Goal: Transaction & Acquisition: Purchase product/service

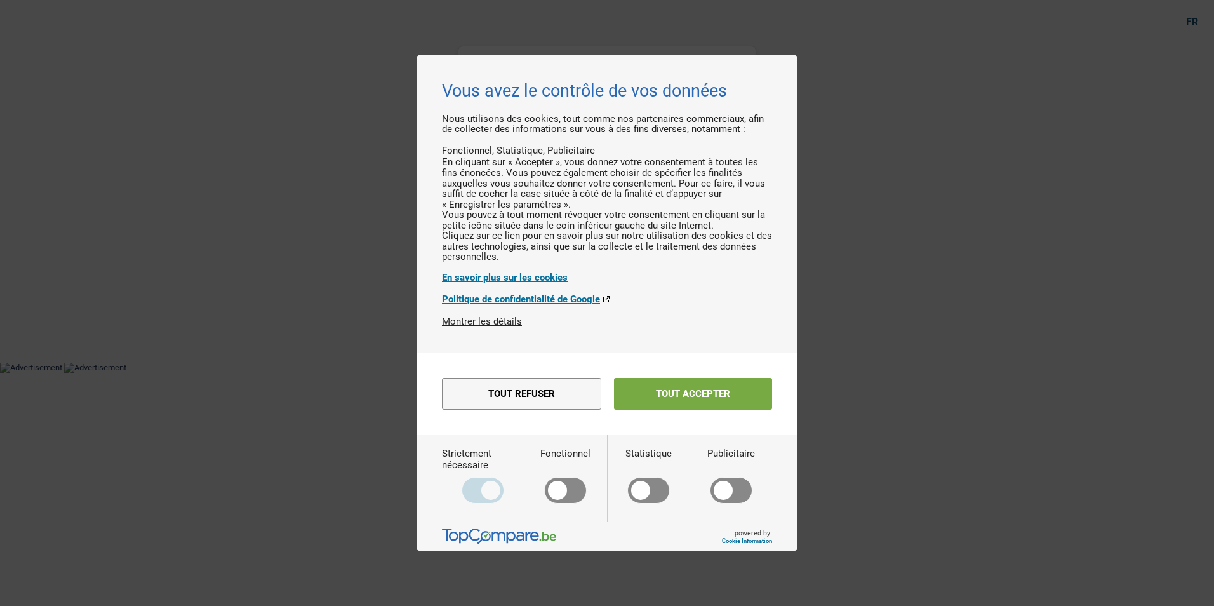
click at [657, 408] on button "Tout accepter" at bounding box center [693, 394] width 158 height 32
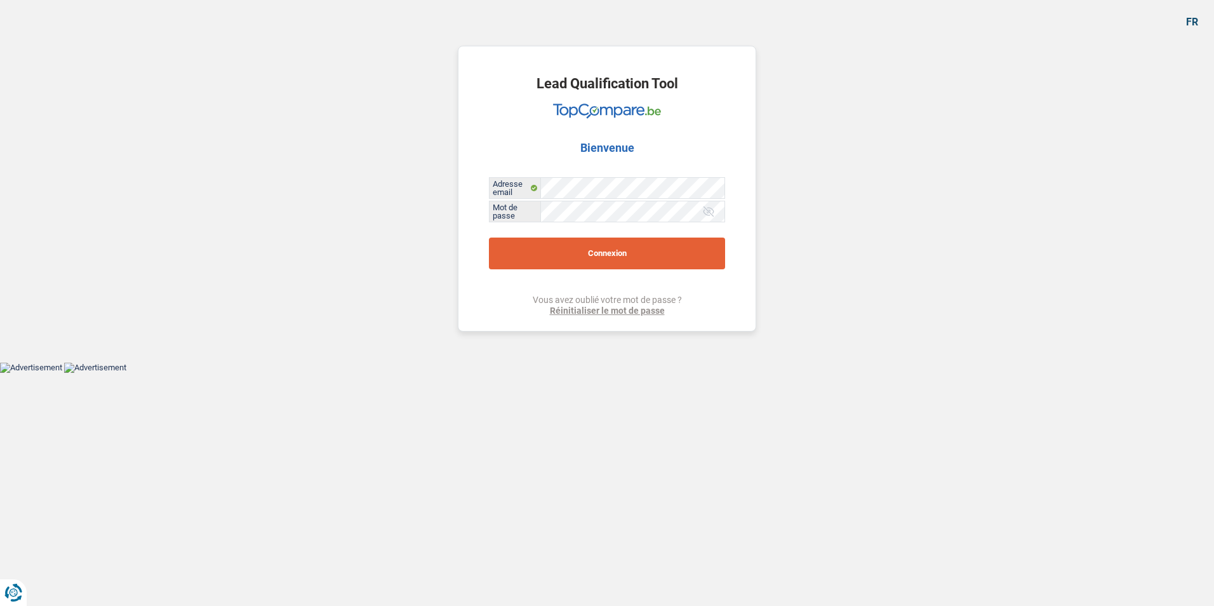
click at [630, 258] on button "Connexion" at bounding box center [607, 253] width 236 height 32
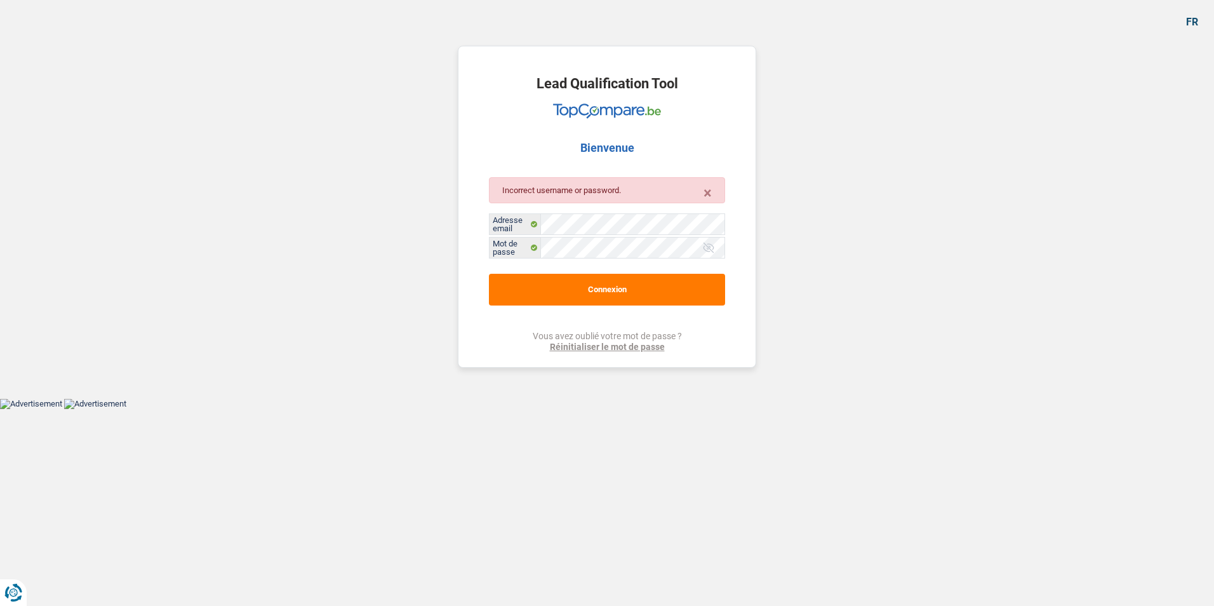
click at [711, 246] on div at bounding box center [708, 247] width 13 height 13
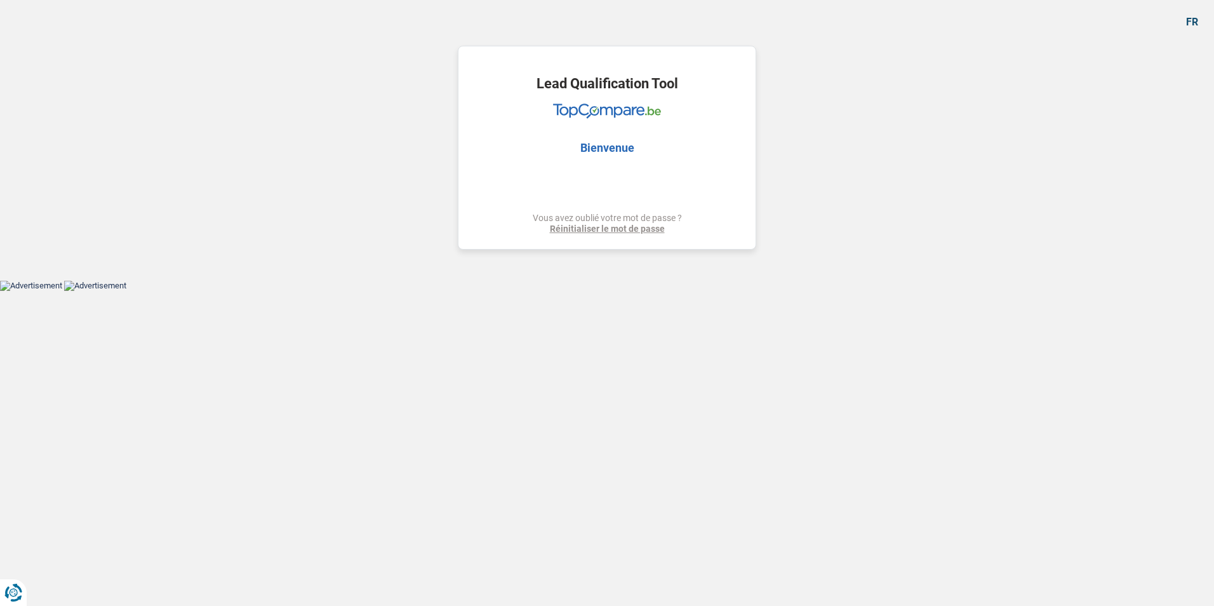
select select "household"
select select "60"
select select "household"
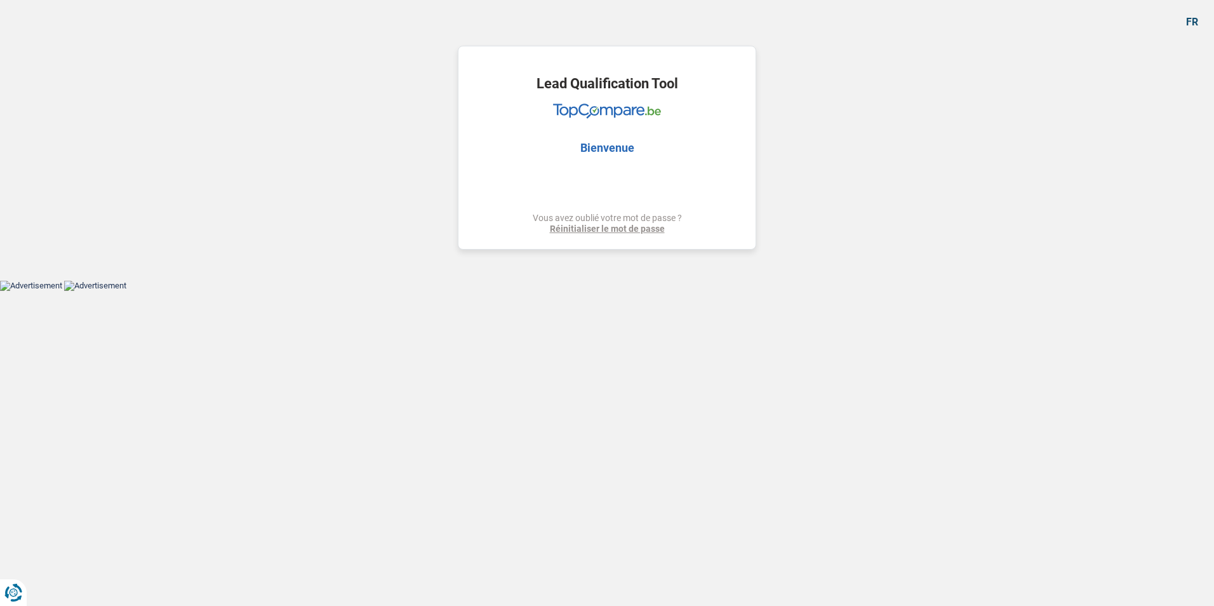
select select "yes"
select select "60"
select select "privateEmployee"
select select "netSalary"
select select "mealVouchers"
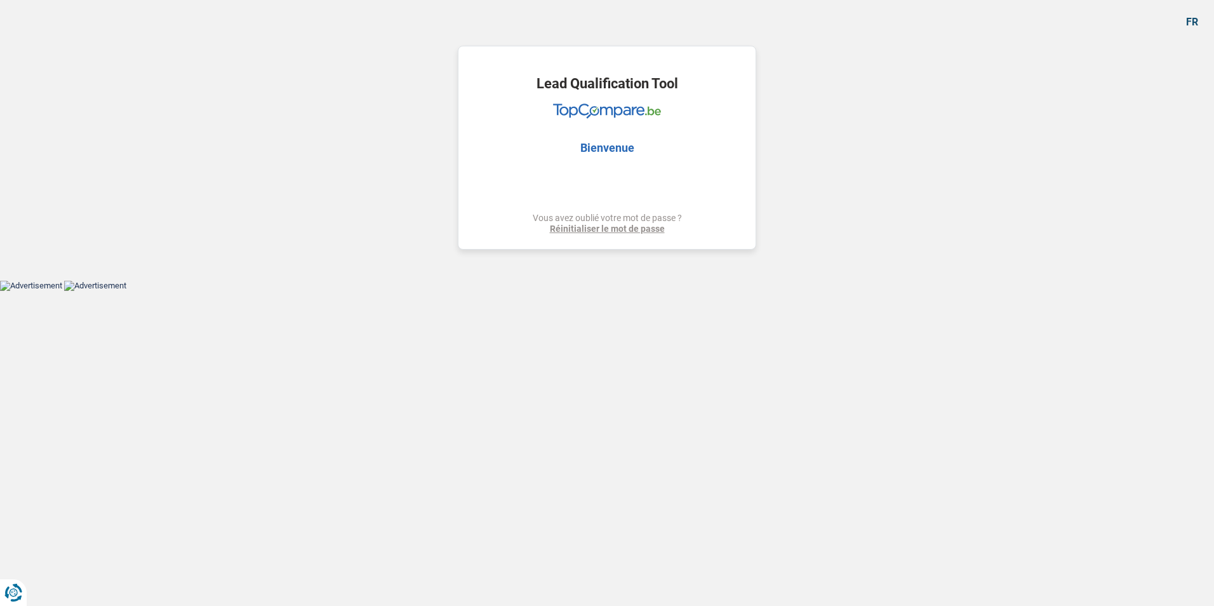
select select "parttimeSelfemployed"
select select "liveWithParents"
select select "household"
select select "yes"
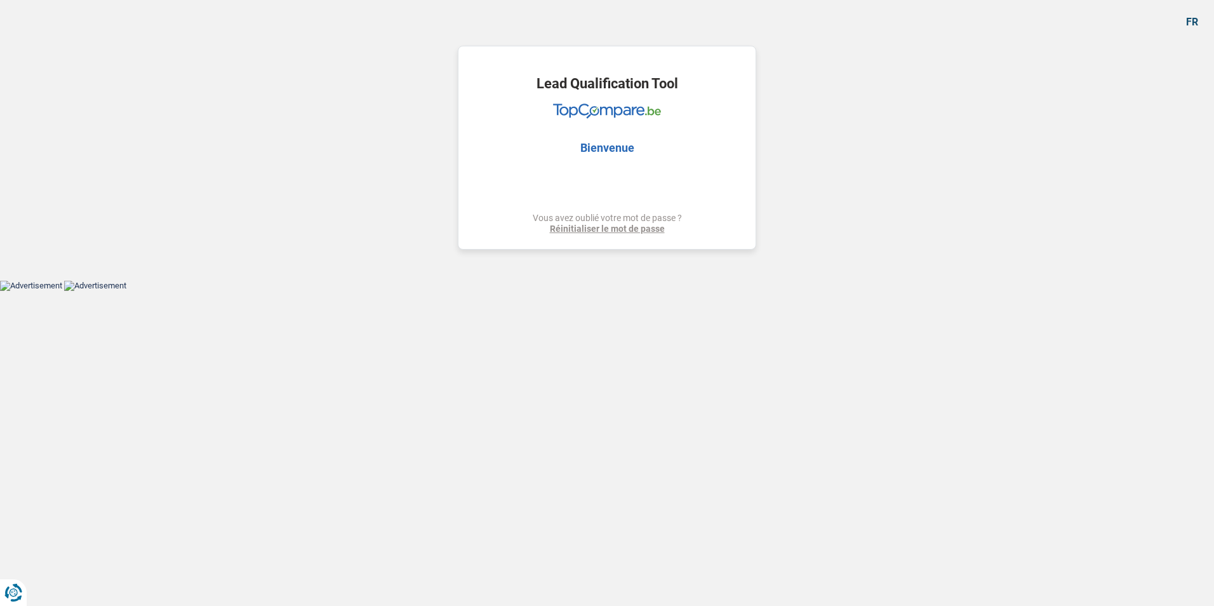
select select "60"
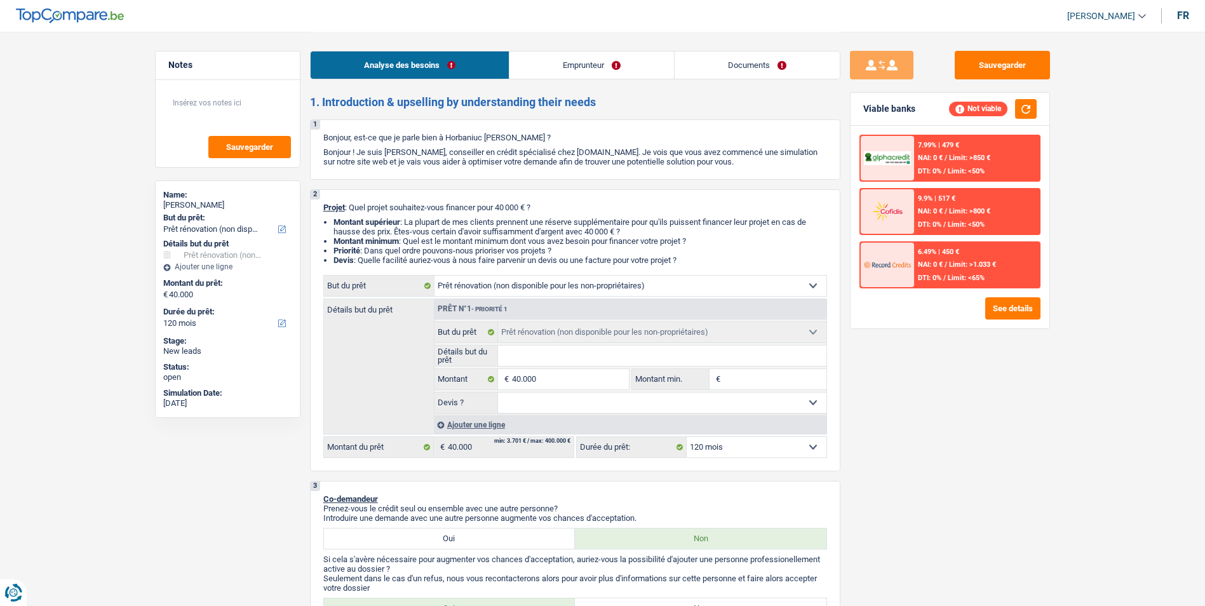
select select "renovation"
select select "120"
select select "renovation"
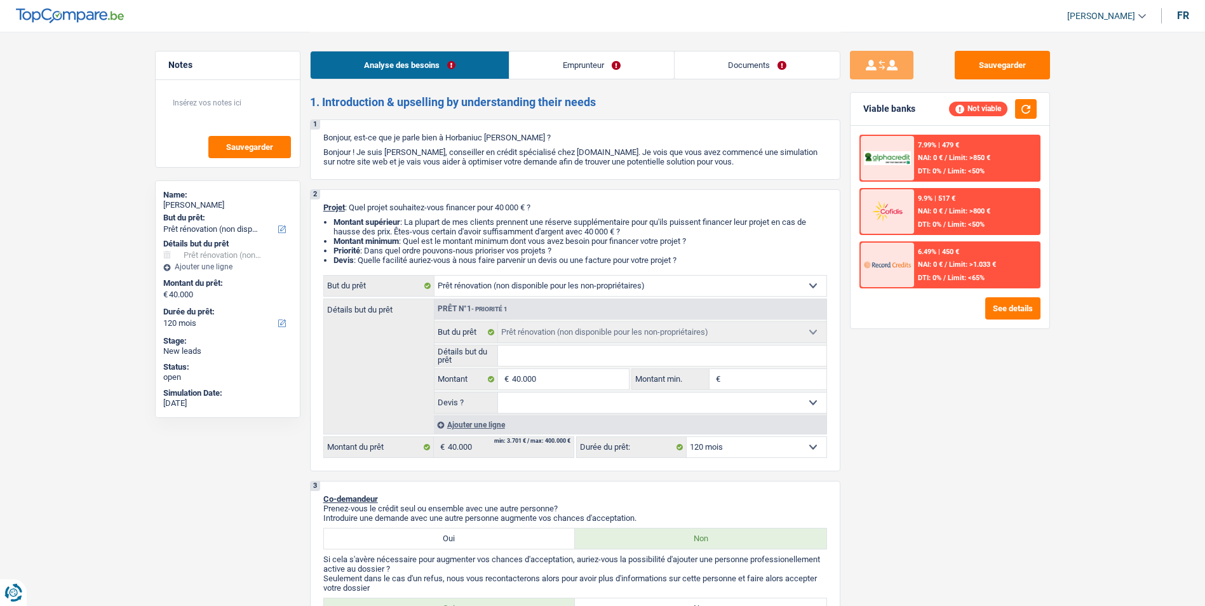
select select "120"
select select "worker"
select select "netSalary"
select select "renovation"
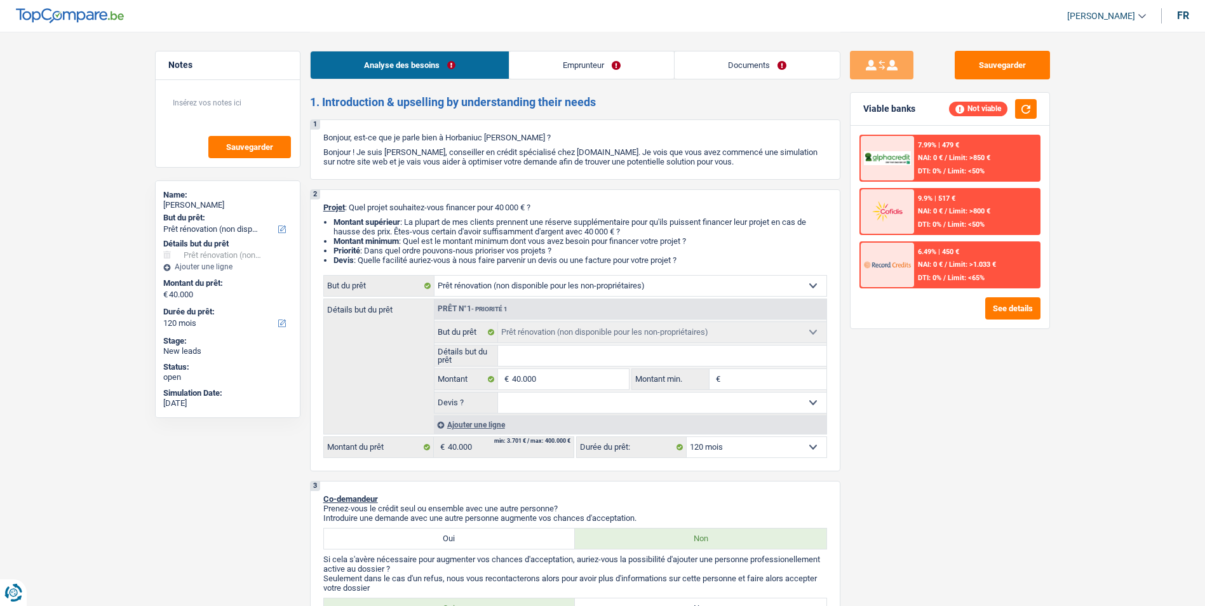
select select "120"
click at [761, 288] on select "Confort maison: meubles, textile, peinture, électroménager, outillage non-profe…" at bounding box center [630, 286] width 392 height 20
click at [916, 419] on div "Sauvegarder Viable banks Not viable 7.99% | 479 € NAI: 0 € / Limit: >850 € DTI:…" at bounding box center [949, 318] width 219 height 535
click at [612, 67] on link "Emprunteur" at bounding box center [591, 64] width 164 height 27
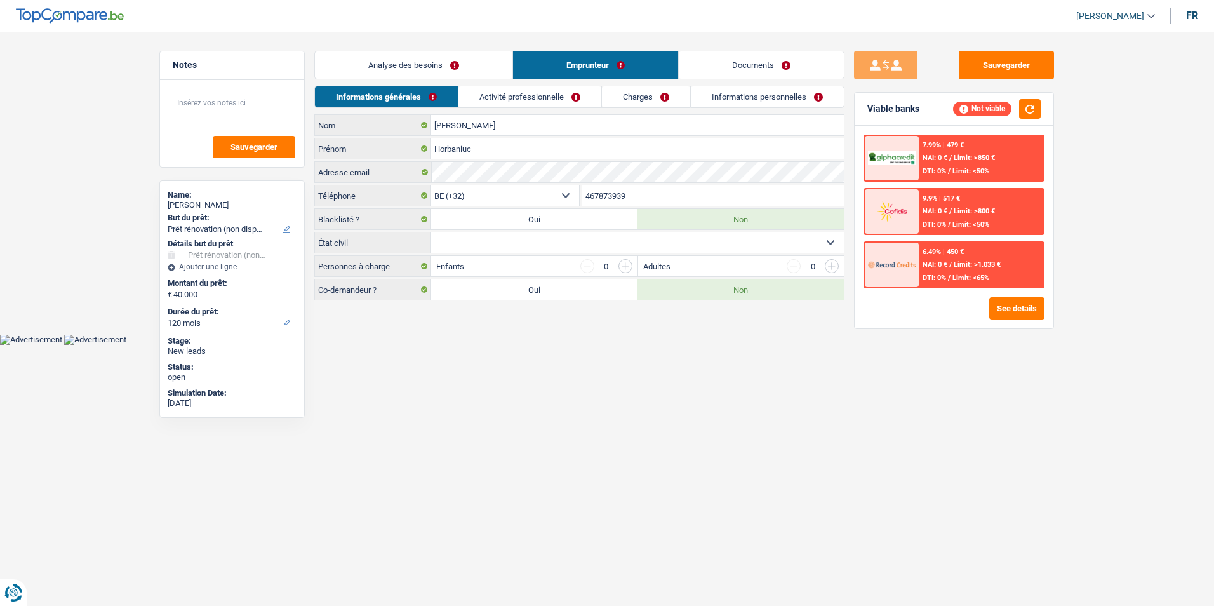
click at [558, 97] on link "Activité professionnelle" at bounding box center [529, 96] width 143 height 21
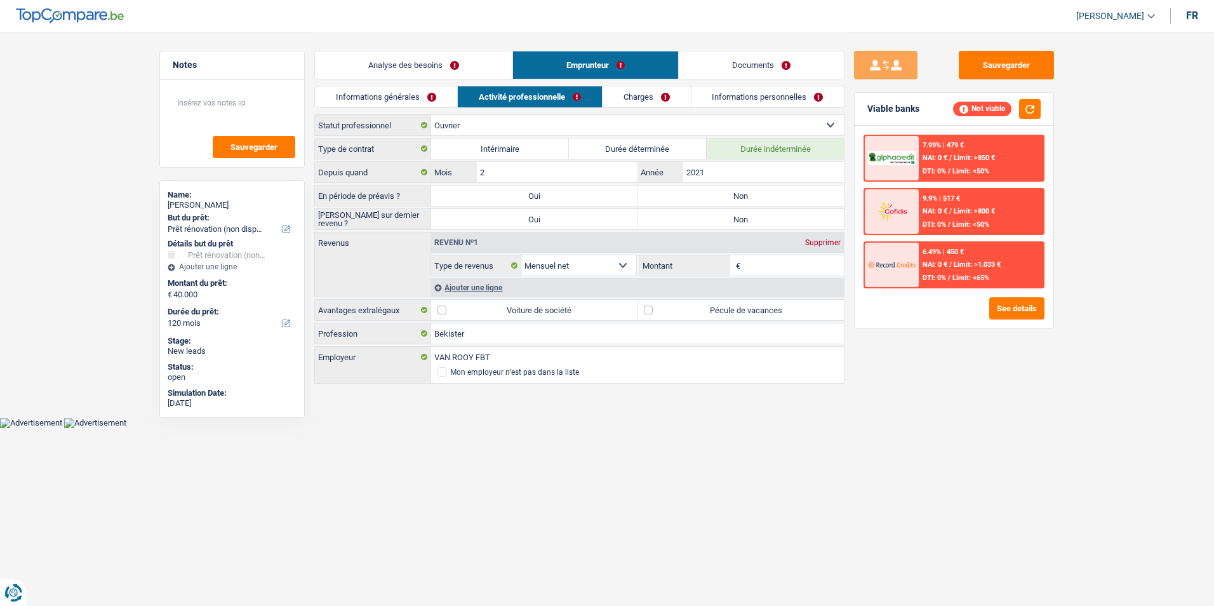
click at [629, 104] on link "Charges" at bounding box center [647, 96] width 88 height 21
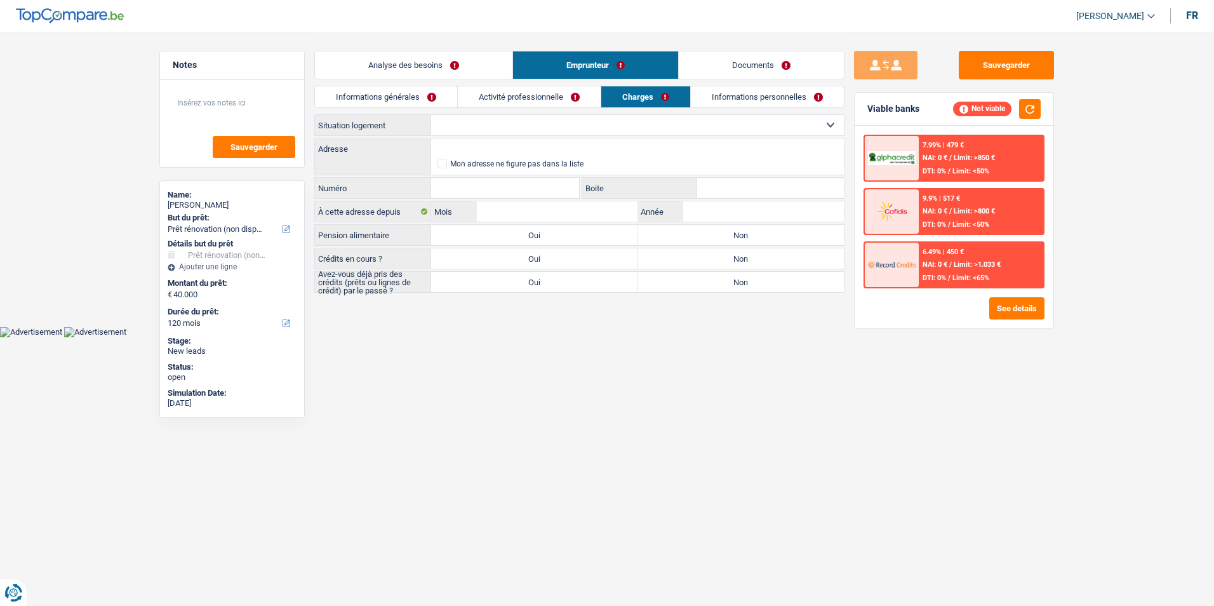
click at [725, 96] on link "Informations personnelles" at bounding box center [767, 96] width 153 height 21
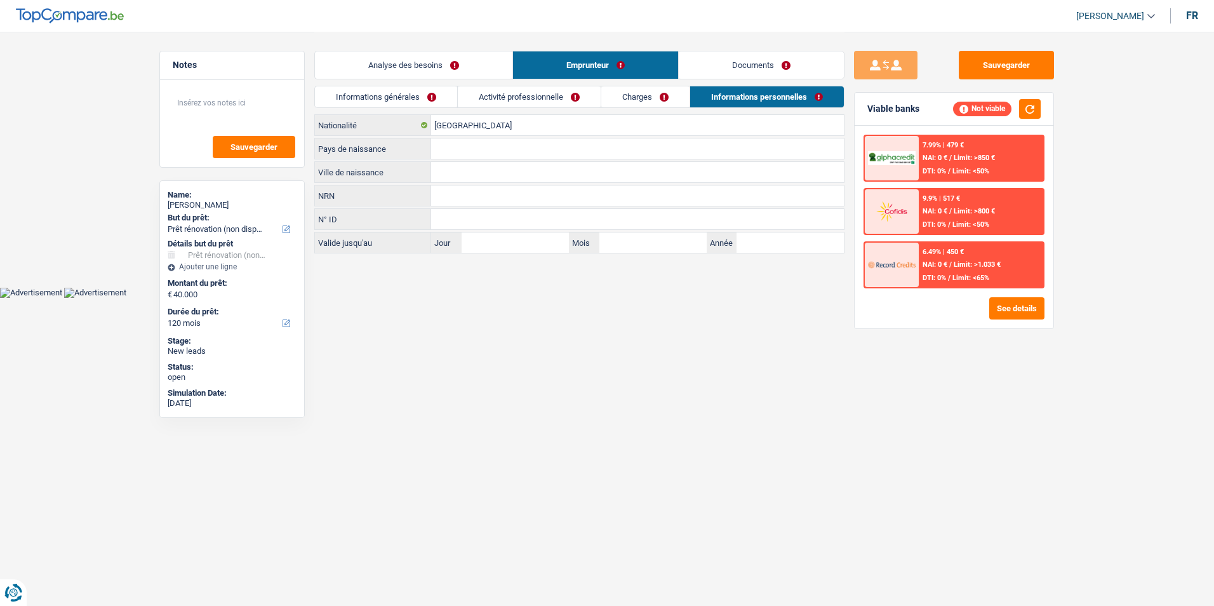
click at [667, 96] on link "Charges" at bounding box center [645, 96] width 88 height 21
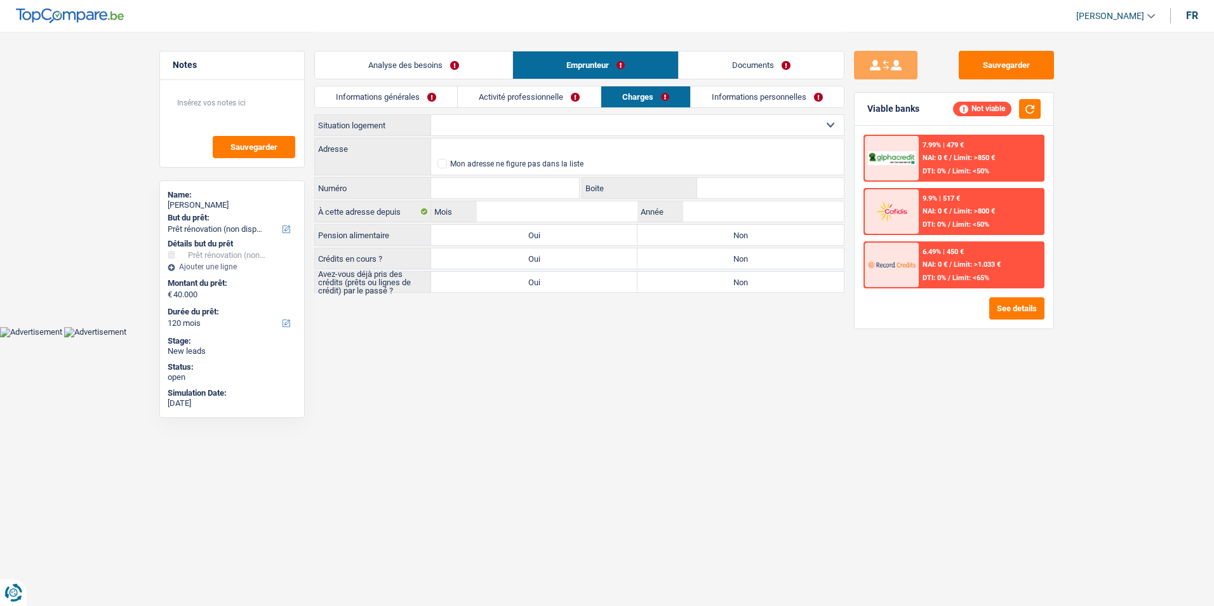
click at [565, 98] on link "Activité professionnelle" at bounding box center [529, 96] width 143 height 21
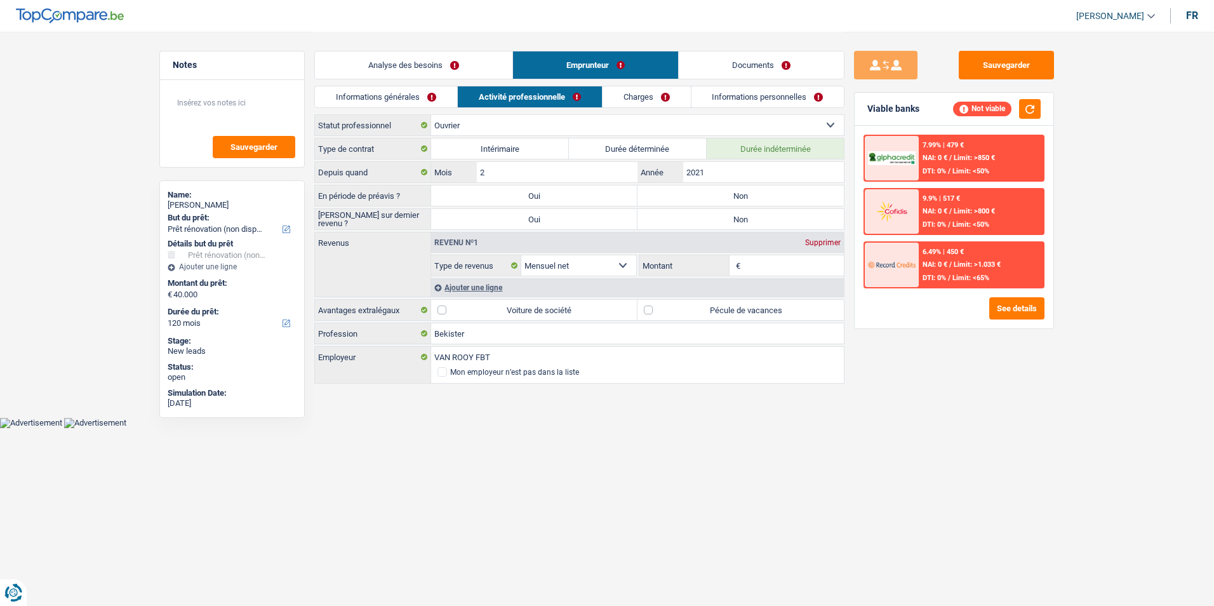
click at [429, 97] on link "Informations générales" at bounding box center [386, 96] width 142 height 21
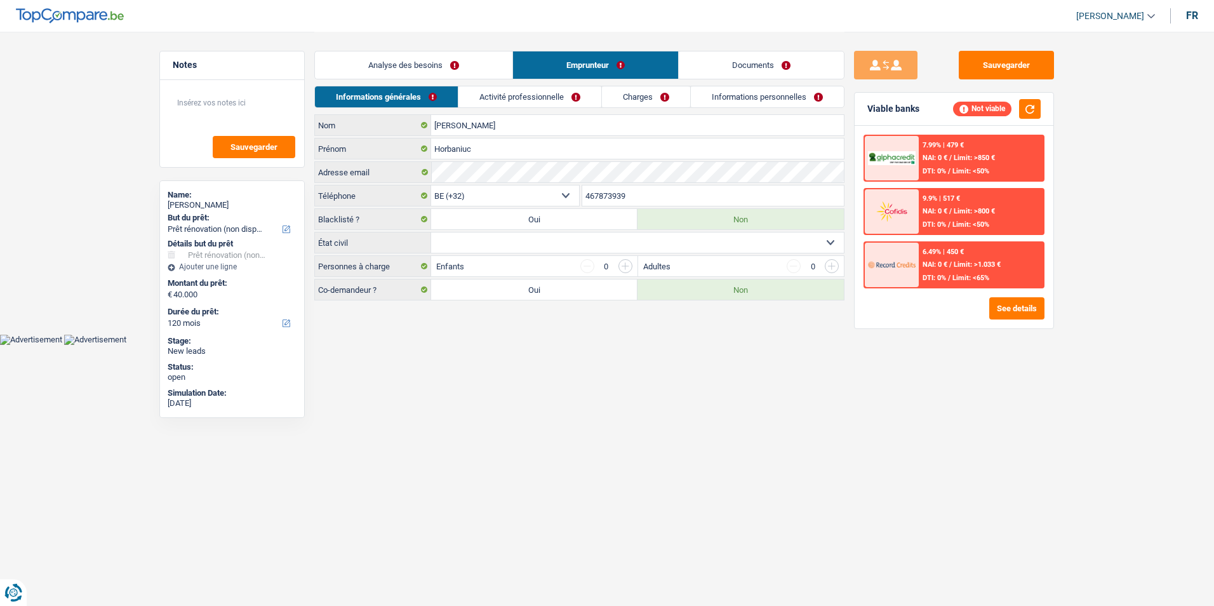
click at [437, 64] on link "Analyse des besoins" at bounding box center [413, 64] width 197 height 27
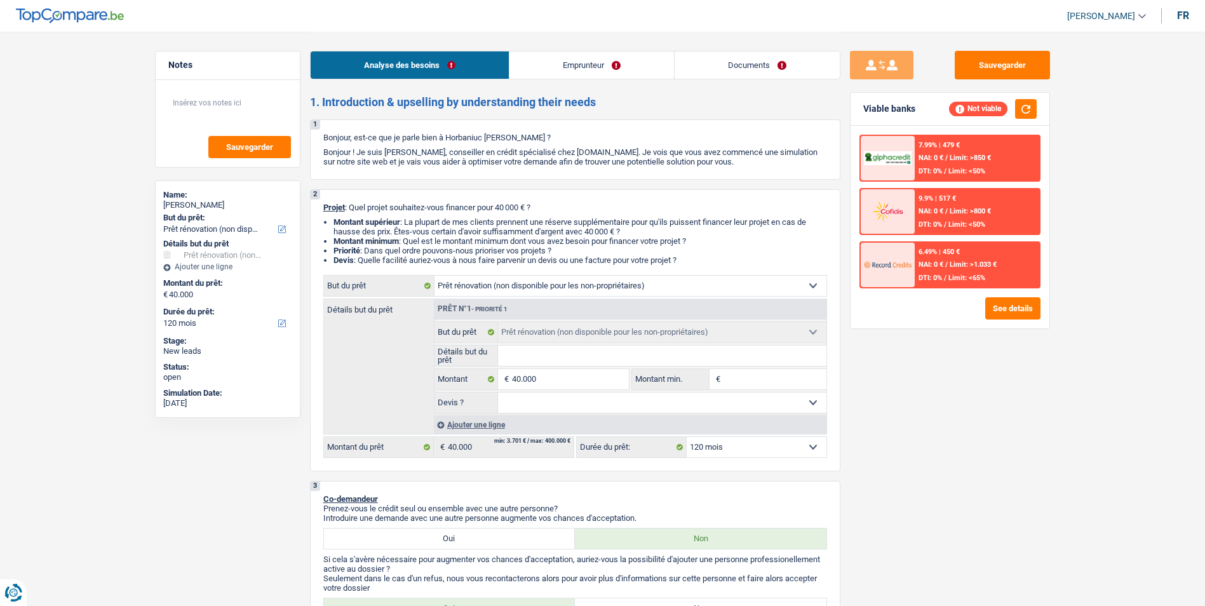
click at [580, 68] on link "Emprunteur" at bounding box center [591, 64] width 164 height 27
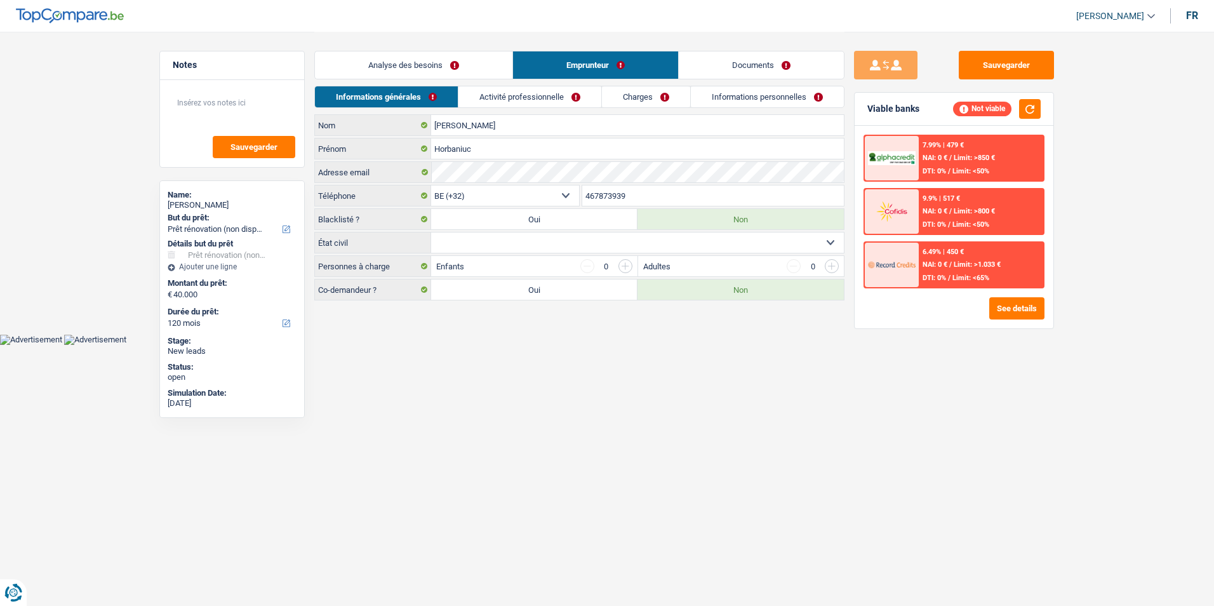
click at [549, 100] on link "Activité professionnelle" at bounding box center [529, 96] width 143 height 21
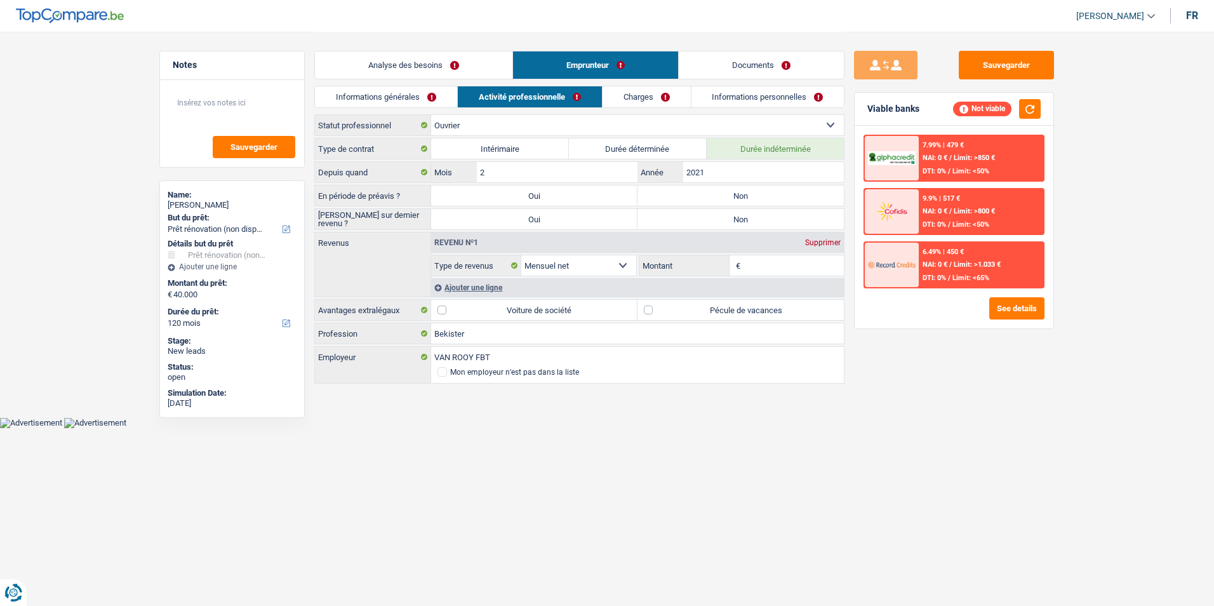
click at [476, 72] on link "Analyse des besoins" at bounding box center [413, 64] width 197 height 27
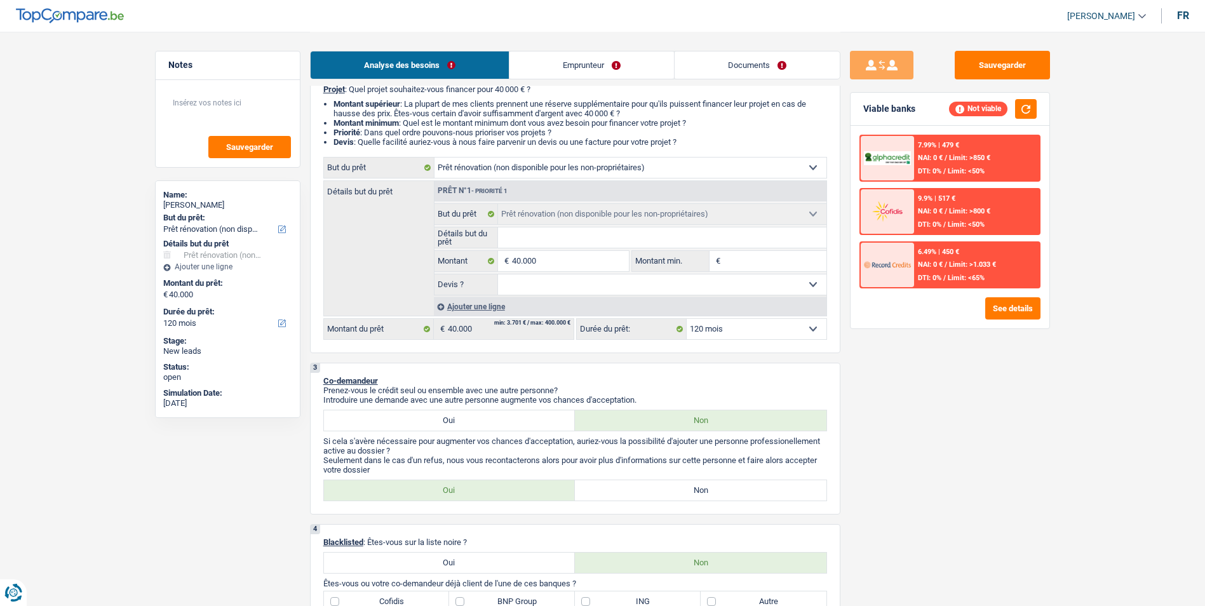
scroll to position [127, 0]
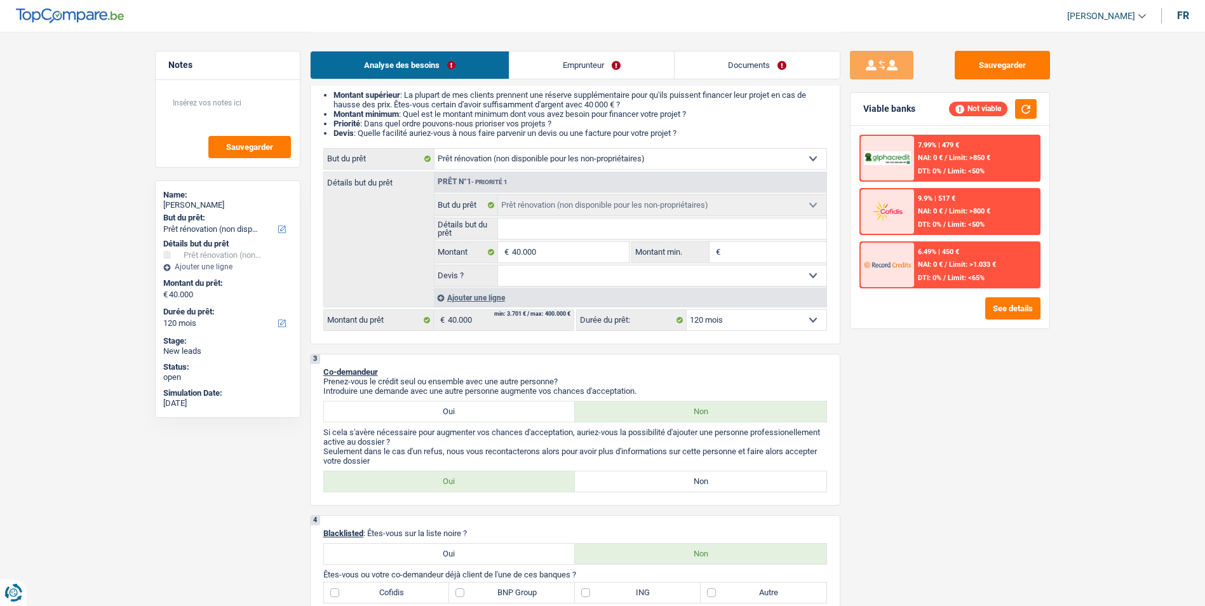
click at [745, 162] on select "Confort maison: meubles, textile, peinture, électroménager, outillage non-profe…" at bounding box center [630, 159] width 392 height 20
select select "houseOrGarden"
click at [434, 149] on select "Confort maison: meubles, textile, peinture, électroménager, outillage non-profe…" at bounding box center [630, 159] width 392 height 20
select select "houseOrGarden"
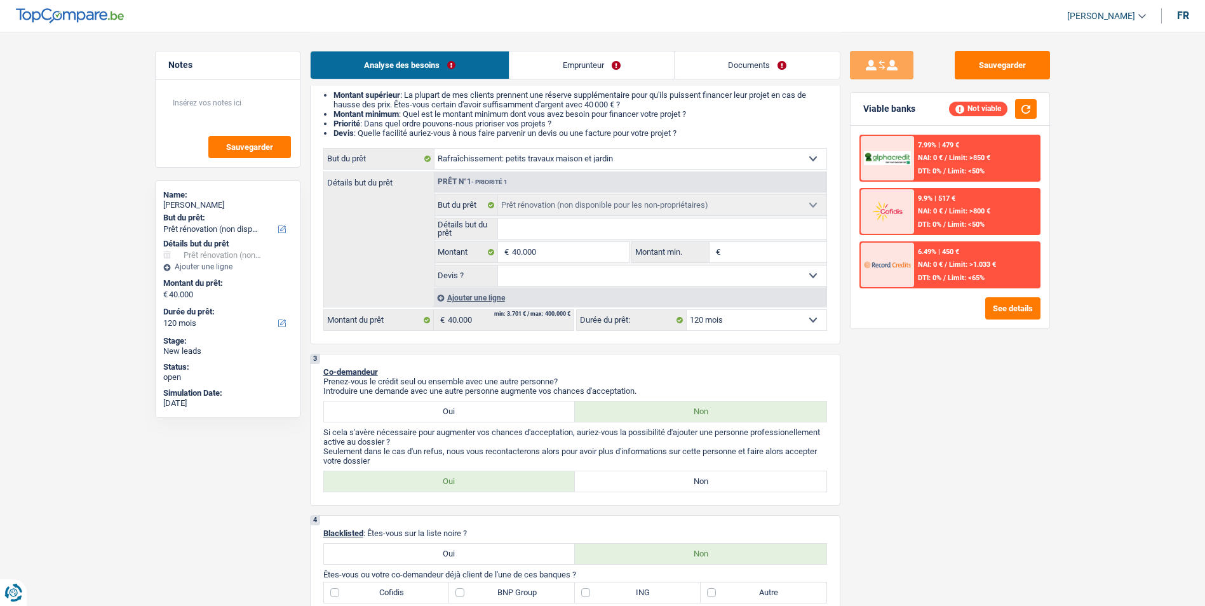
select select "houseOrGarden"
select select "renovation"
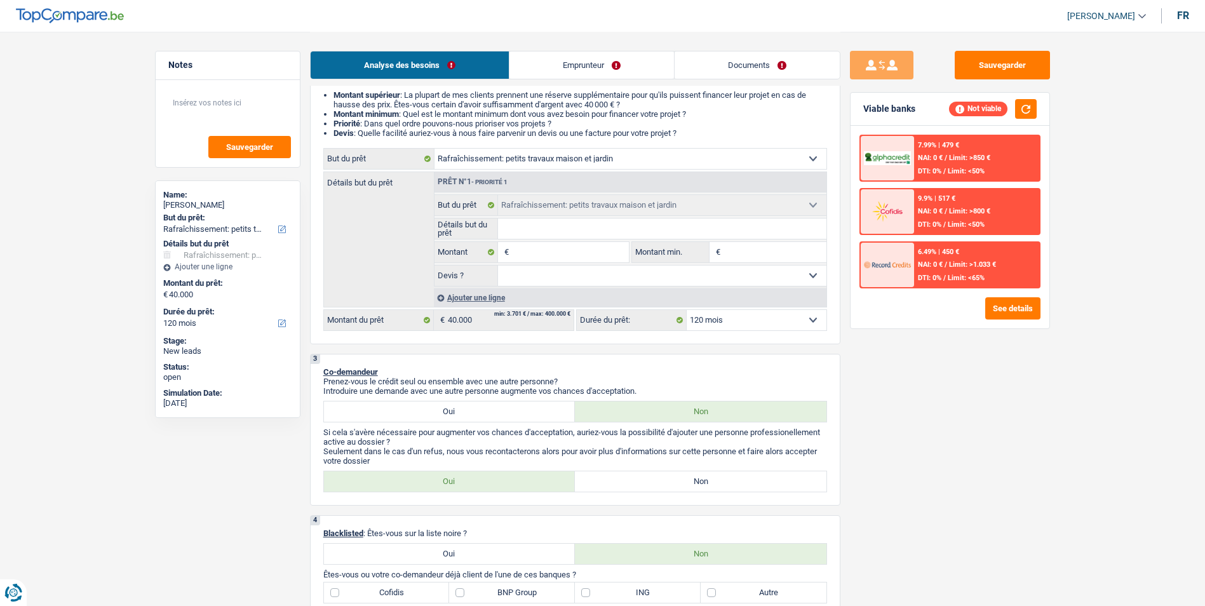
select select "renovation"
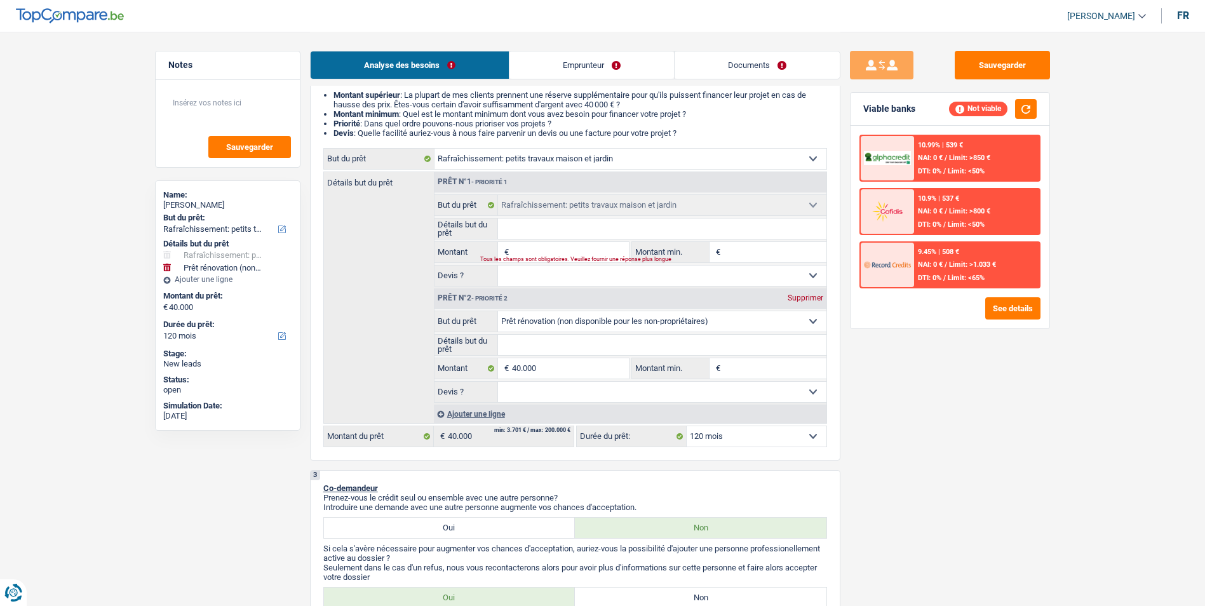
click at [798, 297] on div "Supprimer" at bounding box center [805, 298] width 42 height 8
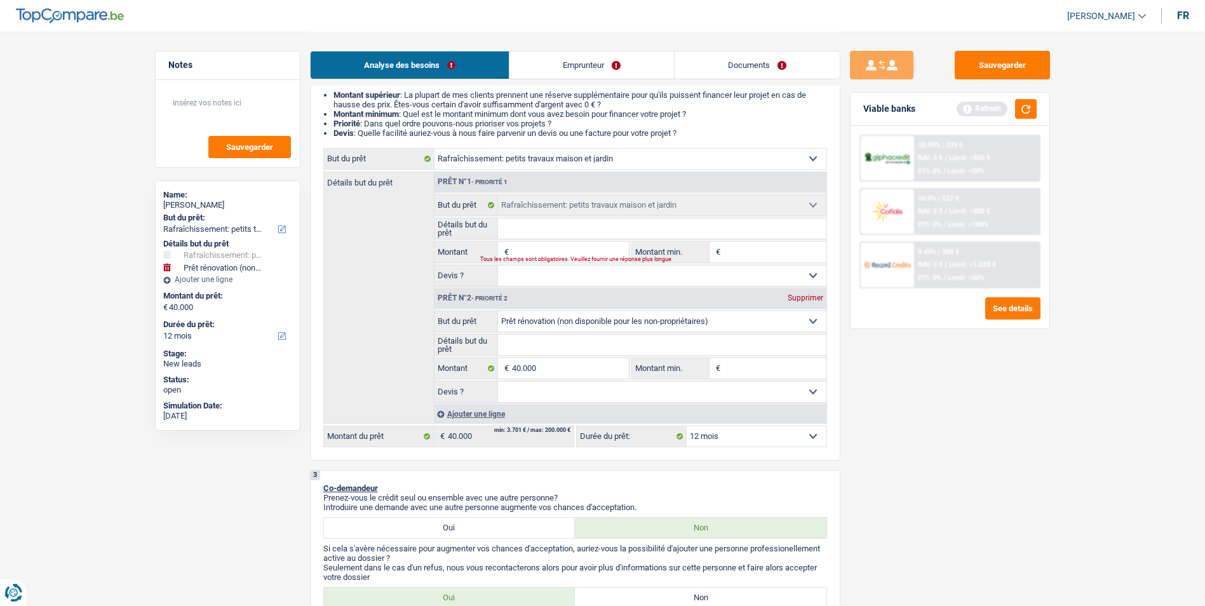
type input "0"
select select
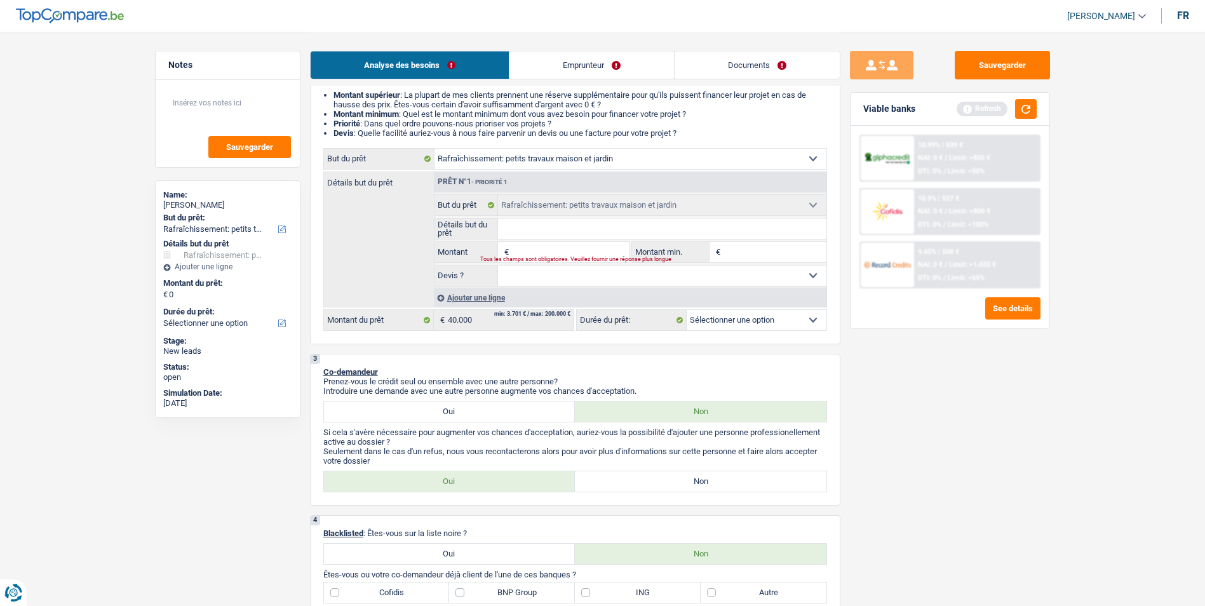
click at [561, 244] on input "Montant" at bounding box center [570, 252] width 116 height 20
type input "4"
type input "40"
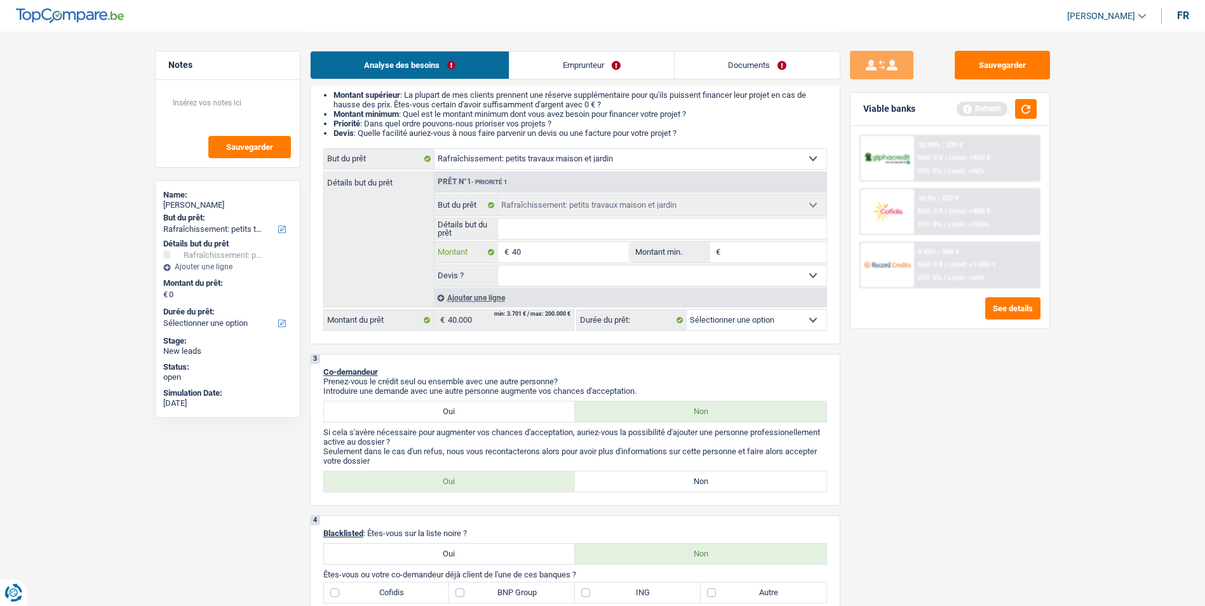
type input "400"
type input "4.000"
type input "40.000"
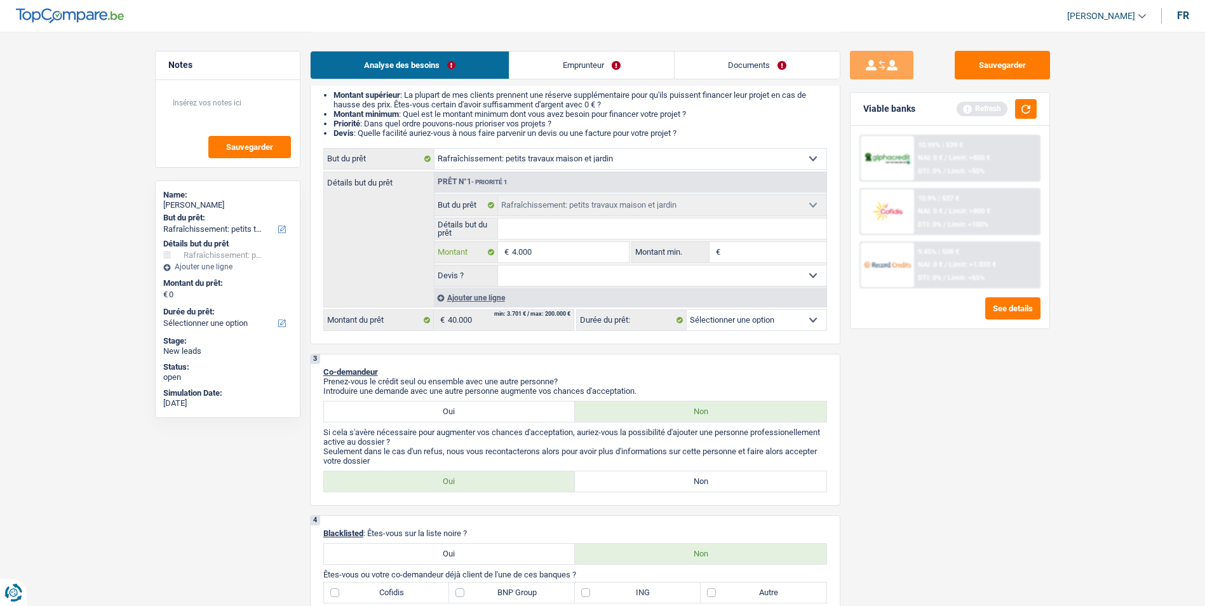
type input "40.000"
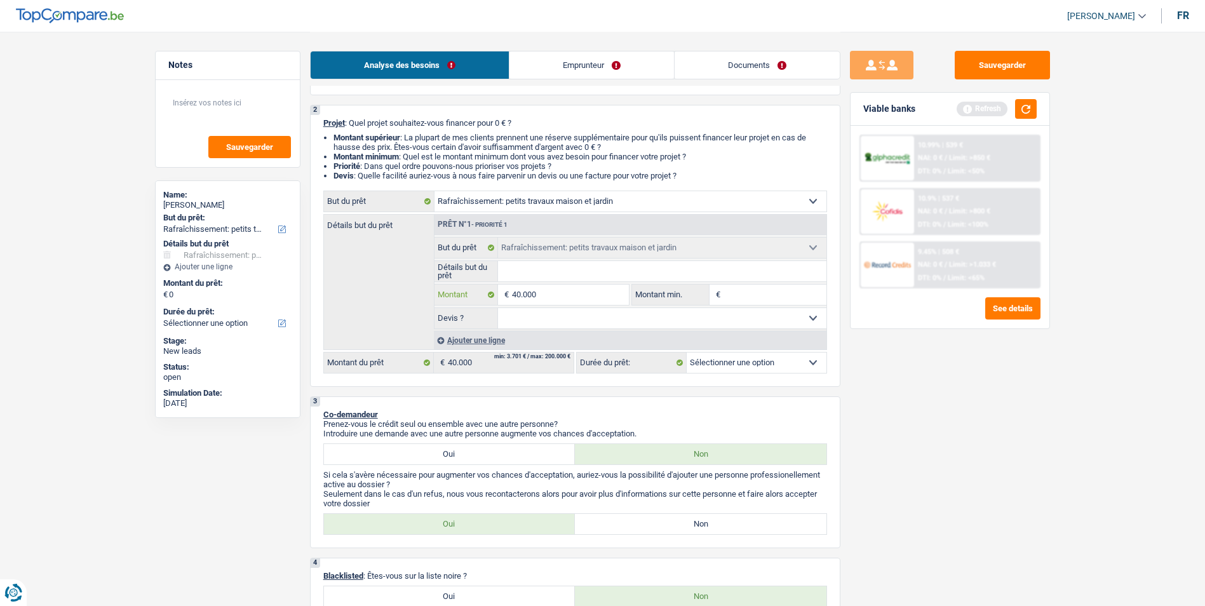
scroll to position [0, 0]
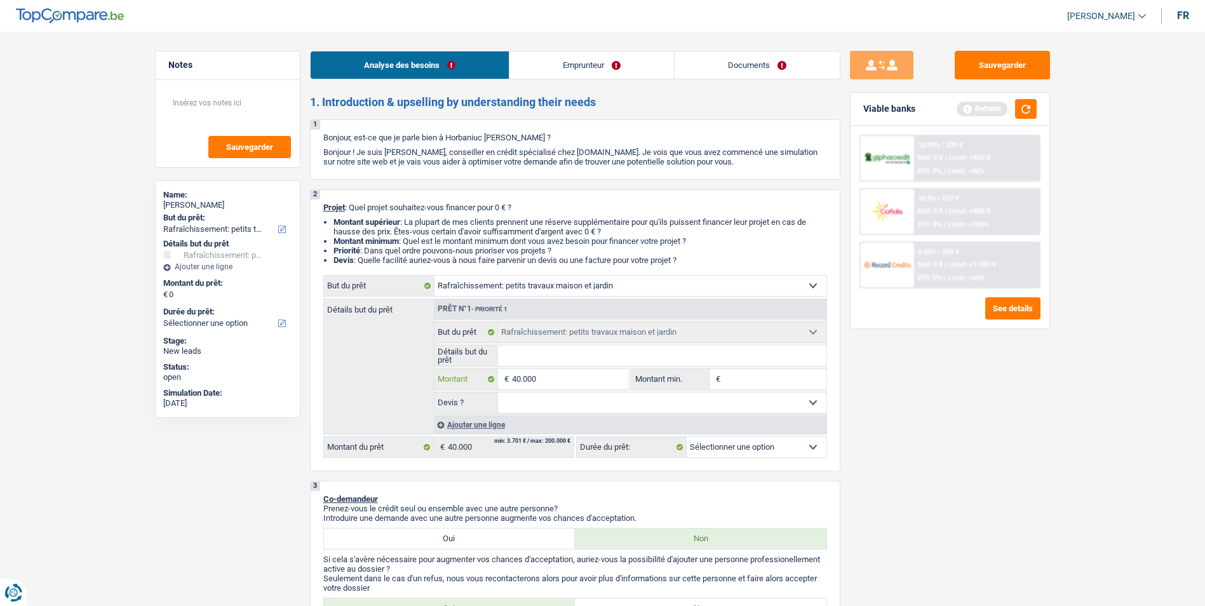
type input "40.000"
select select "144"
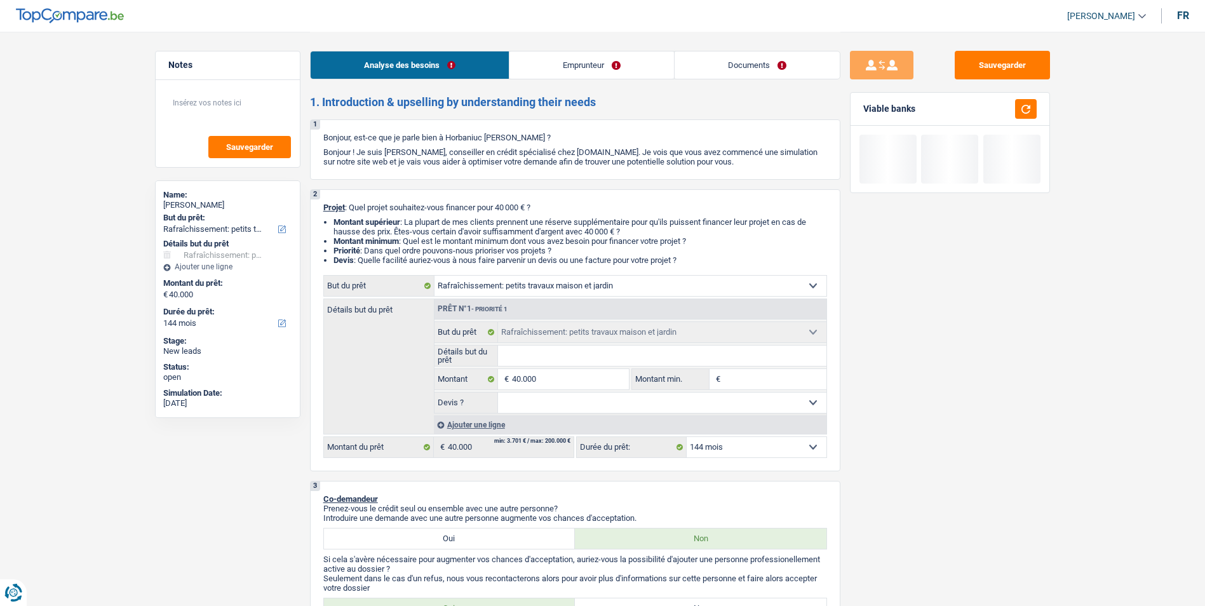
click at [599, 69] on link "Emprunteur" at bounding box center [591, 64] width 164 height 27
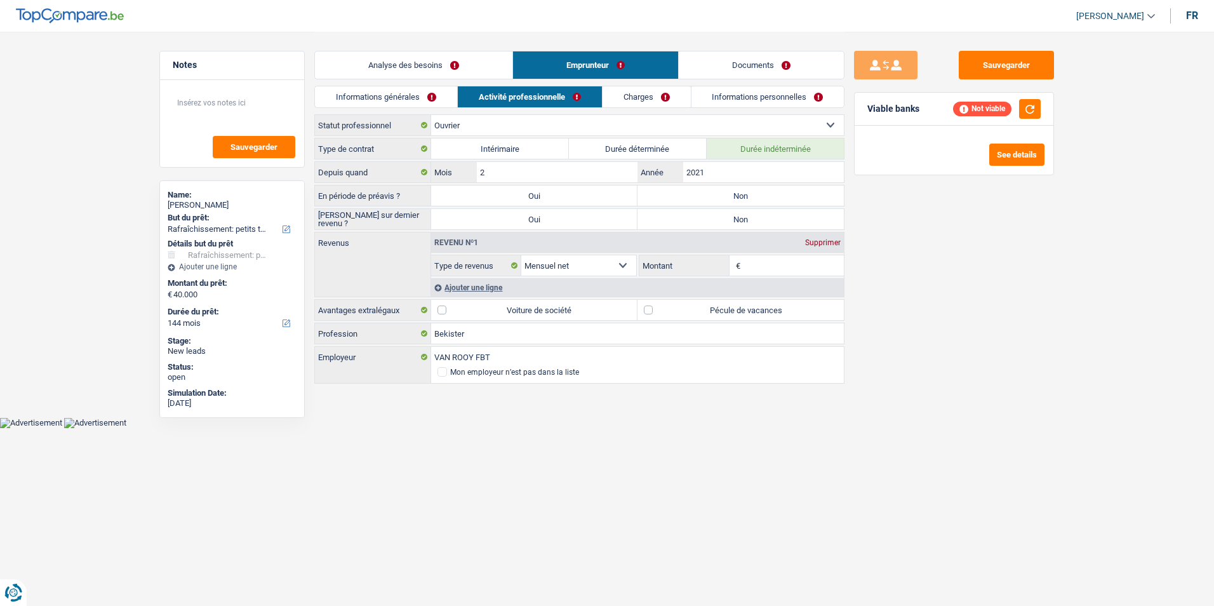
click at [493, 70] on link "Analyse des besoins" at bounding box center [413, 64] width 197 height 27
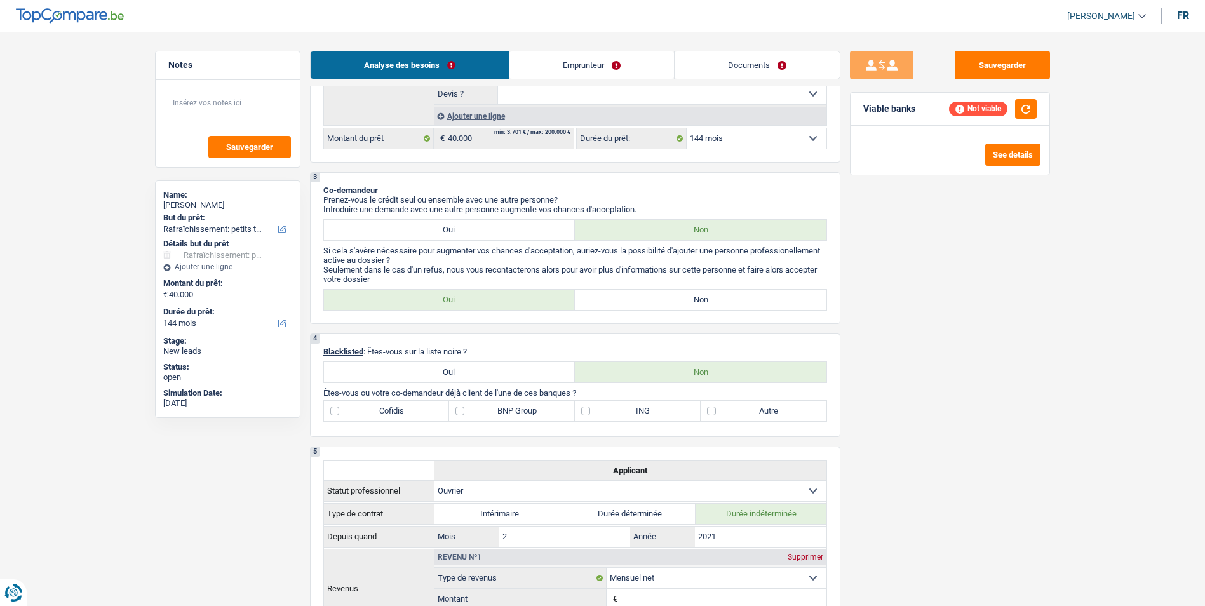
scroll to position [318, 0]
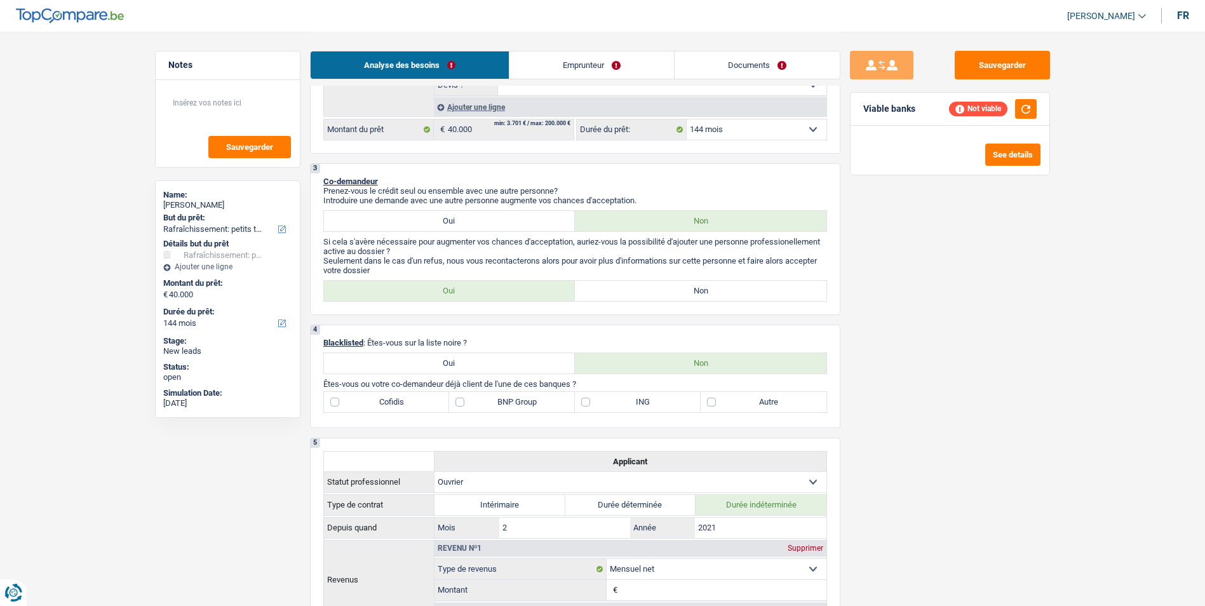
click at [517, 218] on label "Oui" at bounding box center [449, 221] width 251 height 20
click at [517, 218] on input "Oui" at bounding box center [449, 221] width 251 height 20
radio input "true"
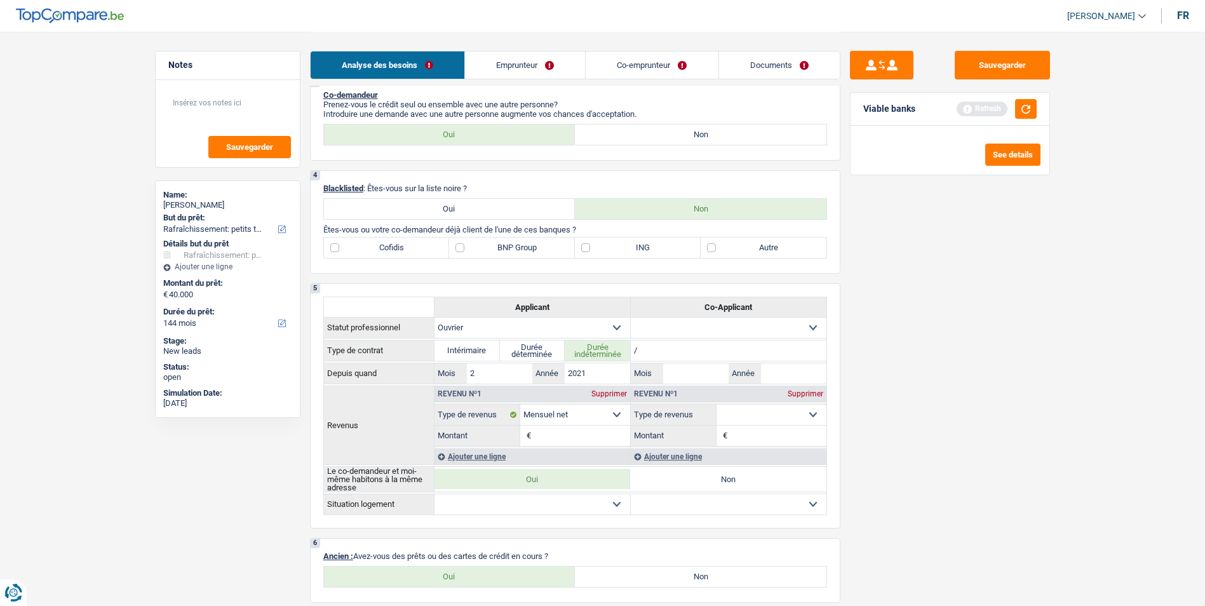
scroll to position [381, 0]
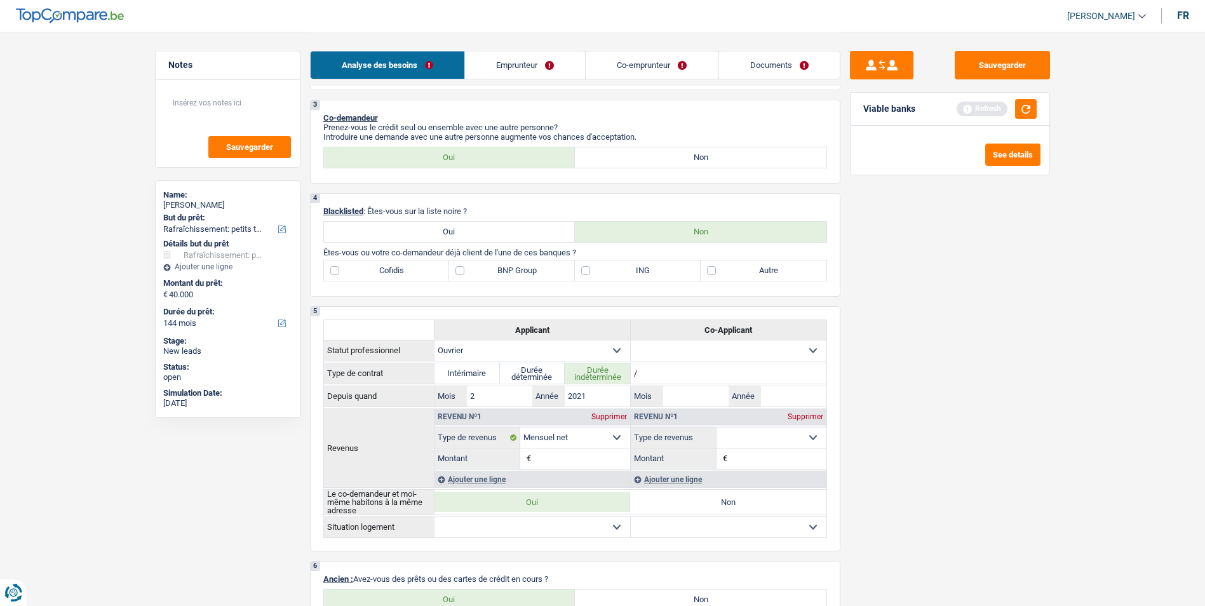
click at [524, 233] on label "Oui" at bounding box center [449, 232] width 251 height 20
click at [524, 233] on input "Oui" at bounding box center [449, 232] width 251 height 20
radio input "true"
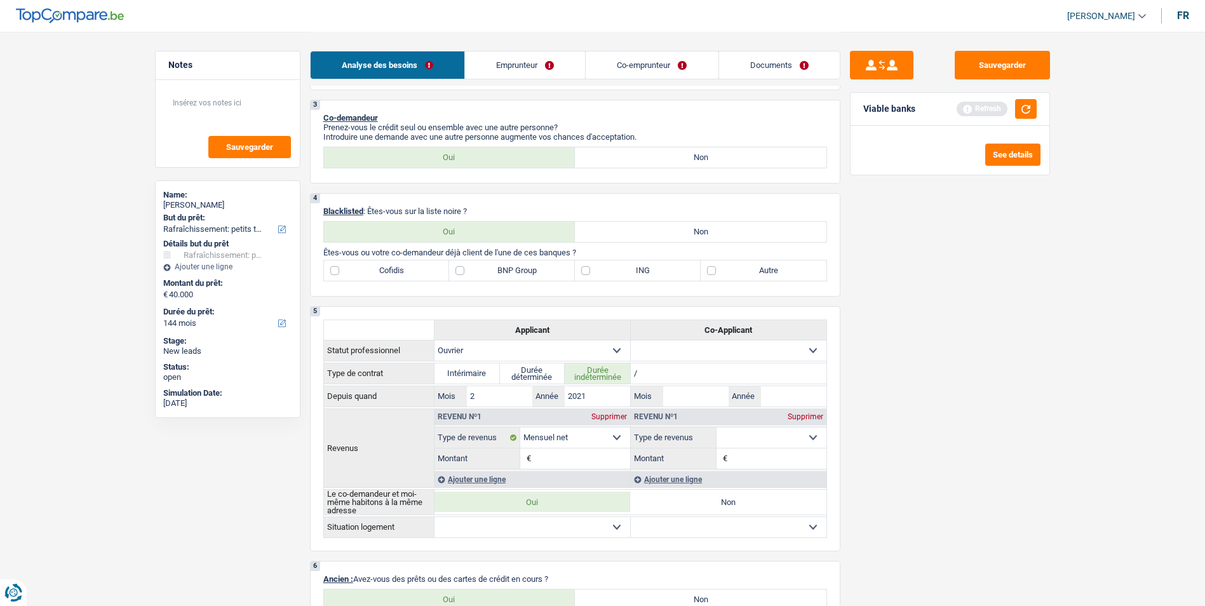
click at [593, 238] on label "Non" at bounding box center [700, 232] width 251 height 20
click at [593, 238] on input "Non" at bounding box center [700, 232] width 251 height 20
radio input "true"
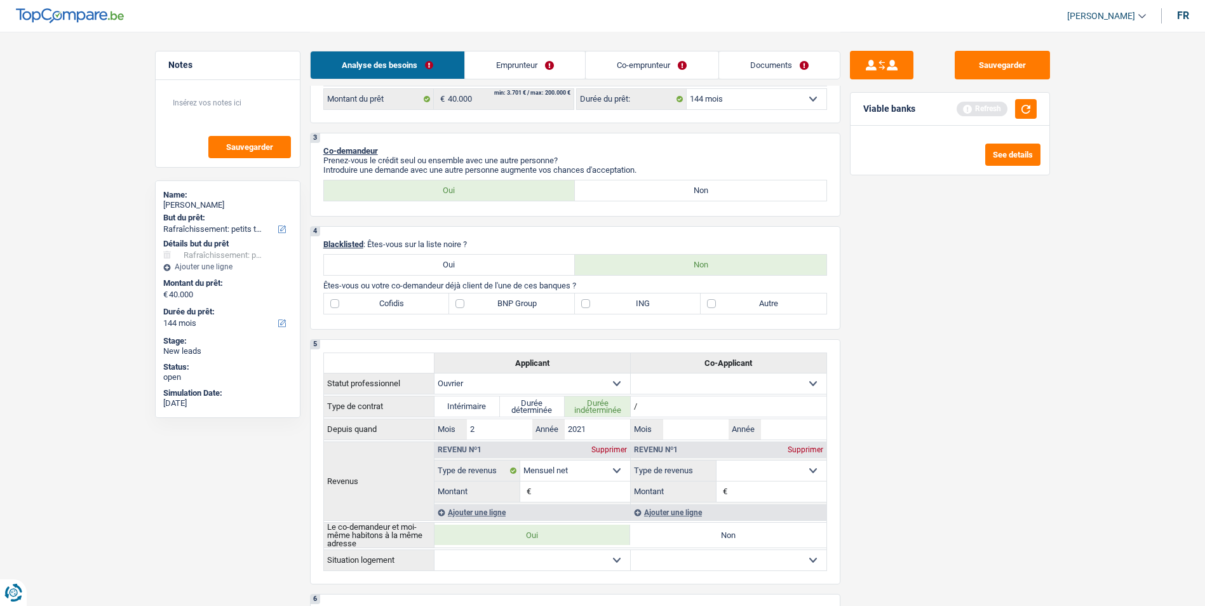
scroll to position [318, 0]
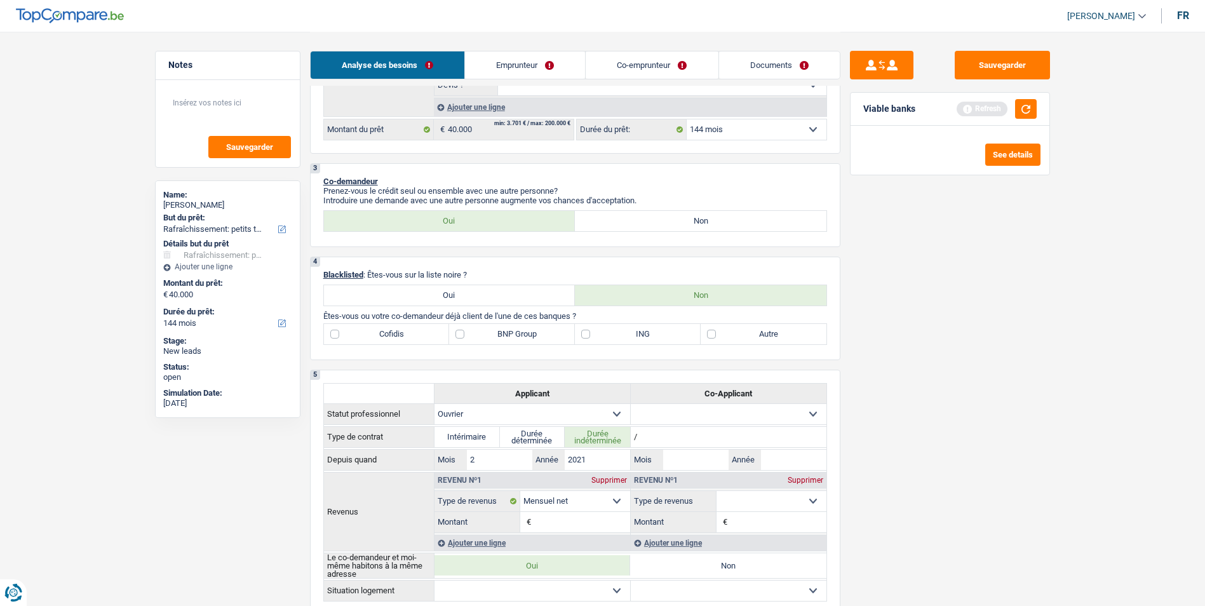
click at [708, 336] on label "Autre" at bounding box center [763, 334] width 126 height 20
click at [708, 336] on input "Autre" at bounding box center [763, 334] width 126 height 20
checkbox input "true"
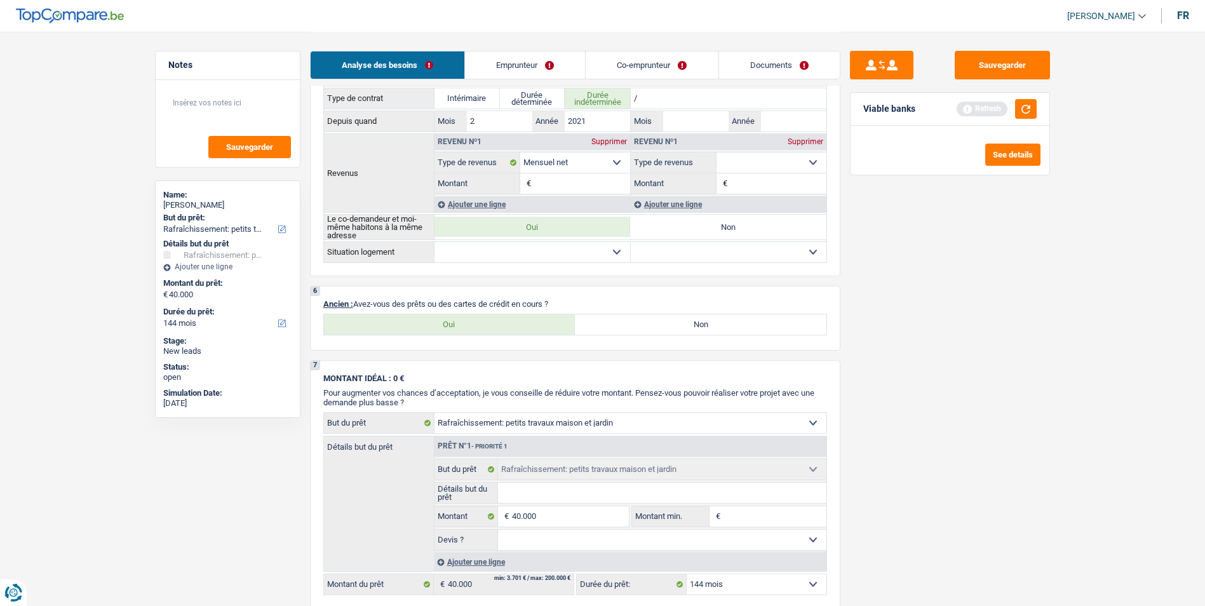
scroll to position [699, 0]
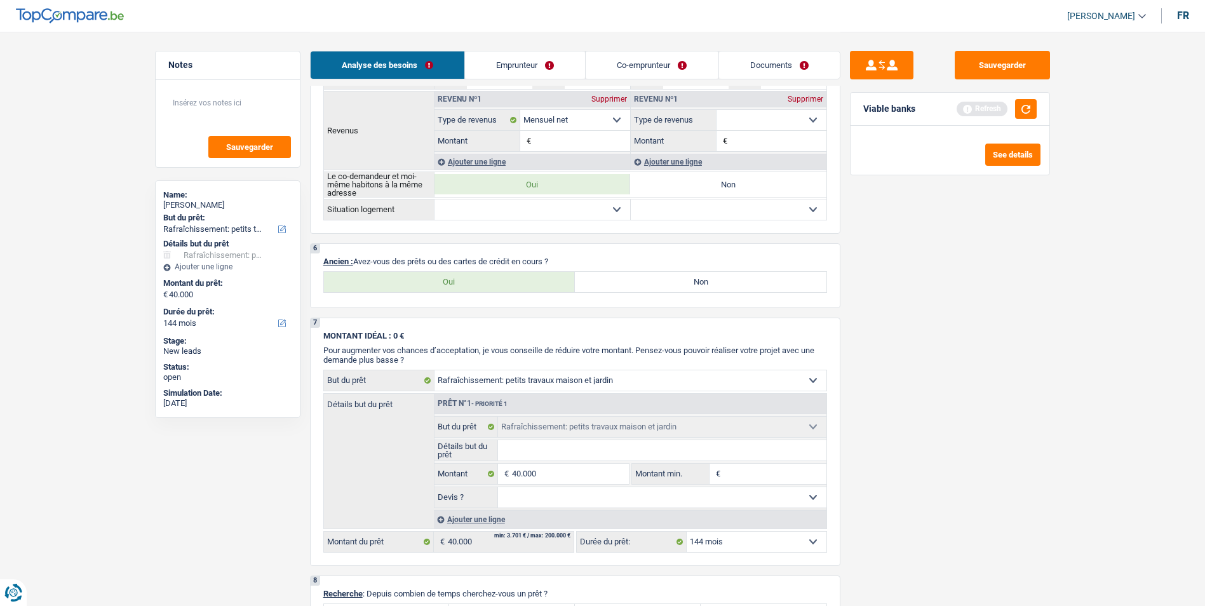
click at [479, 280] on label "Oui" at bounding box center [449, 282] width 251 height 20
click at [479, 280] on input "Oui" at bounding box center [449, 282] width 251 height 20
radio input "true"
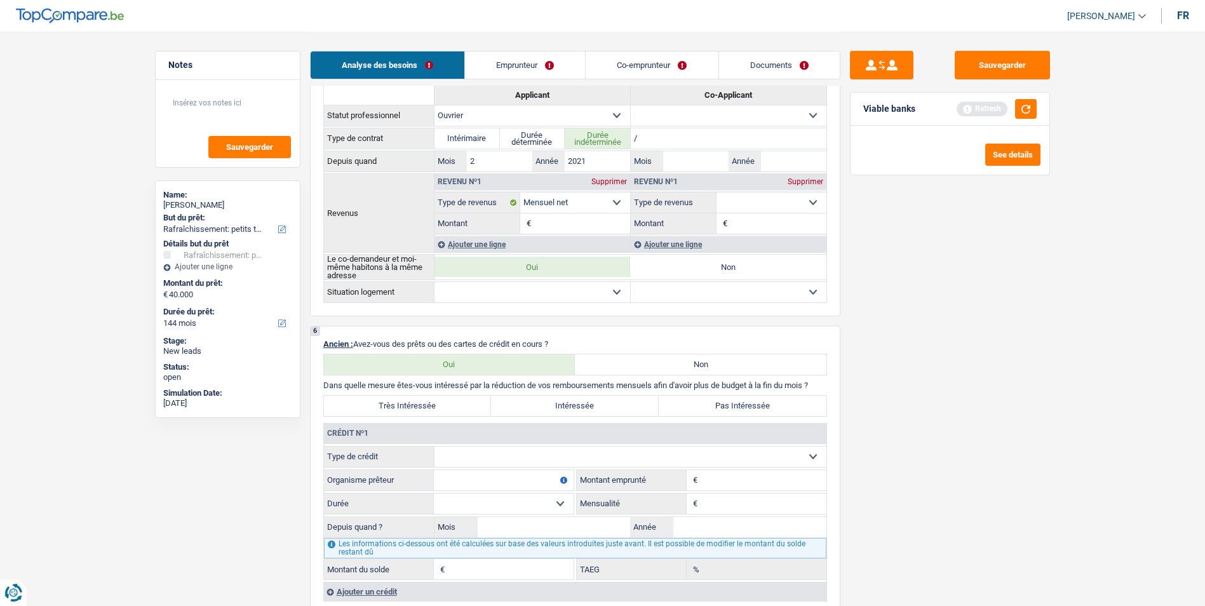
scroll to position [635, 0]
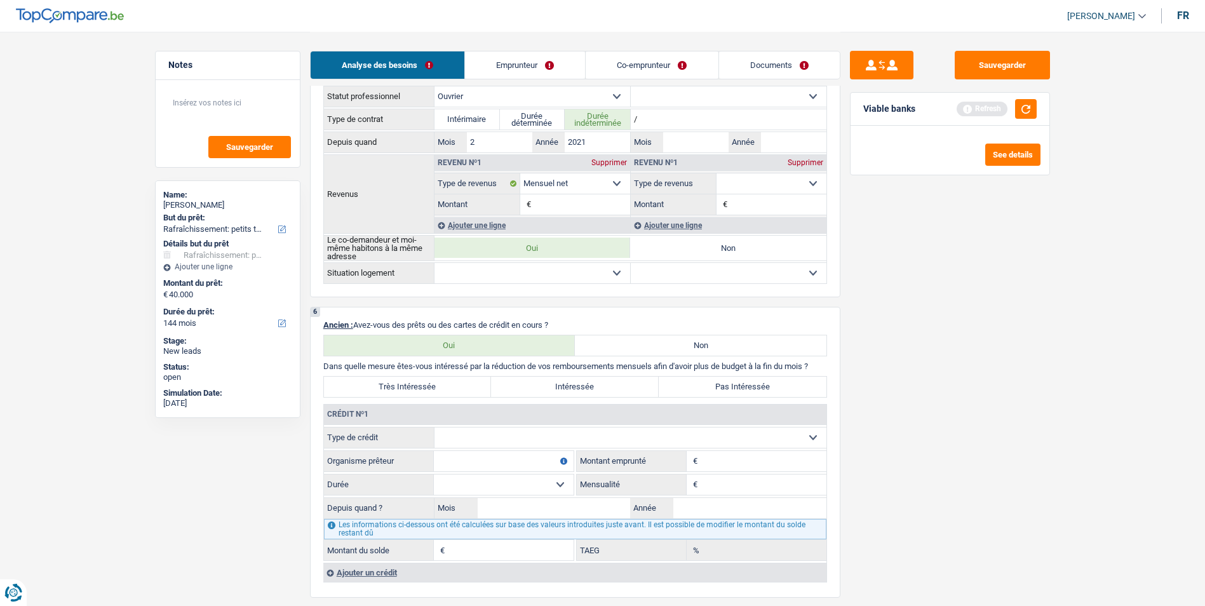
click at [725, 436] on select "Carte ou ouverture de crédit Prêt hypothécaire Vente à tempérament Prêt à tempé…" at bounding box center [630, 437] width 392 height 20
select select "mortgage"
click at [434, 427] on select "Carte ou ouverture de crédit Prêt hypothécaire Vente à tempérament Prêt à tempé…" at bounding box center [630, 437] width 392 height 20
type input "0"
click at [527, 457] on input "Organisme prêteur" at bounding box center [504, 461] width 140 height 20
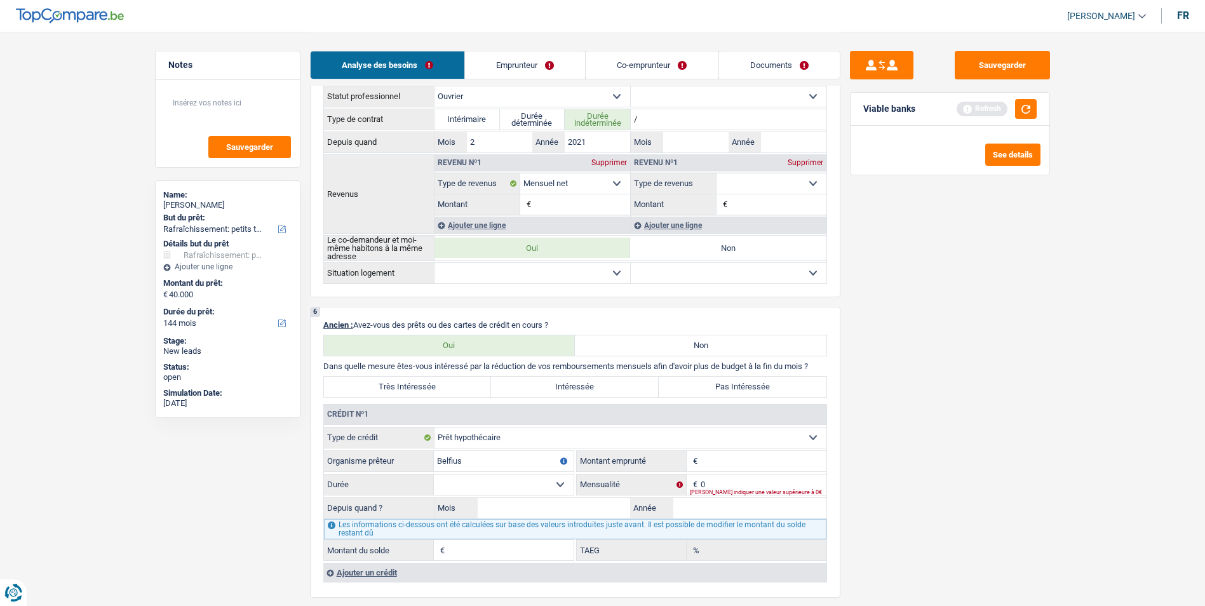
type input "Belfius"
type input "7"
click at [375, 571] on div "Ajouter un crédit" at bounding box center [574, 572] width 503 height 19
click at [719, 455] on input "Montant" at bounding box center [763, 461] width 126 height 20
type input "145.000"
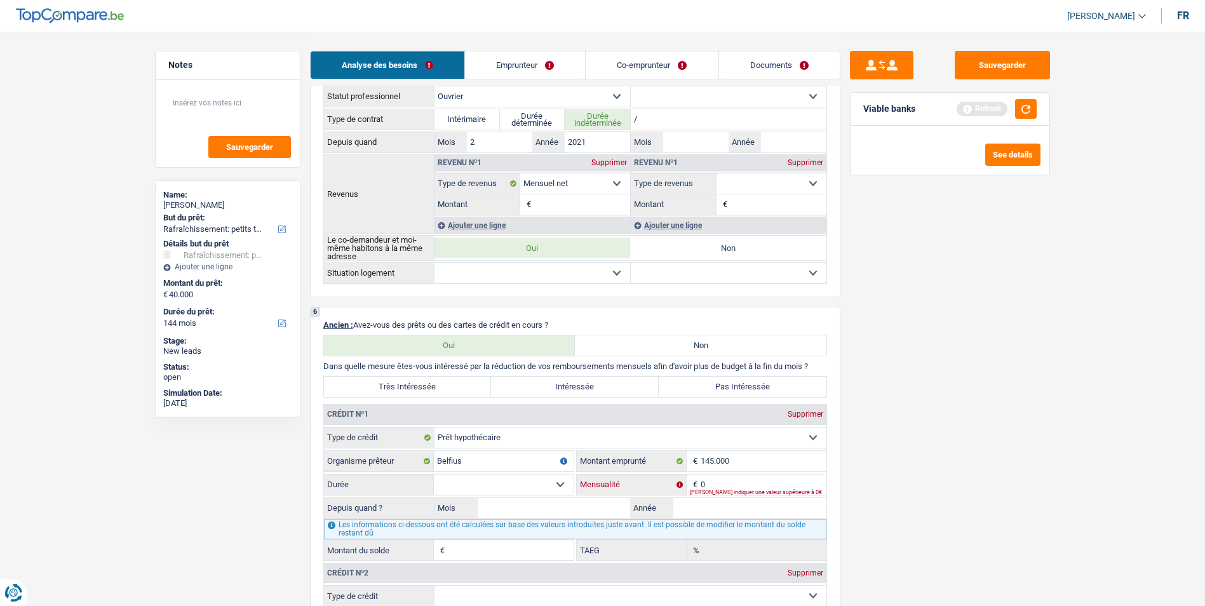
click at [719, 482] on input "0" at bounding box center [763, 484] width 126 height 20
type input "745"
click at [556, 502] on input "Mois" at bounding box center [554, 508] width 153 height 20
type input "09"
type input "2025"
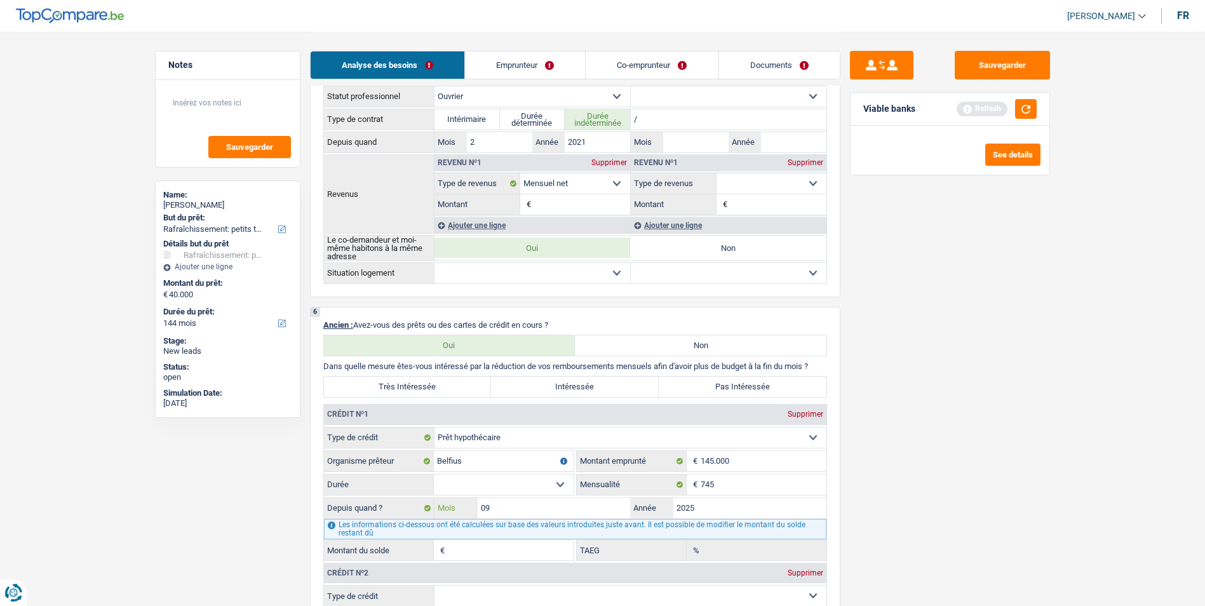
click at [556, 502] on input "09" at bounding box center [554, 508] width 153 height 20
type input "0"
type input "10"
click at [559, 483] on select "120 mois 132 mois 144 mois 180 mois 240 mois 300 mois 360 mois 420 mois Sélecti…" at bounding box center [504, 484] width 140 height 20
select select "300"
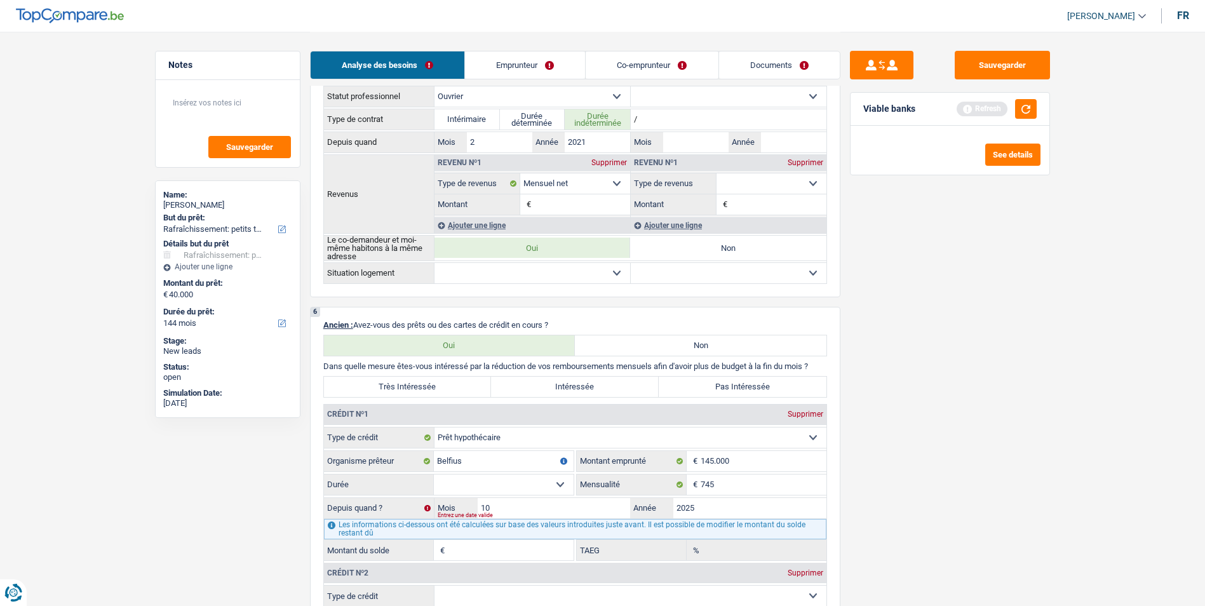
click at [434, 474] on select "120 mois 132 mois 144 mois 180 mois 240 mois 300 mois 360 mois 420 mois Sélecti…" at bounding box center [504, 484] width 140 height 20
type input "145.292"
type input "3,81"
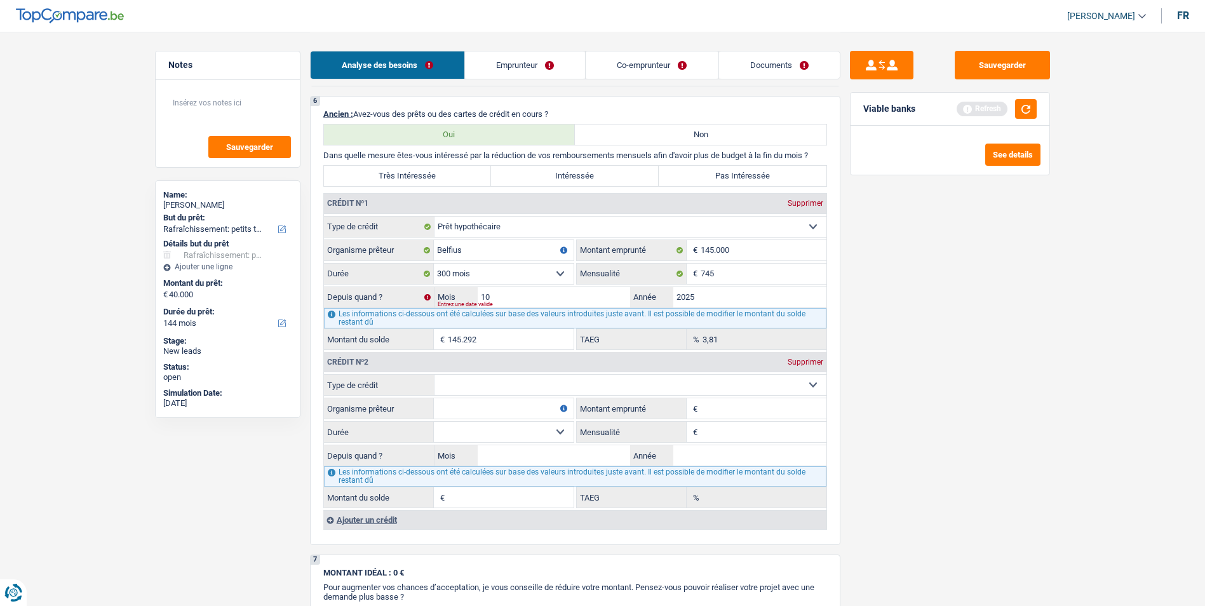
scroll to position [889, 0]
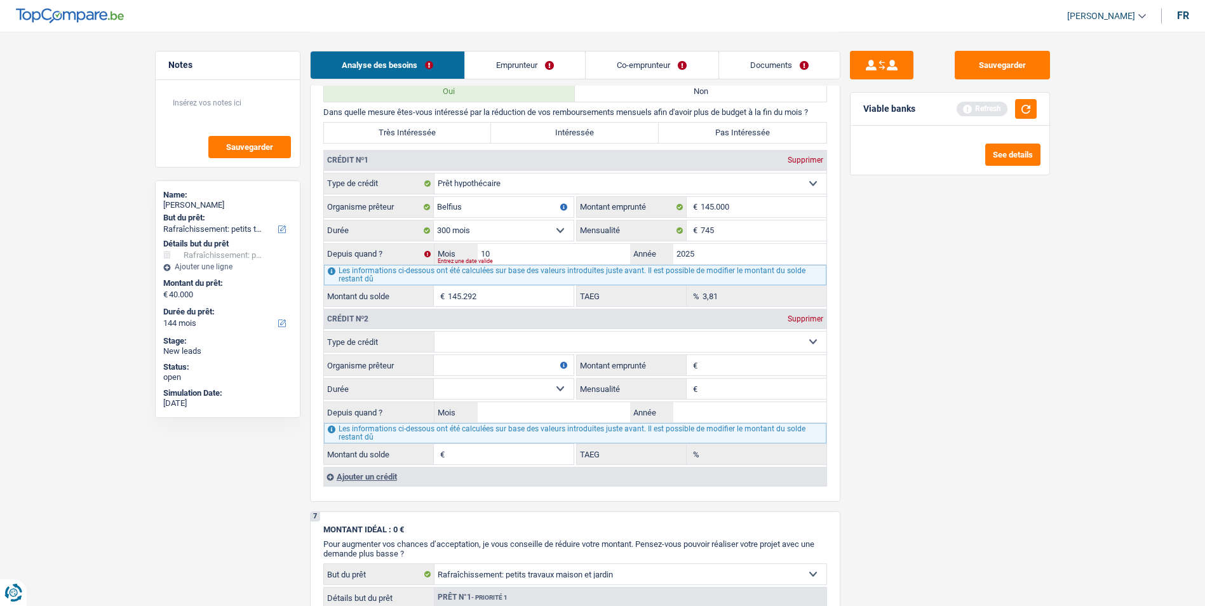
click at [563, 344] on select "Carte ou ouverture de crédit Prêt hypothécaire Vente à tempérament Prêt à tempé…" at bounding box center [630, 341] width 392 height 20
select select "personalLoan"
type input "0"
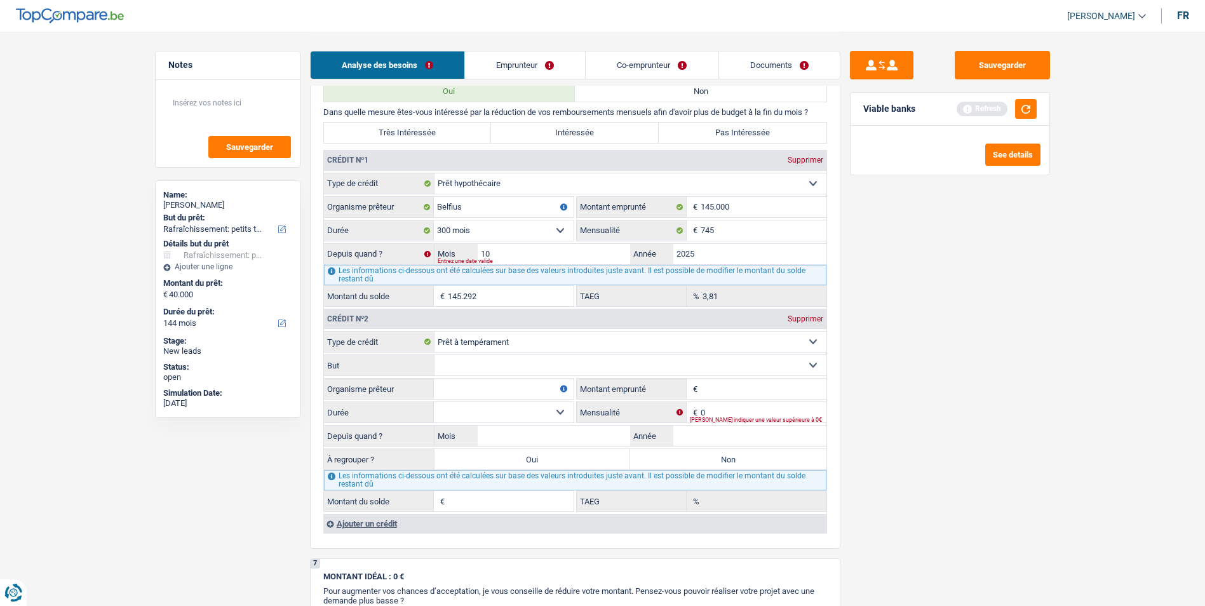
click at [507, 384] on input "Organisme prêteur" at bounding box center [504, 388] width 140 height 20
type input "Cetelem"
click at [554, 411] on select "12 mois 18 mois 24 mois Sélectionner une option" at bounding box center [504, 412] width 140 height 20
click at [733, 392] on input "Montant emprunté" at bounding box center [763, 388] width 126 height 20
click at [756, 410] on input "0" at bounding box center [763, 412] width 126 height 20
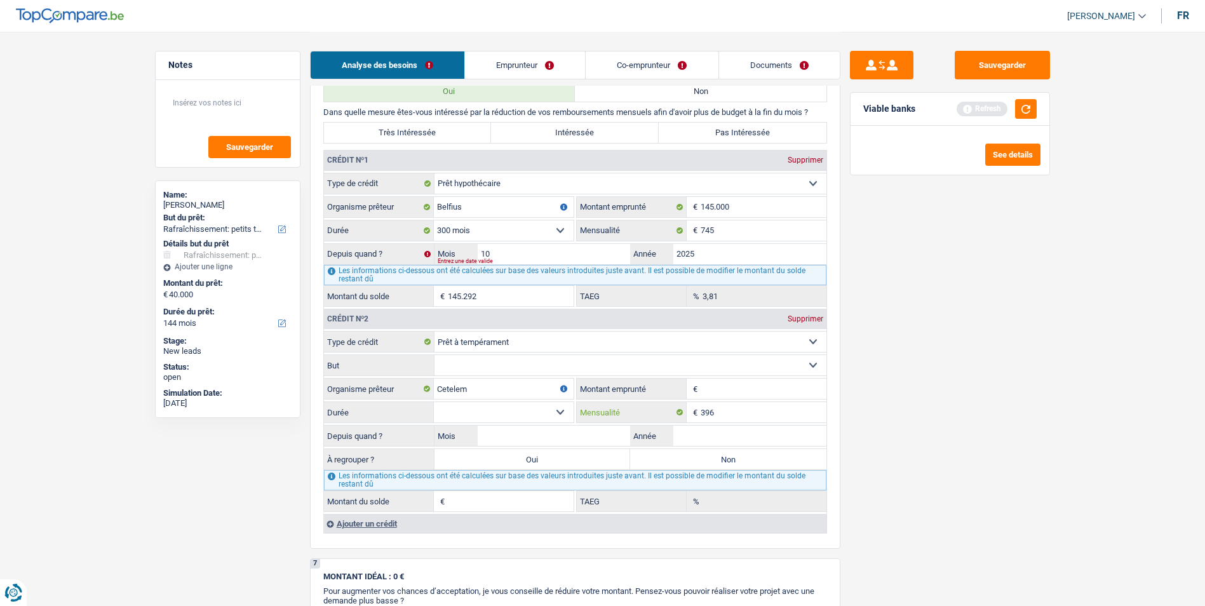
type input "396"
click at [753, 380] on input "Montant emprunté" at bounding box center [763, 388] width 126 height 20
click at [527, 431] on input "Mois" at bounding box center [554, 435] width 153 height 20
type input "03"
type input "2025"
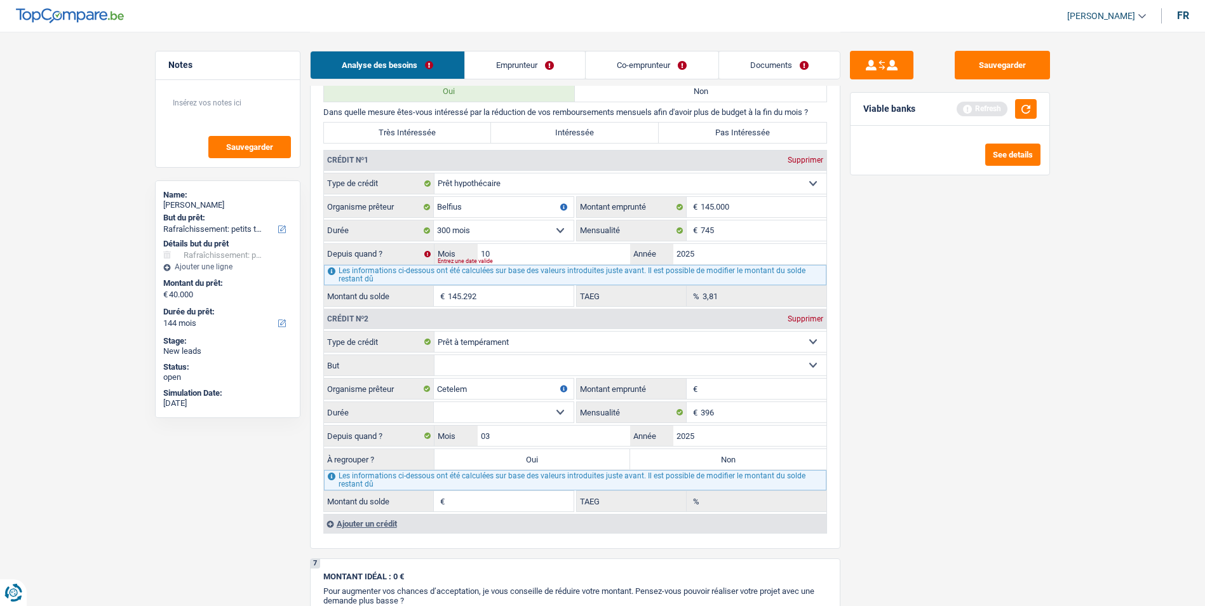
click at [735, 392] on input "Montant emprunté" at bounding box center [763, 388] width 126 height 20
type input "20.000"
click at [566, 410] on select "12 mois 18 mois 24 mois 30 mois 36 mois 42 mois 48 mois 60 mois 72 mois 84 mois…" at bounding box center [504, 412] width 140 height 20
select select "60"
click at [434, 402] on select "12 mois 18 mois 24 mois 30 mois 36 mois 42 mois 48 mois 60 mois 72 mois 84 mois…" at bounding box center [504, 412] width 140 height 20
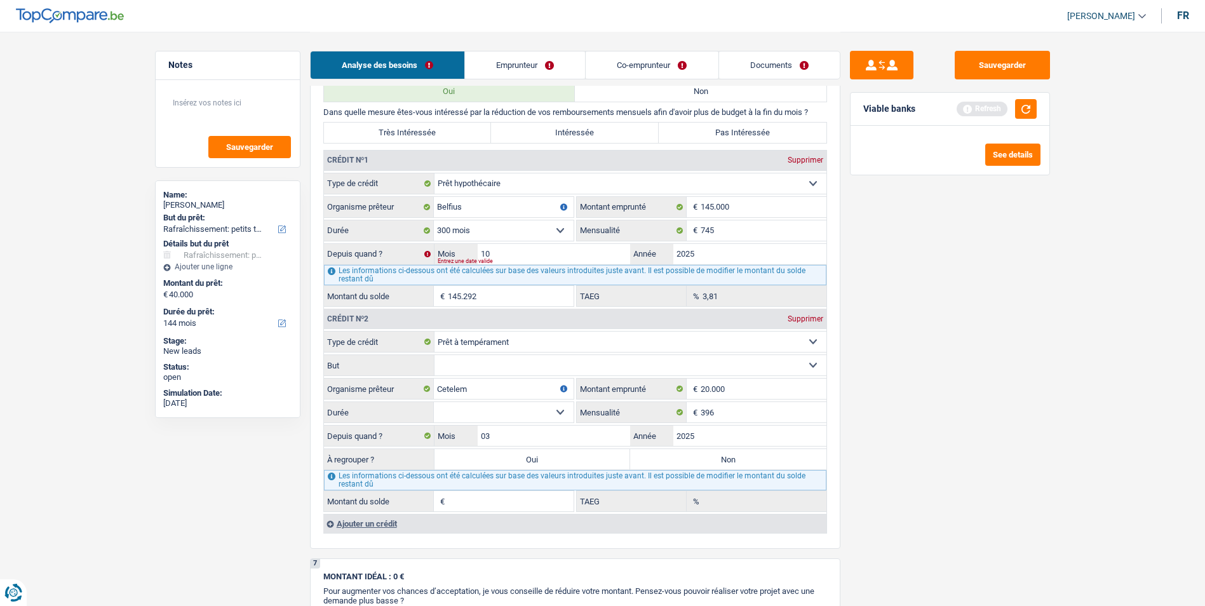
type input "18.300"
type input "7,23"
click at [473, 362] on select "Confort maison: meubles, textile, peinture, électroménager, outillage non-profe…" at bounding box center [630, 365] width 392 height 20
click at [507, 356] on select "Confort maison: meubles, textile, peinture, électroménager, outillage non-profe…" at bounding box center [630, 365] width 392 height 20
click at [504, 362] on select "Confort maison: meubles, textile, peinture, électroménager, outillage non-profe…" at bounding box center [630, 365] width 392 height 20
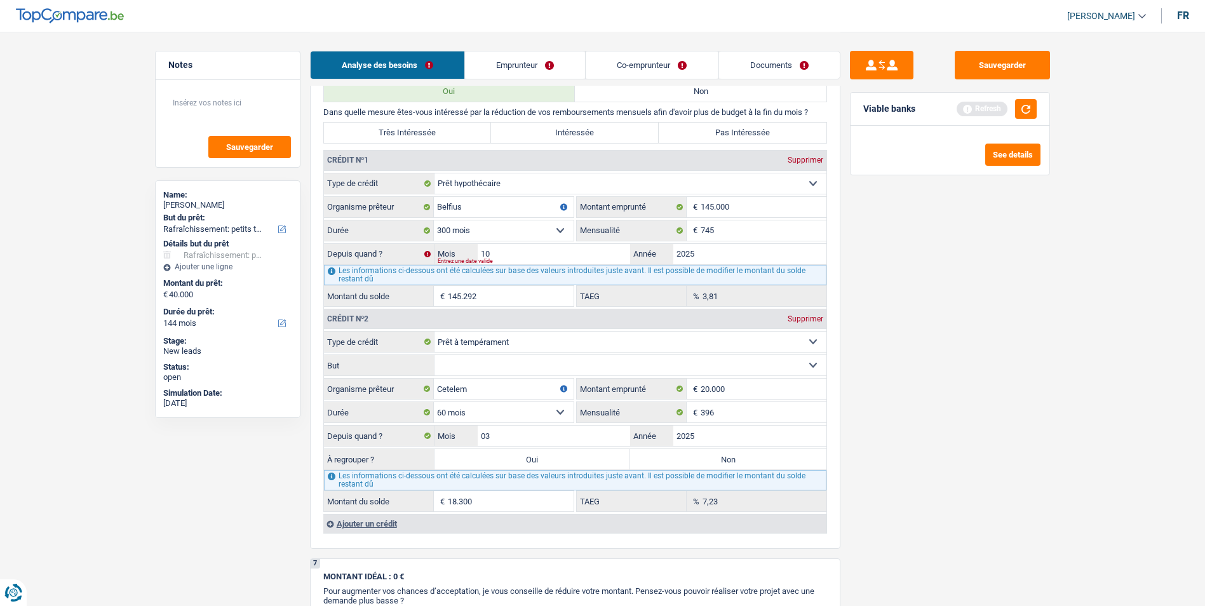
click at [537, 342] on select "Carte ou ouverture de crédit Prêt hypothécaire Vente à tempérament Prêt à tempé…" at bounding box center [630, 341] width 392 height 20
select select "carLoan"
click at [434, 331] on select "Carte ou ouverture de crédit Prêt hypothécaire Vente à tempérament Prêt à tempé…" at bounding box center [630, 341] width 392 height 20
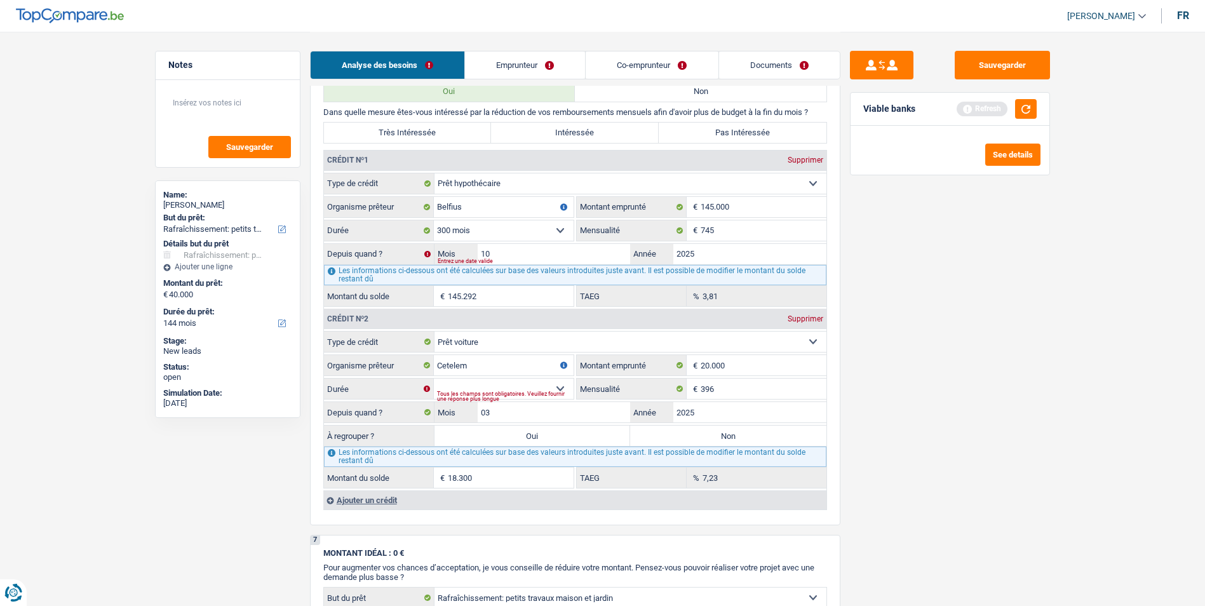
click at [559, 394] on div "Tous les champs sont obligatoires. Veuillez fournir une réponse plus longue" at bounding box center [505, 396] width 137 height 5
click at [556, 387] on select "12 mois 18 mois 24 mois 30 mois 36 mois 42 mois 48 mois 60 mois 72 mois 84 mois…" at bounding box center [504, 388] width 140 height 20
select select "60"
click at [434, 378] on select "12 mois 18 mois 24 mois 30 mois 36 mois 42 mois 48 mois 60 mois 72 mois 84 mois…" at bounding box center [504, 388] width 140 height 20
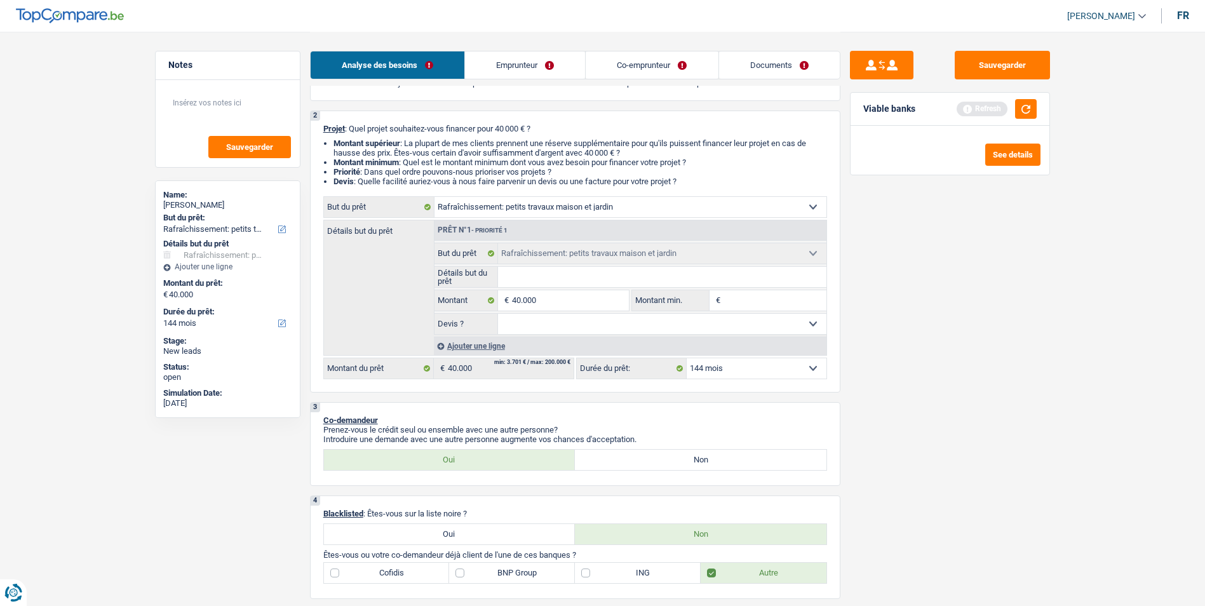
scroll to position [0, 0]
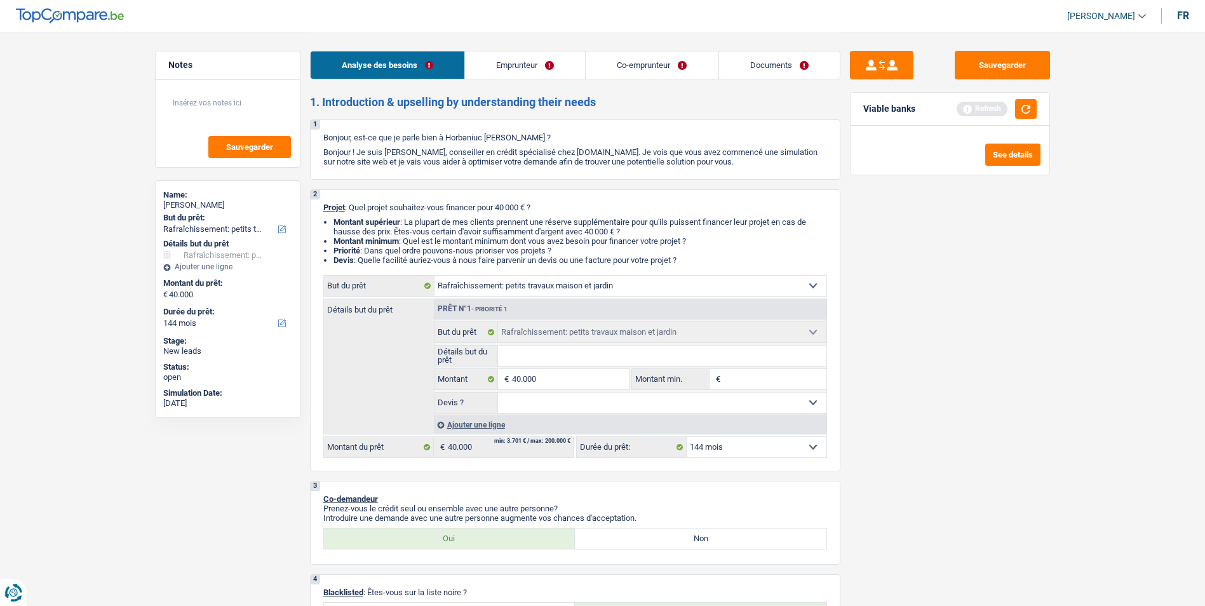
click at [540, 69] on link "Emprunteur" at bounding box center [525, 64] width 120 height 27
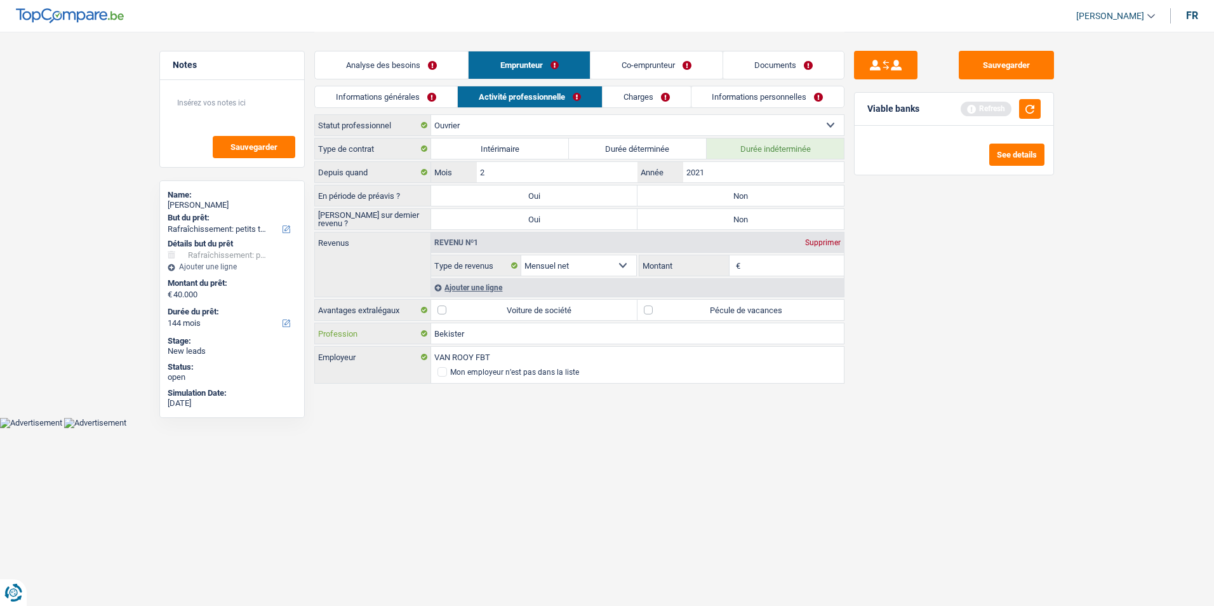
click at [478, 331] on input "Bekister" at bounding box center [637, 333] width 413 height 20
type input "B"
type input "Charpentier"
click at [718, 196] on label "Non" at bounding box center [741, 195] width 206 height 20
click at [718, 196] on input "Non" at bounding box center [741, 195] width 206 height 20
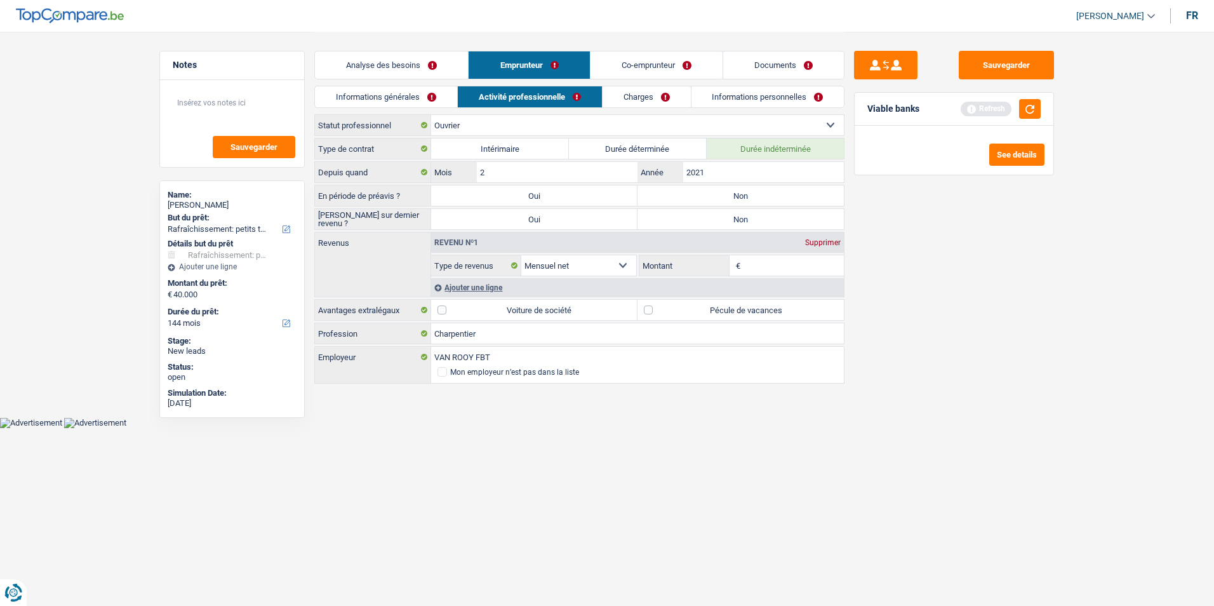
radio input "true"
click at [705, 217] on label "Non" at bounding box center [741, 219] width 206 height 20
click at [705, 217] on input "Non" at bounding box center [741, 219] width 206 height 20
radio input "true"
click at [772, 271] on input "Montant" at bounding box center [794, 265] width 101 height 20
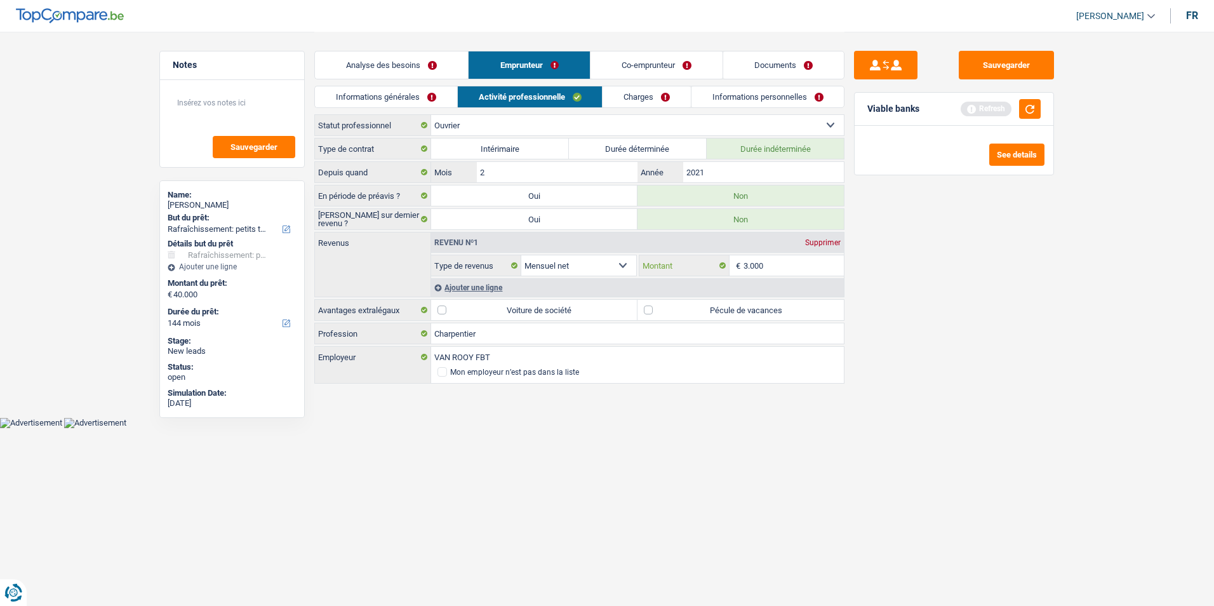
type input "3.000"
click at [654, 307] on label "Pécule de vacances" at bounding box center [741, 310] width 206 height 20
click at [654, 307] on input "Pécule de vacances" at bounding box center [741, 310] width 206 height 20
checkbox input "true"
click at [645, 97] on link "Charges" at bounding box center [647, 96] width 88 height 21
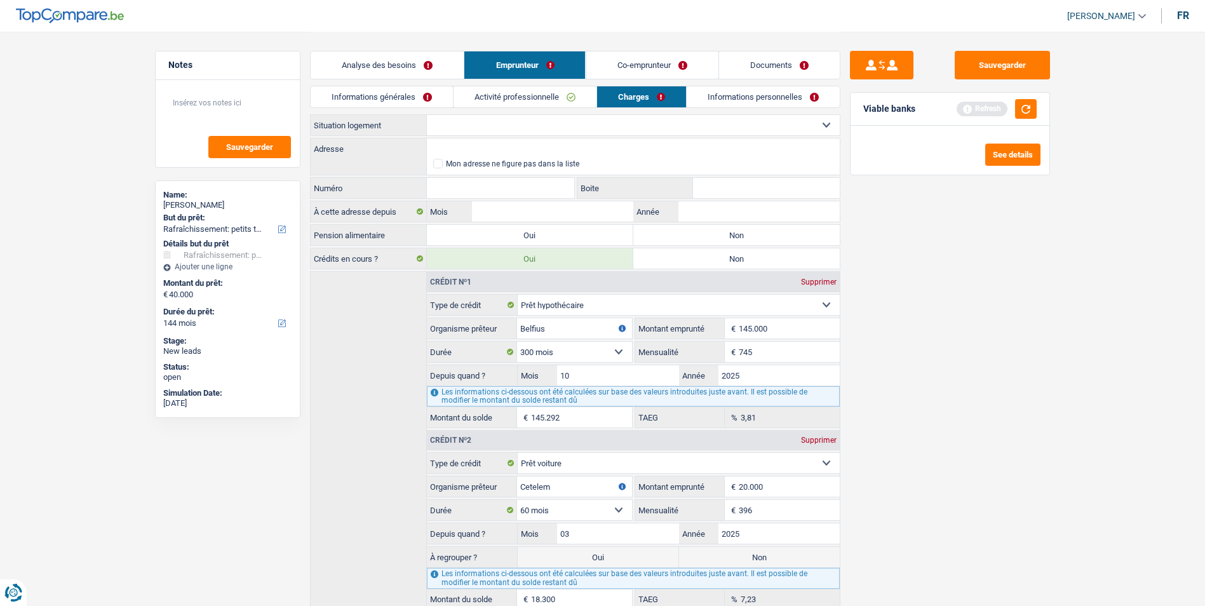
click at [526, 117] on select "Locataire Propriétaire avec prêt hypothécaire Propriétaire sans prêt hypothécai…" at bounding box center [633, 125] width 413 height 20
click at [427, 115] on select "Locataire Propriétaire avec prêt hypothécaire Propriétaire sans prêt hypothécai…" at bounding box center [633, 125] width 413 height 20
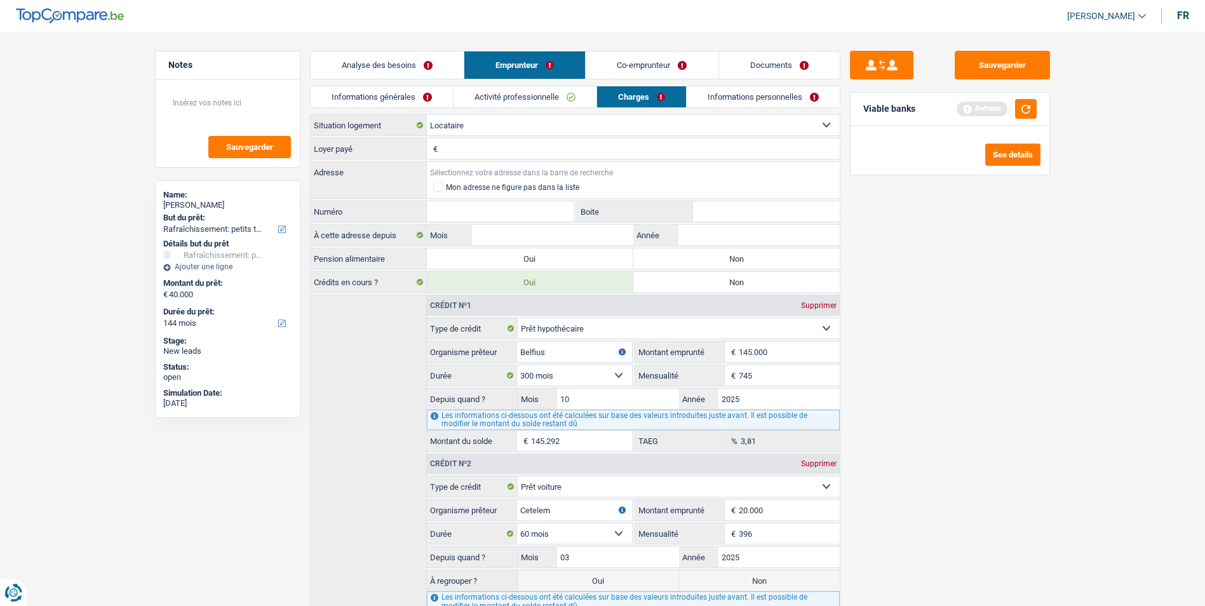
click at [498, 168] on input "Adresse" at bounding box center [633, 172] width 413 height 20
click at [518, 119] on select "Locataire Propriétaire avec prêt hypothécaire Propriétaire sans prêt hypothécai…" at bounding box center [633, 125] width 413 height 20
click at [427, 115] on select "Locataire Propriétaire avec prêt hypothécaire Propriétaire sans prêt hypothécai…" at bounding box center [633, 125] width 413 height 20
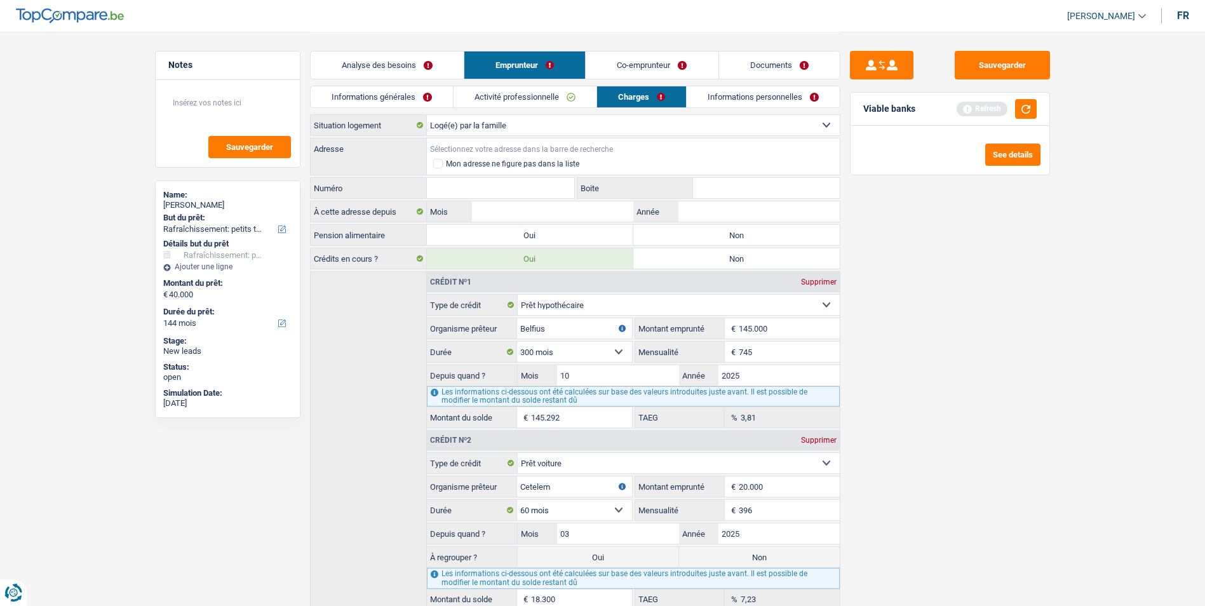
click at [476, 144] on input "Adresse" at bounding box center [633, 148] width 413 height 20
click at [516, 125] on select "Locataire Propriétaire avec prêt hypothécaire Propriétaire sans prêt hypothécai…" at bounding box center [633, 125] width 413 height 20
select select "rents"
click at [427, 115] on select "Locataire Propriétaire avec prêt hypothécaire Propriétaire sans prêt hypothécai…" at bounding box center [633, 125] width 413 height 20
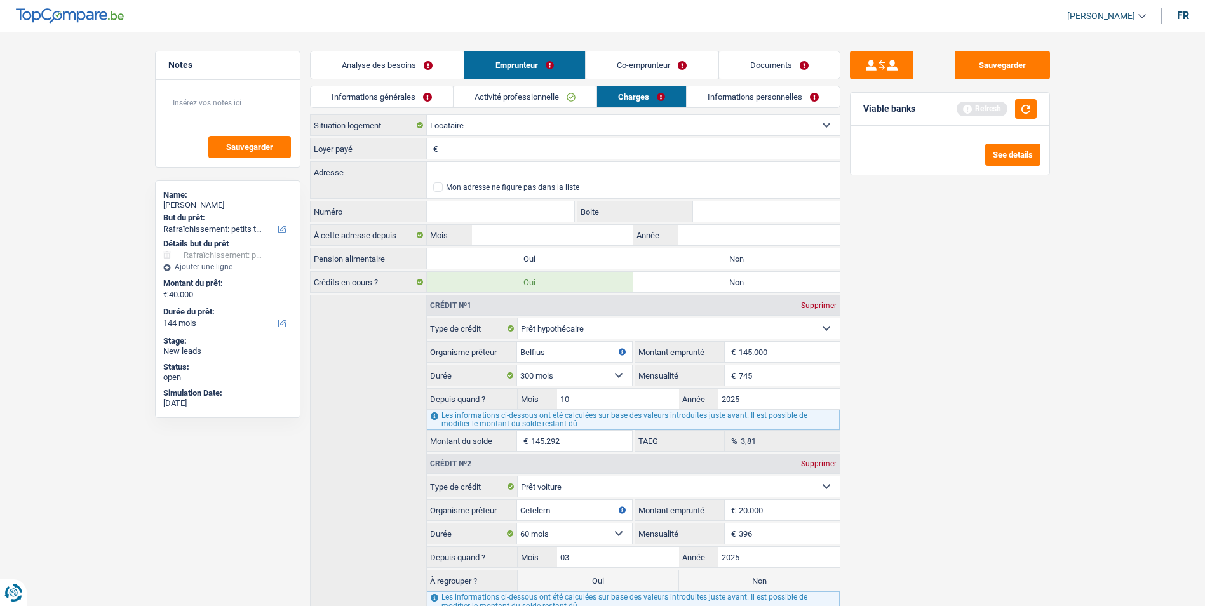
click at [486, 152] on input "Loyer payé" at bounding box center [640, 148] width 399 height 20
type input "600"
click at [471, 176] on input "Adresse" at bounding box center [633, 172] width 413 height 20
type input "Beekstraat, 2300, Turnhout, BE"
click at [493, 207] on input "Numéro" at bounding box center [501, 211] width 148 height 20
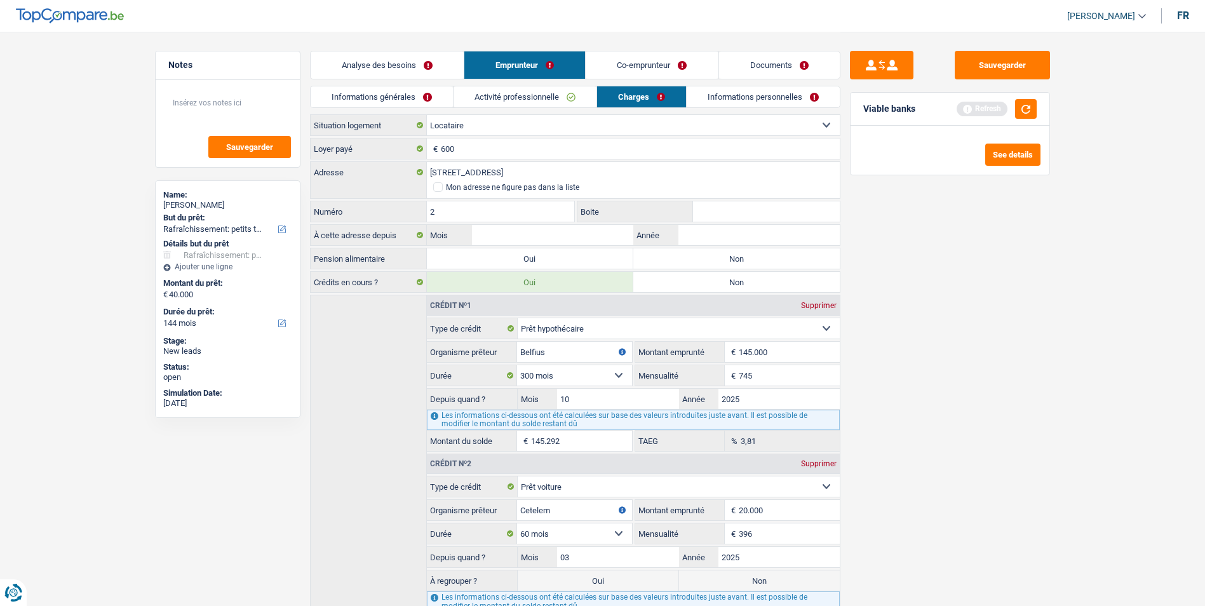
type input "2"
click at [714, 211] on input "Boite" at bounding box center [766, 211] width 147 height 20
type input "03"
click at [552, 232] on input "Mois" at bounding box center [552, 235] width 161 height 20
click at [650, 259] on label "Non" at bounding box center [736, 258] width 206 height 20
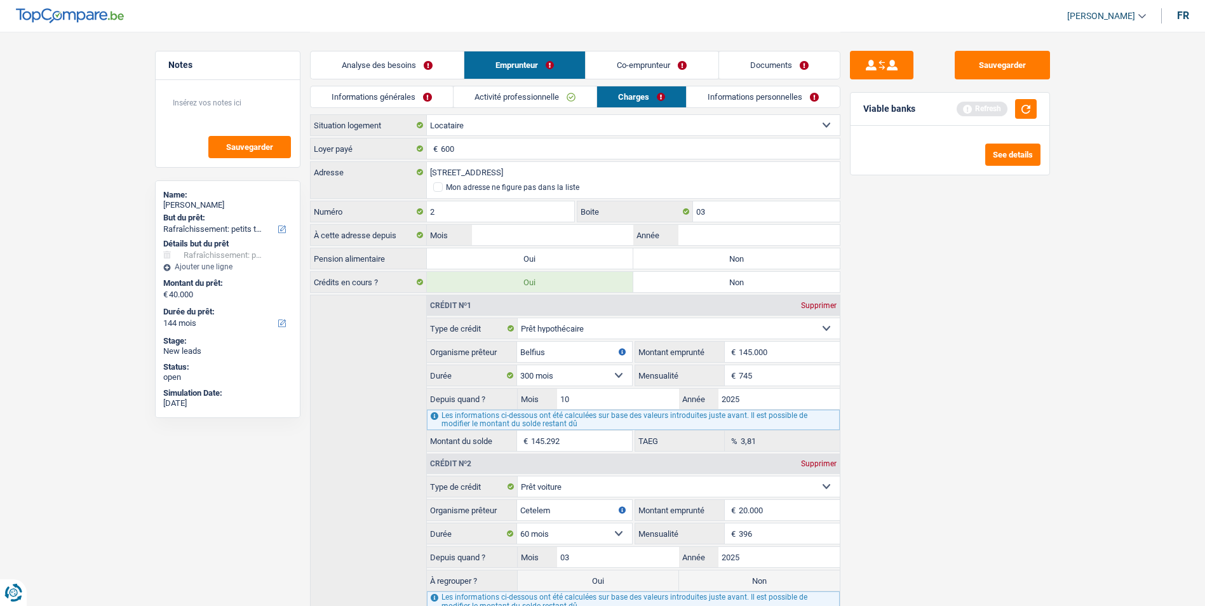
click at [650, 259] on input "Non" at bounding box center [736, 258] width 206 height 20
radio input "true"
click at [496, 95] on link "Activité professionnelle" at bounding box center [524, 96] width 143 height 21
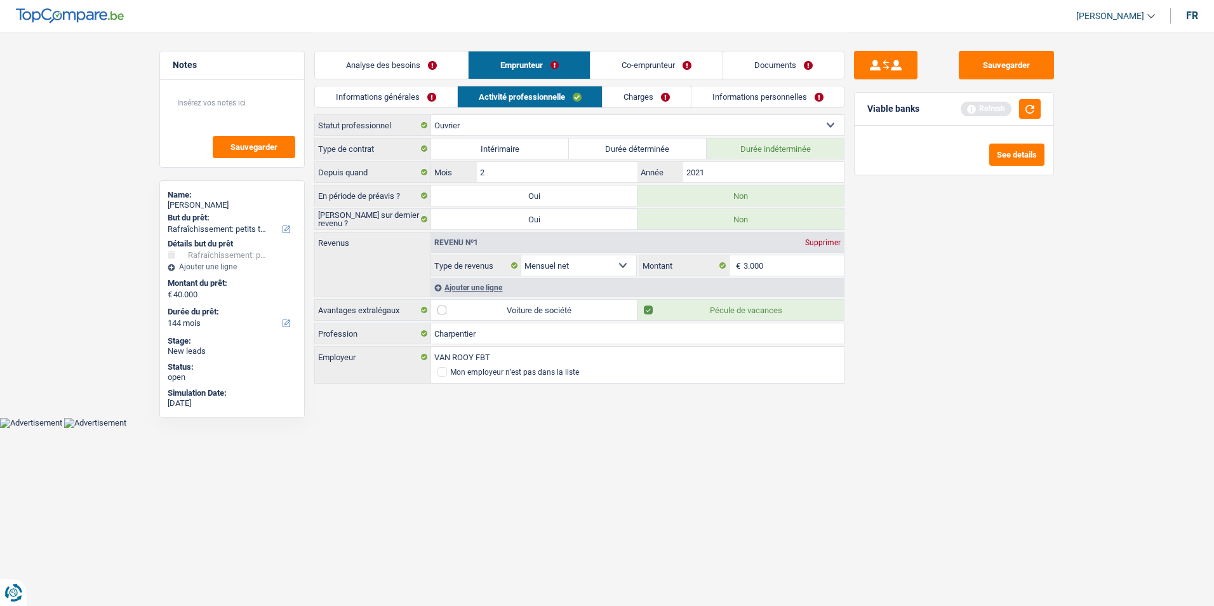
click at [432, 97] on link "Informations générales" at bounding box center [386, 96] width 142 height 21
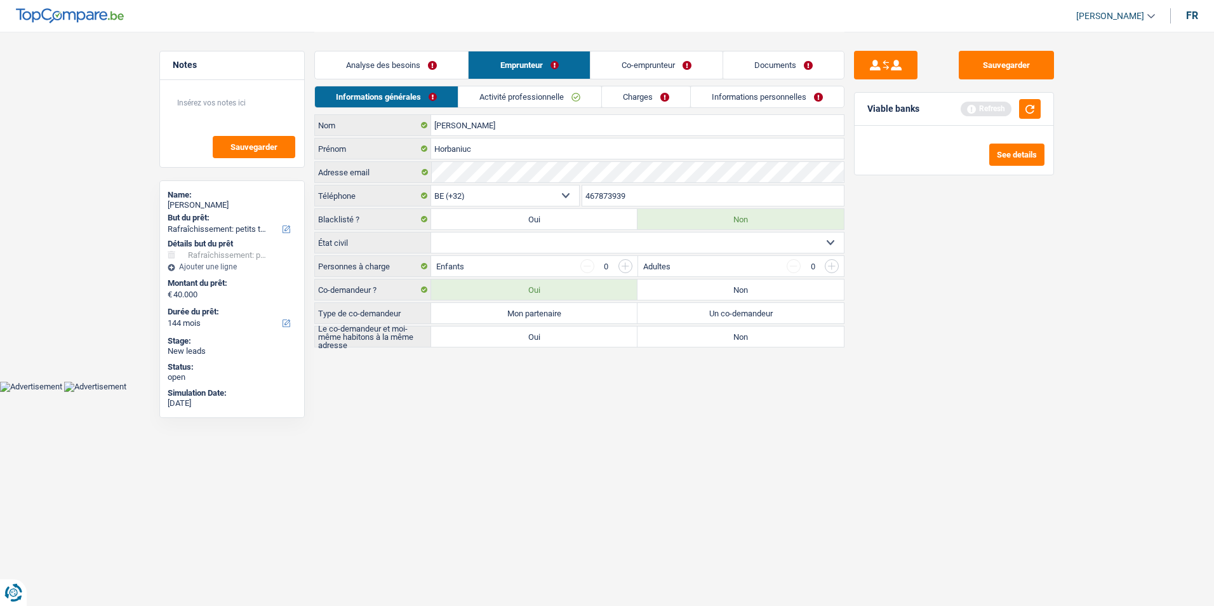
click at [546, 98] on link "Activité professionnelle" at bounding box center [529, 96] width 143 height 21
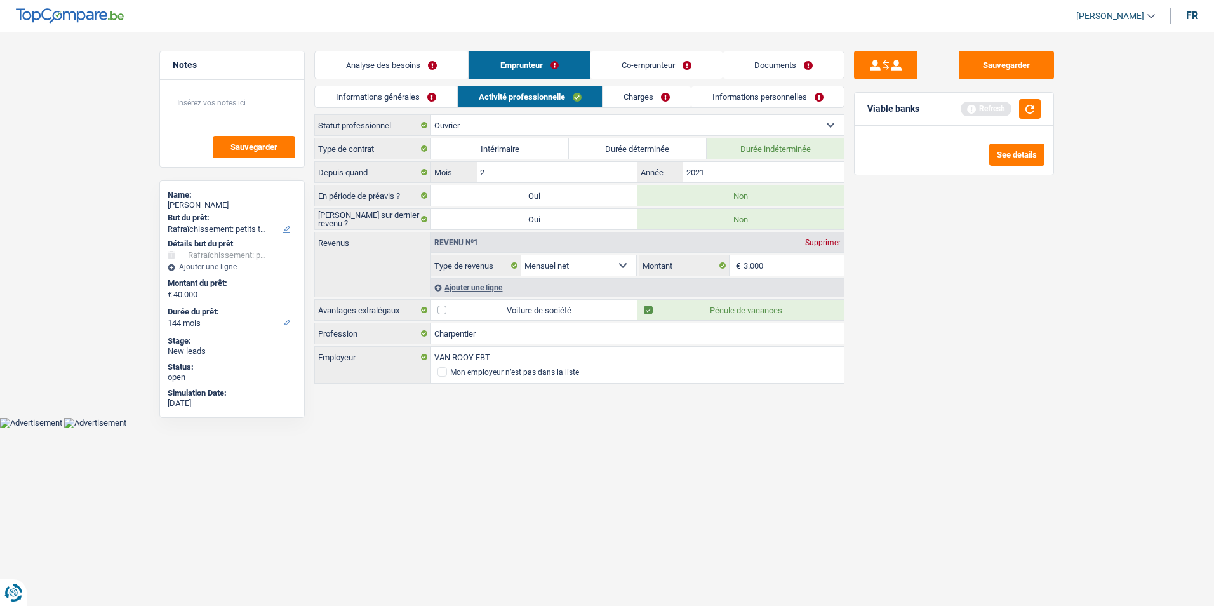
click at [657, 98] on link "Charges" at bounding box center [647, 96] width 88 height 21
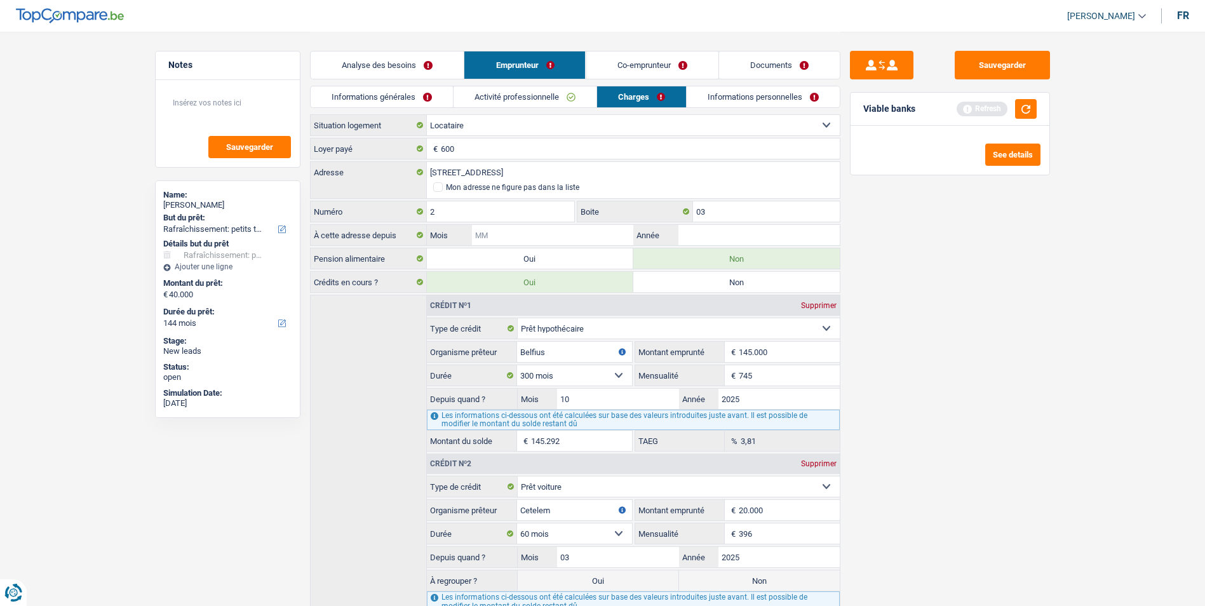
click at [533, 233] on input "Mois" at bounding box center [552, 235] width 161 height 20
type input "05"
type input "2022"
click at [425, 100] on link "Informations générales" at bounding box center [382, 96] width 142 height 21
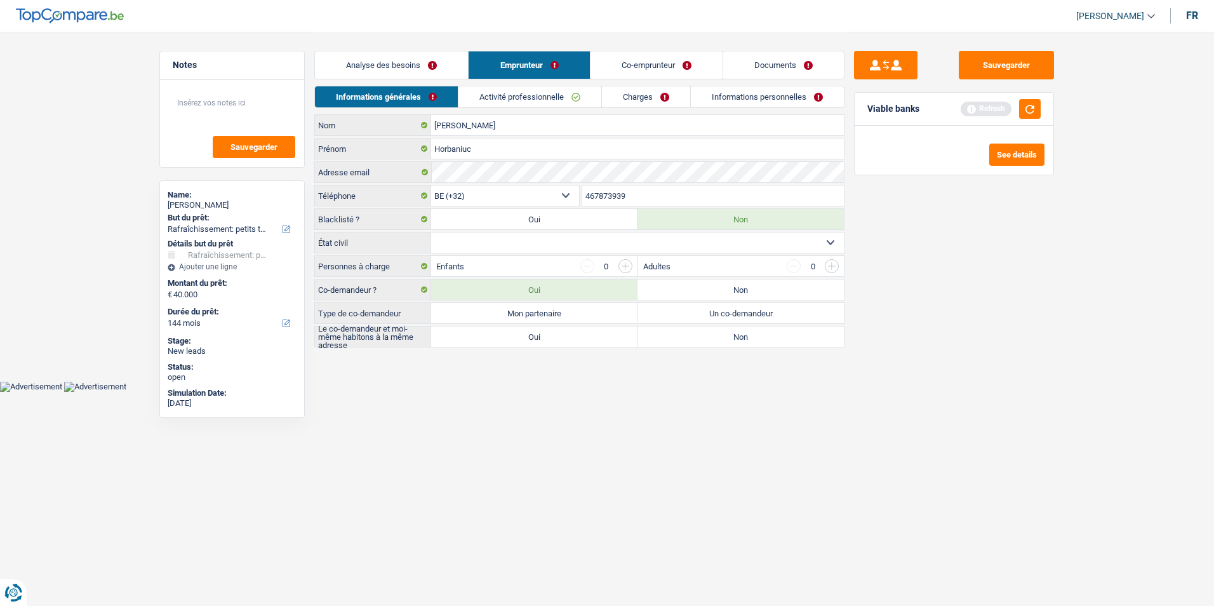
click at [572, 95] on link "Activité professionnelle" at bounding box center [529, 96] width 143 height 21
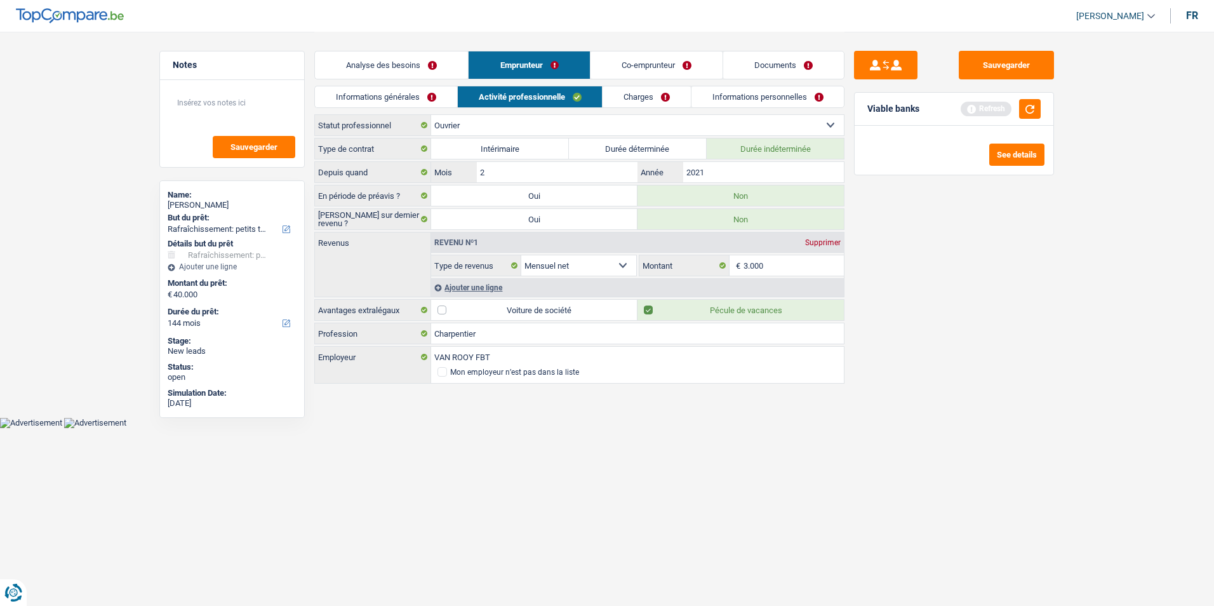
click at [641, 95] on link "Charges" at bounding box center [647, 96] width 88 height 21
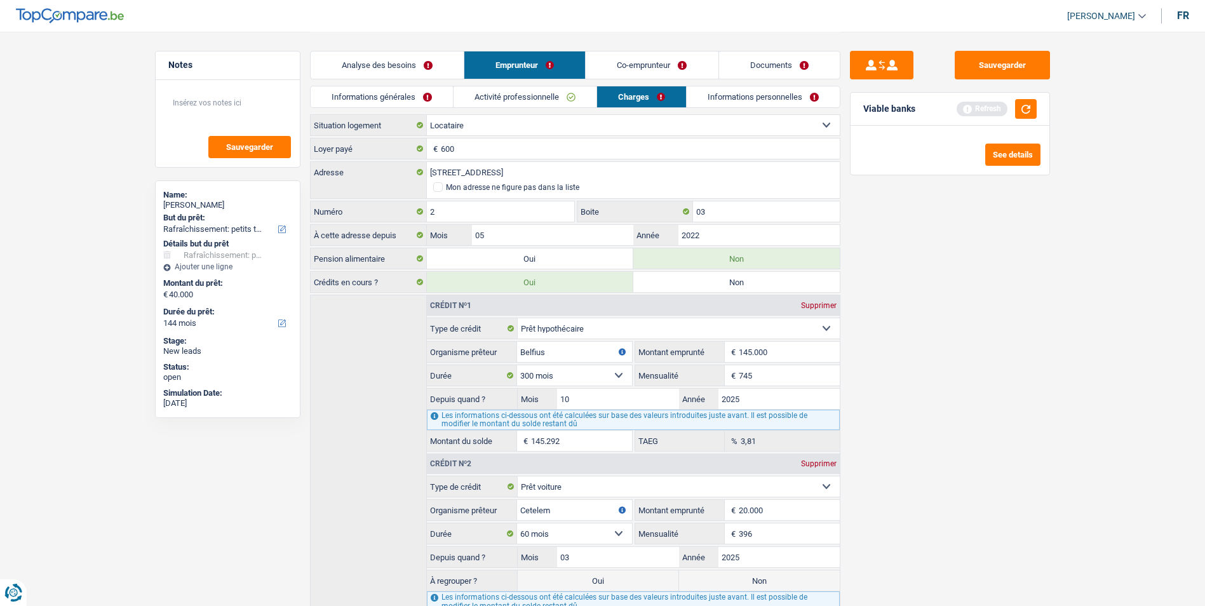
click at [356, 98] on link "Informations générales" at bounding box center [382, 96] width 142 height 21
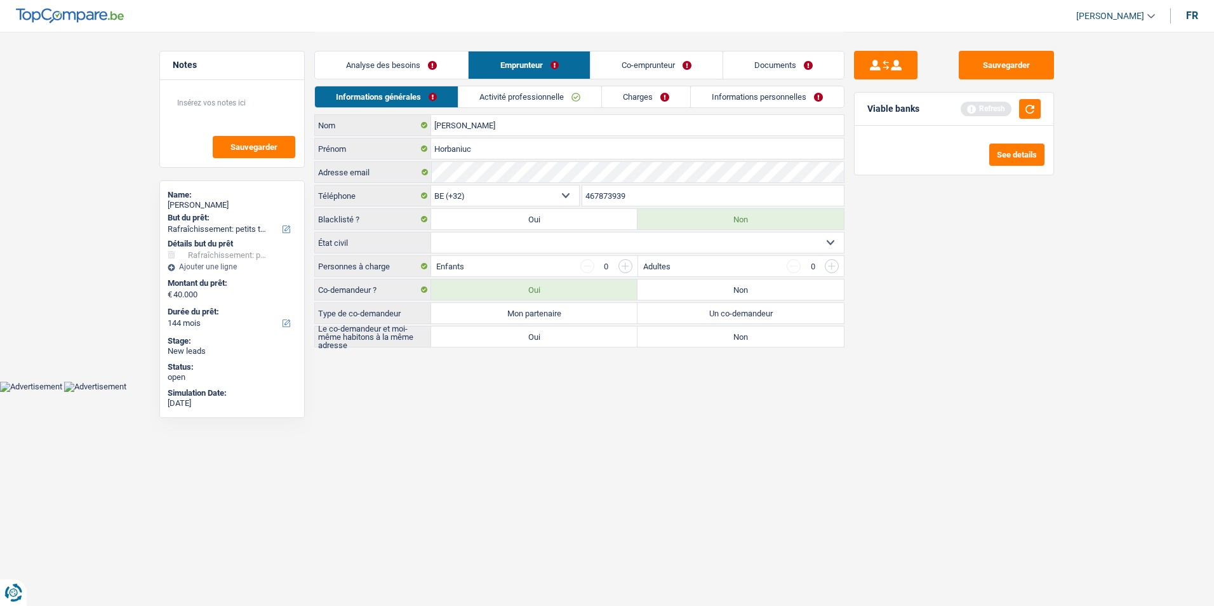
click at [498, 238] on select "Célibataire Marié(e) Cohabitant(e) légal(e) Divorcé(e) Veuf(ve) Séparé (de fait…" at bounding box center [637, 242] width 413 height 20
select select "married"
click at [431, 232] on select "Célibataire Marié(e) Cohabitant(e) légal(e) Divorcé(e) Veuf(ve) Séparé (de fait…" at bounding box center [637, 242] width 413 height 20
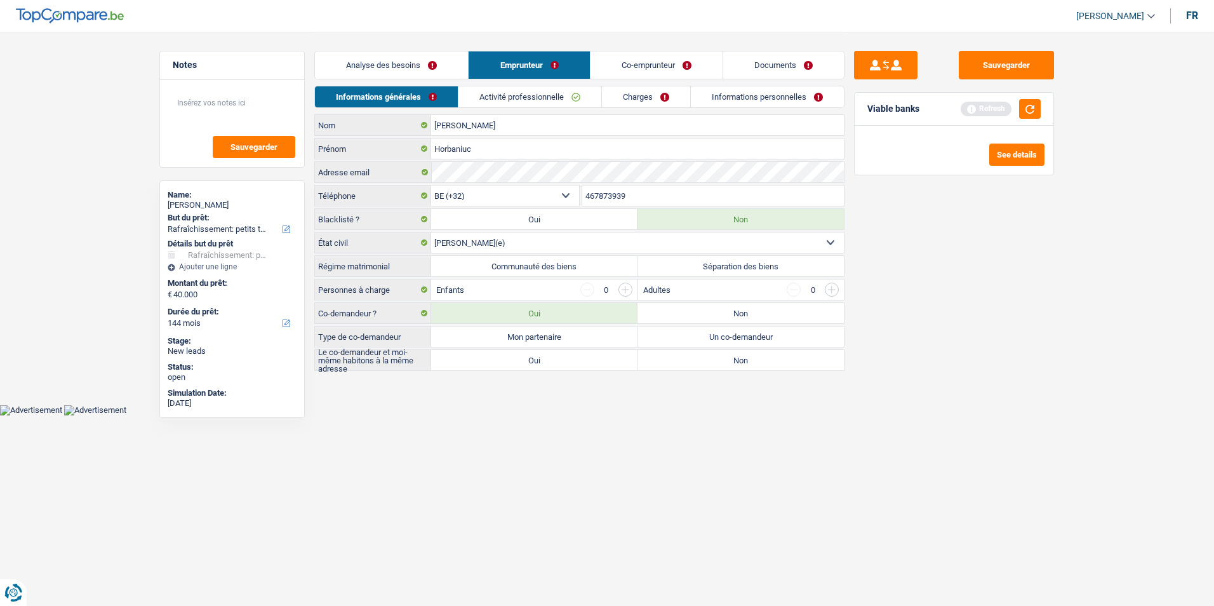
click at [592, 266] on label "Communauté des biens" at bounding box center [534, 266] width 206 height 20
click at [592, 266] on input "Communauté des biens" at bounding box center [534, 266] width 206 height 20
radio input "true"
click at [626, 288] on input "button" at bounding box center [625, 290] width 14 height 14
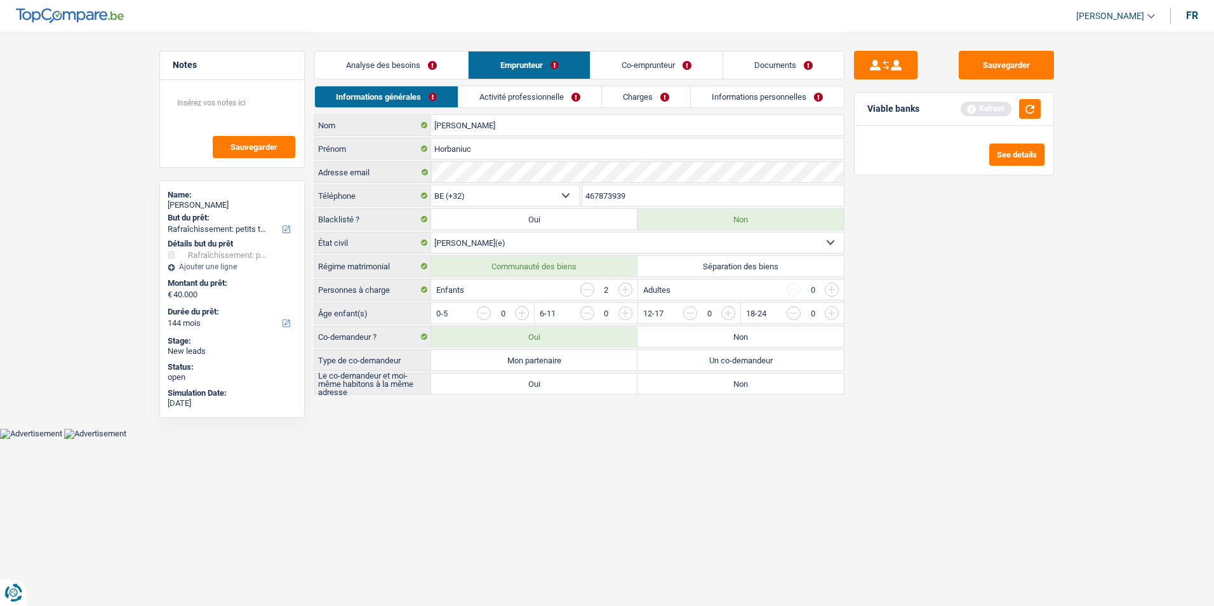
click at [626, 288] on input "button" at bounding box center [625, 290] width 14 height 14
click at [521, 314] on input "button" at bounding box center [779, 316] width 529 height 20
click at [519, 314] on input "button" at bounding box center [779, 316] width 529 height 20
click at [533, 357] on label "Mon partenaire" at bounding box center [534, 360] width 206 height 20
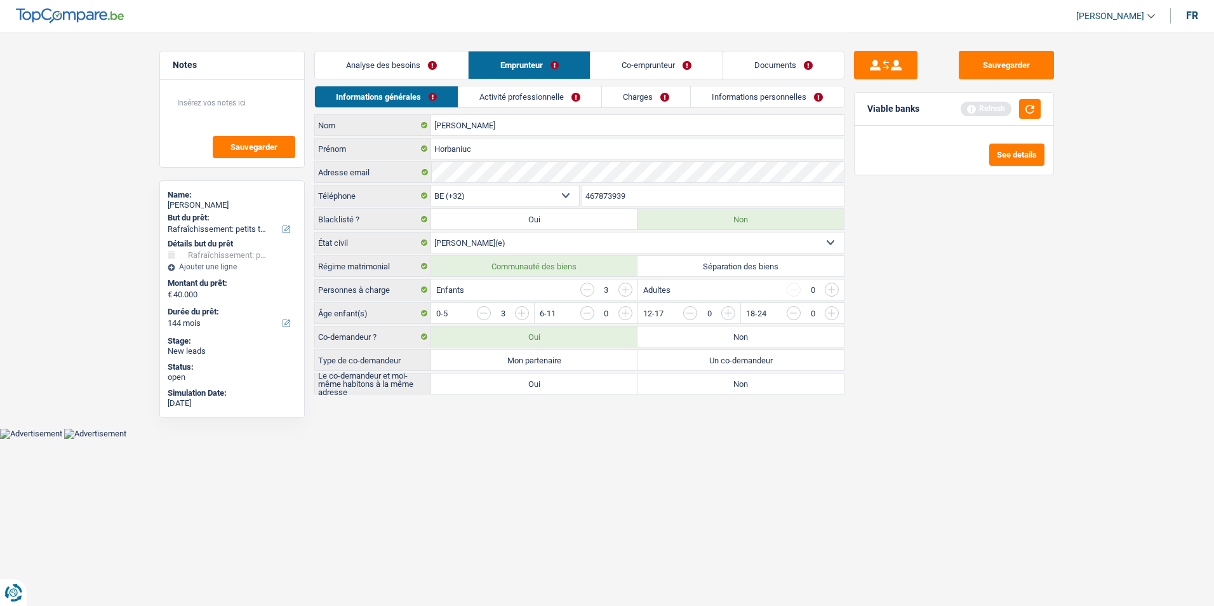
click at [533, 357] on input "Mon partenaire" at bounding box center [534, 360] width 206 height 20
radio input "true"
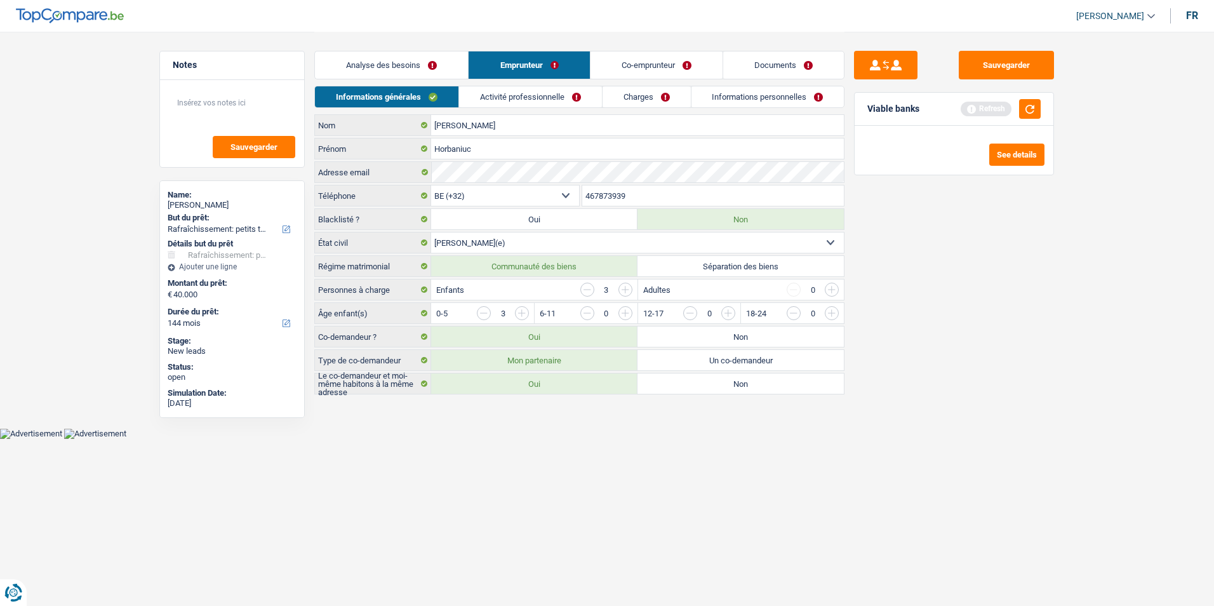
click at [565, 102] on link "Activité professionnelle" at bounding box center [530, 96] width 143 height 21
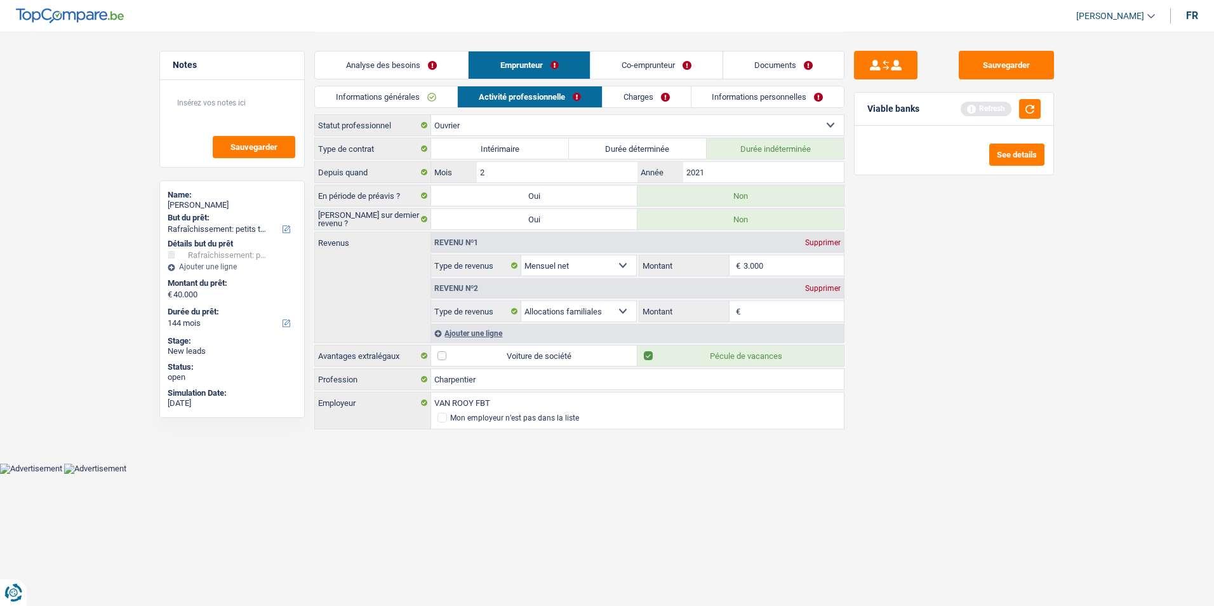
click at [655, 100] on link "Charges" at bounding box center [647, 96] width 88 height 21
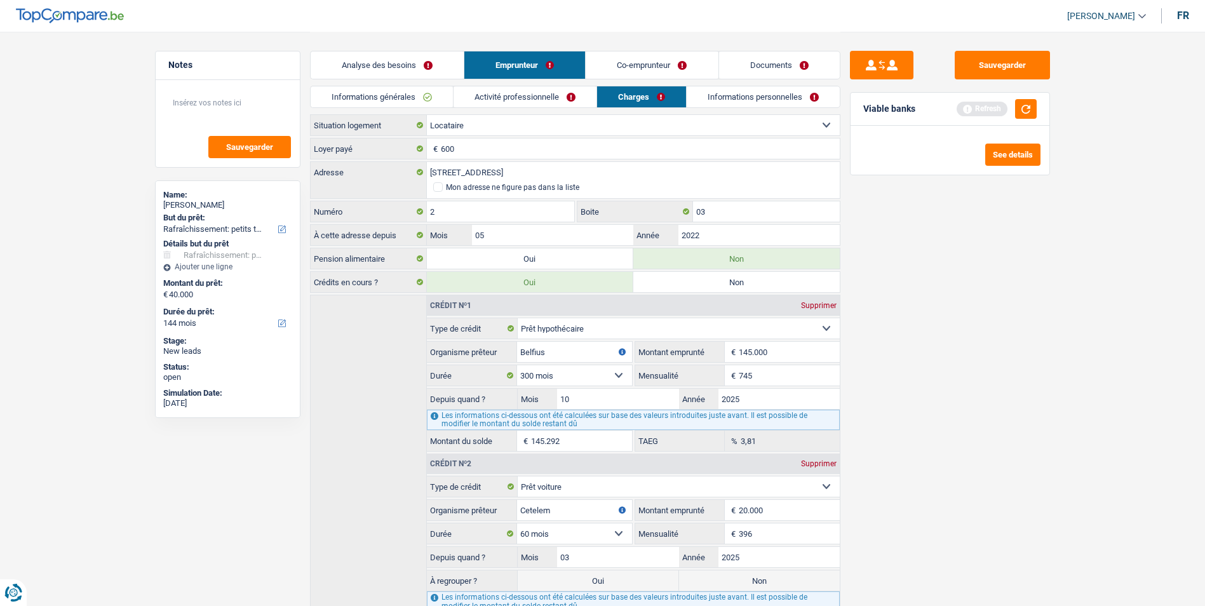
click at [791, 98] on link "Informations personnelles" at bounding box center [762, 96] width 153 height 21
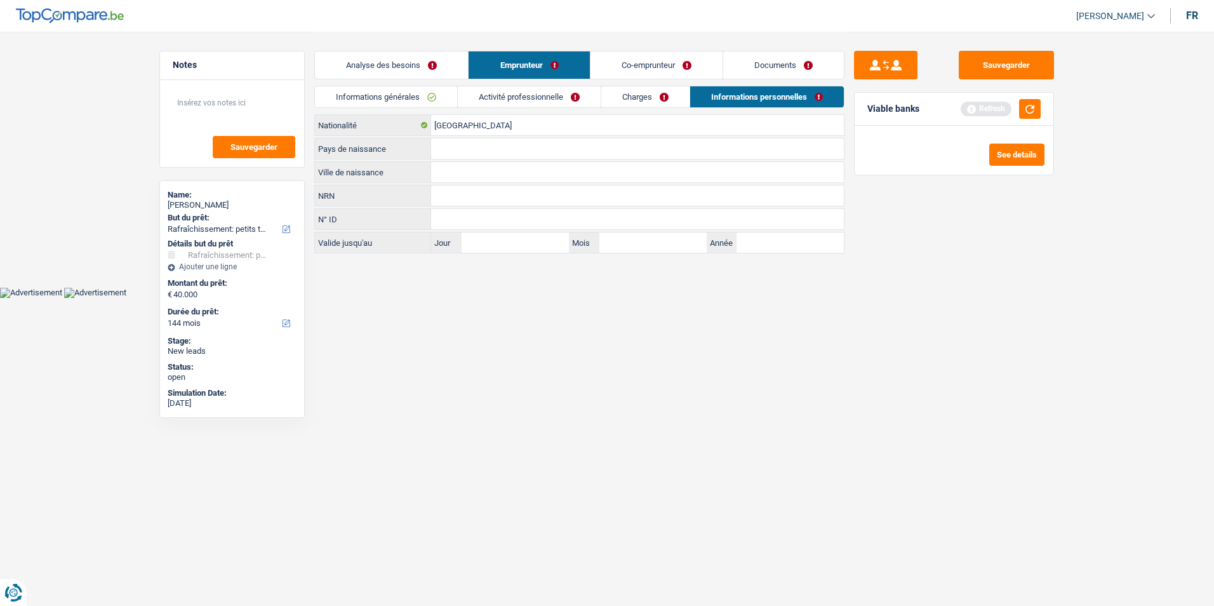
click at [504, 138] on div "Belgique Nationalité Pays de naissance Tous les champs sont obligatoires. Veuil…" at bounding box center [579, 183] width 530 height 139
click at [496, 158] on input "Pays de naissance" at bounding box center [637, 148] width 413 height 20
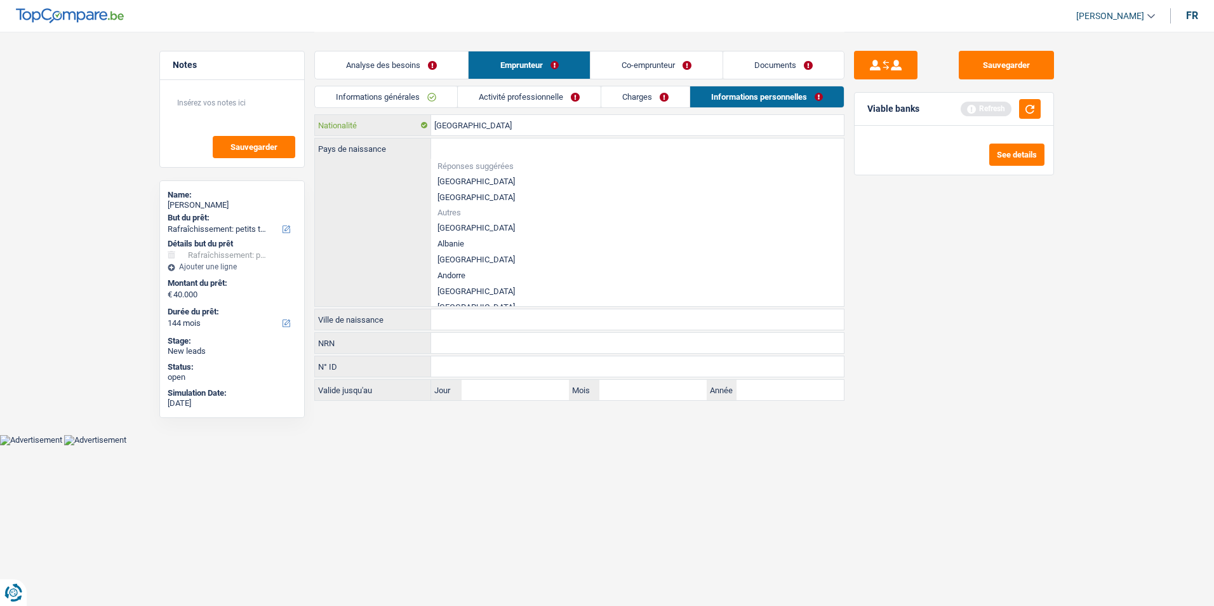
click at [509, 125] on input "[GEOGRAPHIC_DATA]" at bounding box center [637, 125] width 413 height 20
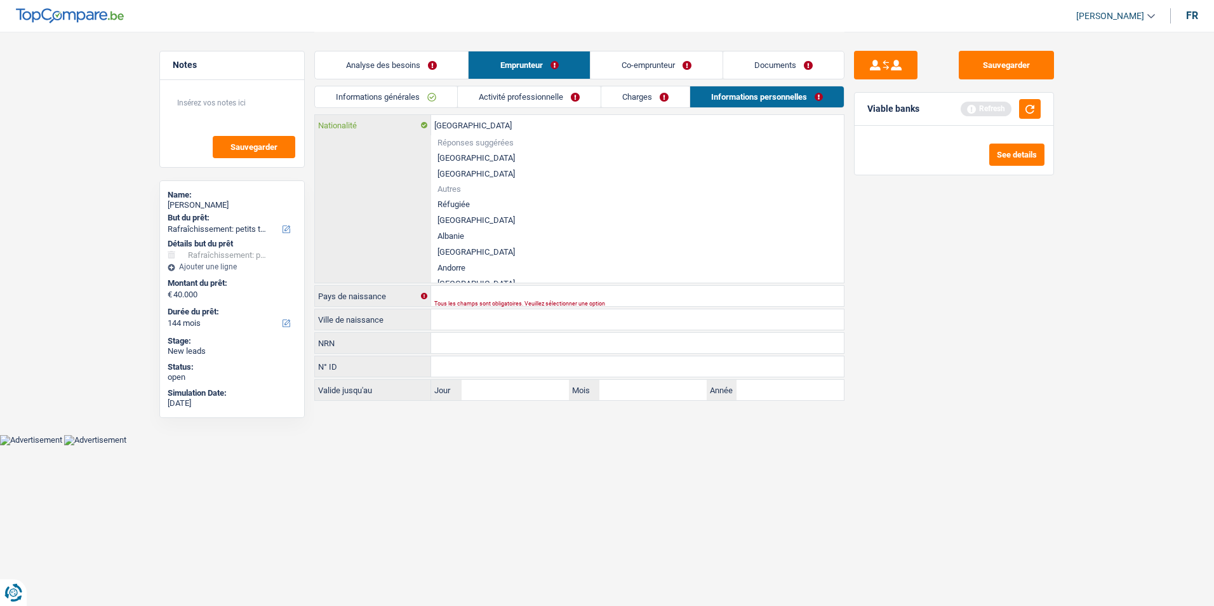
type input "Belgiqu"
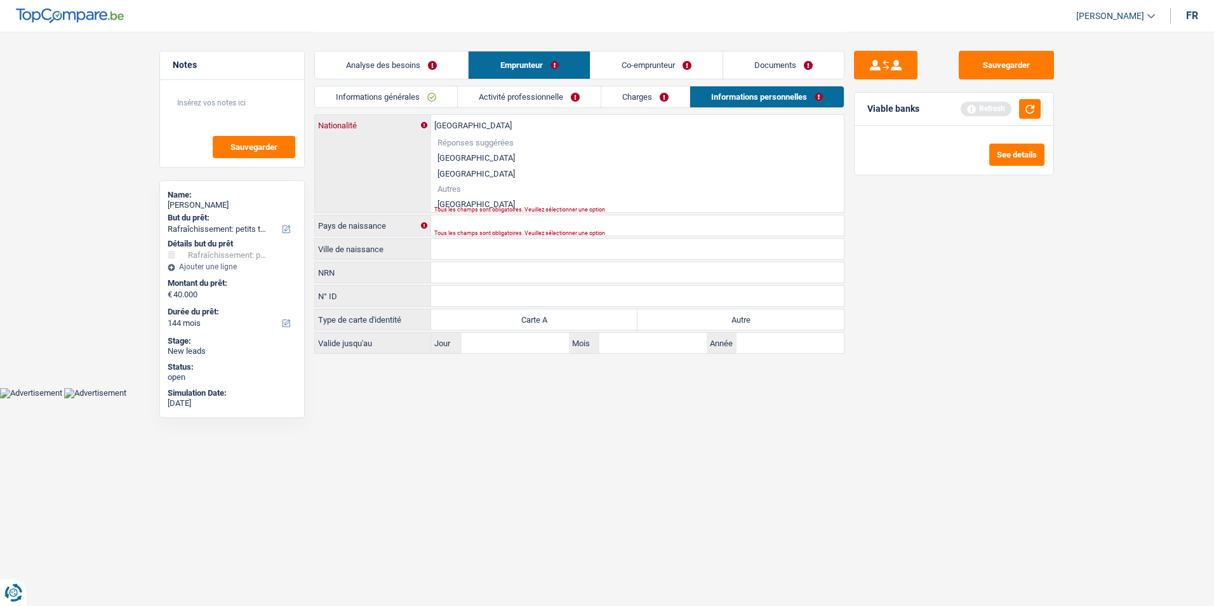
type input "Roumanie"
click at [474, 206] on div "Roumanie Nationalité Réponses suggérées Belgique Luxembourg Autres Roumanie Tou…" at bounding box center [579, 163] width 529 height 97
drag, startPoint x: 474, startPoint y: 206, endPoint x: 514, endPoint y: 203, distance: 39.5
click at [514, 203] on li "Roumanie" at bounding box center [637, 204] width 413 height 16
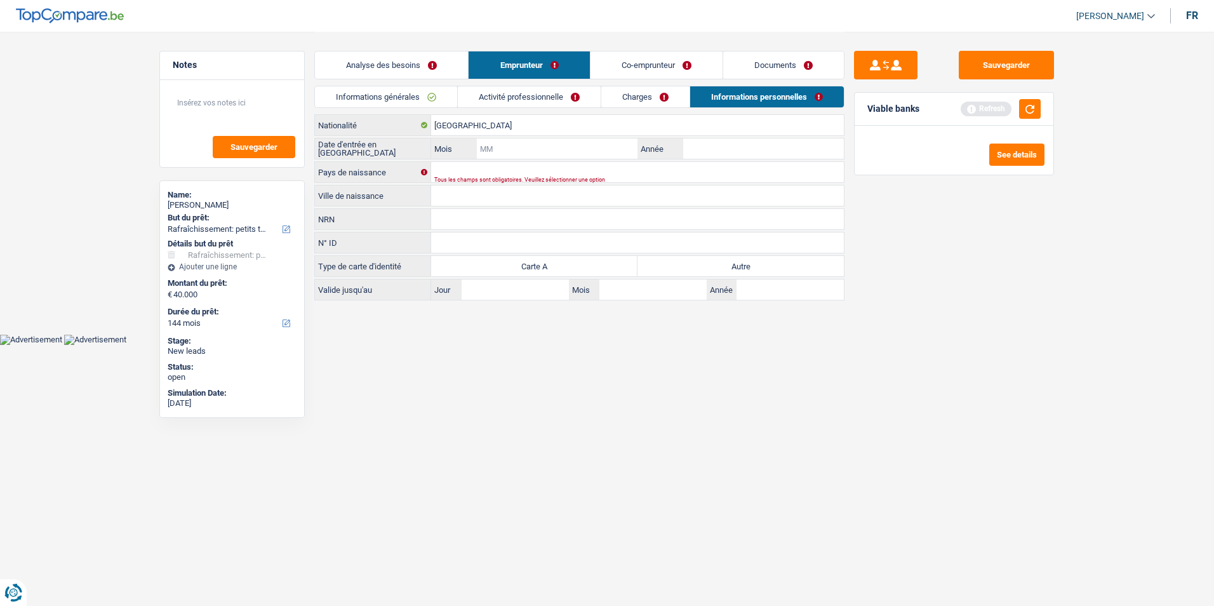
click at [509, 145] on input "Mois" at bounding box center [557, 148] width 161 height 20
click at [497, 177] on div "Tous les champs sont obligatoires. Veuillez sélectionner une option" at bounding box center [617, 179] width 367 height 5
click at [499, 173] on input "Pays de naissance" at bounding box center [637, 172] width 413 height 20
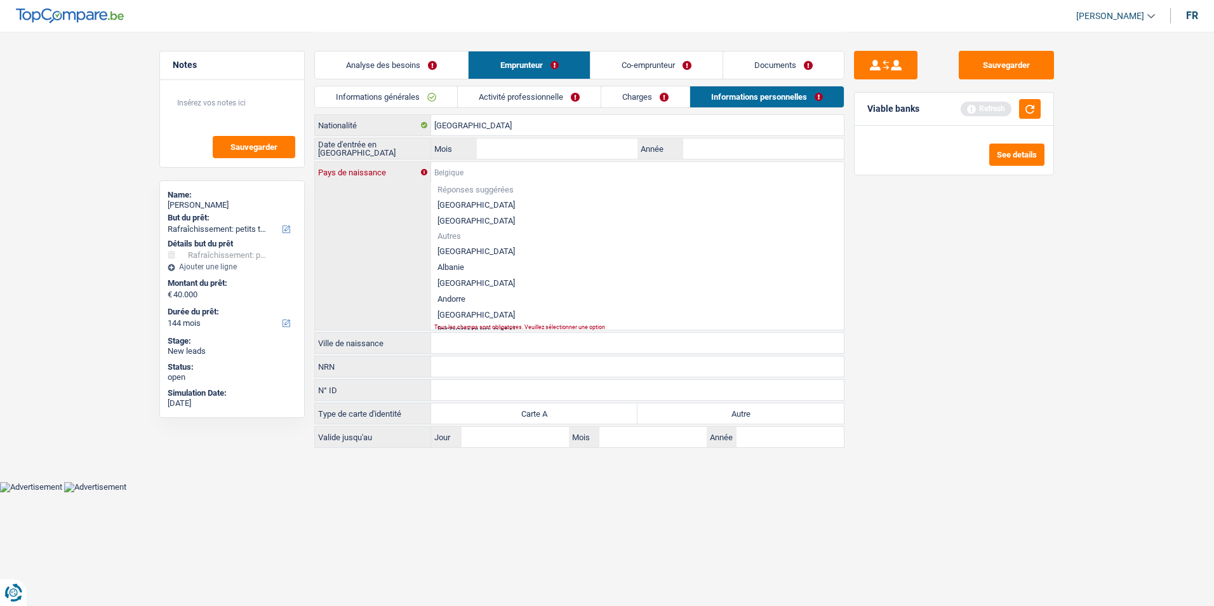
type input "R"
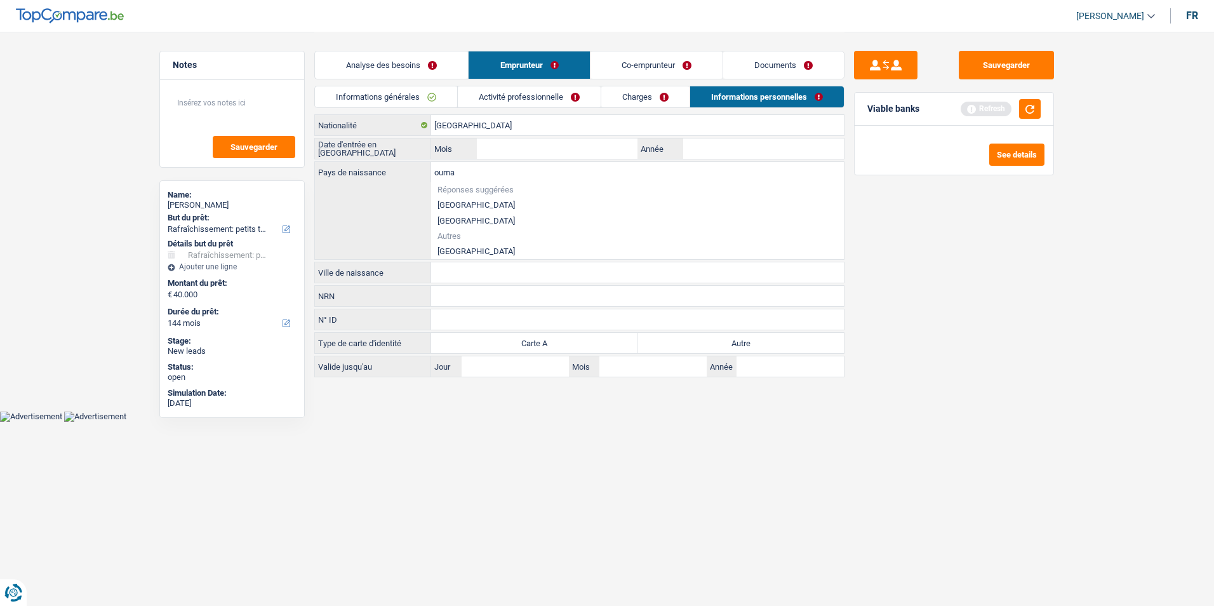
click at [456, 249] on li "Roumanie" at bounding box center [637, 251] width 413 height 16
type input "Roumanie"
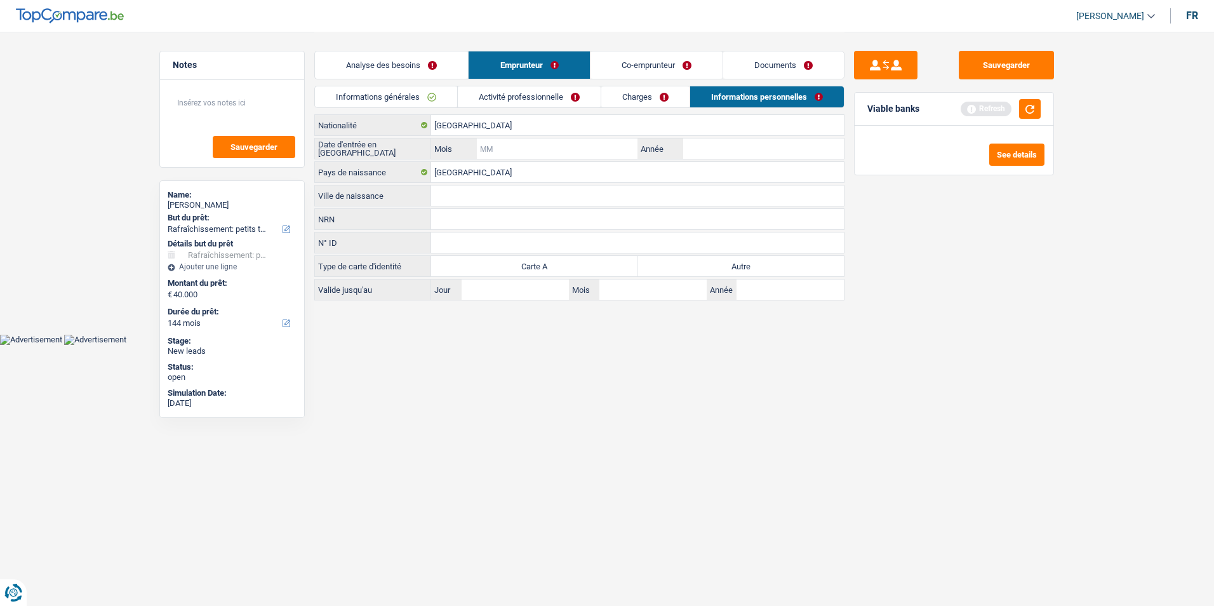
click at [516, 151] on input "Mois" at bounding box center [557, 148] width 161 height 20
click at [710, 151] on input "Année" at bounding box center [763, 148] width 161 height 20
type input "2019"
click at [581, 145] on input "Mois" at bounding box center [557, 148] width 161 height 20
type input "09"
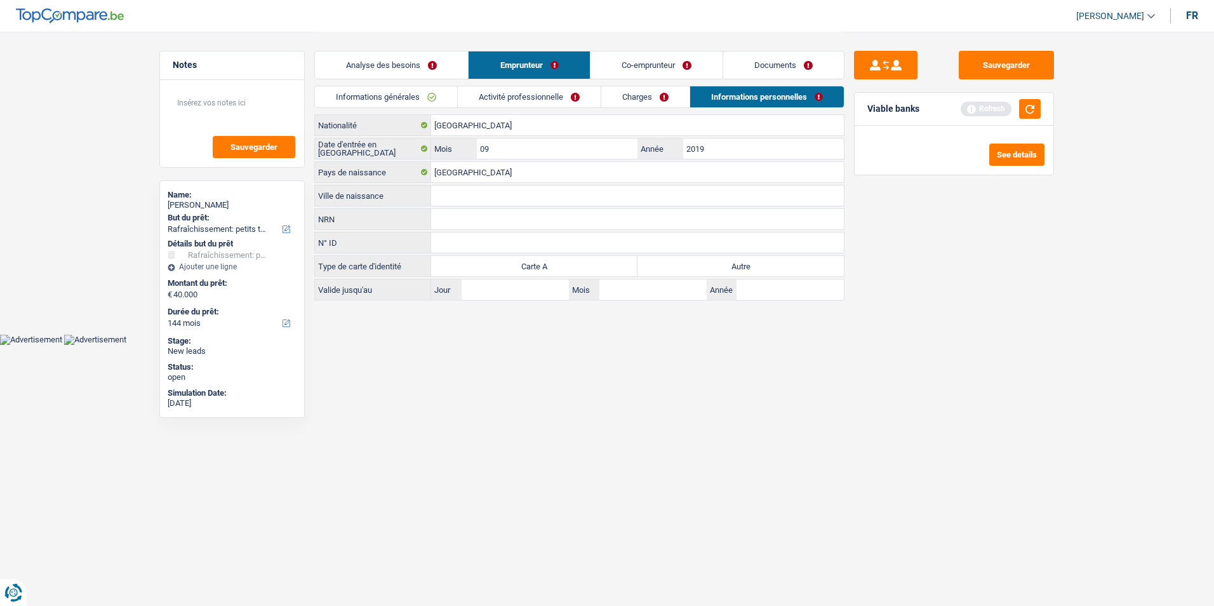
click at [463, 192] on input "Ville de naissance" at bounding box center [637, 195] width 413 height 20
click at [465, 196] on input "Suceivi" at bounding box center [637, 195] width 413 height 20
type input "Sucaiva"
click at [671, 262] on label "Autre" at bounding box center [741, 266] width 206 height 20
click at [671, 262] on input "Autre" at bounding box center [741, 266] width 206 height 20
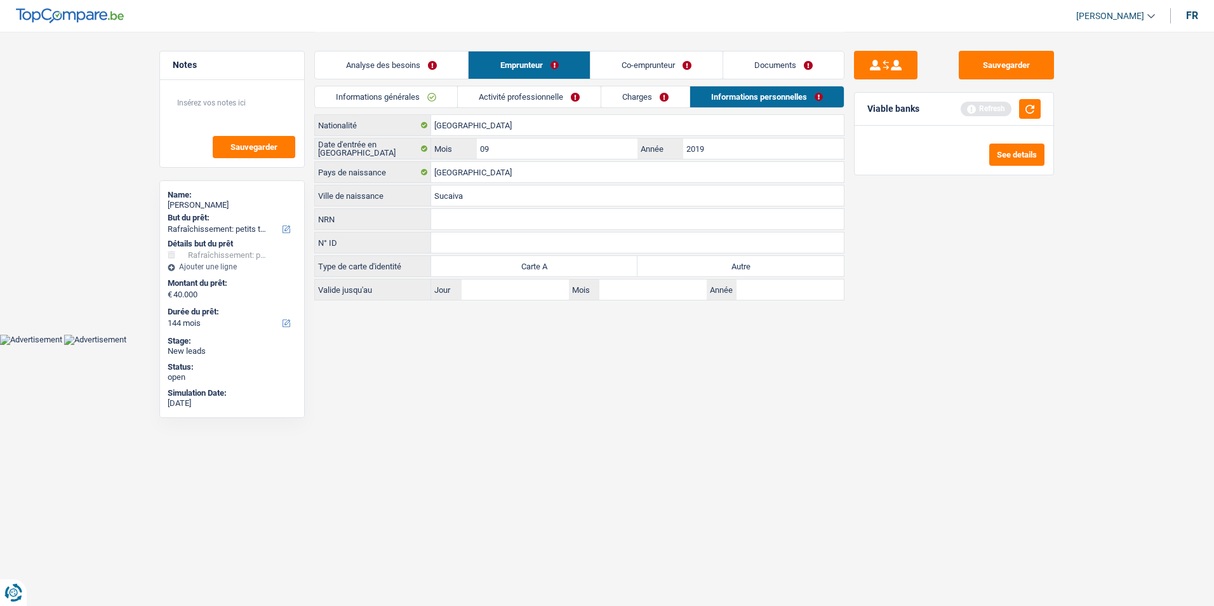
radio input "true"
click at [650, 100] on link "Charges" at bounding box center [645, 96] width 88 height 21
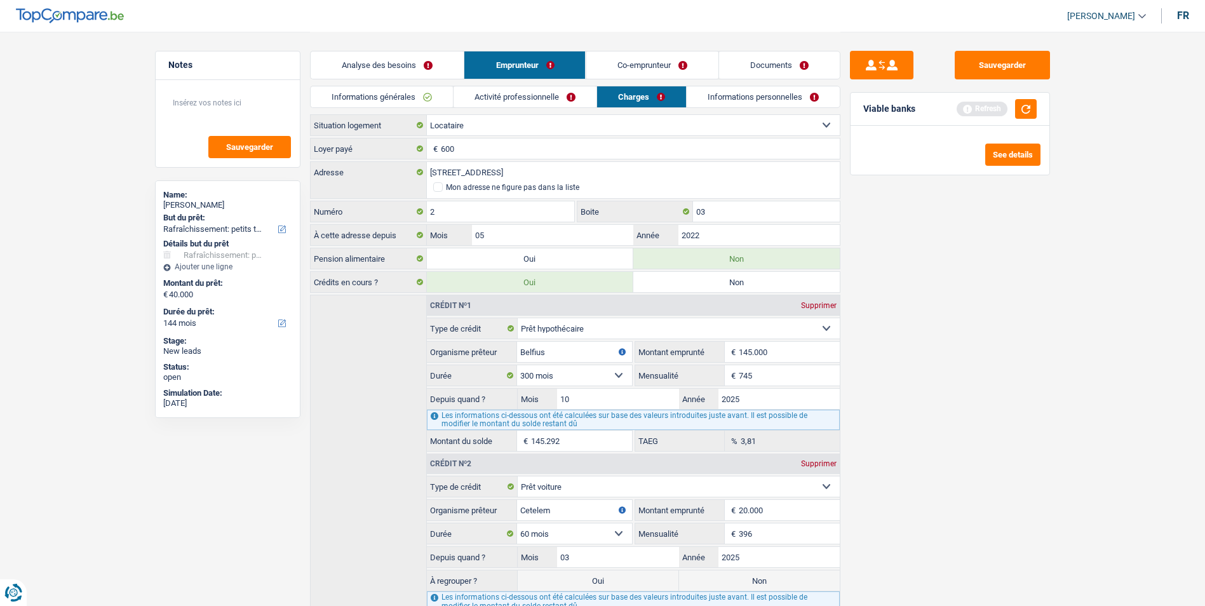
click at [526, 91] on link "Activité professionnelle" at bounding box center [524, 96] width 143 height 21
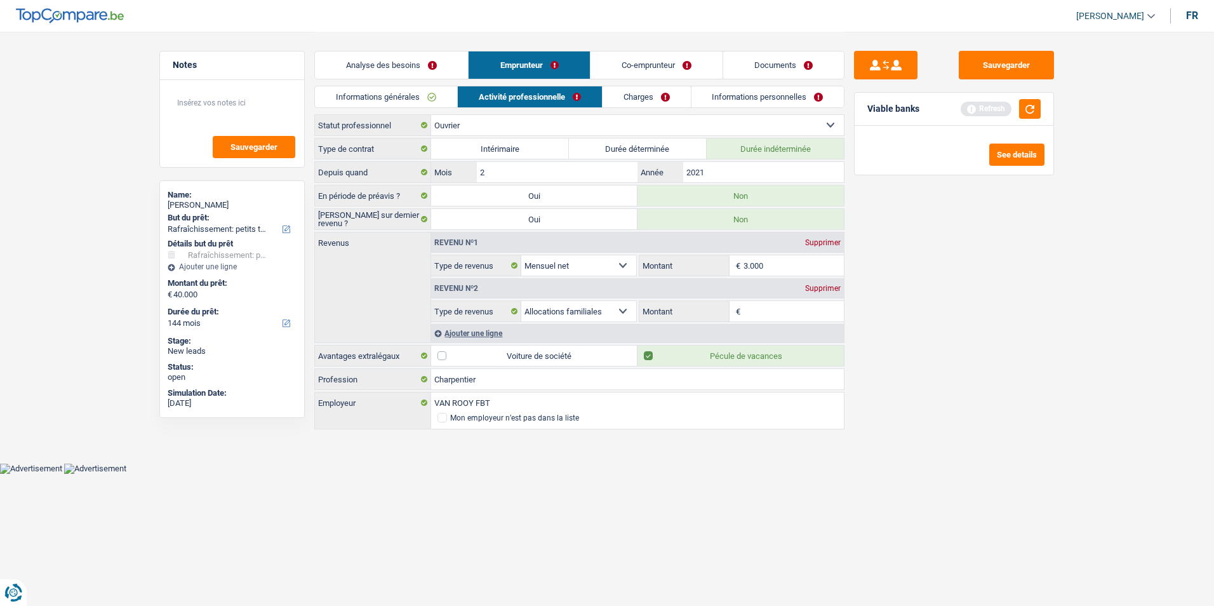
click at [417, 95] on link "Informations générales" at bounding box center [386, 96] width 142 height 21
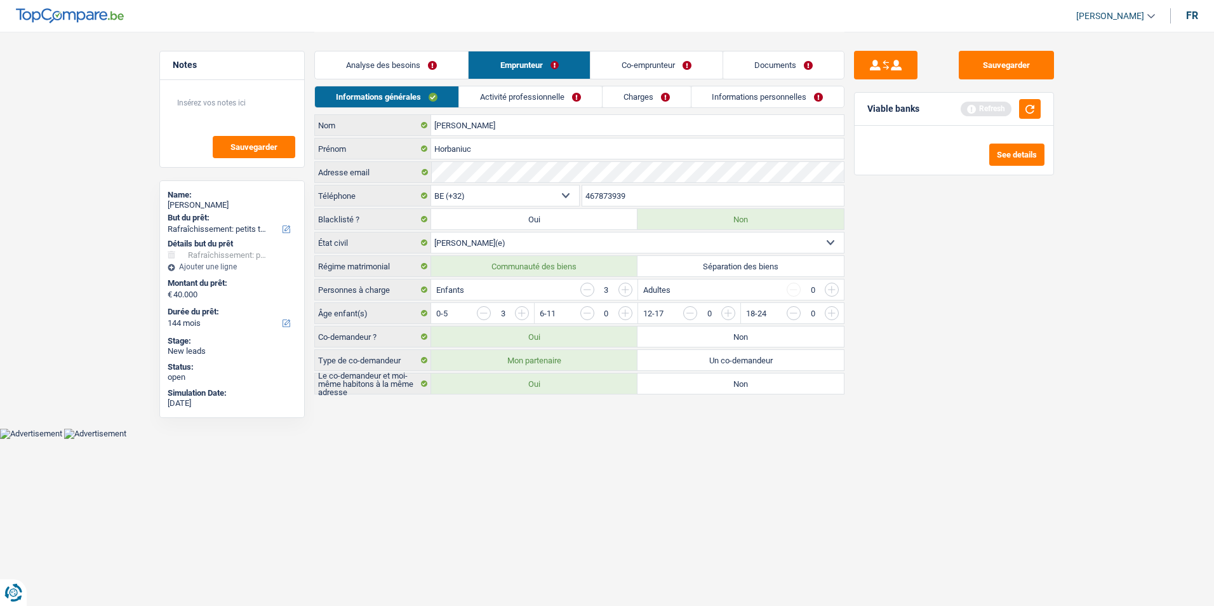
click at [430, 67] on link "Analyse des besoins" at bounding box center [391, 64] width 153 height 27
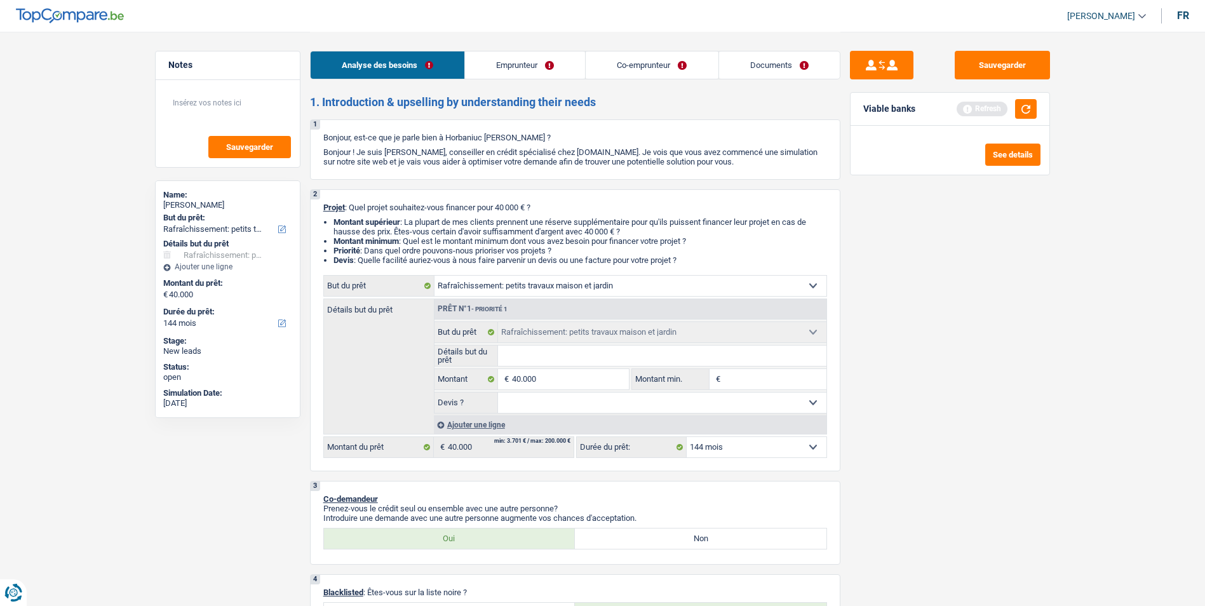
click at [651, 59] on link "Co-emprunteur" at bounding box center [651, 64] width 132 height 27
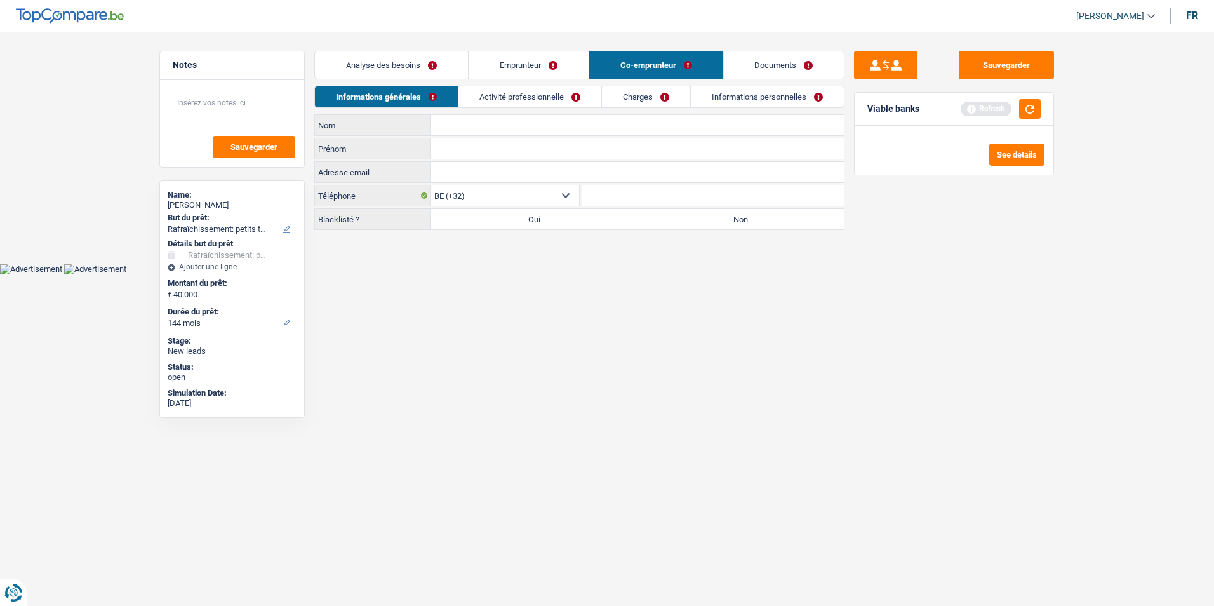
click at [481, 124] on input "Nom" at bounding box center [637, 125] width 413 height 20
click at [434, 145] on input "Prénom" at bounding box center [637, 148] width 413 height 20
type input "Damaris"
click at [493, 130] on input "Nom" at bounding box center [637, 125] width 413 height 20
type input "Horbaniuc"
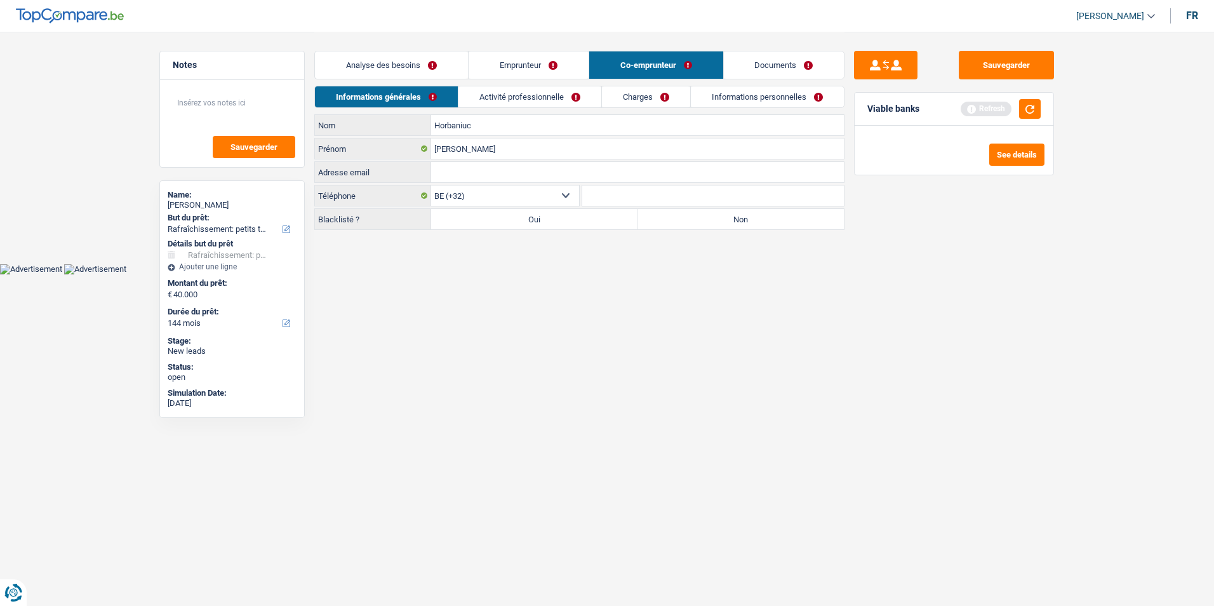
click at [702, 216] on label "Non" at bounding box center [741, 219] width 206 height 20
click at [702, 216] on input "Non" at bounding box center [741, 219] width 206 height 20
radio input "true"
click at [516, 99] on link "Activité professionnelle" at bounding box center [529, 96] width 143 height 21
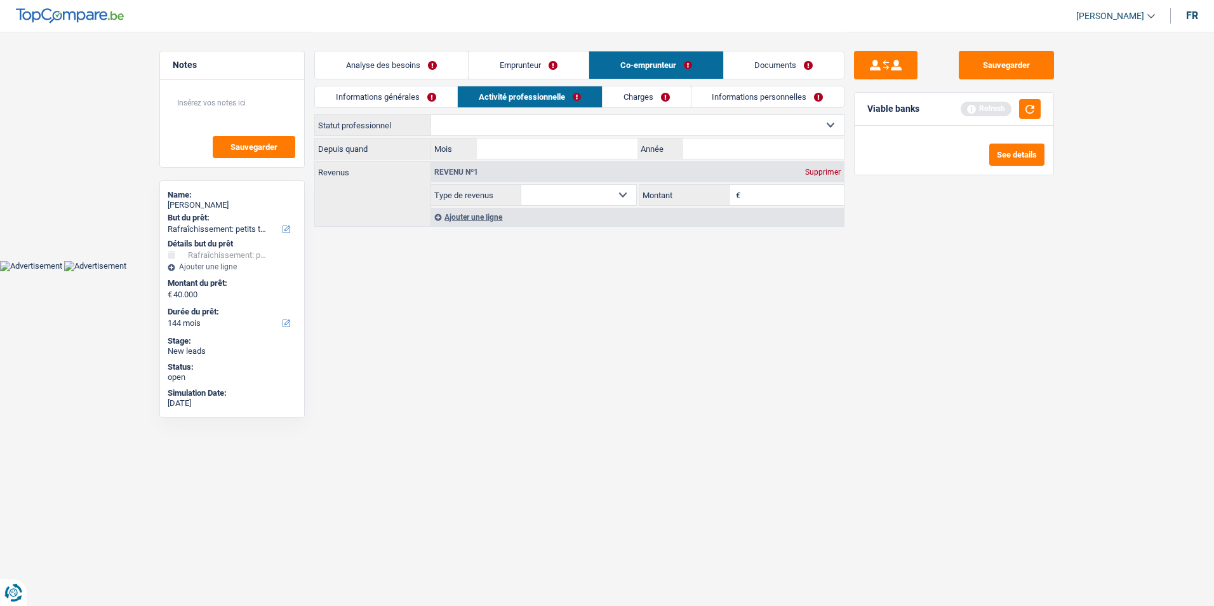
click at [515, 123] on select "Ouvrier Employé privé Employé public Invalide Indépendant Pensionné Chômeur Mut…" at bounding box center [637, 125] width 413 height 20
select select "housewife"
click at [431, 115] on select "Ouvrier Employé privé Employé public Invalide Indépendant Pensionné Chômeur Mut…" at bounding box center [637, 125] width 413 height 20
click at [625, 192] on select "Allocation d'handicap Allocations chômage Allocations familiales Chèques repas …" at bounding box center [578, 195] width 115 height 20
drag, startPoint x: 727, startPoint y: 397, endPoint x: 737, endPoint y: 348, distance: 49.8
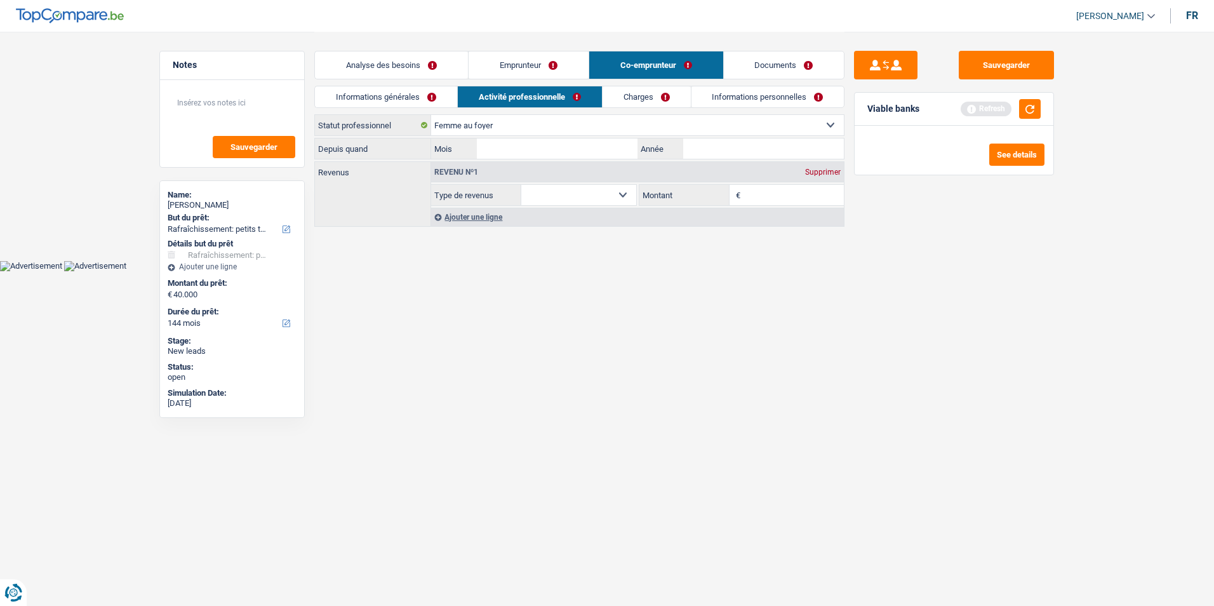
click at [726, 271] on html "Vous avez le contrôle de vos données Nous utilisons des cookies, tout comme nos…" at bounding box center [607, 135] width 1214 height 271
click at [564, 149] on input "Mois" at bounding box center [557, 148] width 161 height 20
click at [644, 102] on link "Charges" at bounding box center [647, 96] width 88 height 21
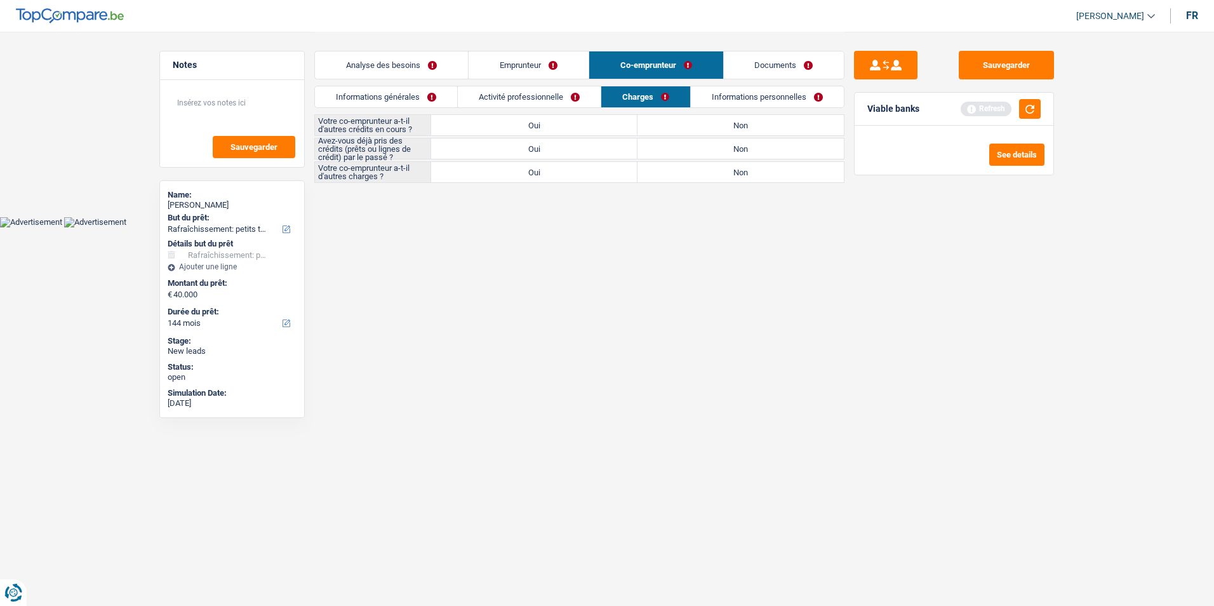
click at [572, 102] on link "Activité professionnelle" at bounding box center [529, 96] width 143 height 21
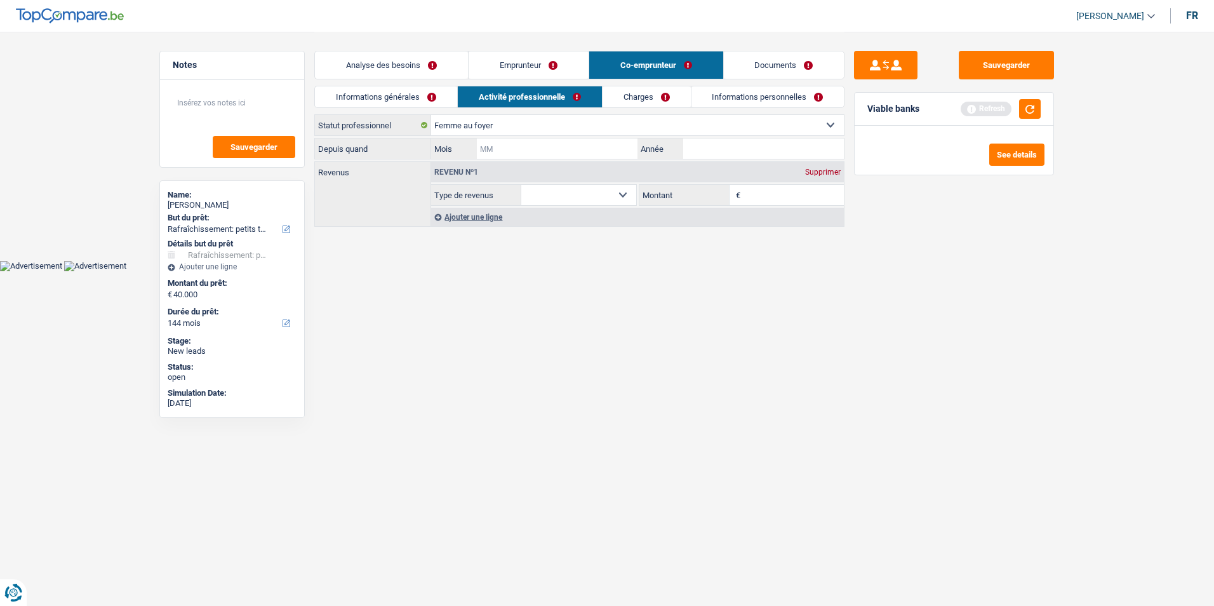
click at [565, 154] on input "Mois" at bounding box center [557, 148] width 161 height 20
click at [642, 93] on link "Charges" at bounding box center [647, 96] width 88 height 21
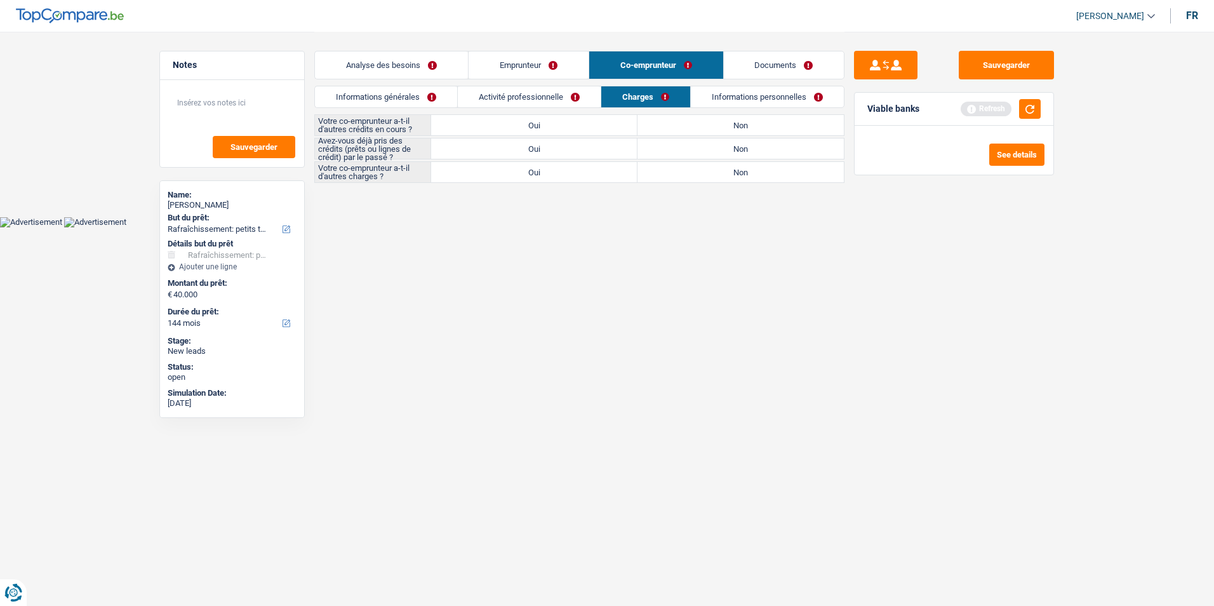
click at [706, 118] on label "Non" at bounding box center [741, 125] width 206 height 20
click at [706, 118] on input "Non" at bounding box center [741, 125] width 206 height 20
radio input "true"
click at [596, 147] on label "Oui" at bounding box center [534, 148] width 206 height 20
click at [596, 147] on input "Oui" at bounding box center [534, 148] width 206 height 20
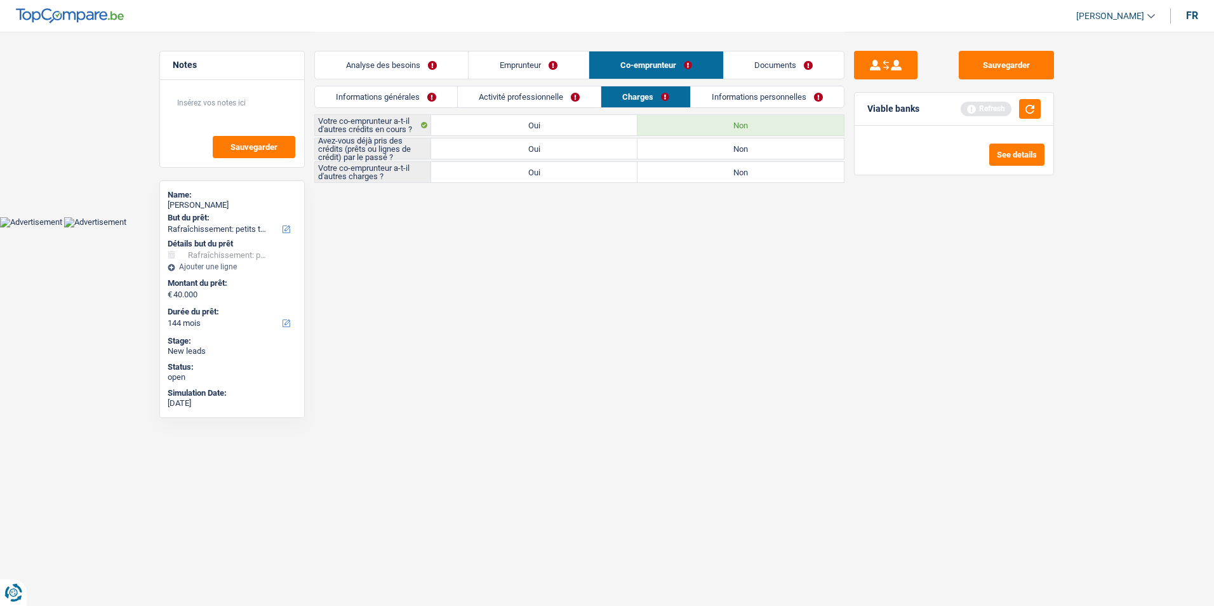
radio input "true"
click at [683, 168] on label "Non" at bounding box center [741, 172] width 206 height 20
click at [683, 168] on input "Non" at bounding box center [741, 172] width 206 height 20
radio input "true"
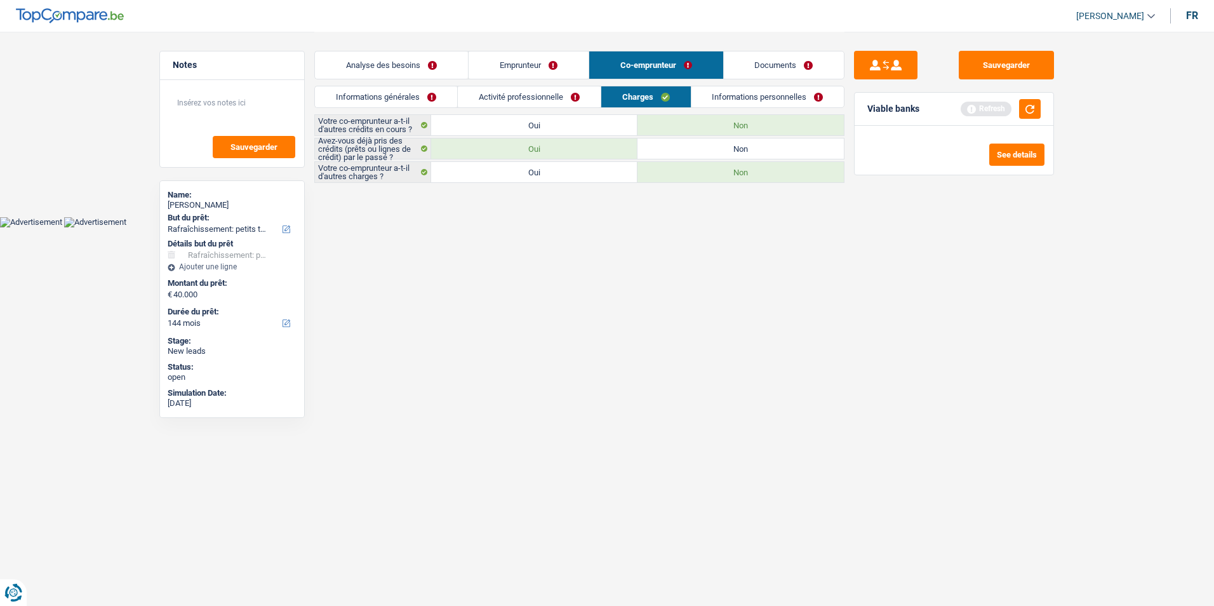
click at [734, 102] on link "Informations personnelles" at bounding box center [768, 96] width 153 height 21
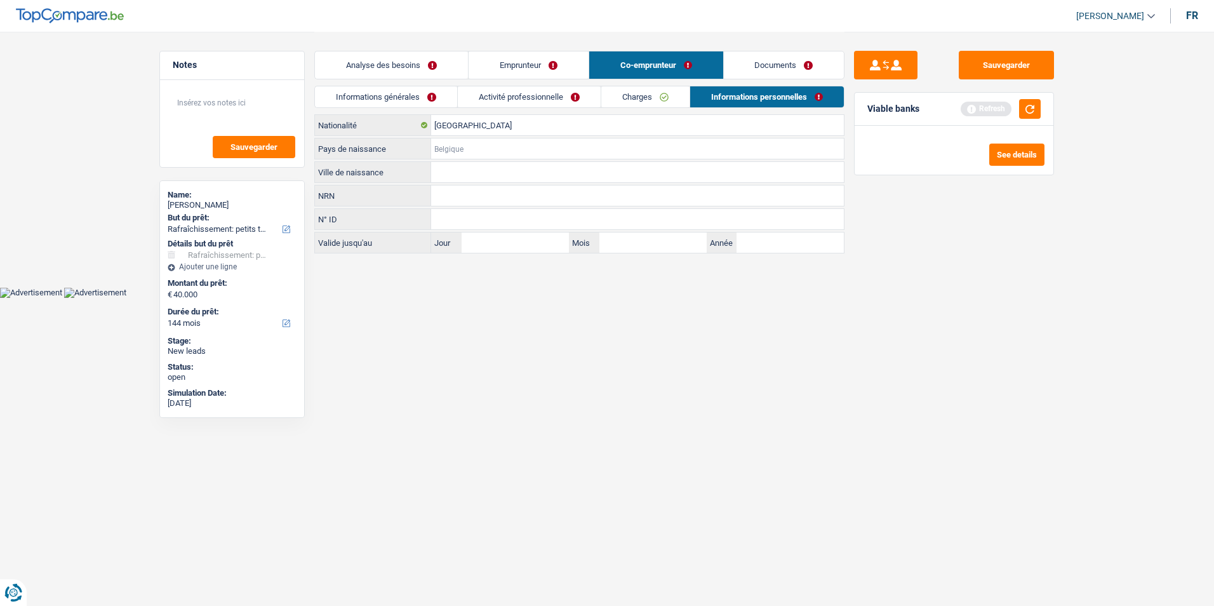
drag, startPoint x: 511, startPoint y: 144, endPoint x: 511, endPoint y: 137, distance: 7.6
click at [511, 144] on input "Pays de naissance" at bounding box center [637, 148] width 413 height 20
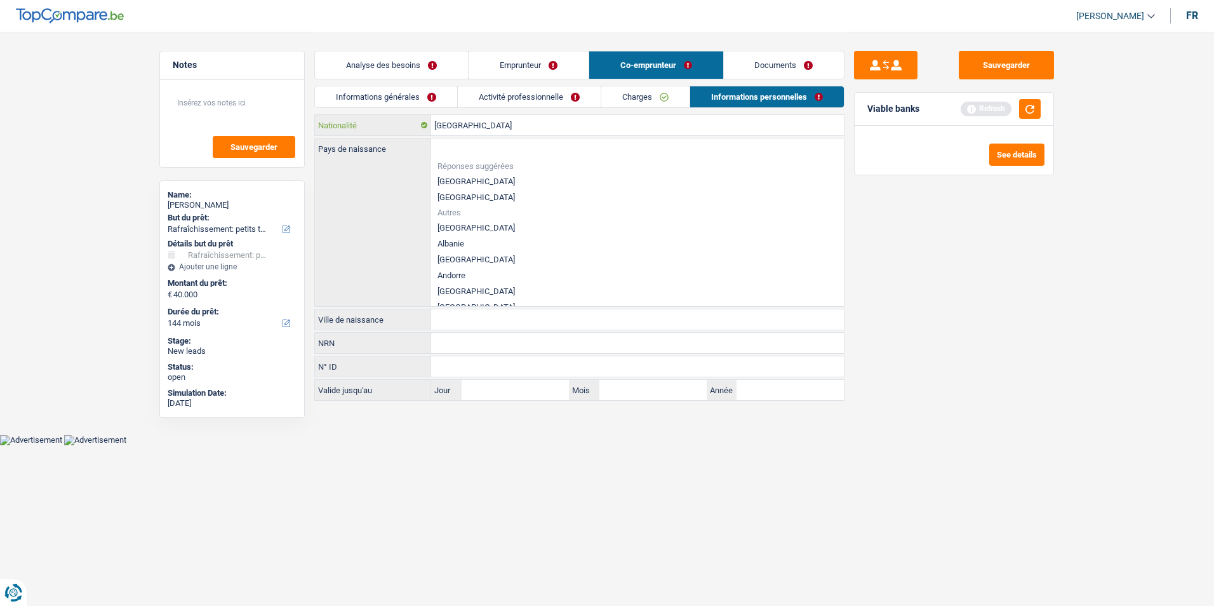
click at [507, 126] on input "[GEOGRAPHIC_DATA]" at bounding box center [637, 125] width 413 height 20
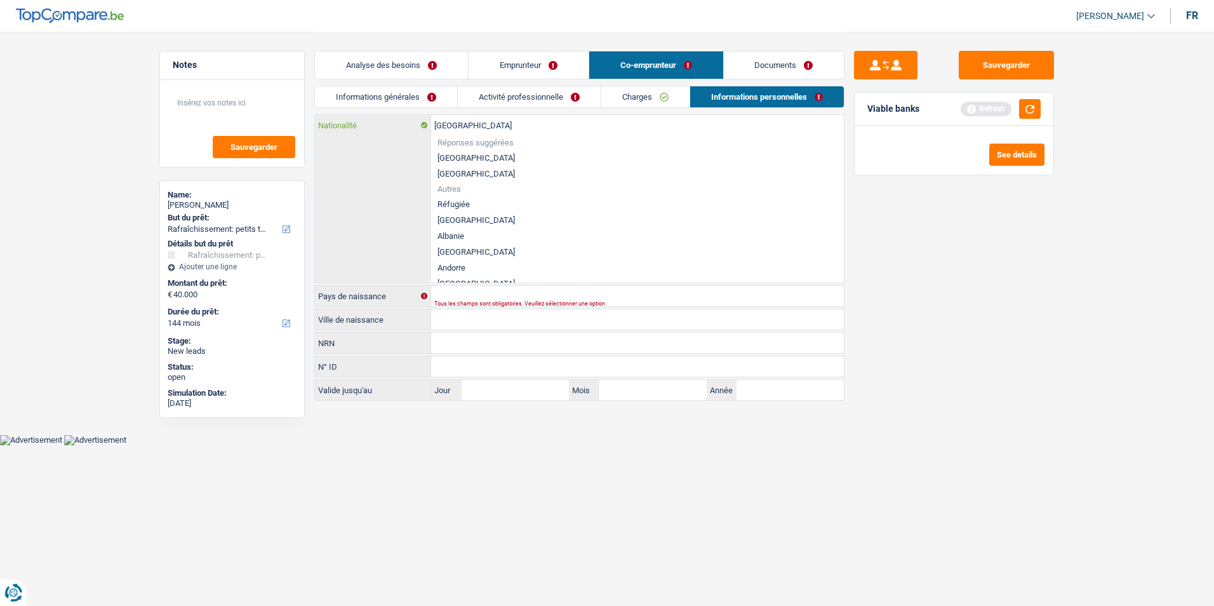
type input "Belgiqu"
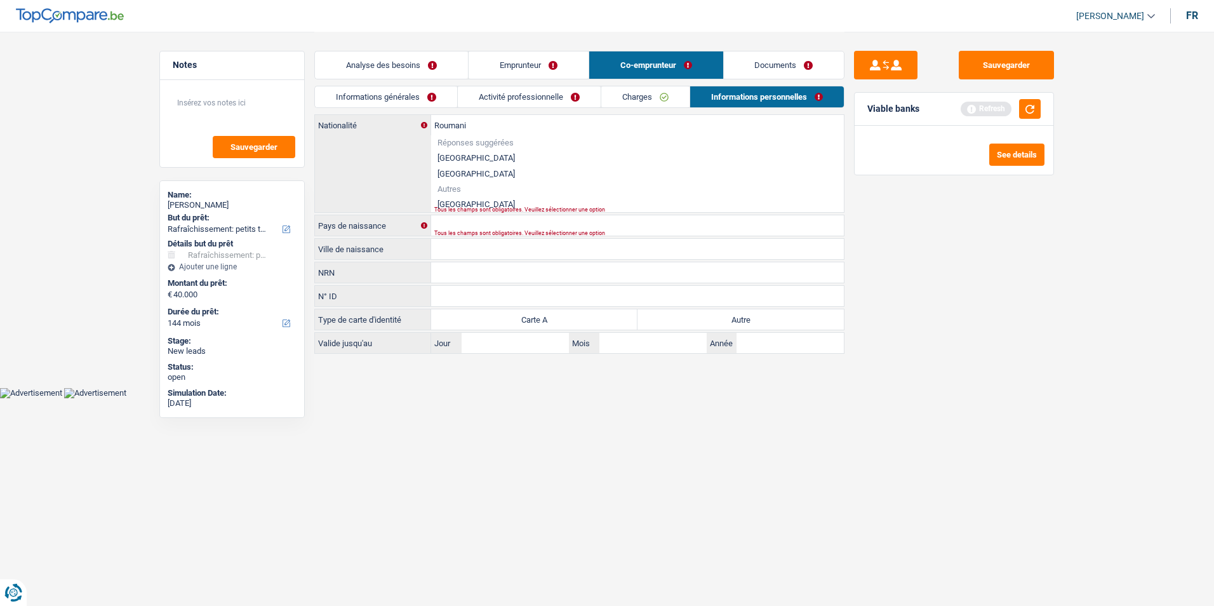
click at [491, 206] on div "Roumani Nationalité Réponses suggérées Belgique Luxembourg Autres Roumanie Tous…" at bounding box center [579, 163] width 529 height 97
click at [490, 200] on li "Roumanie" at bounding box center [637, 204] width 413 height 16
type input "Roumanie"
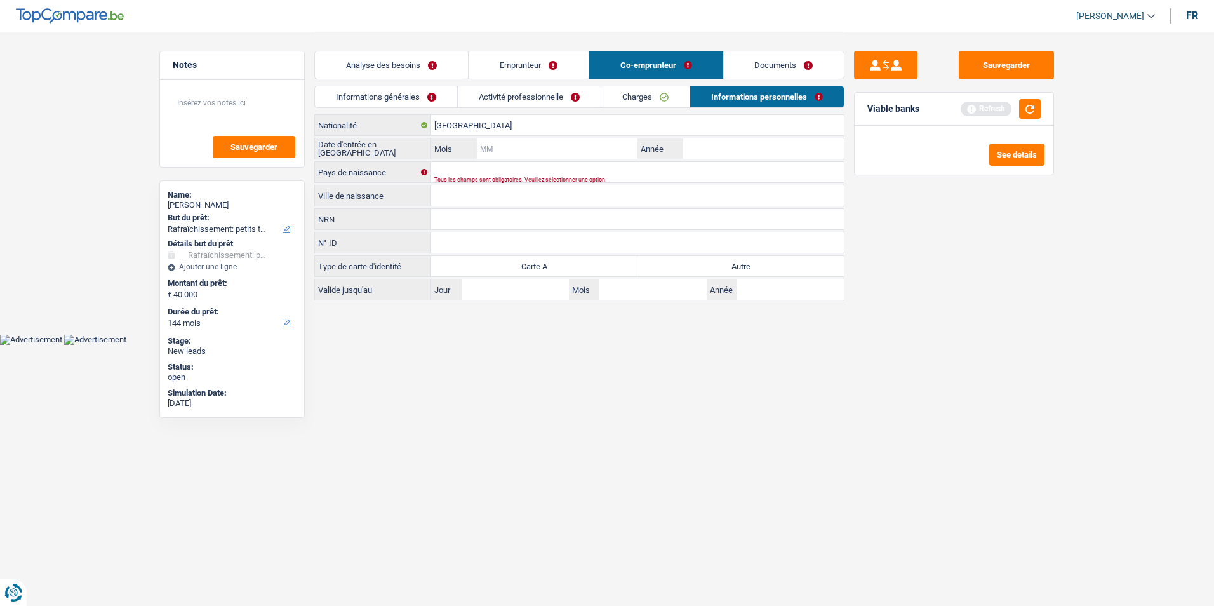
click at [526, 153] on input "Mois" at bounding box center [557, 148] width 161 height 20
type input "09"
type input "2019"
click at [509, 170] on input "Pays de naissance" at bounding box center [637, 172] width 413 height 20
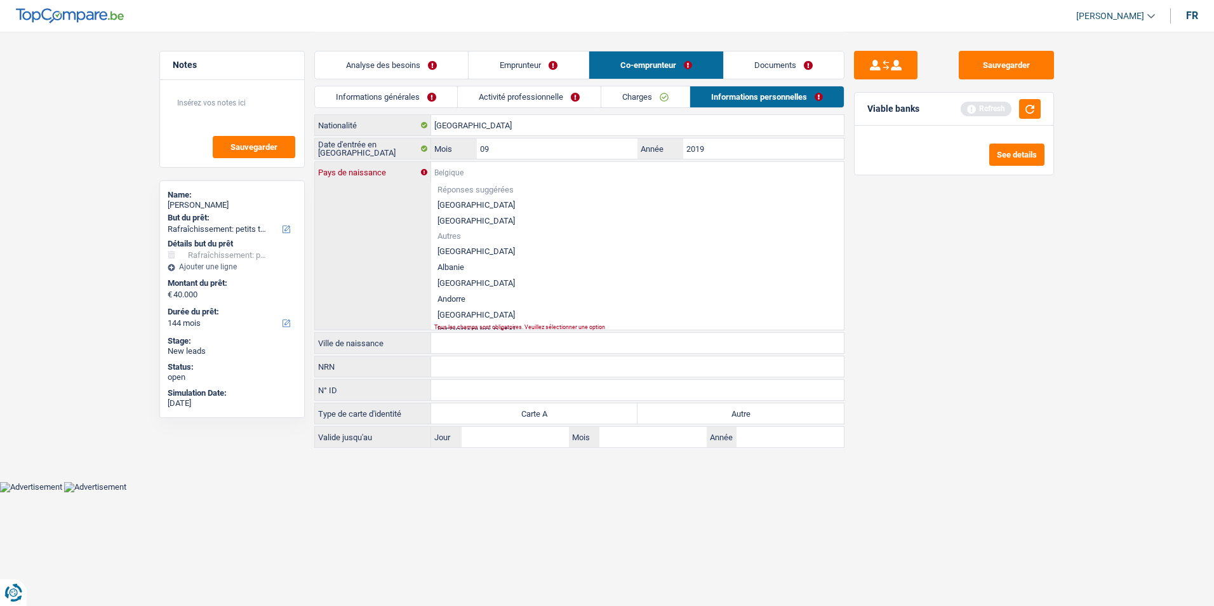
type input "R"
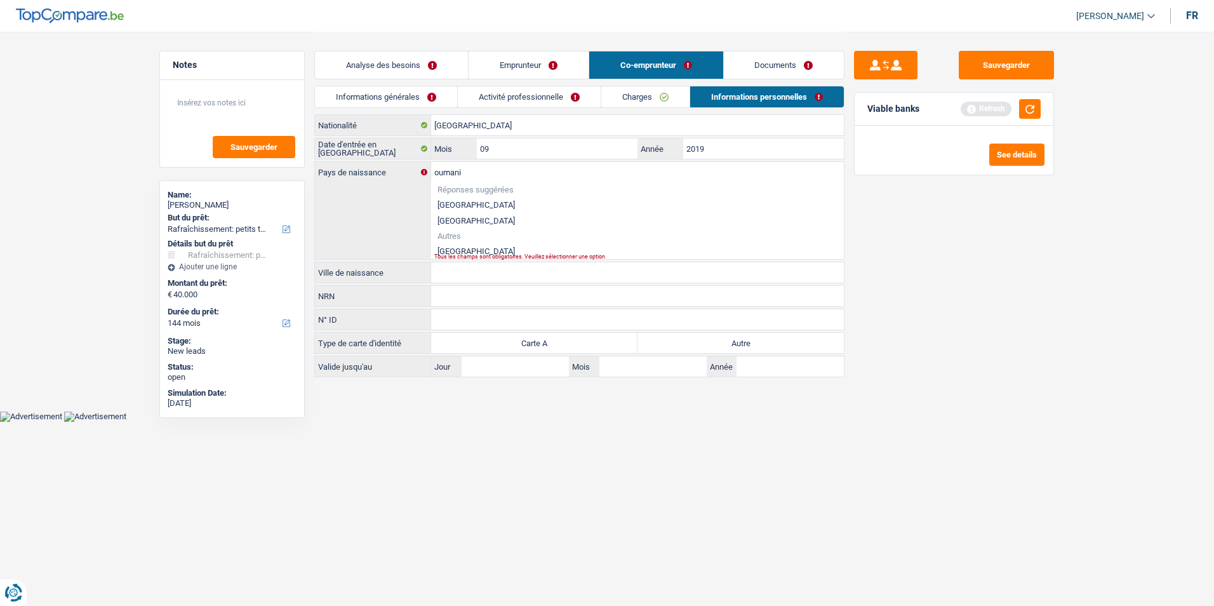
click at [483, 246] on li "Roumanie" at bounding box center [637, 251] width 413 height 16
type input "Roumanie"
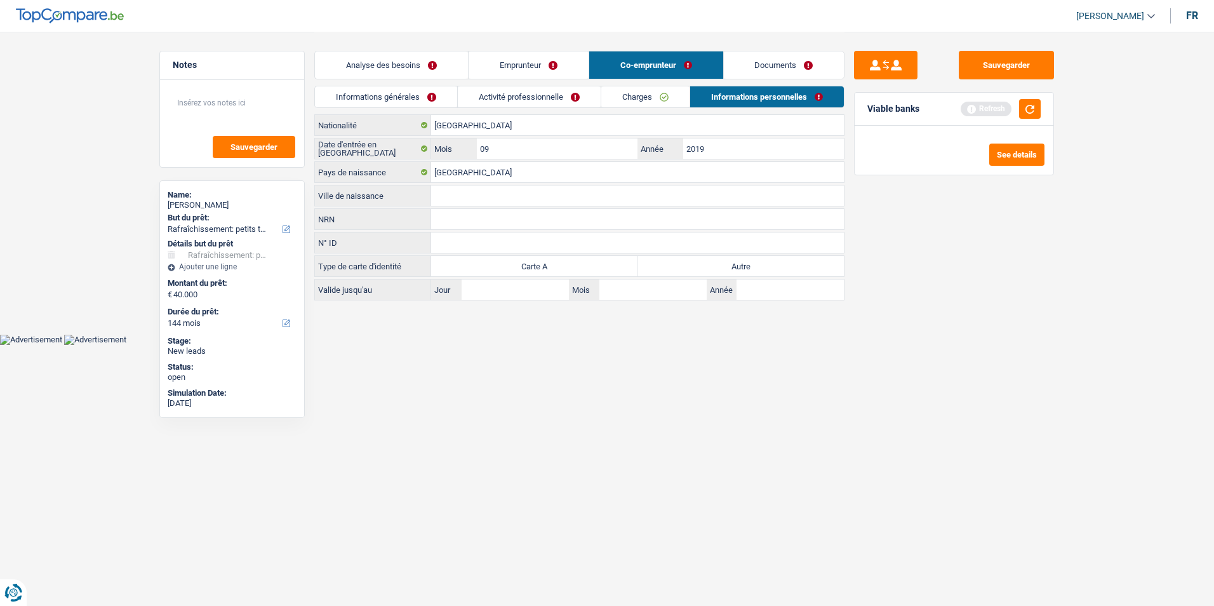
click at [492, 190] on input "Ville de naissance" at bounding box center [637, 195] width 413 height 20
click at [493, 199] on input "Ville de naissance" at bounding box center [637, 195] width 413 height 20
type input "Tusesti"
click at [709, 262] on label "Autre" at bounding box center [741, 266] width 206 height 20
click at [709, 262] on input "Autre" at bounding box center [741, 266] width 206 height 20
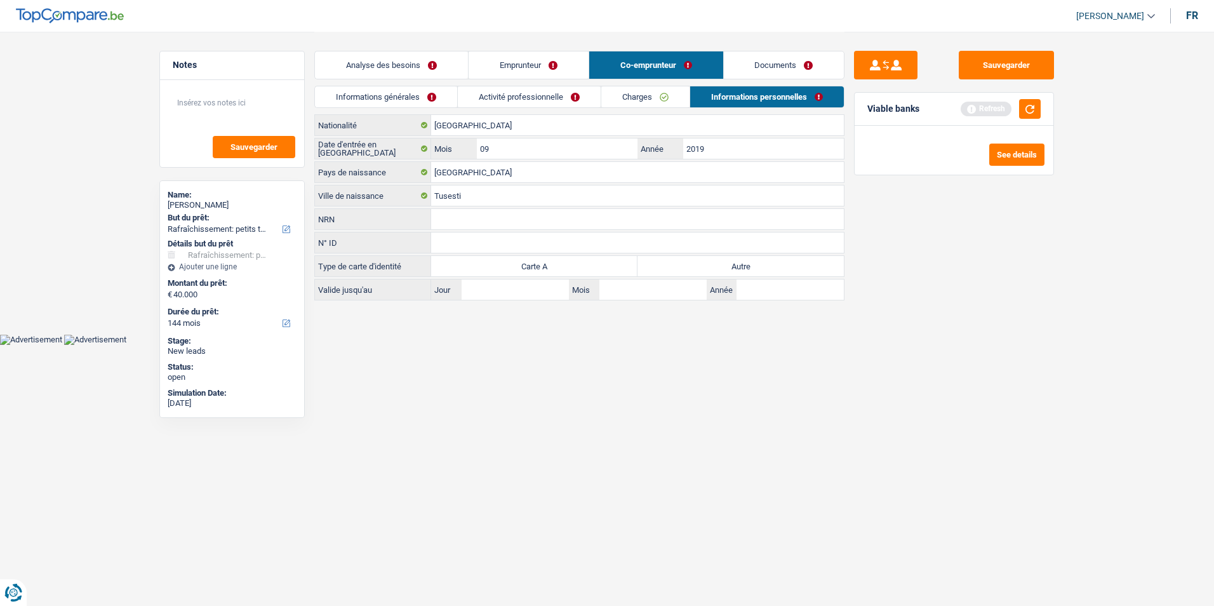
radio input "true"
click at [504, 92] on link "Activité professionnelle" at bounding box center [529, 96] width 143 height 21
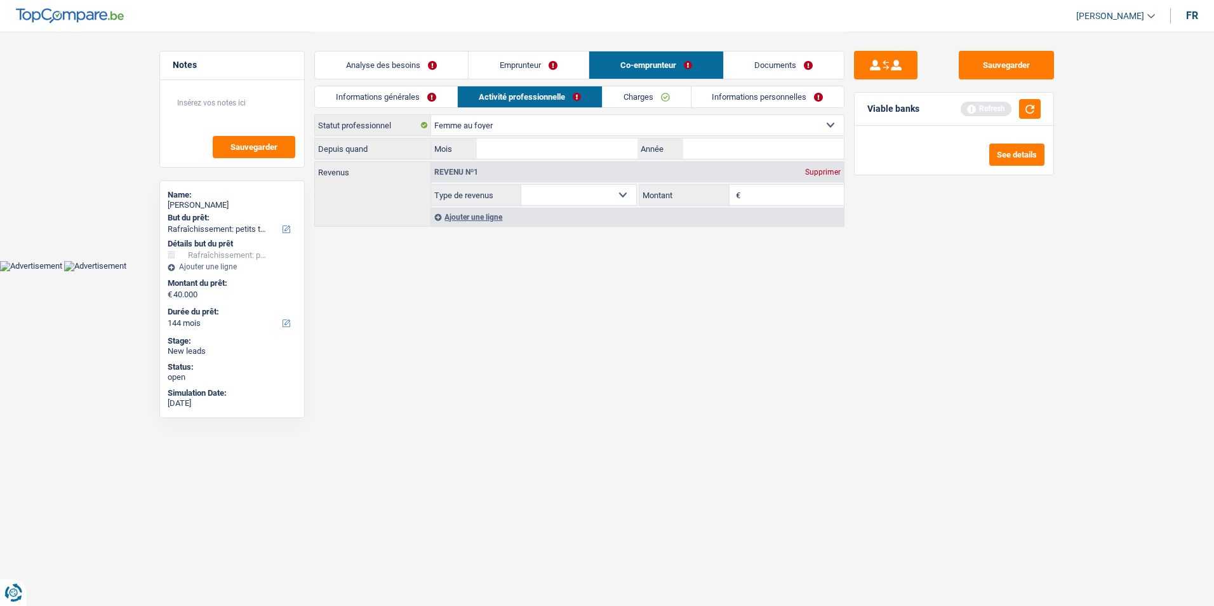
click at [424, 95] on link "Informations générales" at bounding box center [386, 96] width 142 height 21
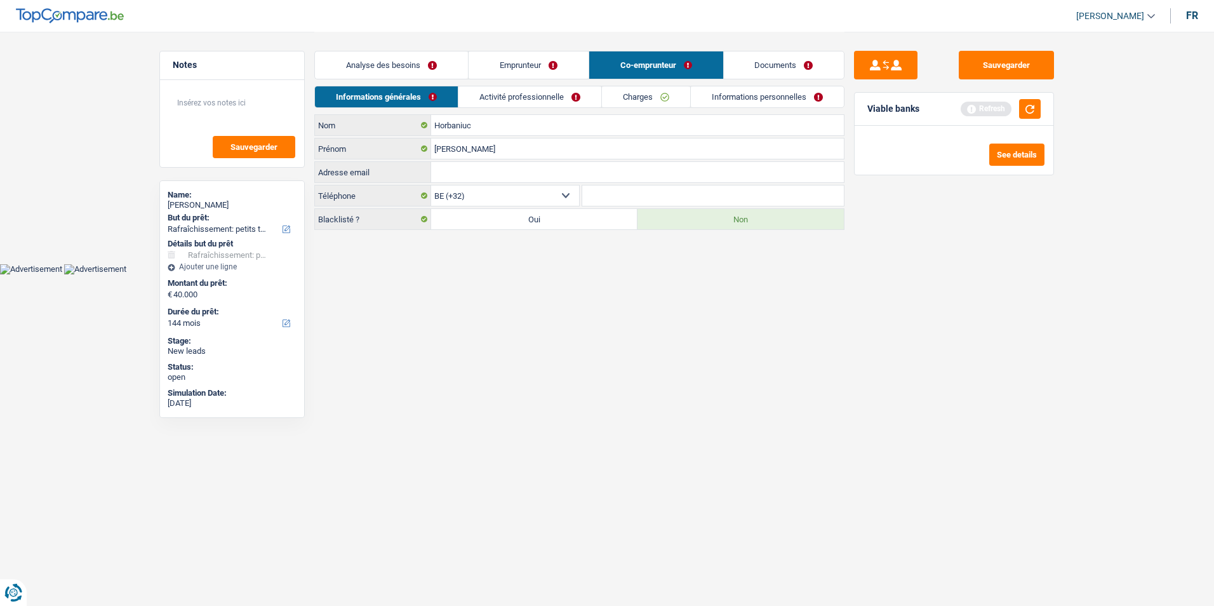
click at [498, 99] on link "Activité professionnelle" at bounding box center [529, 96] width 143 height 21
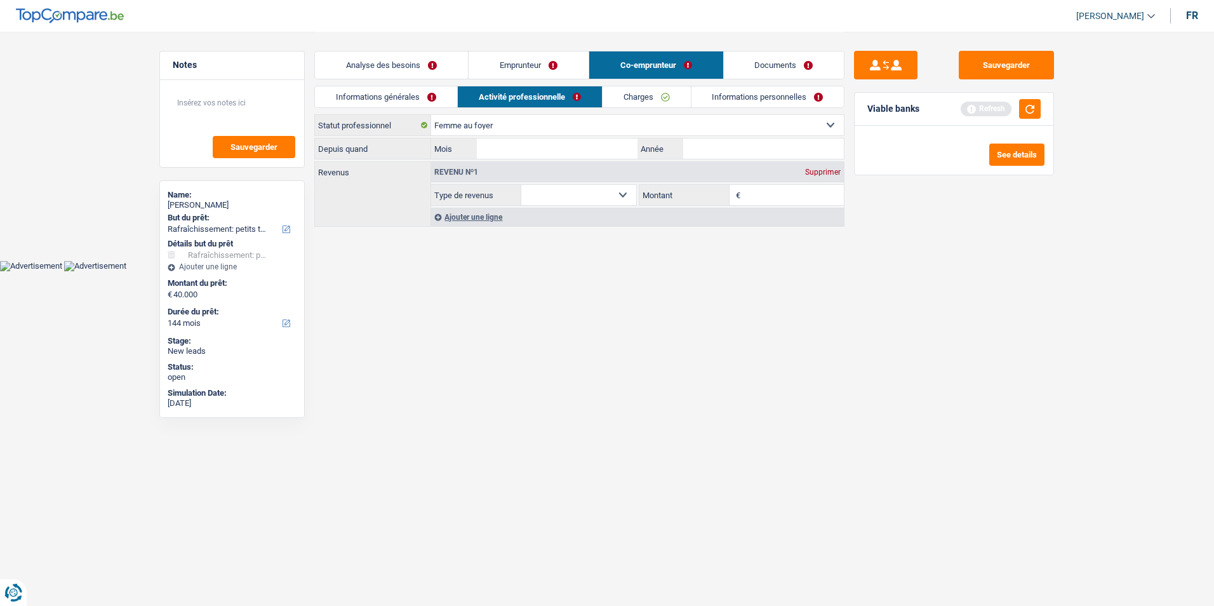
click at [606, 194] on select "Allocation d'handicap Allocations chômage Allocations familiales Chèques repas …" at bounding box center [578, 195] width 115 height 20
click at [826, 271] on html "Vous avez le contrôle de vos données Nous utilisons des cookies, tout comme nos…" at bounding box center [607, 135] width 1214 height 271
click at [599, 144] on input "Mois" at bounding box center [557, 148] width 161 height 20
click at [638, 100] on link "Charges" at bounding box center [647, 96] width 88 height 21
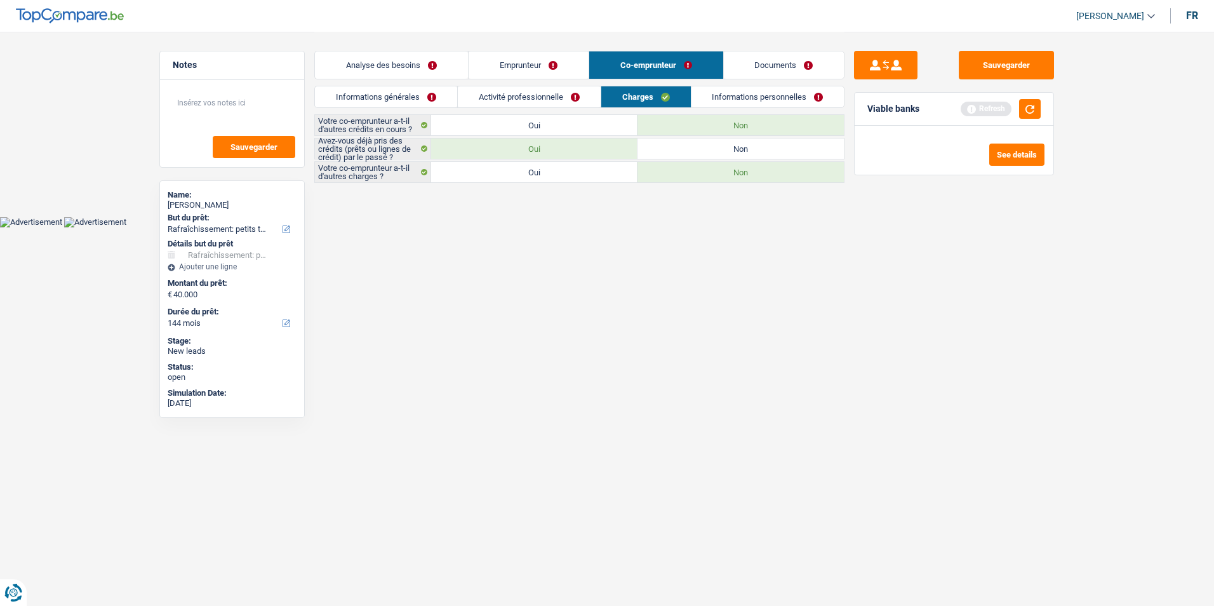
click at [507, 98] on link "Activité professionnelle" at bounding box center [529, 96] width 143 height 21
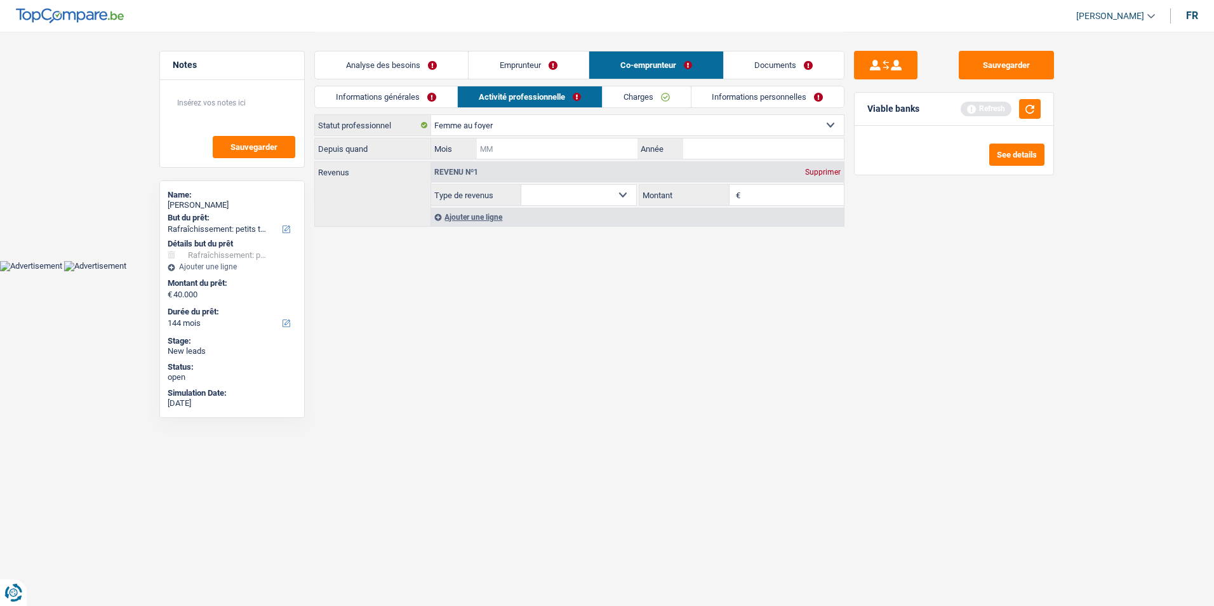
click at [533, 149] on input "Mois" at bounding box center [557, 148] width 161 height 20
click at [685, 144] on input "Année" at bounding box center [763, 148] width 161 height 20
click at [517, 142] on input "Mois" at bounding box center [557, 148] width 161 height 20
click at [402, 69] on link "Analyse des besoins" at bounding box center [391, 64] width 153 height 27
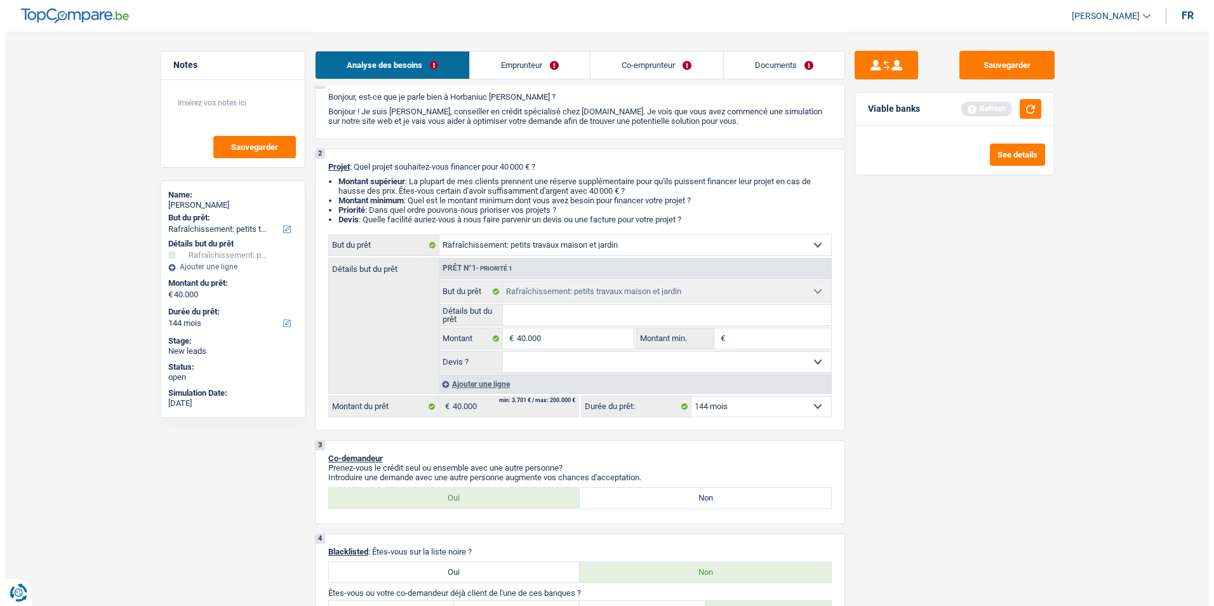
scroll to position [64, 0]
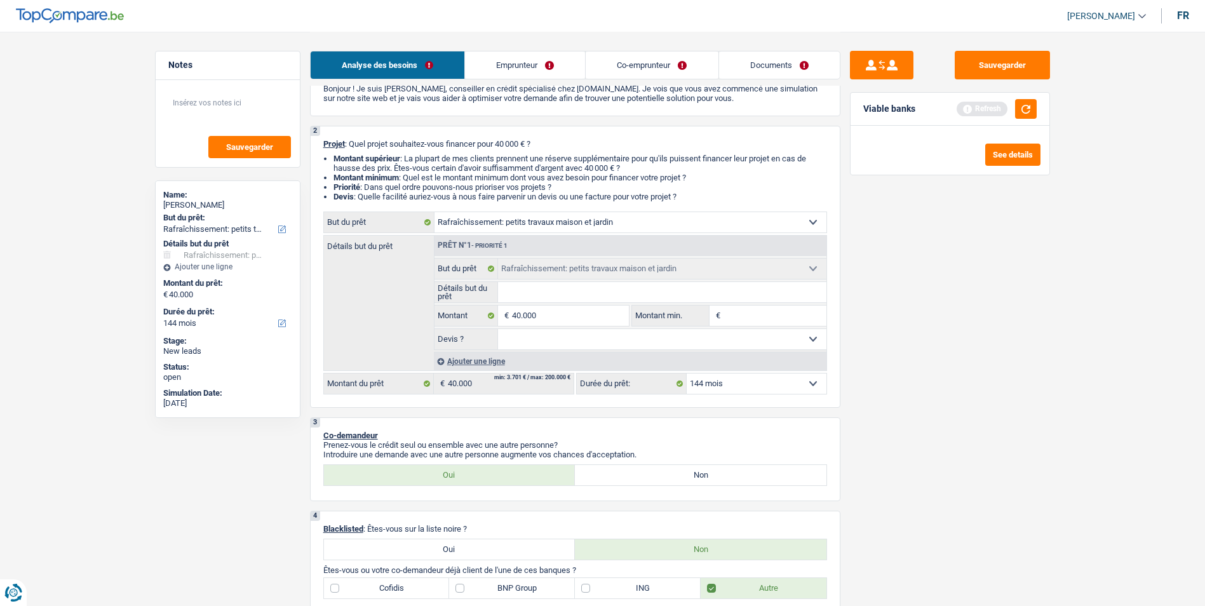
click at [680, 335] on select "Oui Non Non répondu Sélectionner une option" at bounding box center [662, 339] width 328 height 20
select select "false"
click at [498, 329] on select "Oui Non Non répondu Sélectionner une option" at bounding box center [662, 339] width 328 height 20
select select "false"
click at [582, 289] on input "Détails but du prêt" at bounding box center [662, 292] width 328 height 20
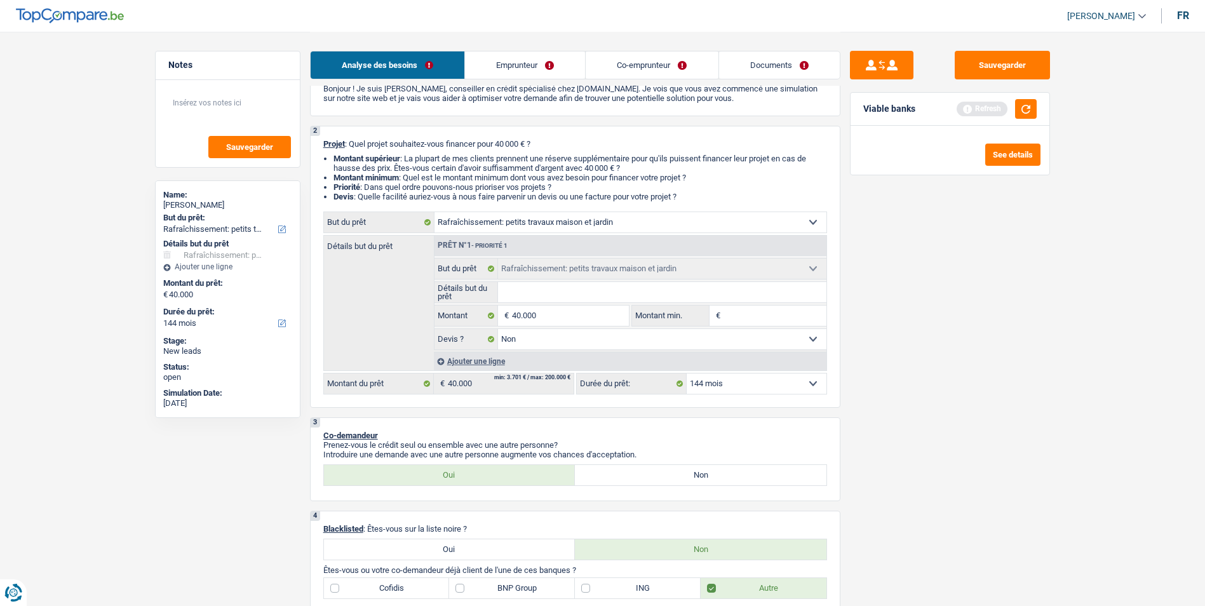
click at [740, 371] on div "Confort maison: meubles, textile, peinture, électroménager, outillage non-profe…" at bounding box center [575, 302] width 504 height 183
click at [738, 384] on select "12 mois 18 mois 24 mois 30 mois 36 mois 42 mois 48 mois 60 mois 72 mois 84 mois…" at bounding box center [756, 383] width 140 height 20
select select "120"
click at [686, 373] on select "12 mois 18 mois 24 mois 30 mois 36 mois 42 mois 48 mois 60 mois 72 mois 84 mois…" at bounding box center [756, 383] width 140 height 20
select select "120"
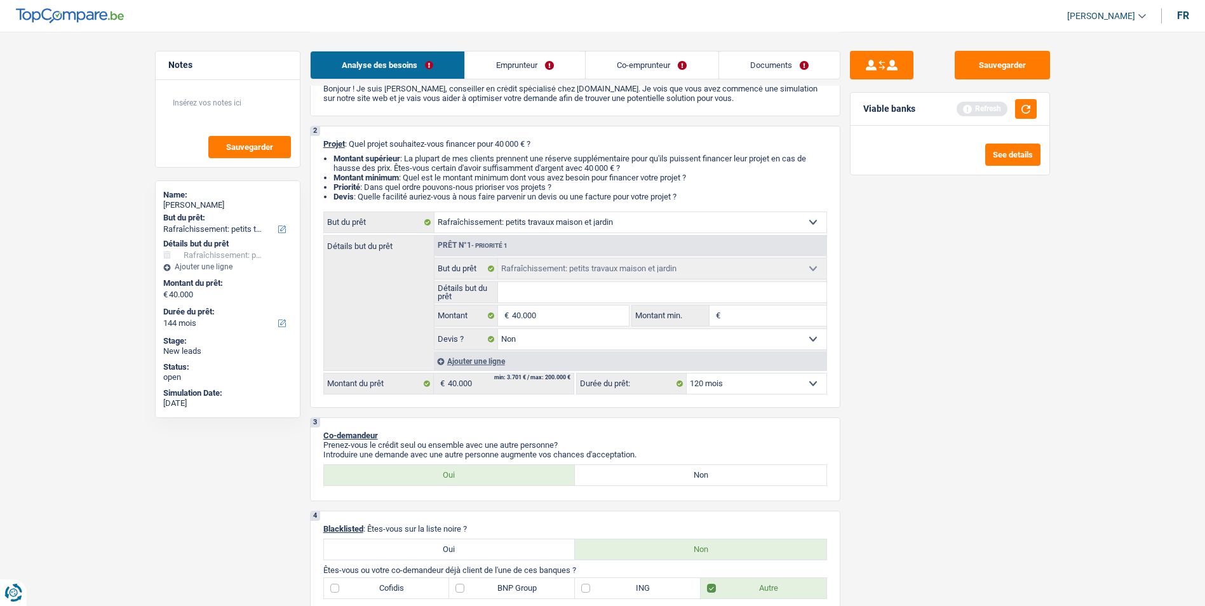
select select "120"
click at [596, 294] on input "Détails but du prêt" at bounding box center [662, 292] width 328 height 20
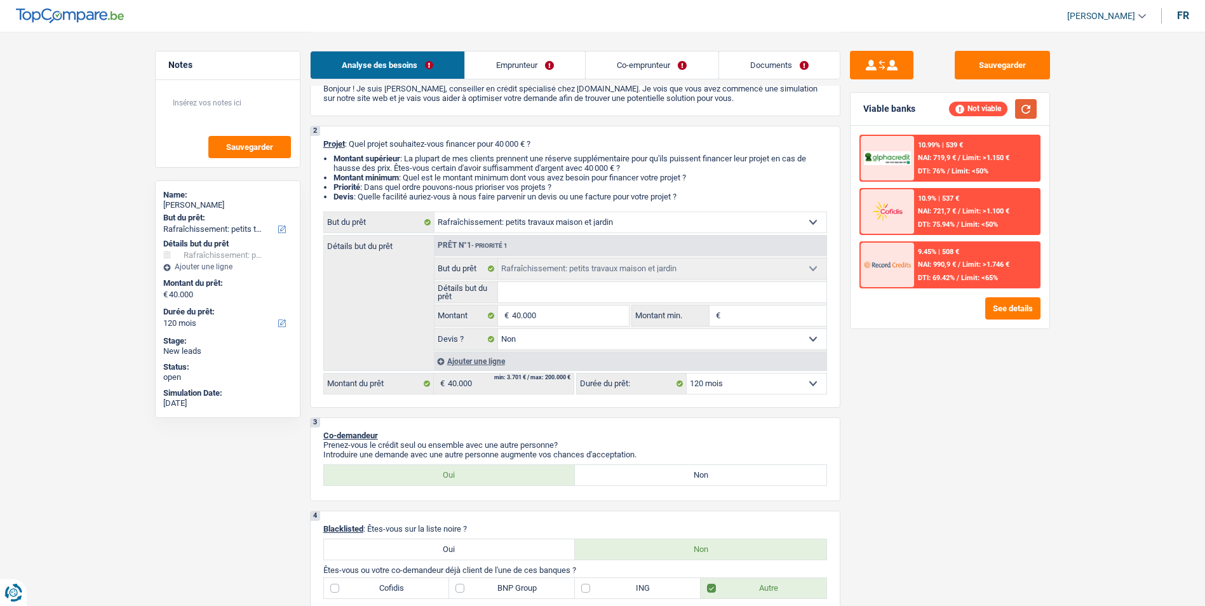
click at [1022, 112] on button "button" at bounding box center [1026, 109] width 22 height 20
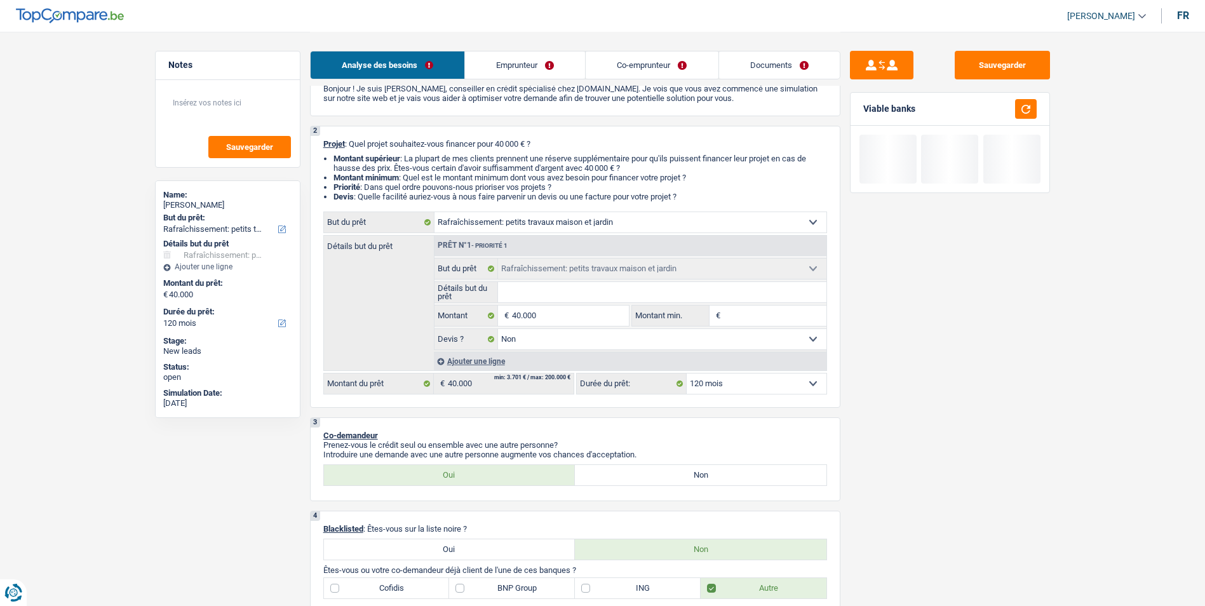
click at [615, 295] on input "Détails but du prêt" at bounding box center [662, 292] width 328 height 20
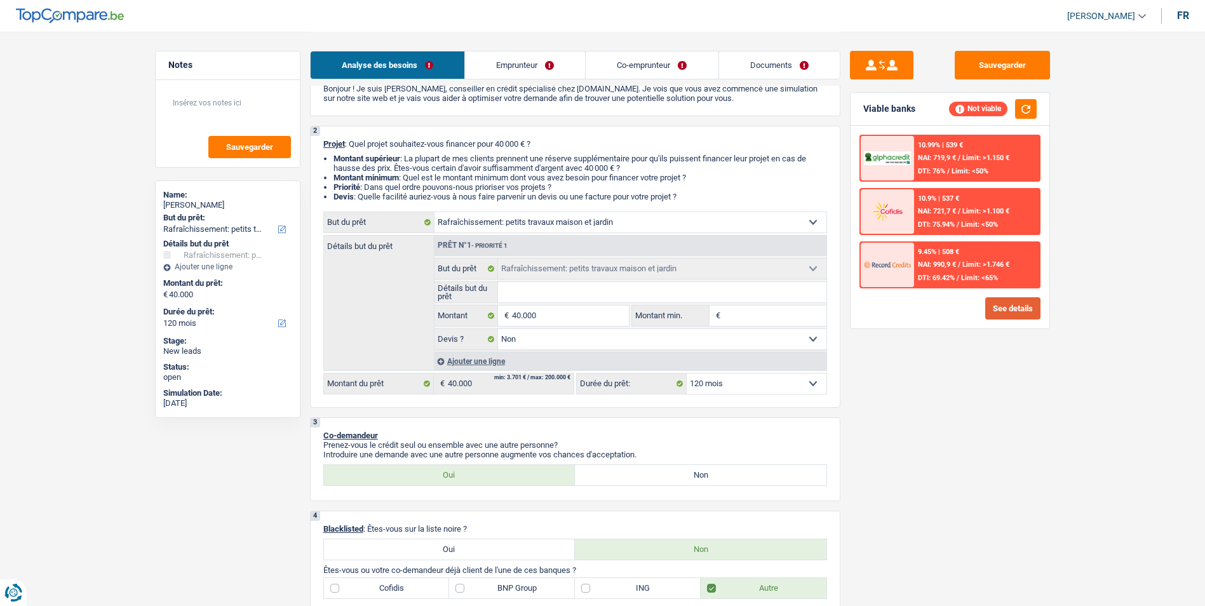
click at [1015, 311] on button "See details" at bounding box center [1012, 308] width 55 height 22
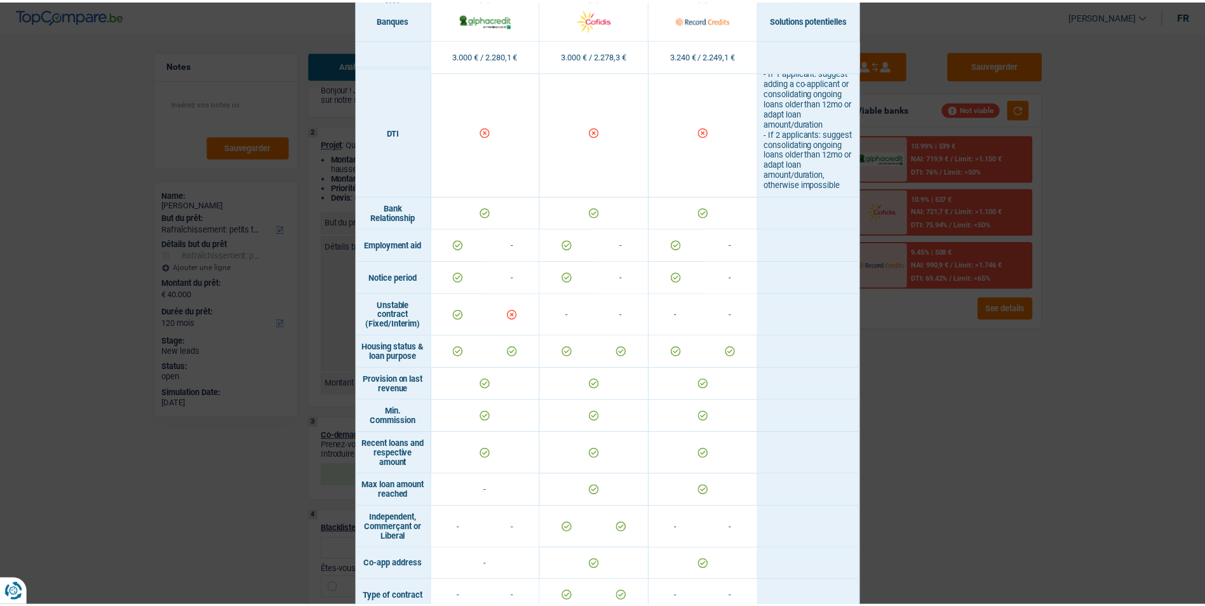
scroll to position [888, 0]
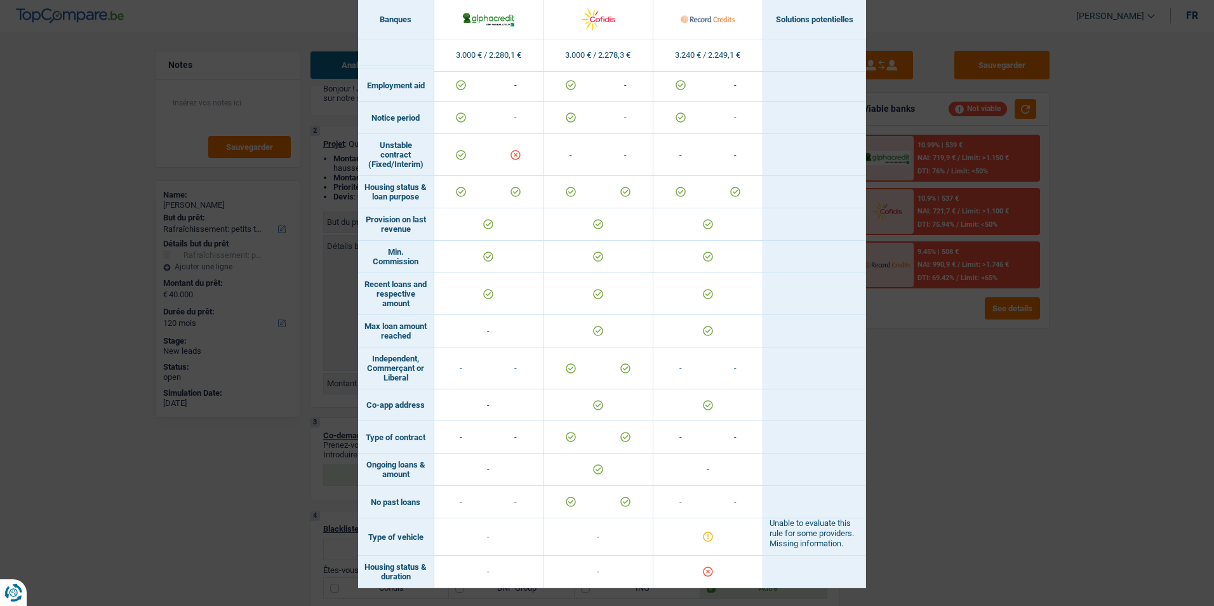
click at [906, 352] on div "Banks conditions × Banques Solutions potentielles Revenus / Charges 3.000 € / 2…" at bounding box center [607, 303] width 1214 height 606
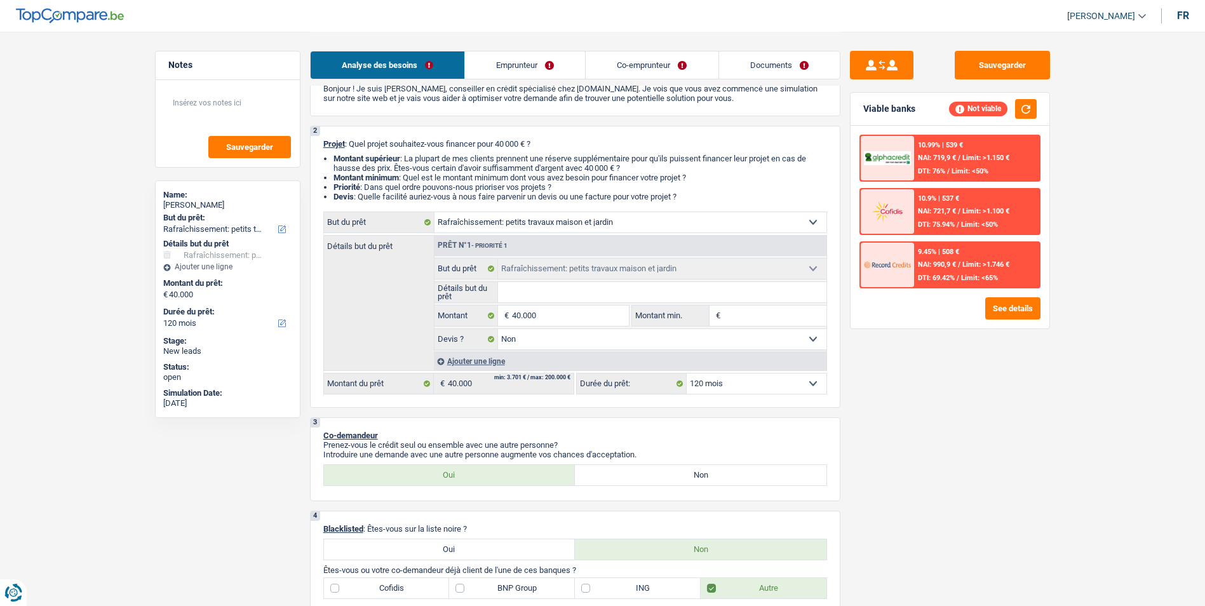
click at [558, 288] on input "Détails but du prêt" at bounding box center [662, 292] width 328 height 20
type input "C"
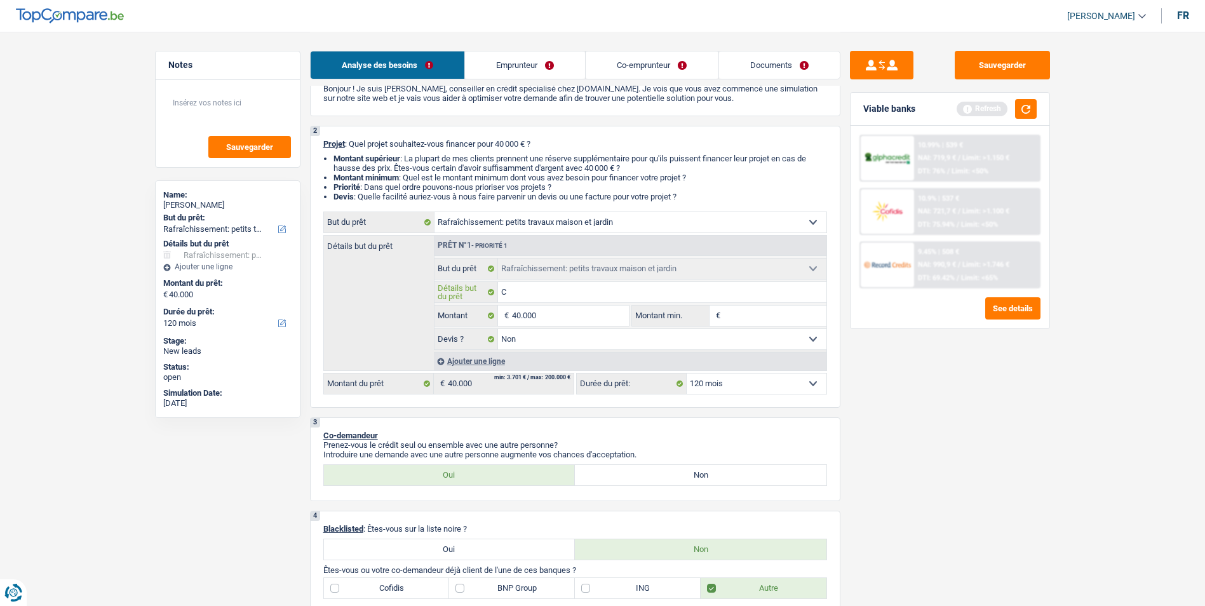
type input "Ch"
type input "Cha"
type input "Chau"
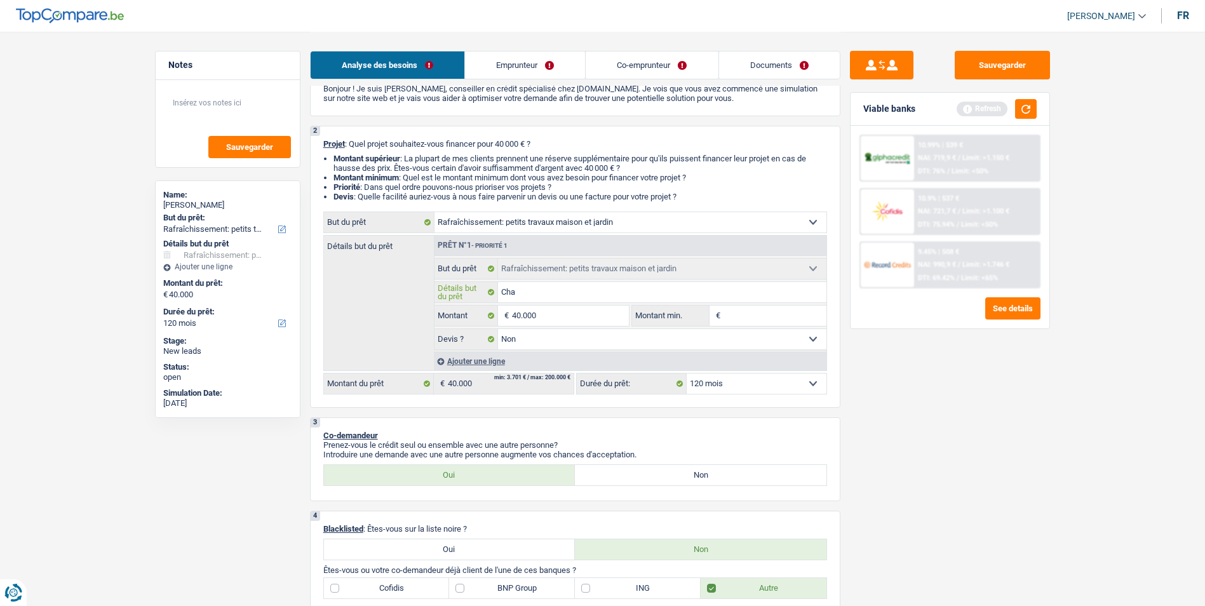
type input "Chau"
type input "Chauf"
type input "Chauff"
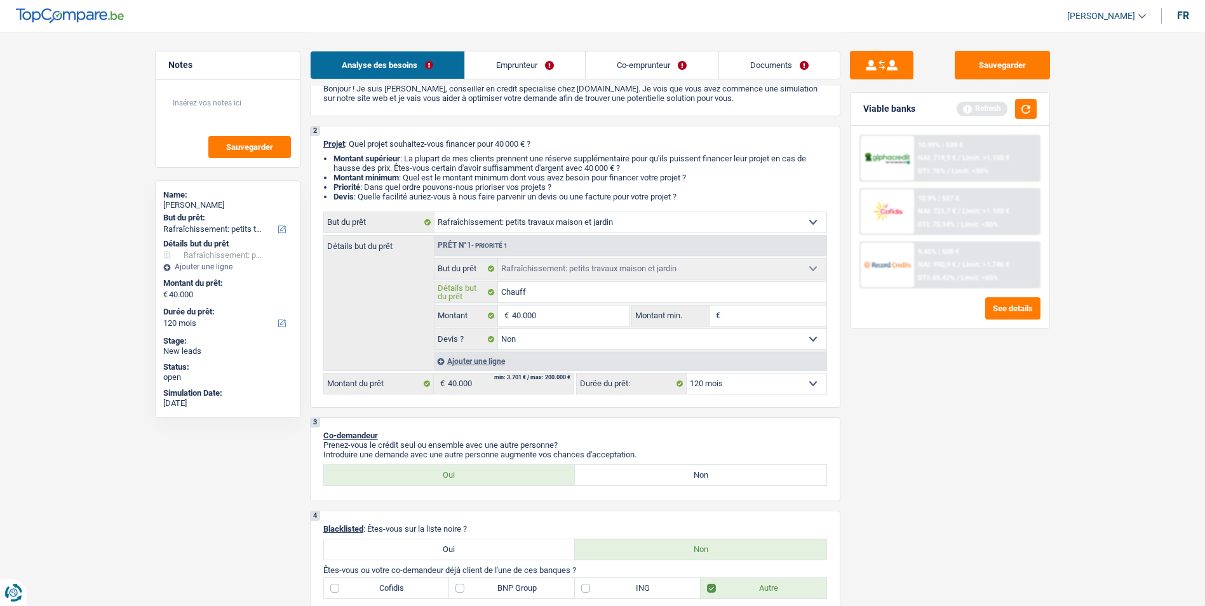
type input "Chauffa"
type input "Chauffag"
type input "Chauffage"
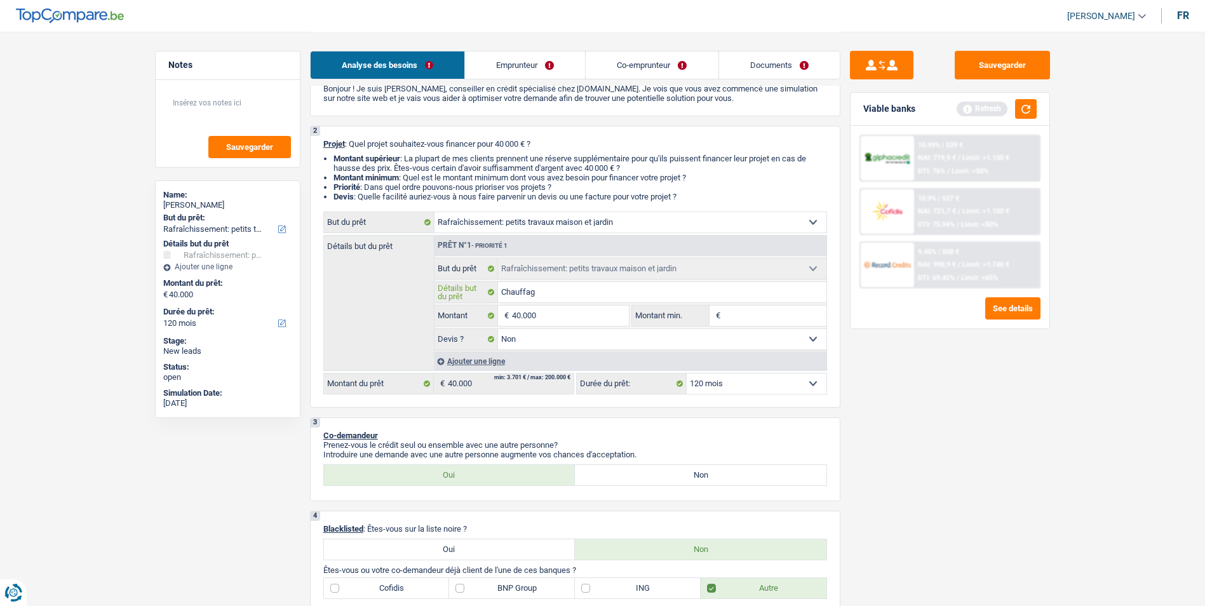
type input "Chauffage"
type input "Chauffage,"
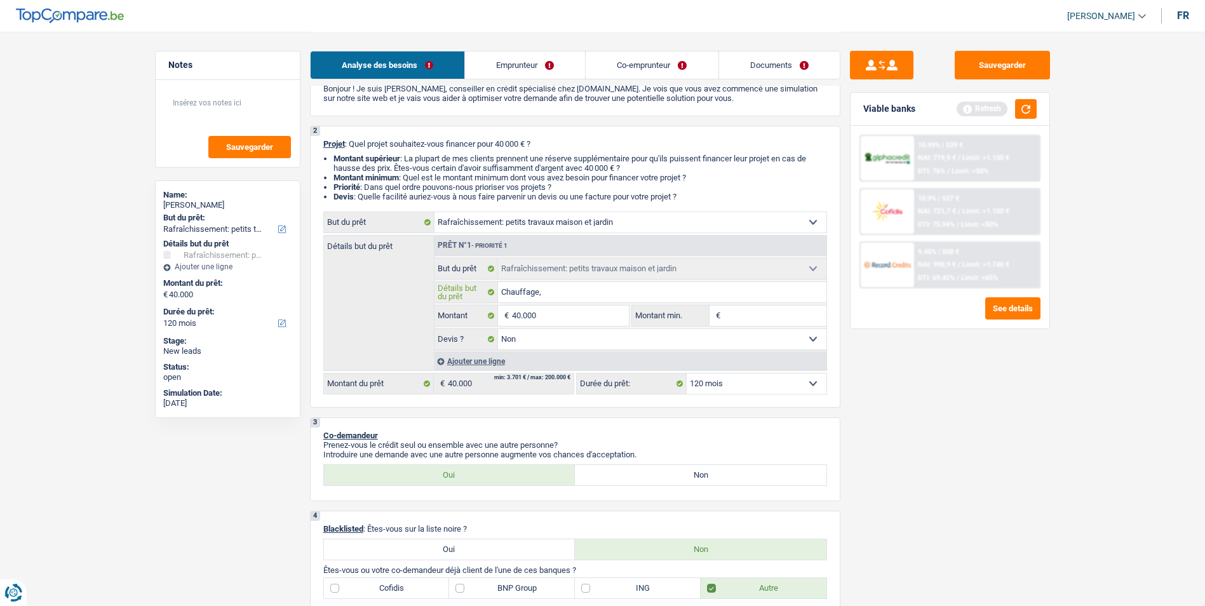
type input "Chauffage, e"
type input "Chauffage, el"
type input "Chauffage, ele"
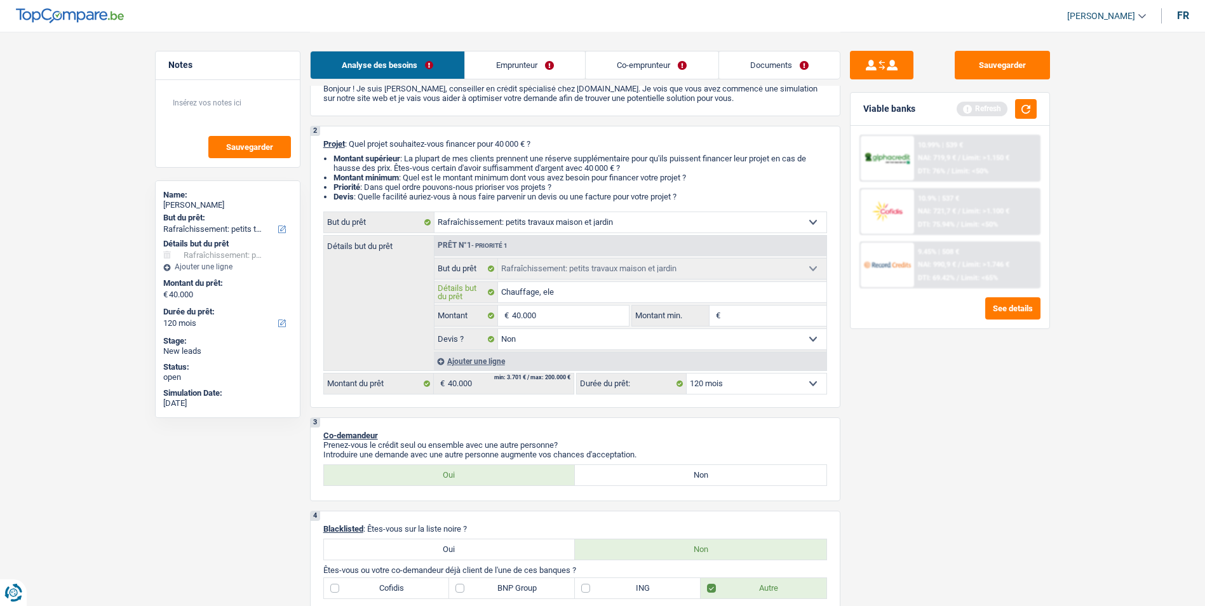
type input "Chauffage, ele"
type input "Chauffage, elec"
type input "Chauffage, elect"
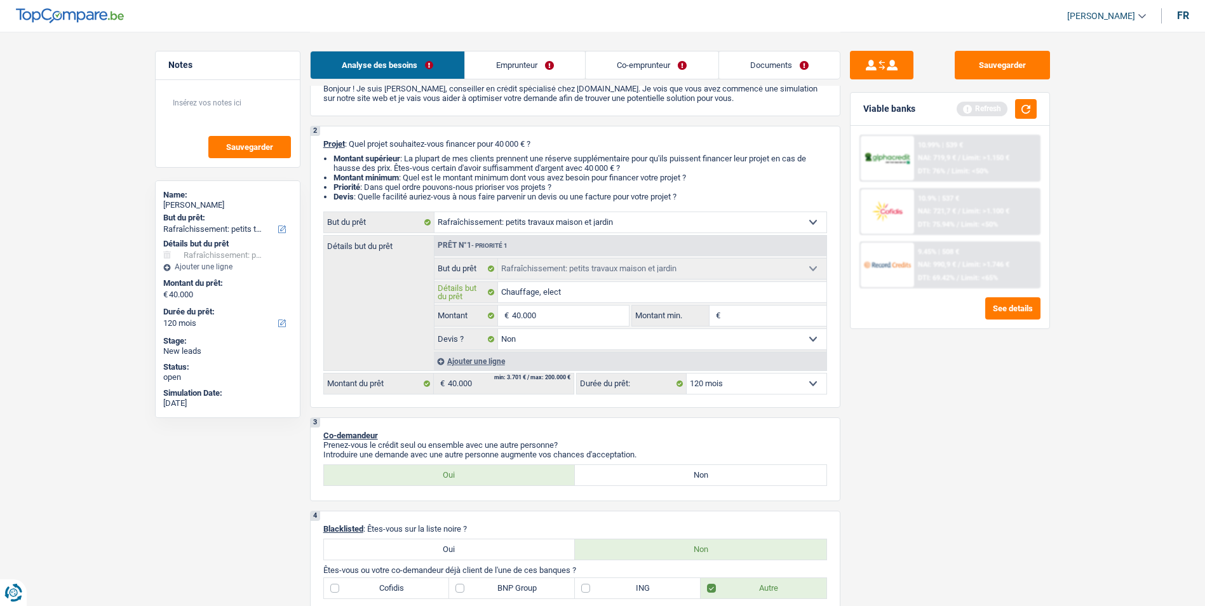
type input "Chauffage, electr"
type input "Chauffage, electri"
type input "Chauffage, electric"
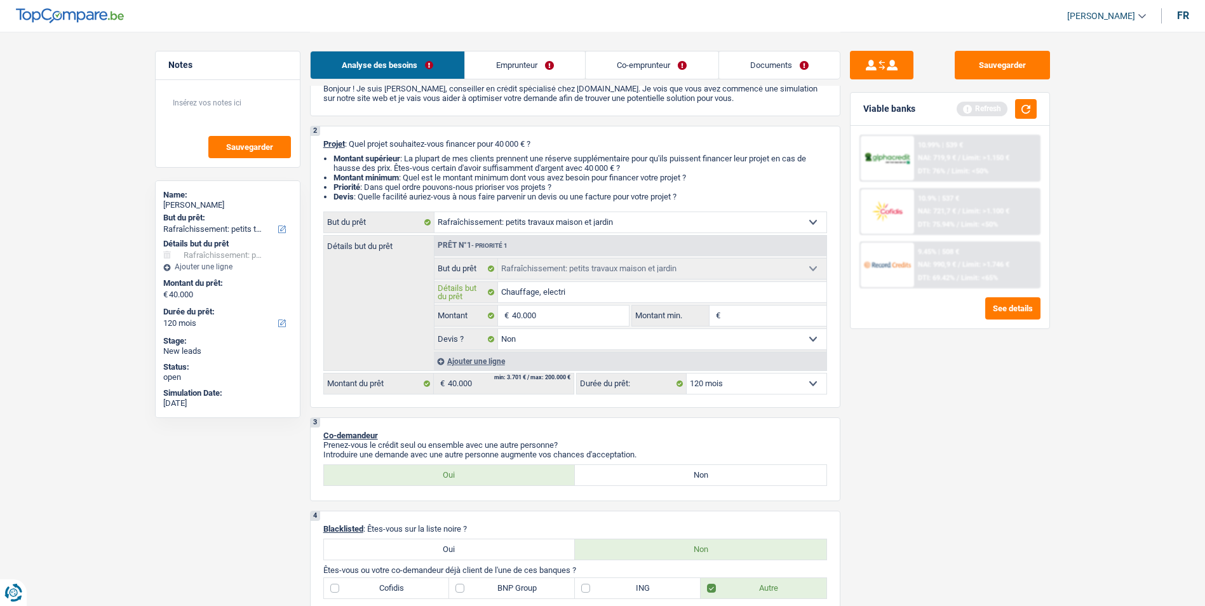
type input "Chauffage, electric"
type input "Chauffage, electrict"
type input "Chauffage, electricté"
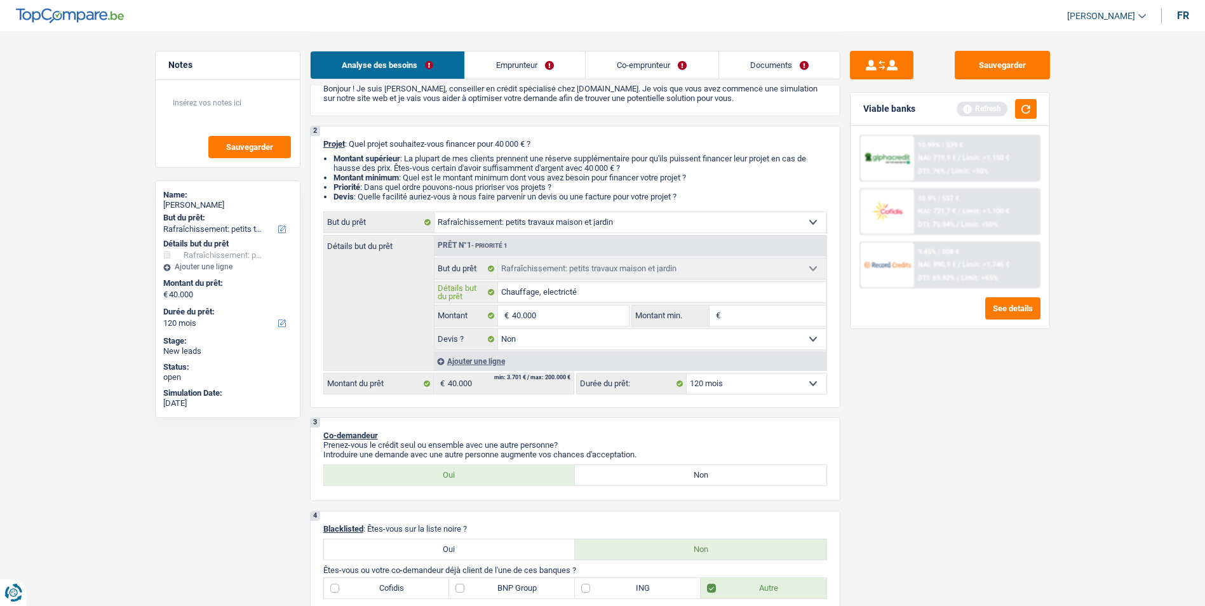
type input "Chauffage, electricté,"
type input "Chauffage, electricté, w"
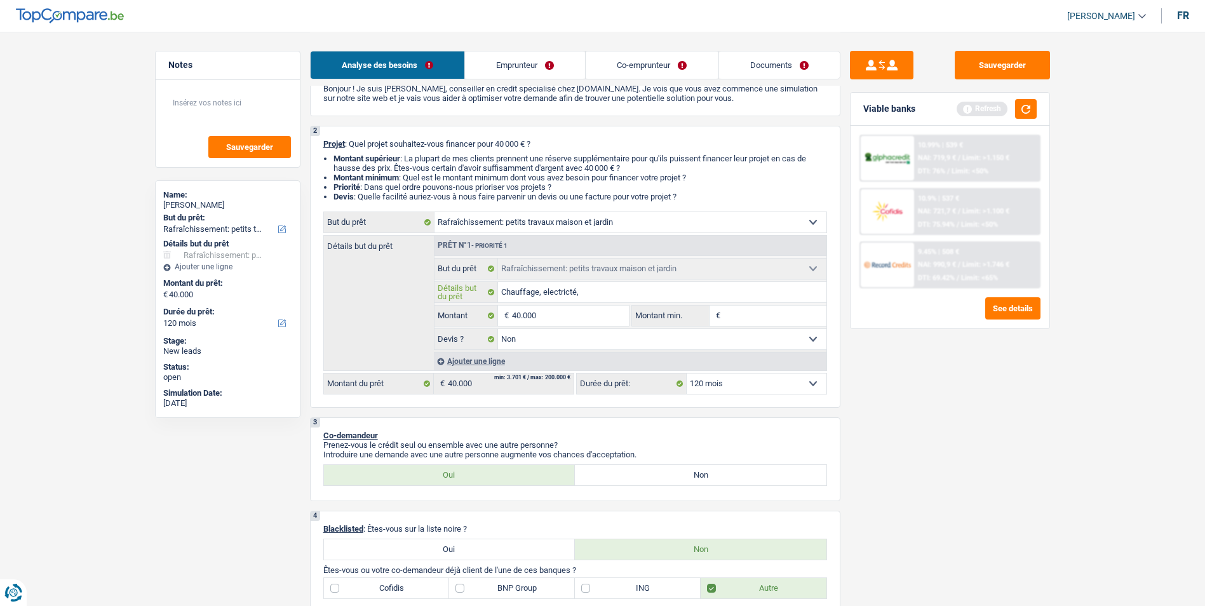
type input "Chauffage, electricté, w"
type input "Chauffage, electricté, wi"
type input "Chauffage, electricté, win"
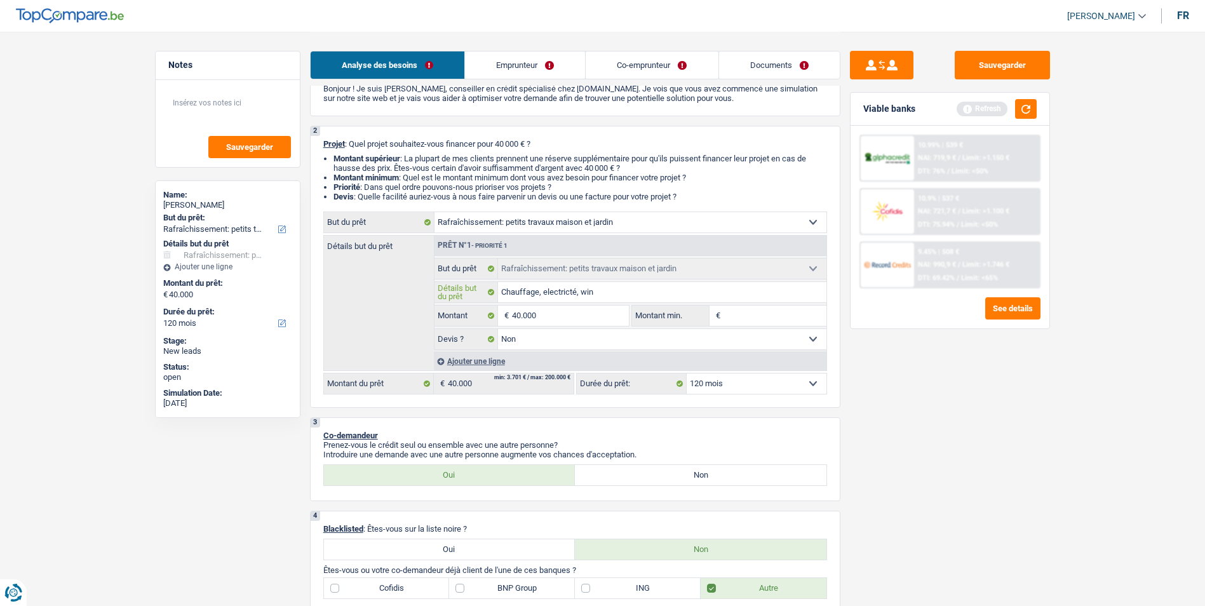
type input "Chauffage, electricté, wind"
type input "Chauffage, electricté, windo"
type input "Chauffage, electricté, window"
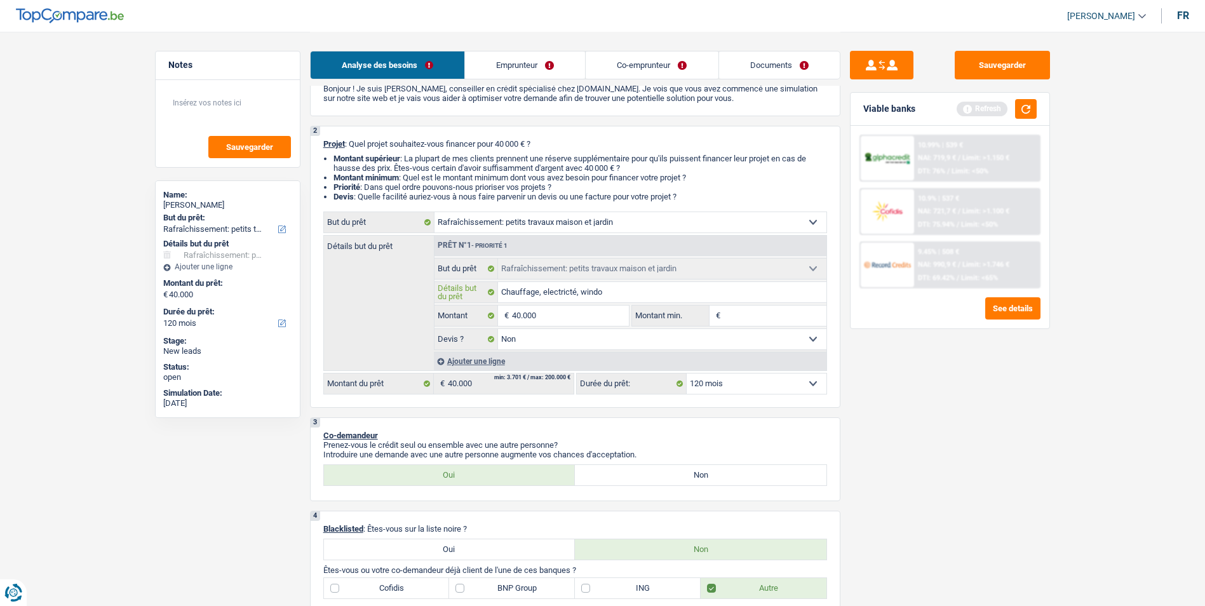
type input "Chauffage, electricté, window"
type input "Chauffage, electricté, windows"
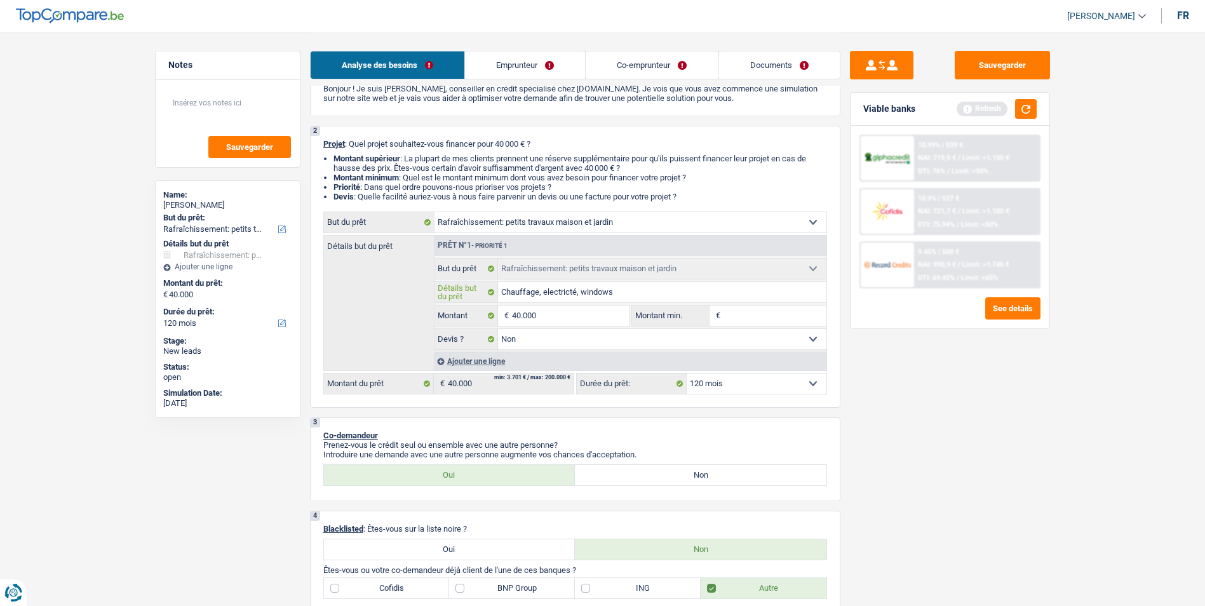
type input "Chauffage, electricté, windows"
type input "Chauffage, electricté, window"
type input "Chauffage, electricté, windo"
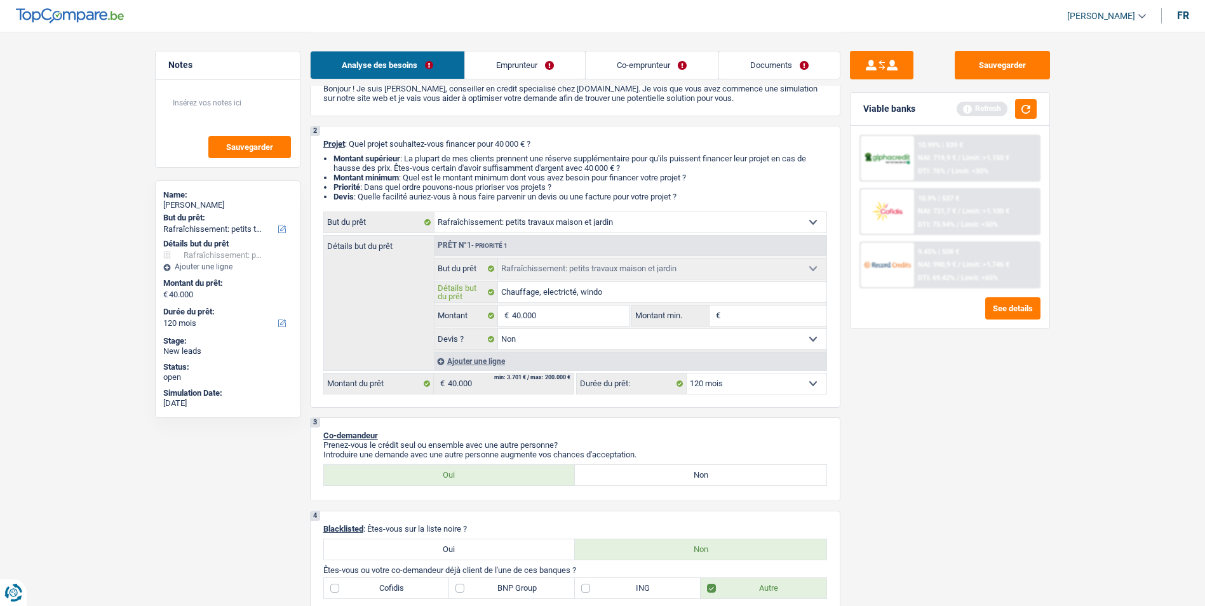
type input "Chauffage, electricté, windo"
type input "Chauffage, electricté, wind"
type input "Chauffage, electricté, win"
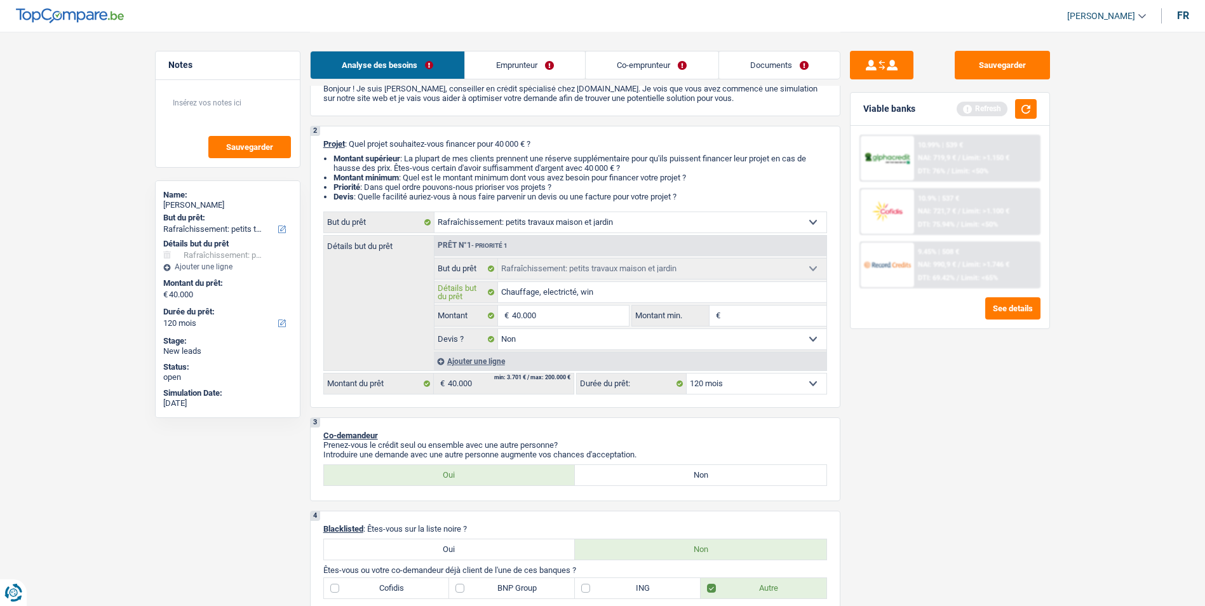
type input "Chauffage, electricté, wi"
type input "Chauffage, electricté, w"
type input "Chauffage, electricté,"
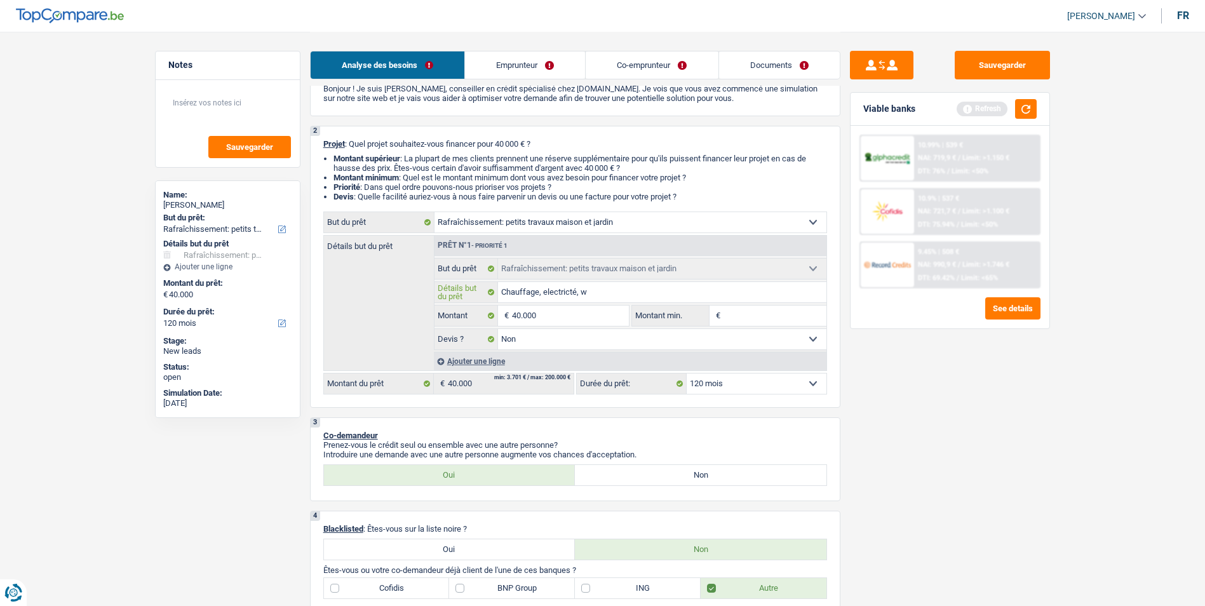
type input "Chauffage, electricté,"
type input "Chauffage, electricté, f"
type input "Chauffage, electricté, fe"
drag, startPoint x: 559, startPoint y: 292, endPoint x: 663, endPoint y: 284, distance: 104.5
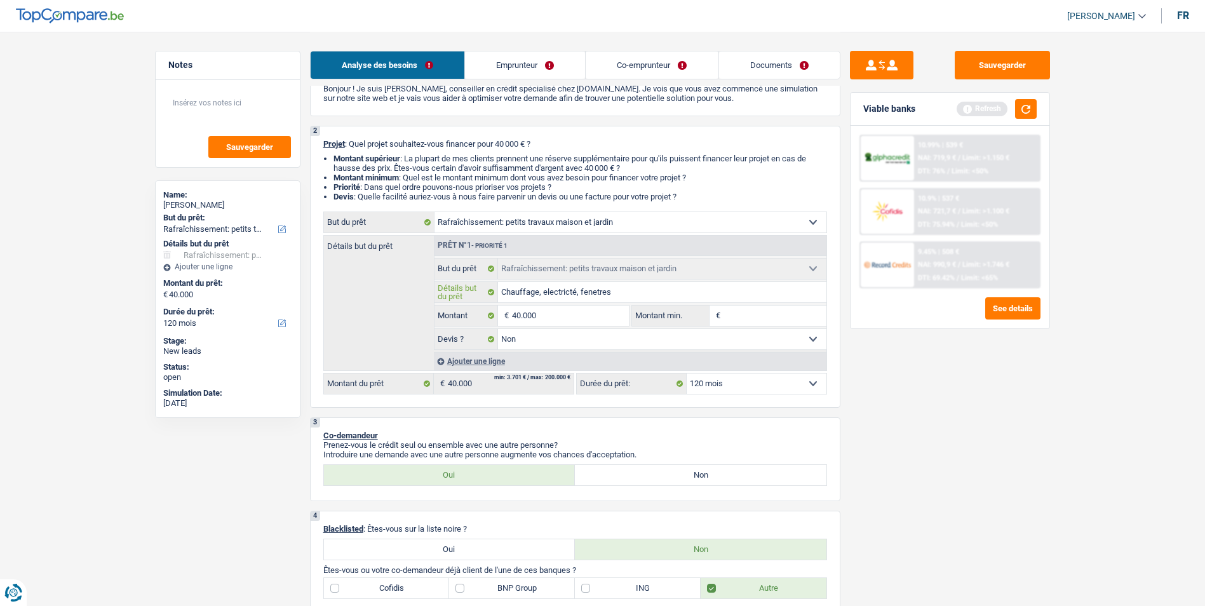
click at [662, 285] on input "Chauffage, electricté, fenetres" at bounding box center [662, 292] width 328 height 20
click at [545, 293] on input "Chauffage, electricté, fenetres" at bounding box center [662, 292] width 328 height 20
click at [631, 291] on input "Chauffage, electricté, fenetres" at bounding box center [662, 292] width 328 height 20
click at [1022, 113] on button "button" at bounding box center [1026, 109] width 22 height 20
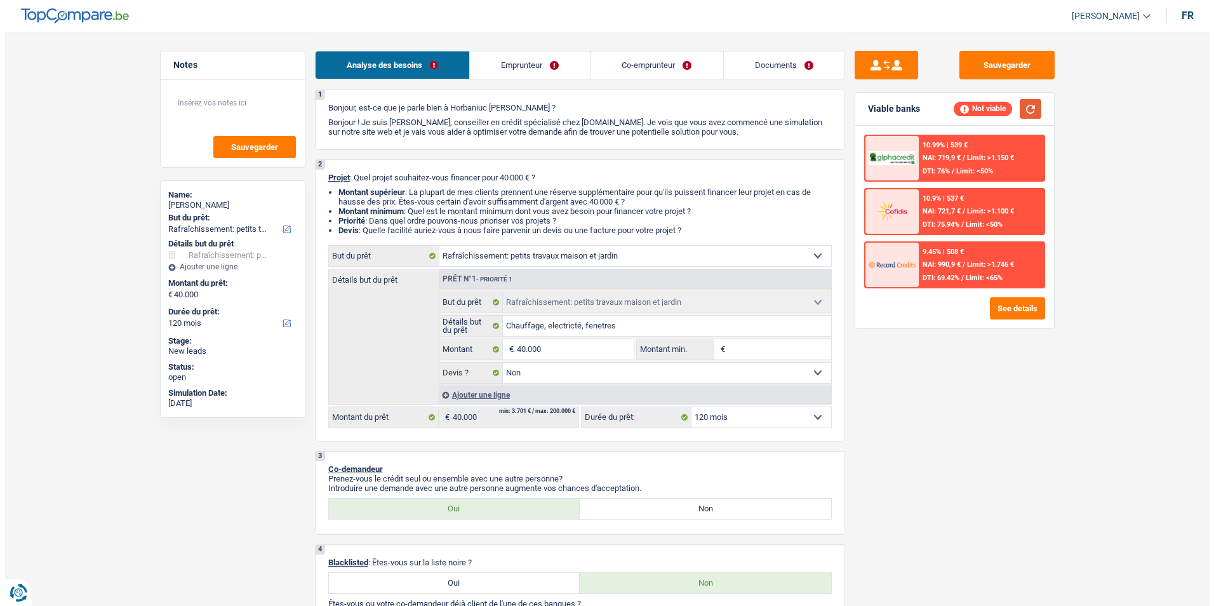
scroll to position [0, 0]
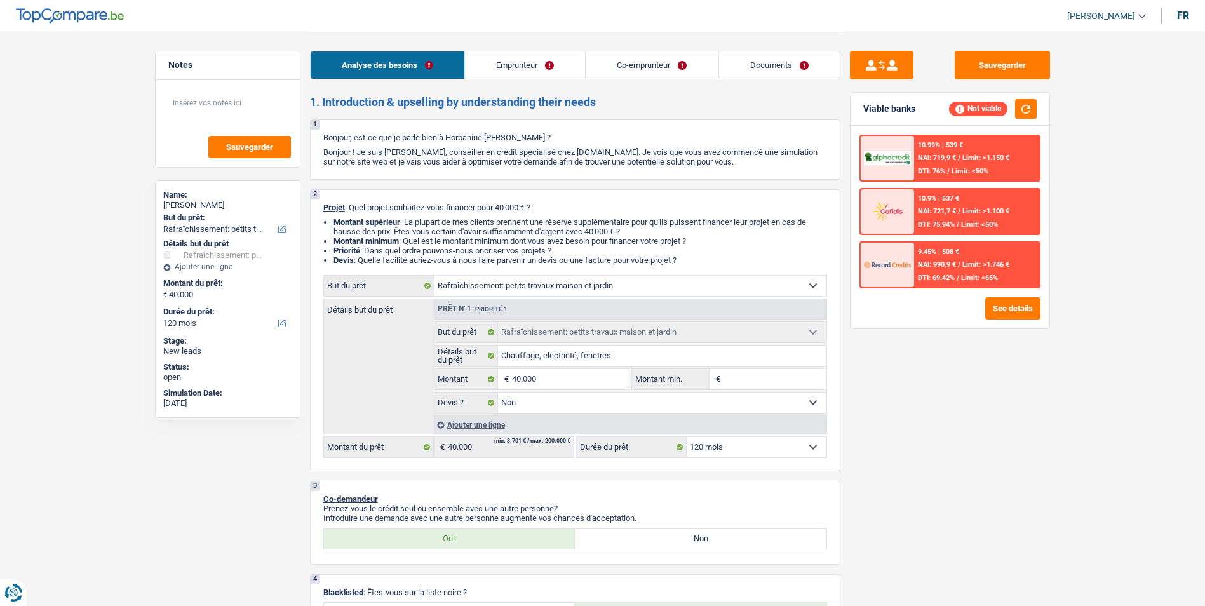
click at [531, 65] on link "Emprunteur" at bounding box center [525, 64] width 120 height 27
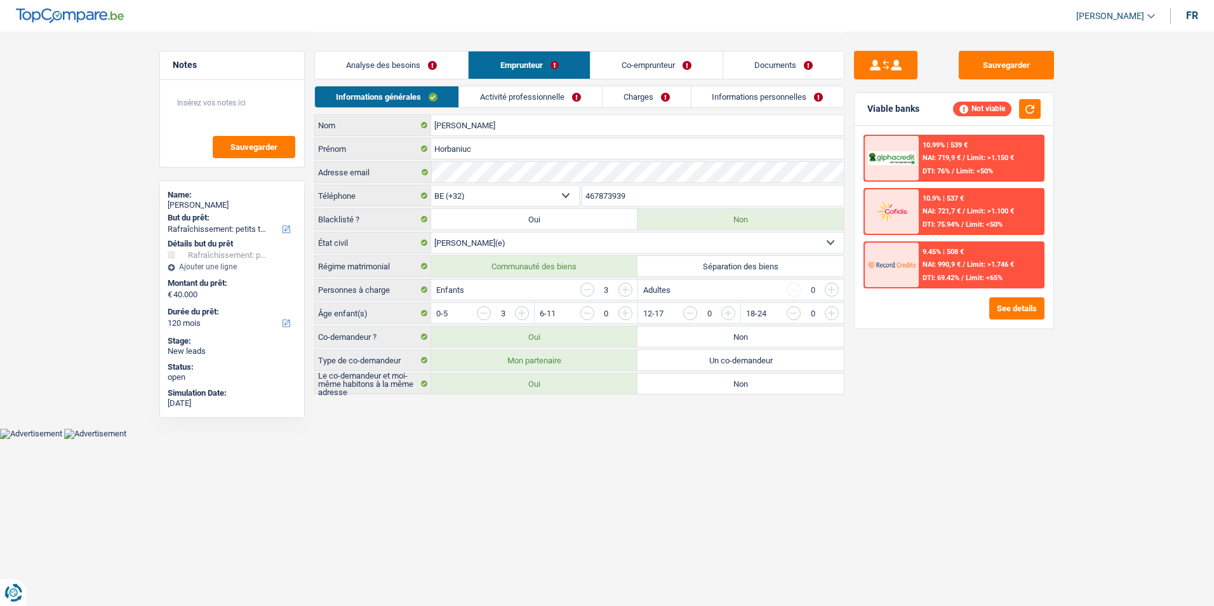
click at [536, 101] on link "Activité professionnelle" at bounding box center [530, 96] width 143 height 21
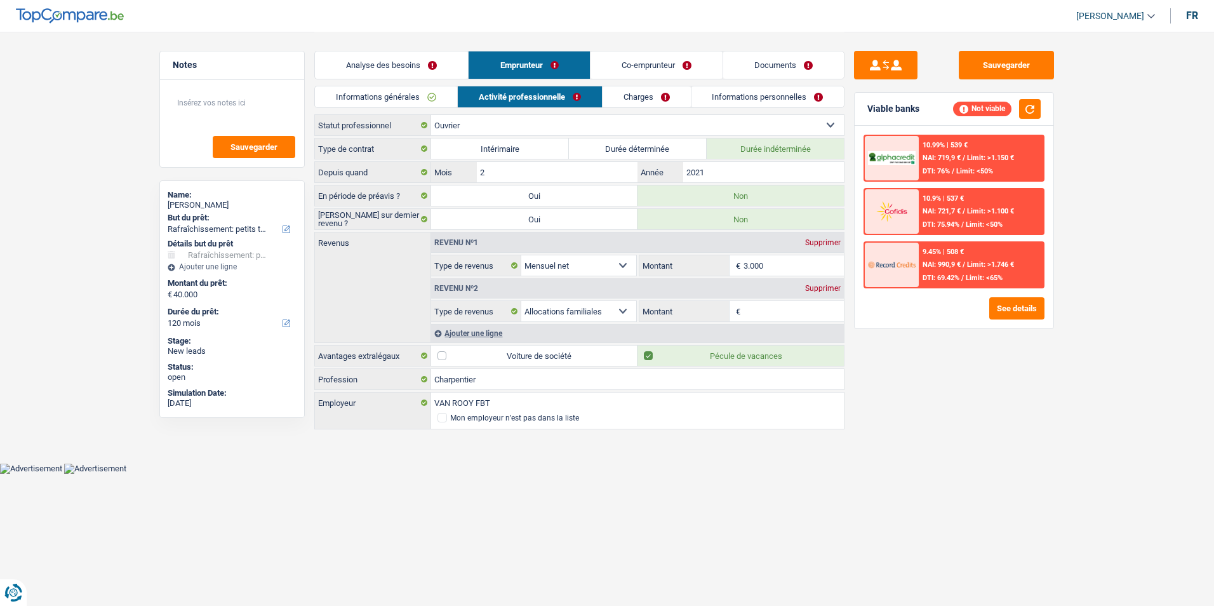
click at [759, 311] on input "Montant" at bounding box center [794, 311] width 101 height 20
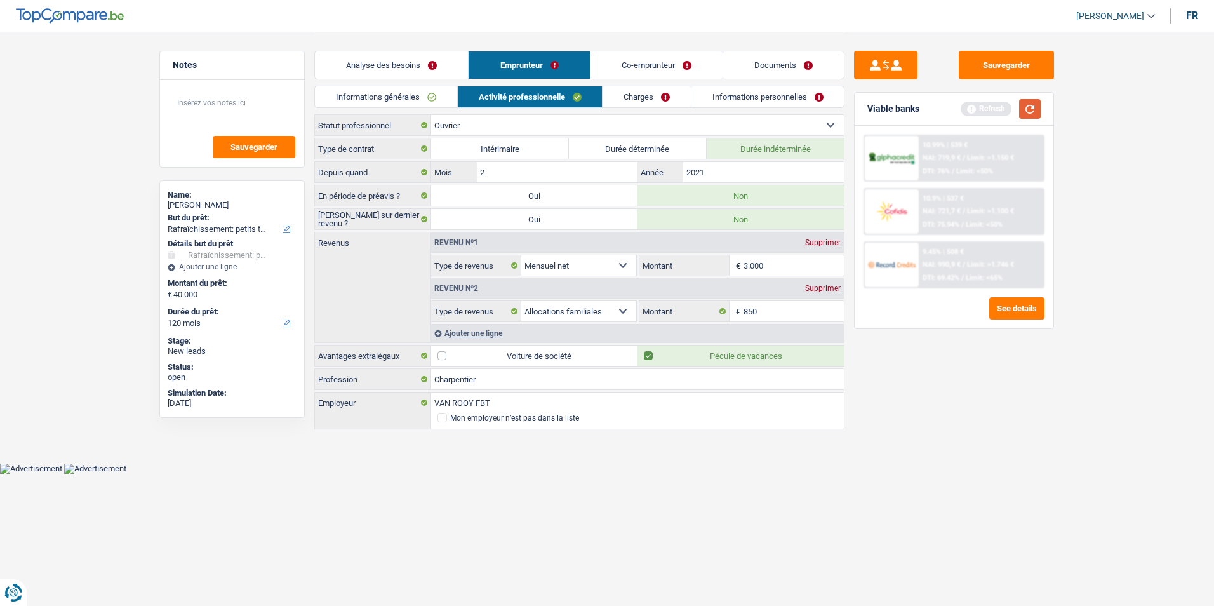
click at [1037, 105] on button "button" at bounding box center [1030, 109] width 22 height 20
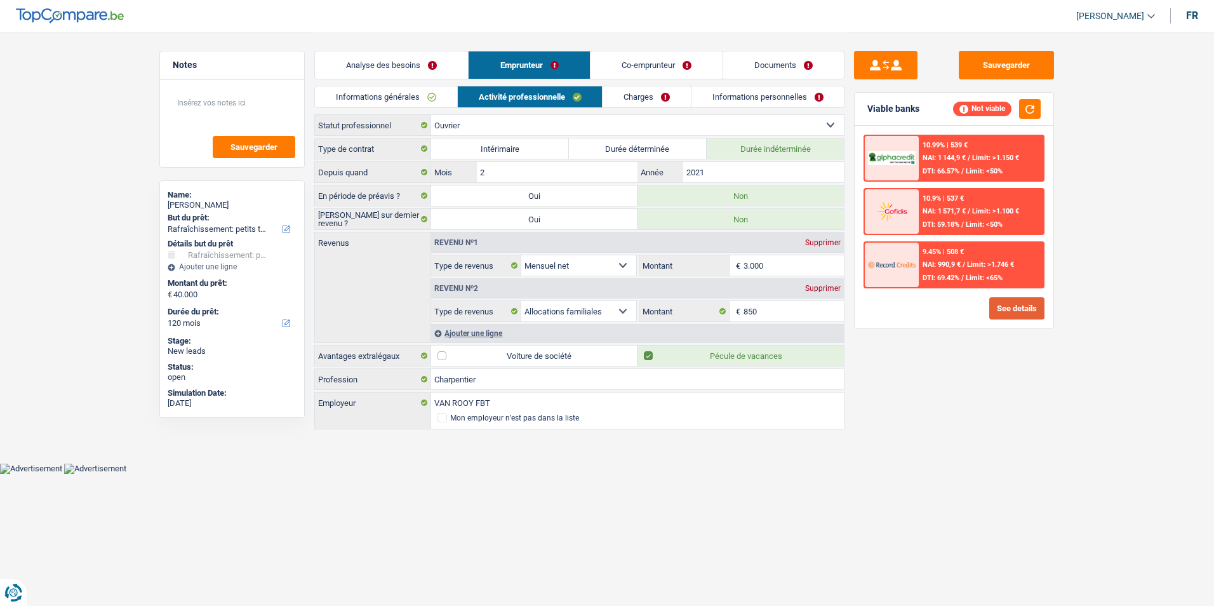
click at [1006, 307] on button "See details" at bounding box center [1016, 308] width 55 height 22
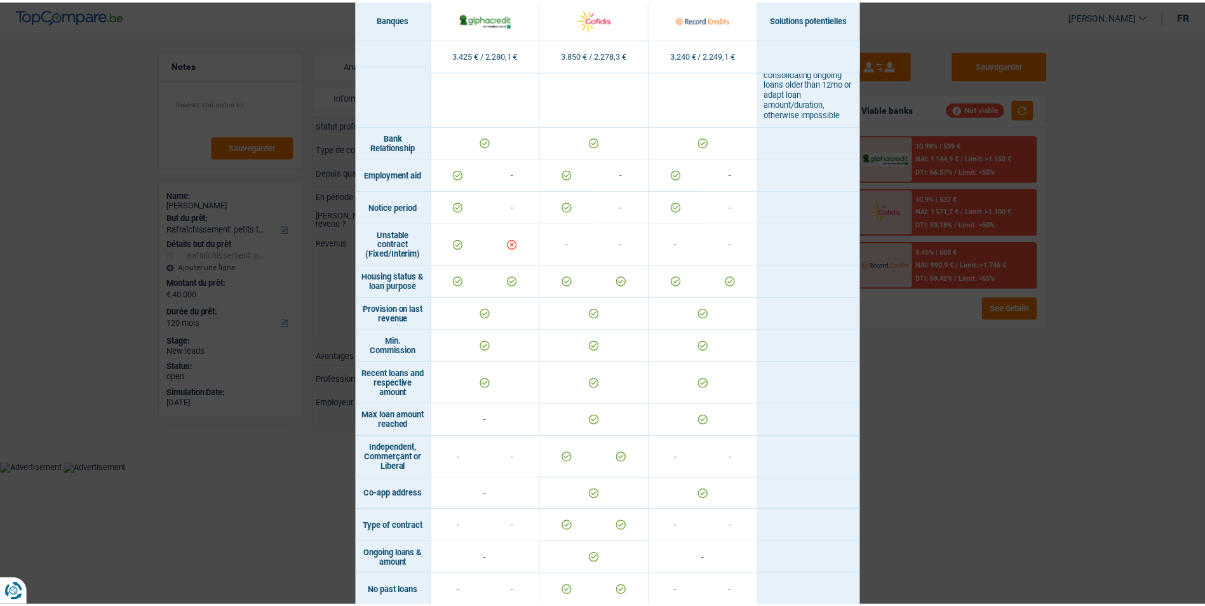
scroll to position [761, 0]
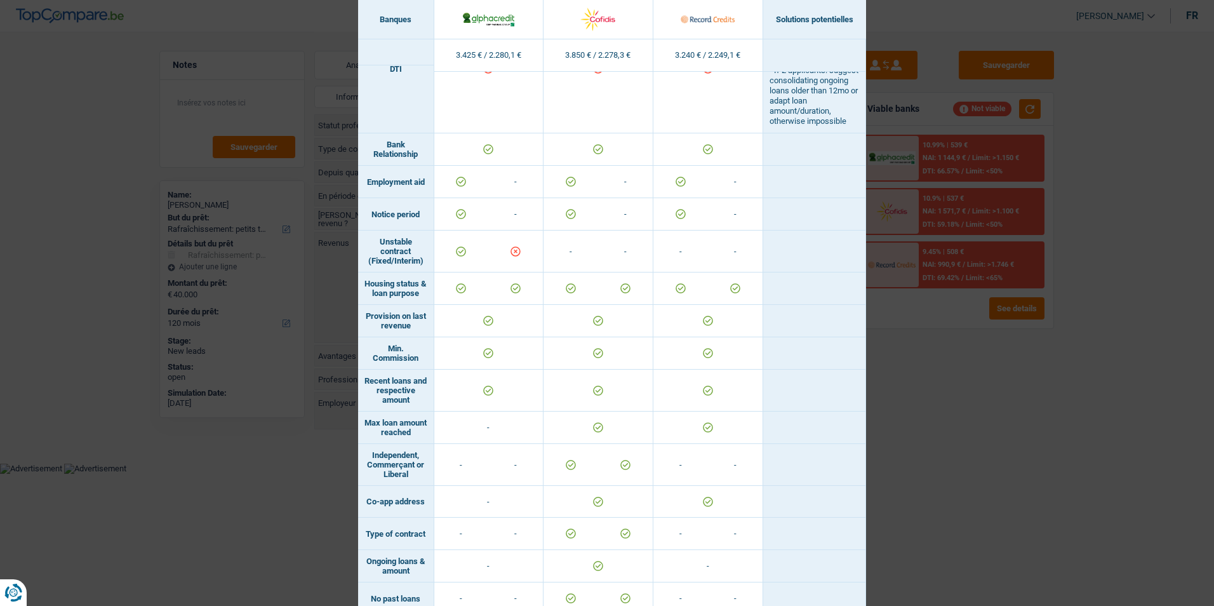
click at [1009, 477] on div "Banks conditions × Banques Solutions potentielles Revenus / Charges 3.425 € / 2…" at bounding box center [607, 303] width 1214 height 606
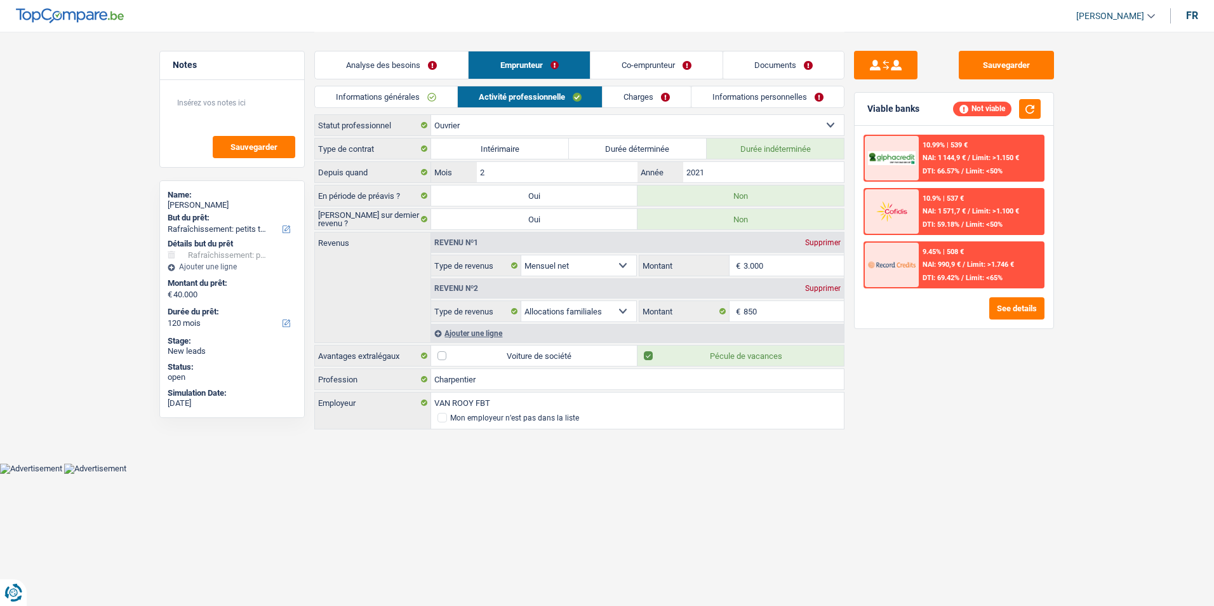
click at [410, 90] on link "Informations générales" at bounding box center [386, 96] width 142 height 21
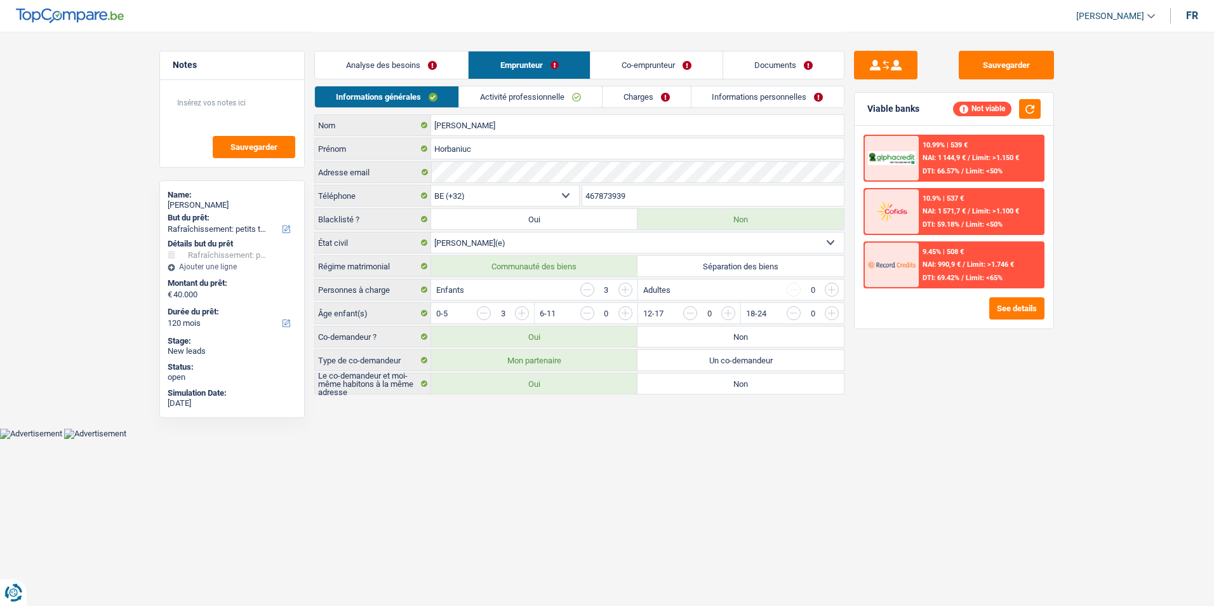
click at [421, 56] on link "Analyse des besoins" at bounding box center [391, 64] width 153 height 27
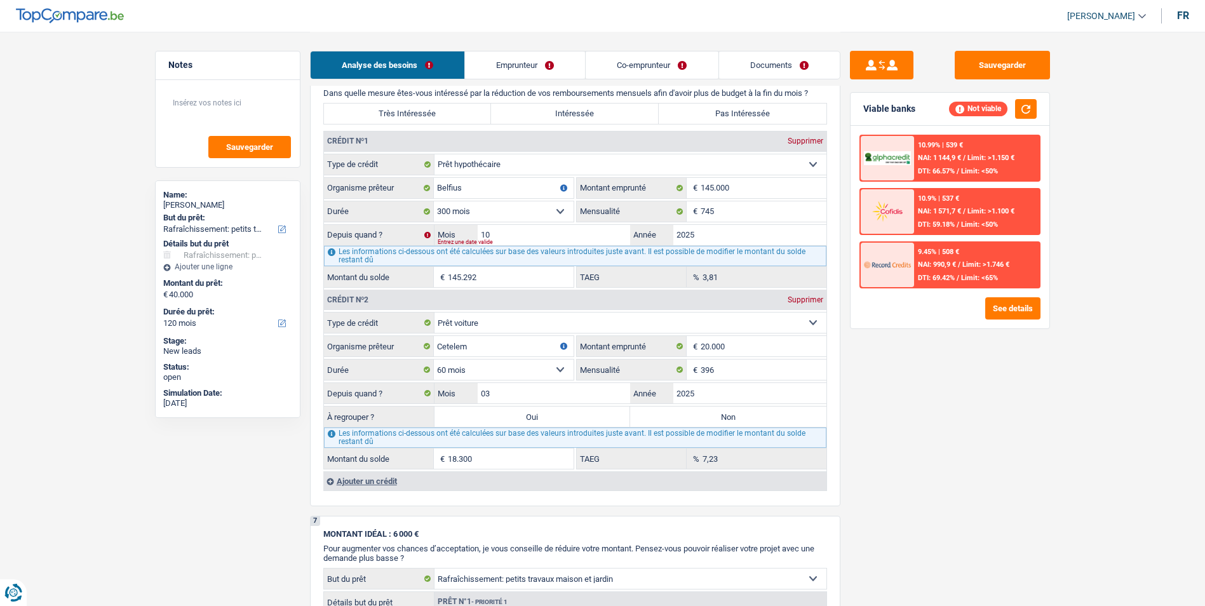
scroll to position [953, 0]
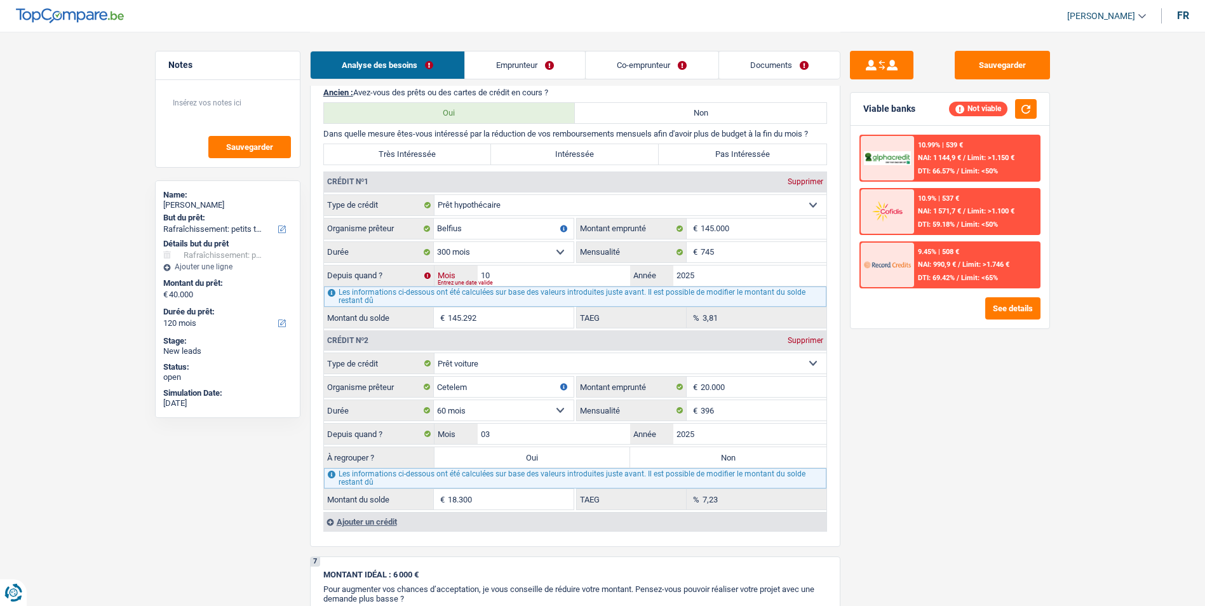
click at [500, 274] on input "10" at bounding box center [554, 275] width 153 height 20
click at [789, 179] on div "Supprimer" at bounding box center [805, 182] width 42 height 8
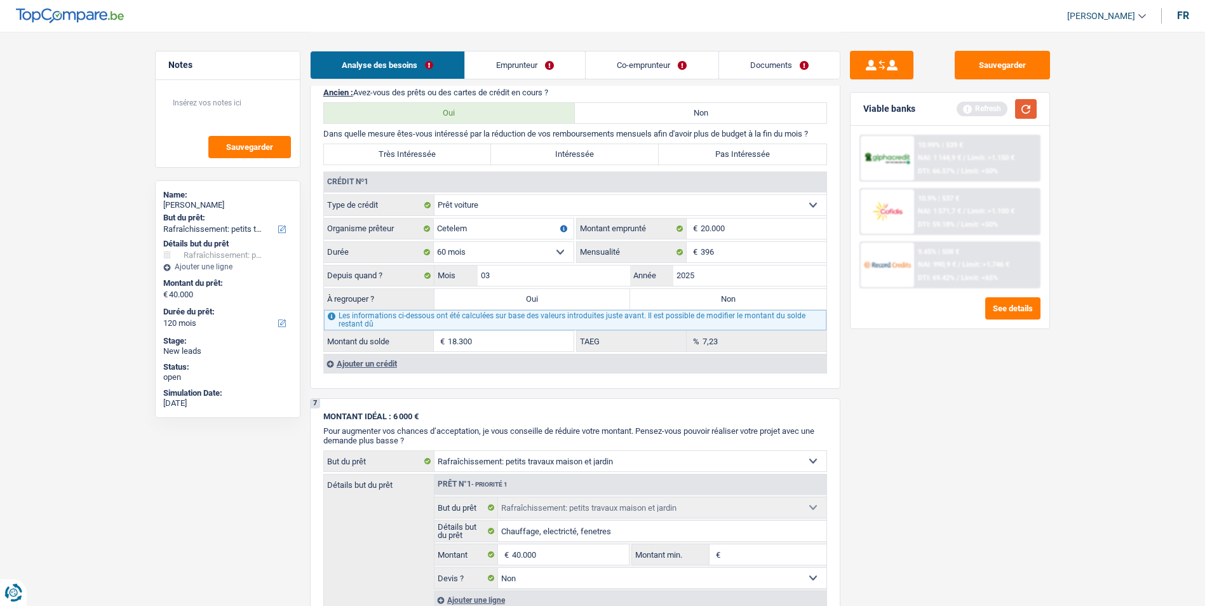
click at [1029, 104] on button "button" at bounding box center [1026, 109] width 22 height 20
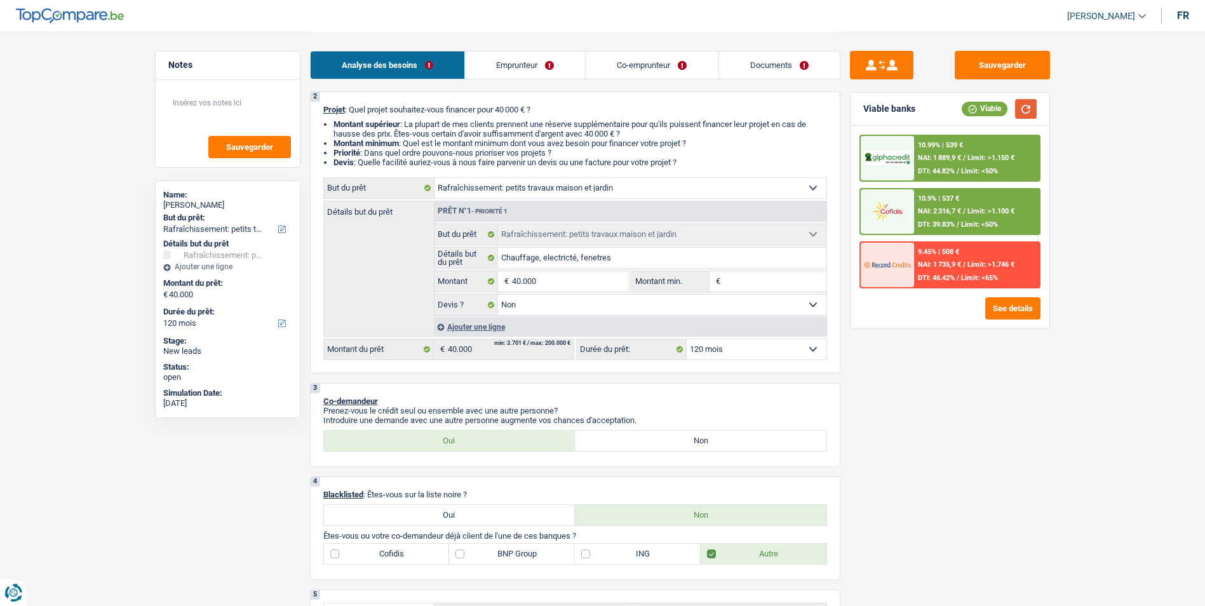
scroll to position [127, 0]
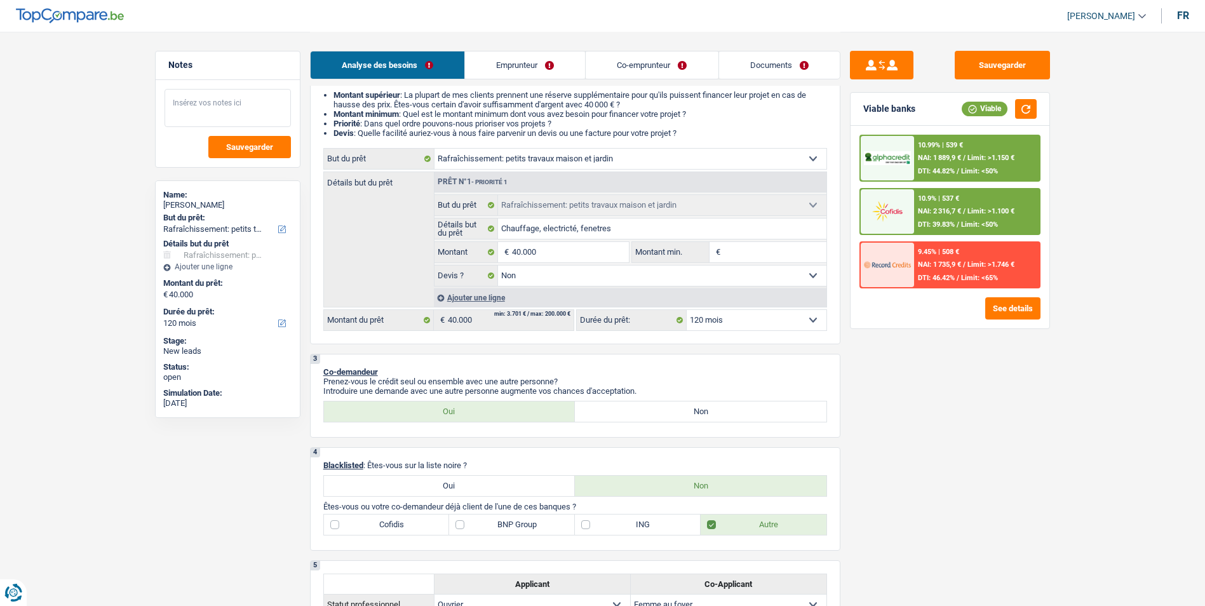
click at [277, 107] on textarea at bounding box center [227, 108] width 126 height 38
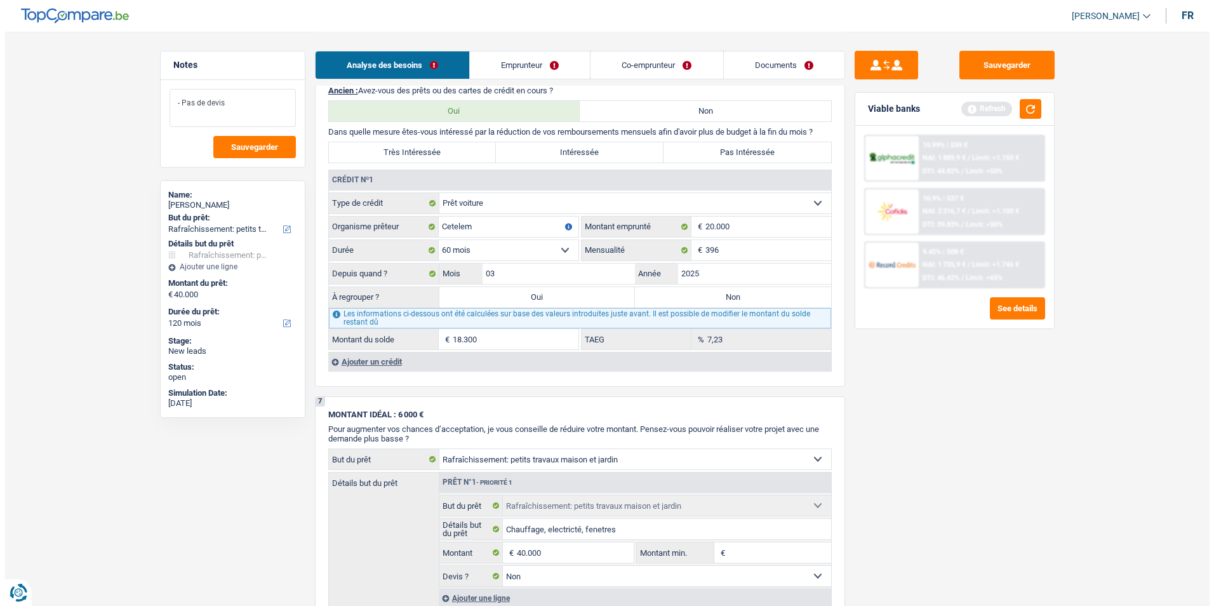
scroll to position [889, 0]
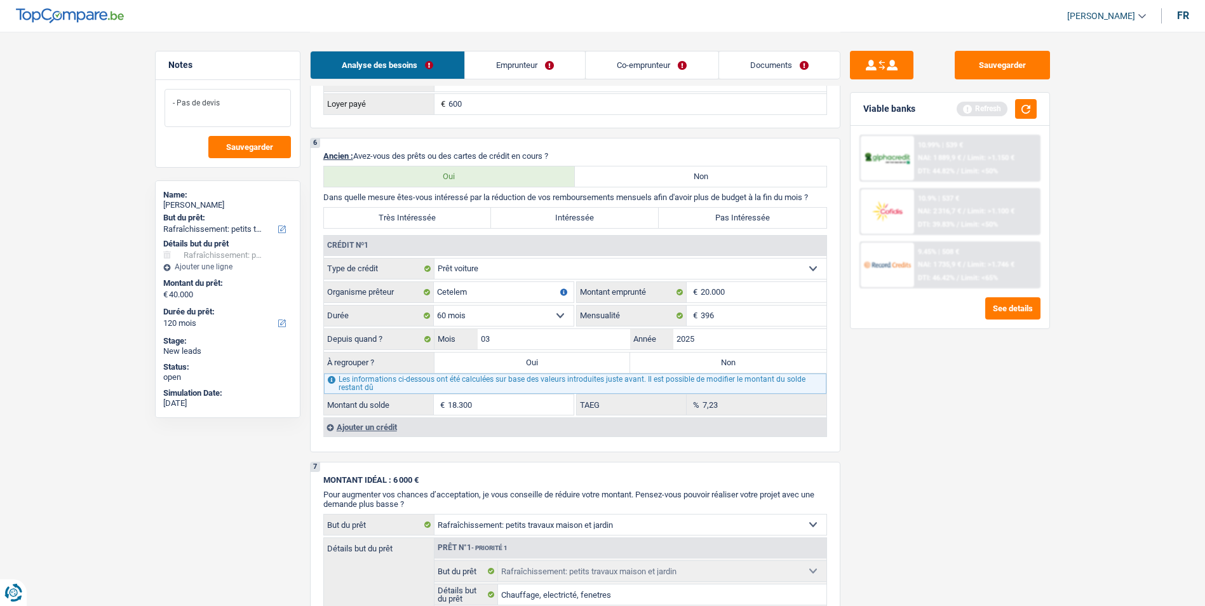
click at [253, 105] on textarea "- Pas de devis" at bounding box center [227, 108] width 126 height 38
click at [1012, 314] on button "See details" at bounding box center [1012, 308] width 55 height 22
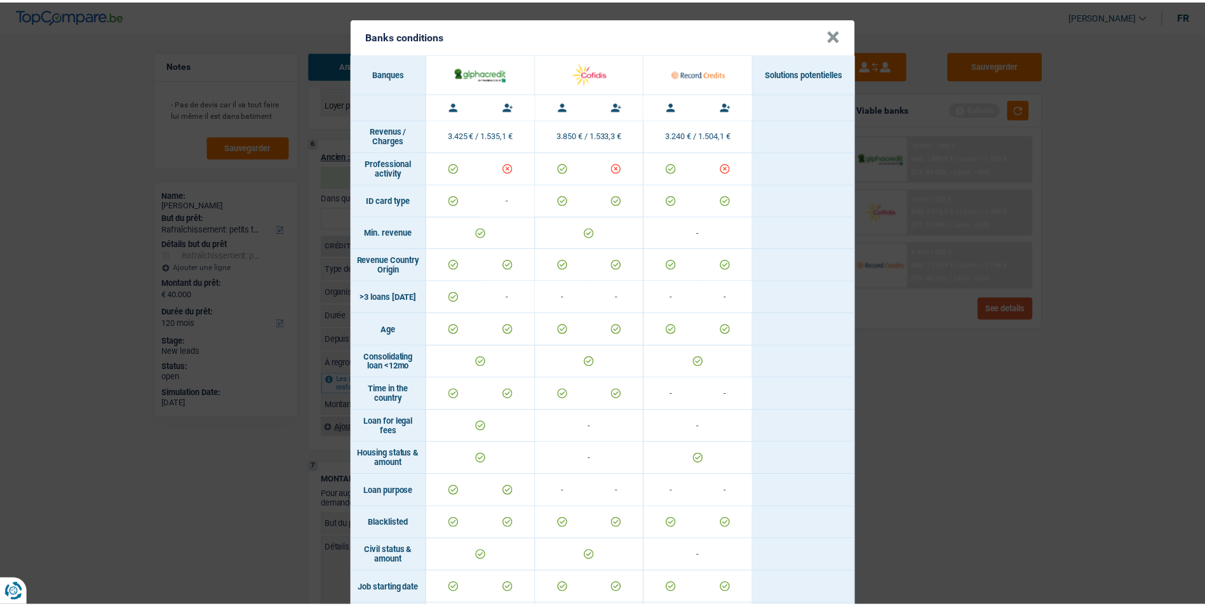
scroll to position [0, 0]
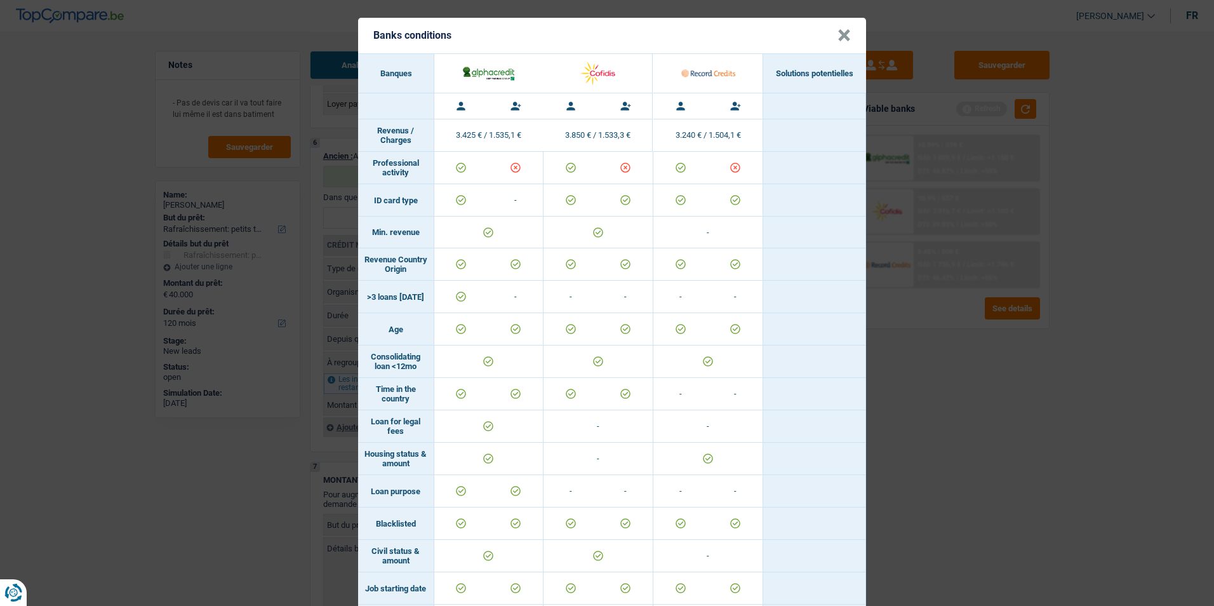
click at [838, 36] on button "×" at bounding box center [844, 35] width 13 height 13
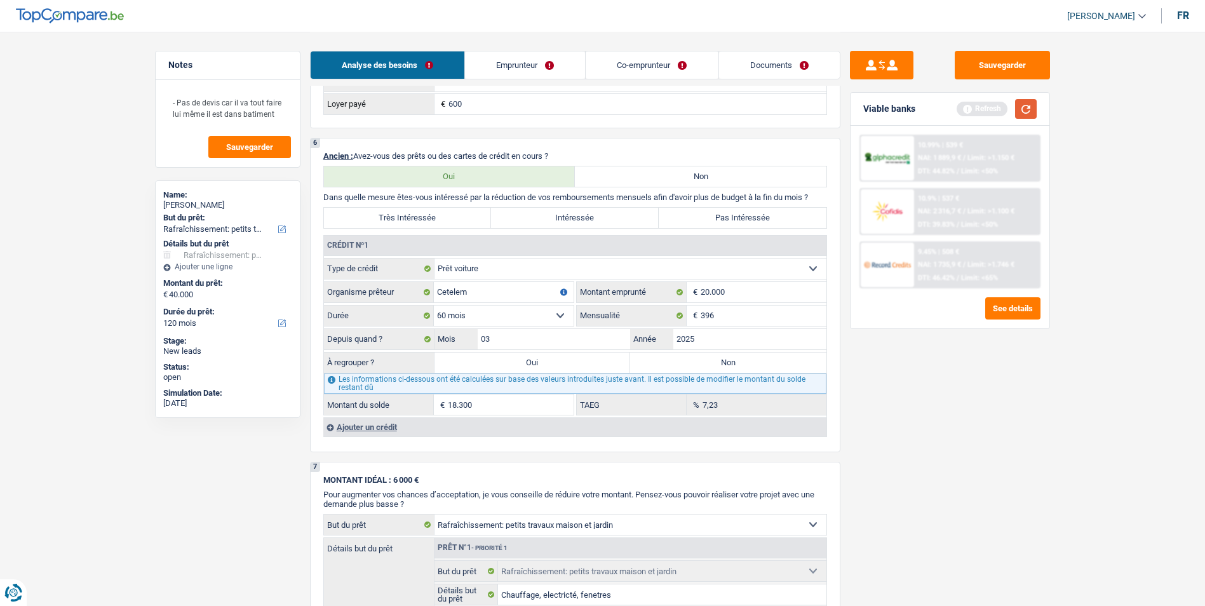
click at [1022, 111] on button "button" at bounding box center [1026, 109] width 22 height 20
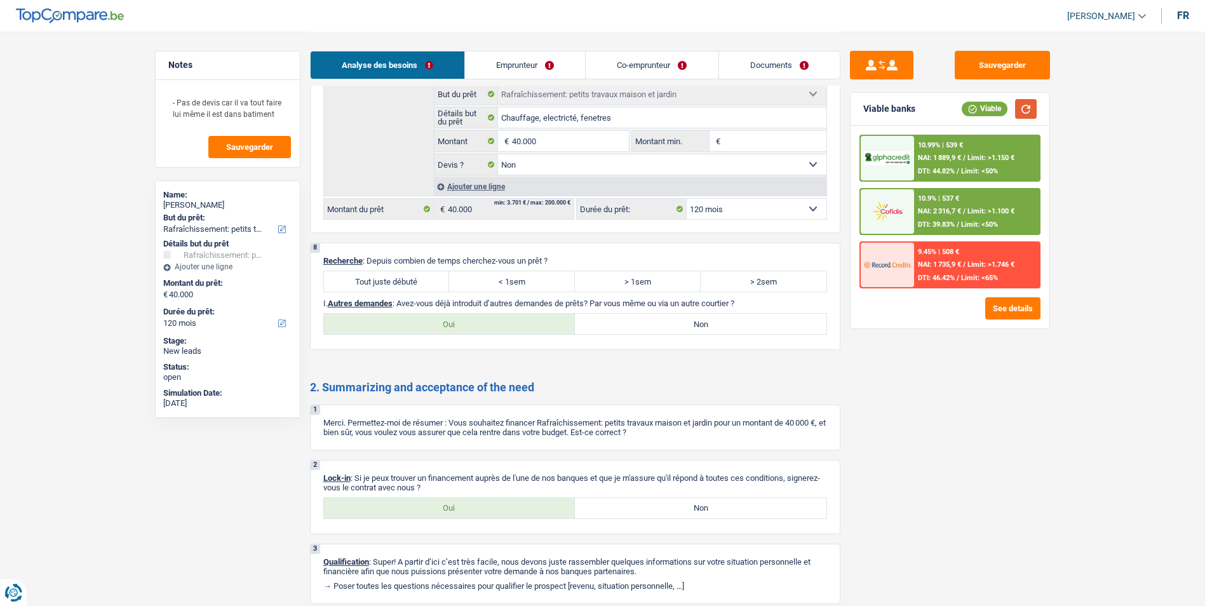
scroll to position [1397, 0]
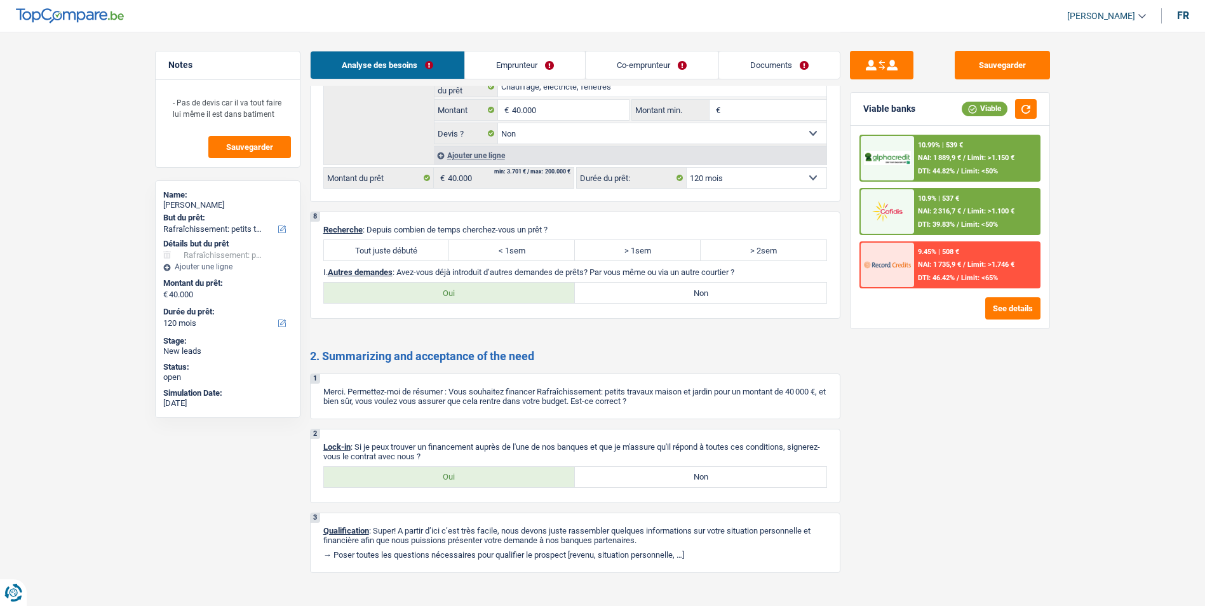
click at [399, 246] on label "Tout juste débuté" at bounding box center [387, 250] width 126 height 20
click at [399, 246] on input "Tout juste débuté" at bounding box center [387, 250] width 126 height 20
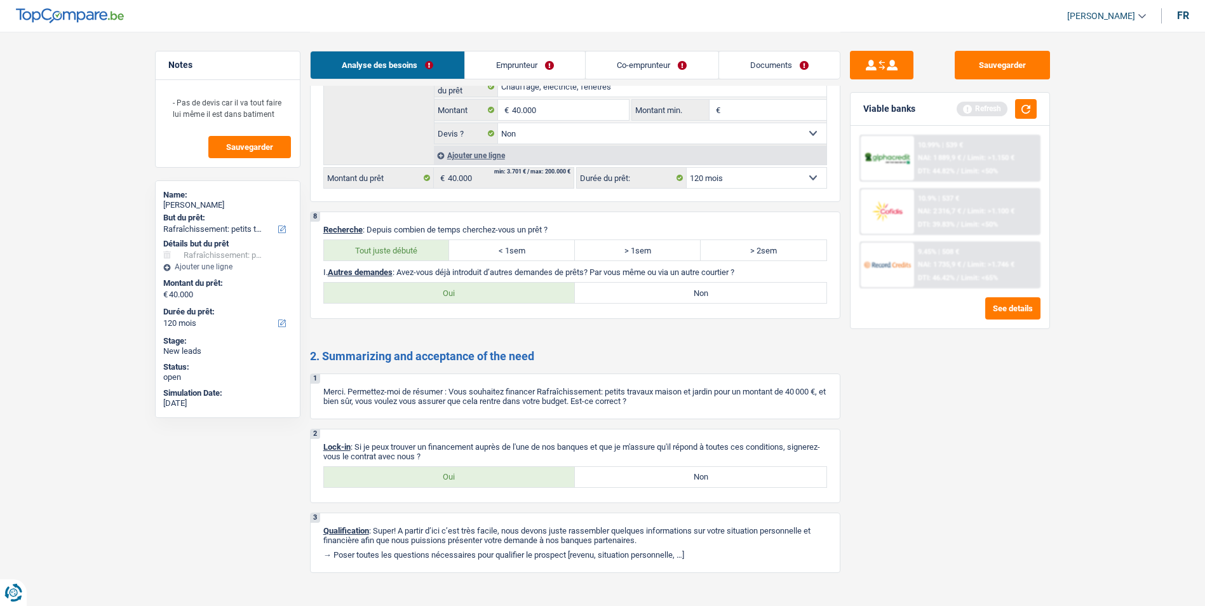
click at [686, 297] on label "Non" at bounding box center [700, 293] width 251 height 20
click at [686, 297] on input "Non" at bounding box center [700, 293] width 251 height 20
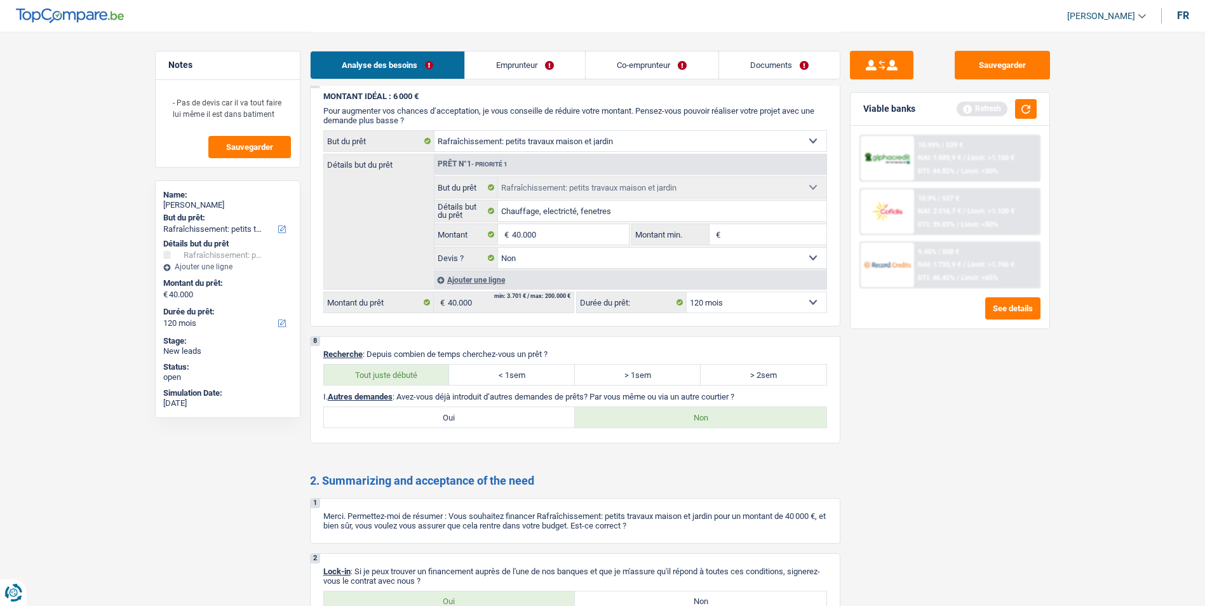
scroll to position [1143, 0]
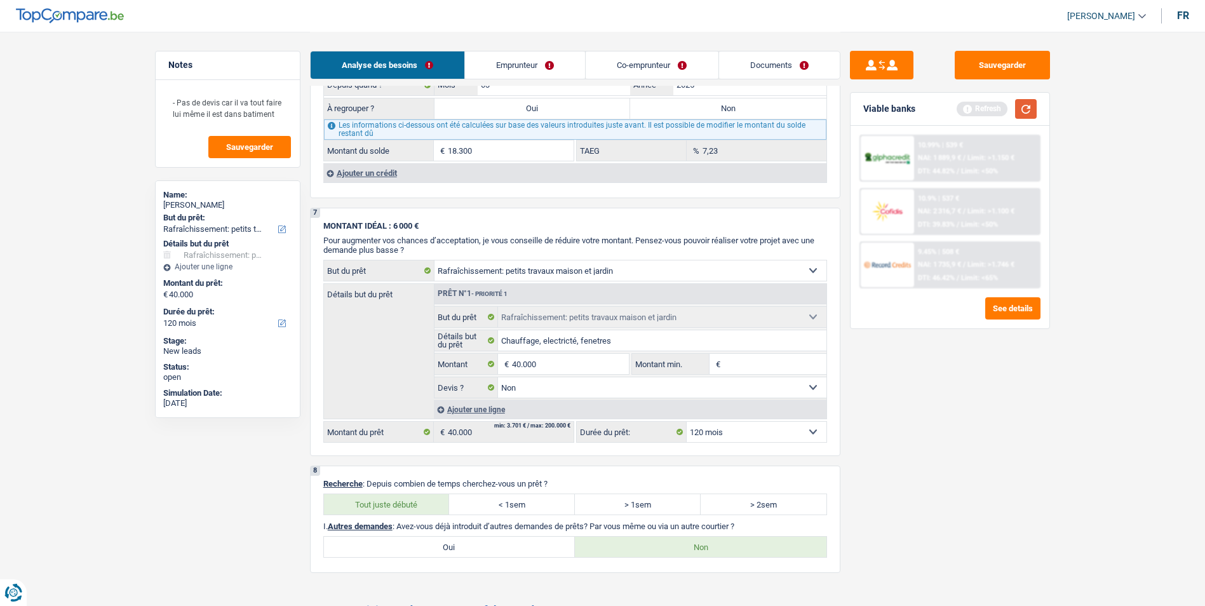
click at [1033, 117] on button "button" at bounding box center [1026, 109] width 22 height 20
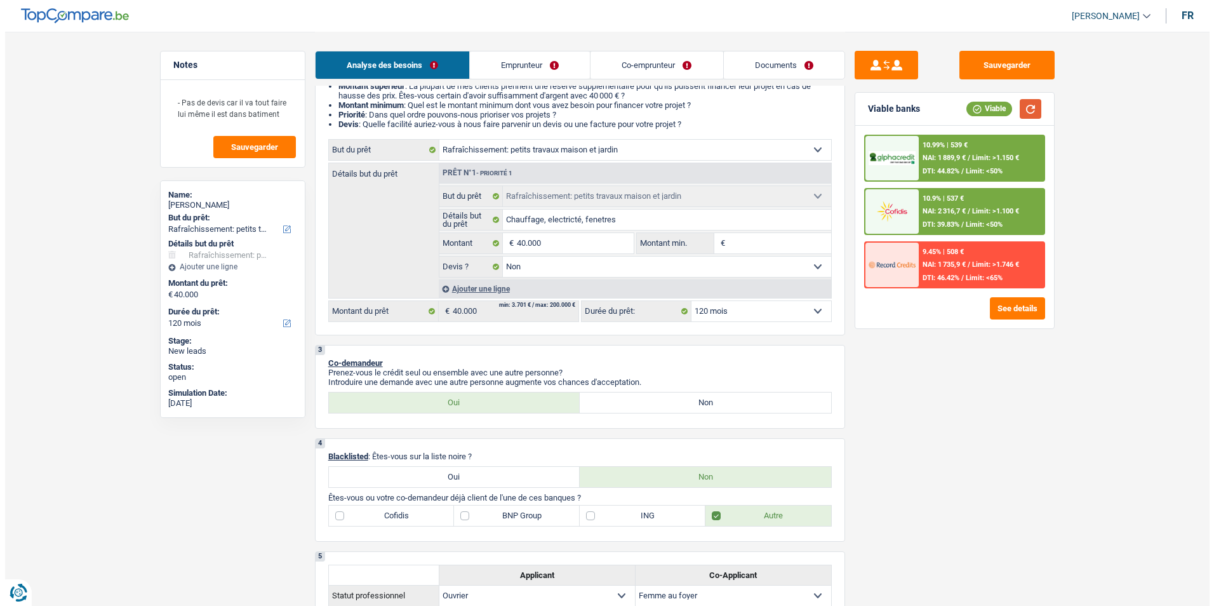
scroll to position [0, 0]
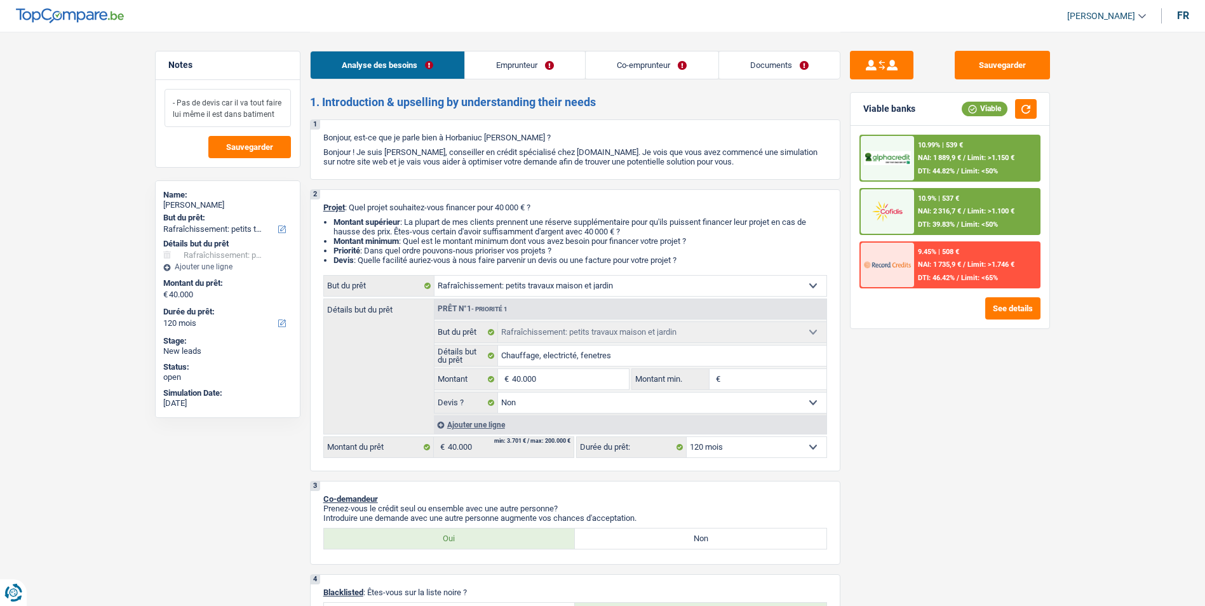
click at [276, 114] on textarea "- Pas de devis car il va tout faire lui même il est dans batiment" at bounding box center [227, 108] width 126 height 38
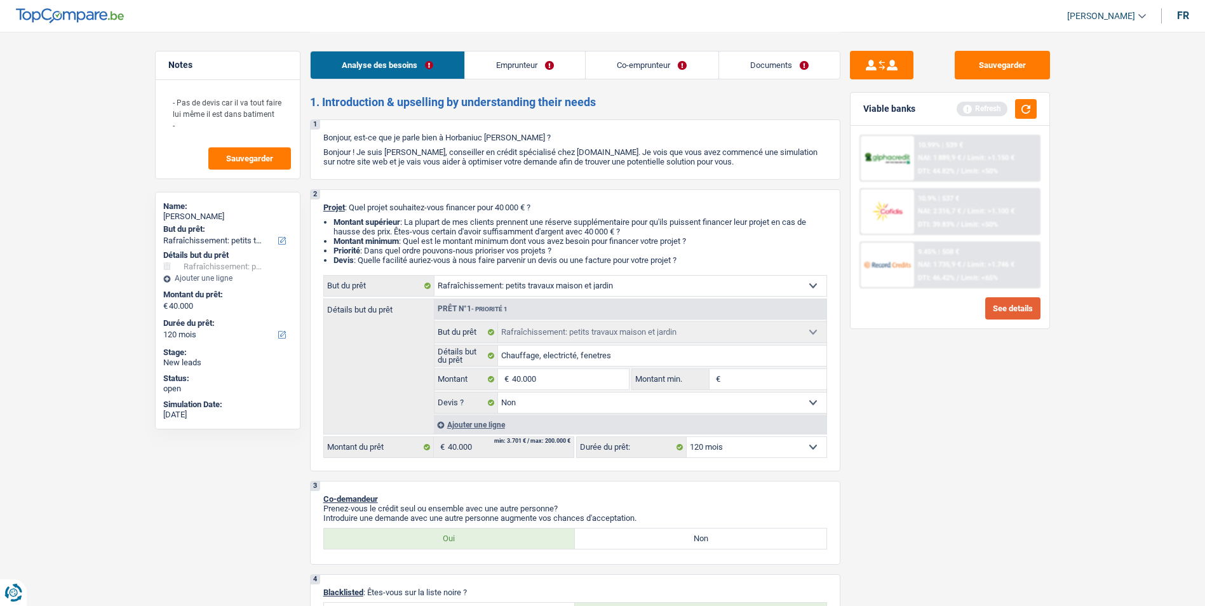
click at [1008, 311] on button "See details" at bounding box center [1012, 308] width 55 height 22
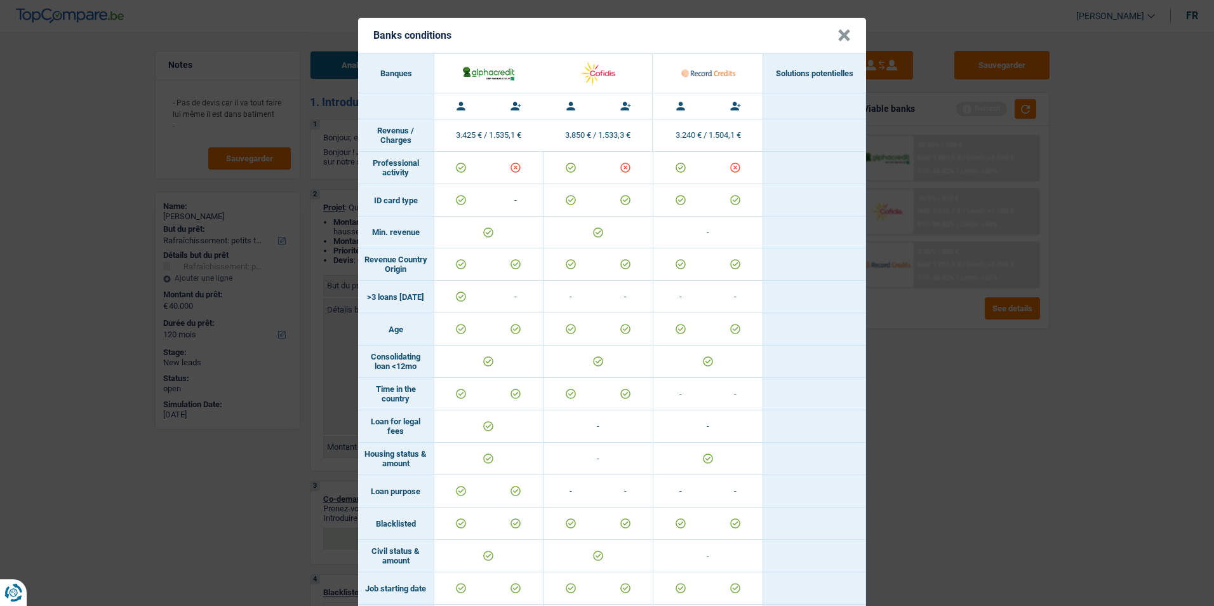
click at [845, 32] on button "×" at bounding box center [844, 35] width 13 height 13
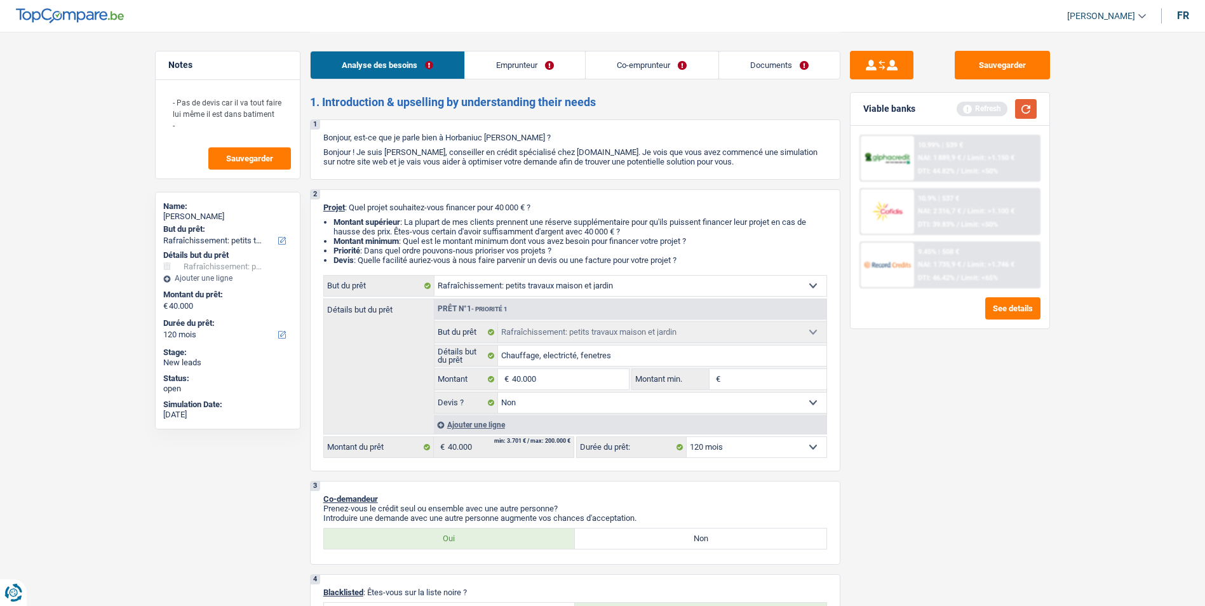
click at [1032, 105] on button "button" at bounding box center [1026, 109] width 22 height 20
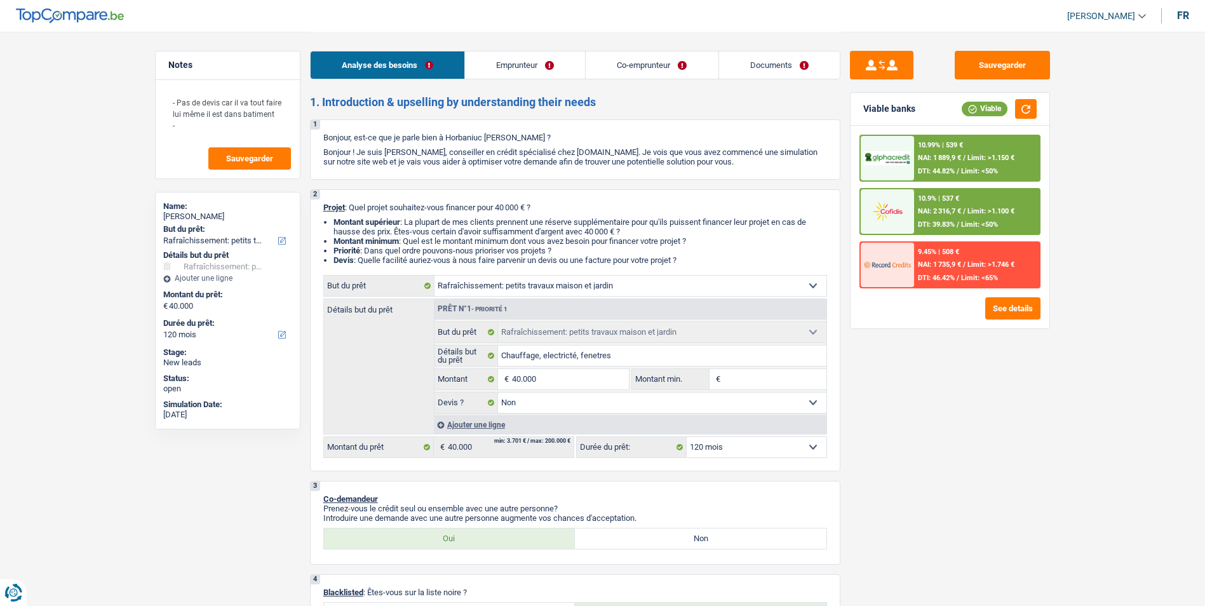
click at [980, 210] on span "Limit: >1.100 €" at bounding box center [990, 211] width 47 height 8
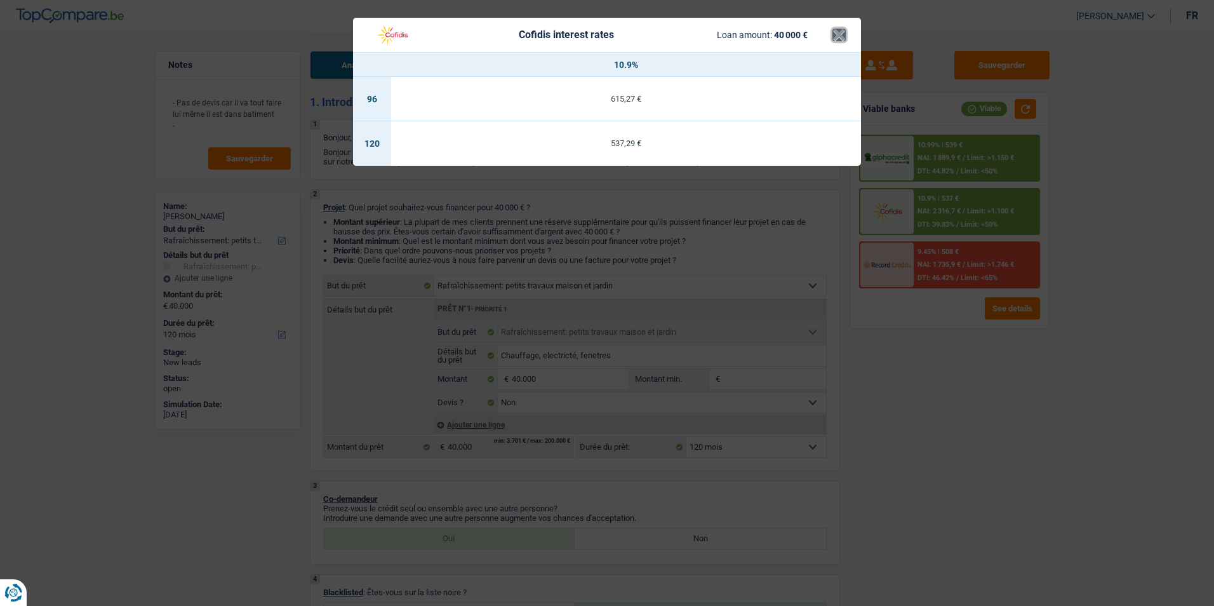
click at [841, 36] on button "×" at bounding box center [838, 35] width 13 height 13
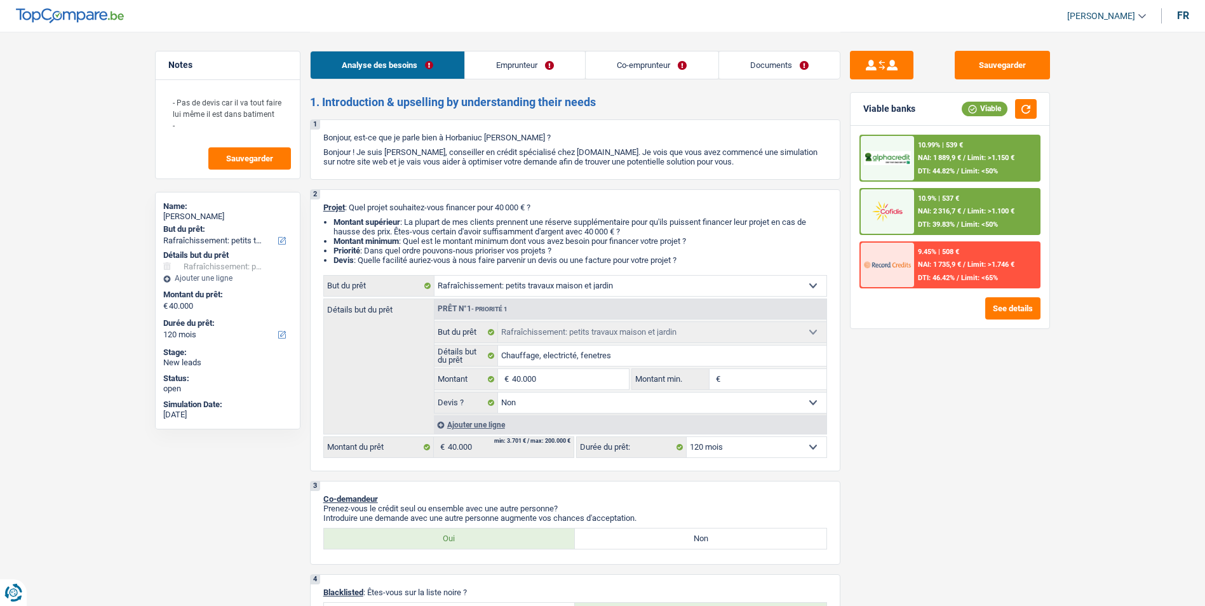
click at [970, 154] on span "Limit: >1.150 €" at bounding box center [990, 158] width 47 height 8
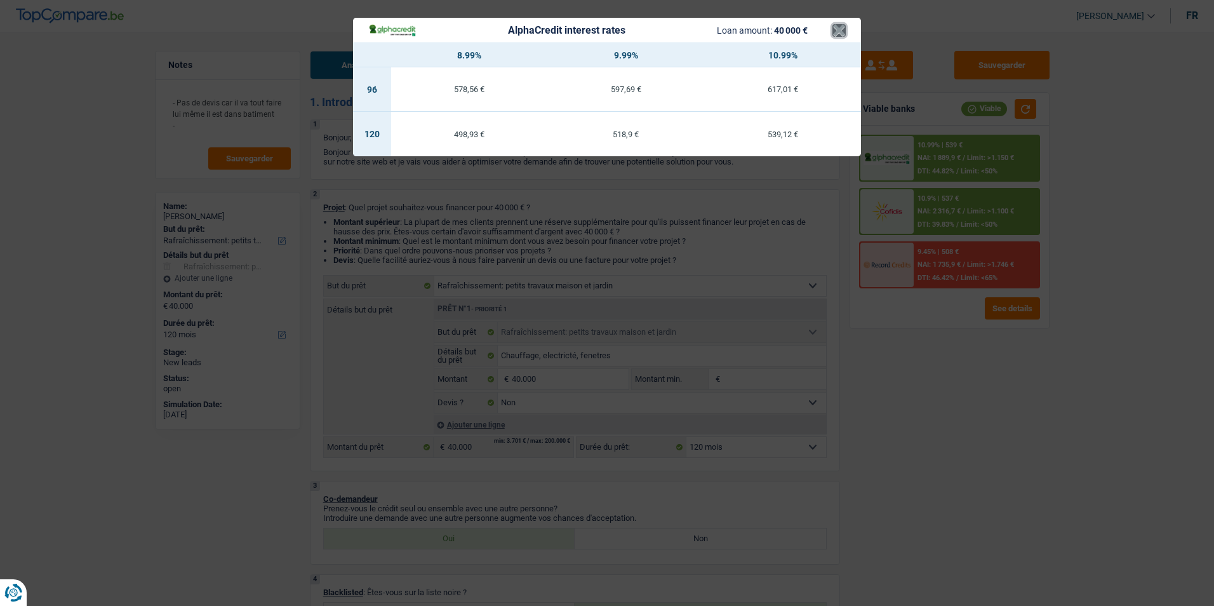
click at [845, 37] on button "×" at bounding box center [838, 30] width 13 height 13
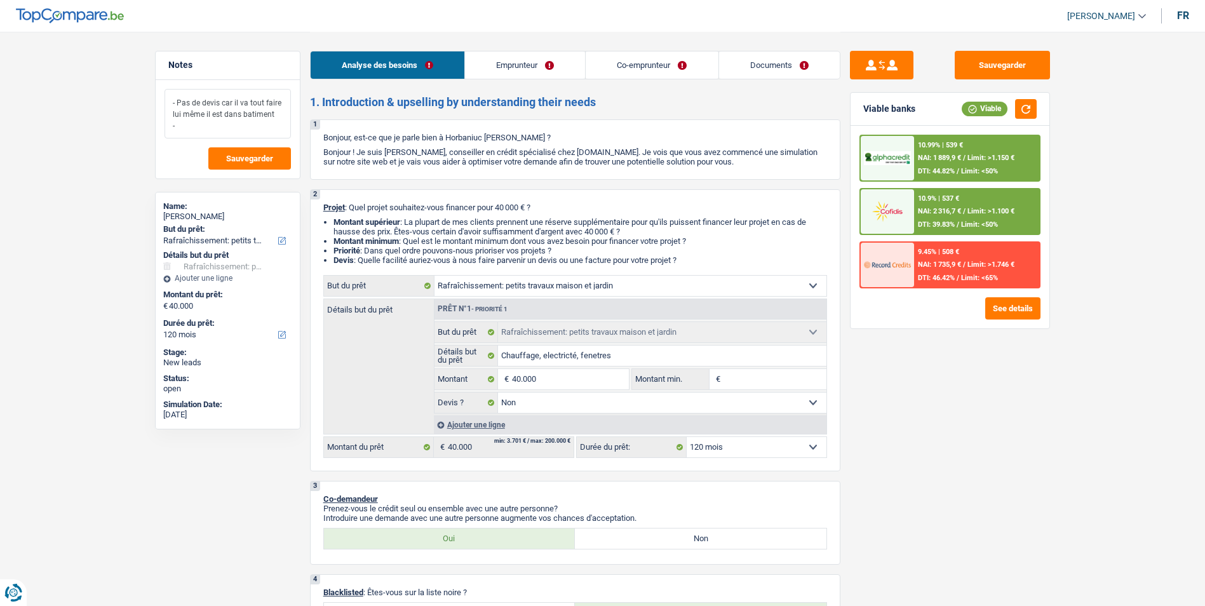
click at [210, 128] on textarea "- Pas de devis car il va tout faire lui même il est dans batiment -" at bounding box center [227, 114] width 126 height 50
click at [965, 163] on div "10.99% | 539 € NAI: 1 889,9 € / Limit: >1.150 € DTI: 44.82% / Limit: <50%" at bounding box center [976, 158] width 125 height 44
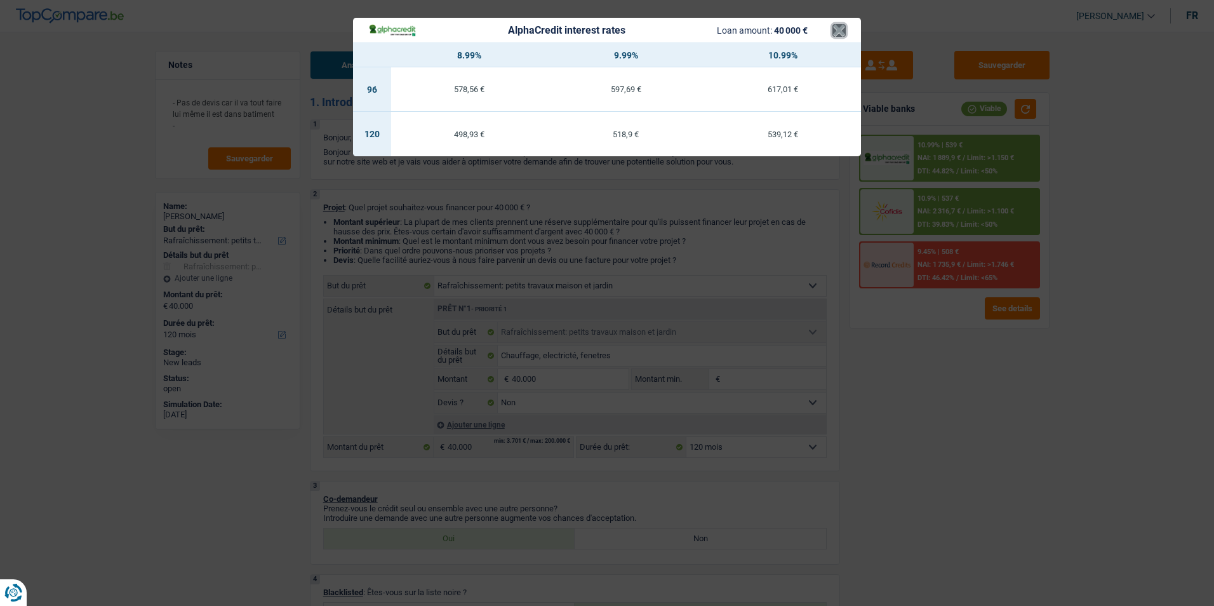
click at [845, 29] on button "×" at bounding box center [838, 30] width 13 height 13
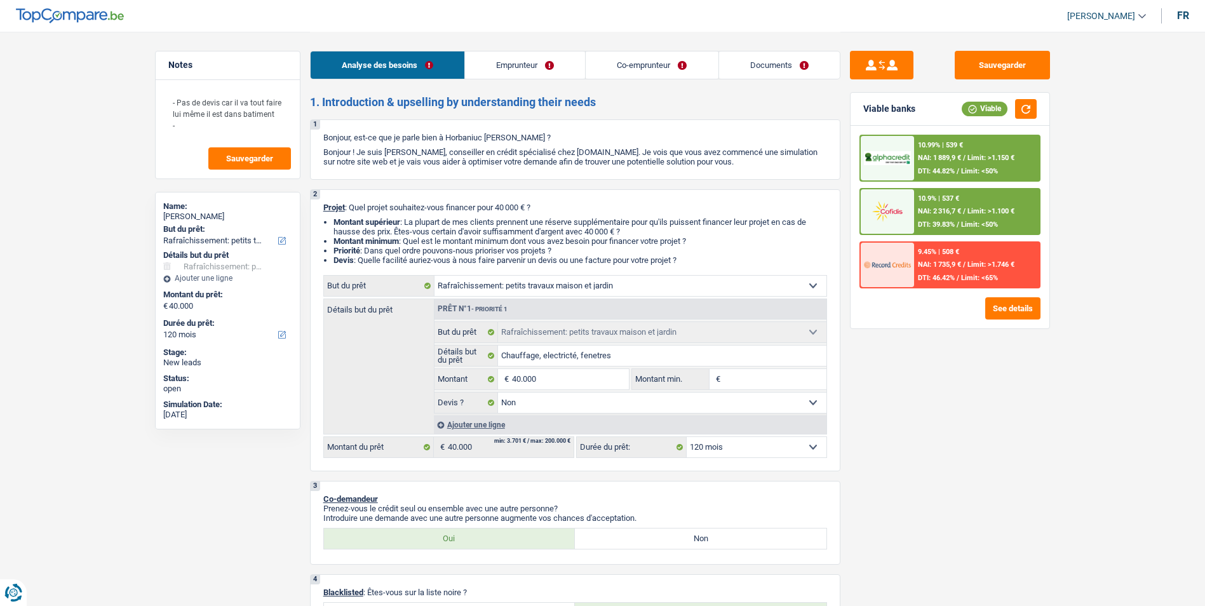
click at [973, 211] on span "Limit: >1.100 €" at bounding box center [990, 211] width 47 height 8
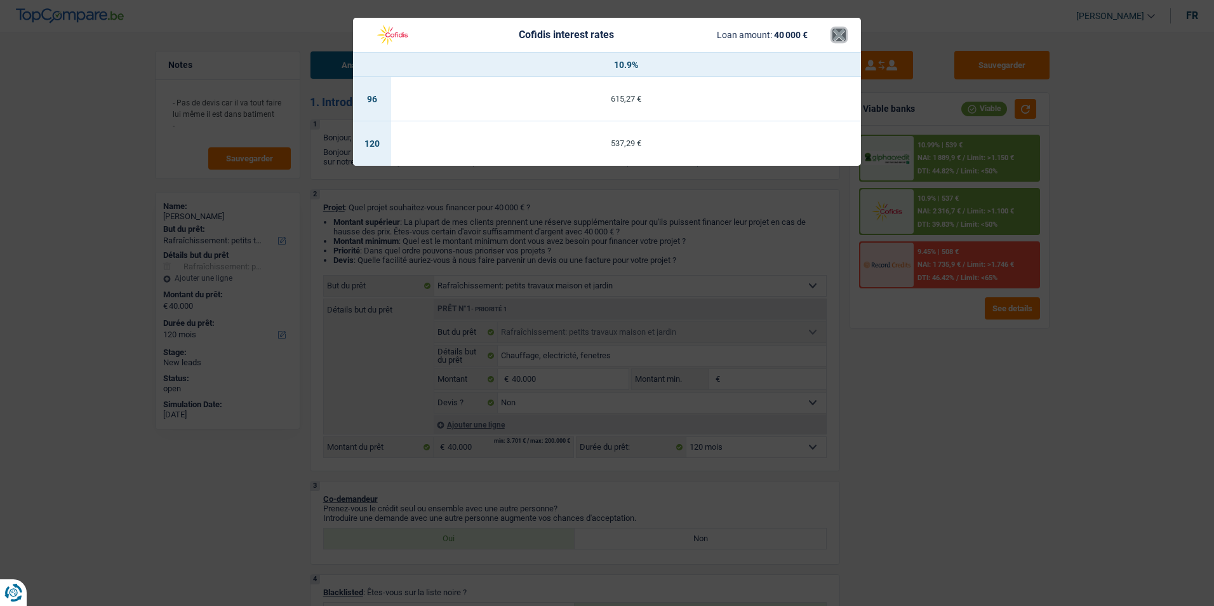
click at [840, 37] on button "×" at bounding box center [838, 35] width 13 height 13
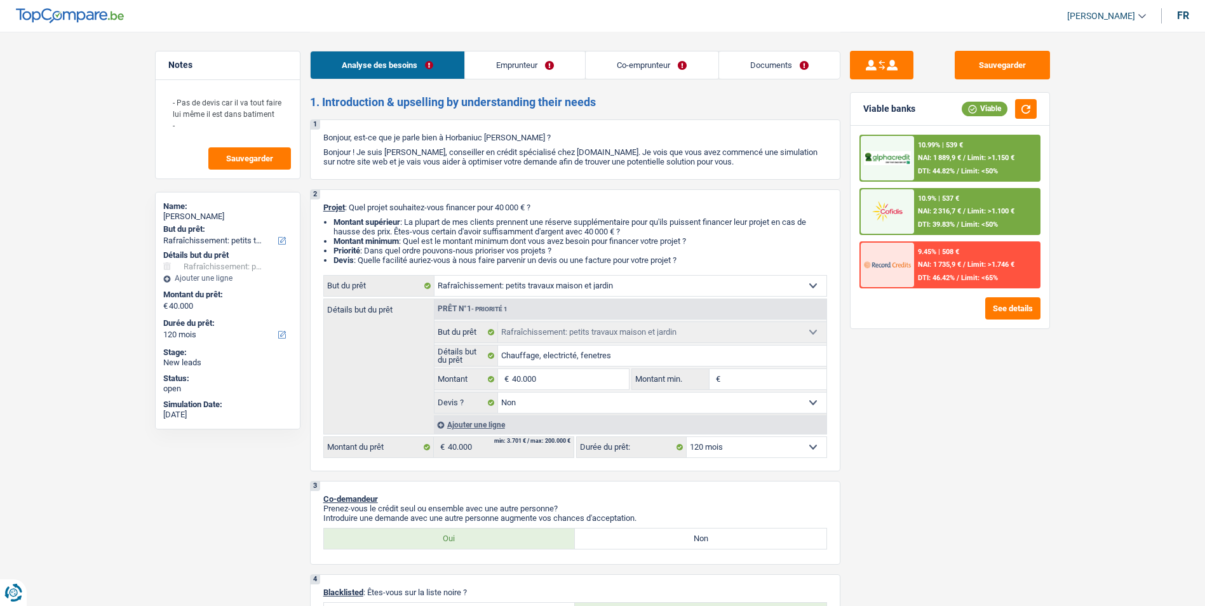
click at [641, 282] on select "Confort maison: meubles, textile, peinture, électroménager, outillage non-profe…" at bounding box center [630, 286] width 392 height 20
click at [941, 196] on div "10.9% | 537 €" at bounding box center [938, 198] width 41 height 8
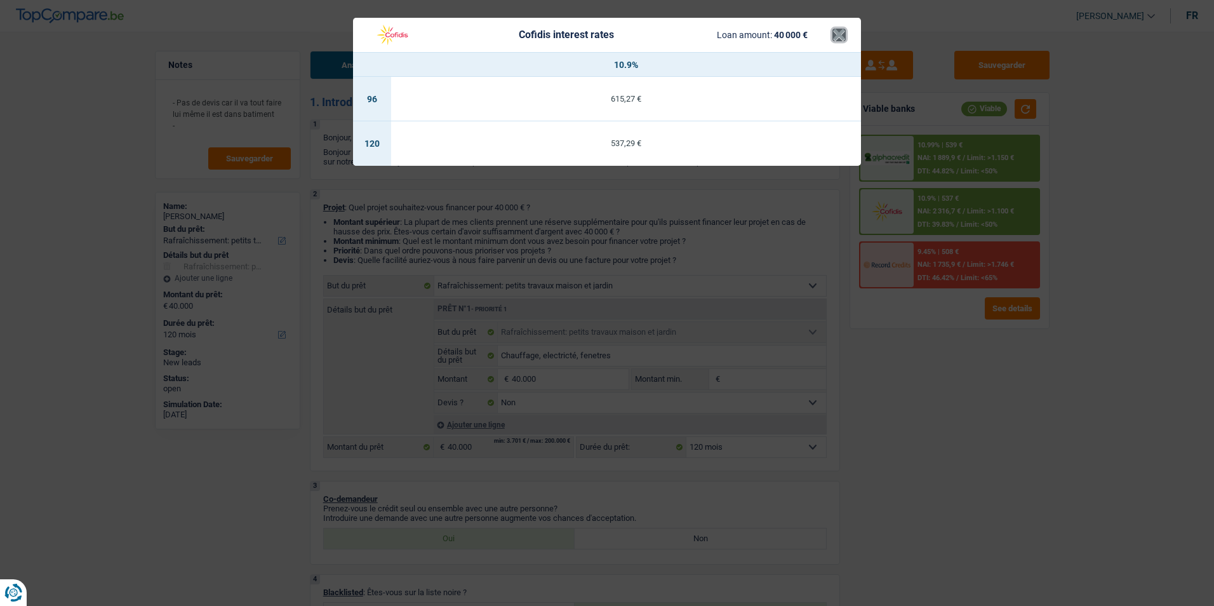
click at [839, 34] on button "×" at bounding box center [838, 35] width 13 height 13
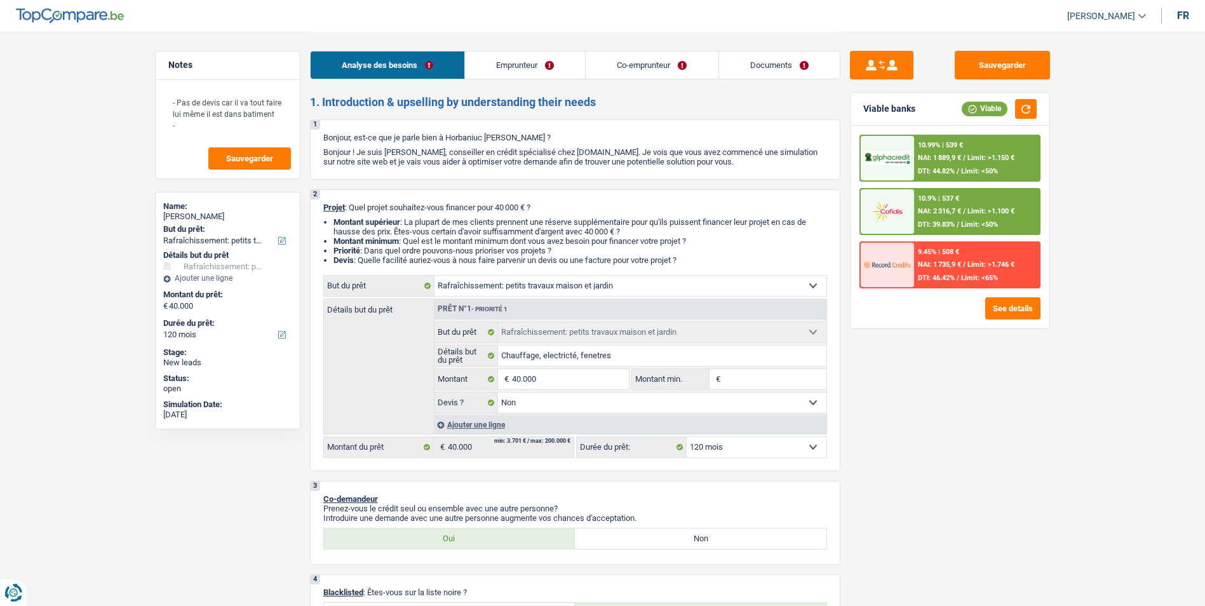
click at [950, 206] on div "10.9% | 537 € NAI: 2 316,7 € / Limit: >1.100 € DTI: 39.83% / Limit: <50%" at bounding box center [976, 211] width 125 height 44
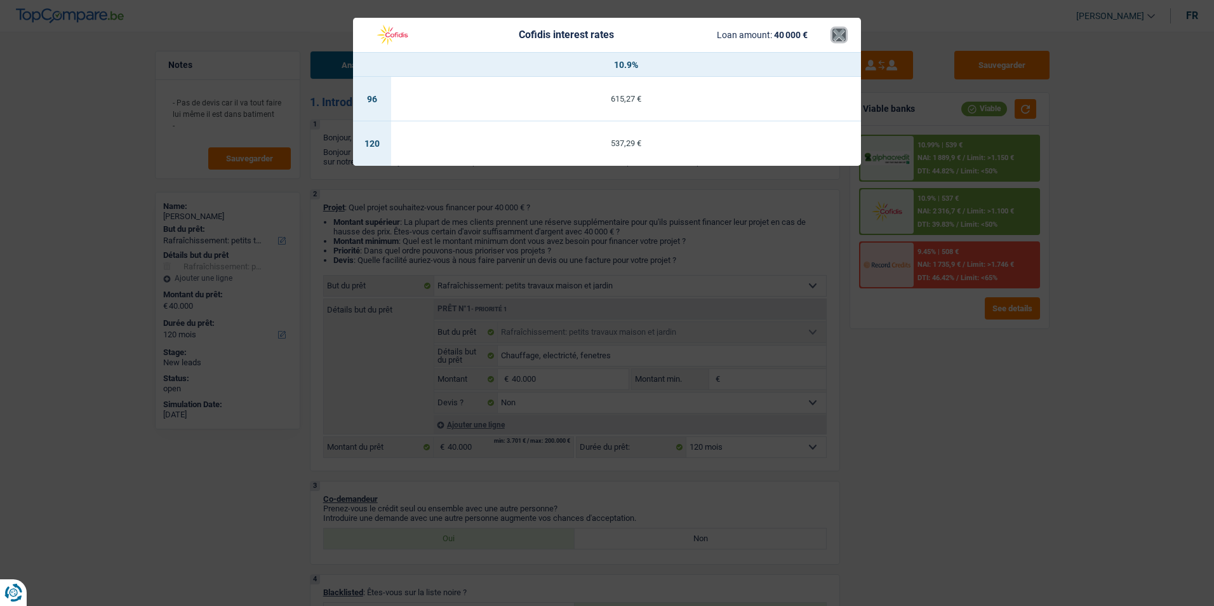
click at [841, 39] on button "×" at bounding box center [838, 35] width 13 height 13
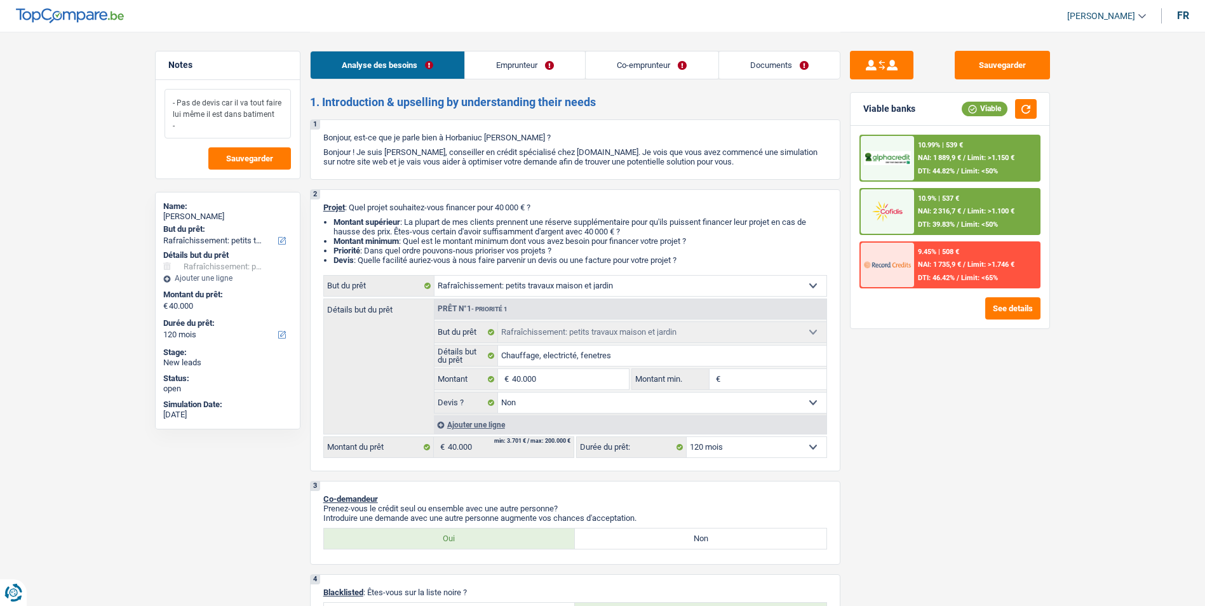
click at [258, 124] on textarea "- Pas de devis car il va tout faire lui même il est dans batiment -" at bounding box center [227, 114] width 126 height 50
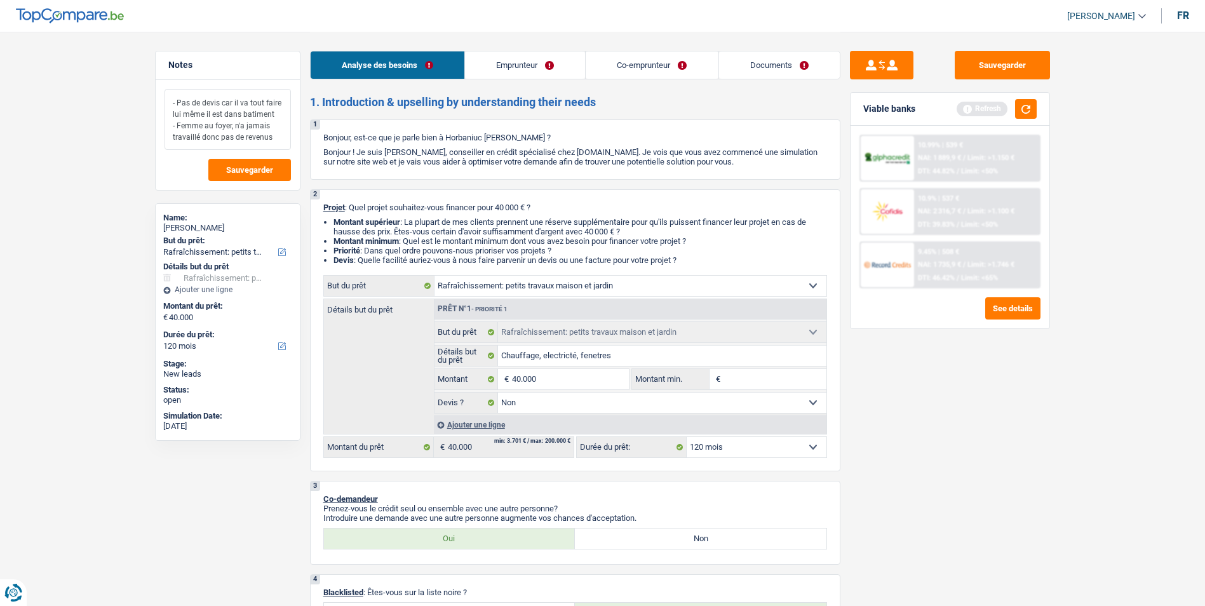
drag, startPoint x: 273, startPoint y: 137, endPoint x: 172, endPoint y: 99, distance: 107.7
click at [166, 99] on textarea "- Pas de devis car il va tout faire lui même il est dans batiment - Femme au fo…" at bounding box center [227, 119] width 126 height 61
click at [1024, 115] on button "button" at bounding box center [1026, 109] width 22 height 20
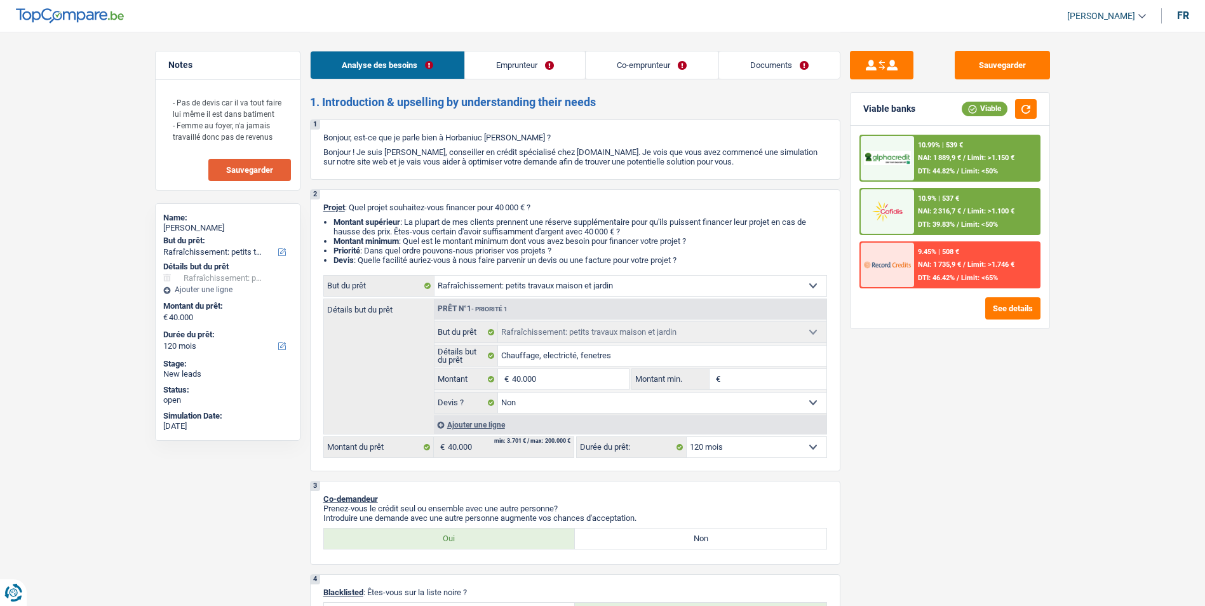
click at [232, 172] on span "Sauvegarder" at bounding box center [249, 170] width 47 height 8
click at [972, 57] on button "Sauvegarder" at bounding box center [1001, 65] width 95 height 29
click at [980, 60] on button "Sauvegarder" at bounding box center [1001, 65] width 95 height 29
click at [975, 61] on button "Sauvegarder" at bounding box center [1001, 65] width 95 height 29
click at [993, 62] on button "Sauvegarder" at bounding box center [1001, 65] width 95 height 29
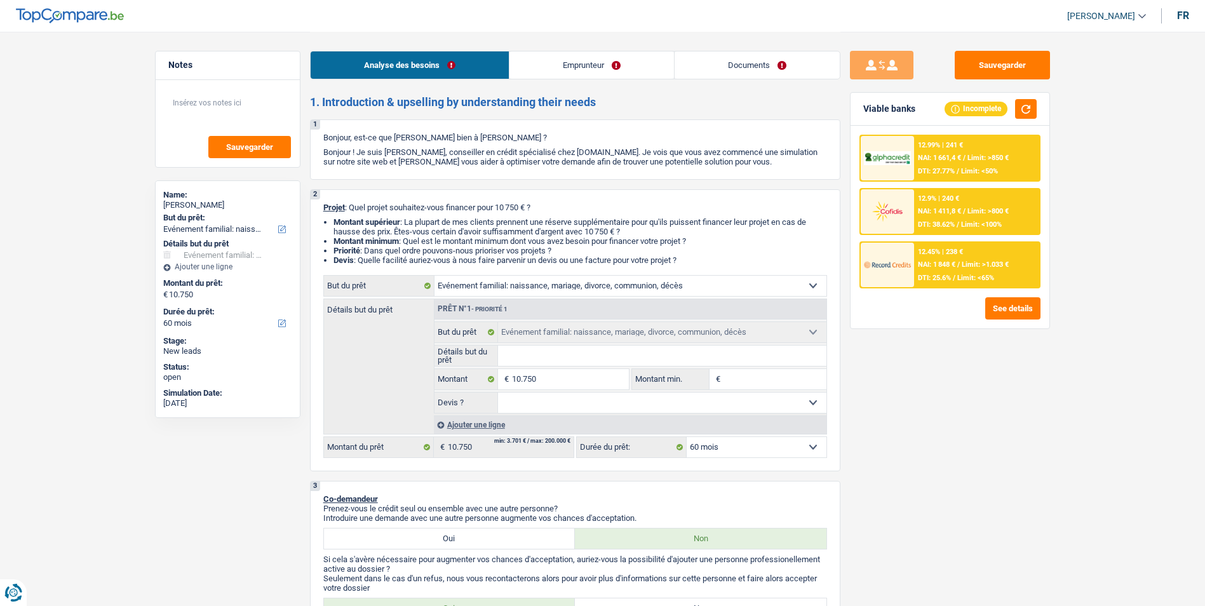
select select "familyEvent"
select select "60"
select select "familyEvent"
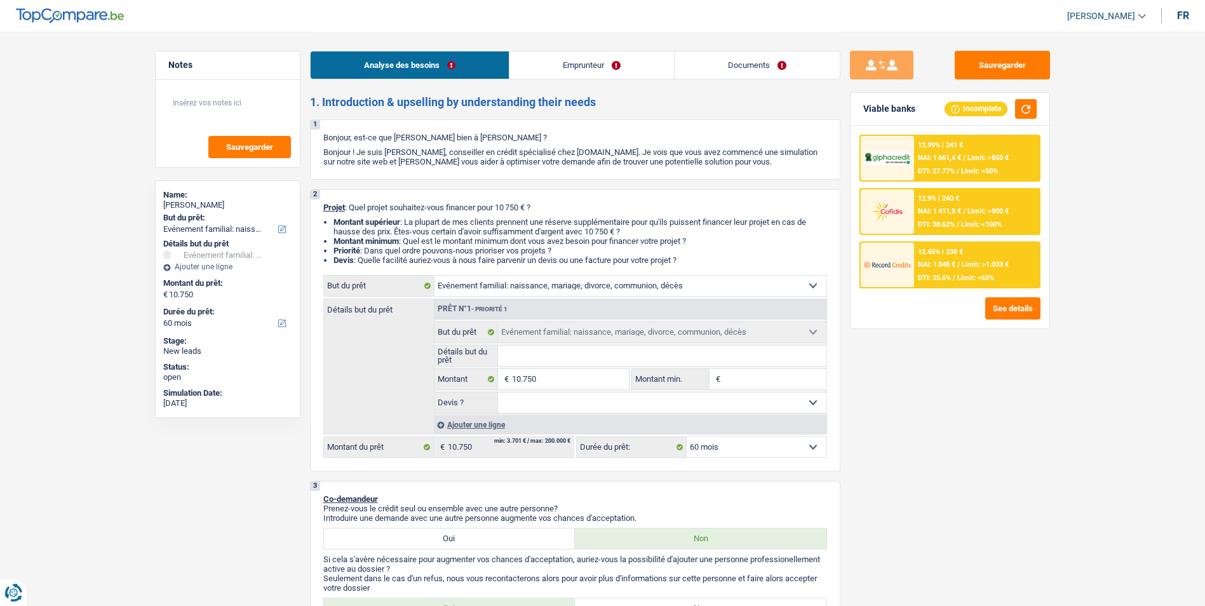
select select "60"
select select "publicEmployee"
select select "netSalary"
select select "mealVouchers"
select select "liveWithParents"
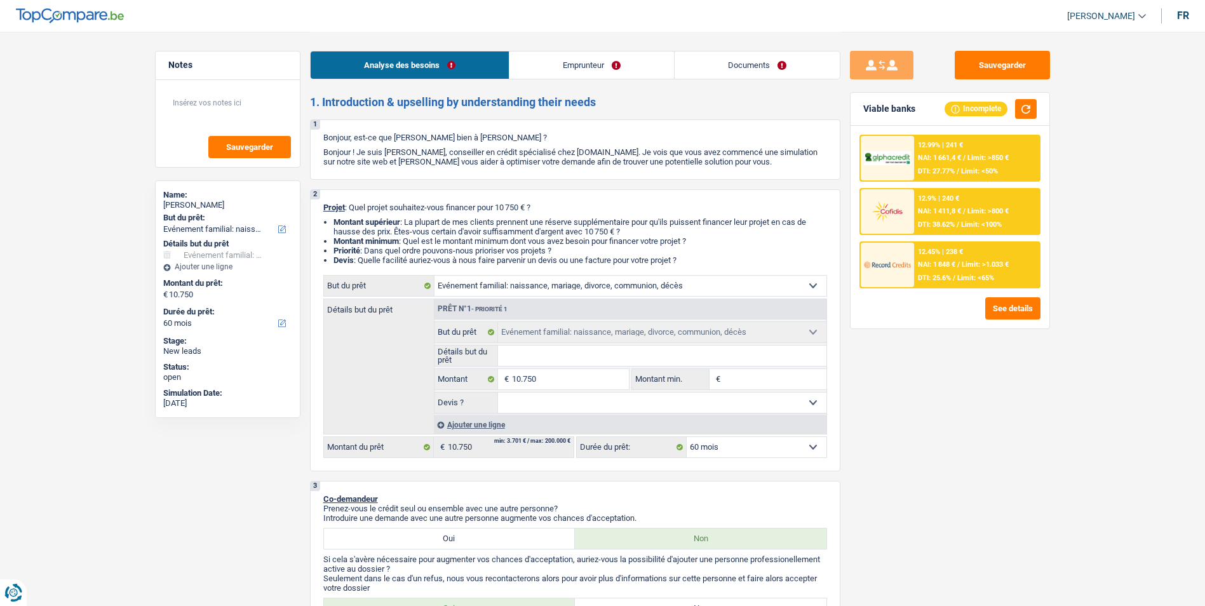
select select "carLoan"
select select "60"
select select "familyEvent"
select select "60"
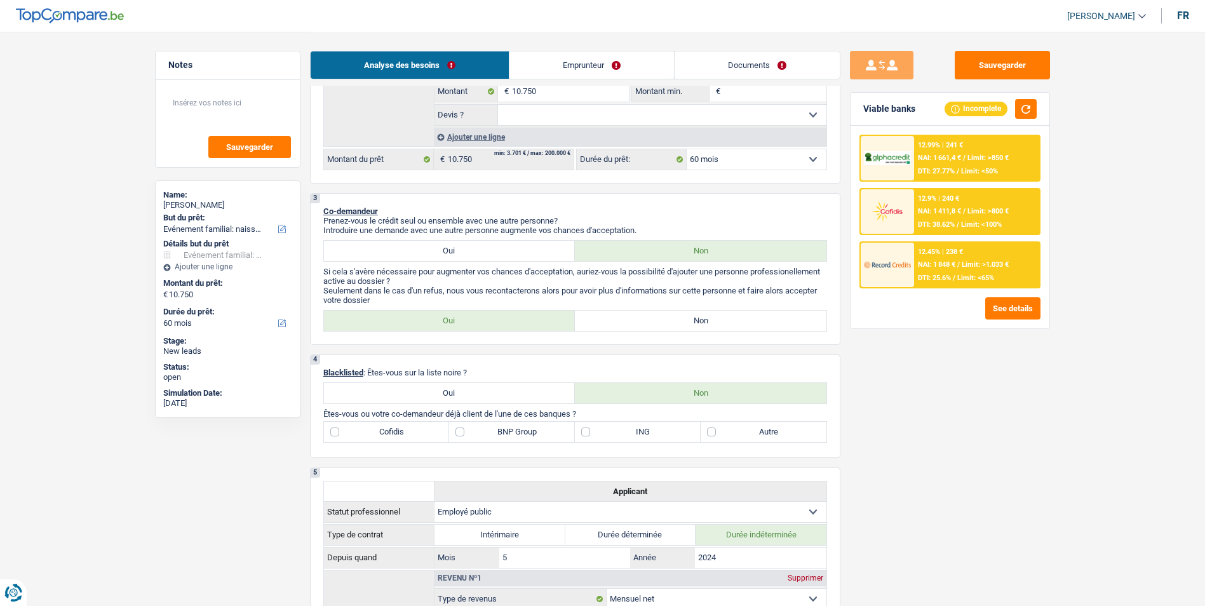
scroll to position [318, 0]
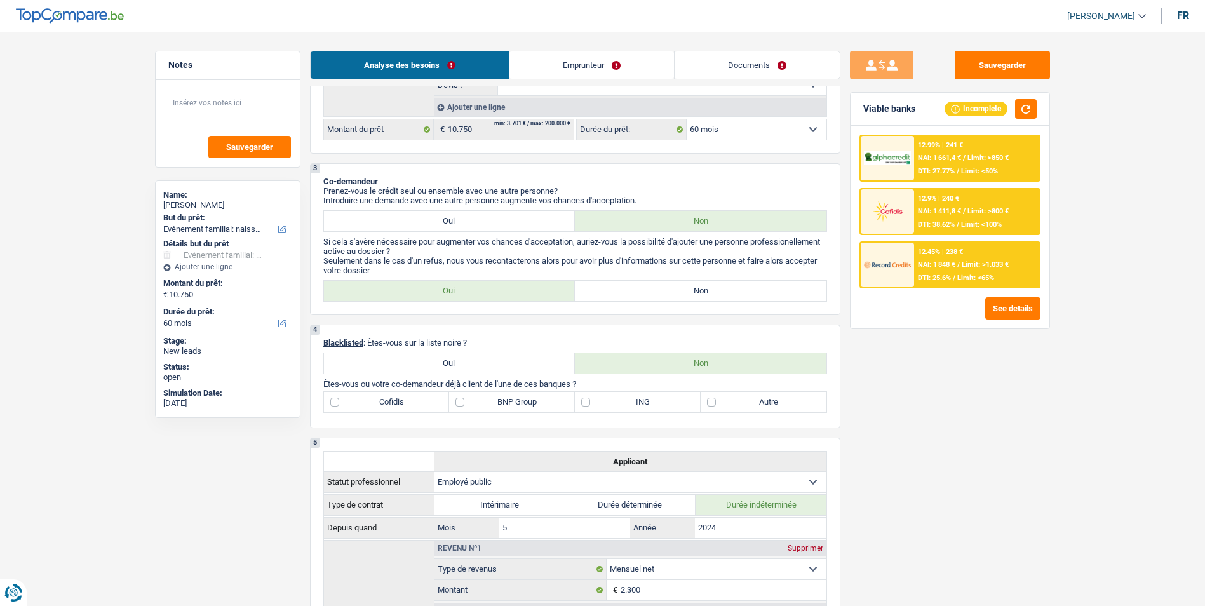
click at [660, 297] on label "Non" at bounding box center [700, 291] width 251 height 20
click at [660, 297] on input "Non" at bounding box center [700, 291] width 251 height 20
radio input "true"
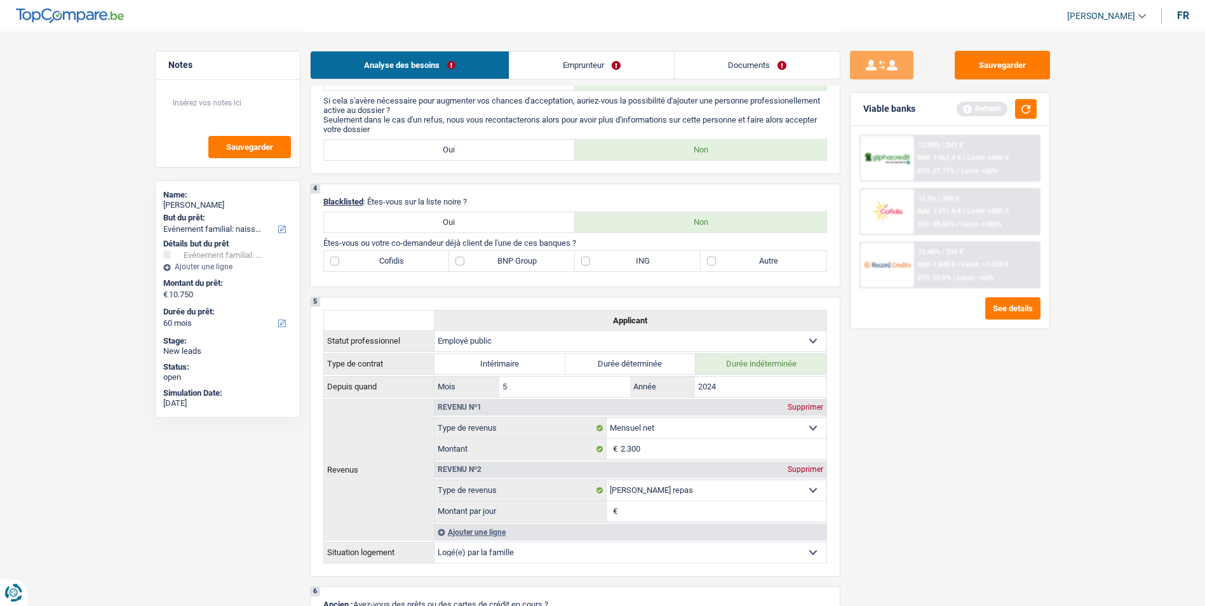
scroll to position [381, 0]
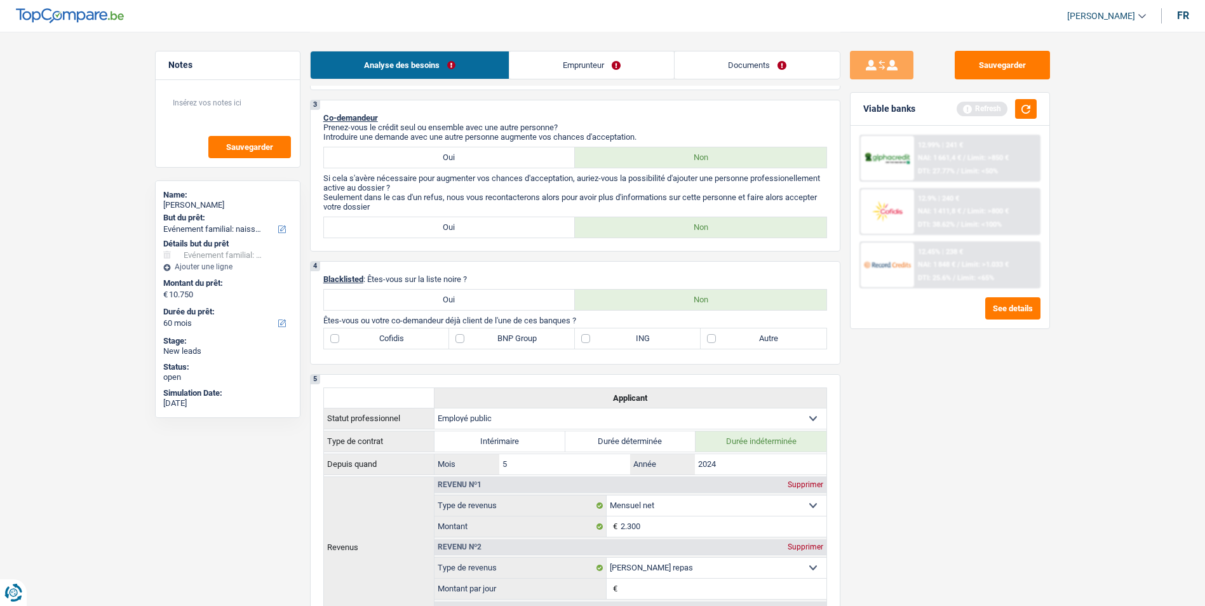
click at [586, 340] on label "ING" at bounding box center [638, 338] width 126 height 20
click at [586, 340] on input "ING" at bounding box center [638, 338] width 126 height 20
checkbox input "true"
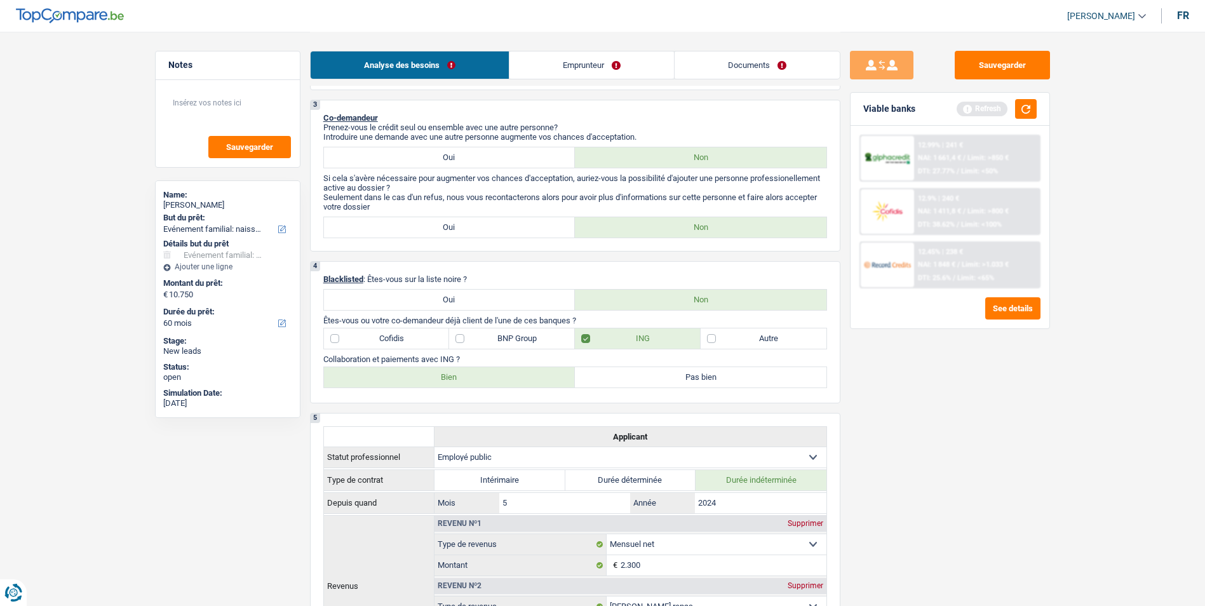
click at [508, 373] on label "Bien" at bounding box center [449, 377] width 251 height 20
click at [508, 373] on input "Bien" at bounding box center [449, 377] width 251 height 20
radio input "true"
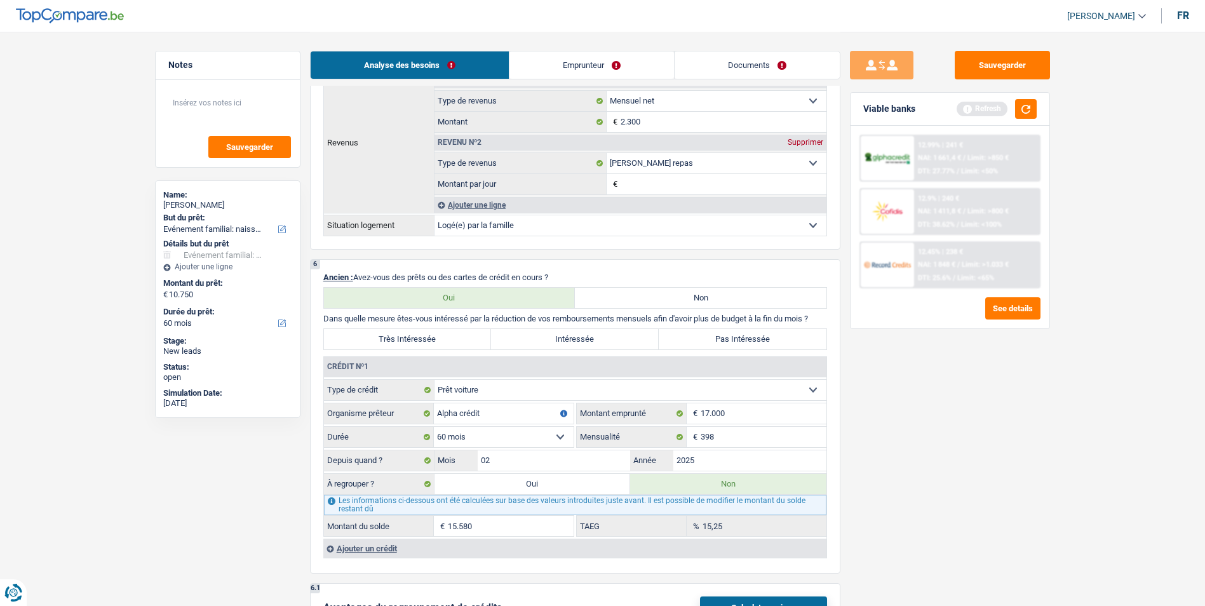
scroll to position [826, 0]
click at [1020, 107] on button "button" at bounding box center [1026, 109] width 22 height 20
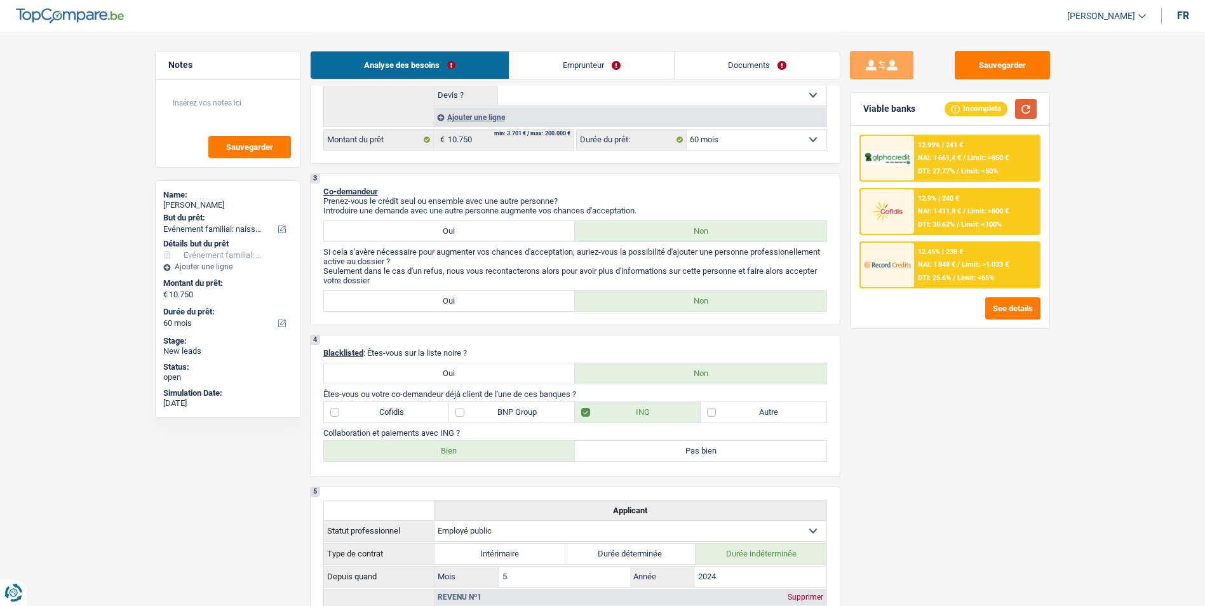
scroll to position [381, 0]
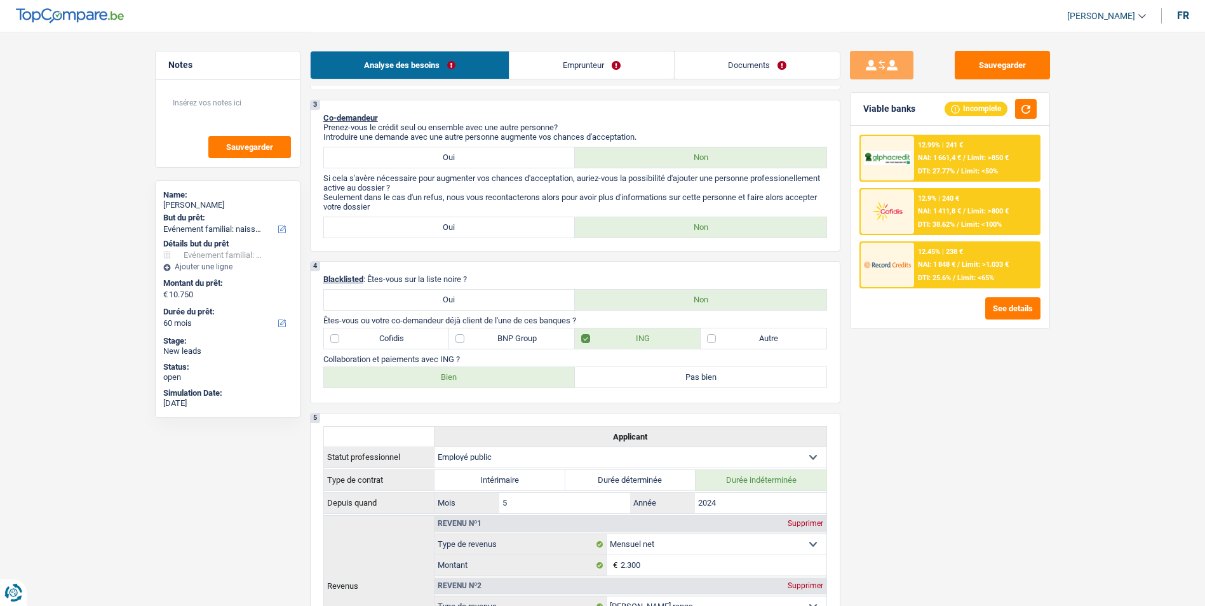
click at [528, 340] on label "BNP Group" at bounding box center [512, 338] width 126 height 20
click at [528, 340] on input "BNP Group" at bounding box center [512, 338] width 126 height 20
checkbox input "true"
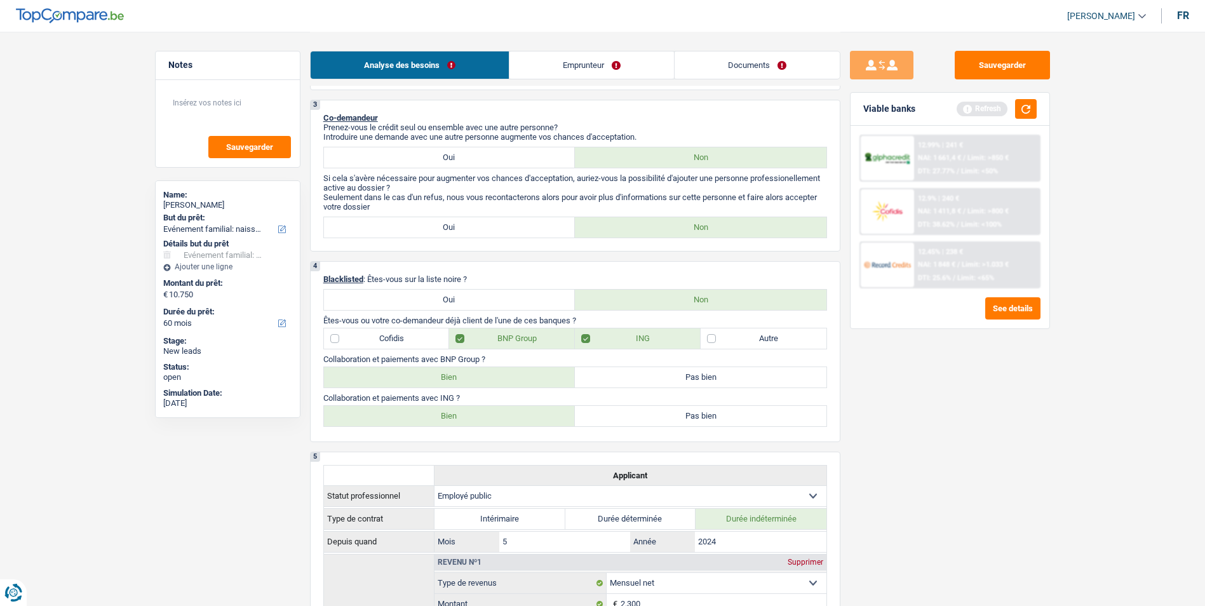
click at [489, 381] on label "Bien" at bounding box center [449, 377] width 251 height 20
click at [489, 381] on input "Bien" at bounding box center [449, 377] width 251 height 20
radio input "true"
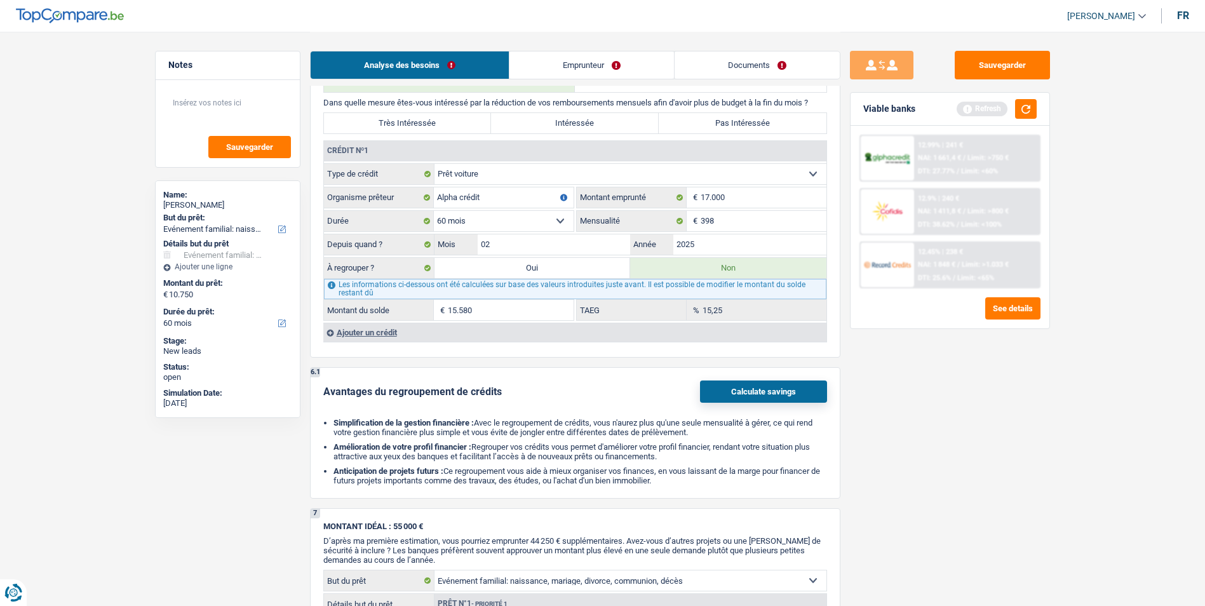
scroll to position [1080, 0]
click at [739, 197] on input "17.000" at bounding box center [763, 197] width 126 height 20
type input "1.700"
select select
type input "17.850"
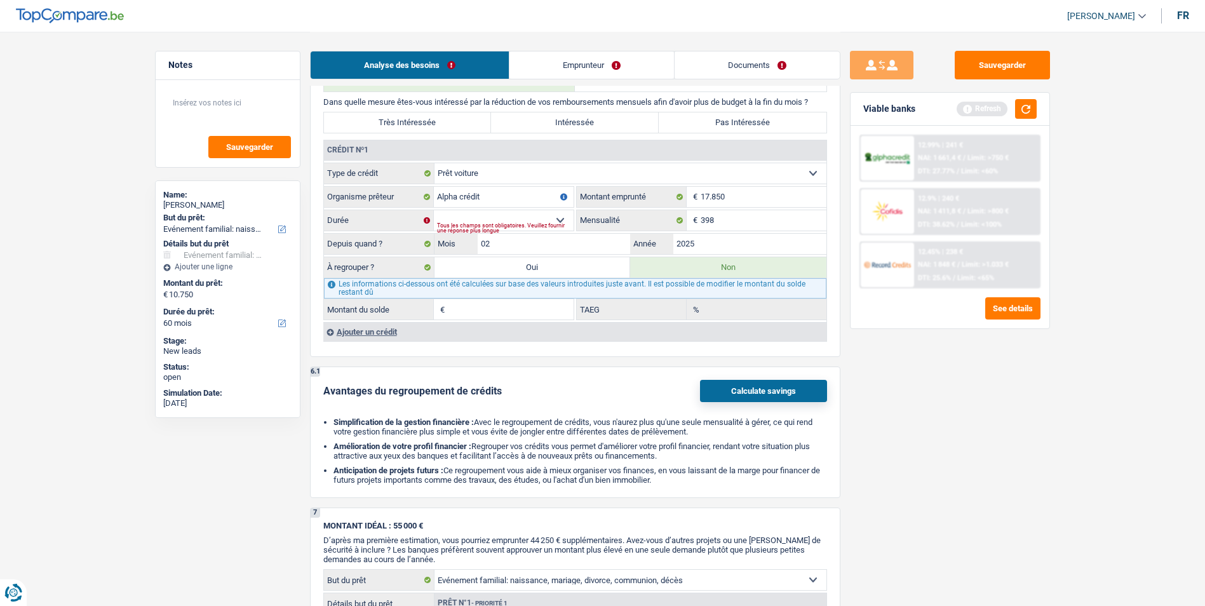
click at [559, 225] on div "Tous les champs sont obligatoires. Veuillez fournir une réponse plus longue" at bounding box center [505, 227] width 137 height 5
click at [543, 217] on select "12 mois 18 mois 24 mois 30 mois 36 mois 42 mois 48 mois 60 mois 72 mois 84 mois…" at bounding box center [504, 220] width 140 height 20
select select "60"
click at [434, 210] on select "12 mois 18 mois 24 mois 30 mois 36 mois 42 mois 48 mois 60 mois 72 mois 84 mois…" at bounding box center [504, 220] width 140 height 20
type input "16.278"
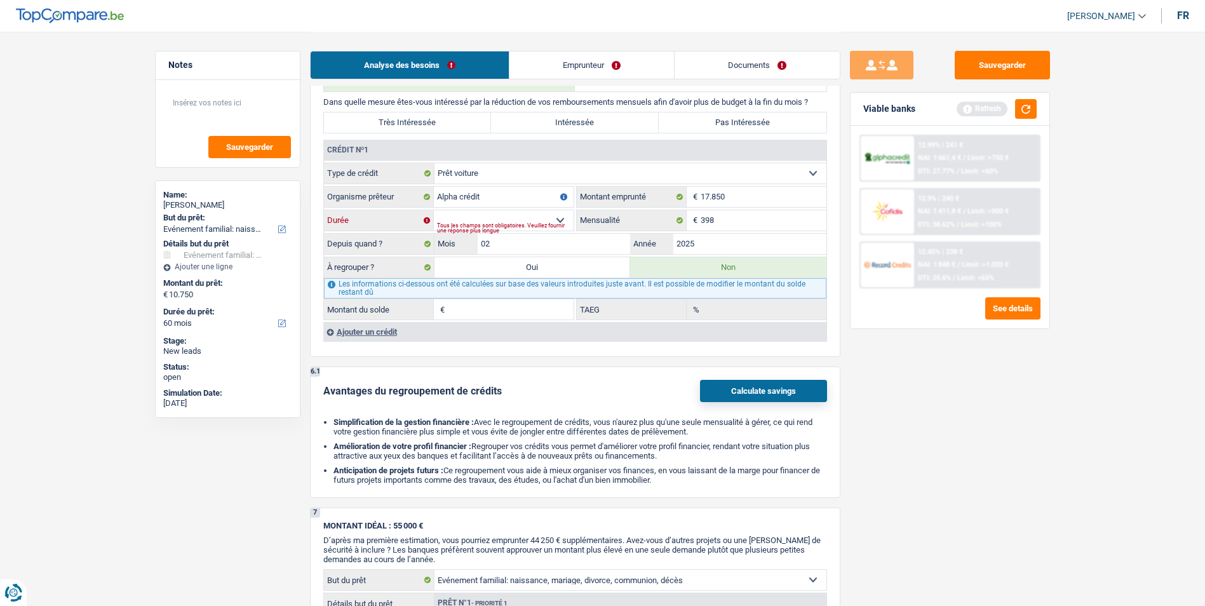
type input "12,80"
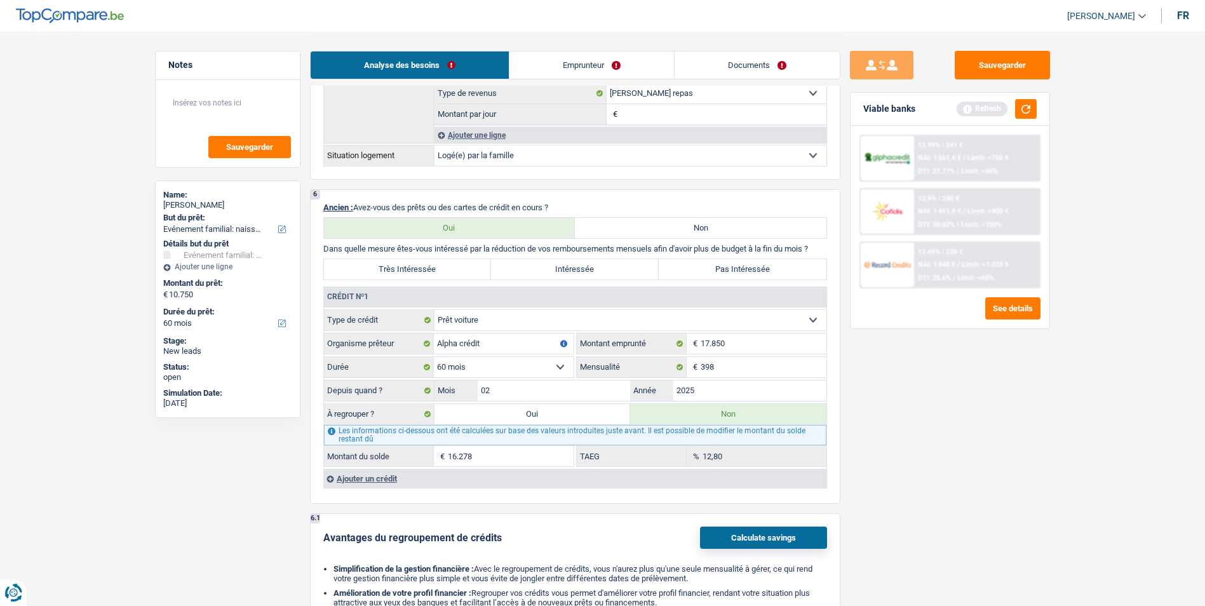
scroll to position [899, 0]
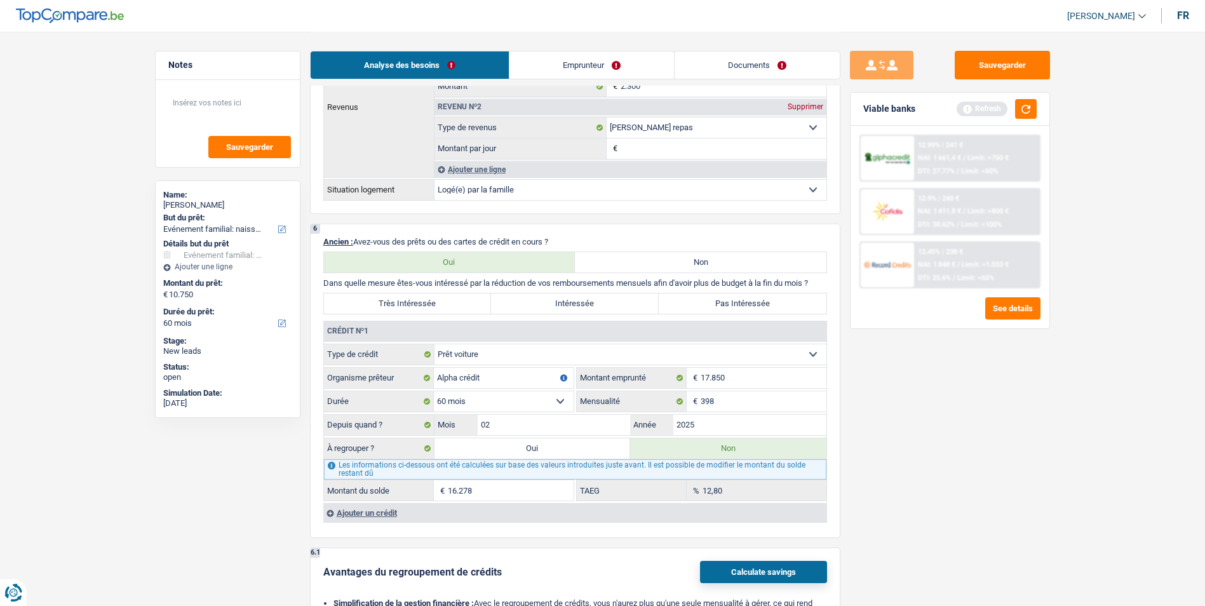
click at [696, 301] on label "Pas Intéressée" at bounding box center [742, 303] width 168 height 20
click at [696, 301] on input "Pas Intéressée" at bounding box center [742, 303] width 168 height 20
radio input "true"
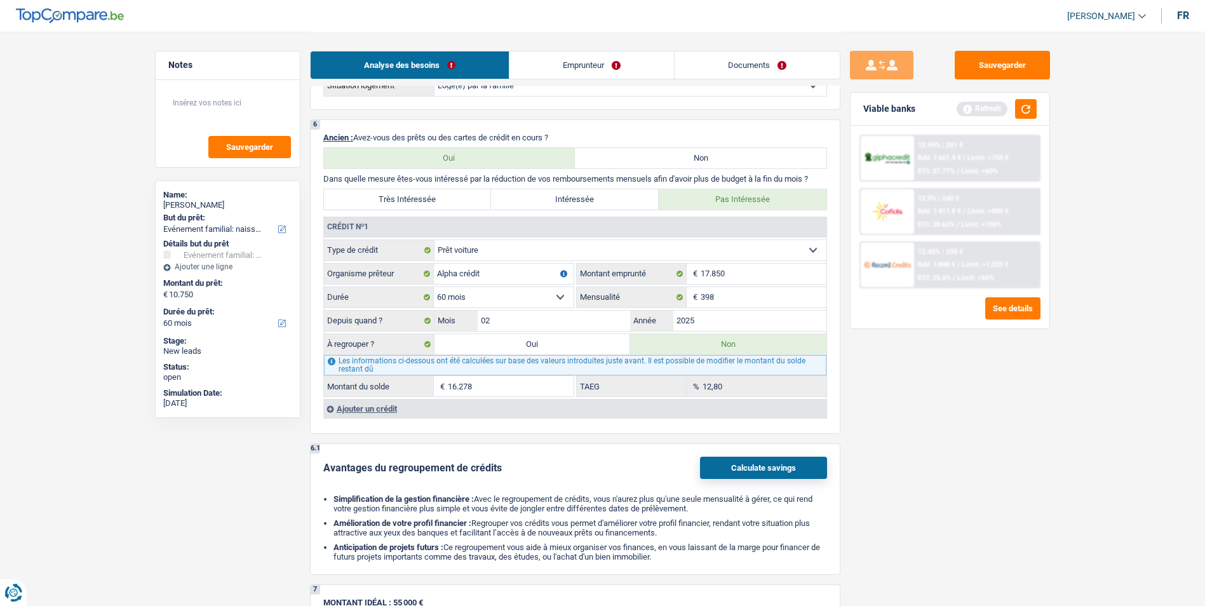
scroll to position [772, 0]
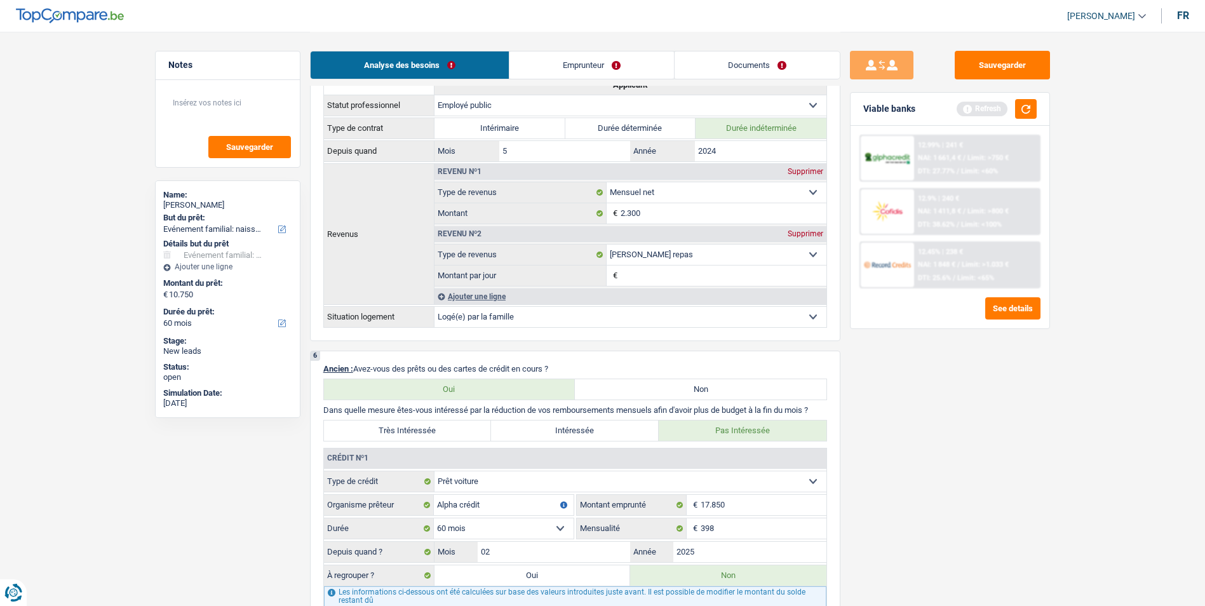
click at [608, 66] on link "Emprunteur" at bounding box center [591, 64] width 164 height 27
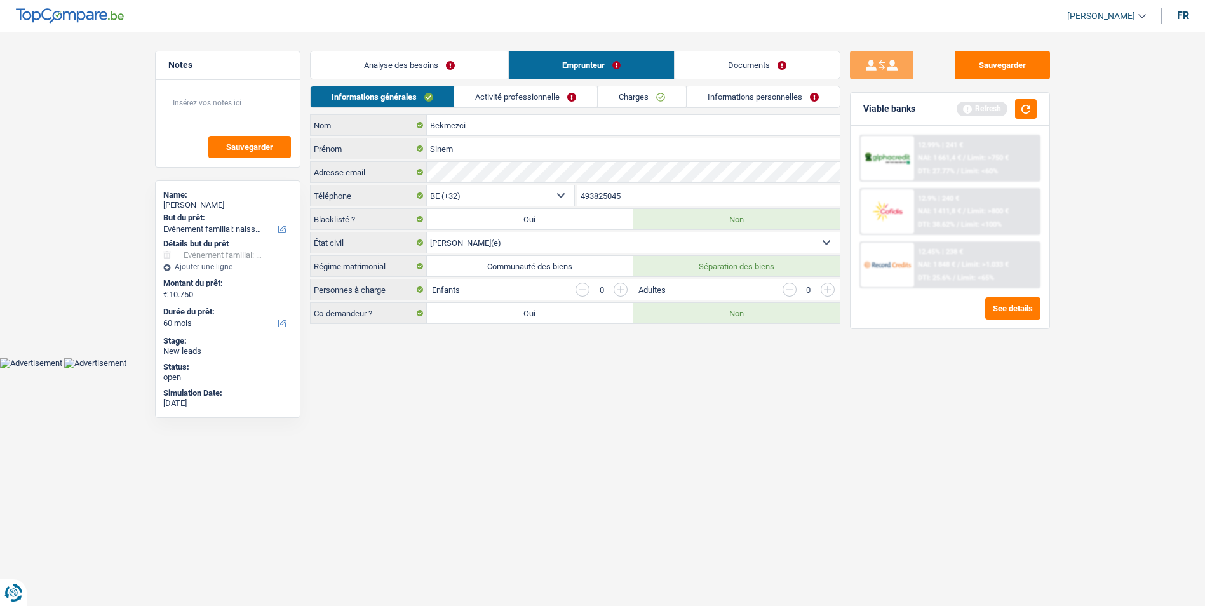
scroll to position [0, 0]
click at [620, 240] on select "Célibataire Marié(e) Cohabitant(e) légal(e) Divorcé(e) Veuf(ve) Séparé (de fait…" at bounding box center [637, 242] width 413 height 20
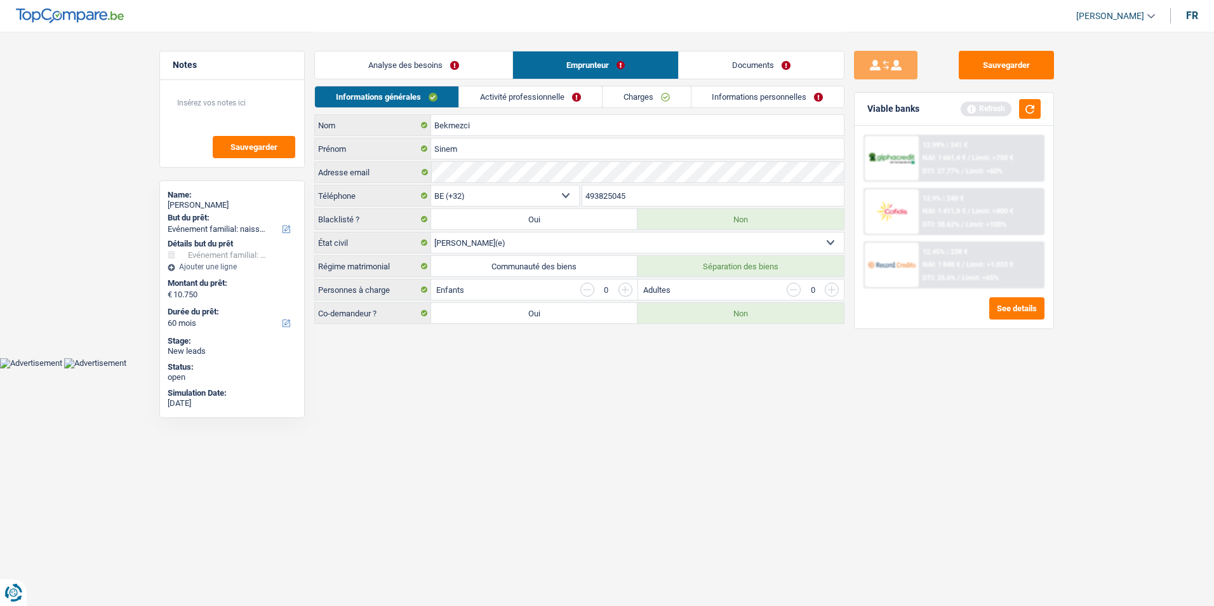
click at [620, 240] on select "Célibataire Marié(e) Cohabitant(e) légal(e) Divorcé(e) Veuf(ve) Séparé (de fait…" at bounding box center [637, 242] width 413 height 20
click at [541, 105] on link "Activité professionnelle" at bounding box center [530, 96] width 143 height 21
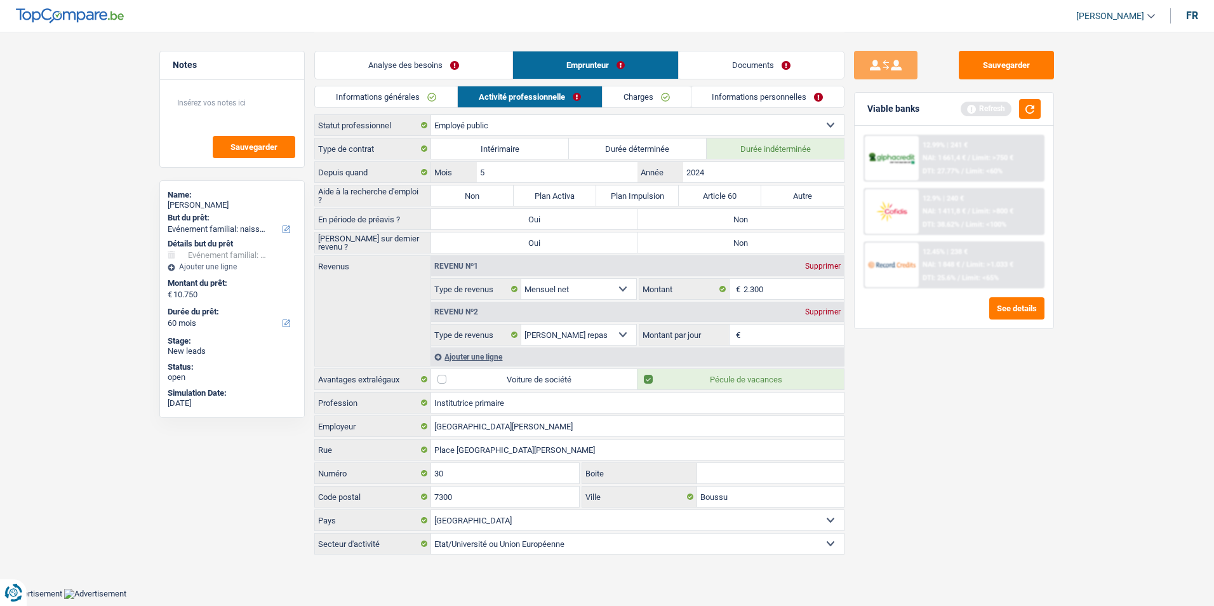
click at [486, 196] on label "Non" at bounding box center [472, 195] width 83 height 20
click at [486, 196] on input "Non" at bounding box center [472, 195] width 83 height 20
radio input "true"
click at [686, 216] on label "Non" at bounding box center [741, 219] width 206 height 20
click at [686, 216] on input "Non" at bounding box center [741, 219] width 206 height 20
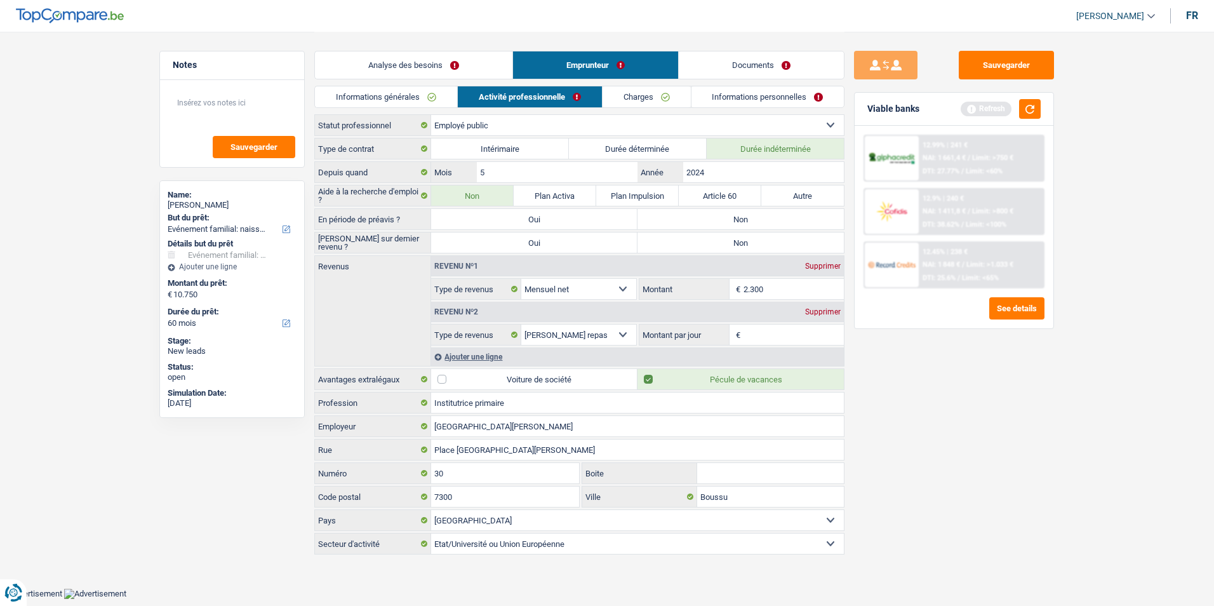
radio input "true"
click at [691, 240] on label "Non" at bounding box center [741, 242] width 206 height 20
click at [691, 240] on input "Non" at bounding box center [741, 242] width 206 height 20
radio input "true"
click at [817, 314] on div "Supprimer" at bounding box center [823, 312] width 42 height 8
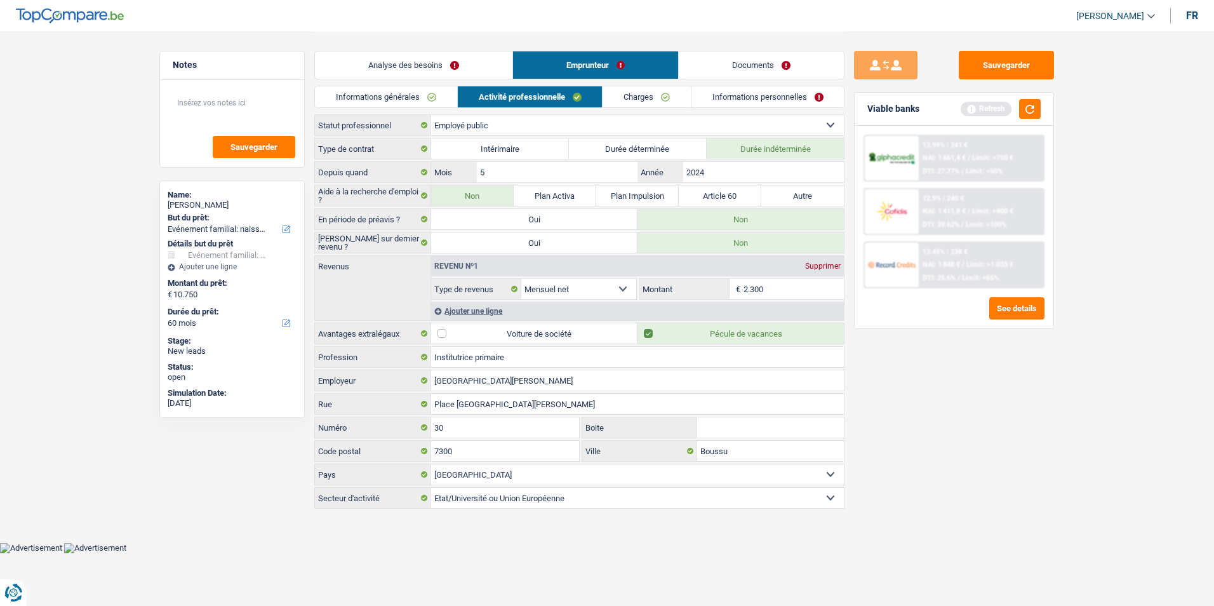
click at [642, 103] on link "Charges" at bounding box center [647, 96] width 88 height 21
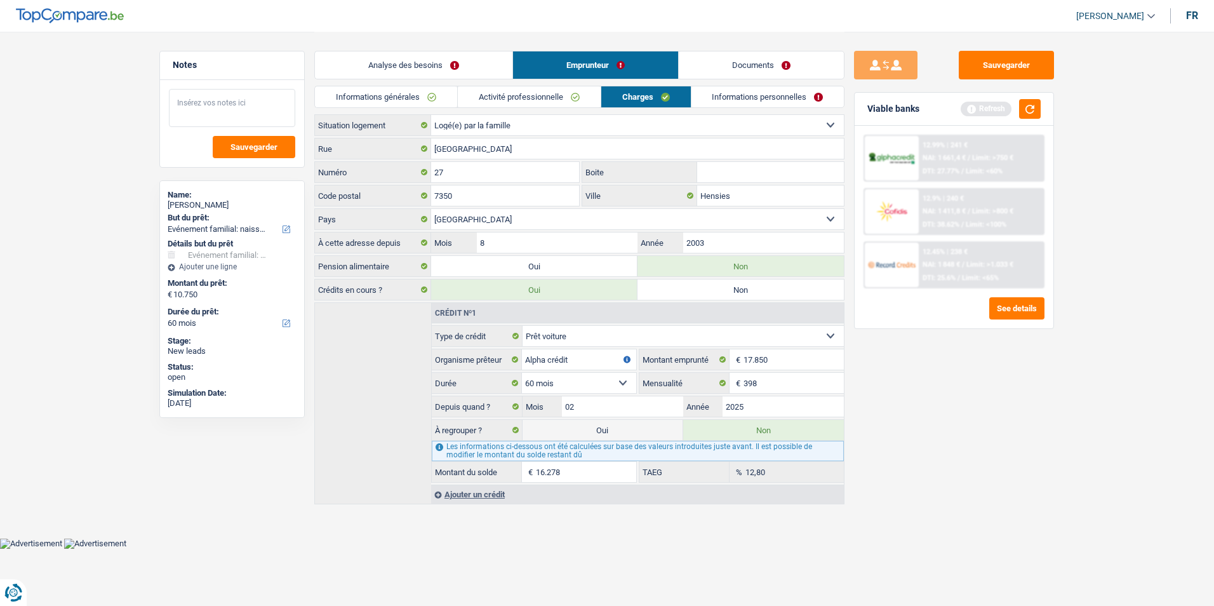
click at [263, 99] on textarea at bounding box center [232, 108] width 126 height 38
type textarea "- Logé chez ses parents"
click at [742, 97] on link "Informations personnelles" at bounding box center [768, 96] width 153 height 21
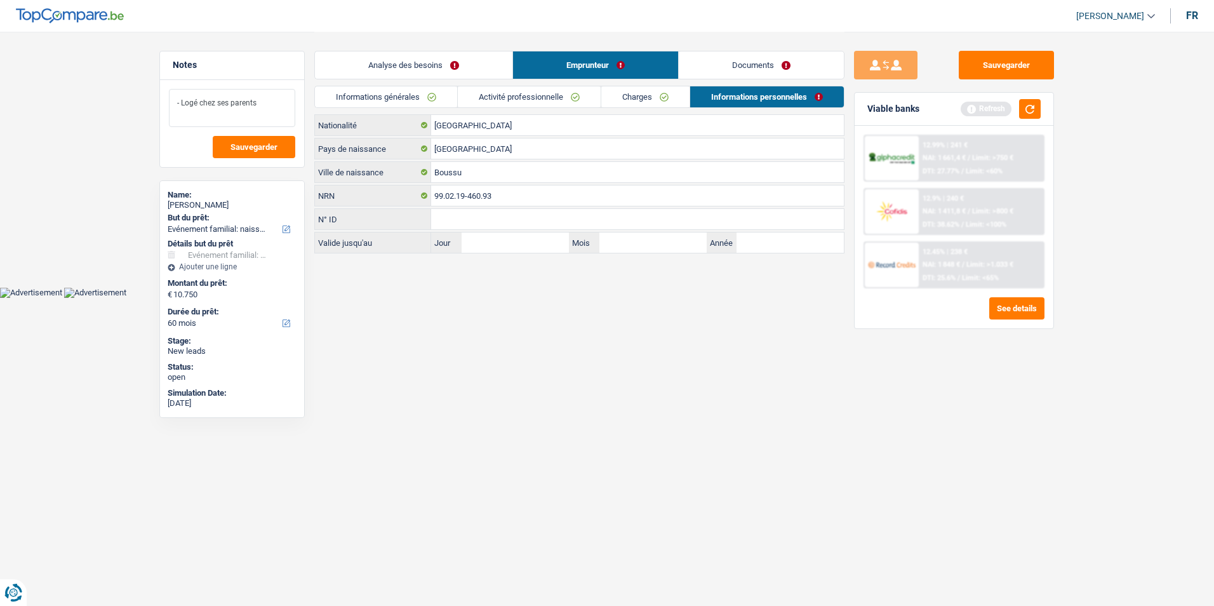
click at [277, 104] on textarea "- Logé chez ses parents" at bounding box center [232, 108] width 126 height 38
click at [654, 99] on link "Charges" at bounding box center [645, 96] width 88 height 21
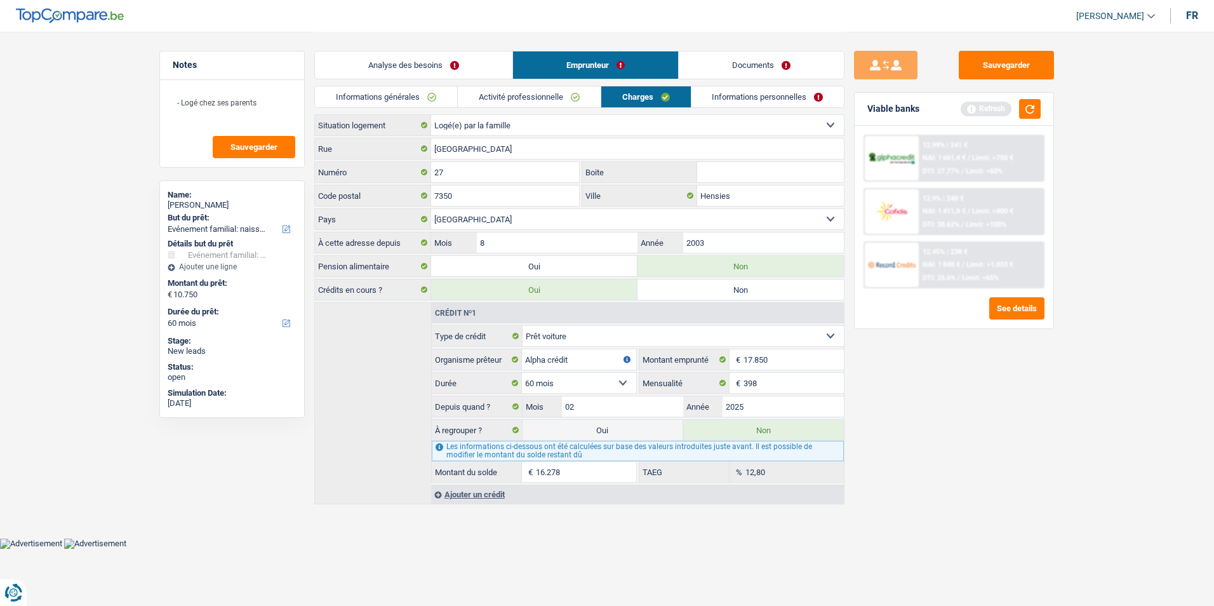
click at [535, 98] on link "Activité professionnelle" at bounding box center [529, 96] width 143 height 21
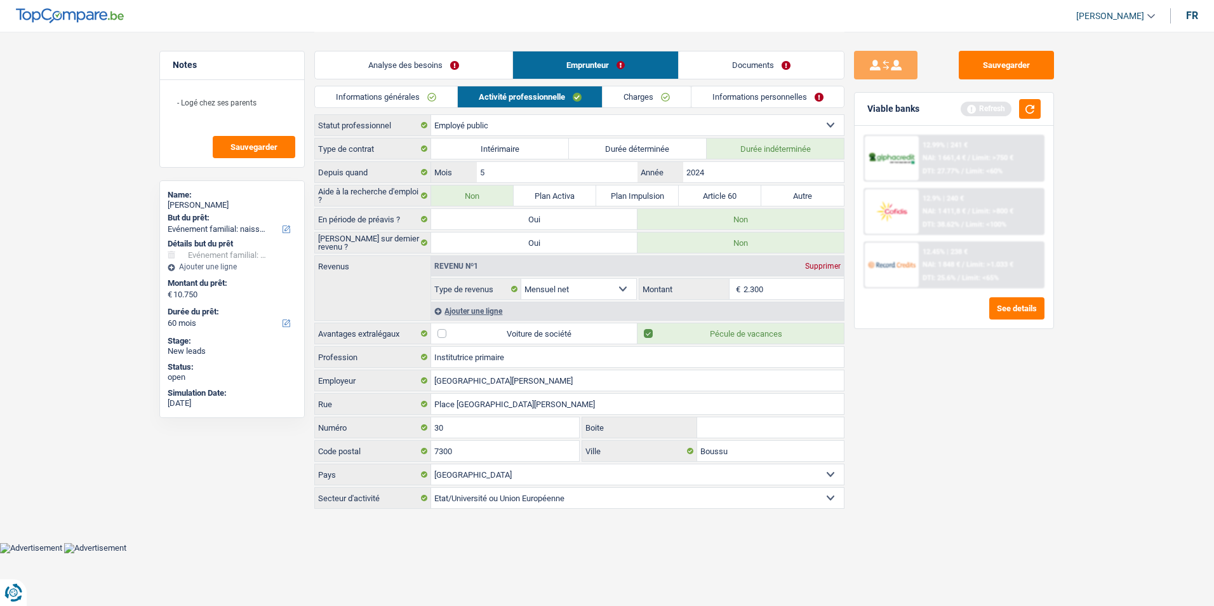
click at [446, 103] on link "Informations générales" at bounding box center [386, 96] width 142 height 21
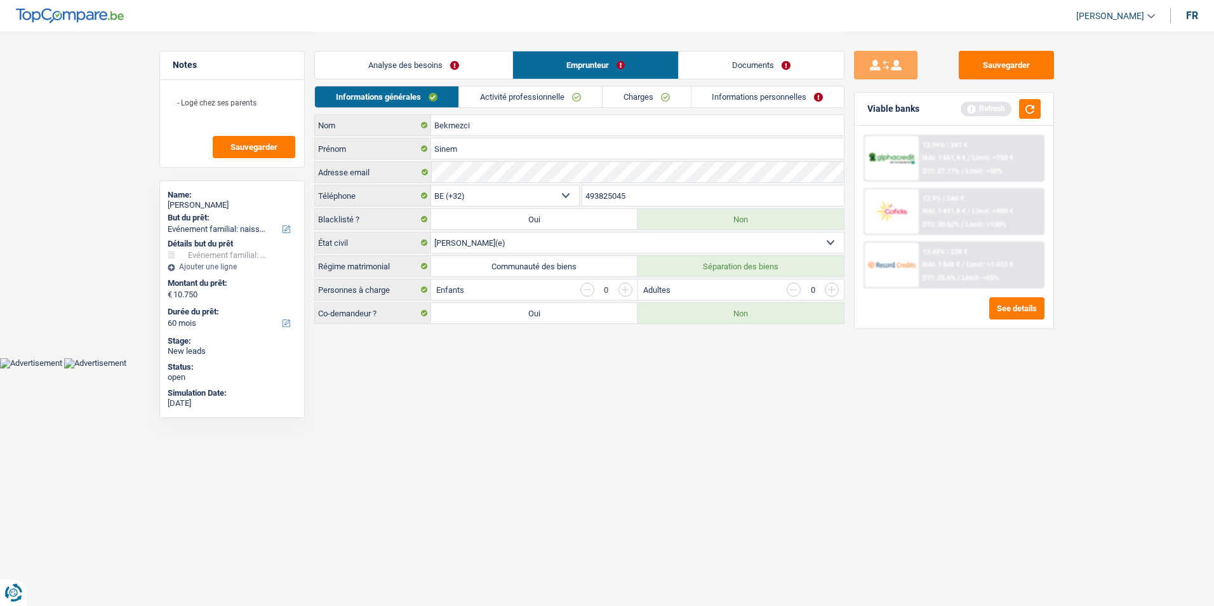
click at [440, 61] on link "Analyse des besoins" at bounding box center [413, 64] width 197 height 27
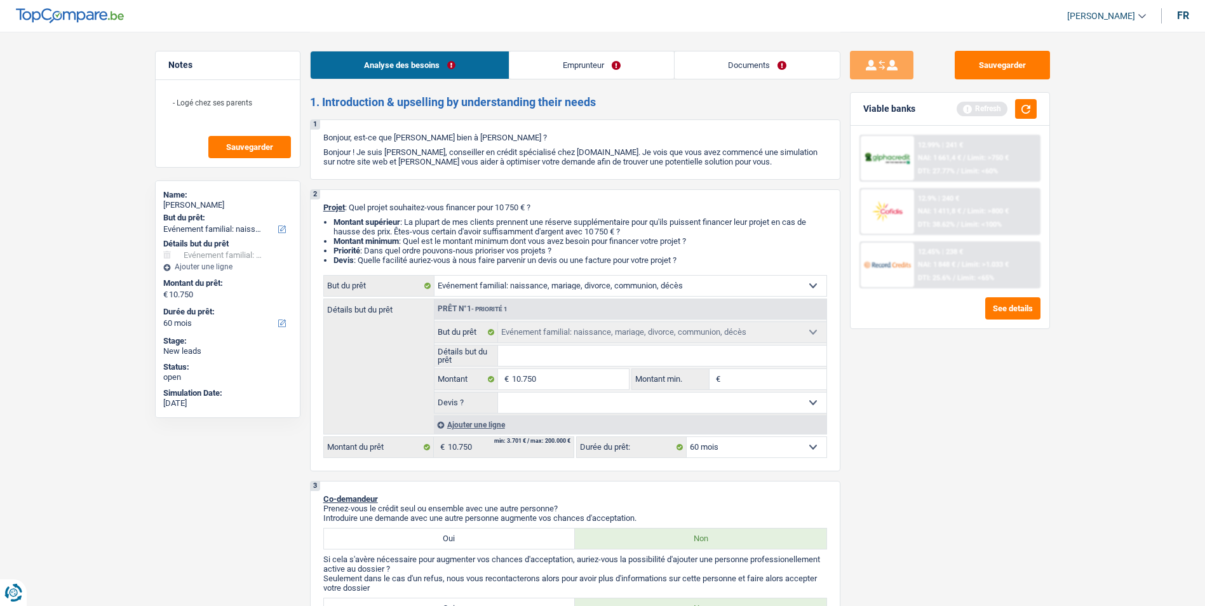
click at [589, 349] on input "Détails but du prêt" at bounding box center [662, 355] width 328 height 20
type input "F"
type input "Fi"
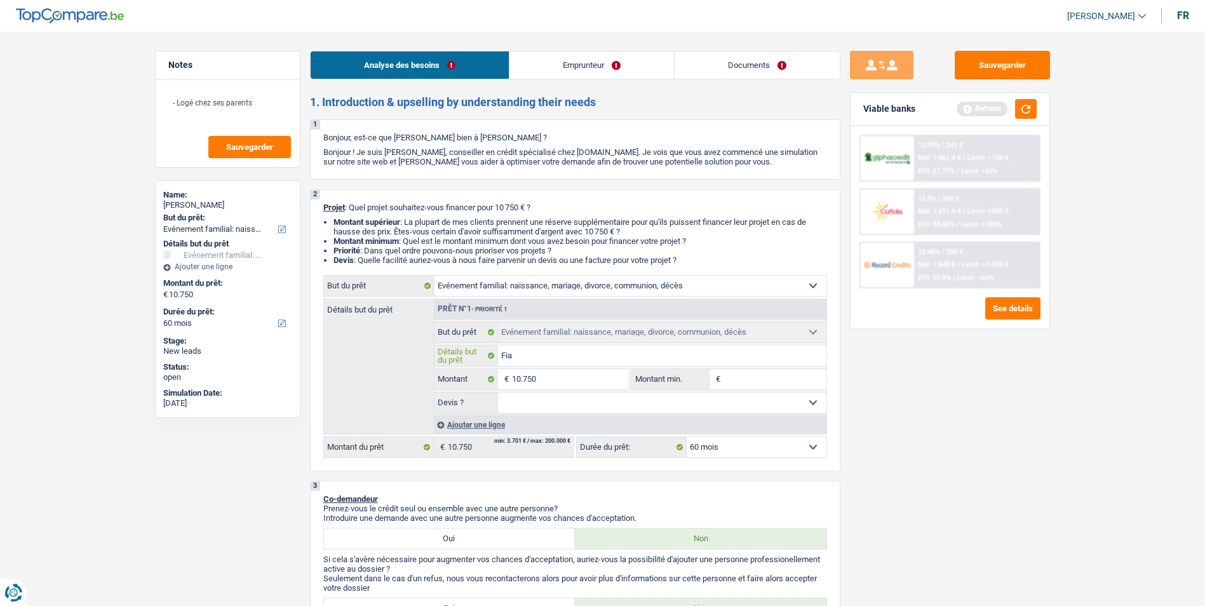
type input "Fian"
type input "Fiann"
type input "Fiannc"
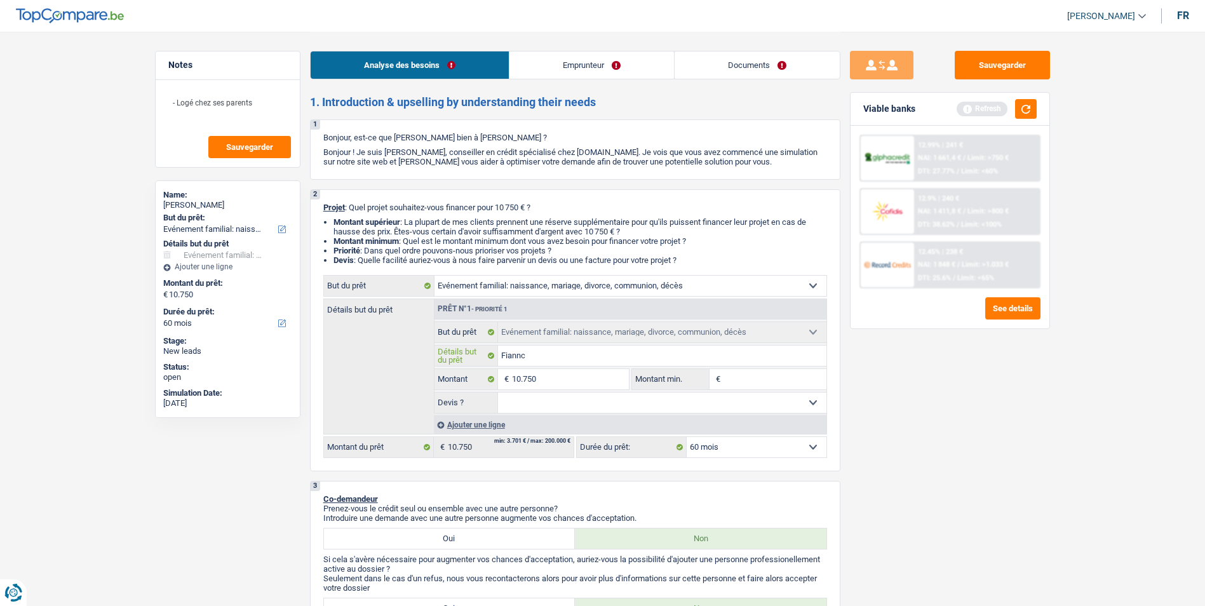
type input "Fiannc"
type input "Fiannci"
type input "Fiannc"
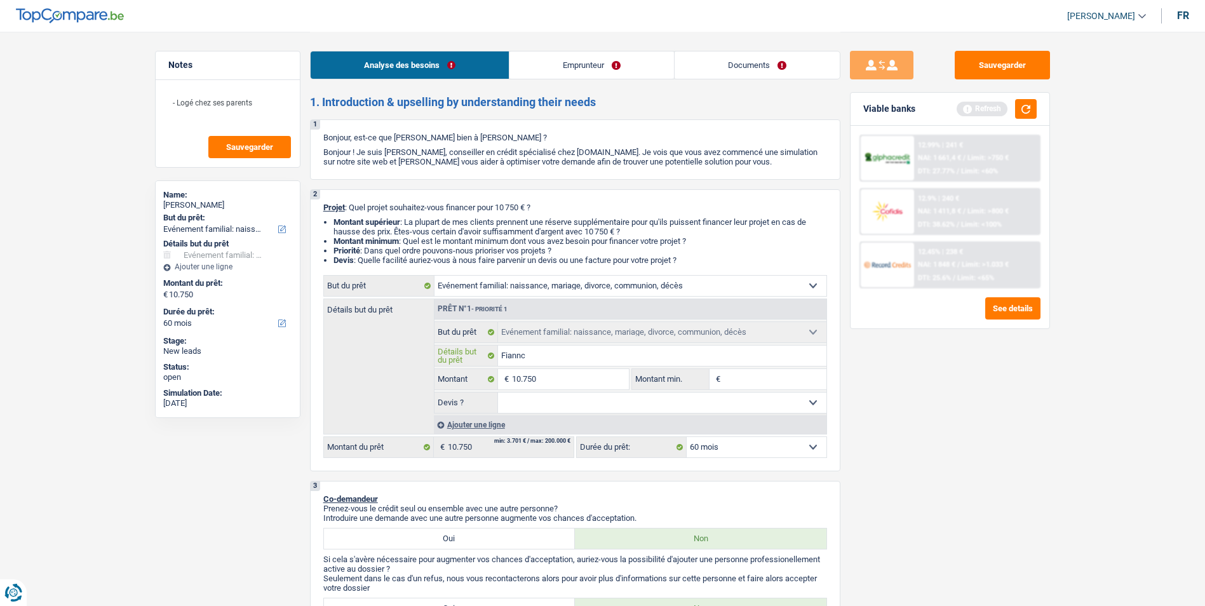
type input "Fiann"
type input "Fian"
type input "Fianc"
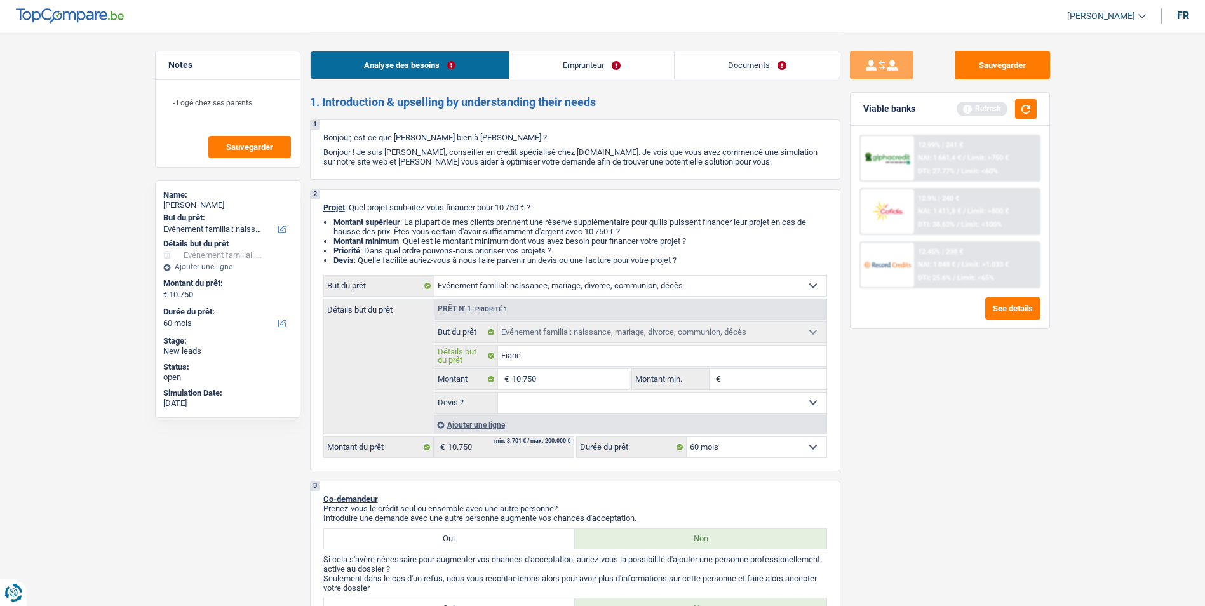
type input "Fianc"
type input "Fianci"
type input "Fiancie"
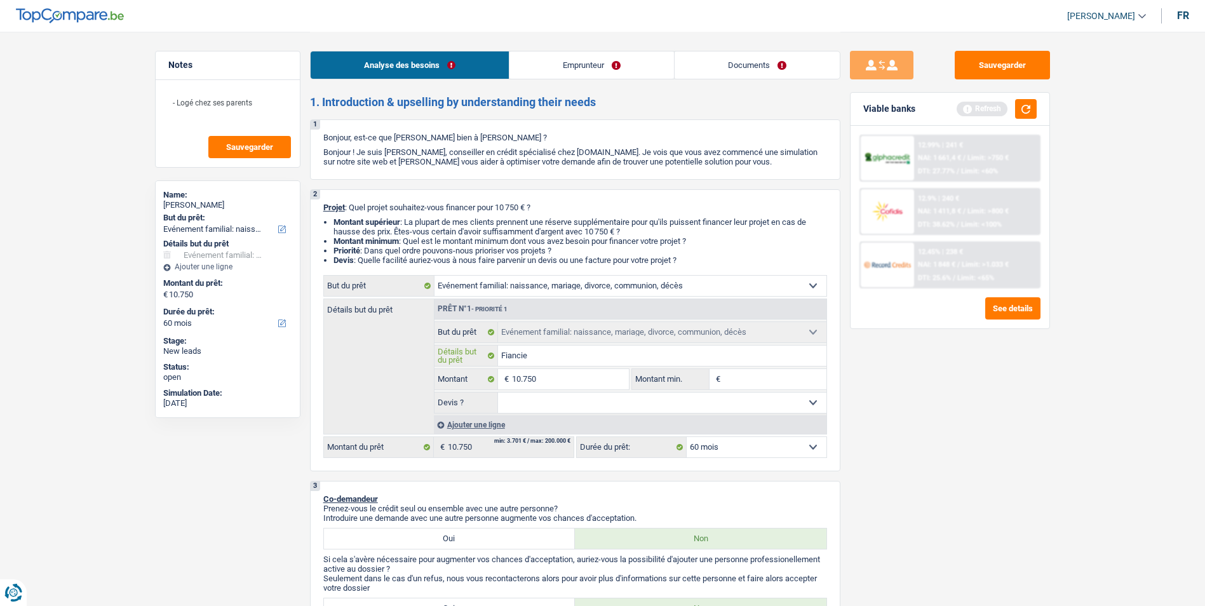
type input "Fiancier"
type input "Fiancier s"
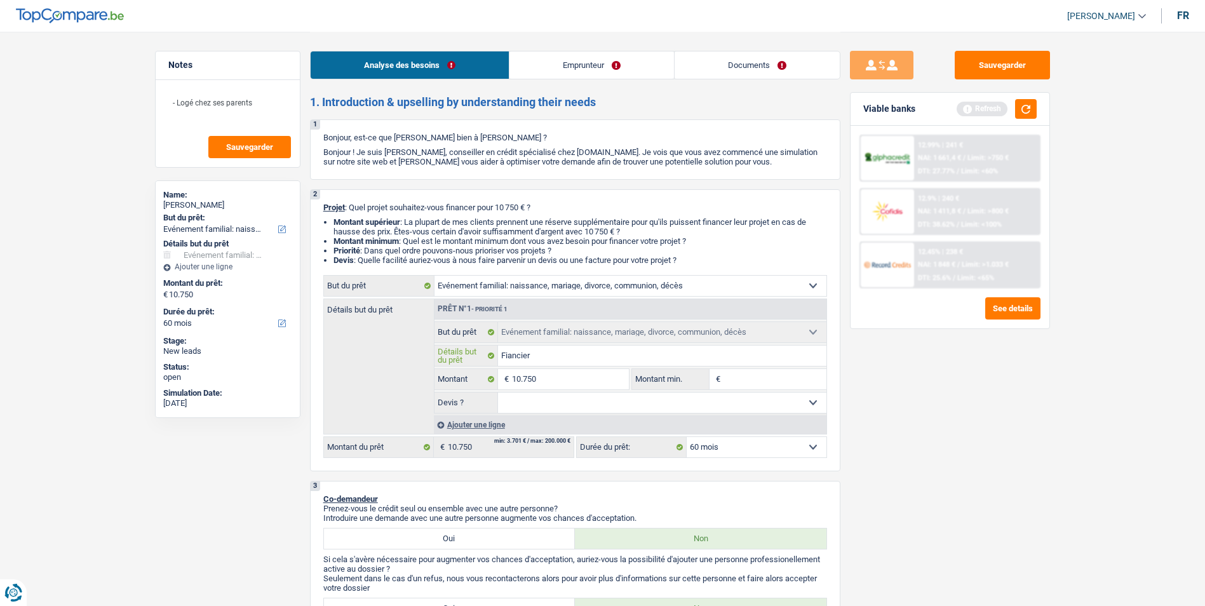
type input "Fiancier s"
type input "Fiancier so"
type input "Fiancier son"
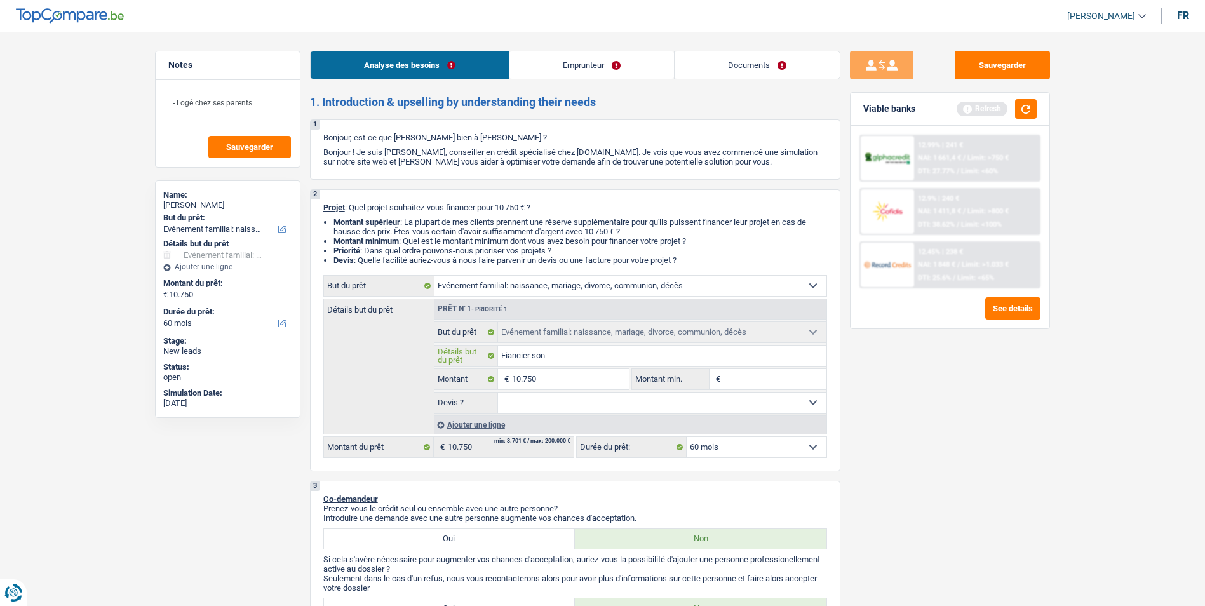
type input "Fiancier son"
type input "Fiancier son ma"
type input "Fiancier son mar"
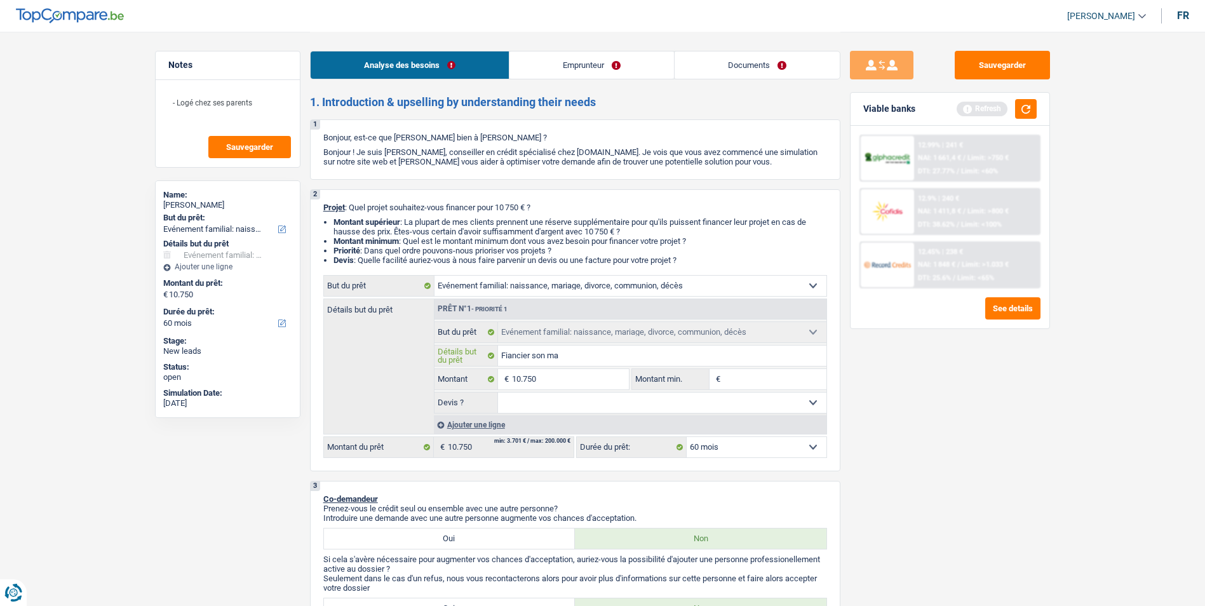
type input "Fiancier son mar"
type input "Fiancier son mari"
type input "Fiancier son maria"
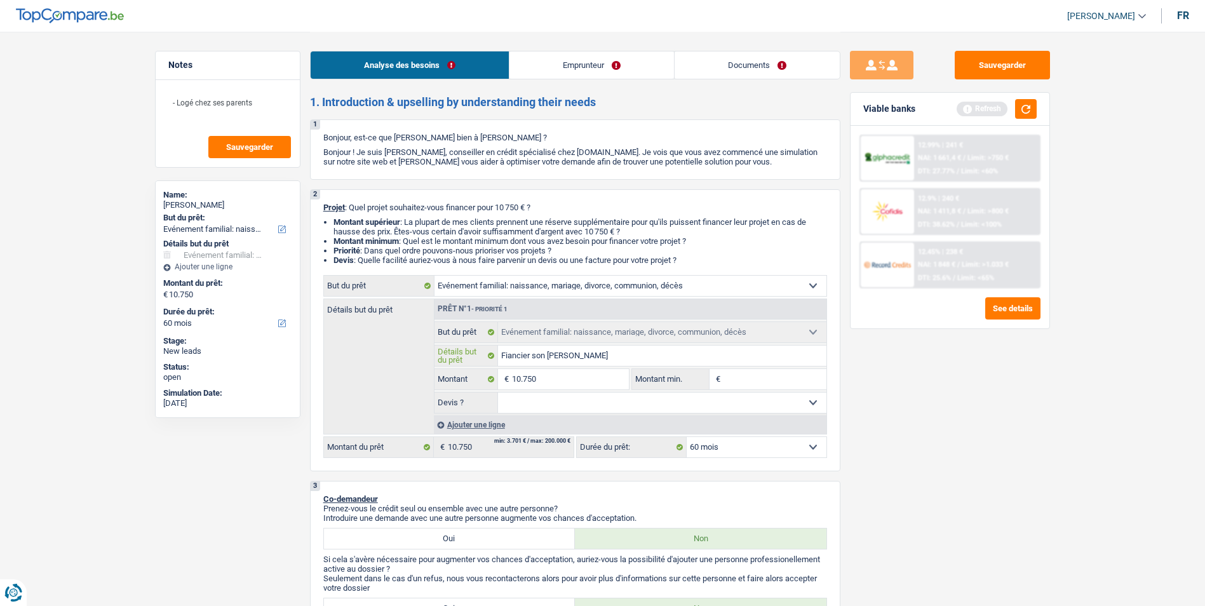
type input "Fiancier son mariag"
type input "Fiancier son mariage"
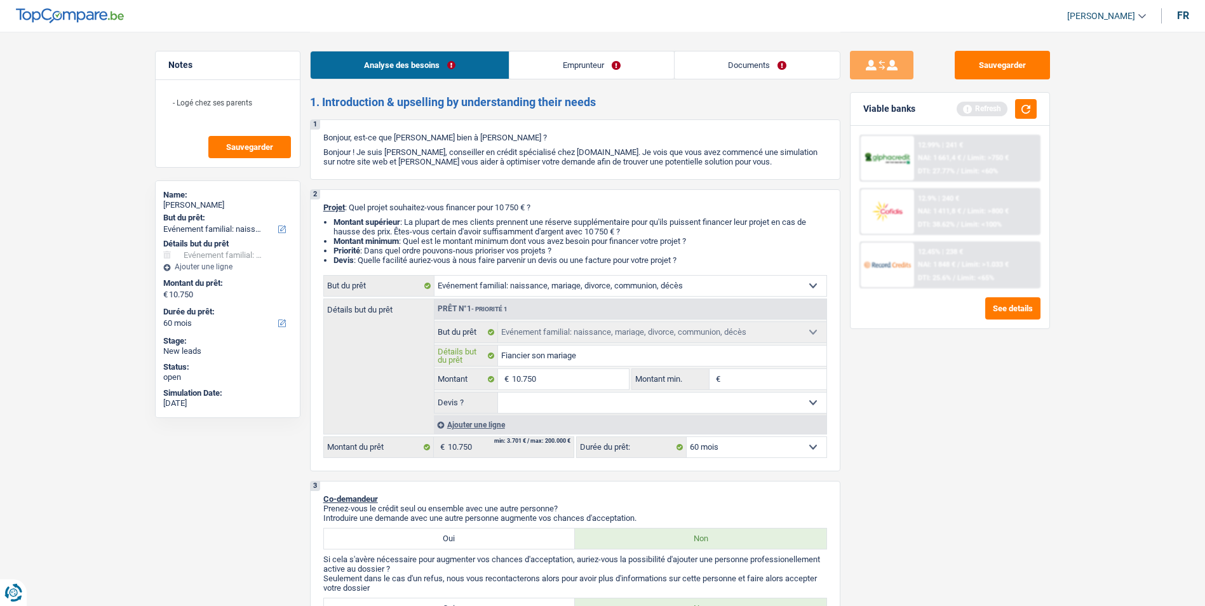
type input "Fiancier son mariage"
click at [1034, 113] on button "button" at bounding box center [1026, 109] width 22 height 20
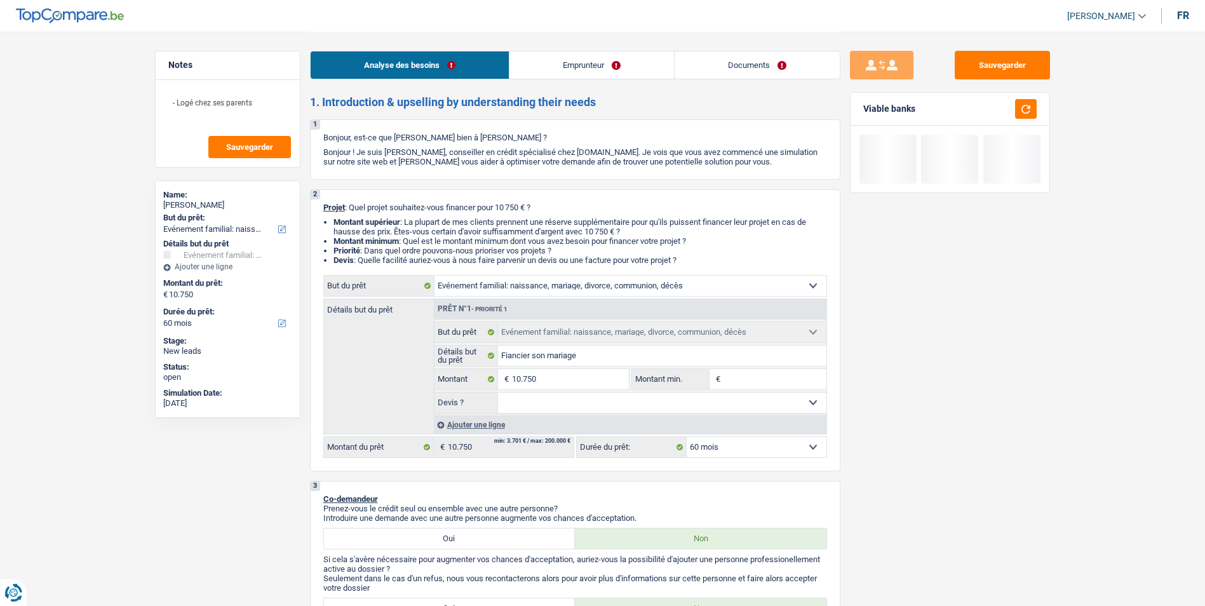
click at [758, 398] on select "Oui Non Non répondu Sélectionner une option" at bounding box center [662, 402] width 328 height 20
select select "false"
click at [498, 392] on select "Oui Non Non répondu Sélectionner une option" at bounding box center [662, 402] width 328 height 20
select select "false"
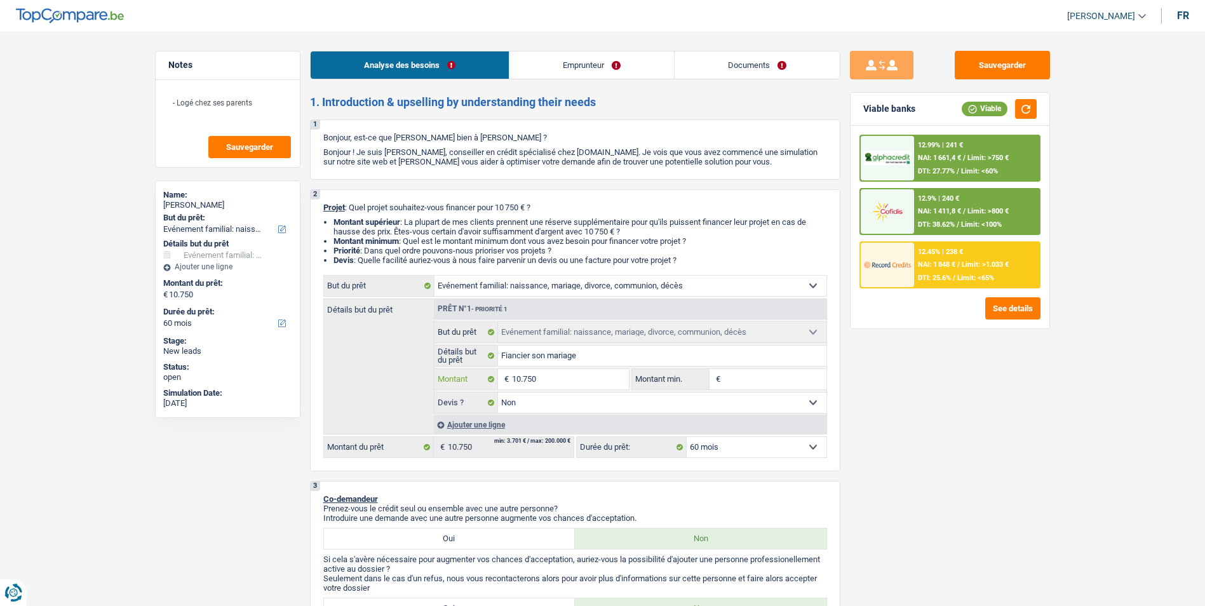
click at [571, 380] on input "10.750" at bounding box center [570, 379] width 116 height 20
type input "1.075"
type input "107"
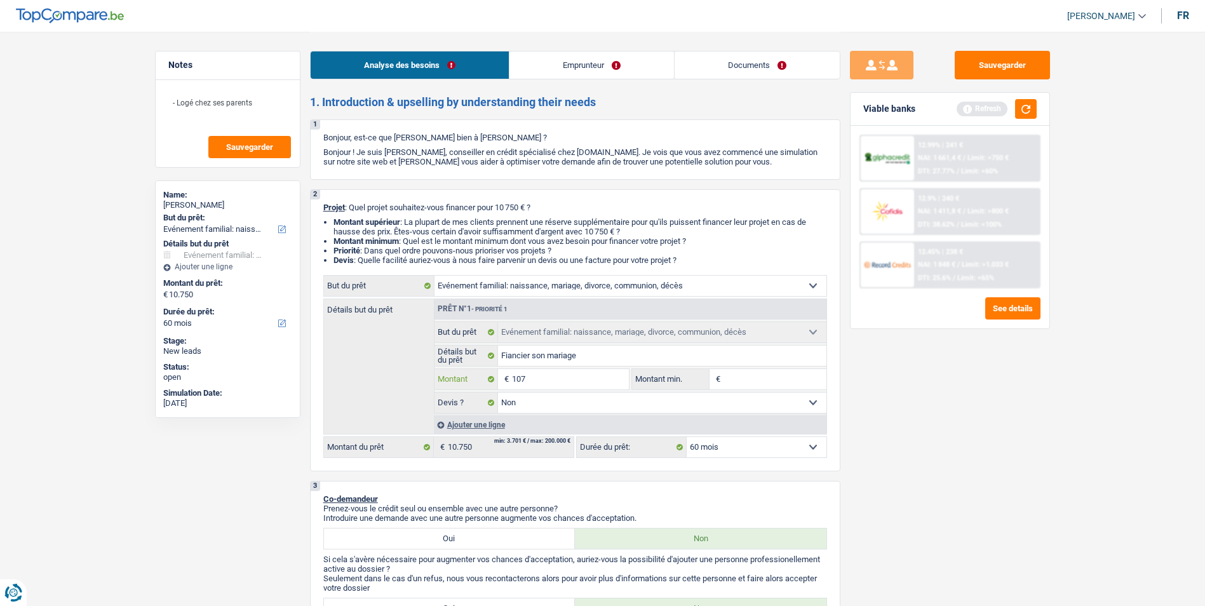
type input "10"
type input "100"
type input "1.000"
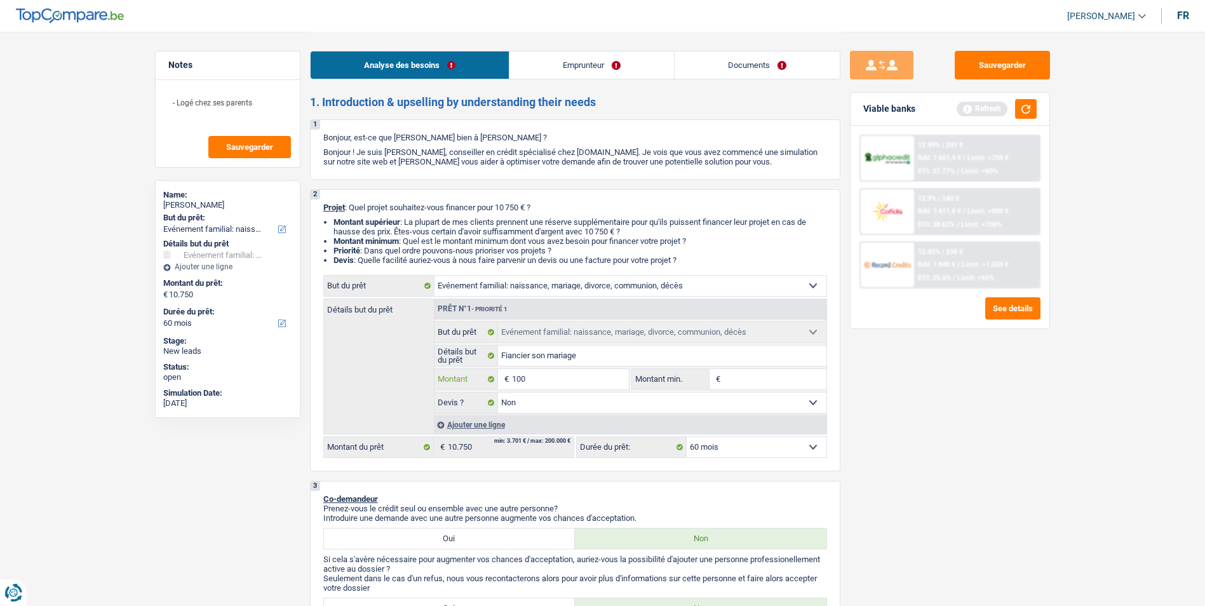
type input "1.000"
type input "10.001"
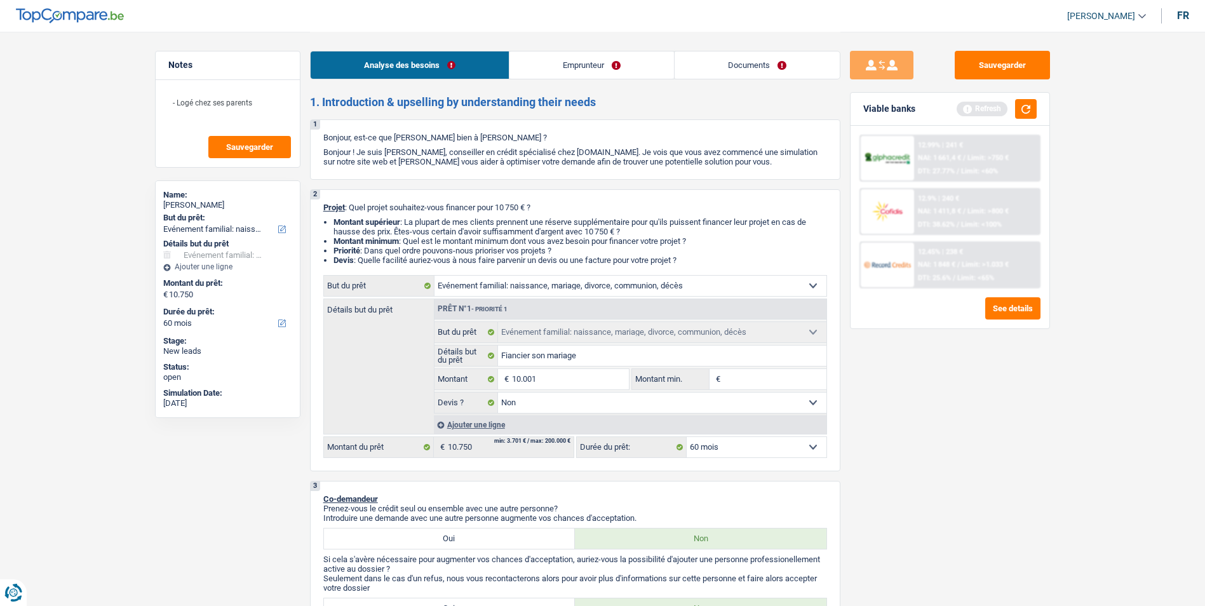
type input "10.001"
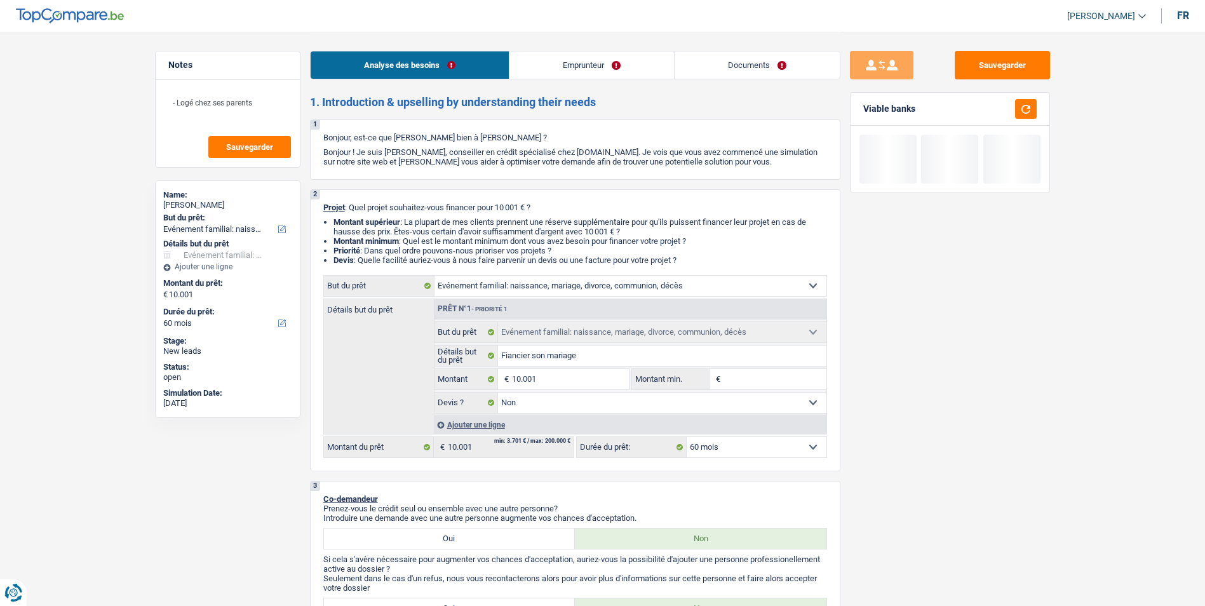
click at [1034, 119] on div "Viable banks" at bounding box center [949, 109] width 199 height 33
click at [1034, 109] on button "button" at bounding box center [1026, 109] width 22 height 20
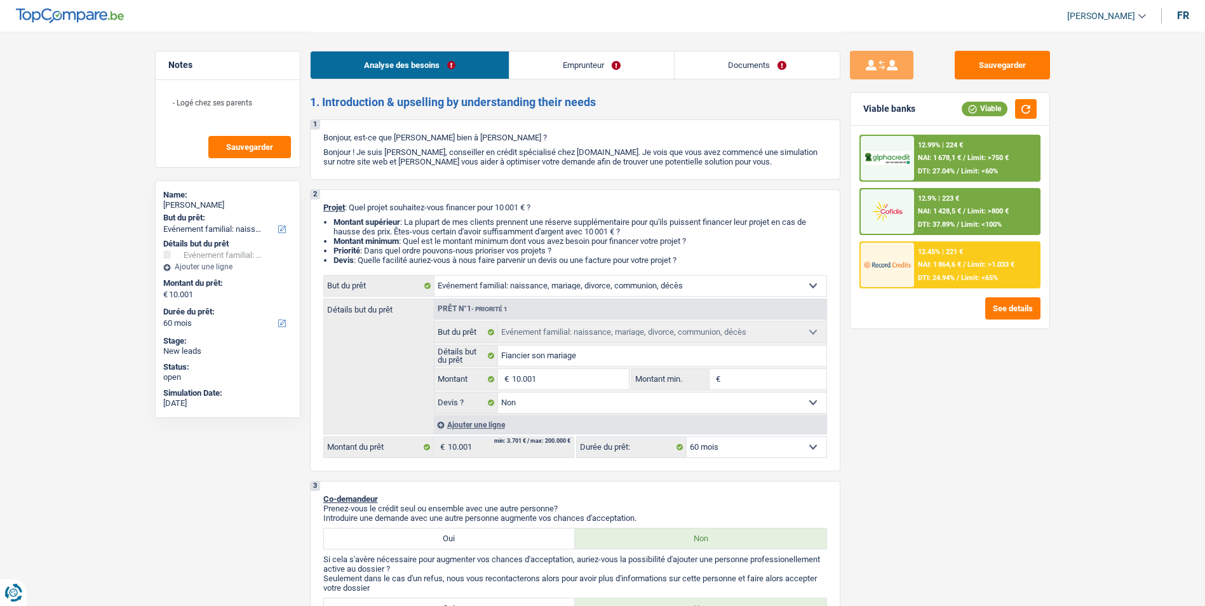
click at [718, 457] on select "12 mois 18 mois 24 mois 30 mois 36 mois 42 mois 48 mois 60 mois Sélectionner un…" at bounding box center [756, 447] width 140 height 20
click at [766, 454] on select "12 mois 18 mois 24 mois 30 mois 36 mois 42 mois 48 mois 60 mois Sélectionner un…" at bounding box center [756, 447] width 140 height 20
click at [775, 373] on input "Montant min." at bounding box center [774, 379] width 103 height 20
type input "5"
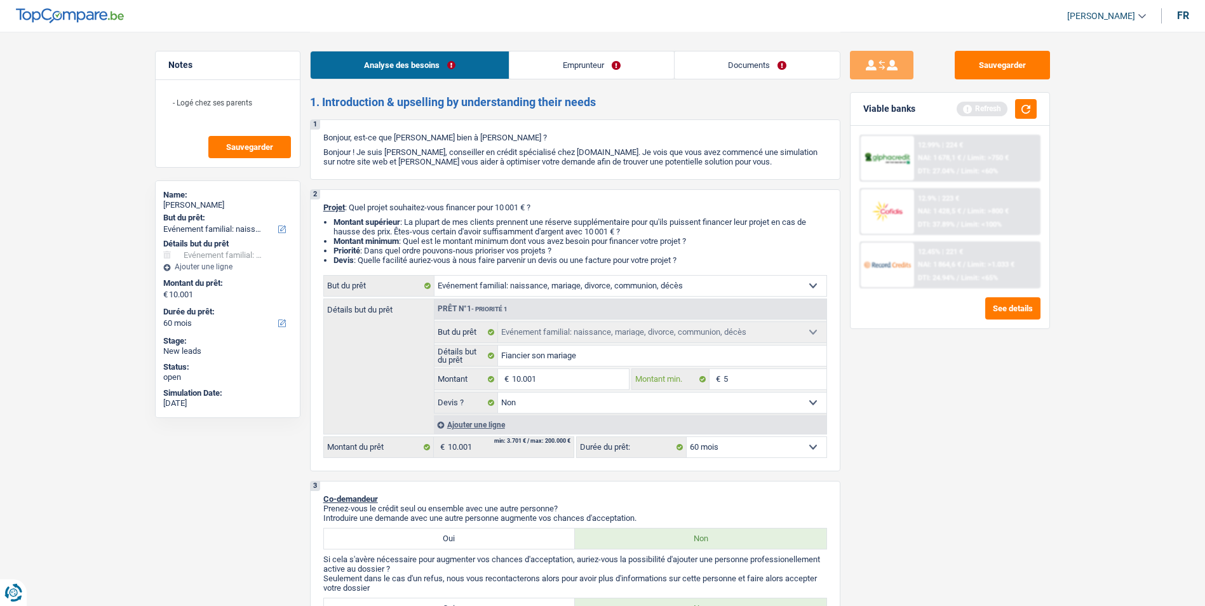
type input "50"
type input "500"
type input "5.001"
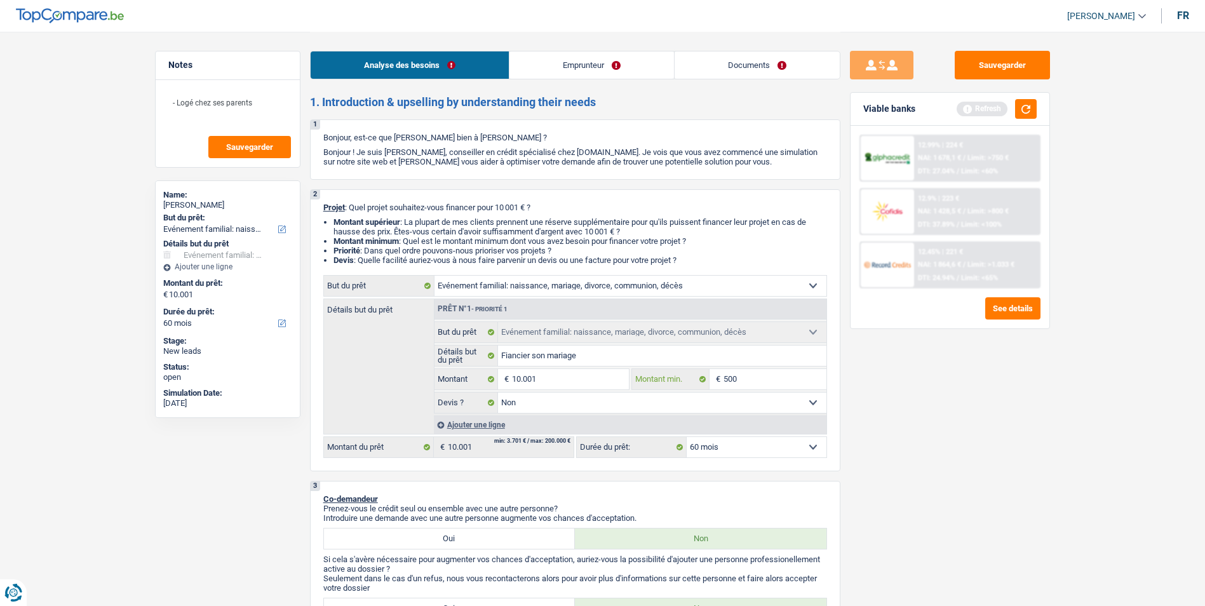
type input "5.001"
click at [1022, 106] on button "button" at bounding box center [1026, 109] width 22 height 20
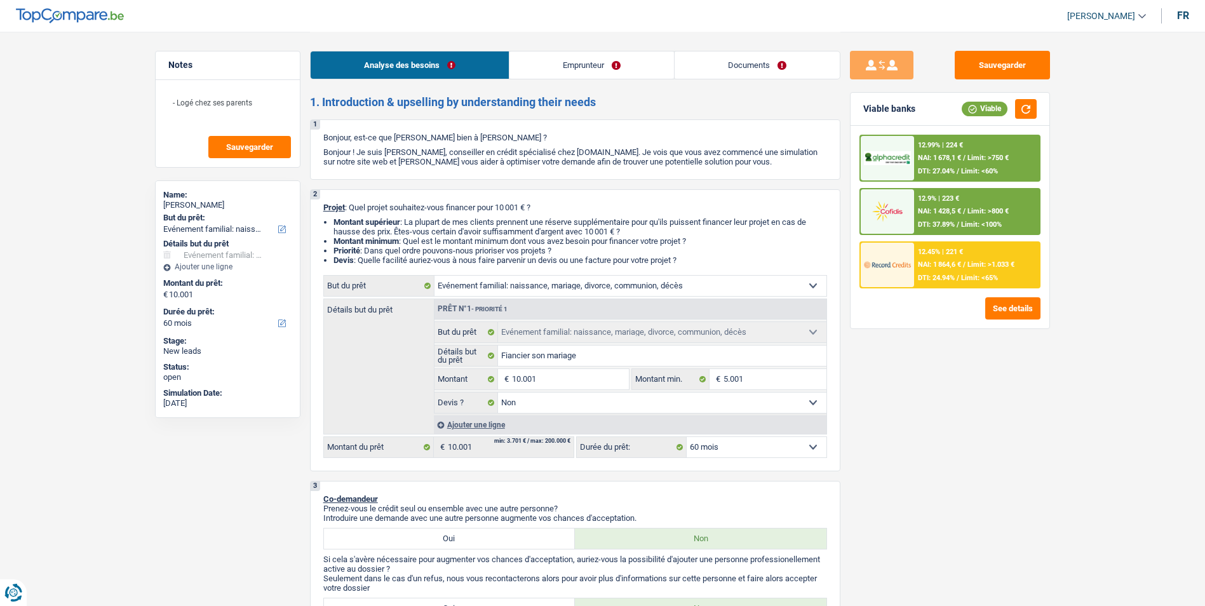
click at [749, 63] on link "Documents" at bounding box center [756, 64] width 165 height 27
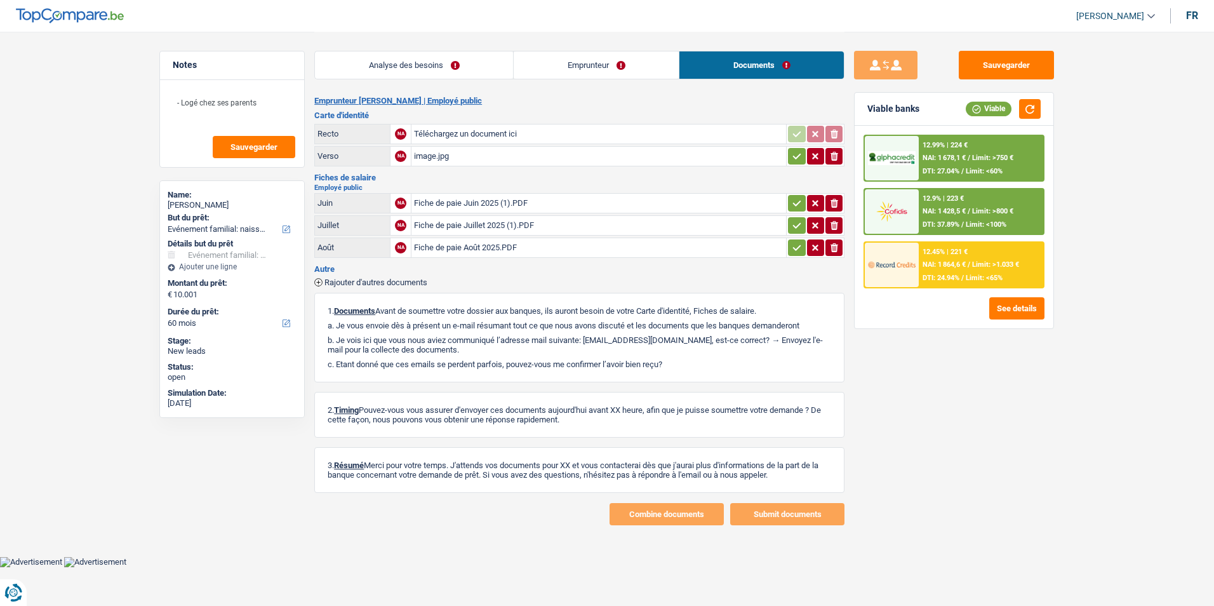
click at [493, 203] on div "Fiche de paie Juin 2025 (1).PDF" at bounding box center [599, 203] width 370 height 19
click at [478, 227] on div "Fiche de paie Juillet 2025 (1).PDF" at bounding box center [599, 225] width 370 height 19
click at [486, 253] on div "Fiche de paie Août 2025.PDF" at bounding box center [599, 247] width 370 height 19
click at [442, 154] on div "image.jpg" at bounding box center [599, 156] width 370 height 19
click at [446, 157] on div "image.jpg" at bounding box center [599, 156] width 370 height 19
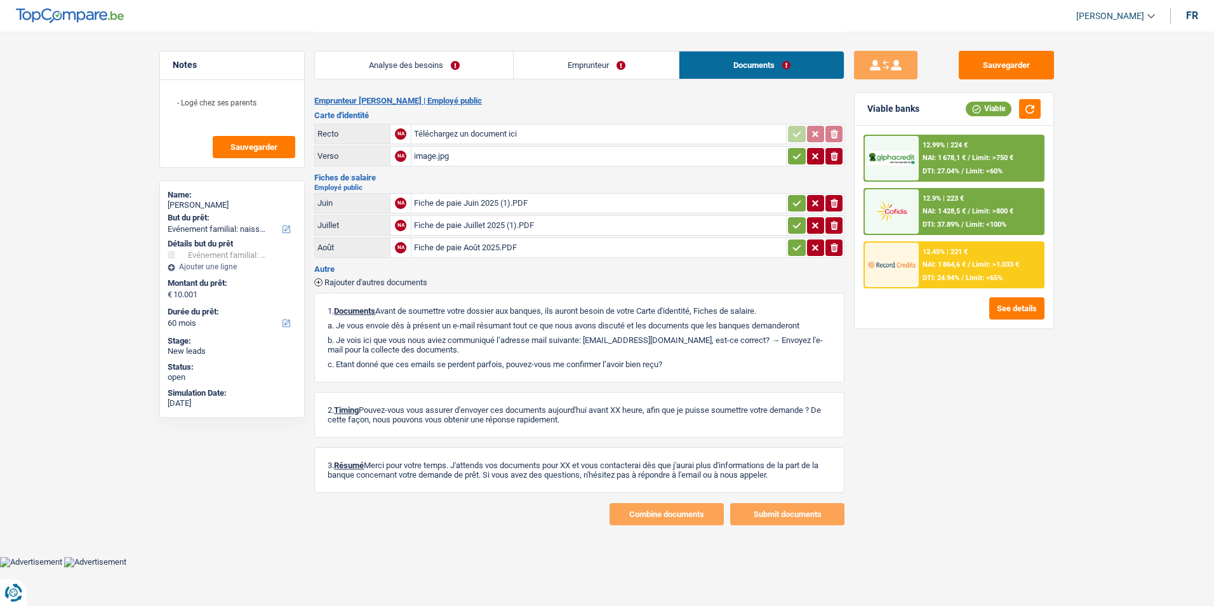
click at [636, 54] on link "Emprunteur" at bounding box center [596, 64] width 165 height 27
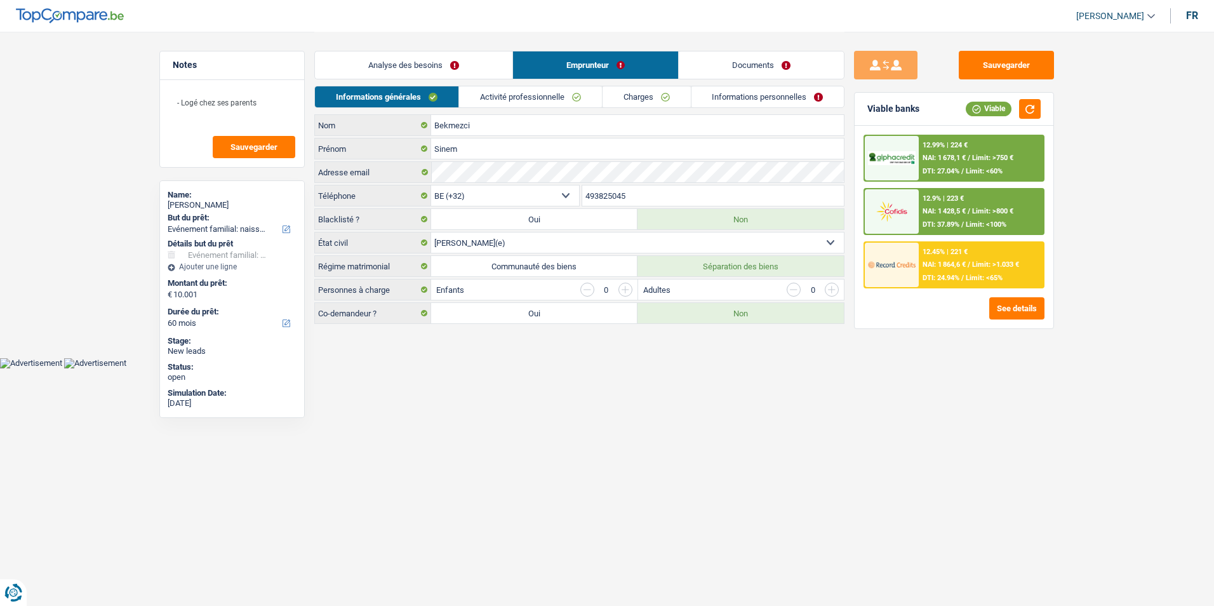
click at [458, 67] on link "Analyse des besoins" at bounding box center [413, 64] width 197 height 27
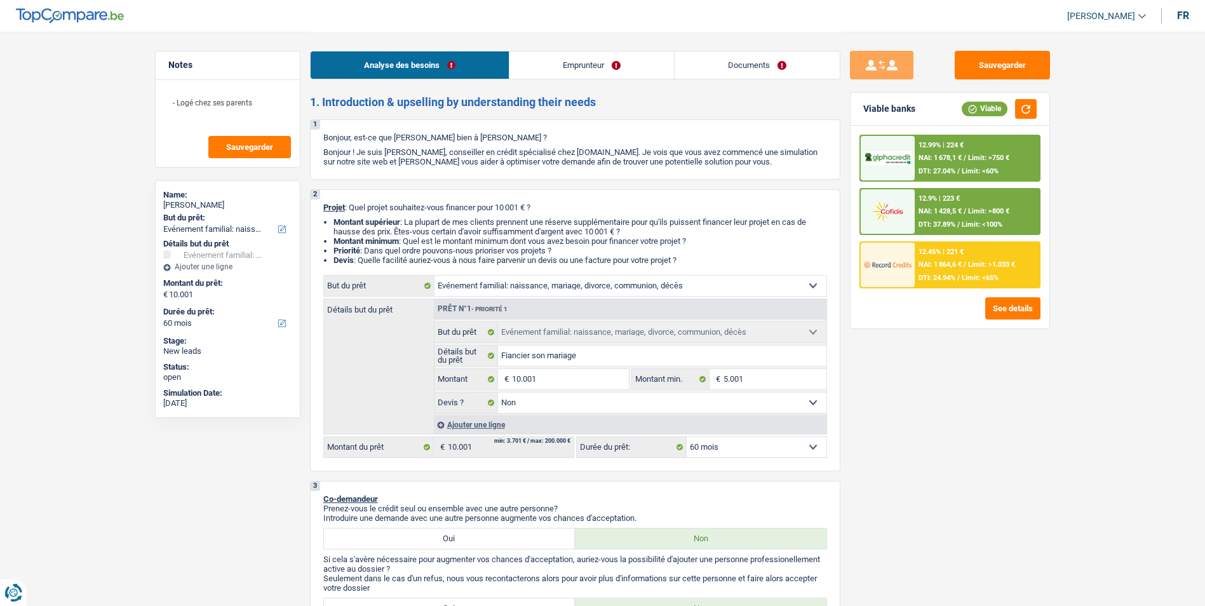
click at [608, 62] on link "Emprunteur" at bounding box center [591, 64] width 164 height 27
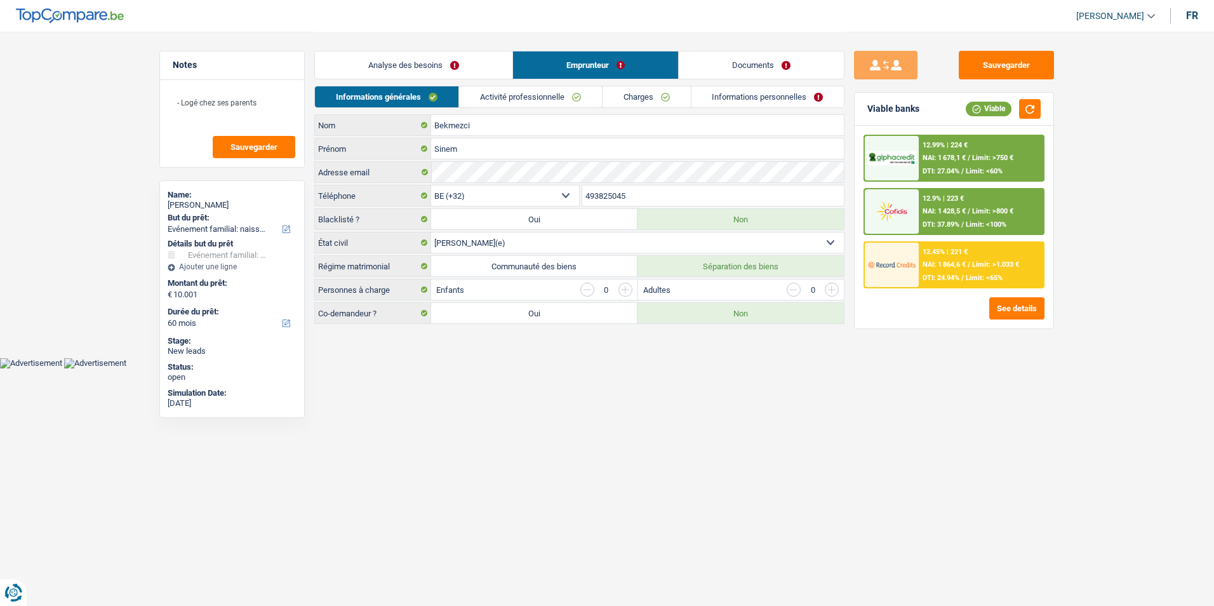
click at [723, 70] on link "Documents" at bounding box center [761, 64] width 165 height 27
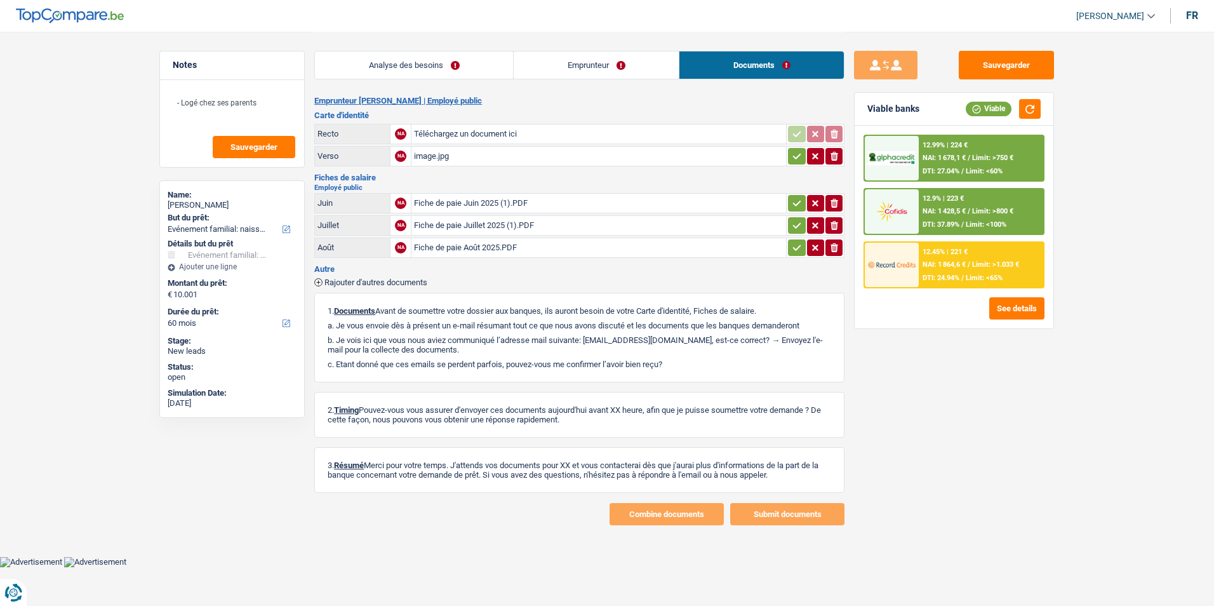
click at [511, 204] on div "Fiche de paie Juin 2025 (1).PDF" at bounding box center [599, 203] width 370 height 19
click at [437, 71] on link "Analyse des besoins" at bounding box center [414, 64] width 198 height 27
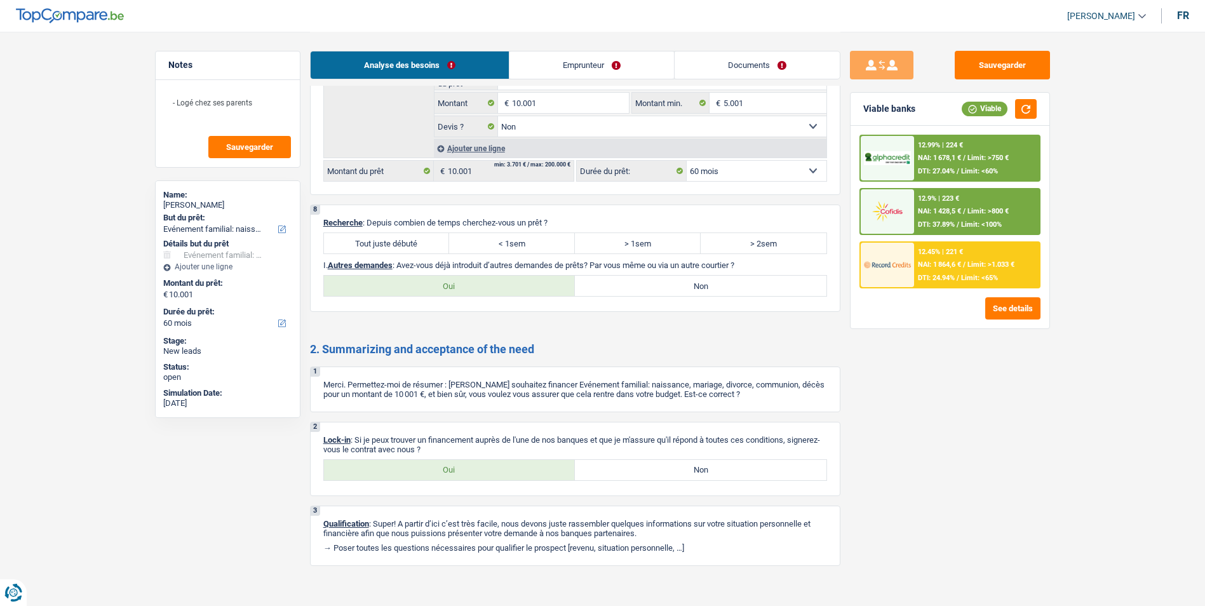
scroll to position [1598, 0]
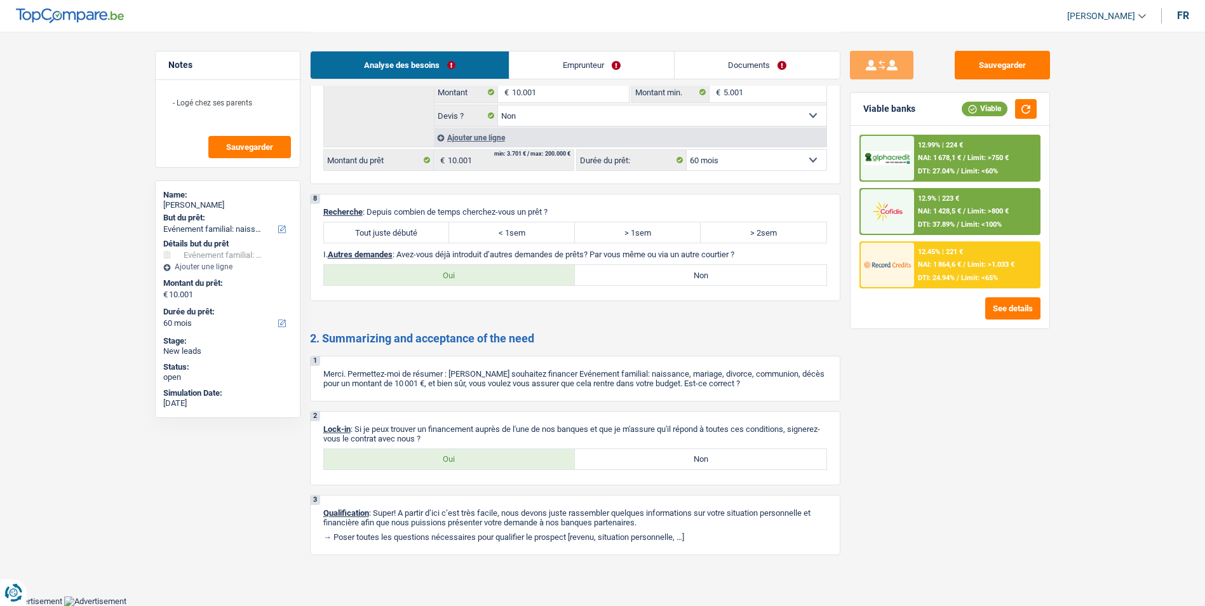
click at [408, 232] on label "Tout juste débuté" at bounding box center [387, 232] width 126 height 20
click at [408, 232] on input "Tout juste débuté" at bounding box center [387, 232] width 126 height 20
radio input "true"
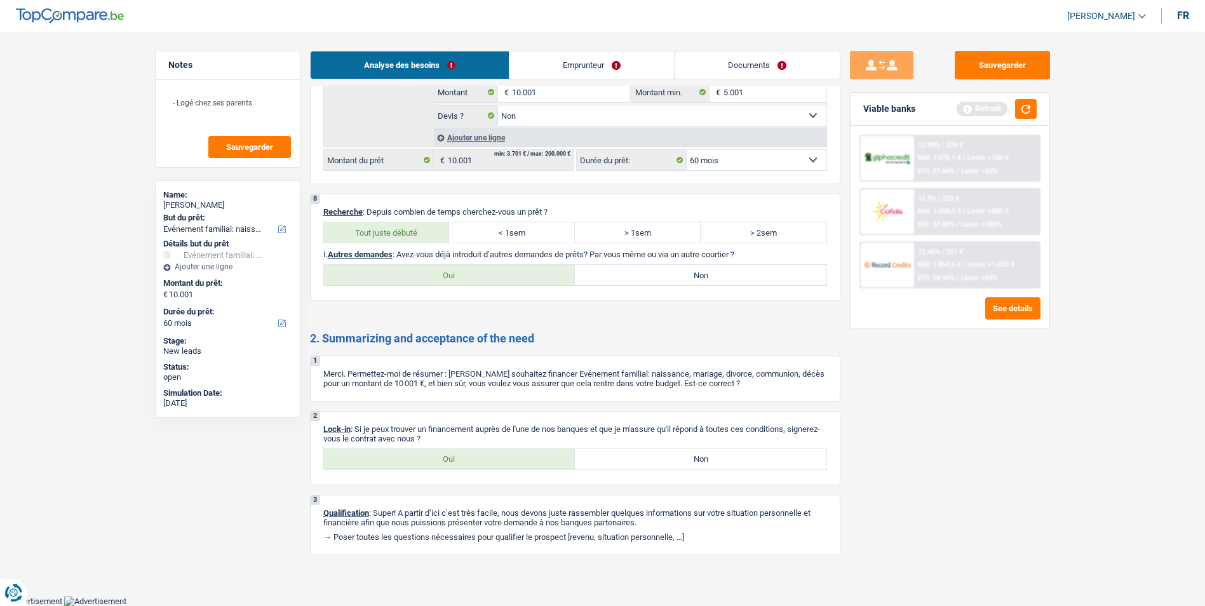
click at [526, 278] on label "Oui" at bounding box center [449, 275] width 251 height 20
click at [526, 278] on input "Oui" at bounding box center [449, 275] width 251 height 20
radio input "true"
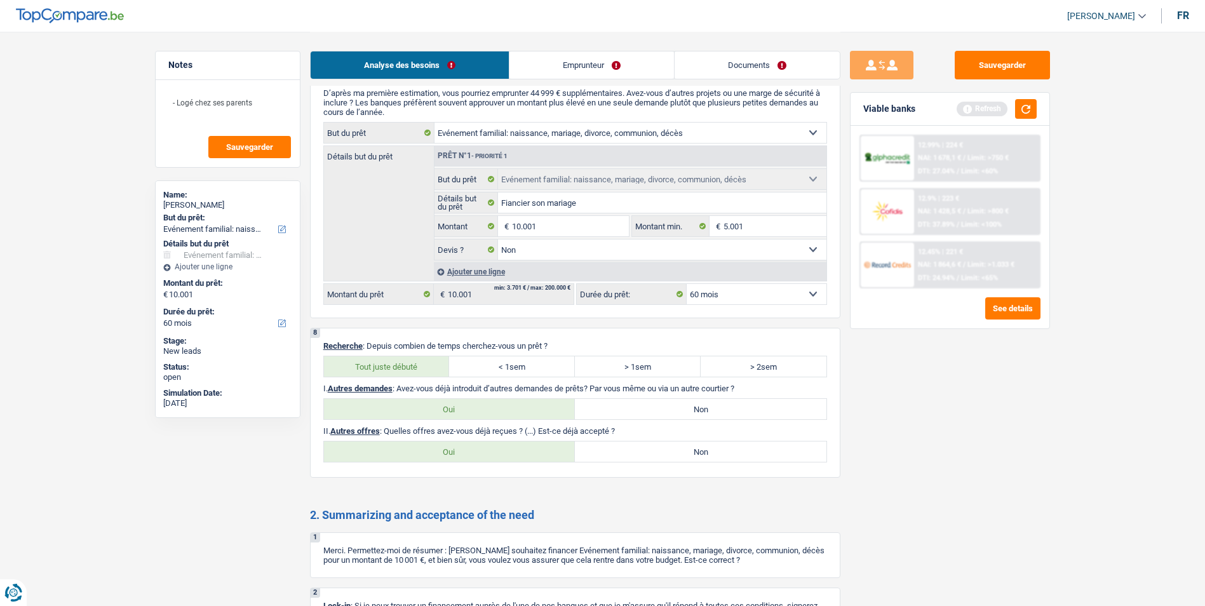
scroll to position [1471, 0]
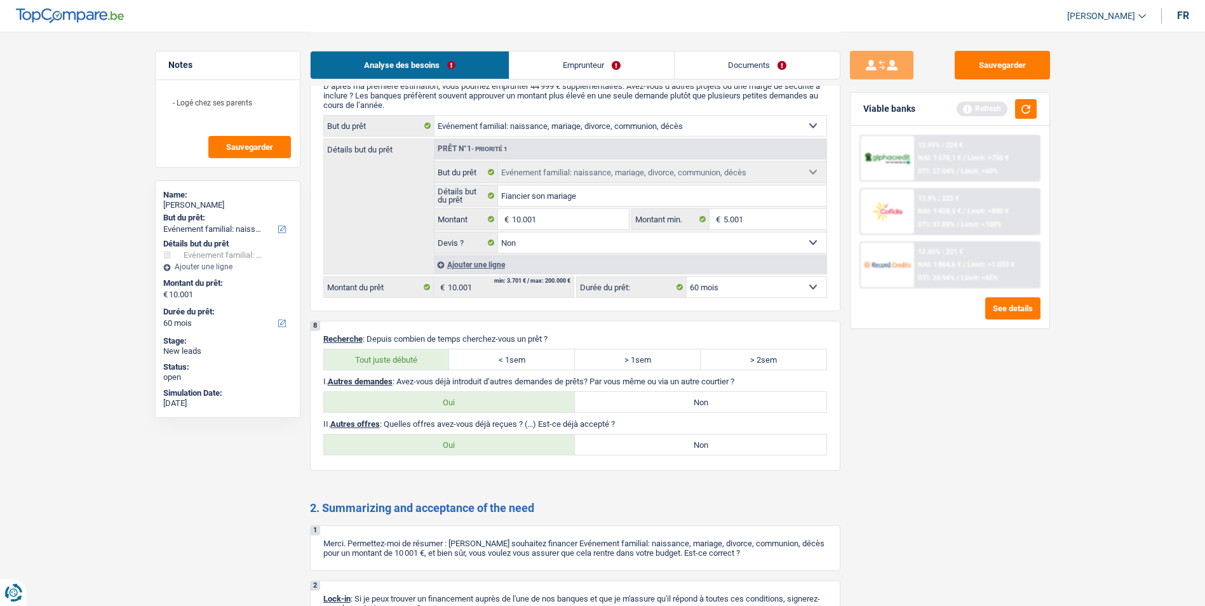
click at [677, 401] on label "Non" at bounding box center [700, 402] width 251 height 20
click at [677, 401] on input "Non" at bounding box center [700, 402] width 251 height 20
radio input "true"
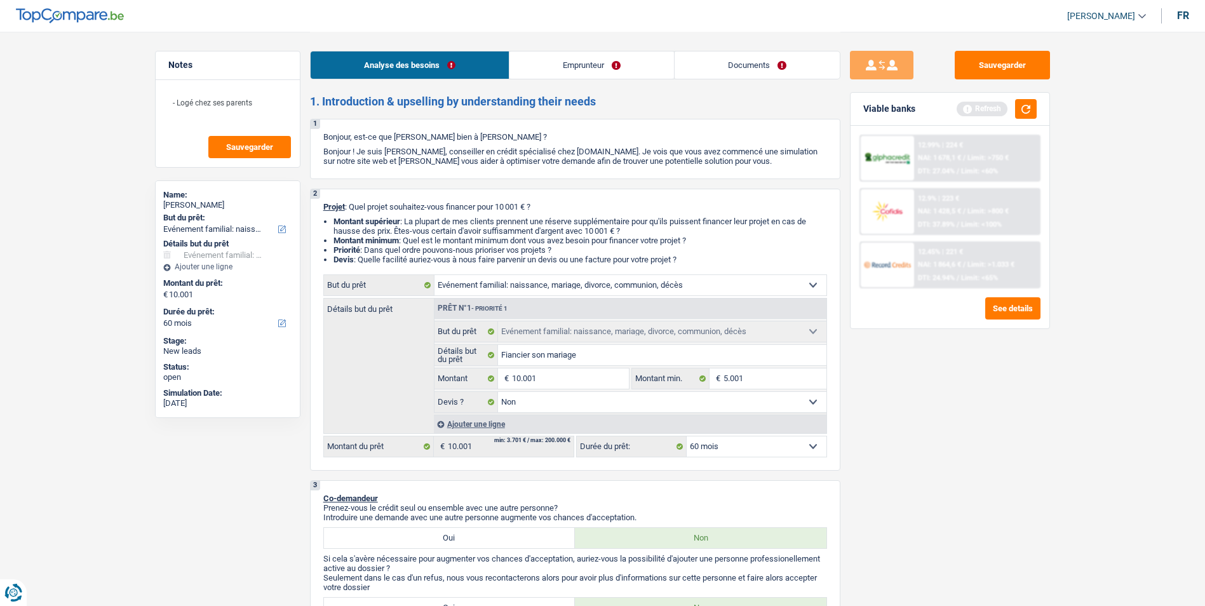
scroll to position [0, 0]
click at [883, 345] on div "Sauvegarder Viable banks Refresh 12.99% | 224 € NAI: 1 678,1 € / Limit: >750 € …" at bounding box center [949, 318] width 219 height 535
click at [1032, 109] on button "button" at bounding box center [1026, 109] width 22 height 20
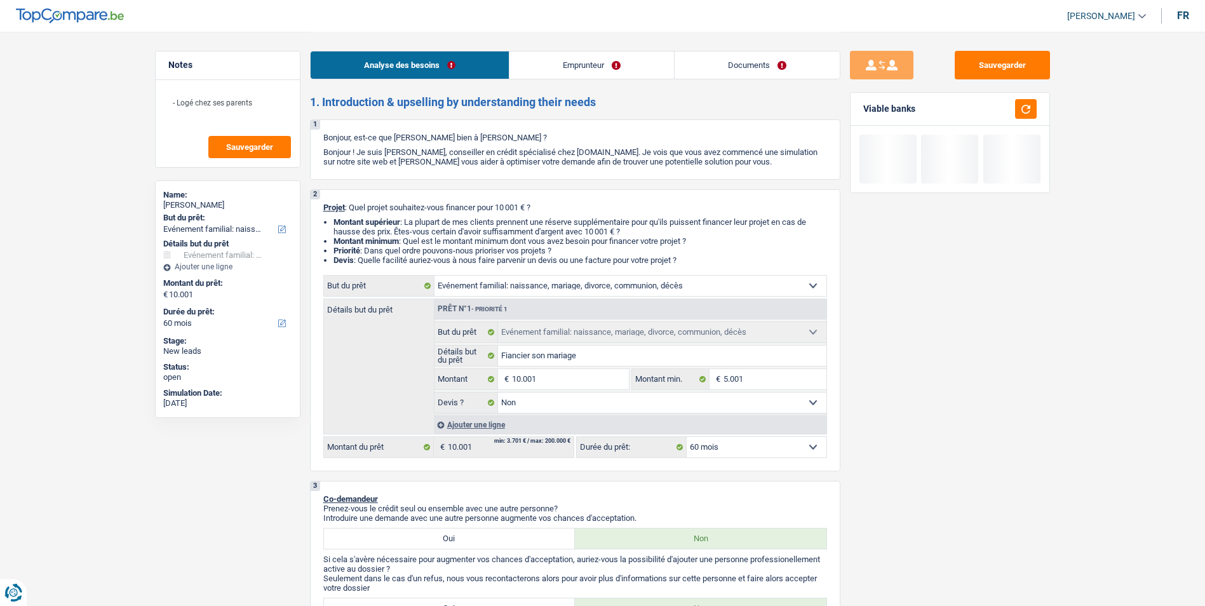
click at [752, 448] on select "12 mois 18 mois 24 mois 30 mois 36 mois 42 mois 48 mois 60 mois Sélectionner un…" at bounding box center [756, 447] width 140 height 20
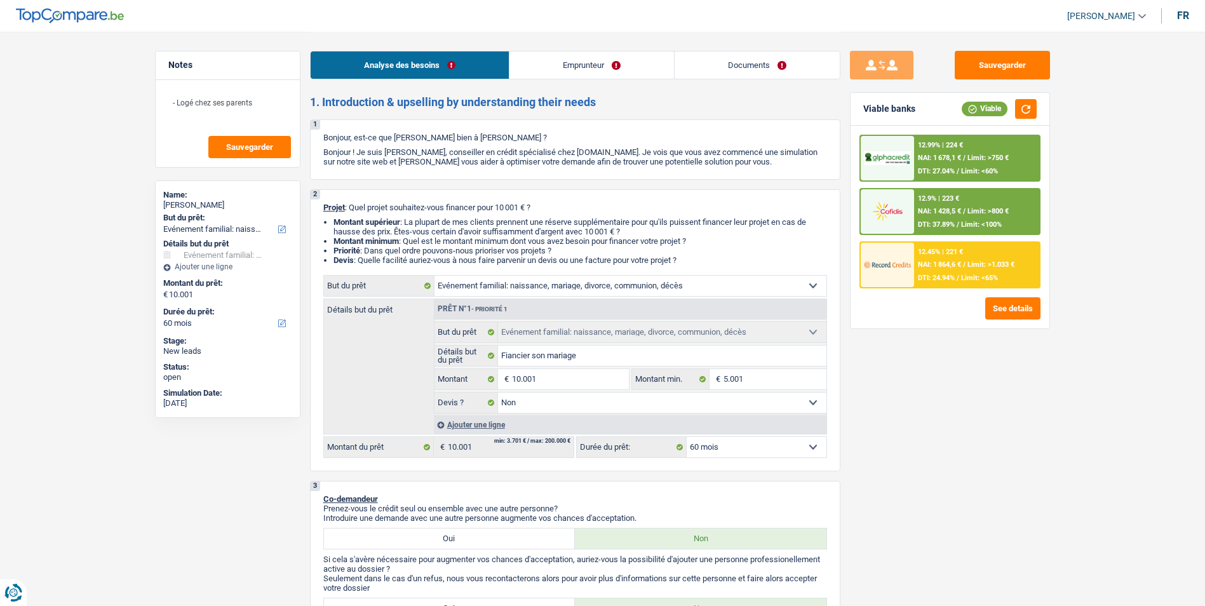
click at [957, 272] on div "12.45% | 221 € NAI: 1 864,6 € / Limit: >1.033 € DTI: 24.94% / Limit: <65%" at bounding box center [976, 265] width 125 height 44
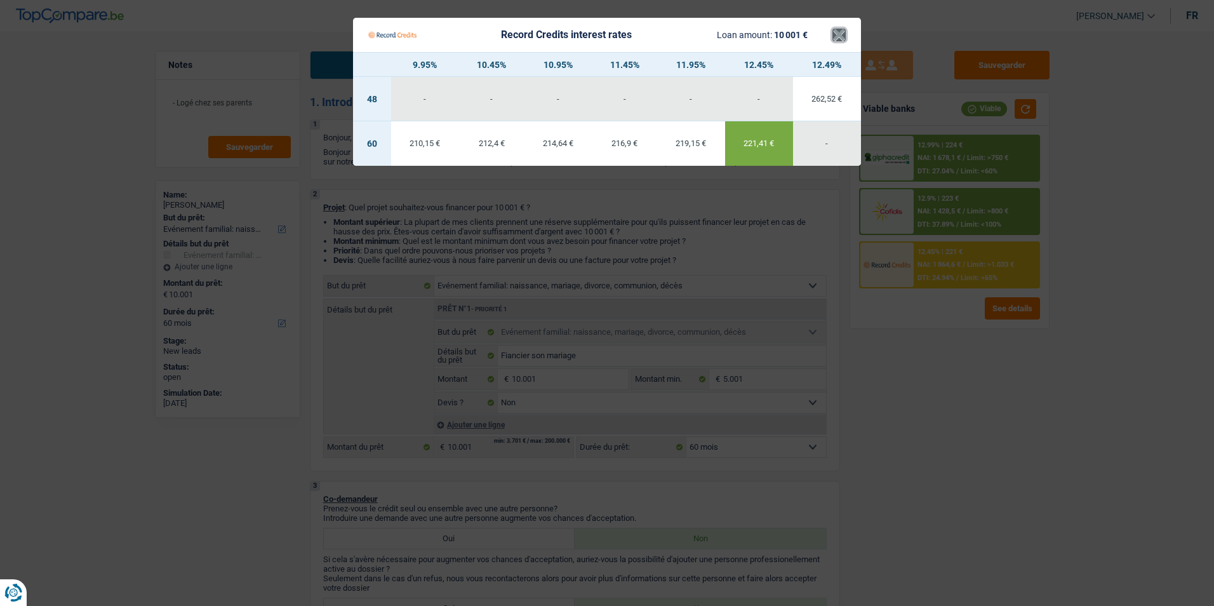
click at [838, 37] on button "×" at bounding box center [838, 35] width 13 height 13
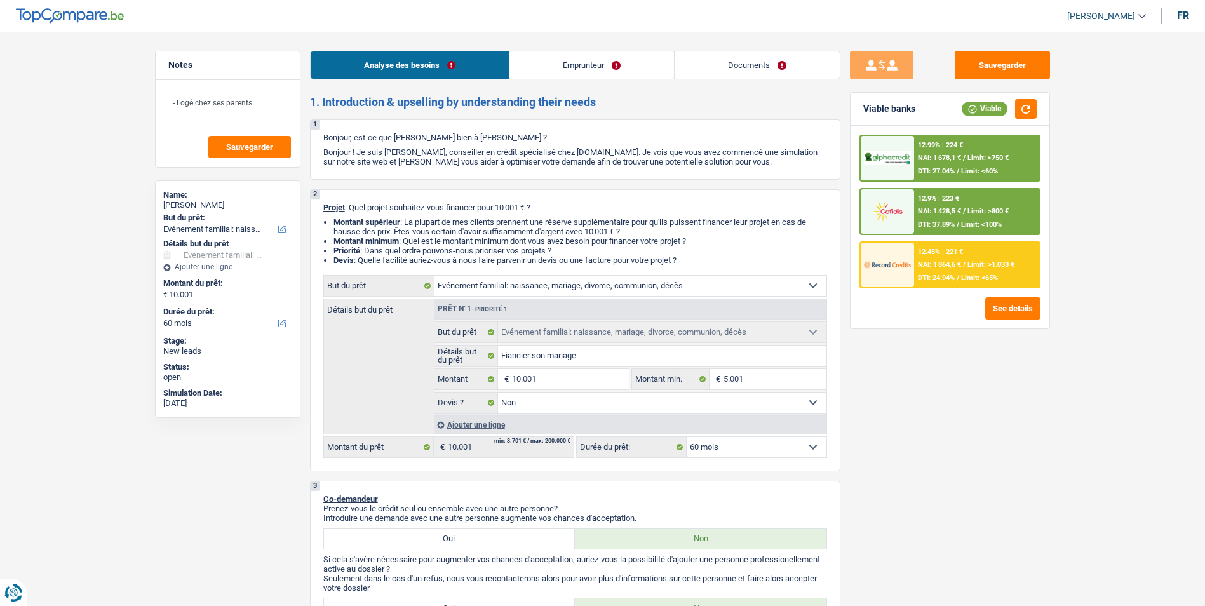
click at [974, 269] on span "Limit: >1.033 €" at bounding box center [990, 264] width 47 height 8
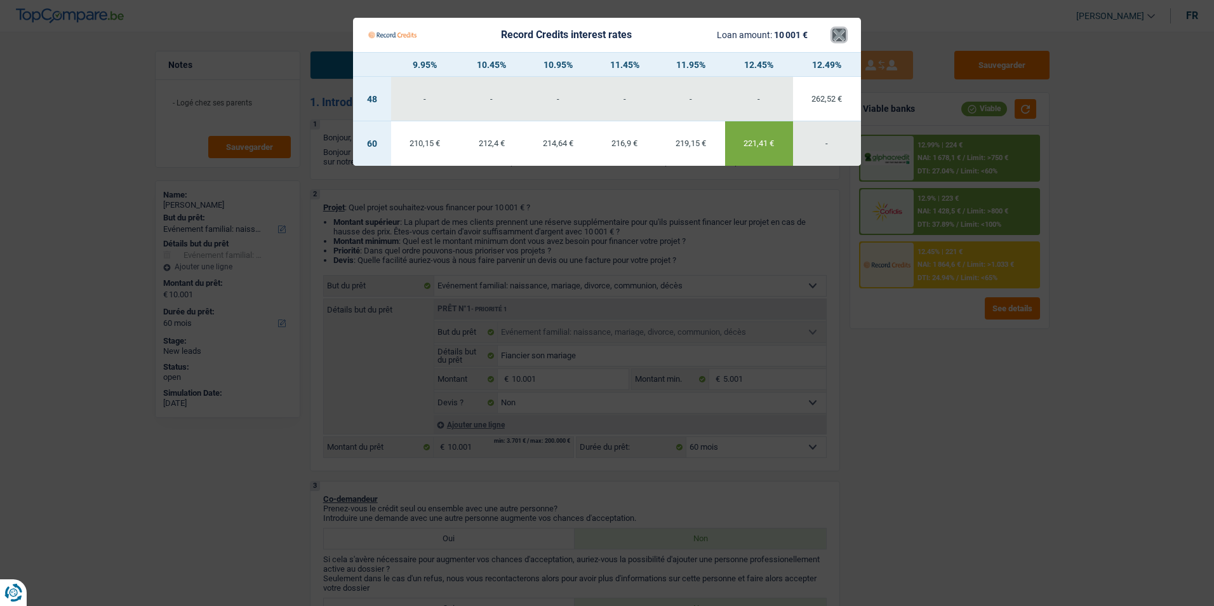
click at [843, 39] on button "×" at bounding box center [838, 35] width 13 height 13
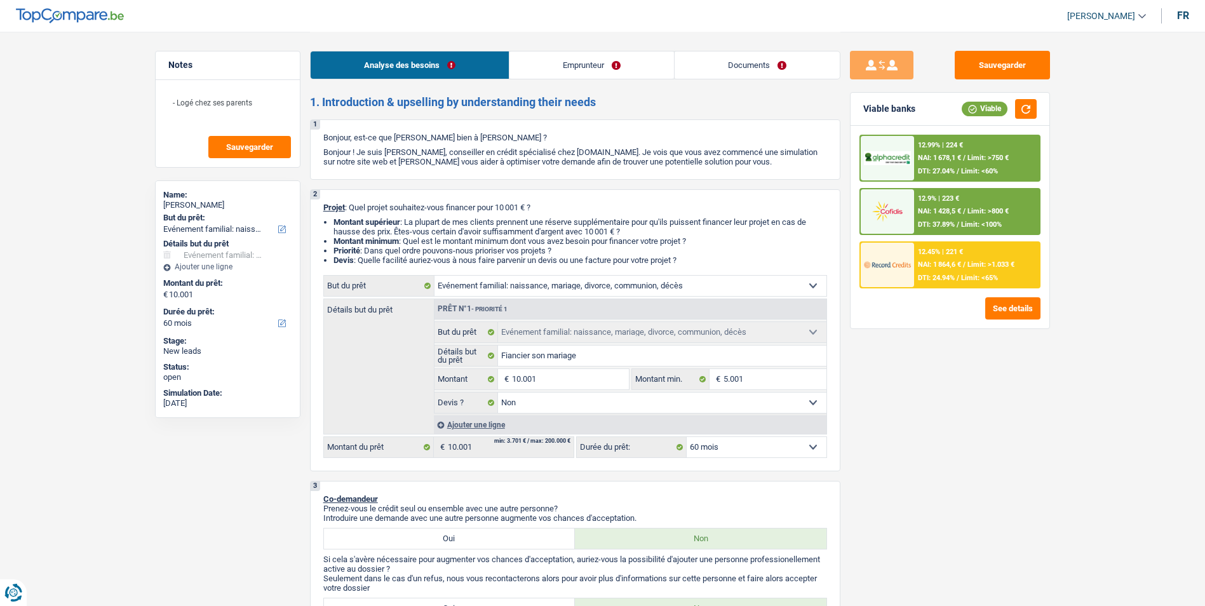
click at [1003, 159] on span "Limit: >750 €" at bounding box center [987, 158] width 41 height 8
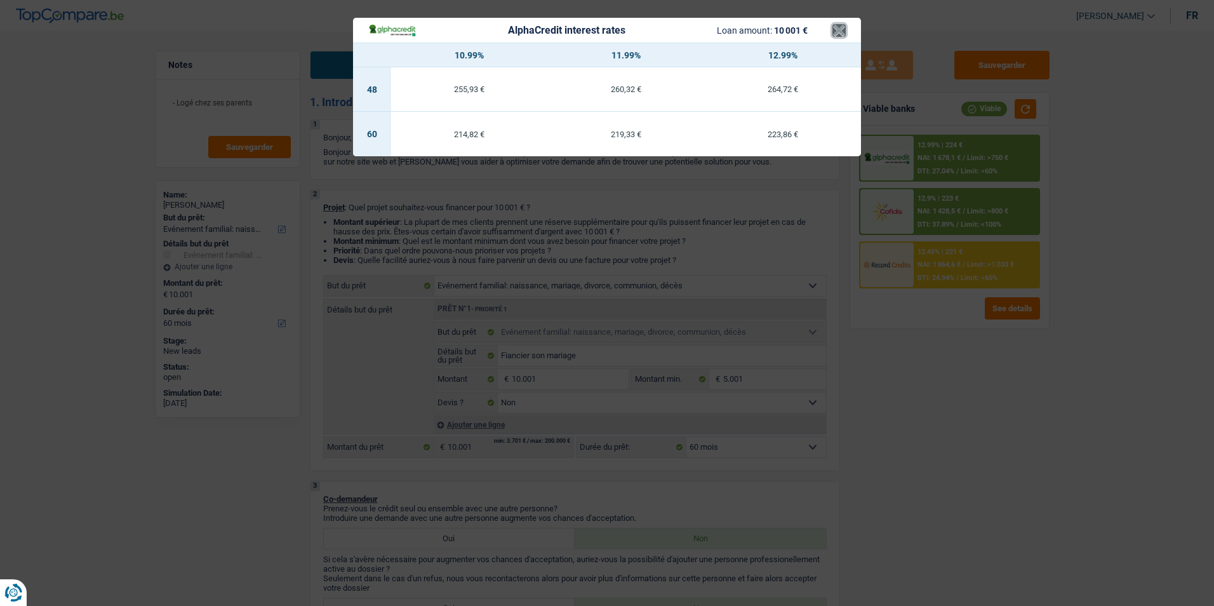
click at [840, 32] on button "×" at bounding box center [838, 30] width 13 height 13
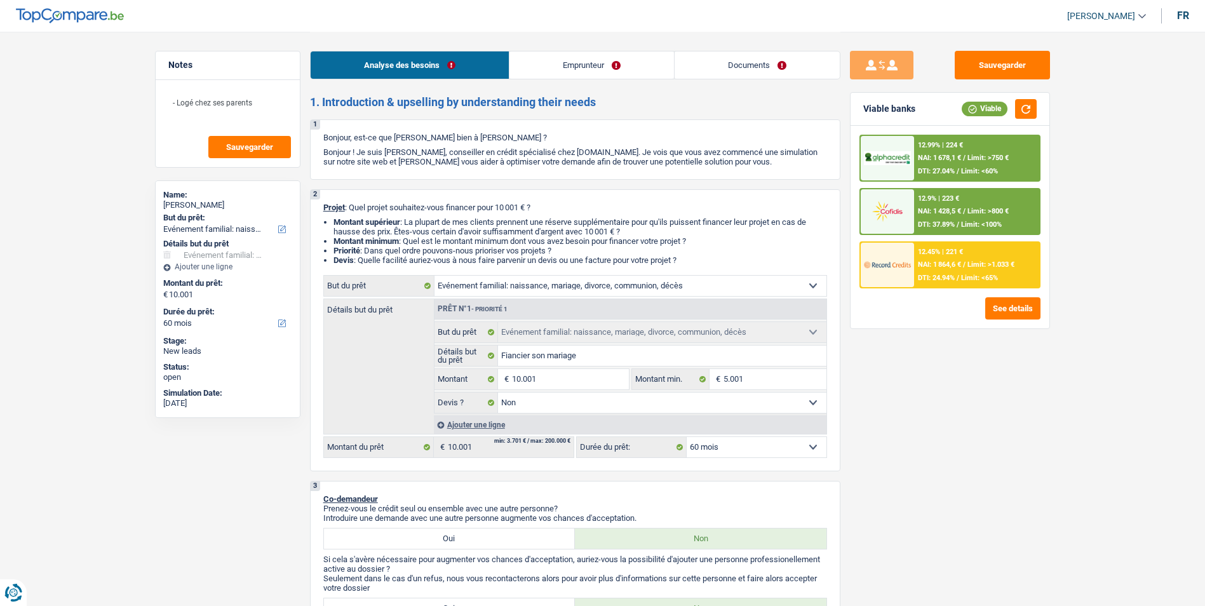
click at [934, 192] on div "12.9% | 223 € NAI: 1 428,5 € / Limit: >800 € DTI: 37.89% / Limit: <100%" at bounding box center [976, 211] width 125 height 44
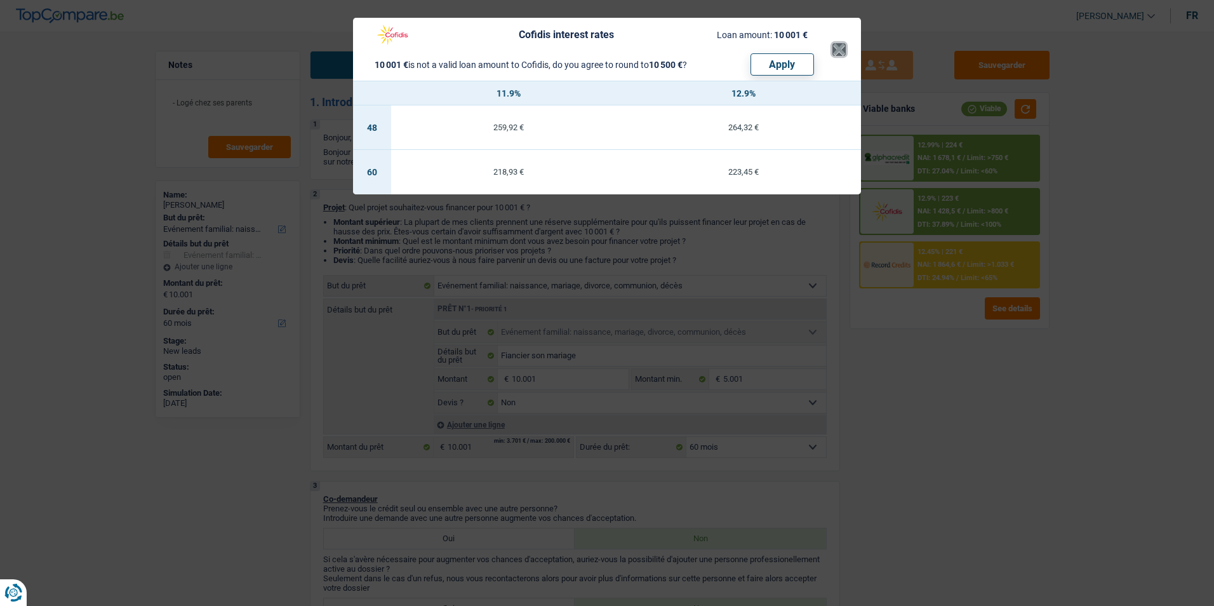
click at [837, 51] on button "×" at bounding box center [838, 49] width 13 height 13
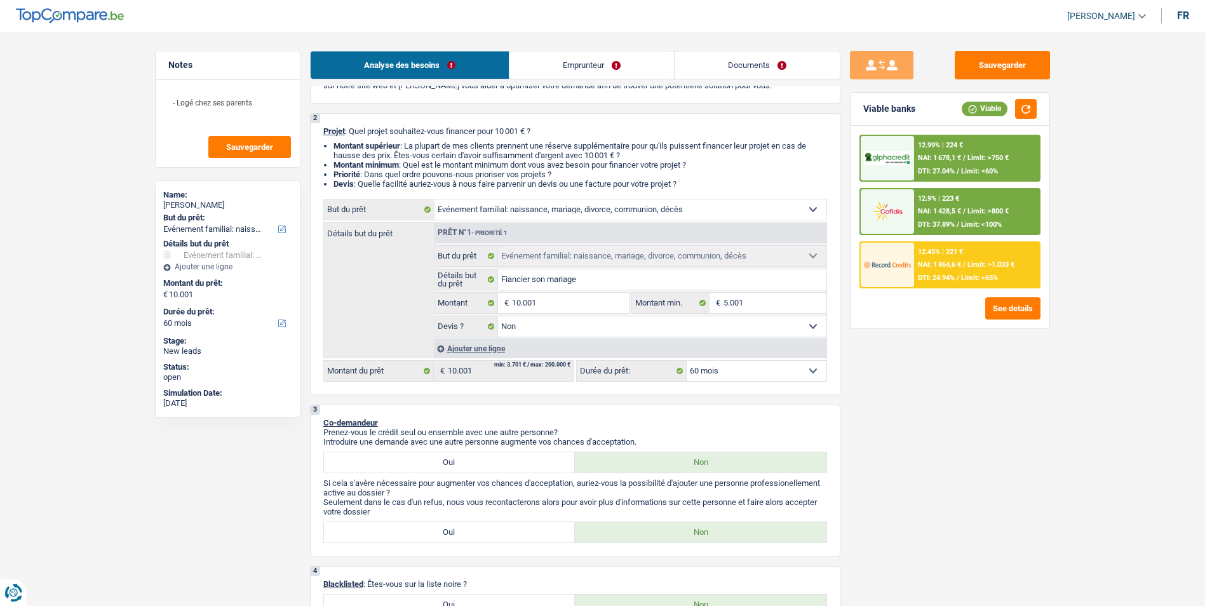
scroll to position [127, 0]
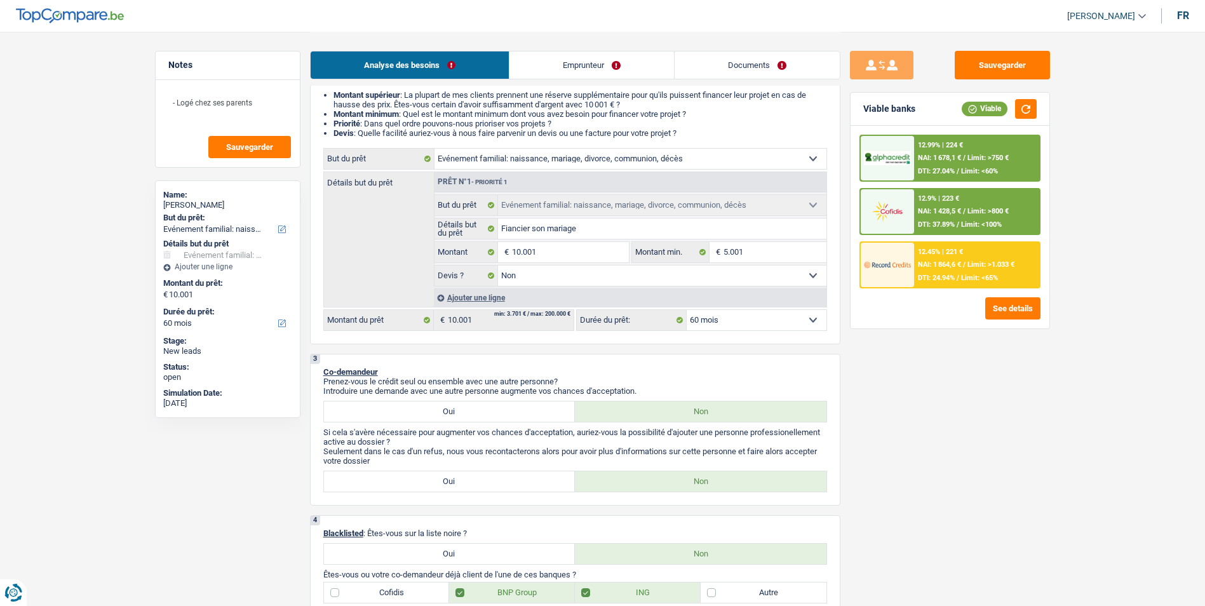
click at [763, 321] on select "12 mois 18 mois 24 mois 30 mois 36 mois 42 mois 48 mois 60 mois Sélectionner un…" at bounding box center [756, 320] width 140 height 20
select select "36"
click at [686, 310] on select "12 mois 18 mois 24 mois 30 mois 36 mois 42 mois 48 mois 60 mois Sélectionner un…" at bounding box center [756, 320] width 140 height 20
select select "36"
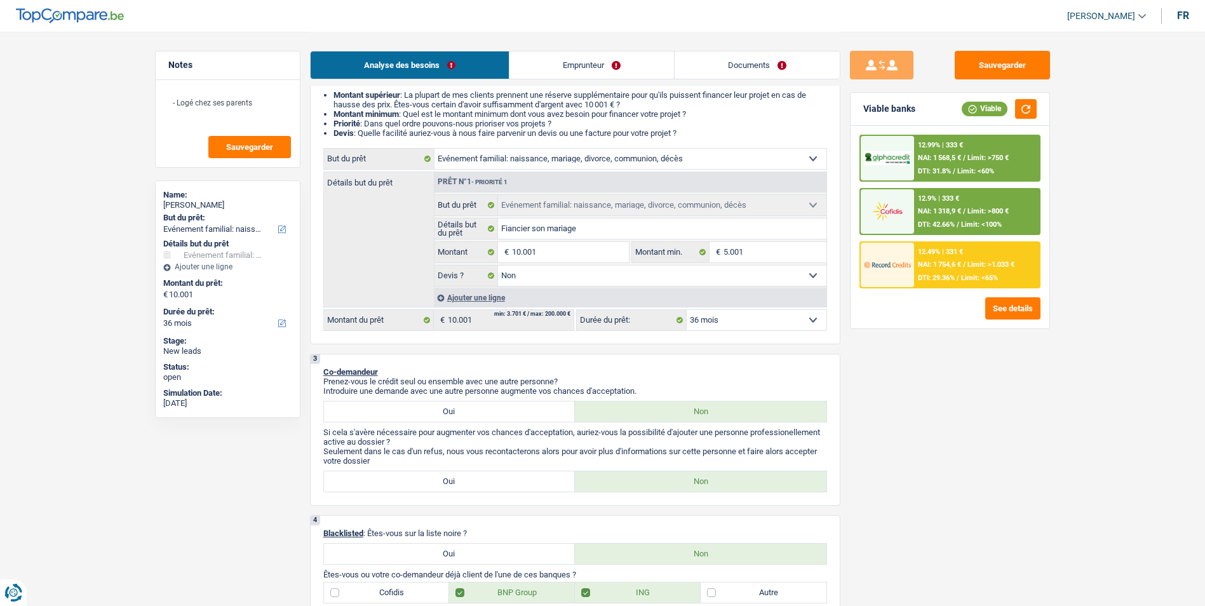
click at [932, 265] on span "NAI: 1 754,6 €" at bounding box center [939, 264] width 43 height 8
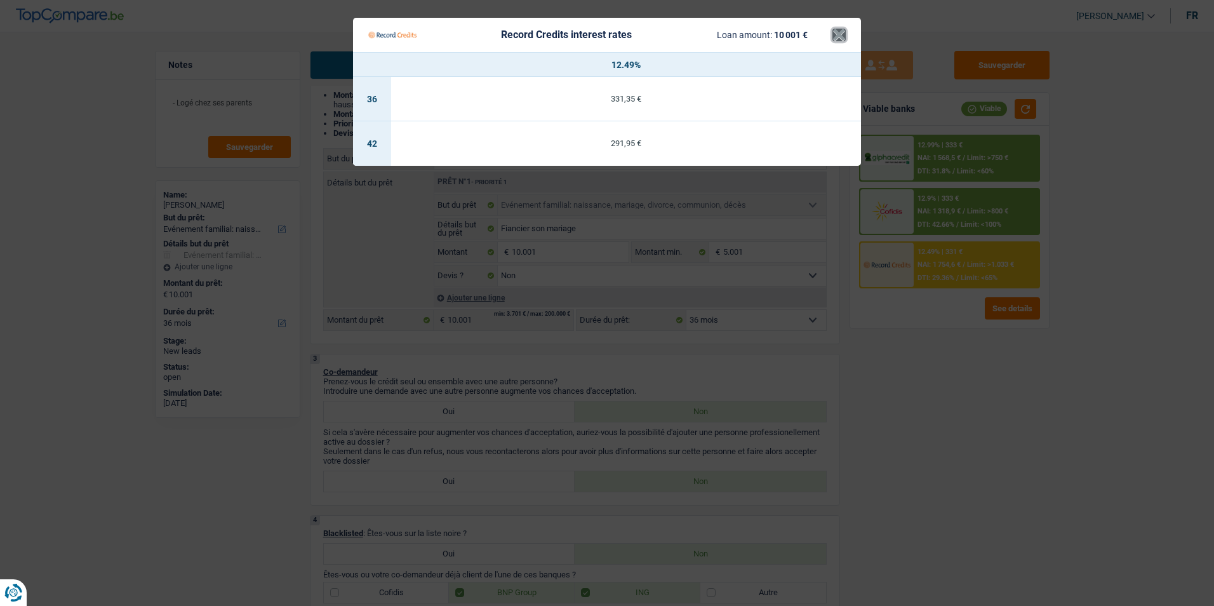
click at [833, 37] on button "×" at bounding box center [838, 35] width 13 height 13
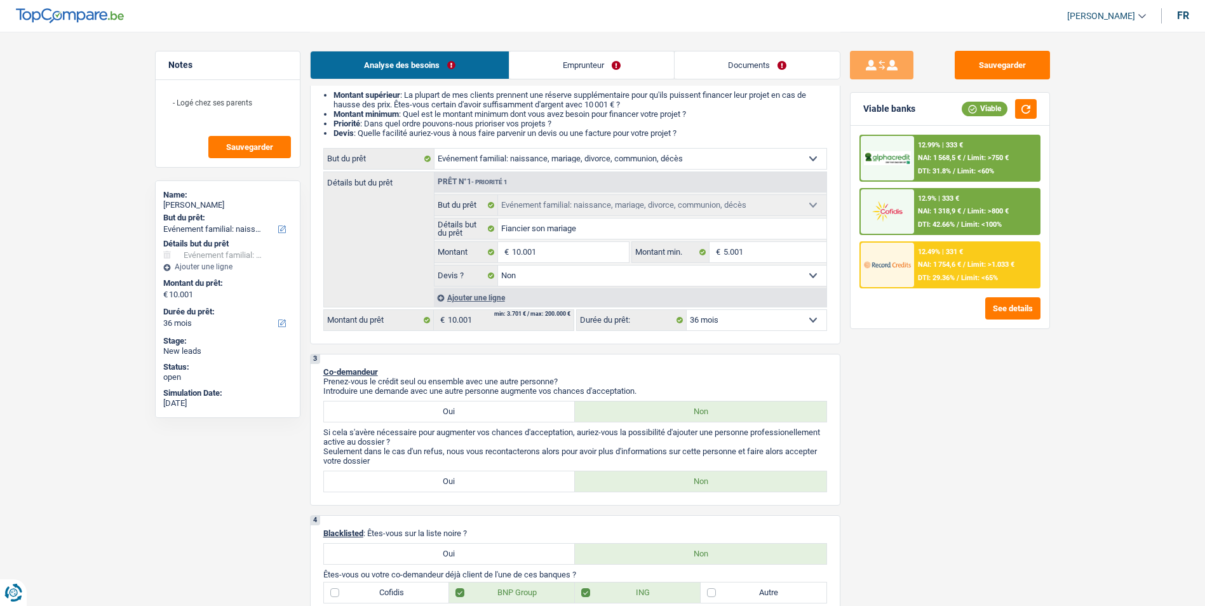
click at [923, 153] on div "12.99% | 333 € NAI: 1 568,5 € / Limit: >750 € DTI: 31.8% / Limit: <60%" at bounding box center [976, 158] width 125 height 44
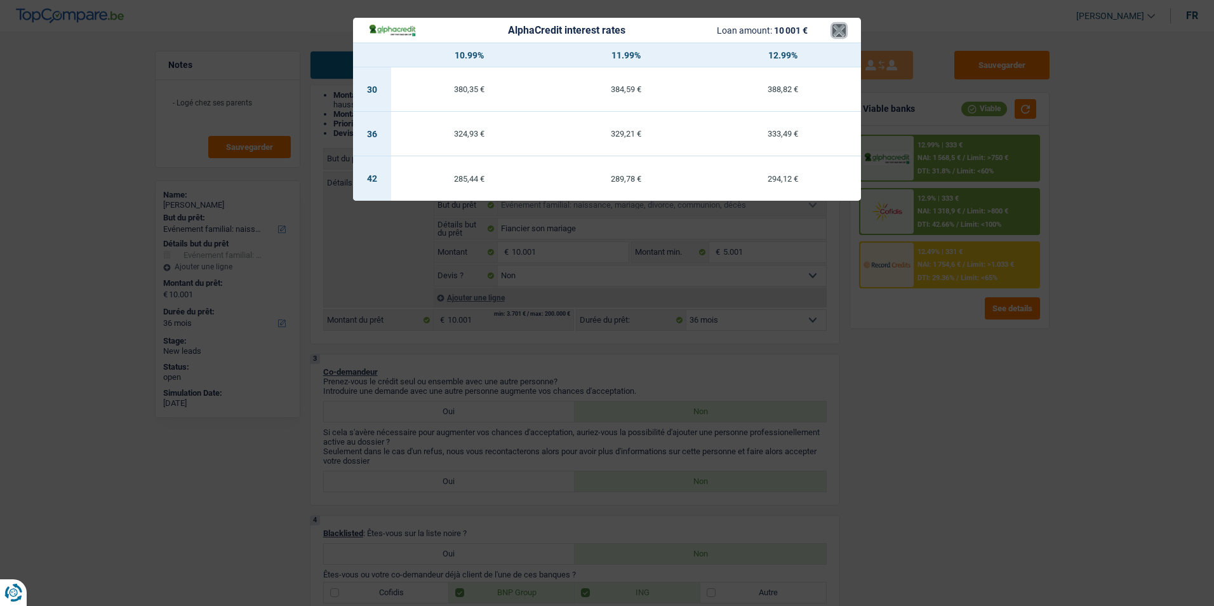
click at [837, 32] on button "×" at bounding box center [838, 30] width 13 height 13
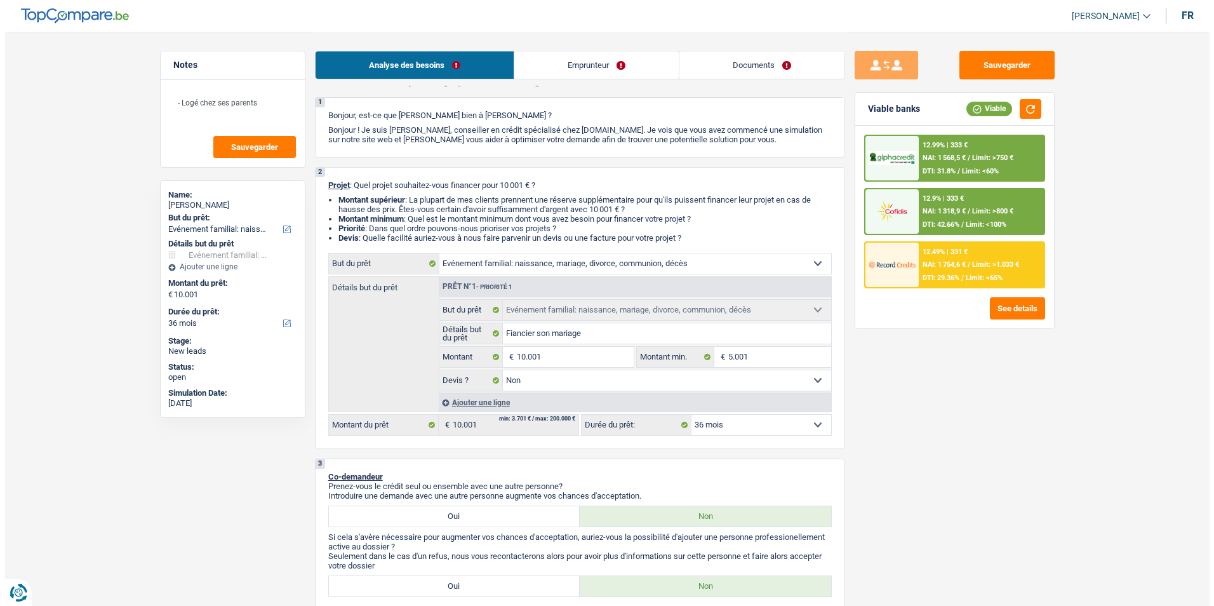
scroll to position [0, 0]
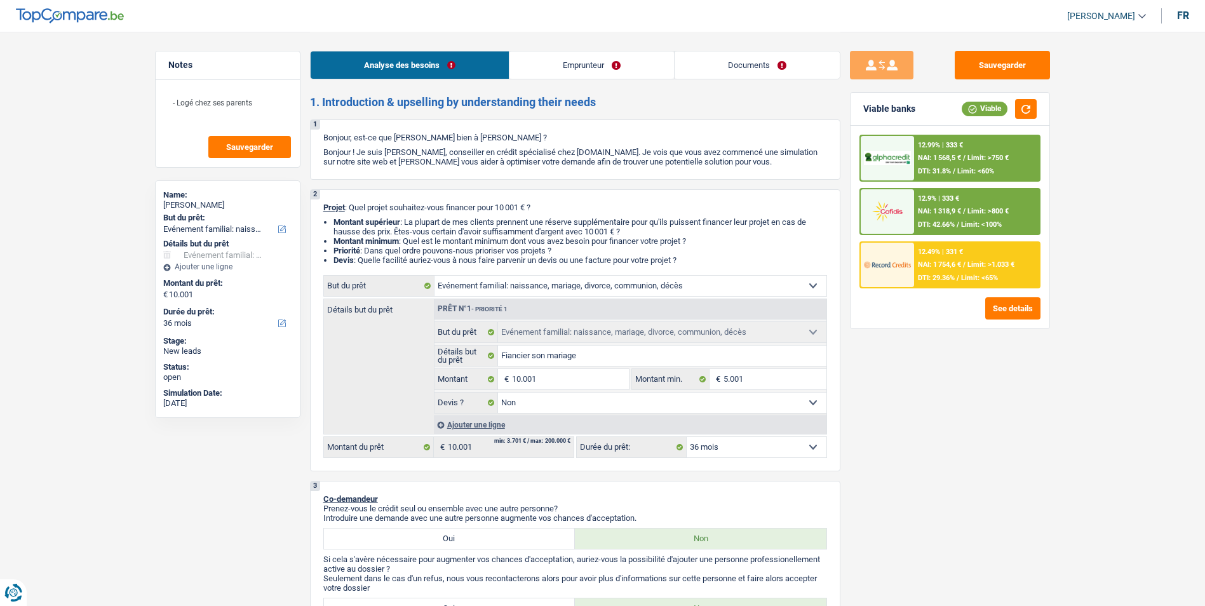
click at [740, 74] on link "Documents" at bounding box center [756, 64] width 165 height 27
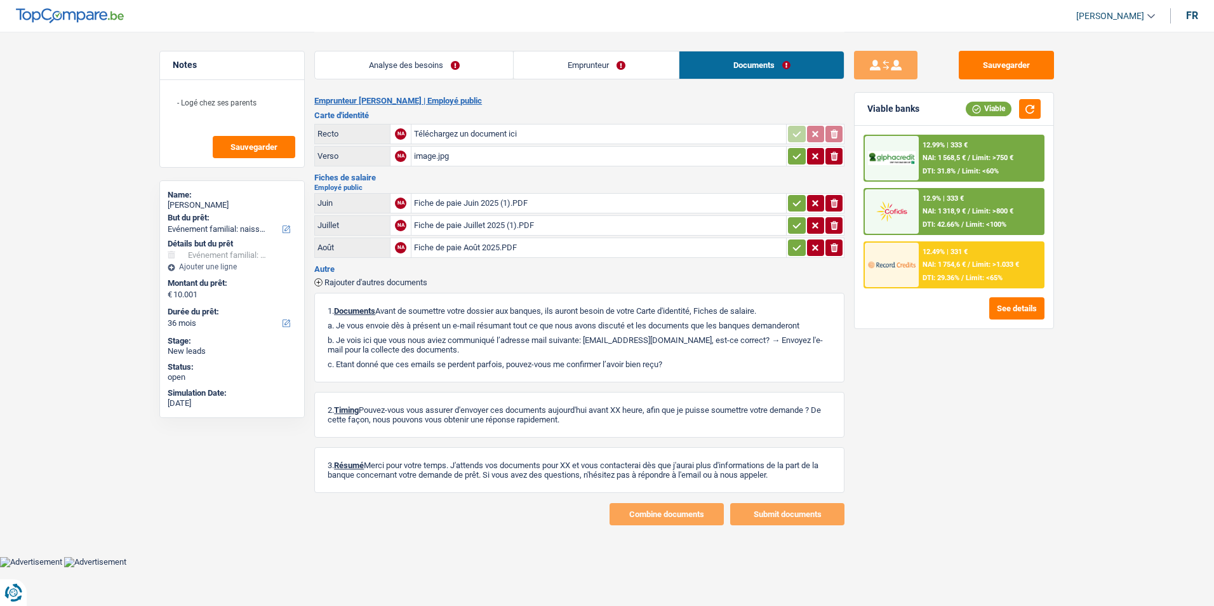
click at [354, 59] on link "Analyse des besoins" at bounding box center [414, 64] width 198 height 27
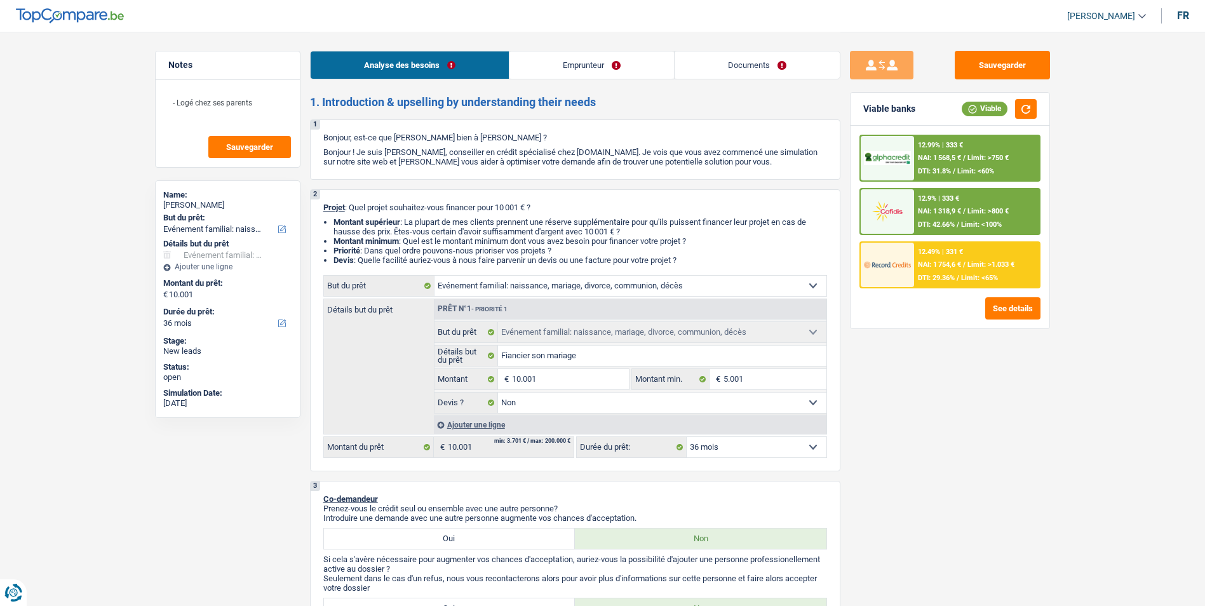
click at [720, 65] on link "Documents" at bounding box center [756, 64] width 165 height 27
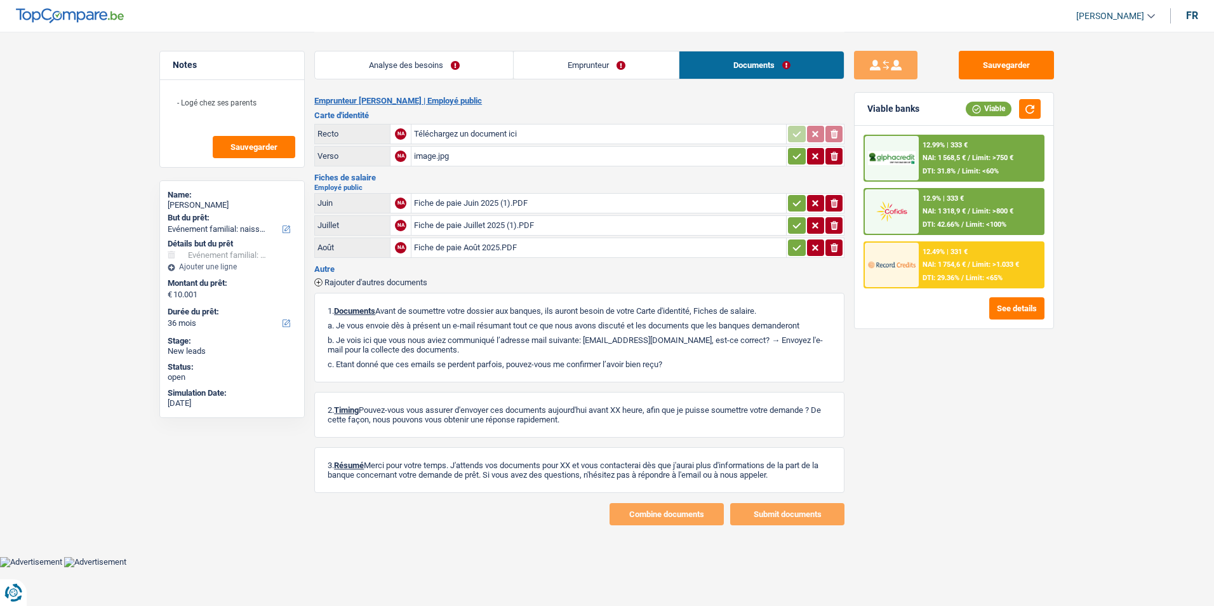
click at [488, 204] on div "Fiche de paie Juin 2025 (1).PDF" at bounding box center [599, 203] width 370 height 19
click at [472, 224] on div "Fiche de paie Juillet 2025 (1).PDF" at bounding box center [599, 225] width 370 height 19
click at [481, 200] on div "Fiche de paie Juin 2025 (1).PDF" at bounding box center [599, 203] width 370 height 19
click at [490, 196] on div "Fiche de paie Juin 2025 (1).PDF" at bounding box center [599, 203] width 370 height 19
click at [259, 144] on span "Sauvegarder" at bounding box center [254, 147] width 47 height 8
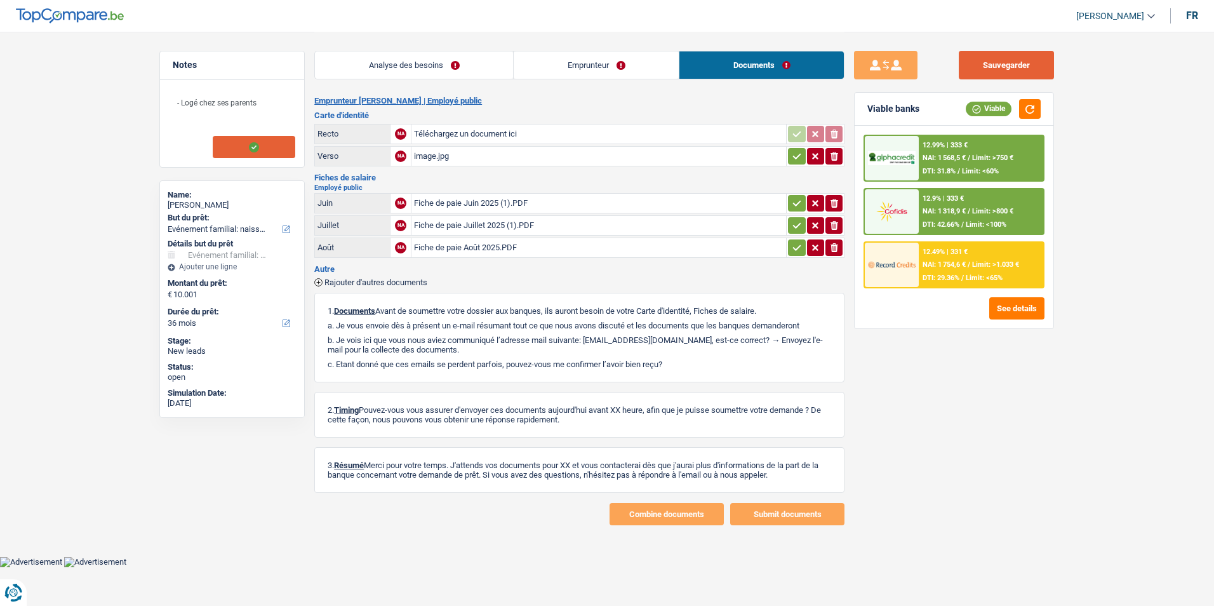
click at [966, 74] on button "Sauvegarder" at bounding box center [1006, 65] width 95 height 29
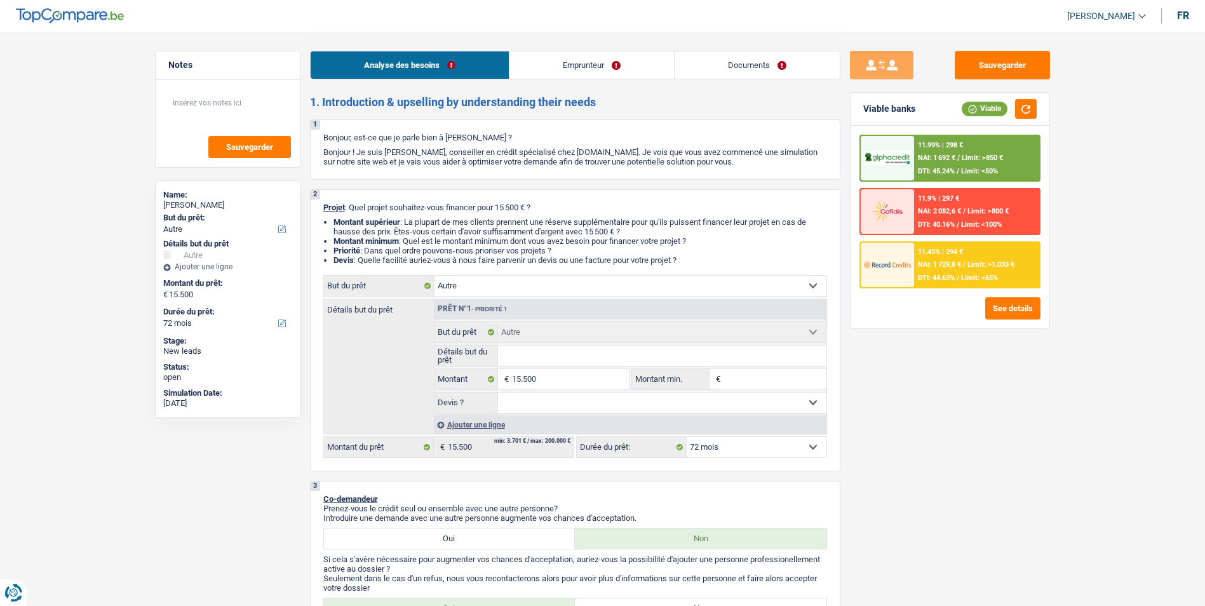
select select "other"
select select "72"
select select "other"
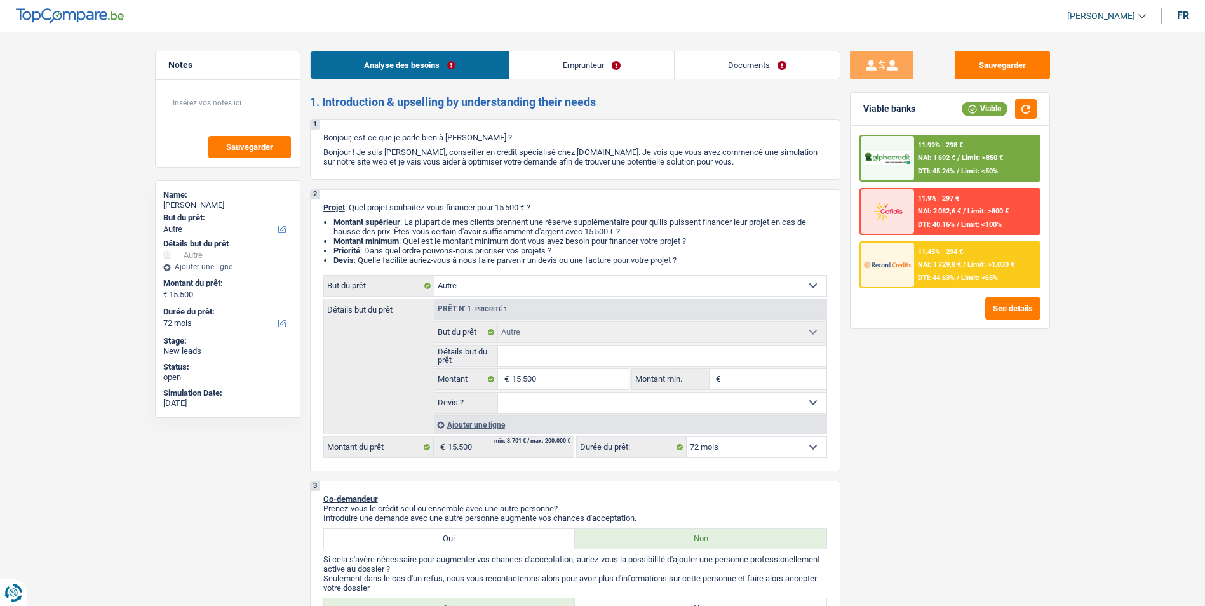
select select "72"
select select "privateEmployee"
select select "familyAllowances"
select select "netSalary"
select select "mealVouchers"
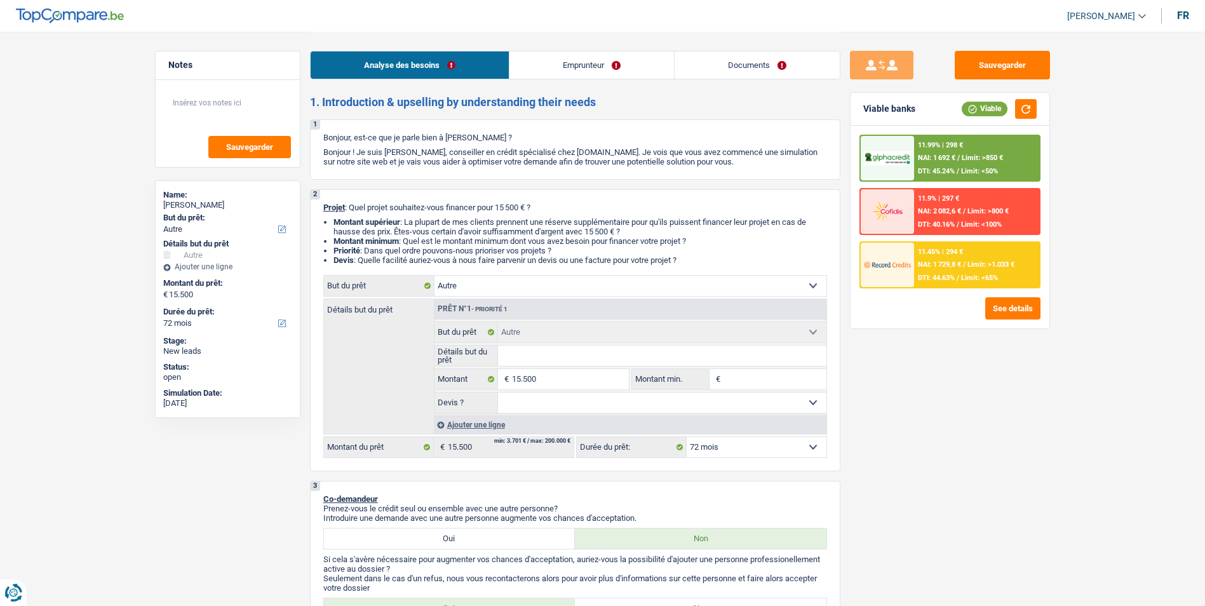
select select "rents"
select select "other"
select select "72"
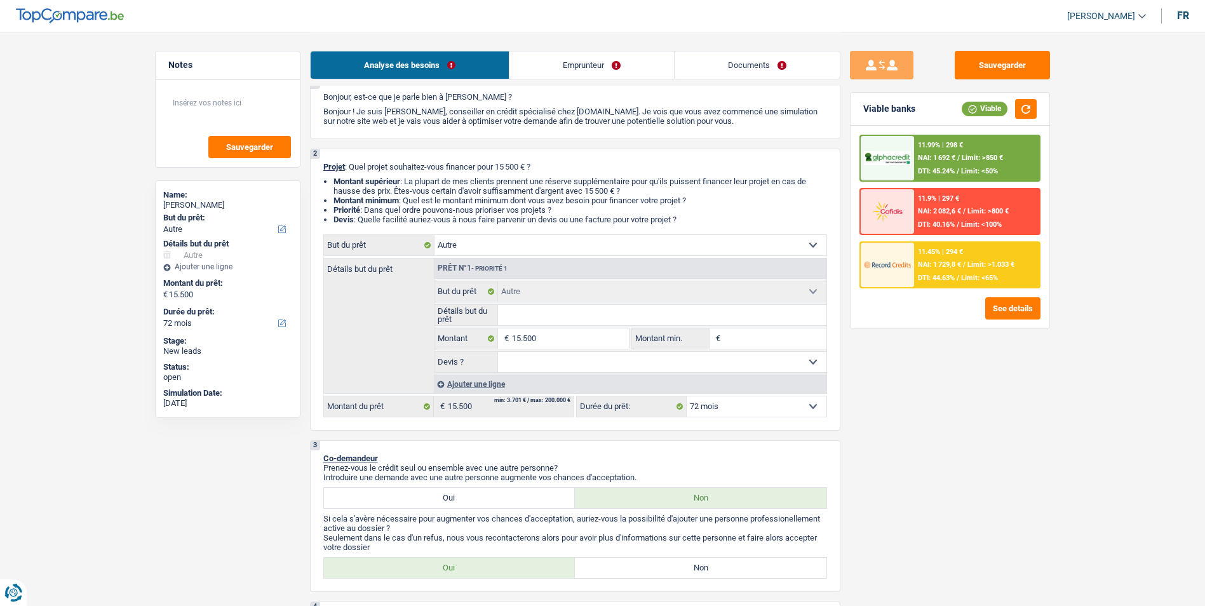
scroll to position [64, 0]
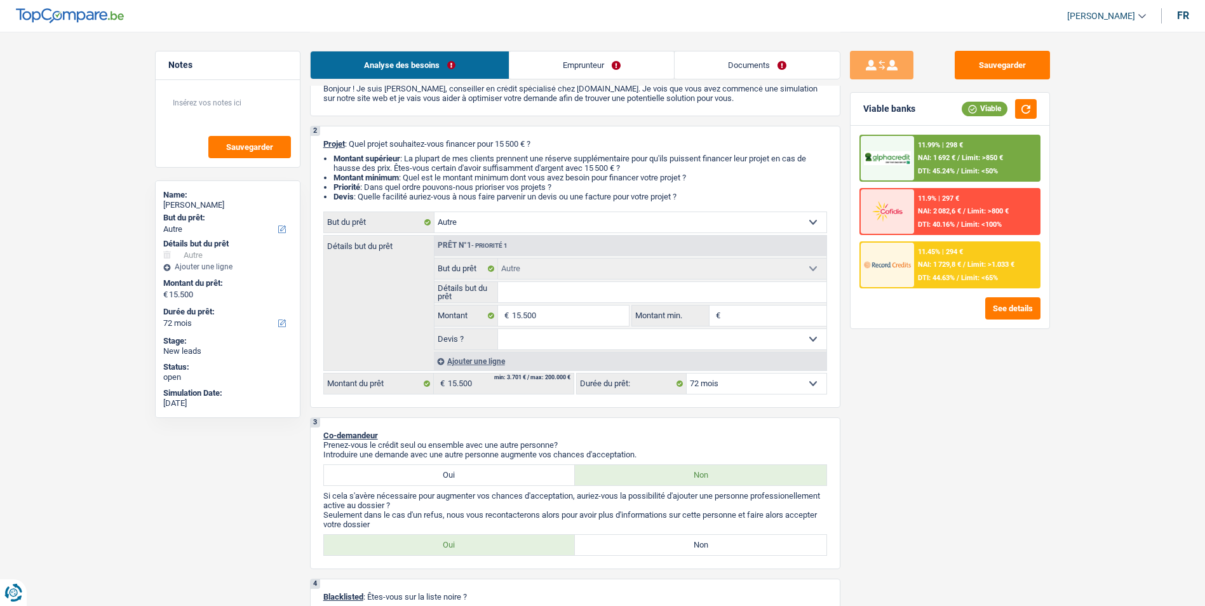
click at [732, 388] on select "12 mois 18 mois 24 mois 30 mois 36 mois 42 mois 48 mois 60 mois 72 mois 84 mois…" at bounding box center [756, 383] width 140 height 20
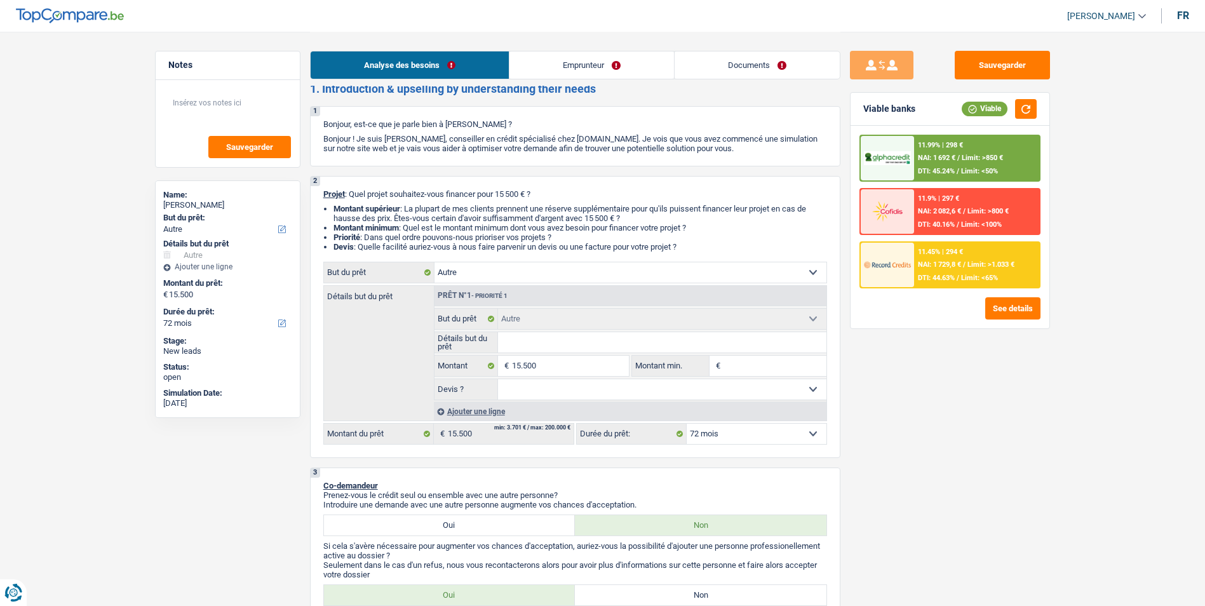
scroll to position [0, 0]
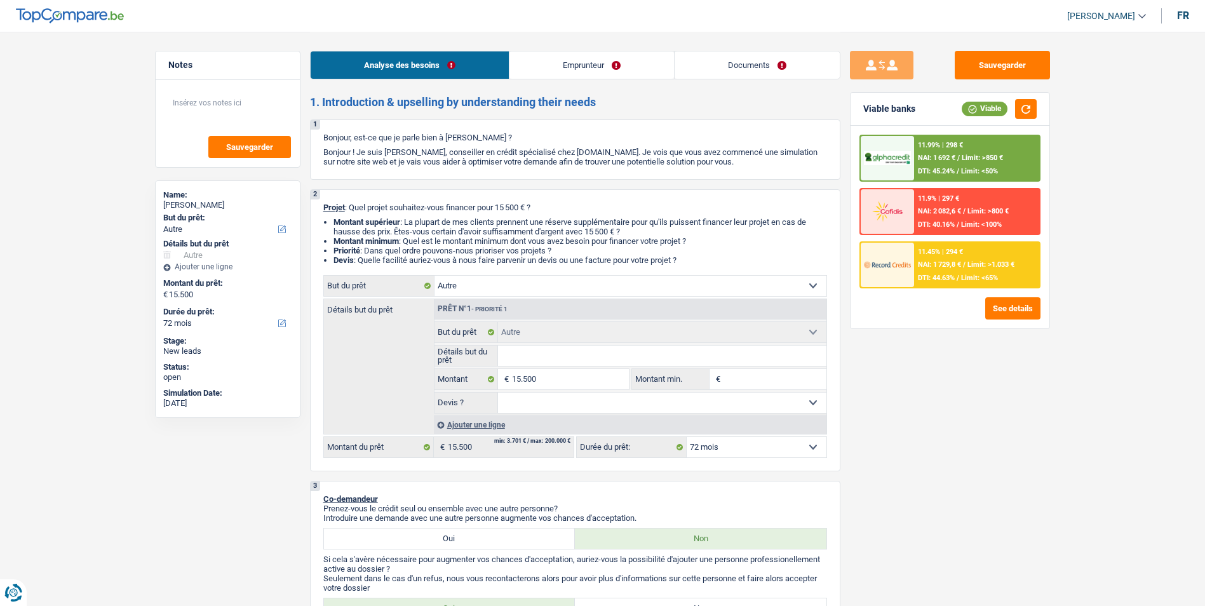
click at [549, 285] on select "Confort maison: meubles, textile, peinture, électroménager, outillage non-profe…" at bounding box center [630, 286] width 392 height 20
click at [603, 67] on link "Emprunteur" at bounding box center [591, 64] width 164 height 27
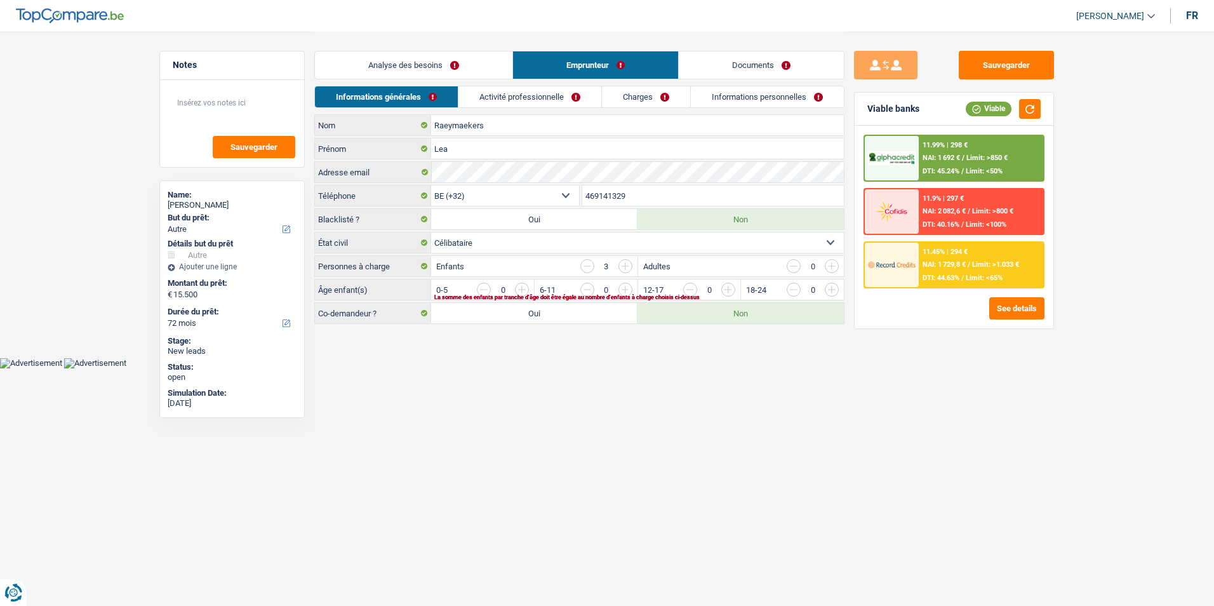
click at [737, 67] on link "Documents" at bounding box center [761, 64] width 165 height 27
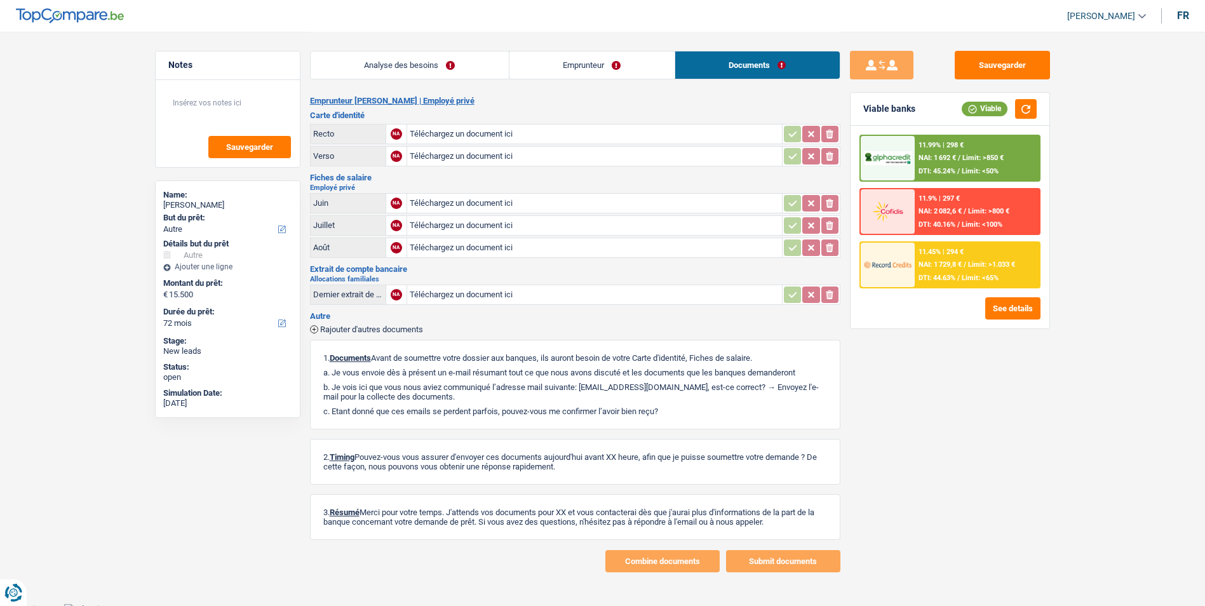
click at [591, 76] on link "Emprunteur" at bounding box center [591, 64] width 165 height 27
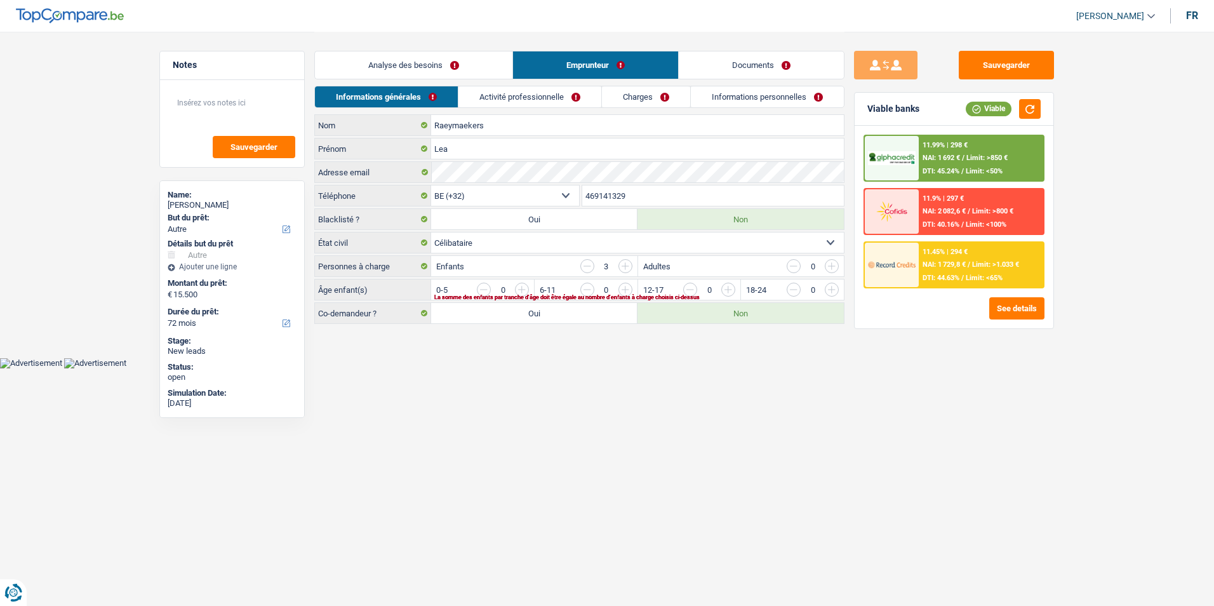
click at [449, 65] on link "Analyse des besoins" at bounding box center [413, 64] width 197 height 27
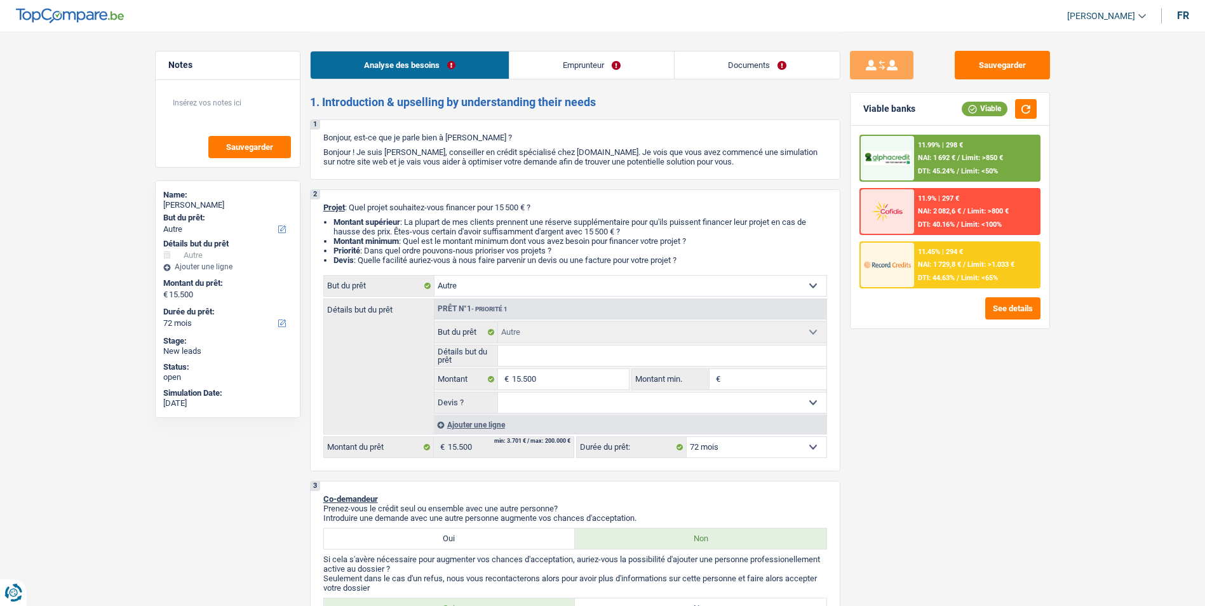
click at [594, 281] on select "Confort maison: meubles, textile, peinture, électroménager, outillage non-profe…" at bounding box center [630, 286] width 392 height 20
click at [591, 72] on link "Emprunteur" at bounding box center [591, 64] width 164 height 27
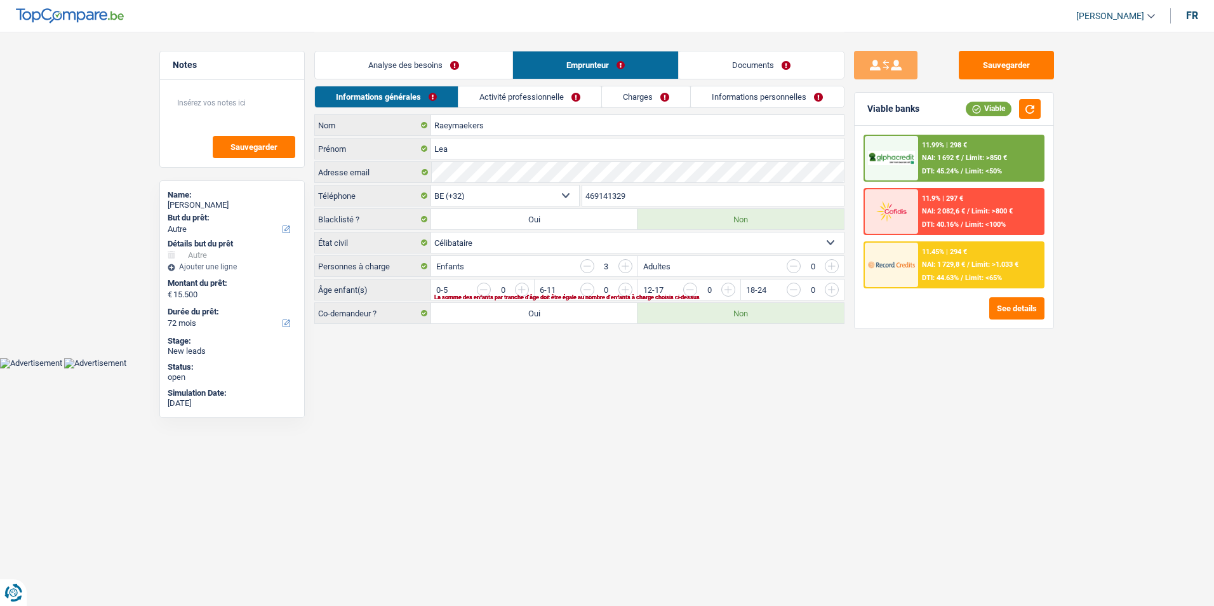
click at [711, 62] on link "Documents" at bounding box center [761, 64] width 165 height 27
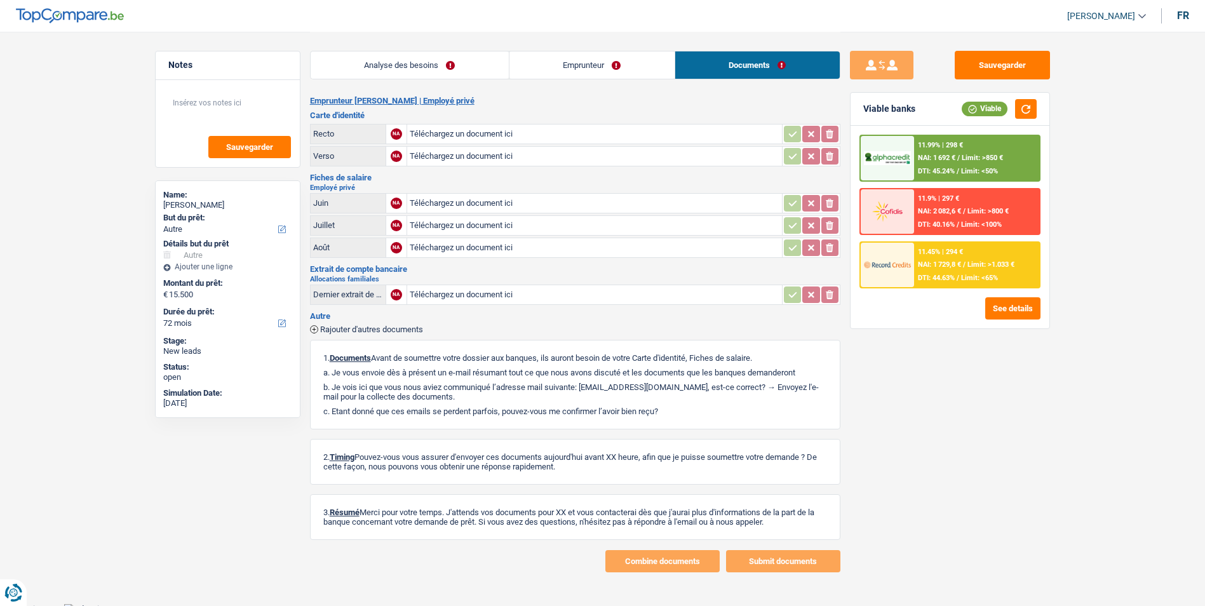
click at [633, 62] on link "Emprunteur" at bounding box center [591, 64] width 165 height 27
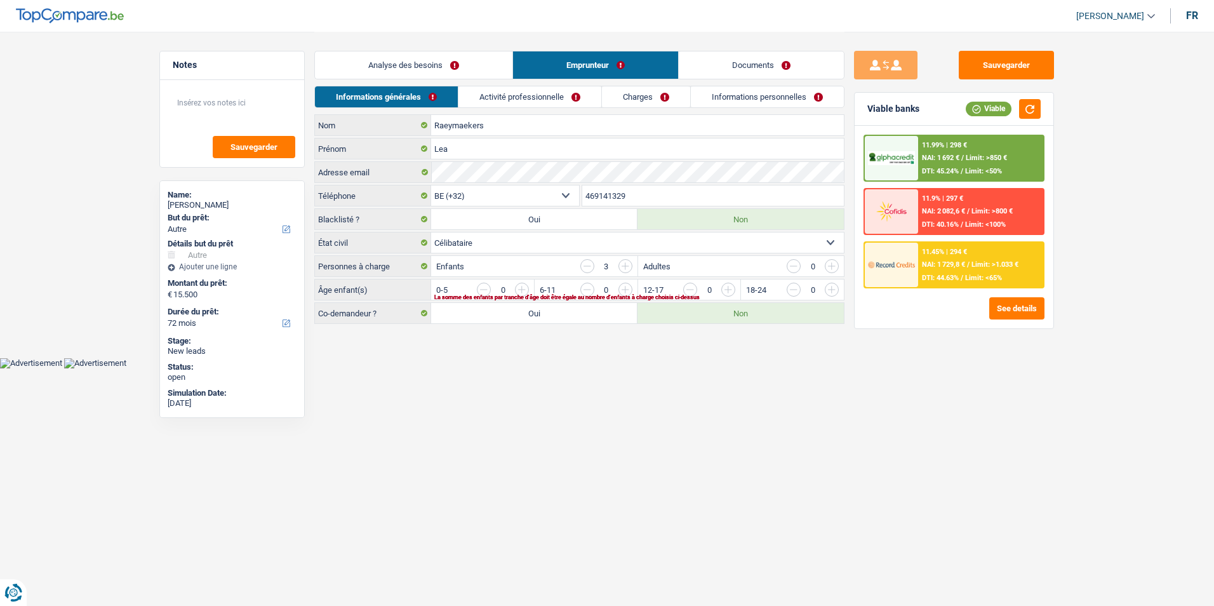
click at [442, 67] on link "Analyse des besoins" at bounding box center [413, 64] width 197 height 27
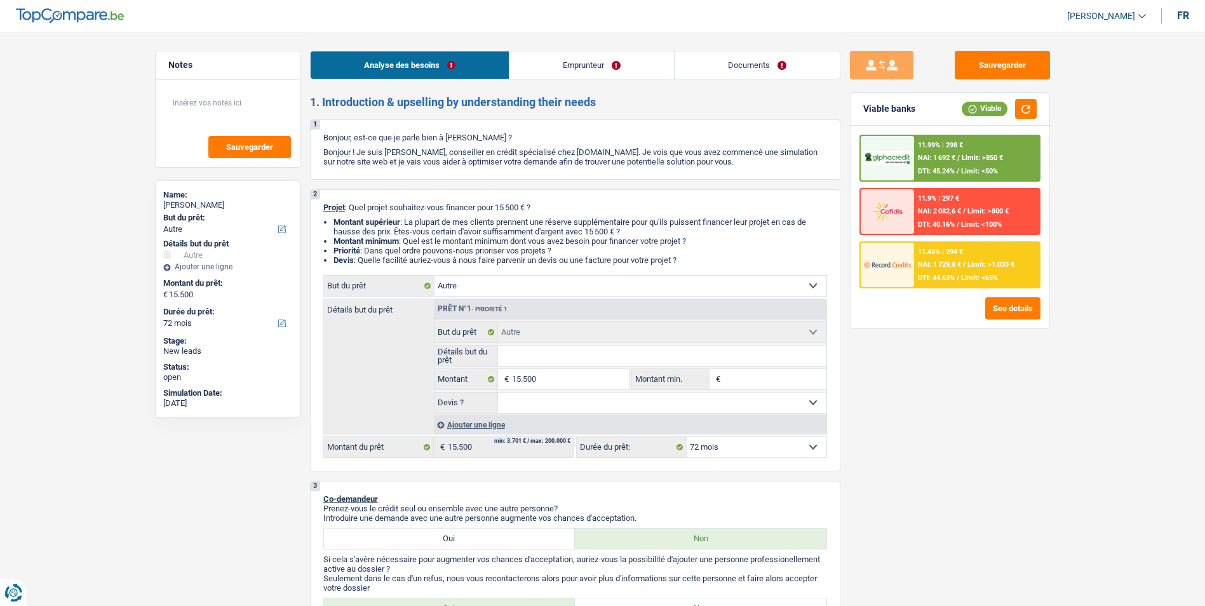
click at [564, 68] on link "Emprunteur" at bounding box center [591, 64] width 164 height 27
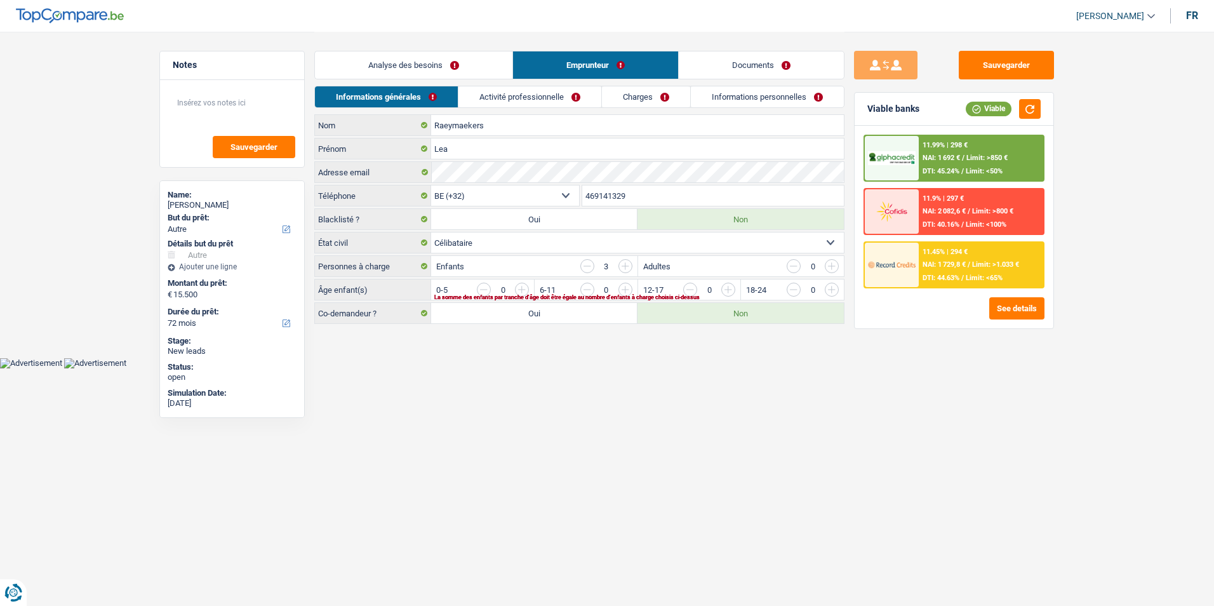
click at [433, 57] on link "Analyse des besoins" at bounding box center [413, 64] width 197 height 27
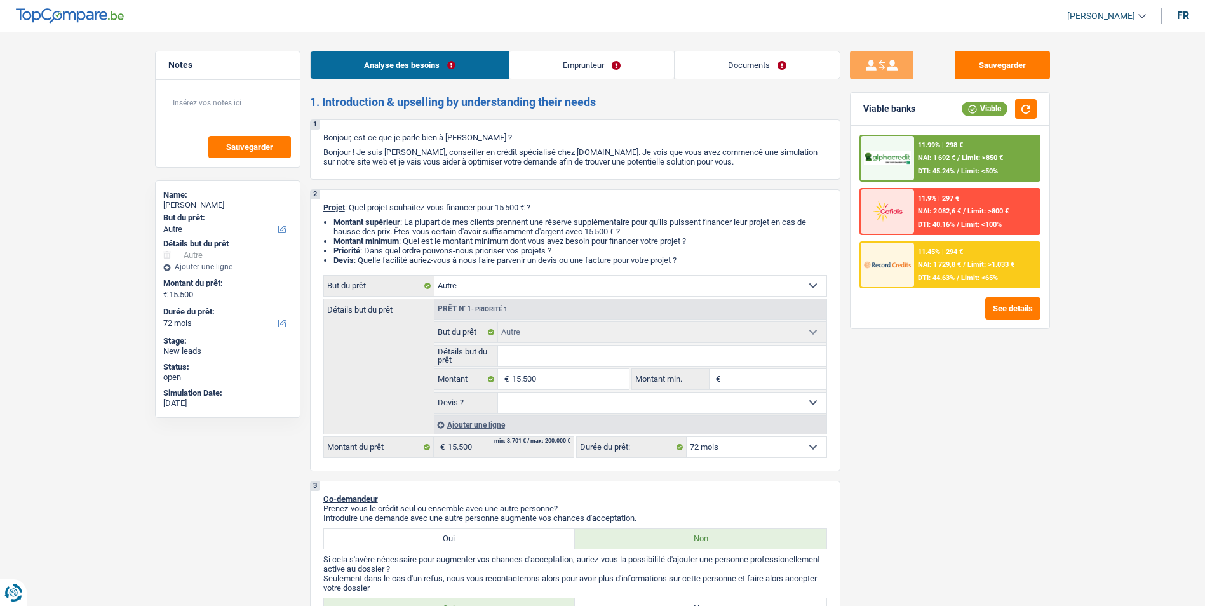
click at [662, 286] on select "Confort maison: meubles, textile, peinture, électroménager, outillage non-profe…" at bounding box center [630, 286] width 392 height 20
select select "household"
click at [434, 276] on select "Confort maison: meubles, textile, peinture, électroménager, outillage non-profe…" at bounding box center [630, 286] width 392 height 20
select select "household"
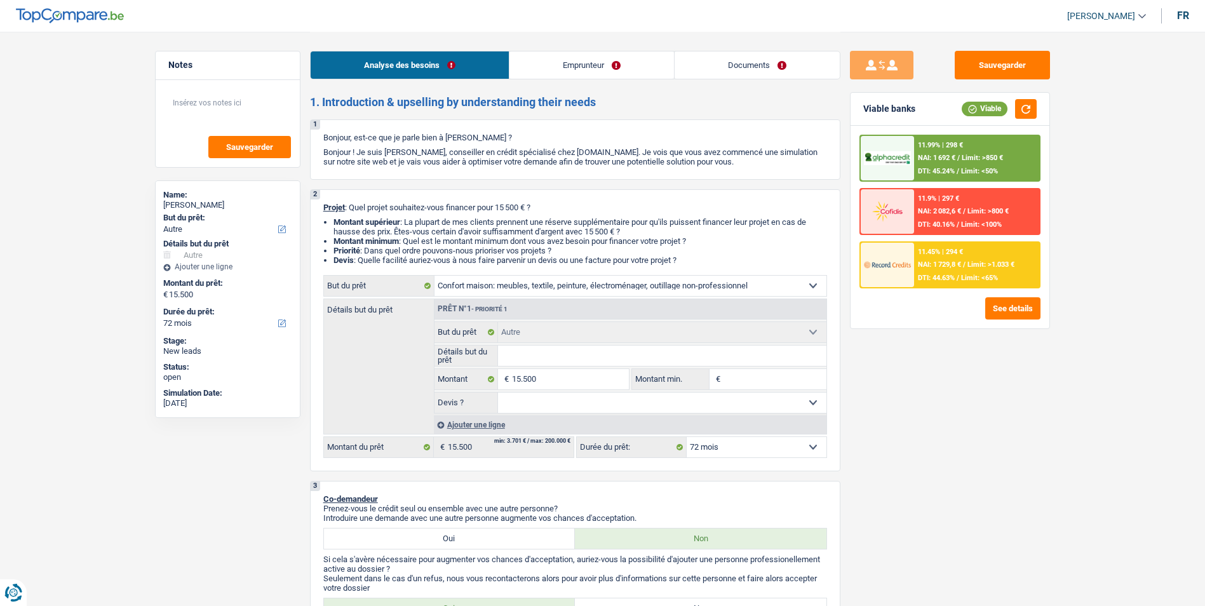
select select "household"
select select "other"
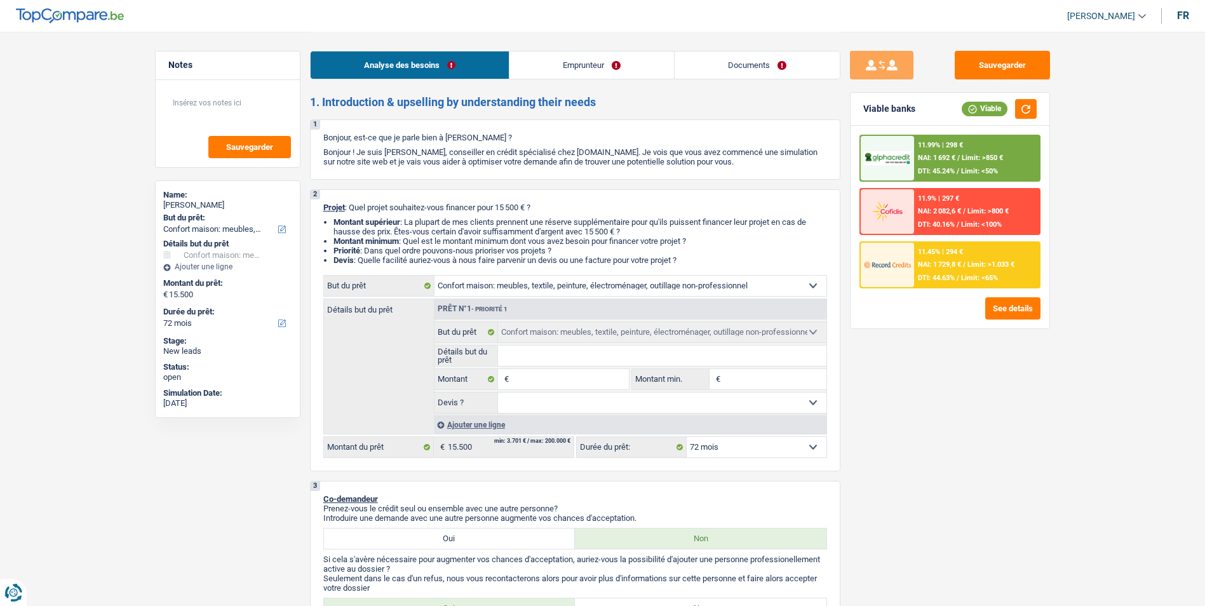
select select "other"
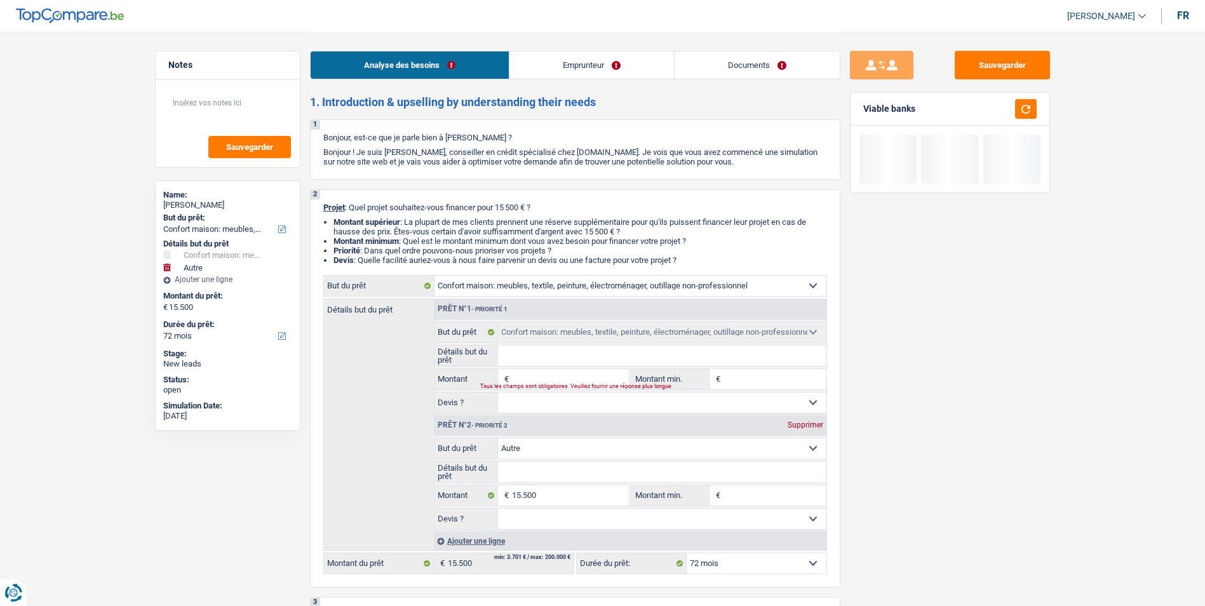
click at [797, 427] on div "Supprimer" at bounding box center [805, 425] width 42 height 8
type input "0"
select select
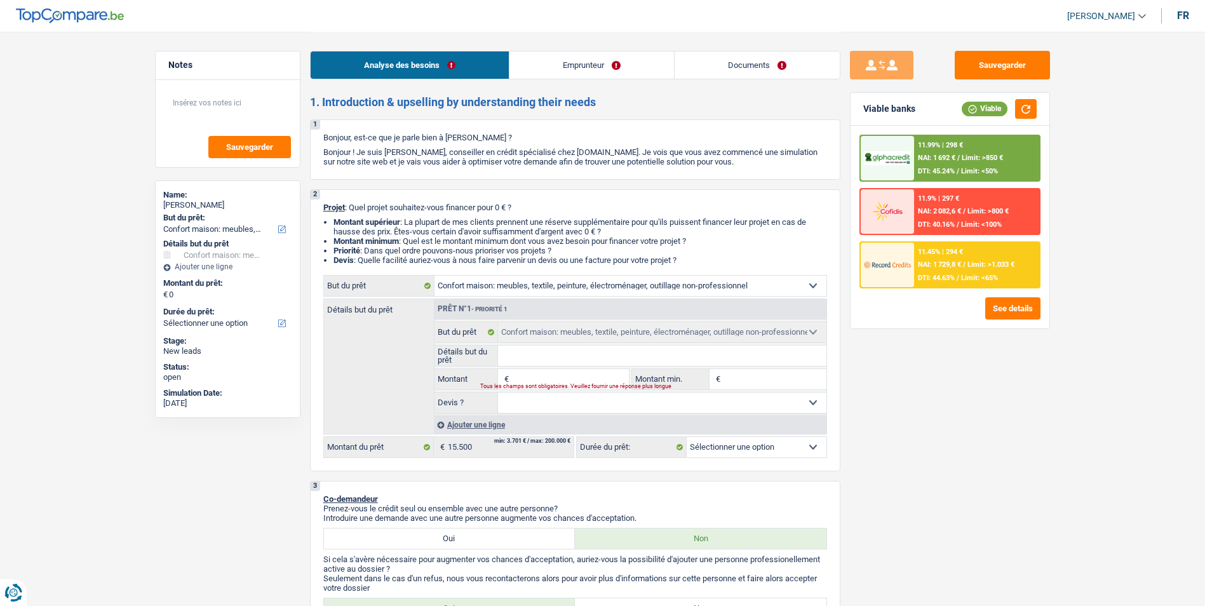
click at [583, 387] on div "Tous les champs sont obligatoires. Veuillez fournir une réponse plus longue" at bounding box center [546, 386] width 133 height 5
click at [585, 377] on input "Montant" at bounding box center [570, 379] width 116 height 20
type input "1"
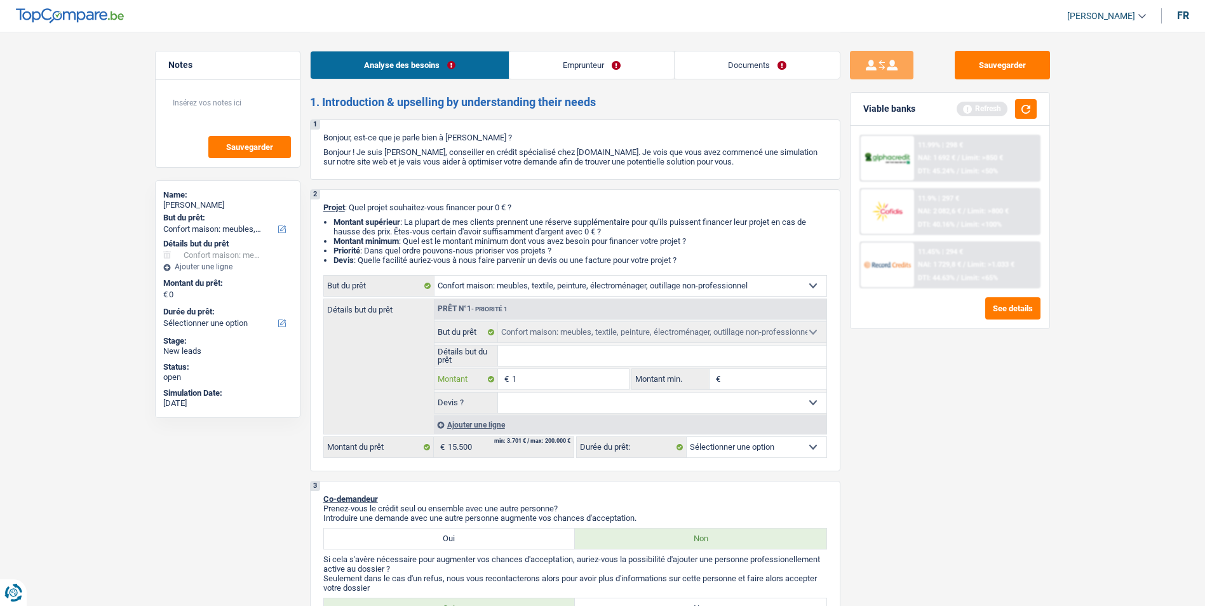
type input "15"
type input "150"
type input "1.500"
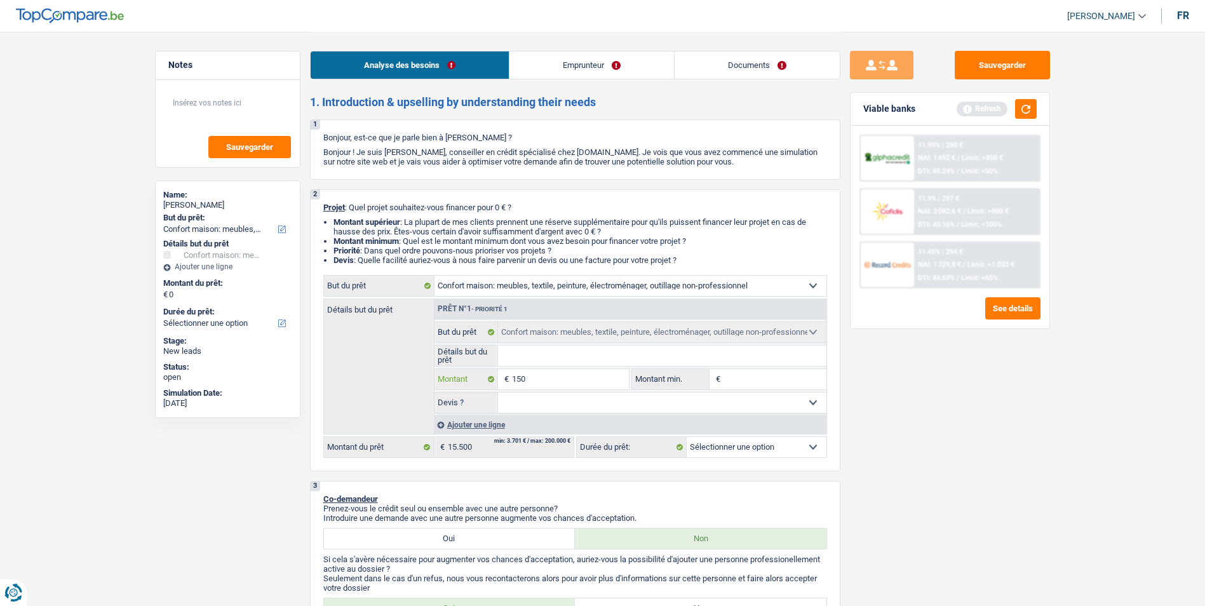
type input "1.500"
type input "15.001"
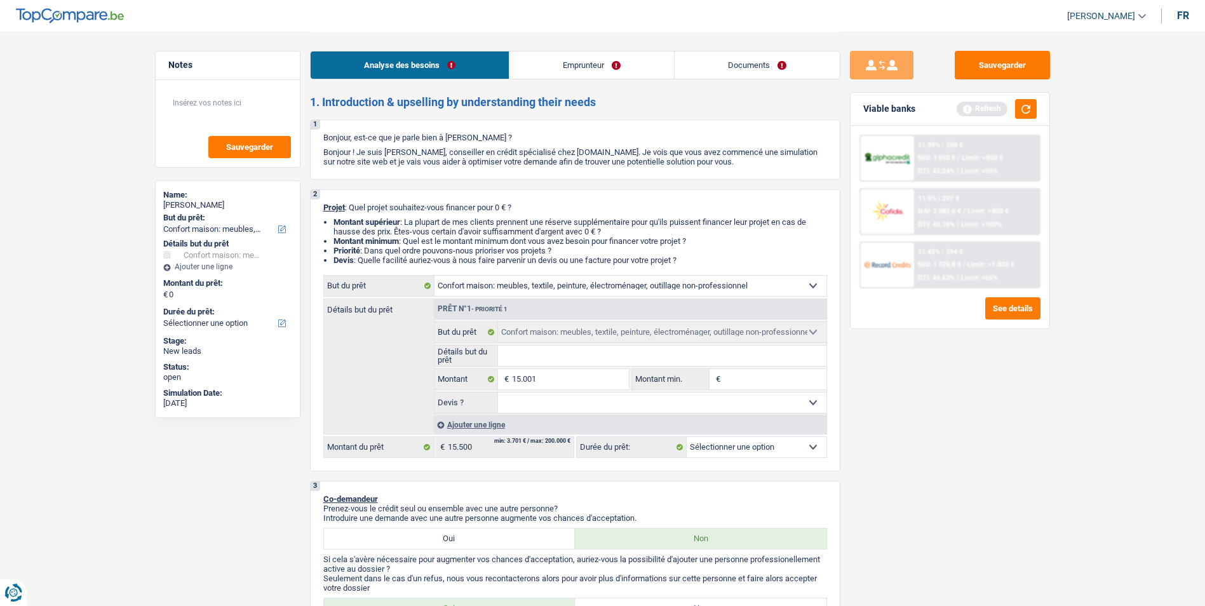
type input "15.001"
click at [596, 402] on select "Oui Non Non répondu Sélectionner une option" at bounding box center [662, 402] width 328 height 20
select select "84"
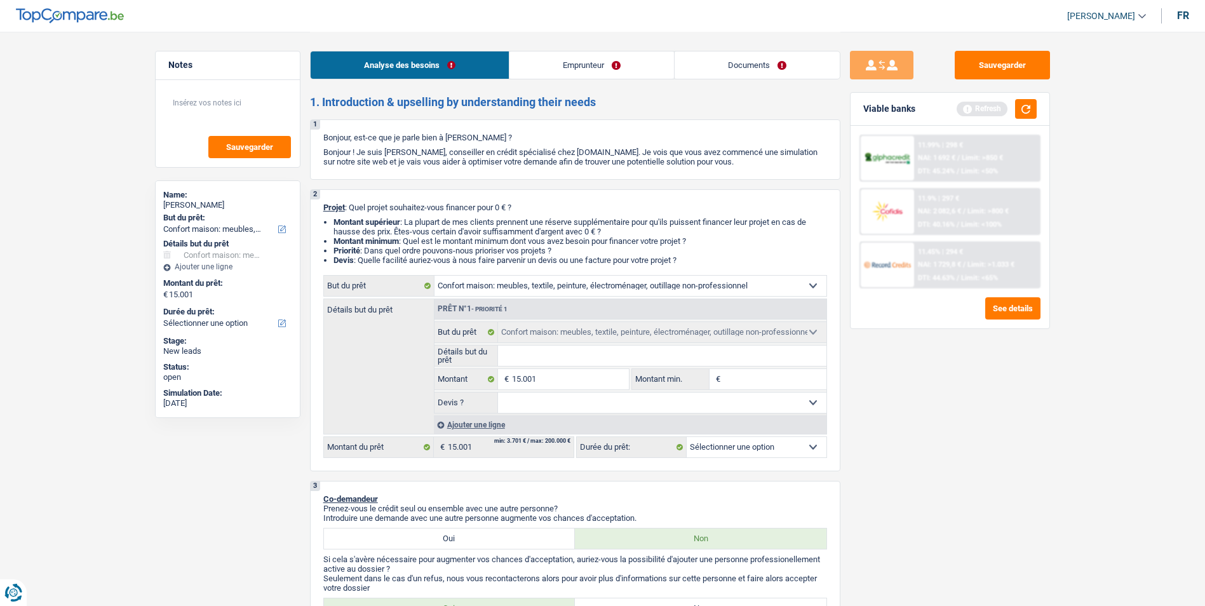
select select "84"
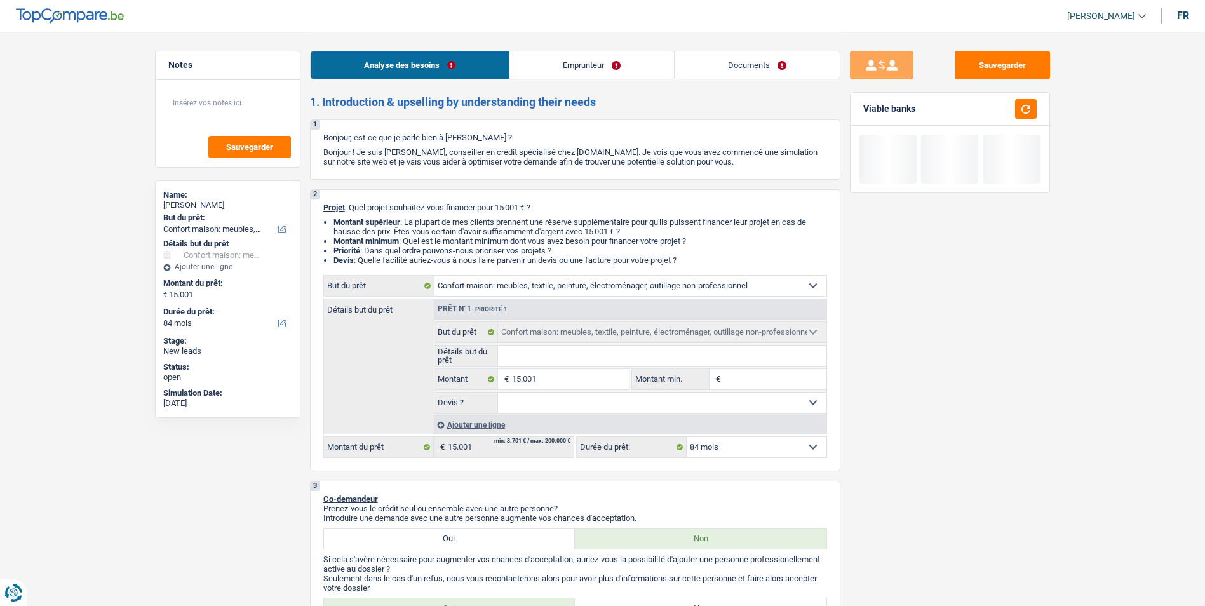
select select "false"
click at [498, 392] on select "Oui Non Non répondu Sélectionner une option" at bounding box center [662, 402] width 328 height 20
select select "false"
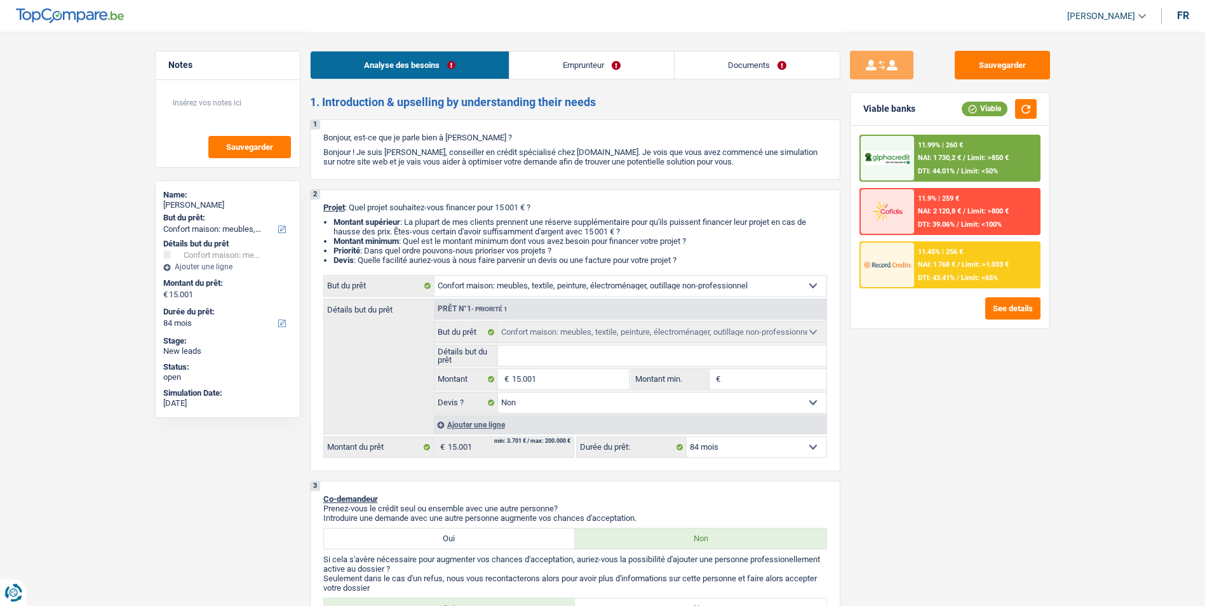
click at [727, 449] on select "12 mois 18 mois 24 mois 30 mois 36 mois 42 mois 48 mois 60 mois 72 mois 84 mois…" at bounding box center [756, 447] width 140 height 20
click at [686, 437] on select "12 mois 18 mois 24 mois 30 mois 36 mois 42 mois 48 mois 60 mois 72 mois 84 mois…" at bounding box center [756, 447] width 140 height 20
click at [946, 264] on span "NAI: 1 768 €" at bounding box center [936, 264] width 37 height 8
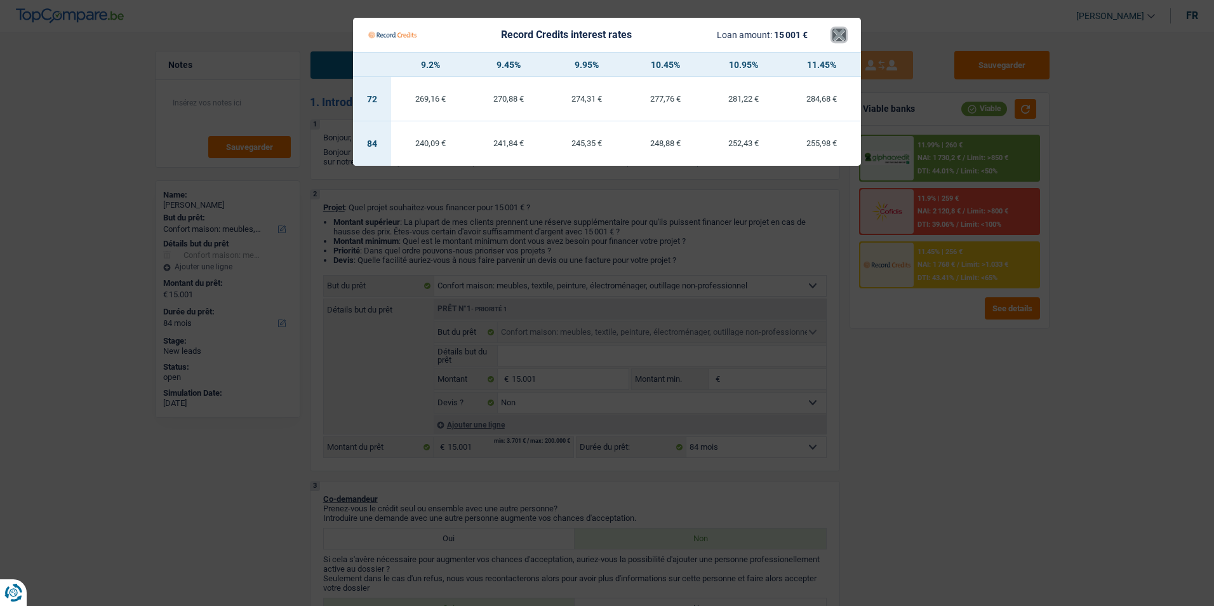
click at [843, 32] on button "×" at bounding box center [838, 35] width 13 height 13
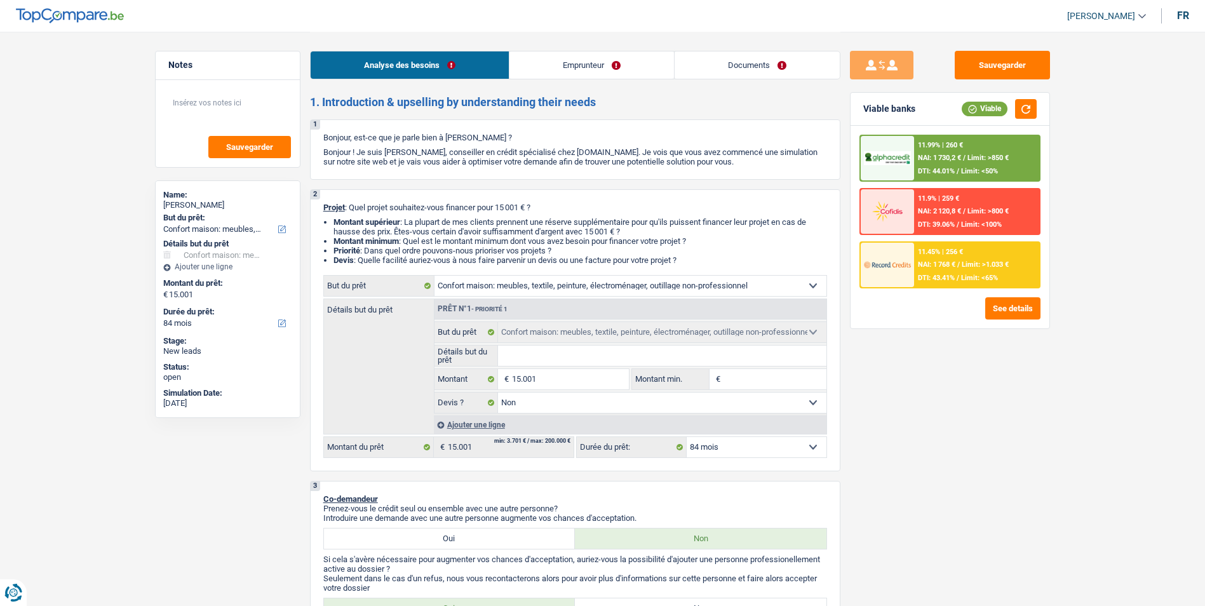
click at [716, 449] on select "12 mois 18 mois 24 mois 30 mois 36 mois 42 mois 48 mois 60 mois 72 mois 84 mois…" at bounding box center [756, 447] width 140 height 20
click at [921, 270] on div "11.45% | 256 € NAI: 1 768 € / Limit: >1.033 € DTI: 43.41% / Limit: <65%" at bounding box center [976, 265] width 125 height 44
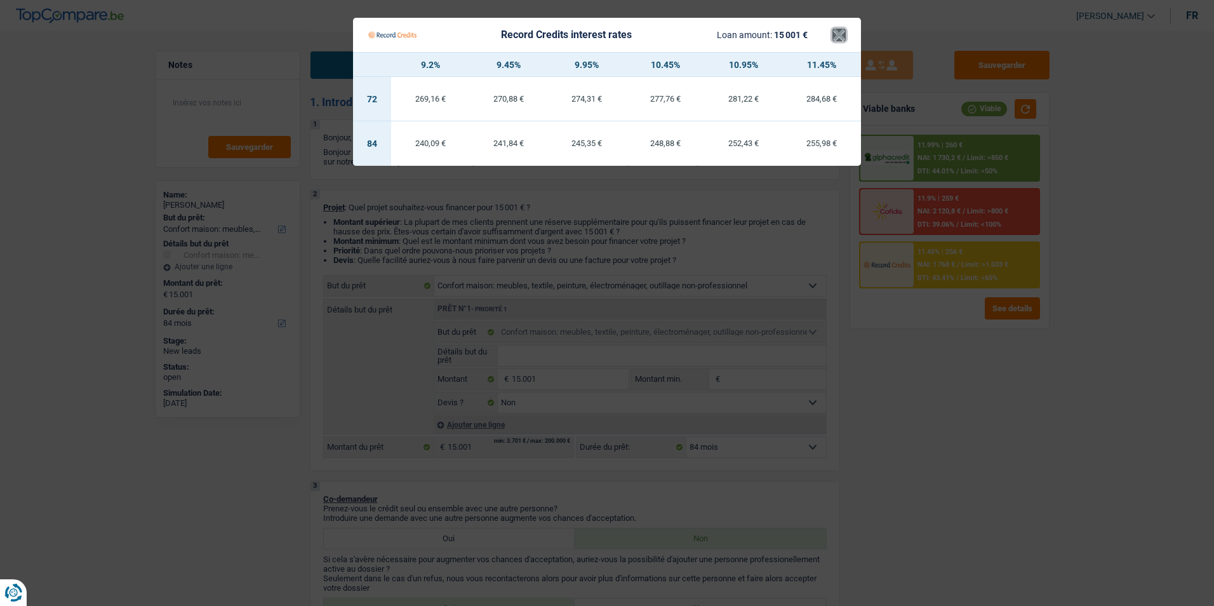
click at [840, 39] on button "×" at bounding box center [838, 35] width 13 height 13
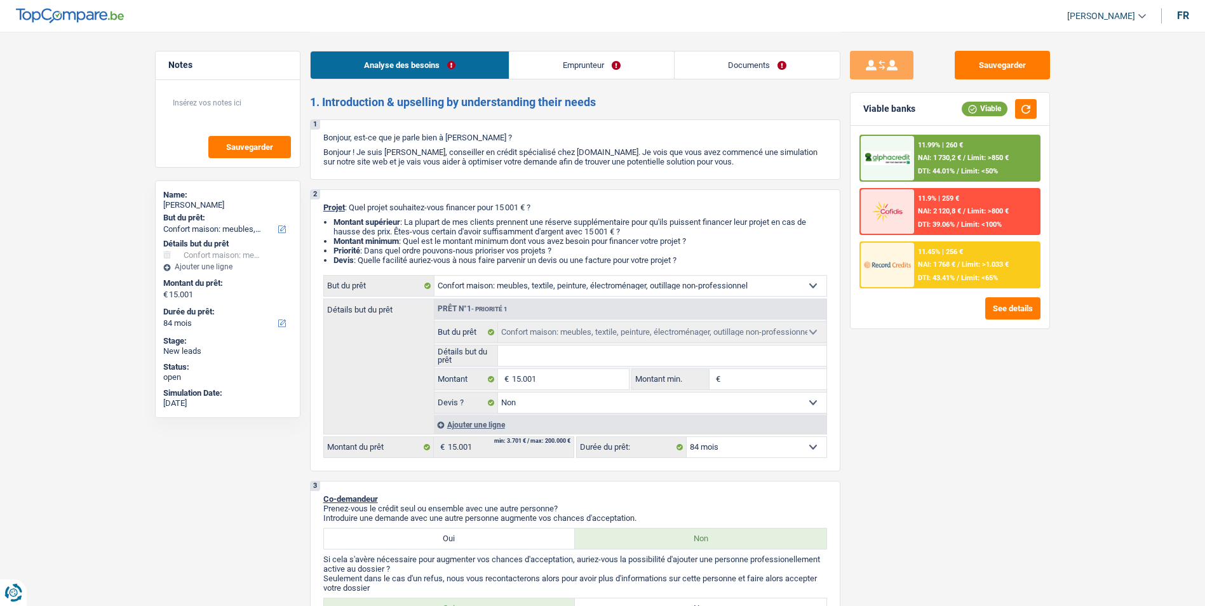
click at [988, 149] on div "11.99% | 260 € NAI: 1 730,2 € / Limit: >850 € DTI: 44.01% / Limit: <50%" at bounding box center [976, 158] width 125 height 44
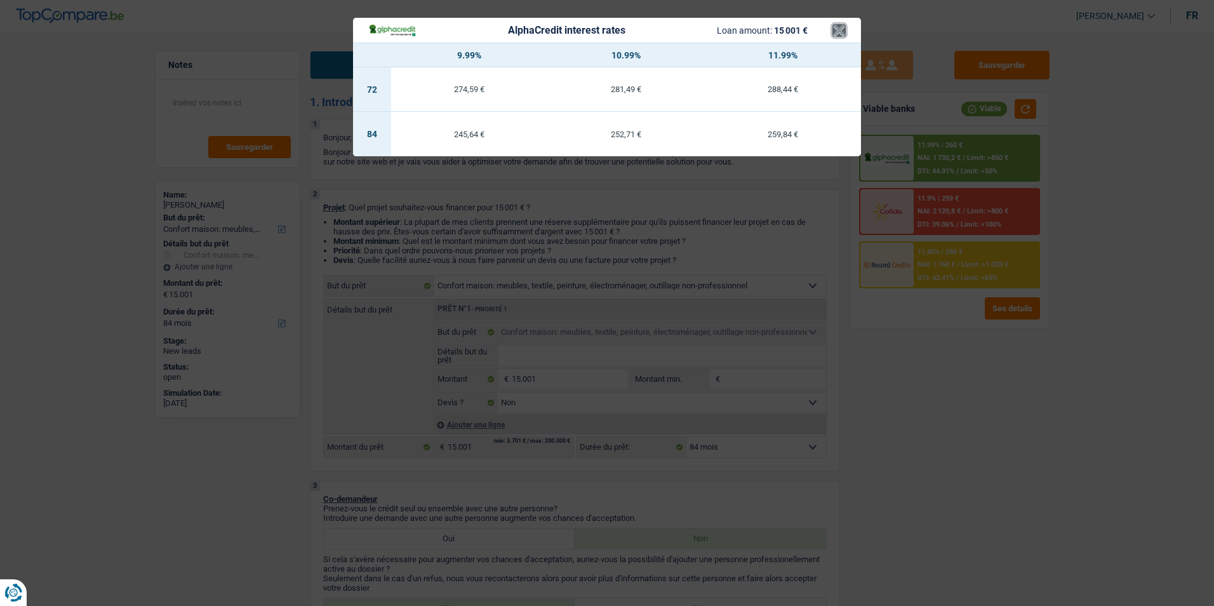
click at [836, 37] on button "×" at bounding box center [838, 30] width 13 height 13
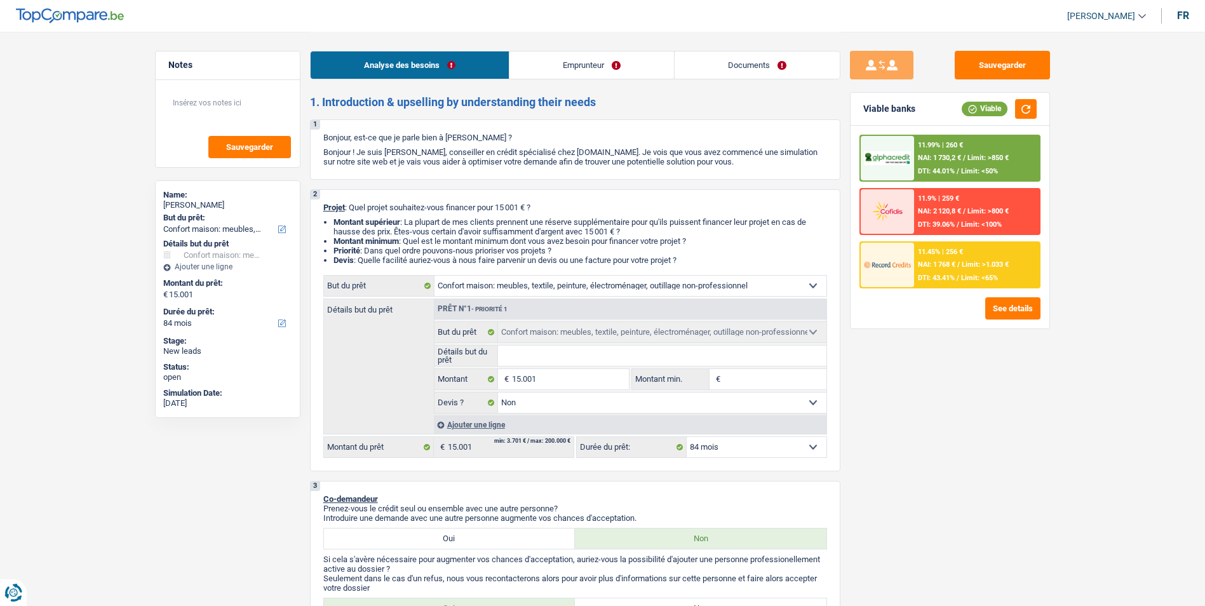
click at [664, 351] on input "Détails but du prêt" at bounding box center [662, 355] width 328 height 20
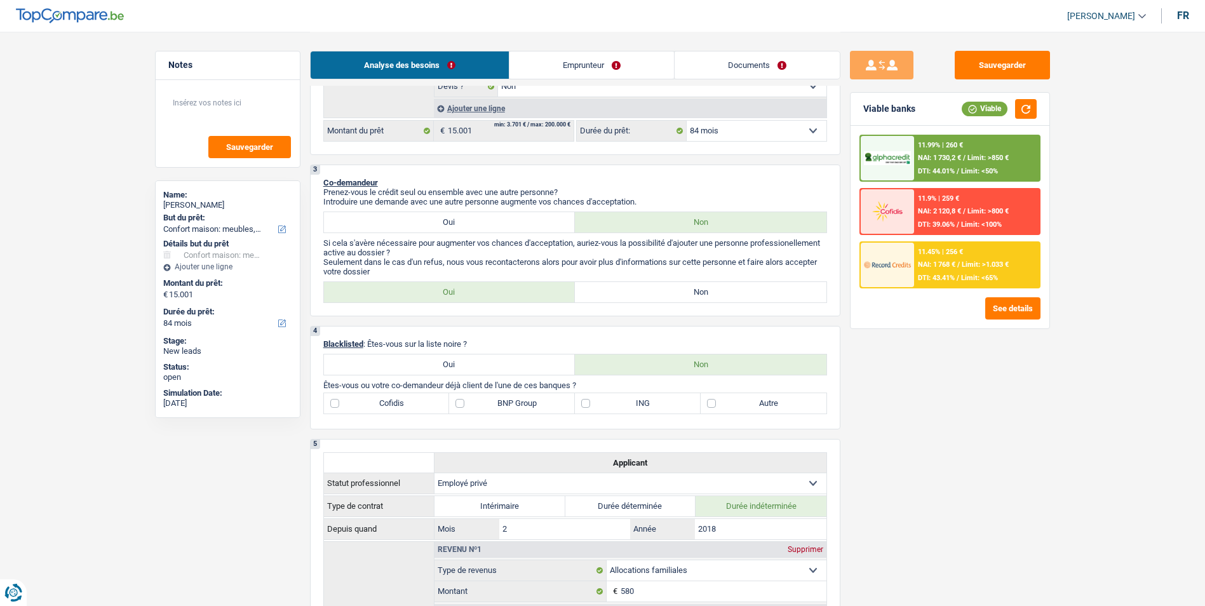
scroll to position [318, 0]
click at [620, 284] on label "Non" at bounding box center [700, 291] width 251 height 20
click at [620, 284] on input "Non" at bounding box center [700, 291] width 251 height 20
radio input "true"
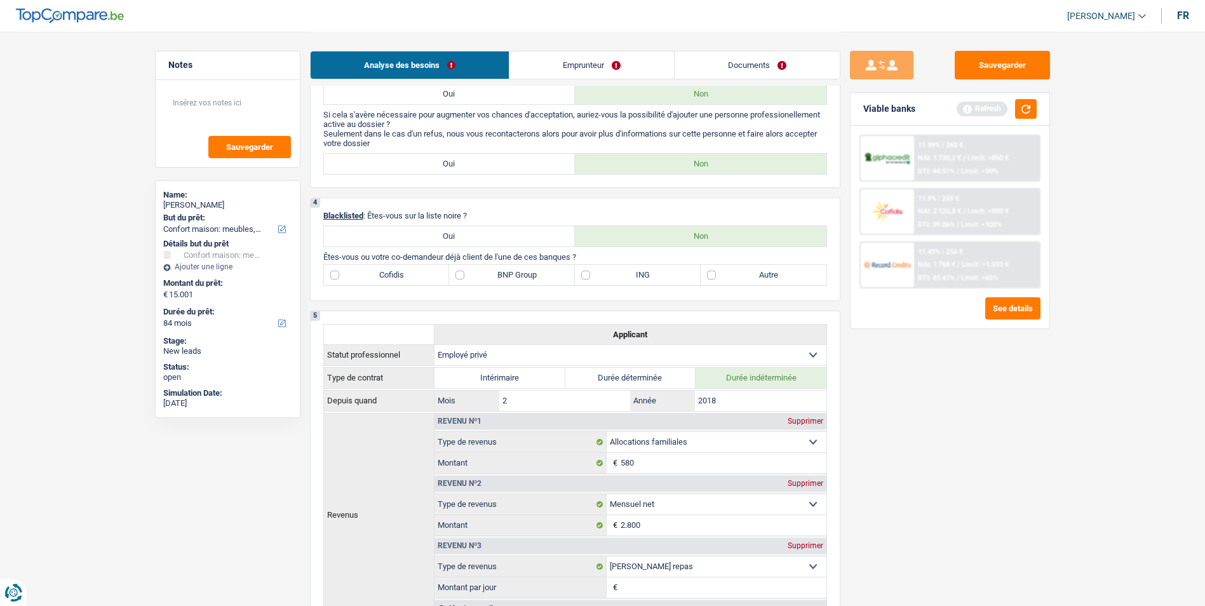
scroll to position [381, 0]
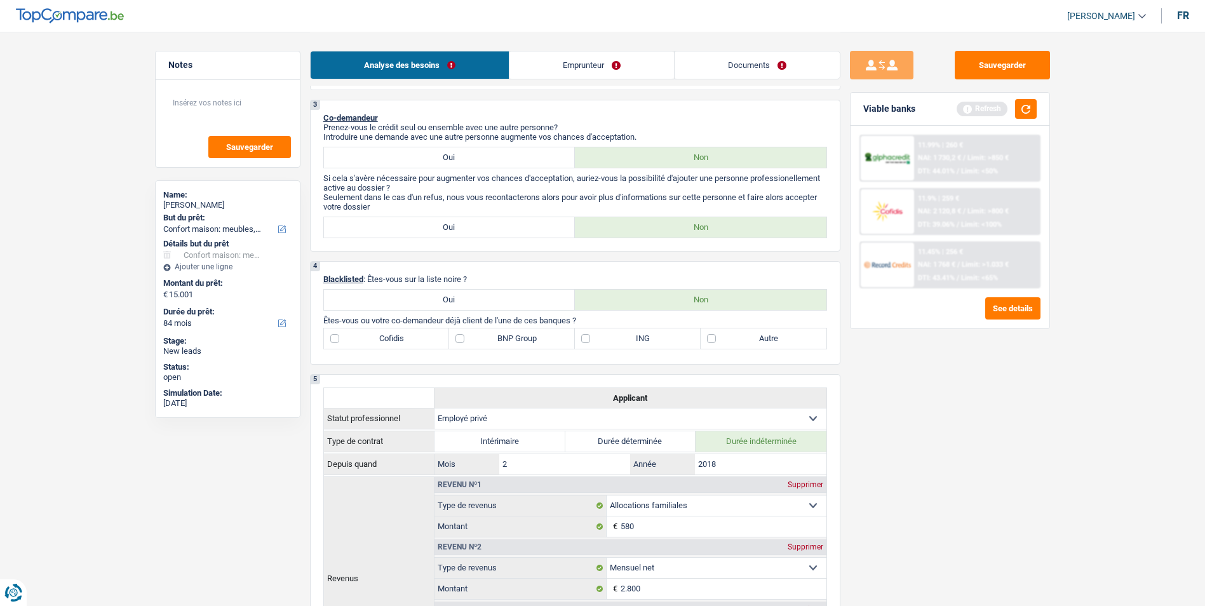
click at [458, 333] on label "BNP Group" at bounding box center [512, 338] width 126 height 20
click at [458, 333] on input "BNP Group" at bounding box center [512, 338] width 126 height 20
checkbox input "true"
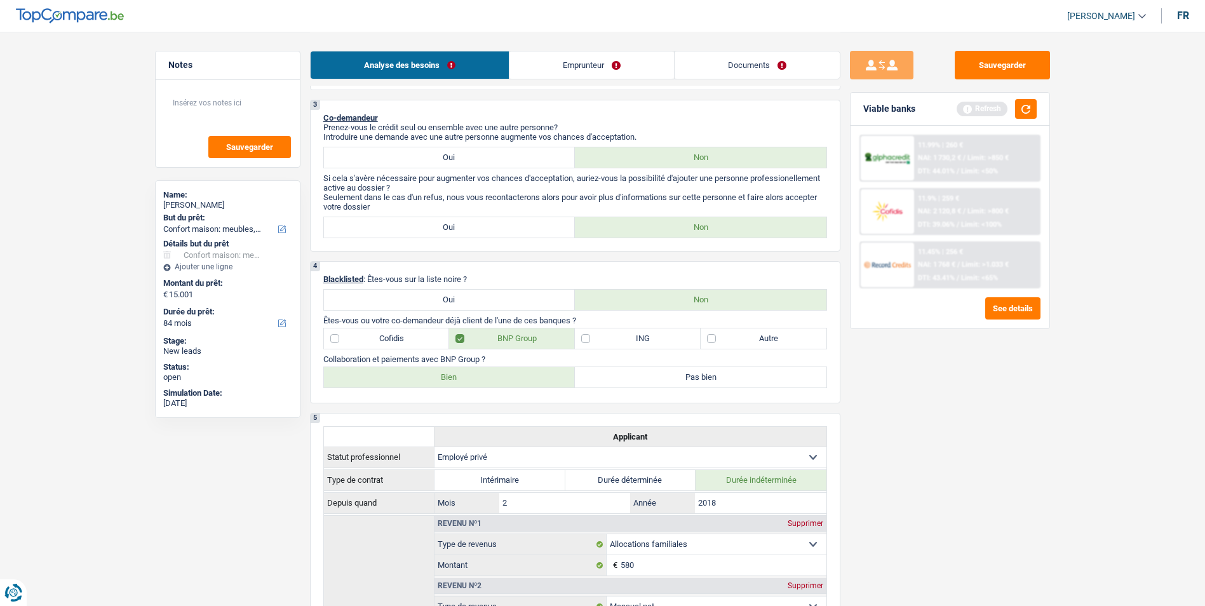
click at [469, 375] on label "Bien" at bounding box center [449, 377] width 251 height 20
click at [469, 375] on input "Bien" at bounding box center [449, 377] width 251 height 20
radio input "true"
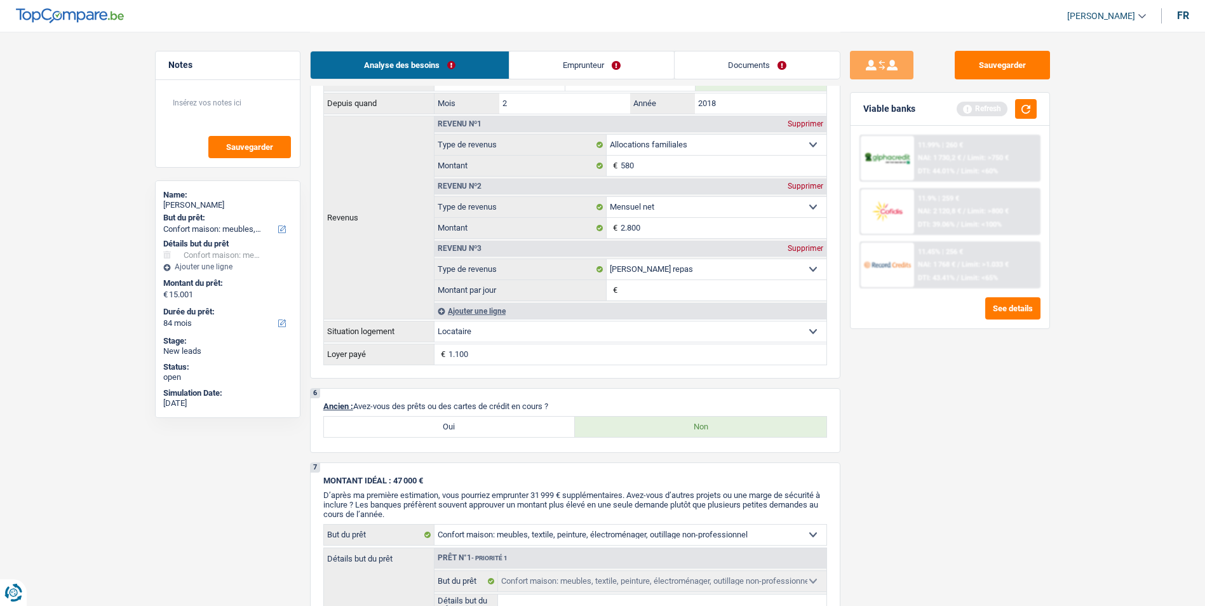
scroll to position [826, 0]
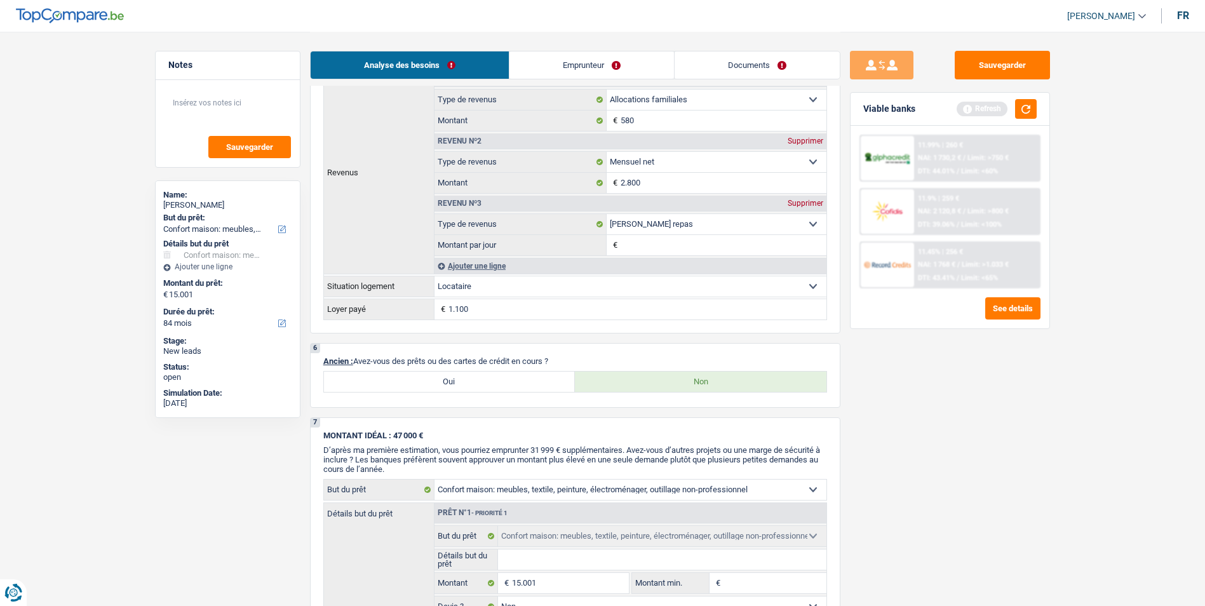
click at [603, 59] on link "Emprunteur" at bounding box center [591, 64] width 164 height 27
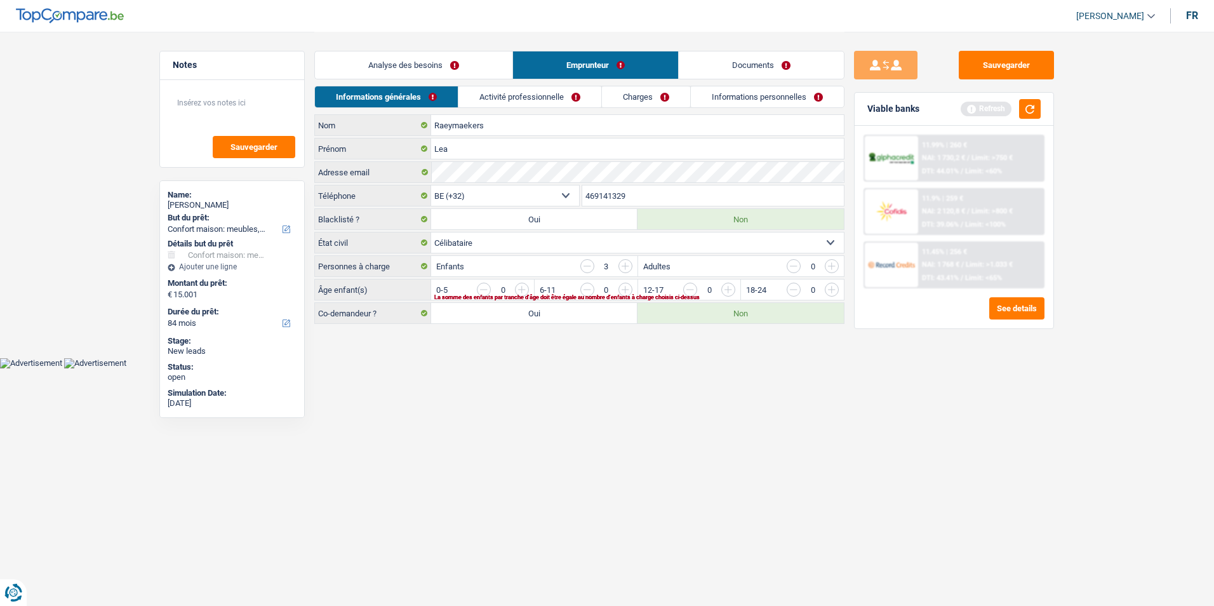
click at [446, 66] on link "Analyse des besoins" at bounding box center [413, 64] width 197 height 27
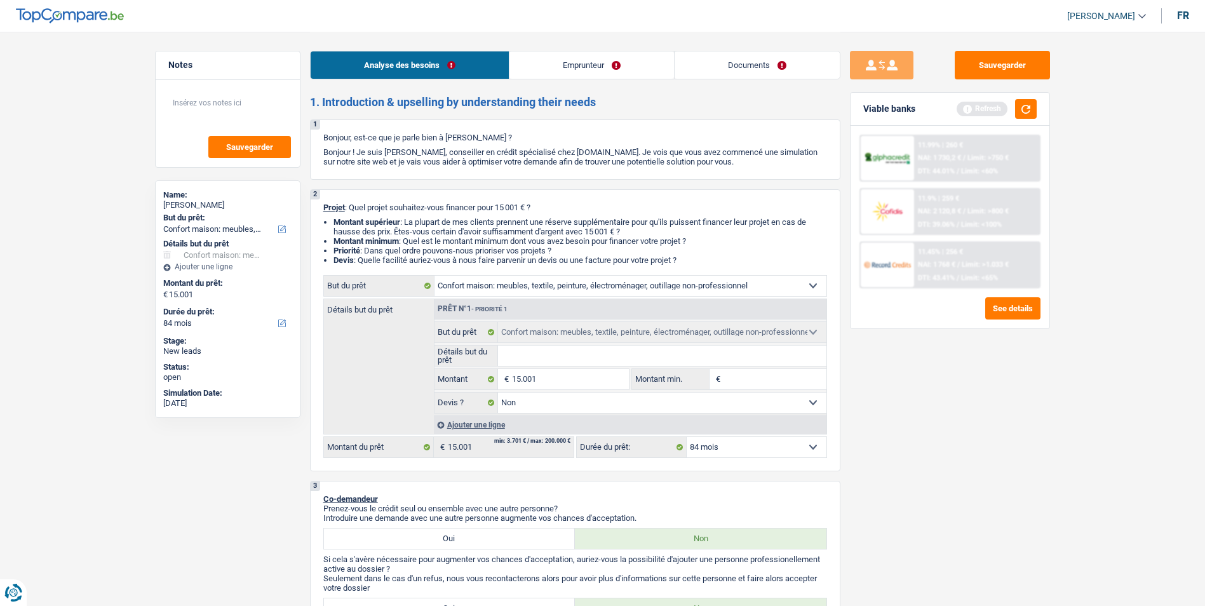
click at [704, 60] on link "Documents" at bounding box center [756, 64] width 165 height 27
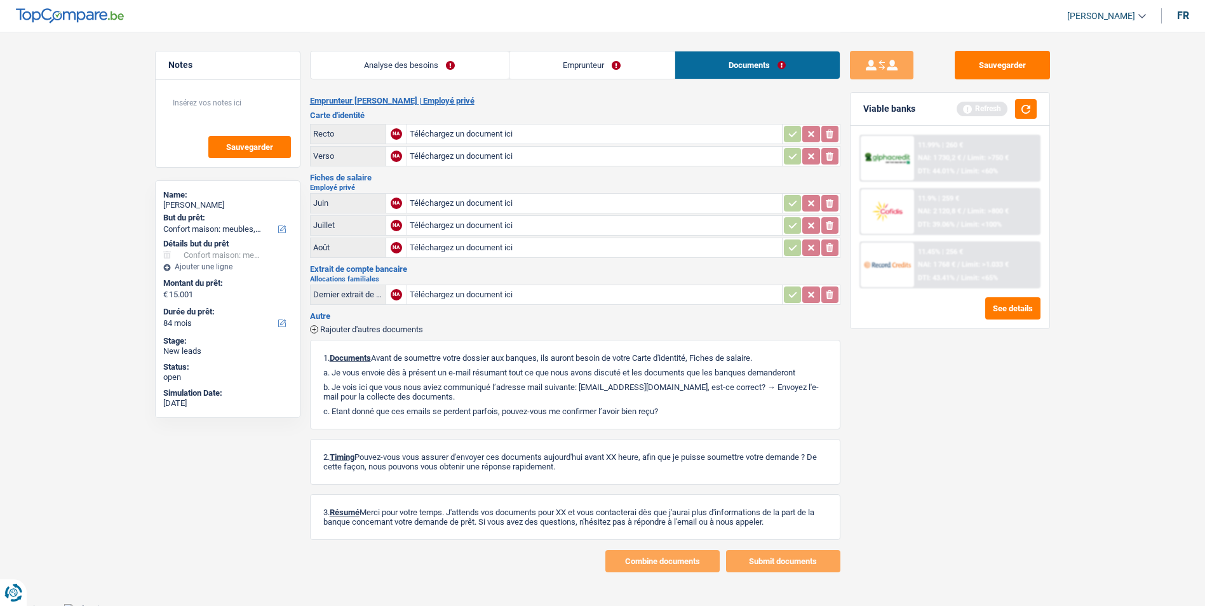
click at [610, 69] on link "Emprunteur" at bounding box center [591, 64] width 165 height 27
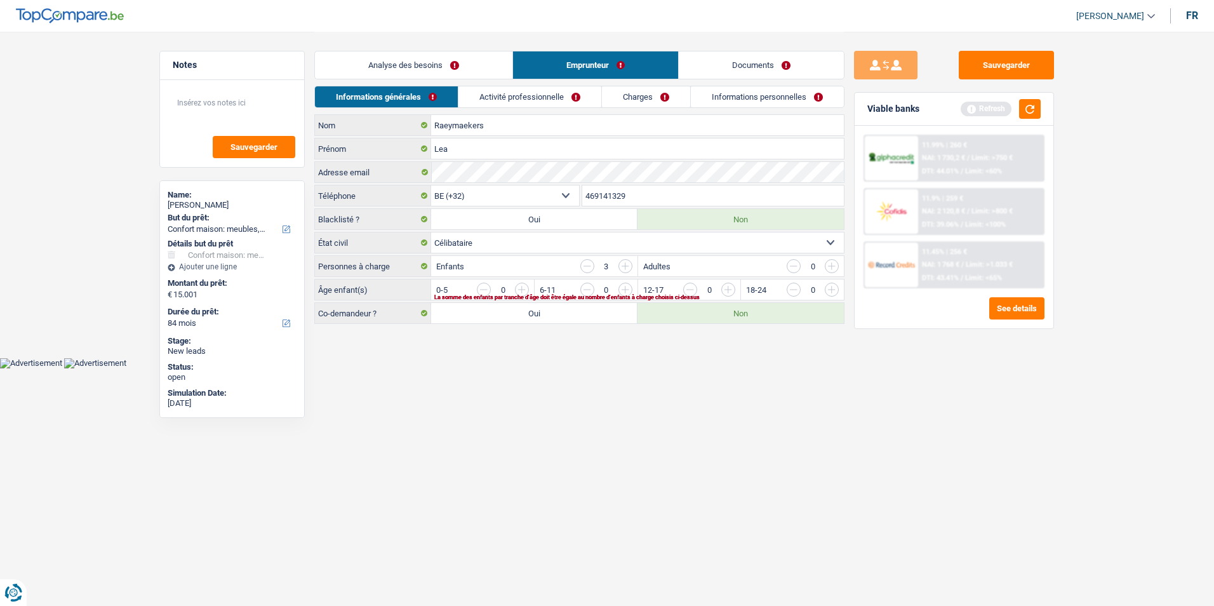
click at [465, 60] on link "Analyse des besoins" at bounding box center [413, 64] width 197 height 27
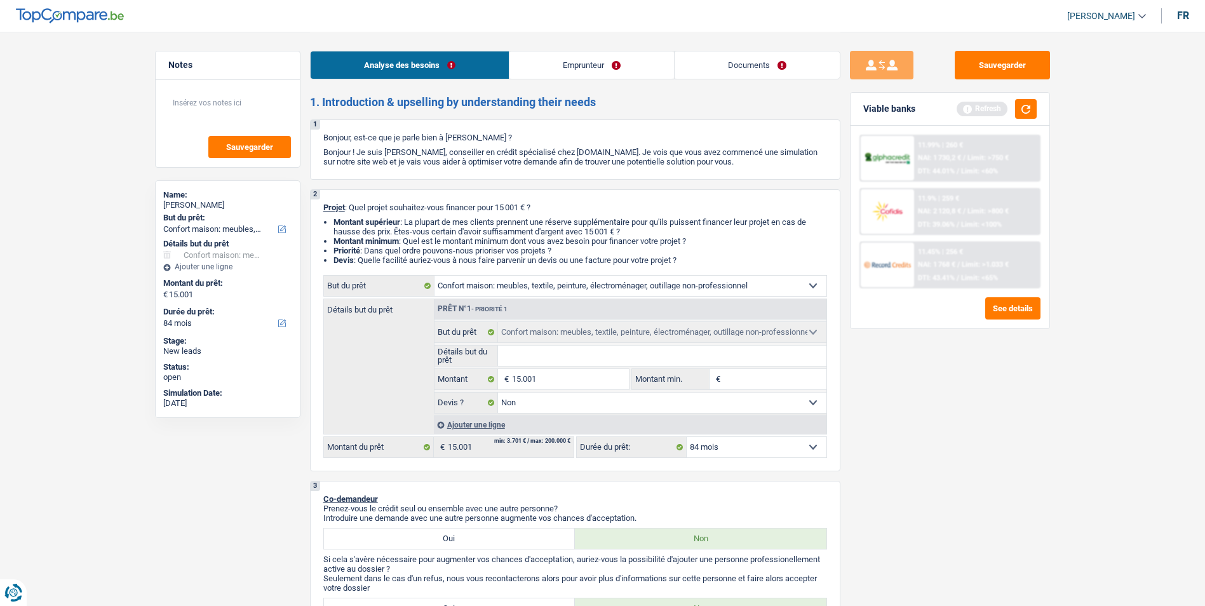
click at [549, 59] on link "Emprunteur" at bounding box center [591, 64] width 164 height 27
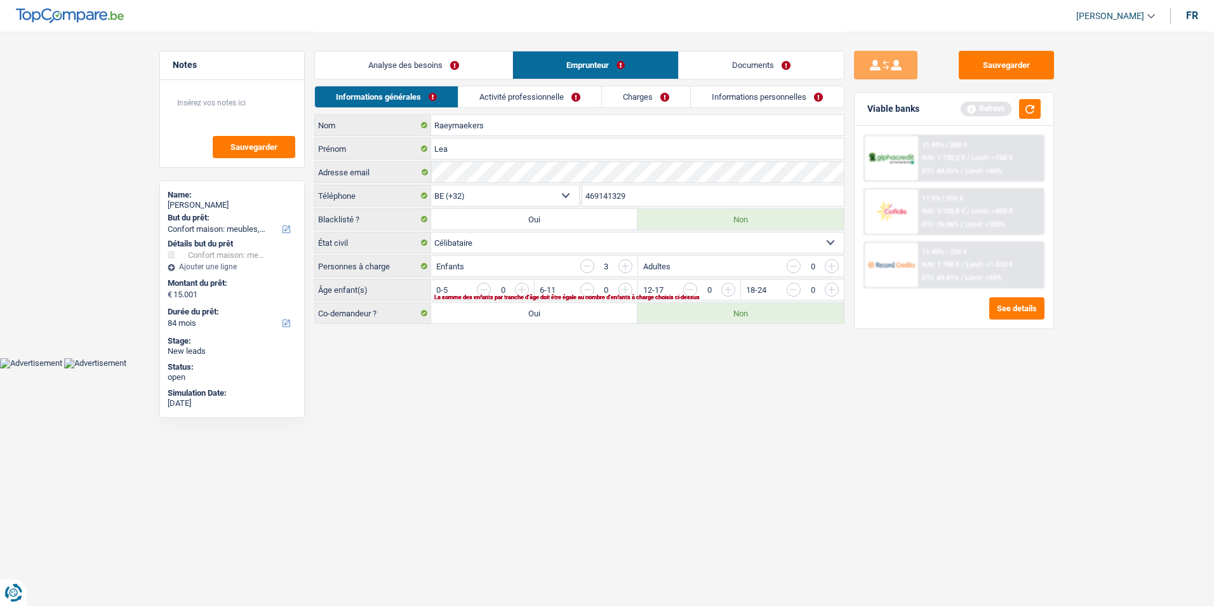
click at [465, 63] on link "Analyse des besoins" at bounding box center [413, 64] width 197 height 27
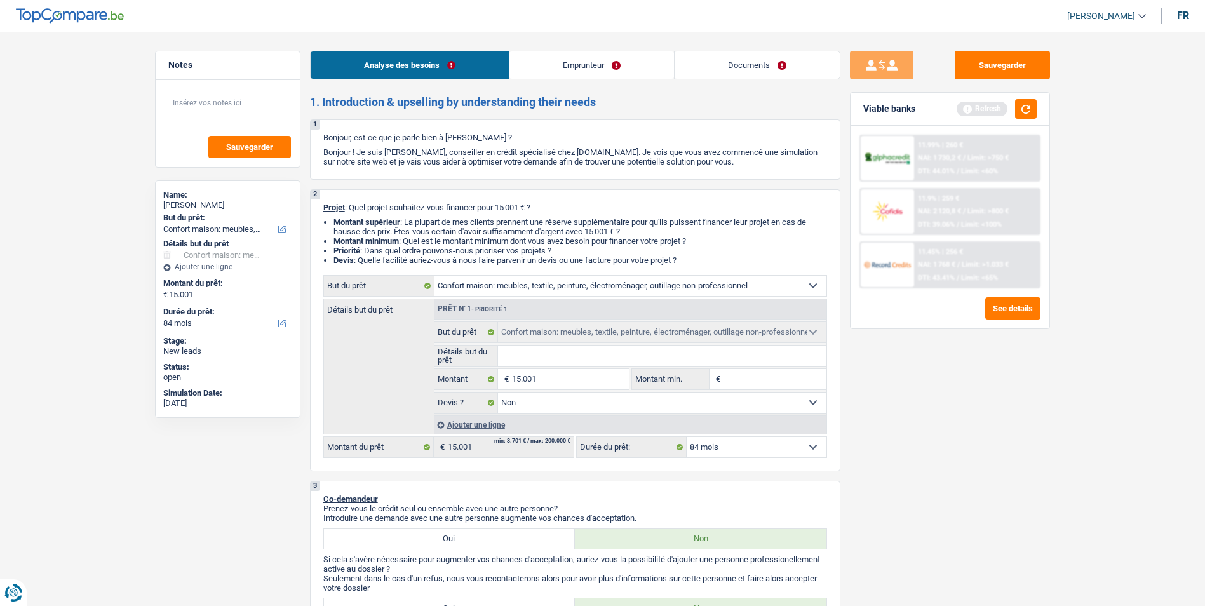
click at [581, 70] on link "Emprunteur" at bounding box center [591, 64] width 164 height 27
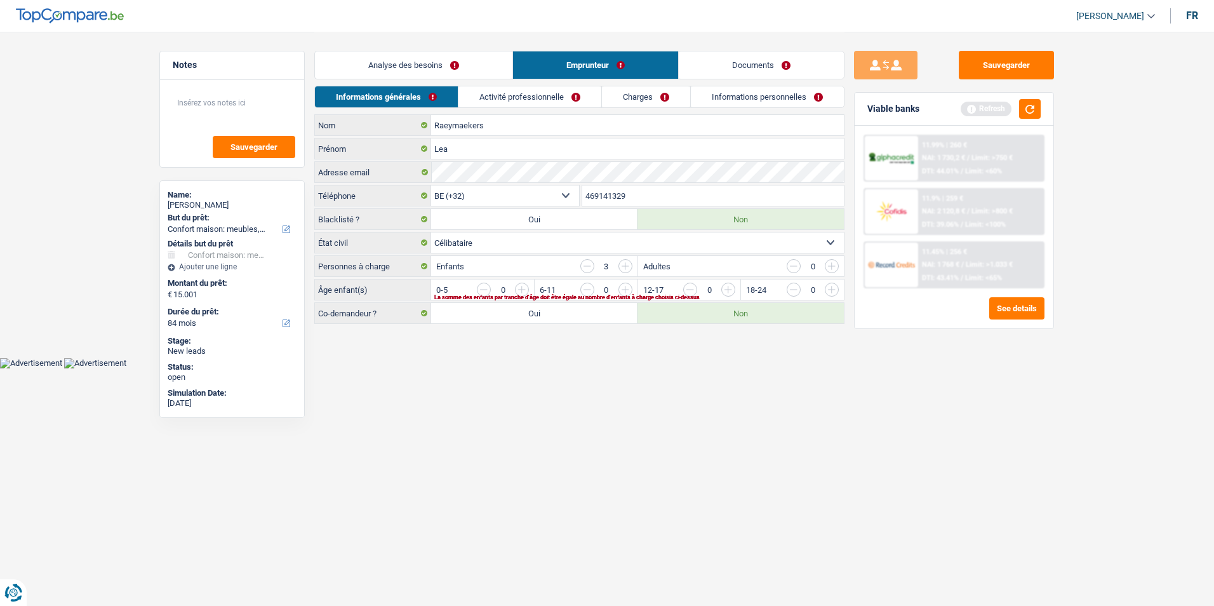
click at [490, 66] on link "Analyse des besoins" at bounding box center [413, 64] width 197 height 27
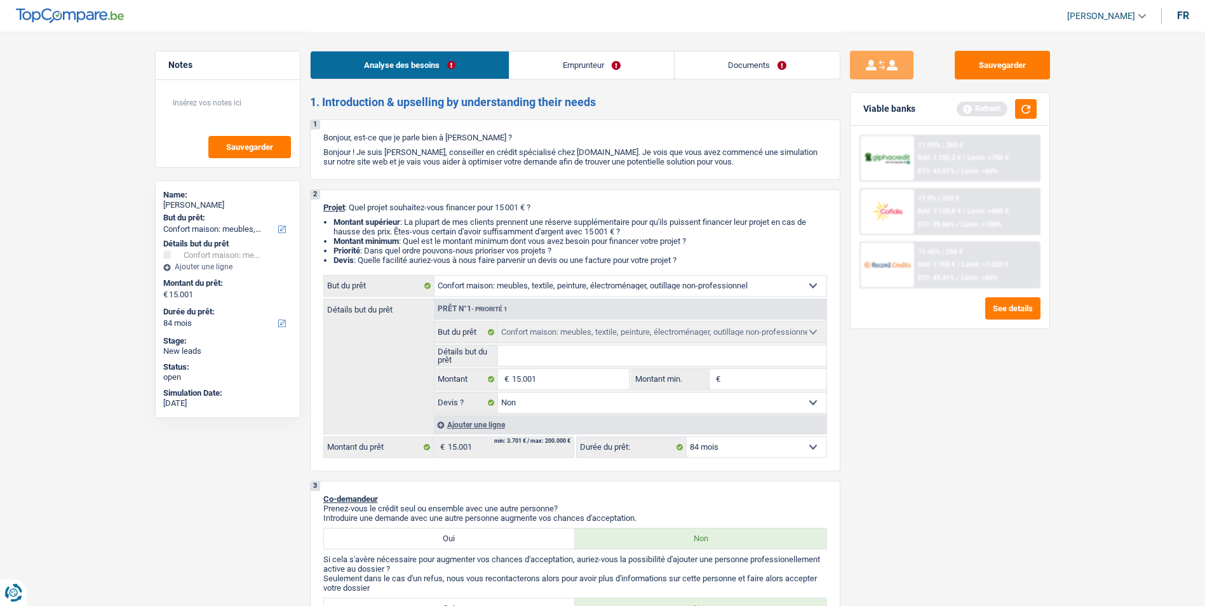
click at [601, 67] on link "Emprunteur" at bounding box center [591, 64] width 164 height 27
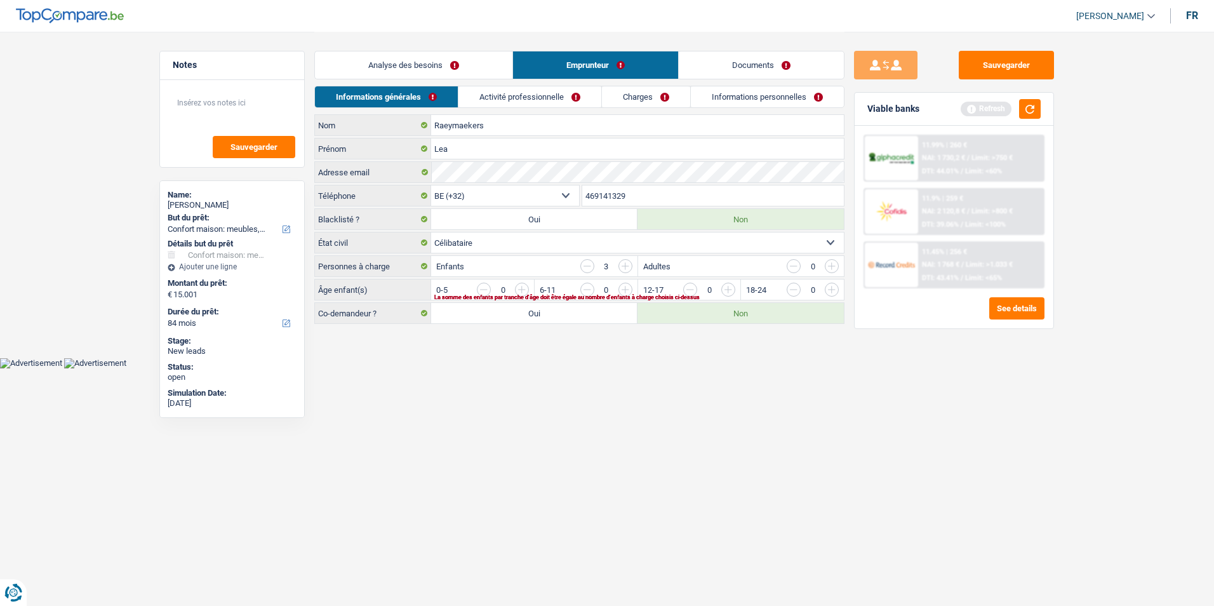
click at [736, 69] on link "Documents" at bounding box center [761, 64] width 165 height 27
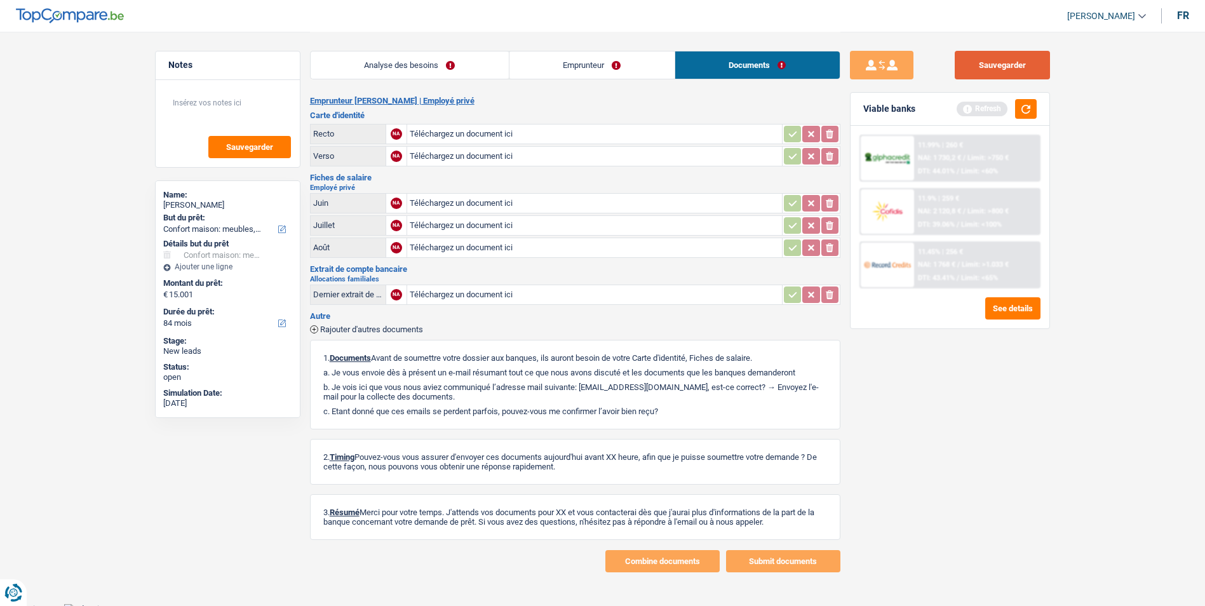
click at [996, 76] on button "Sauvegarder" at bounding box center [1001, 65] width 95 height 29
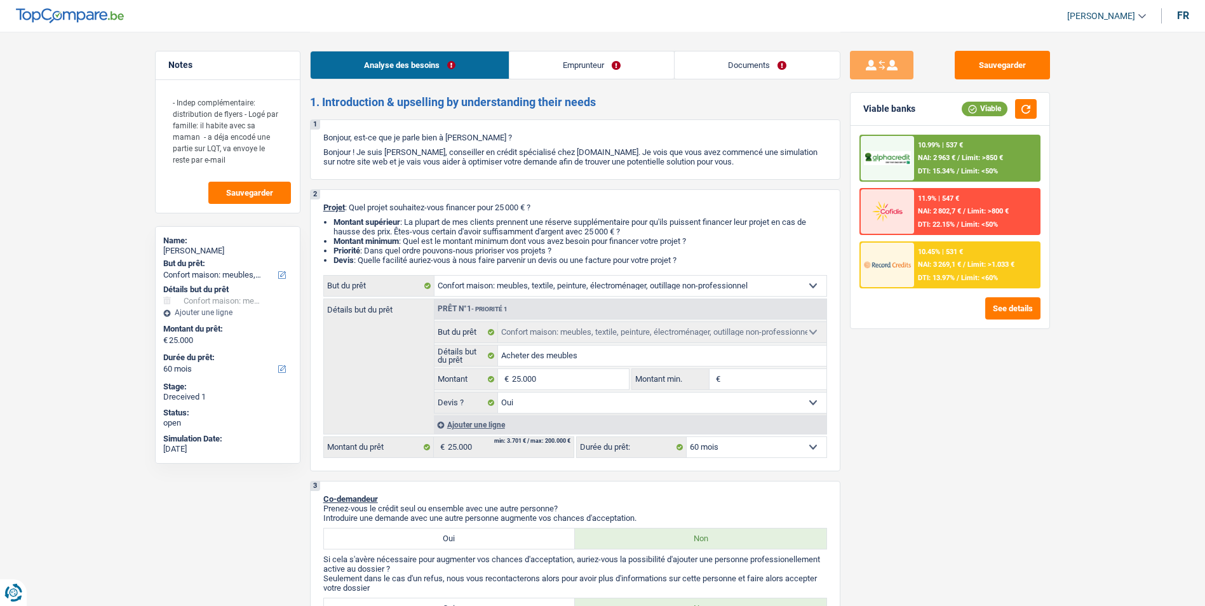
select select "household"
select select "60"
select select "household"
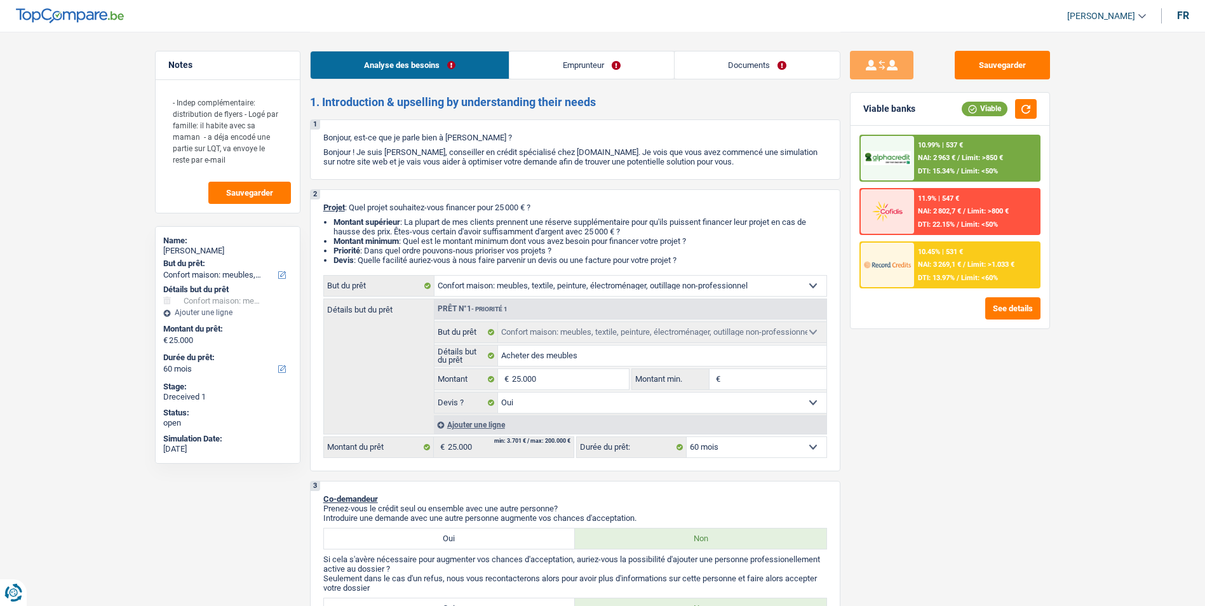
select select "yes"
select select "60"
select select "privateEmployee"
select select "netSalary"
select select "mealVouchers"
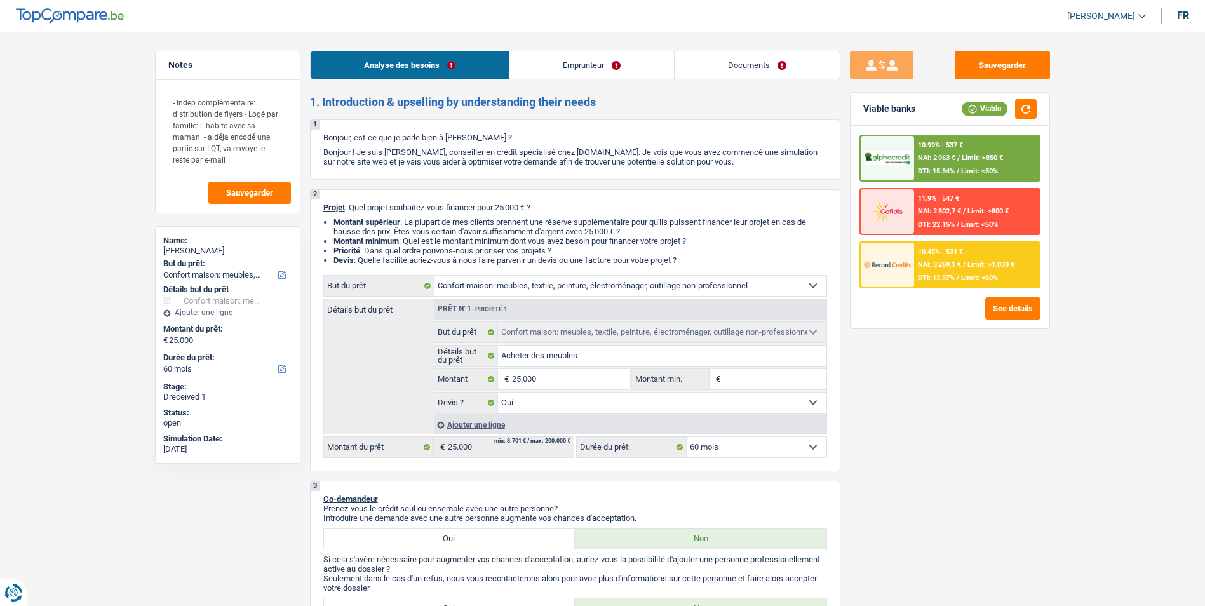
select select "parttimeSelfemployed"
select select "liveWithParents"
select select "household"
select select "yes"
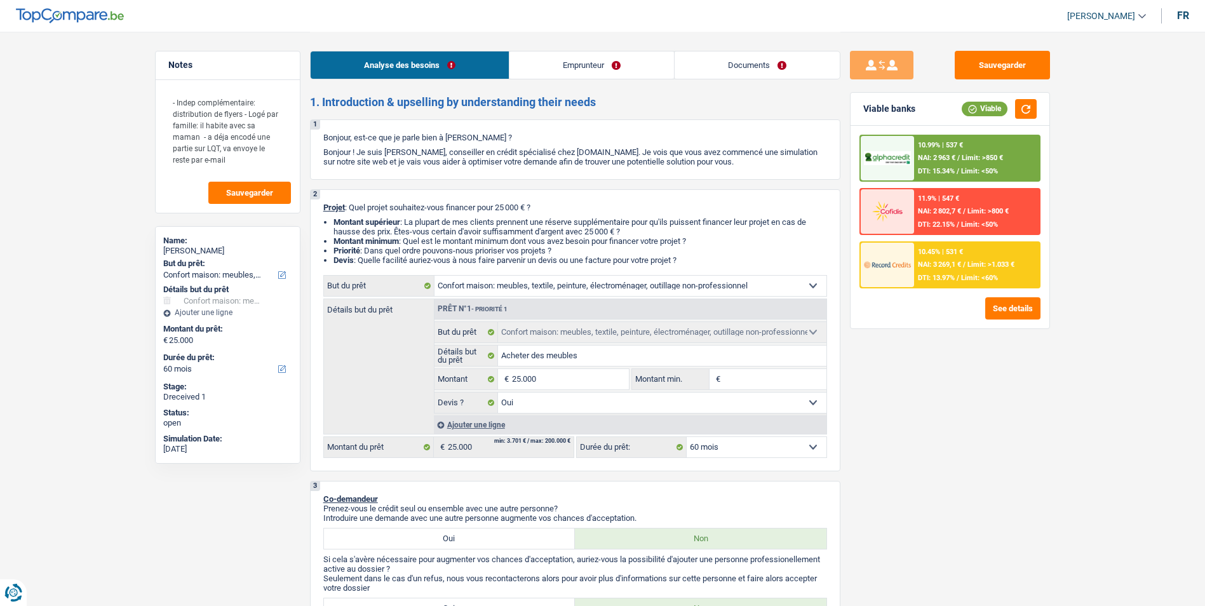
select select "60"
click at [730, 60] on link "Documents" at bounding box center [756, 64] width 165 height 27
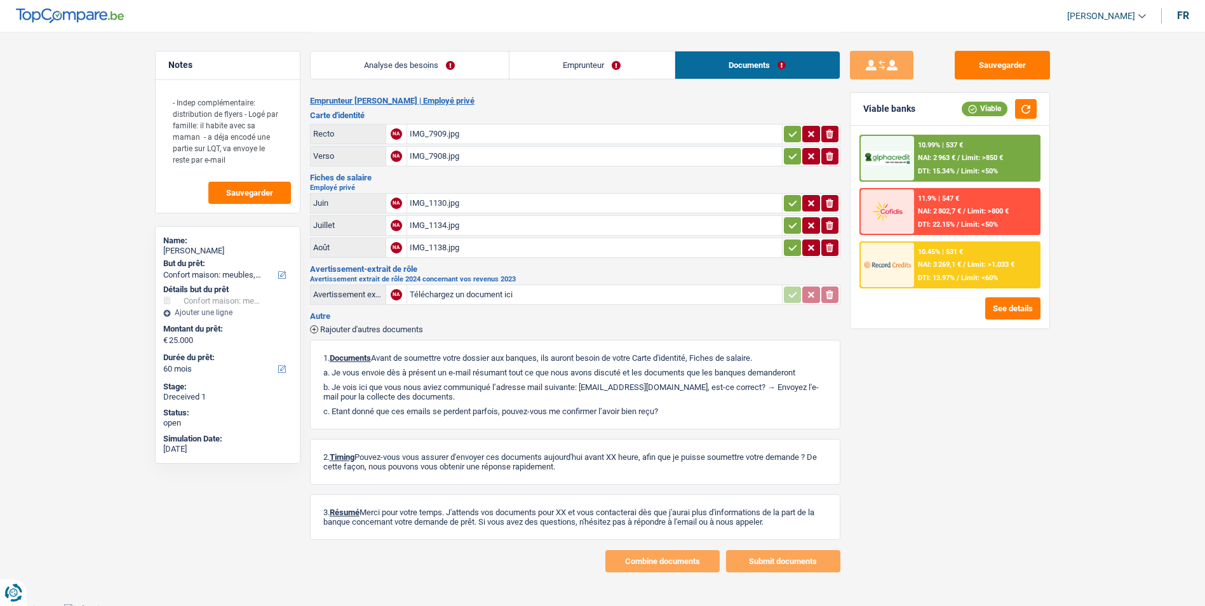
click at [431, 130] on div "IMG_7909.jpg" at bounding box center [595, 133] width 370 height 19
click at [445, 153] on div "IMG_7908.jpg" at bounding box center [595, 156] width 370 height 19
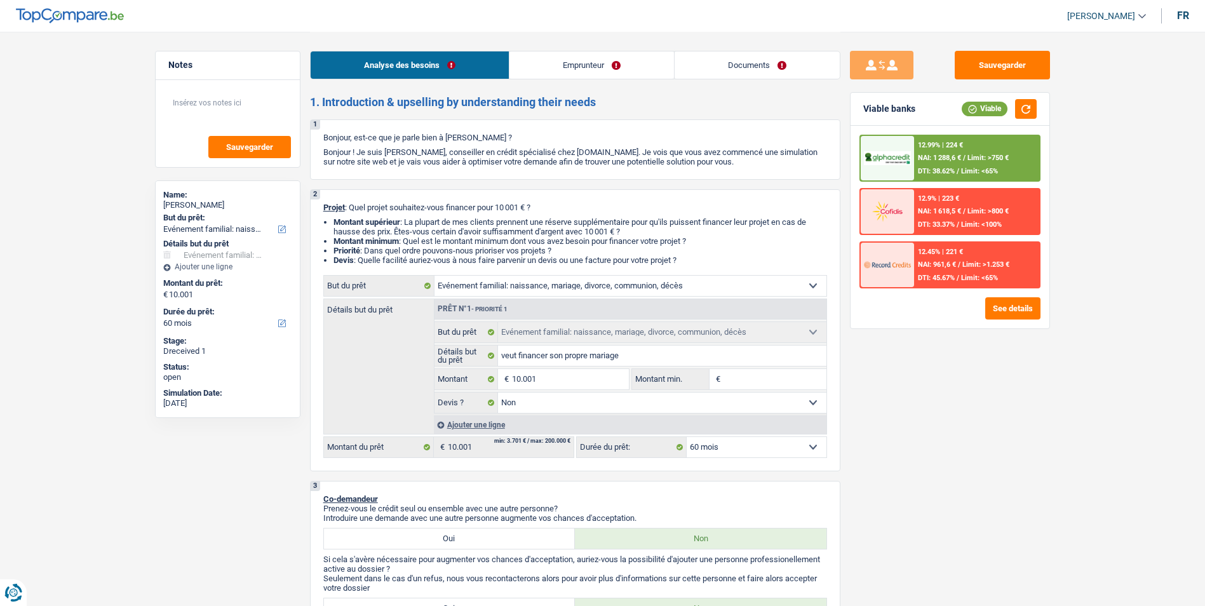
select select "familyEvent"
select select "60"
select select "32"
select select "single"
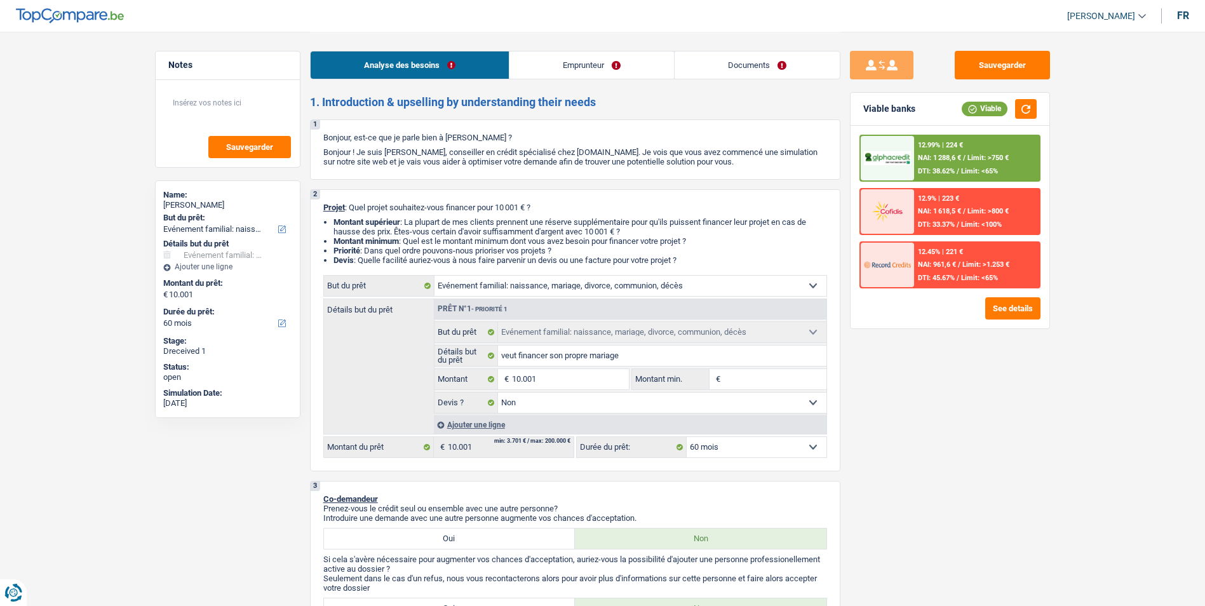
select select "unemployed"
select select "familyAllowances"
select select "unemployment"
select select "fgtb"
select select "BE"
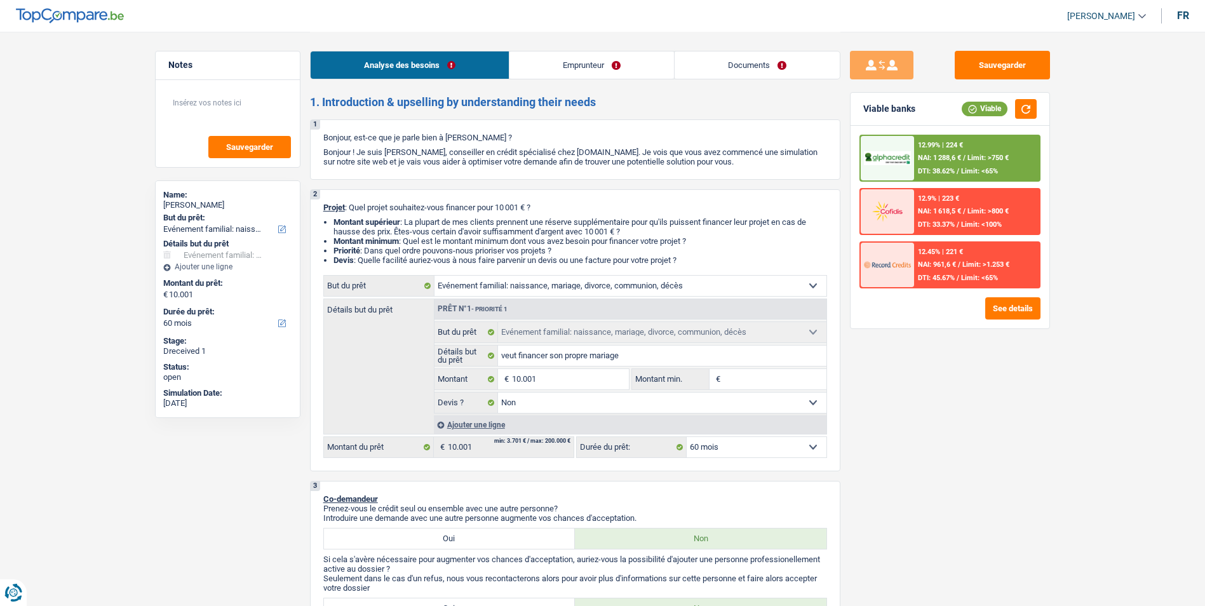
click at [566, 67] on link "Emprunteur" at bounding box center [591, 64] width 164 height 27
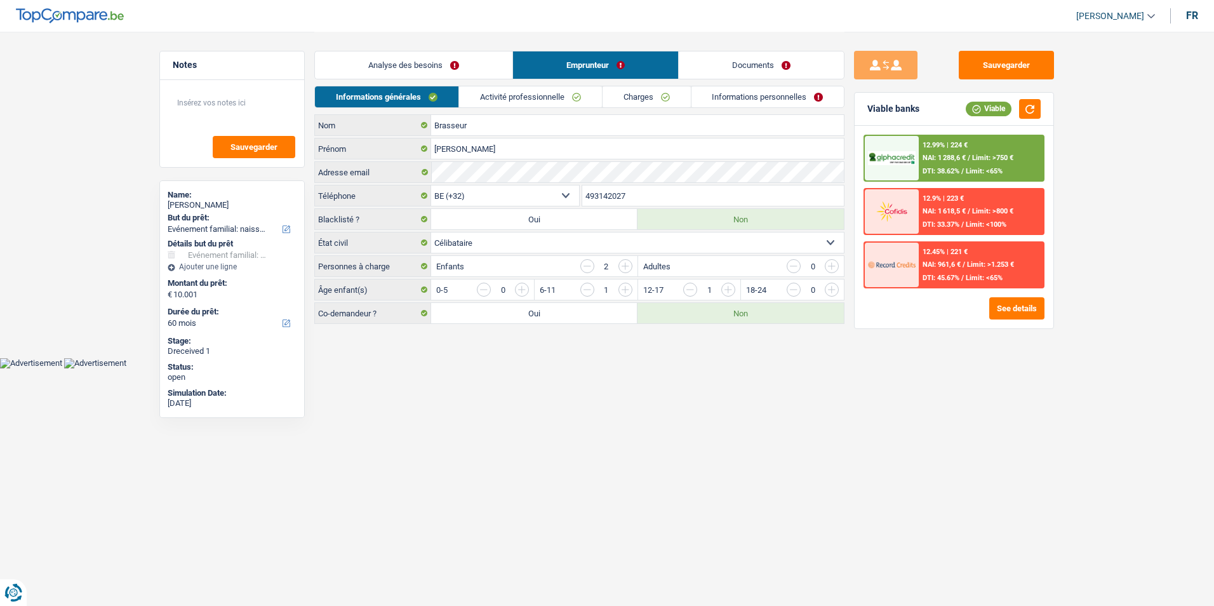
click at [543, 95] on link "Activité professionnelle" at bounding box center [530, 96] width 143 height 21
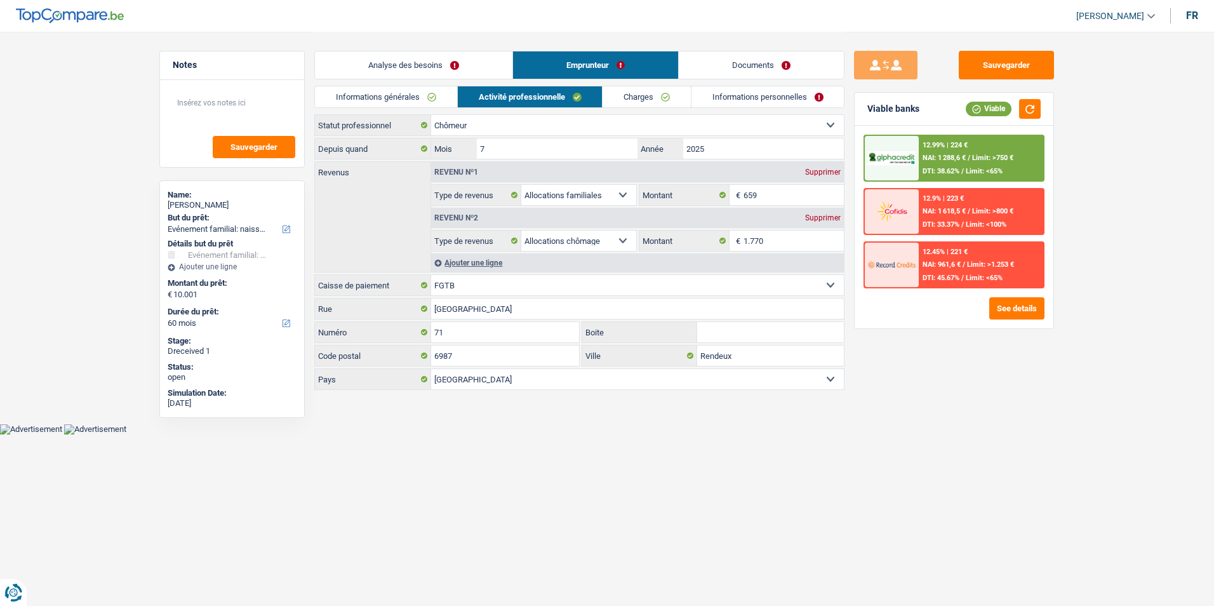
click at [709, 58] on link "Documents" at bounding box center [761, 64] width 165 height 27
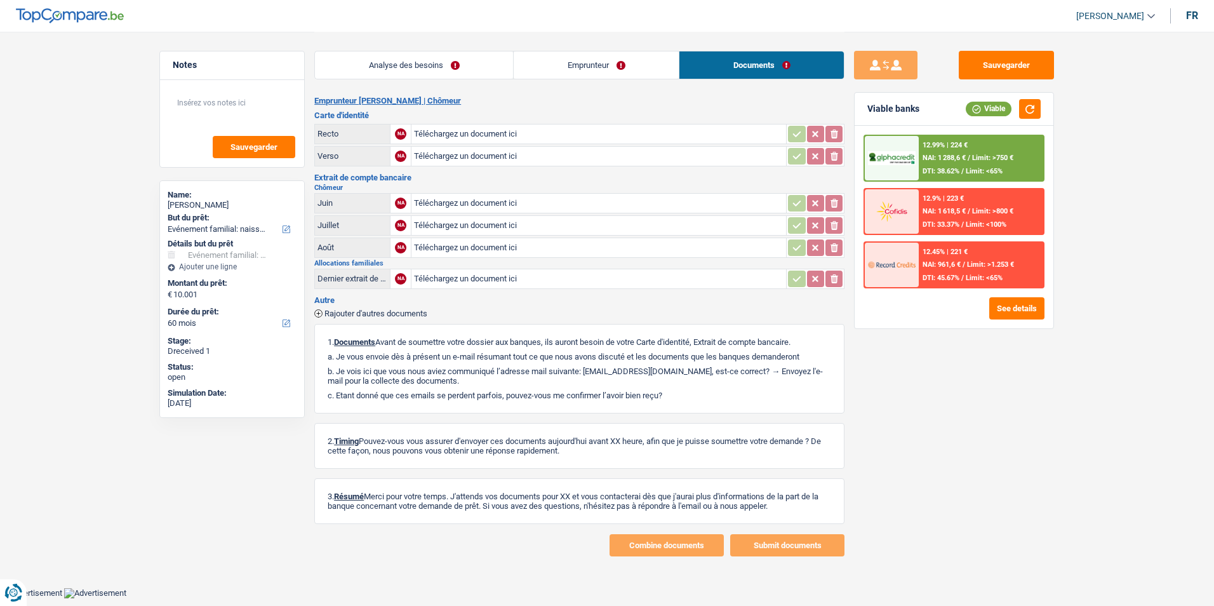
click at [431, 72] on link "Analyse des besoins" at bounding box center [414, 64] width 198 height 27
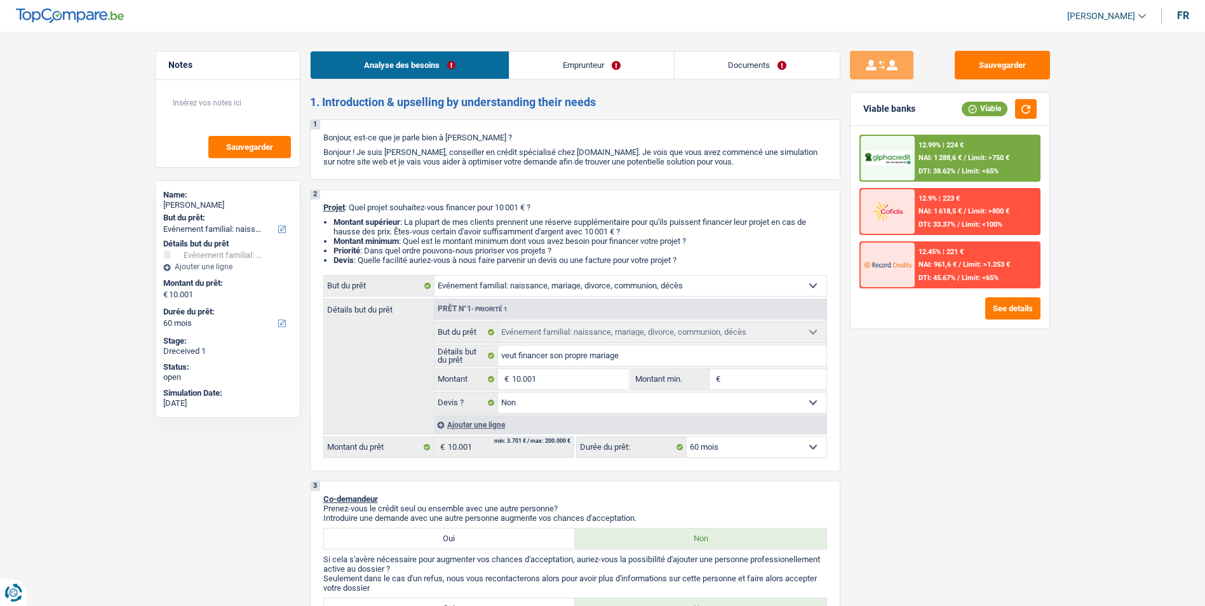
click at [544, 71] on link "Emprunteur" at bounding box center [591, 64] width 164 height 27
select select "familyEvent"
select select "60"
select select "familyEvent"
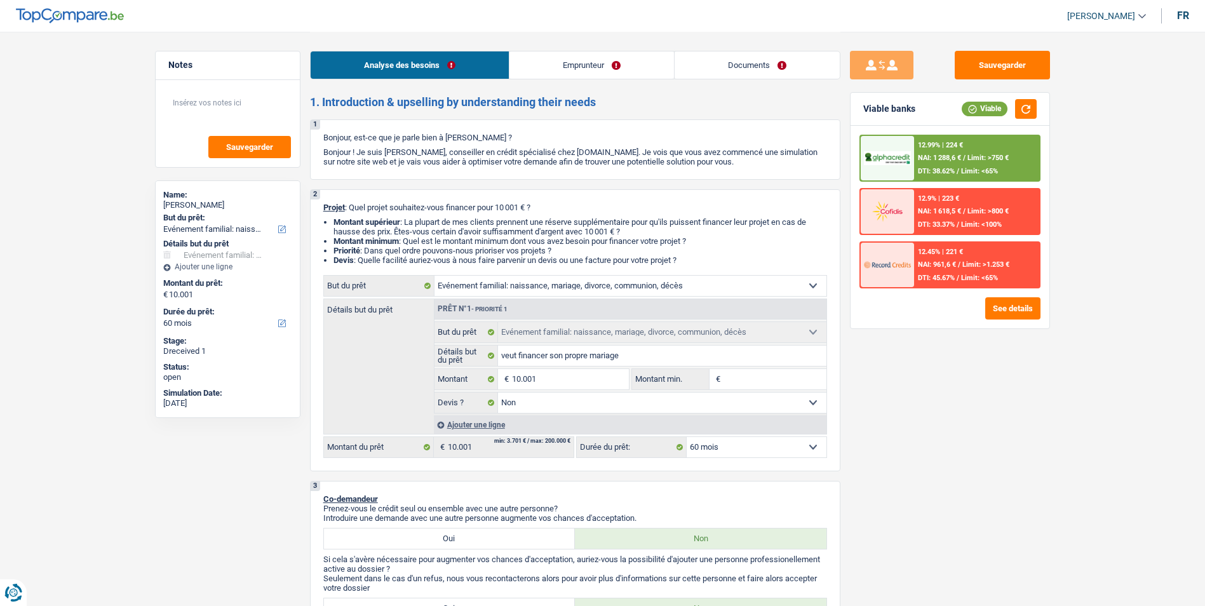
select select "familyEvent"
select select "false"
select select "60"
select select "unemployed"
select select "familyAllowances"
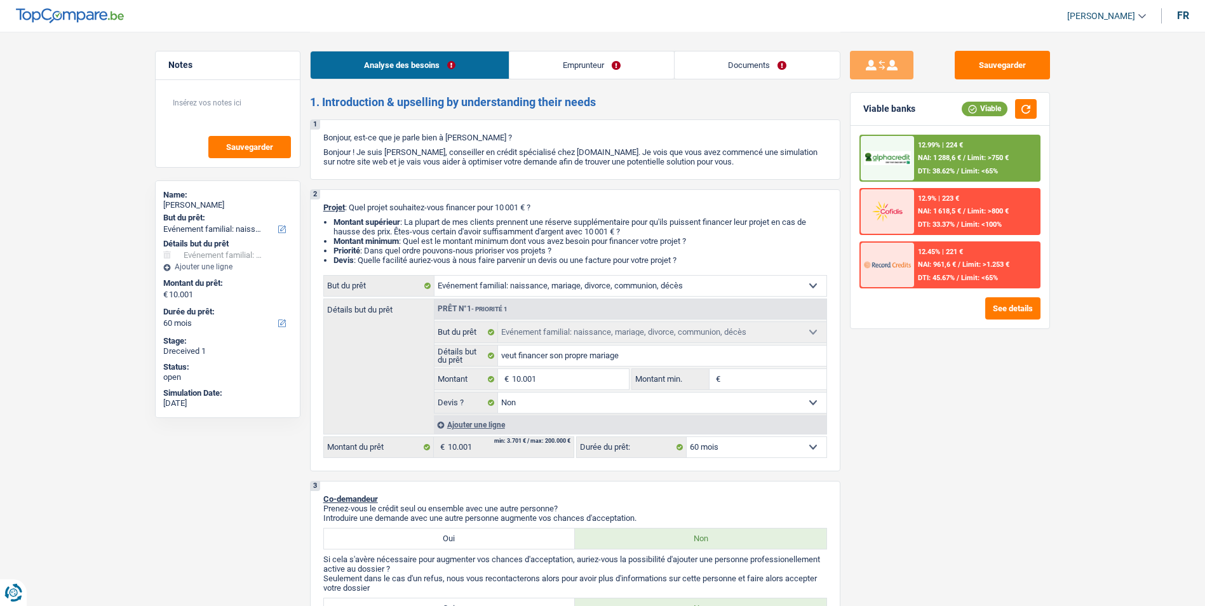
select select "unemployment"
select select "ownerWithMortgage"
select select "mortgage"
select select "300"
select select "familyEvent"
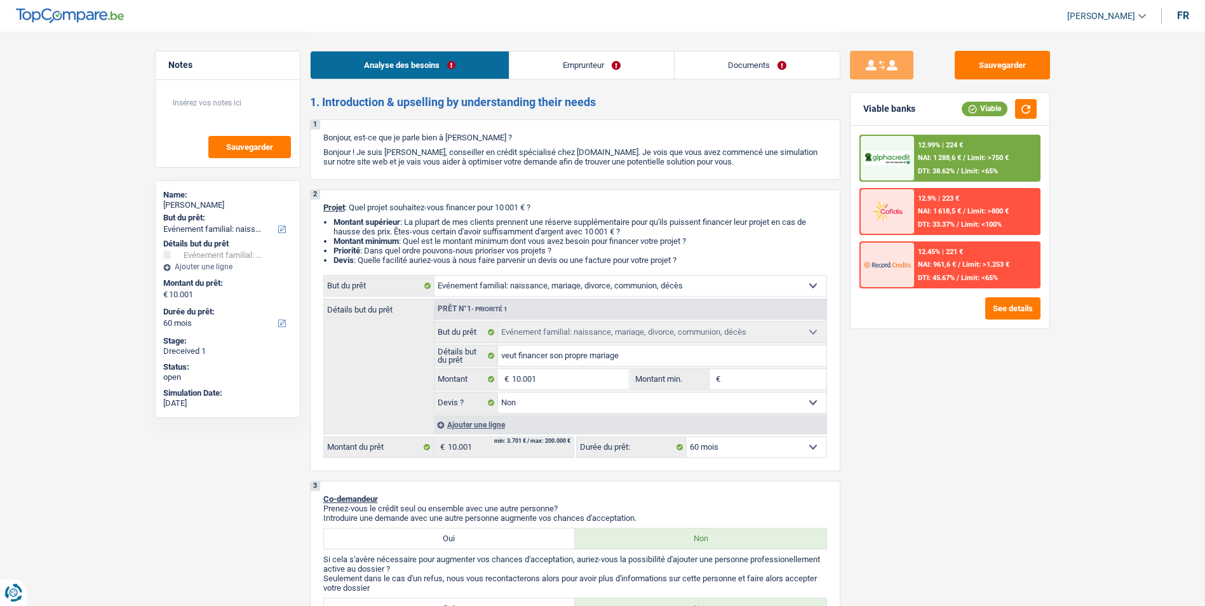
select select "familyEvent"
select select "false"
select select "60"
click at [958, 152] on div "12.99% | 224 € NAI: 1 288,6 € / Limit: >750 € DTI: 38.62% / Limit: <65%" at bounding box center [976, 158] width 125 height 44
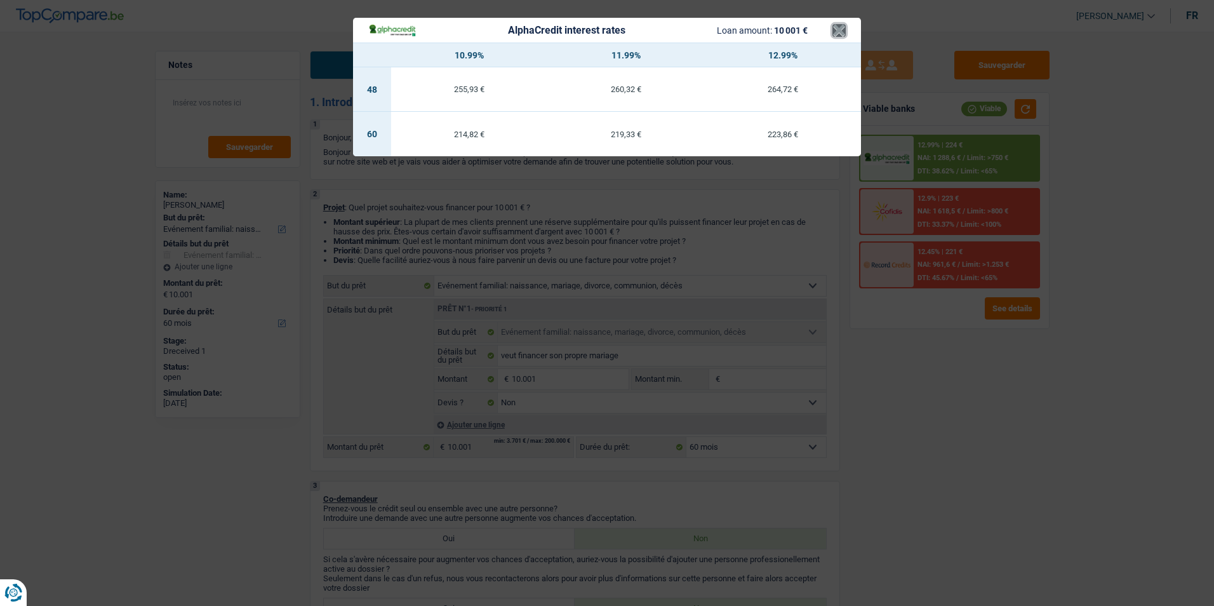
click at [837, 37] on button "×" at bounding box center [838, 30] width 13 height 13
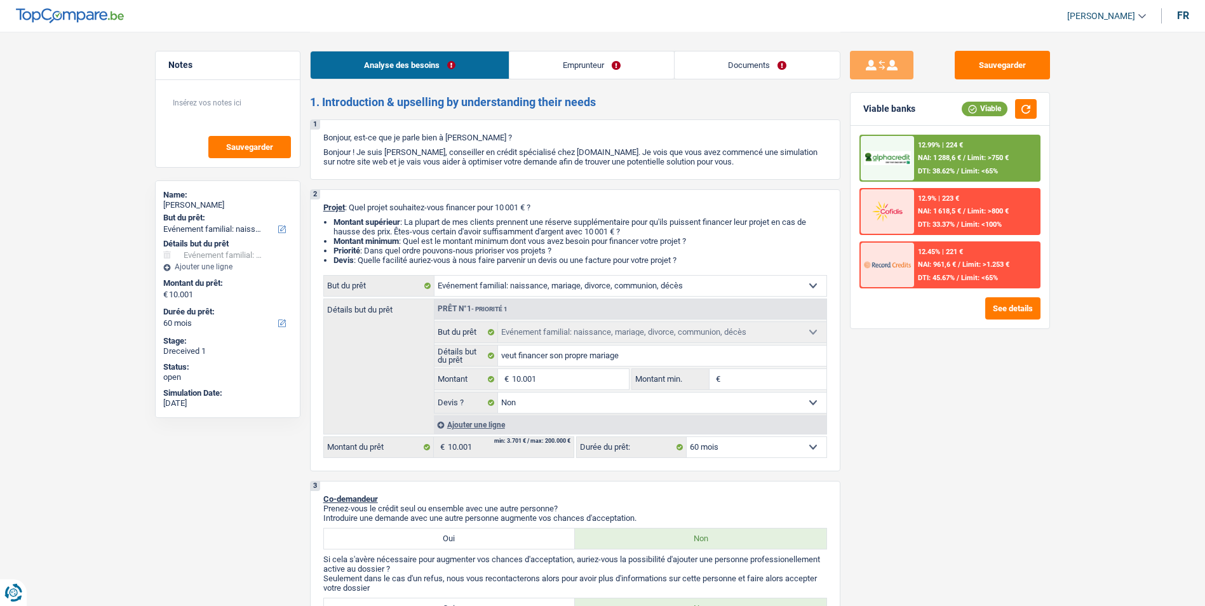
click at [940, 257] on div "12.45% | 221 € NAI: 961,6 € / Limit: >1.253 € DTI: 45.67% / Limit: <65%" at bounding box center [976, 265] width 125 height 44
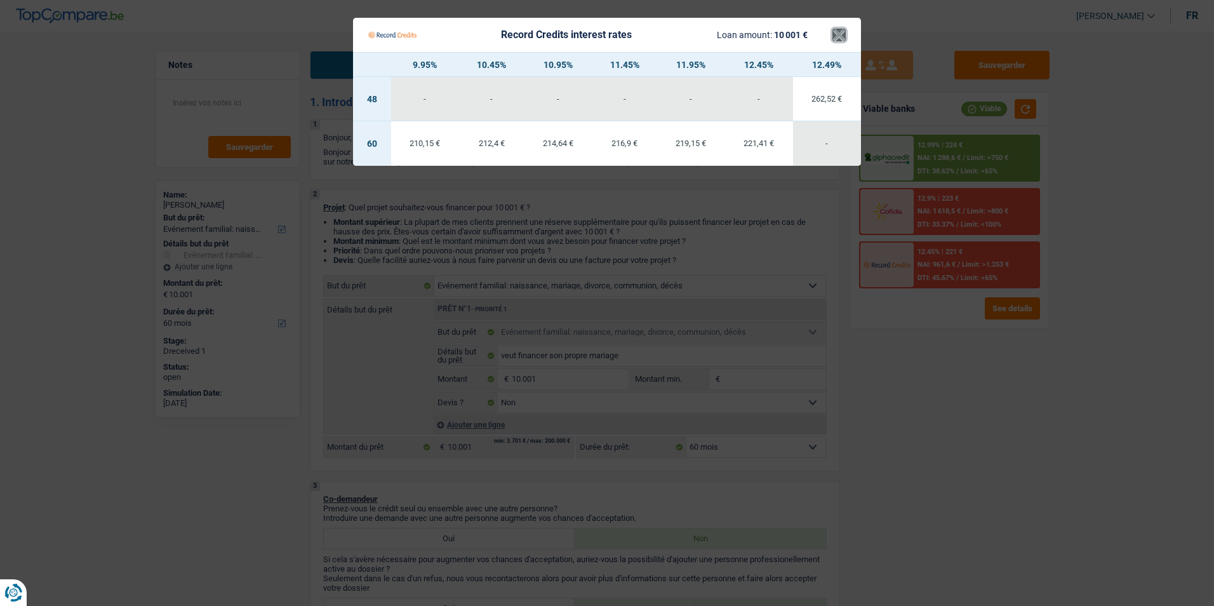
click at [836, 32] on button "×" at bounding box center [838, 35] width 13 height 13
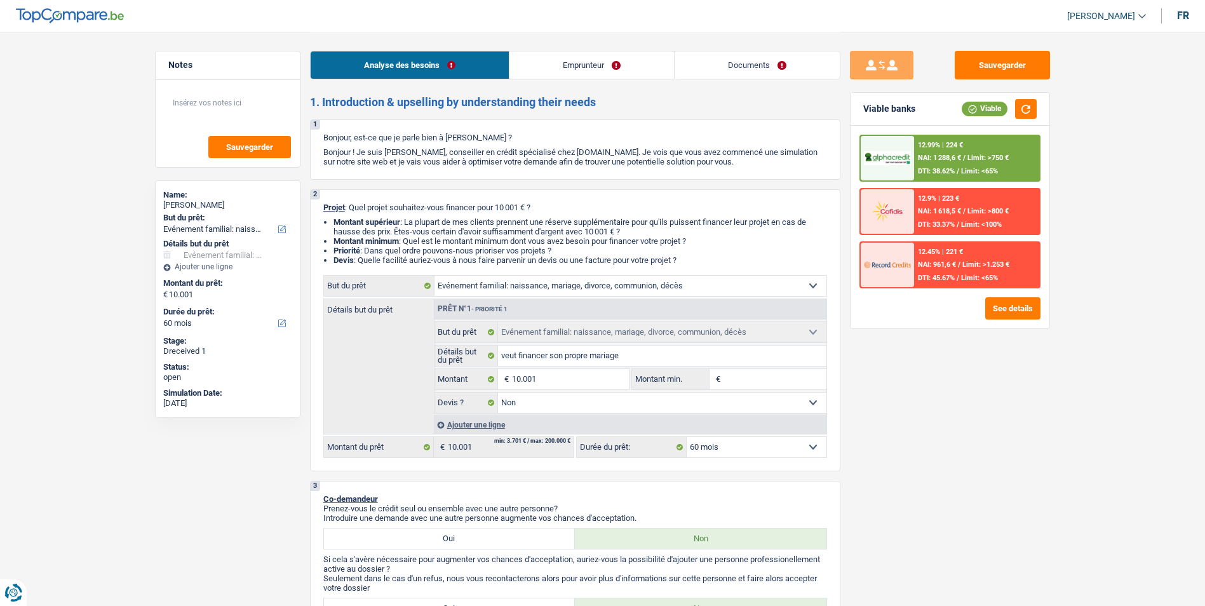
click at [941, 204] on div "12.9% | 223 € NAI: 1 618,5 € / Limit: >800 € DTI: 33.37% / Limit: <100%" at bounding box center [976, 211] width 125 height 44
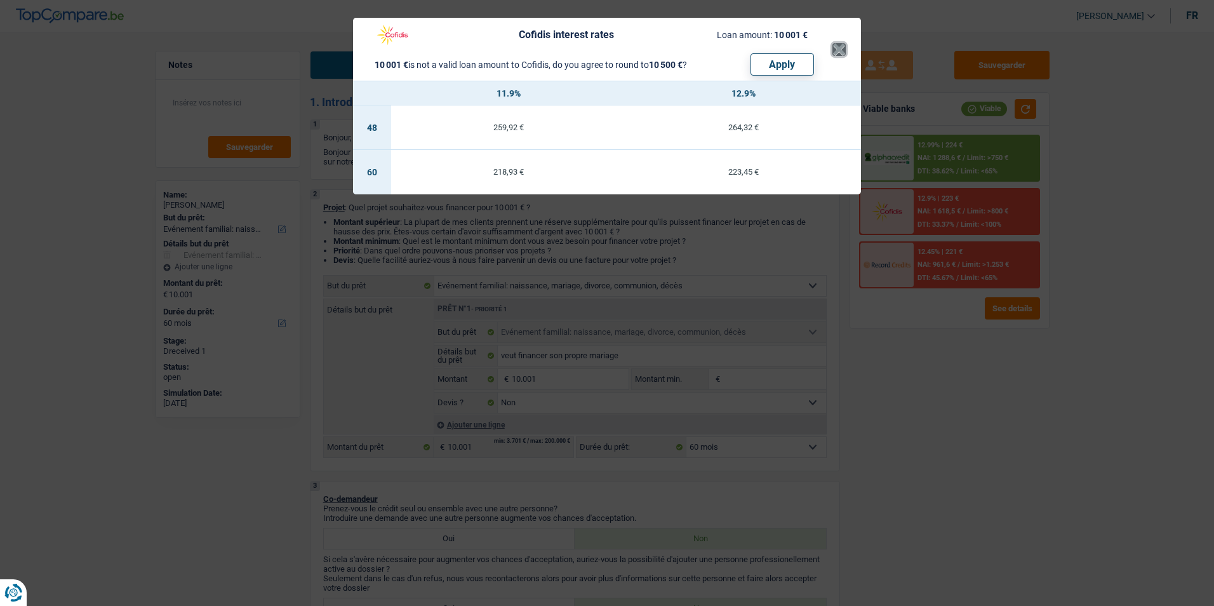
click at [842, 51] on button "×" at bounding box center [838, 49] width 13 height 13
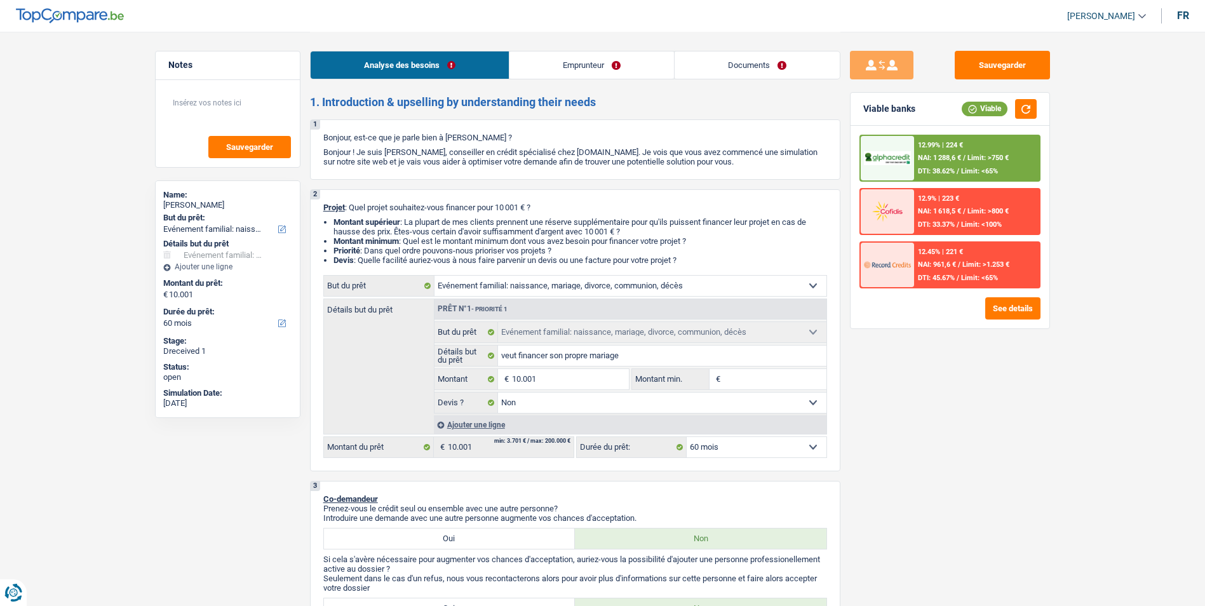
click at [592, 72] on link "Emprunteur" at bounding box center [591, 64] width 164 height 27
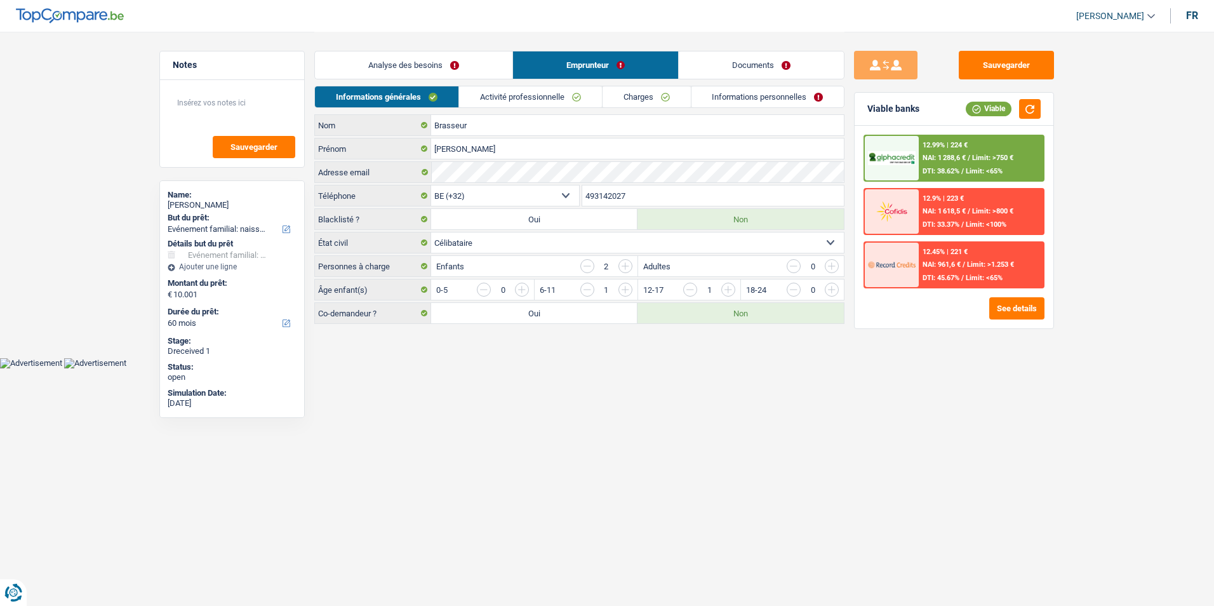
click at [733, 65] on link "Documents" at bounding box center [761, 64] width 165 height 27
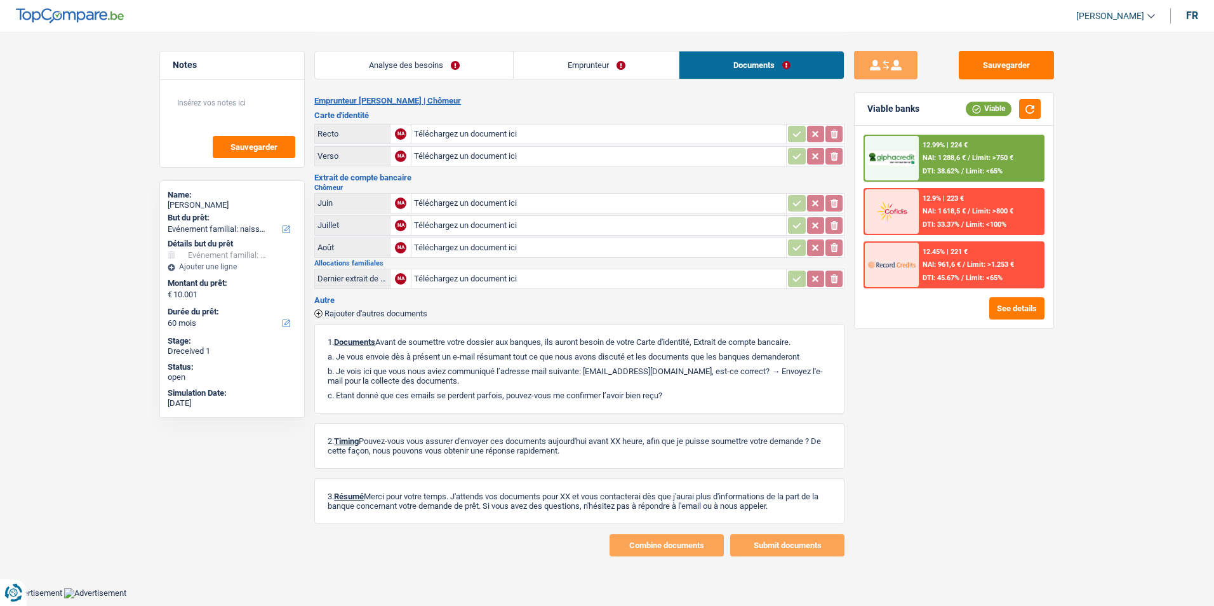
click at [492, 63] on link "Analyse des besoins" at bounding box center [414, 64] width 198 height 27
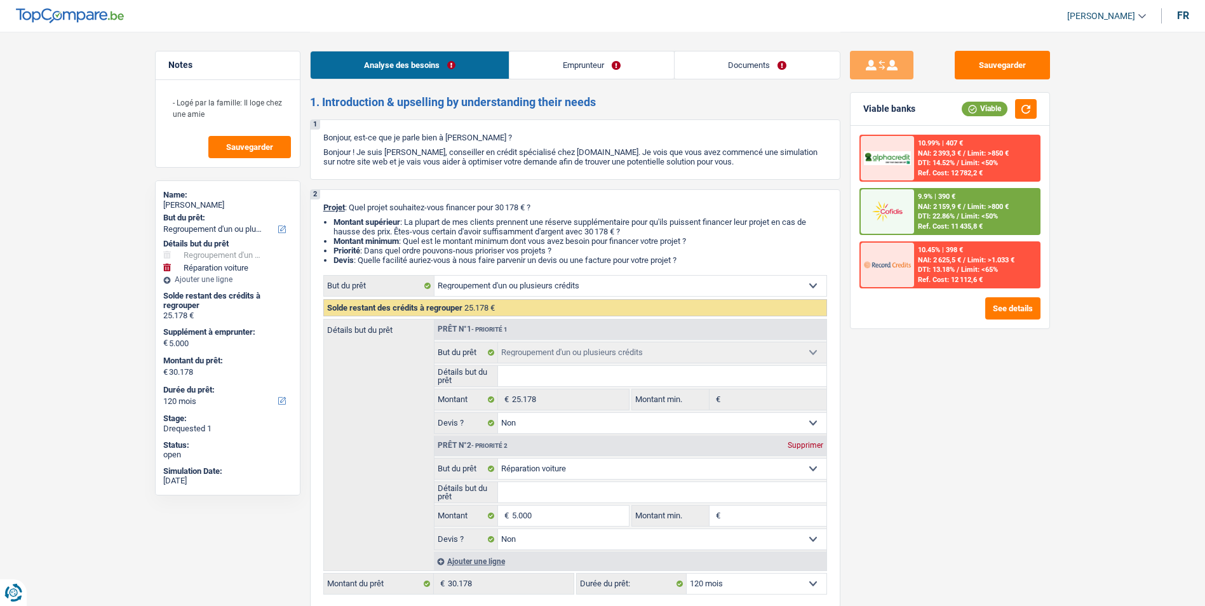
select select "refinancing"
select select "carRepair"
select select "120"
select select "refinancing"
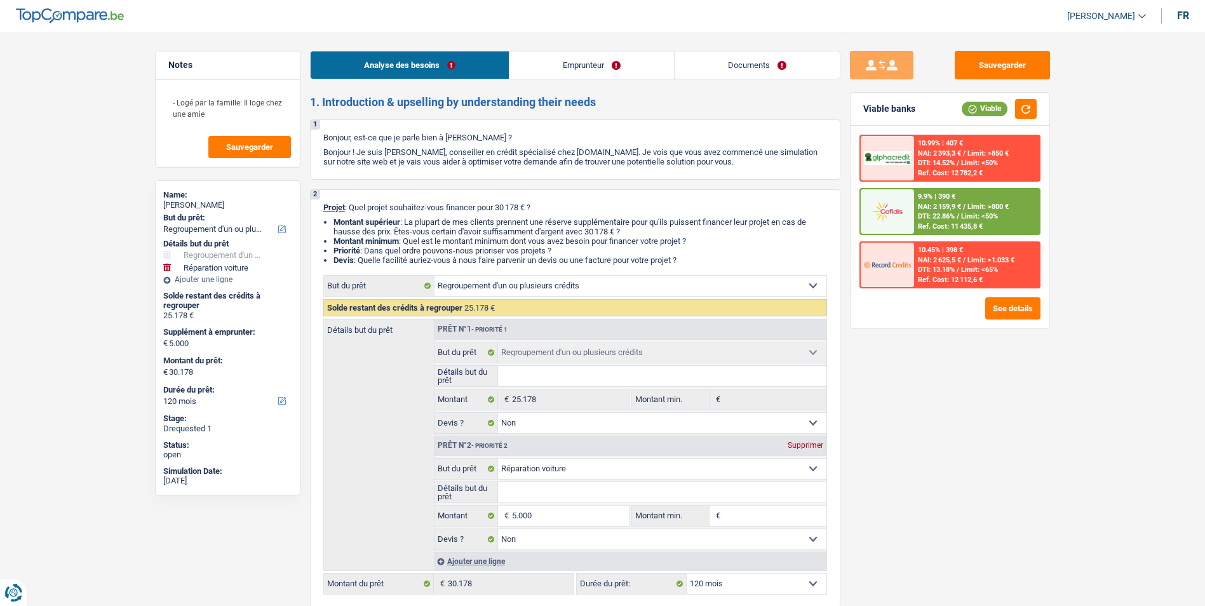
select select "refinancing"
select select "false"
select select "carRepair"
select select "false"
select select "120"
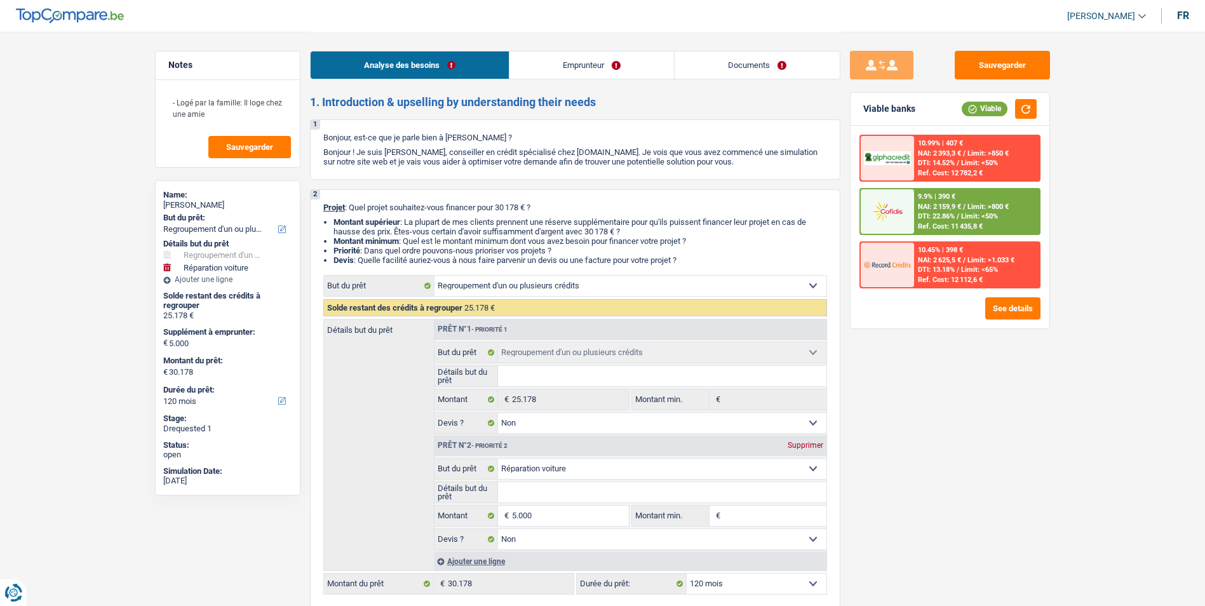
select select "worker"
select select "netSalary"
select select "liveWithParents"
select select "personalLoan"
select select "other"
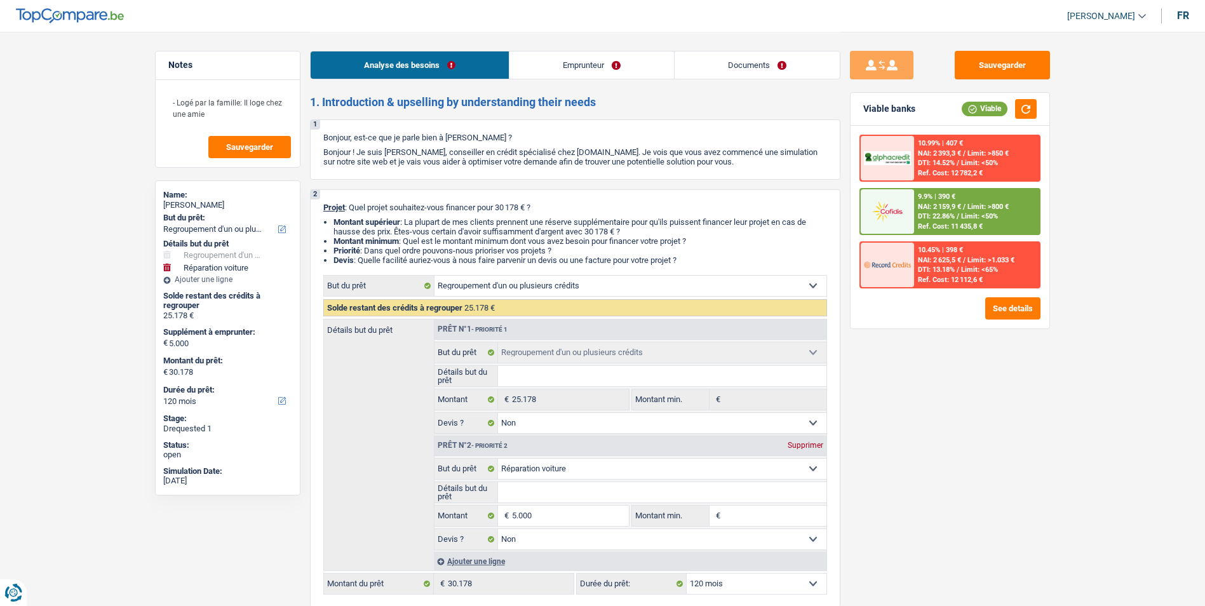
select select "84"
select select "cardOrCredit"
select select "personalLoan"
select select "other"
select select "36"
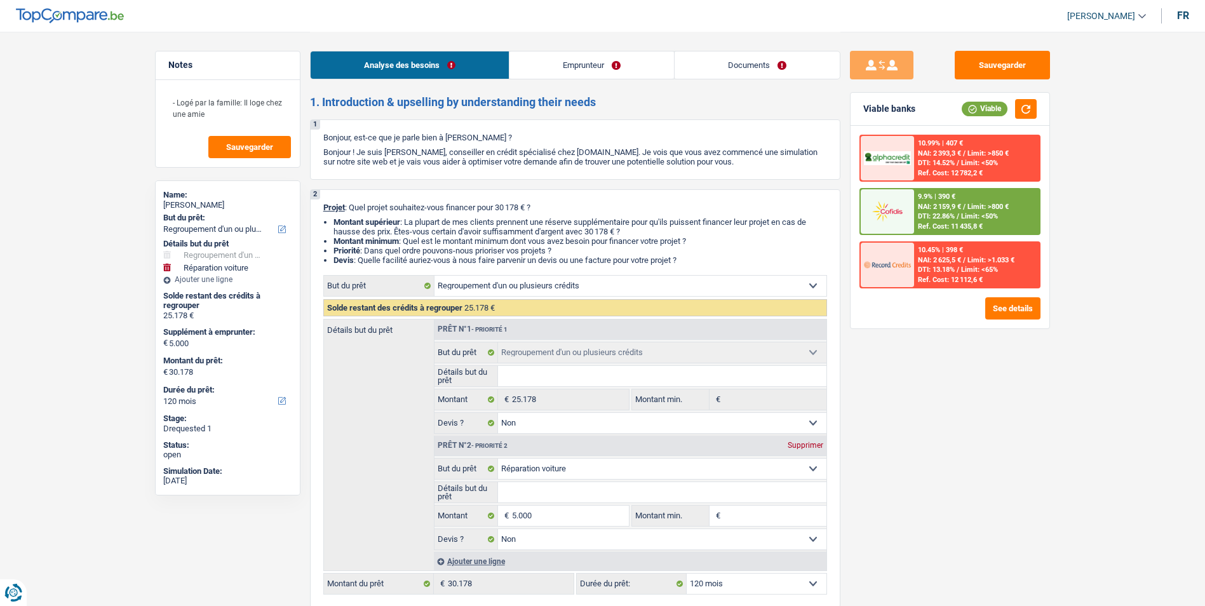
select select "refinancing"
select select "false"
select select "carRepair"
select select "false"
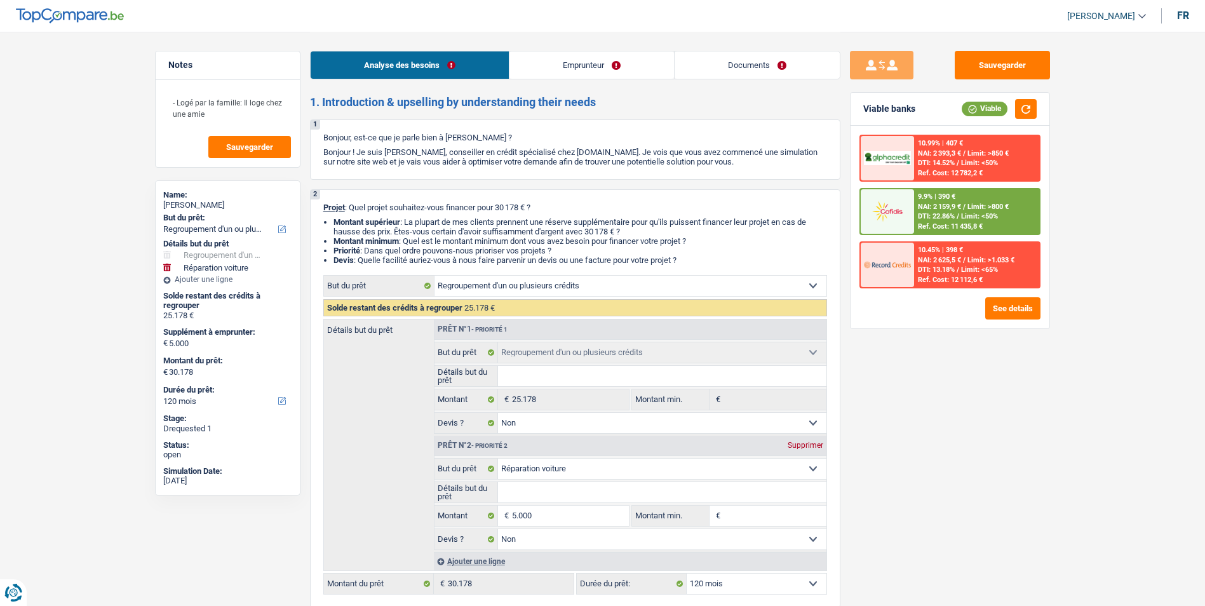
select select "120"
click at [763, 65] on link "Documents" at bounding box center [756, 64] width 165 height 27
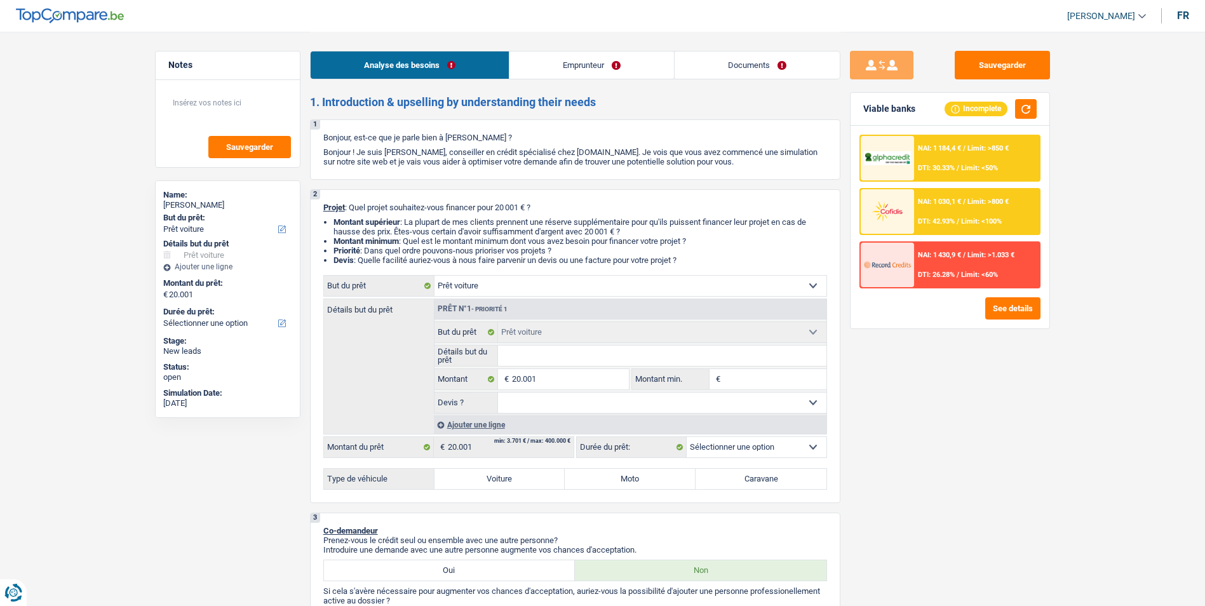
select select "car"
select select "publicEmployee"
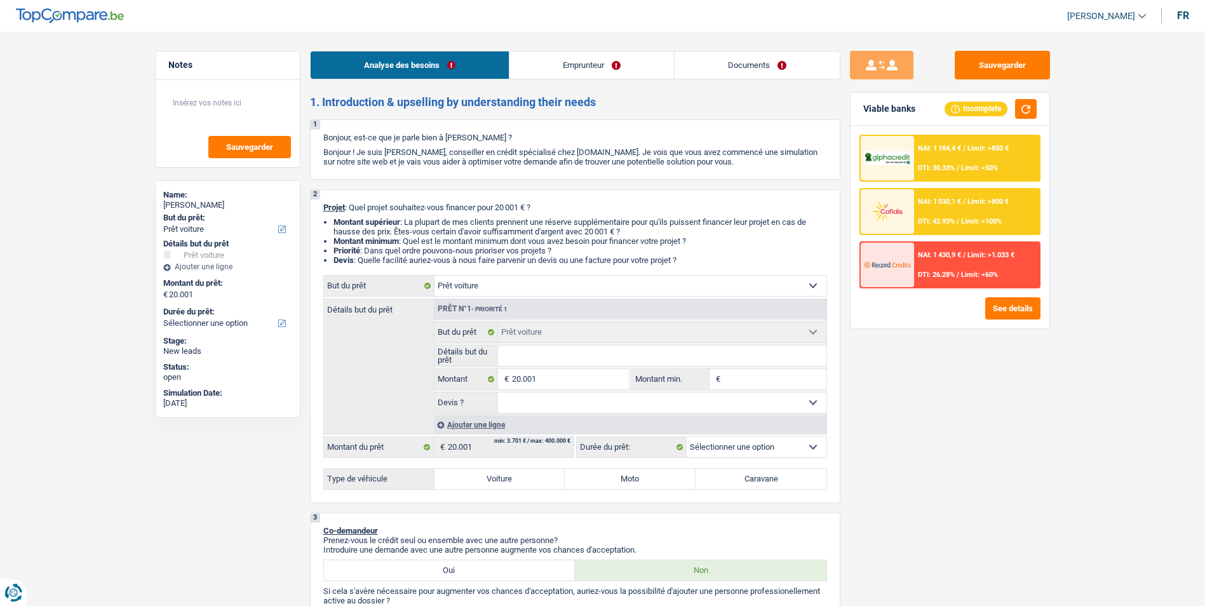
select select "netSalary"
select select "mealVouchers"
select select "liveWithParents"
select select "car"
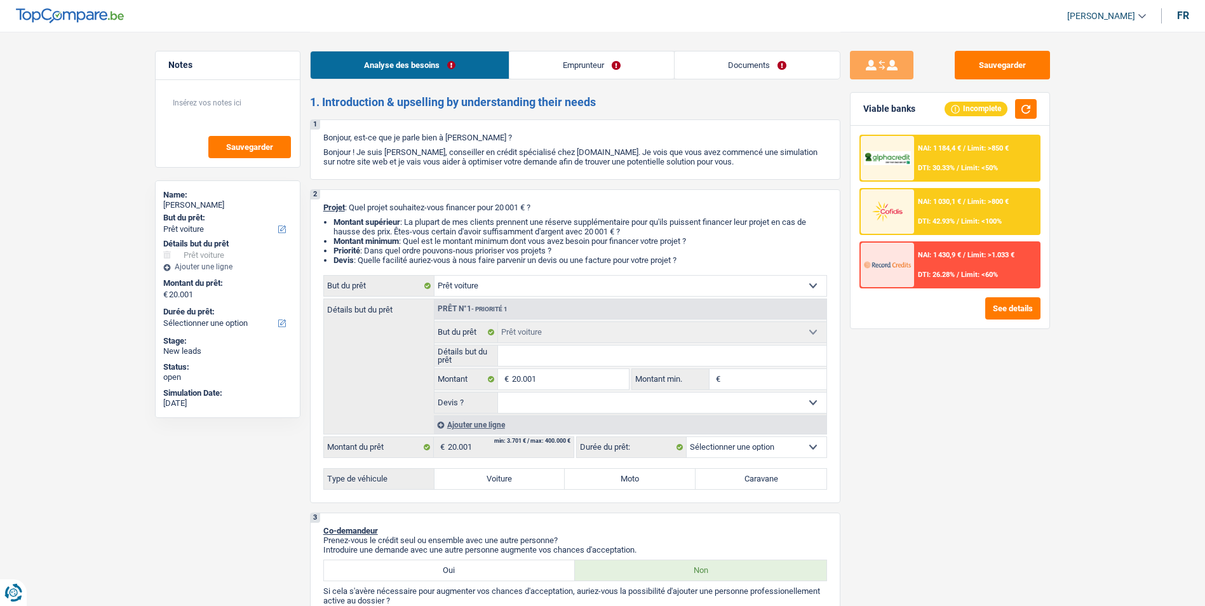
click at [500, 478] on label "Voiture" at bounding box center [499, 479] width 131 height 20
click at [500, 478] on input "Voiture" at bounding box center [499, 479] width 131 height 20
radio input "true"
select select "60"
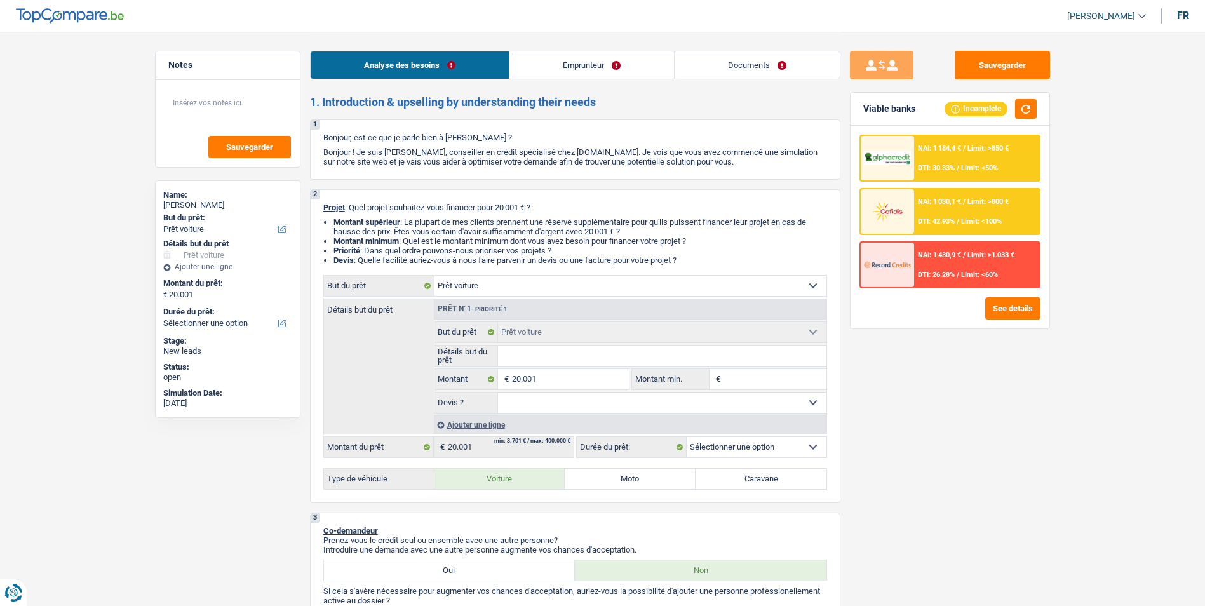
select select "60"
radio input "true"
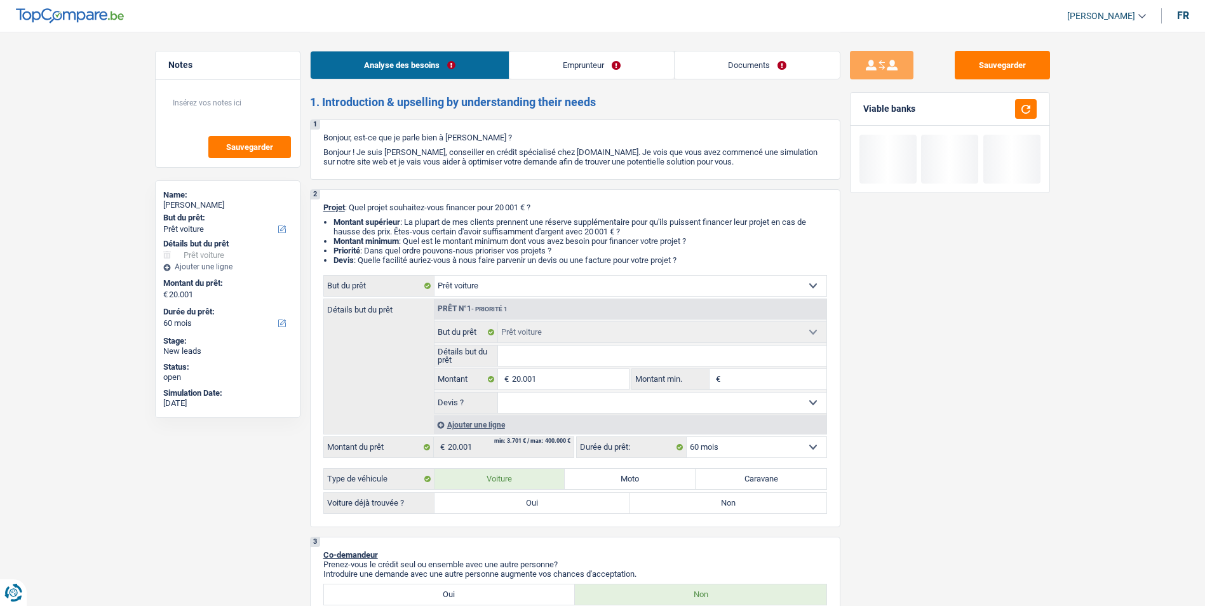
click at [540, 354] on input "Détails but du prêt" at bounding box center [662, 355] width 328 height 20
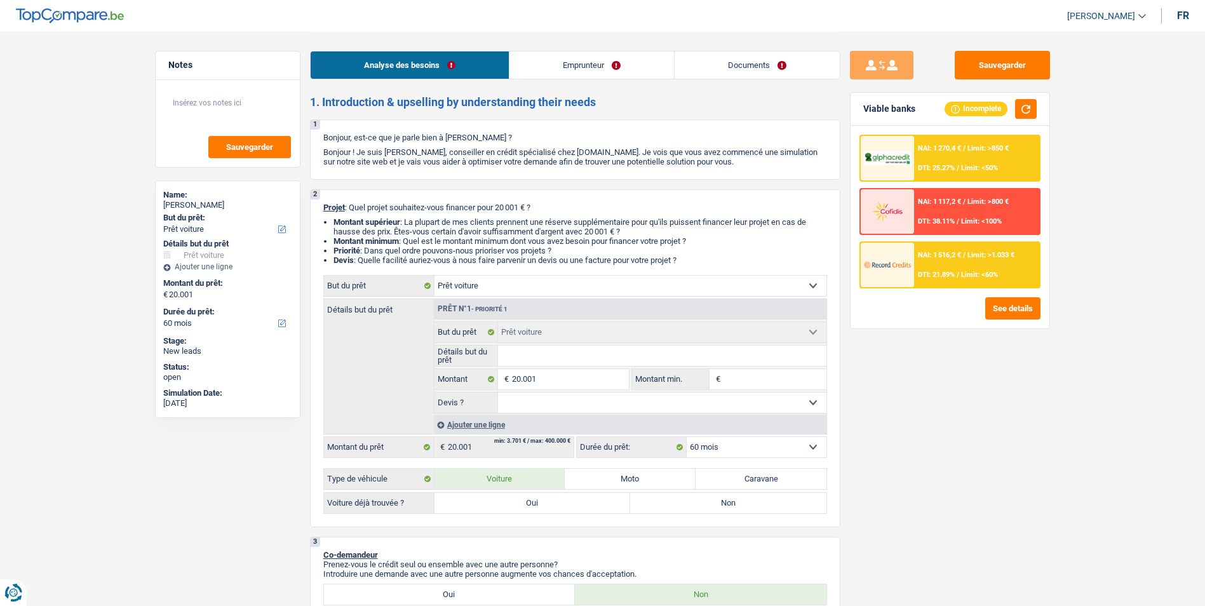
click at [686, 498] on label "Non" at bounding box center [728, 503] width 196 height 20
click at [686, 498] on input "Non" at bounding box center [728, 503] width 196 height 20
radio input "true"
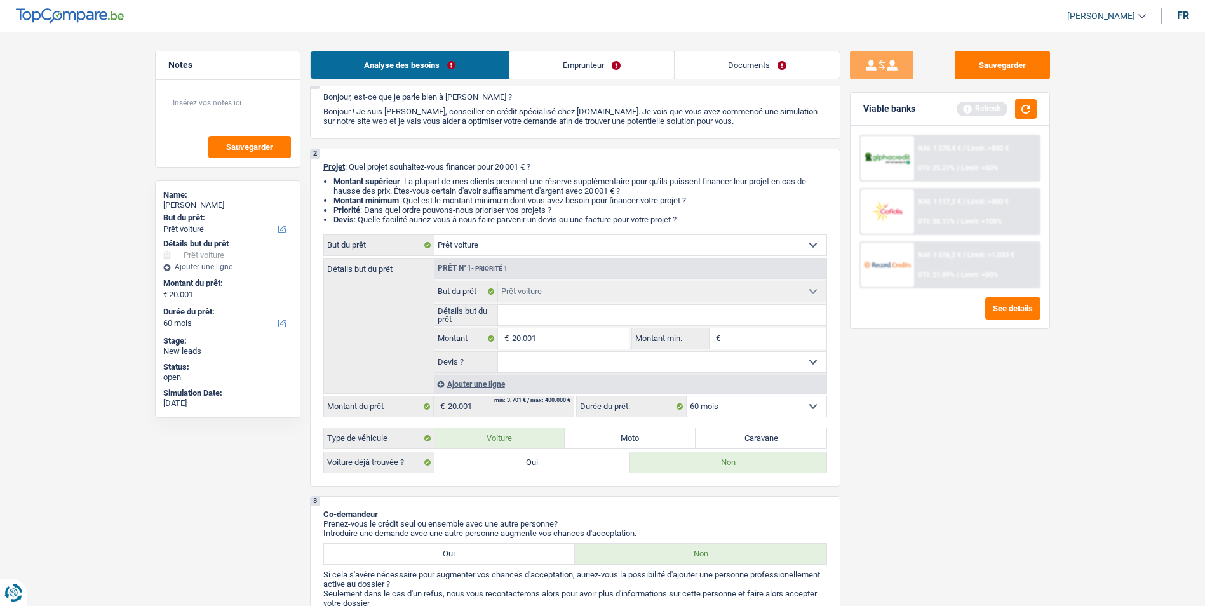
scroll to position [64, 0]
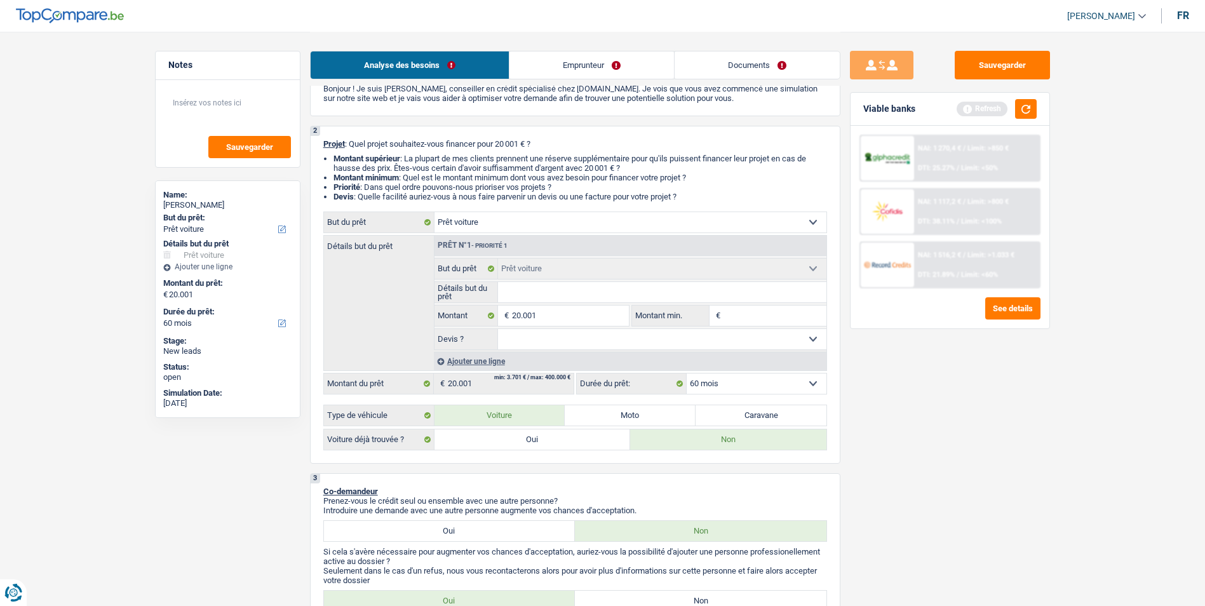
click at [580, 291] on input "Détails but du prêt" at bounding box center [662, 292] width 328 height 20
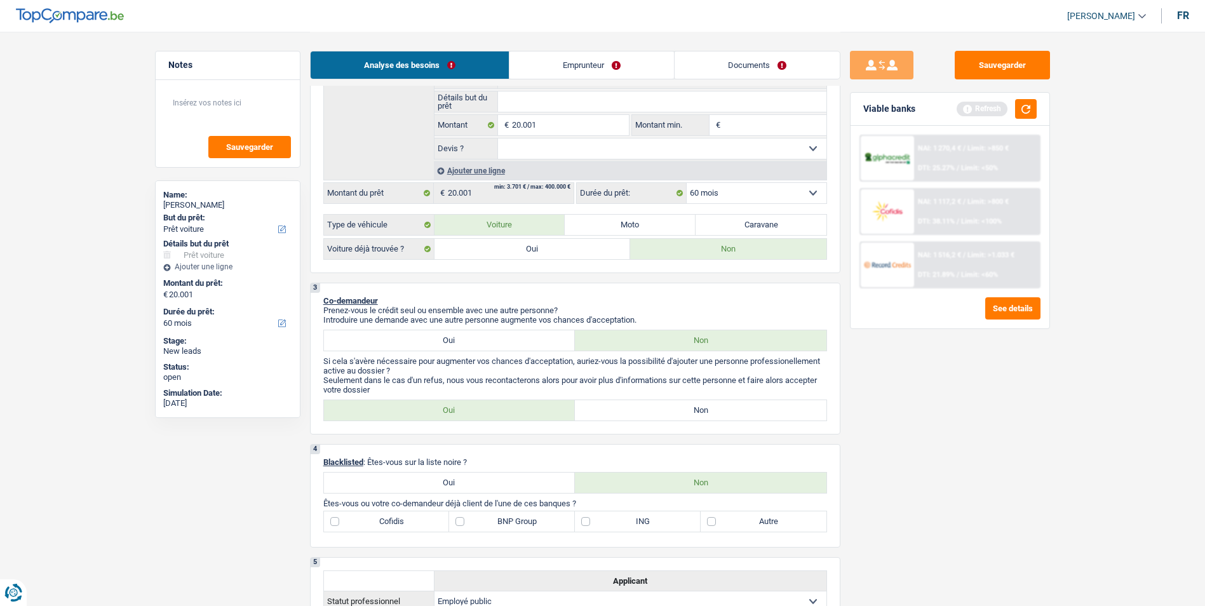
scroll to position [0, 0]
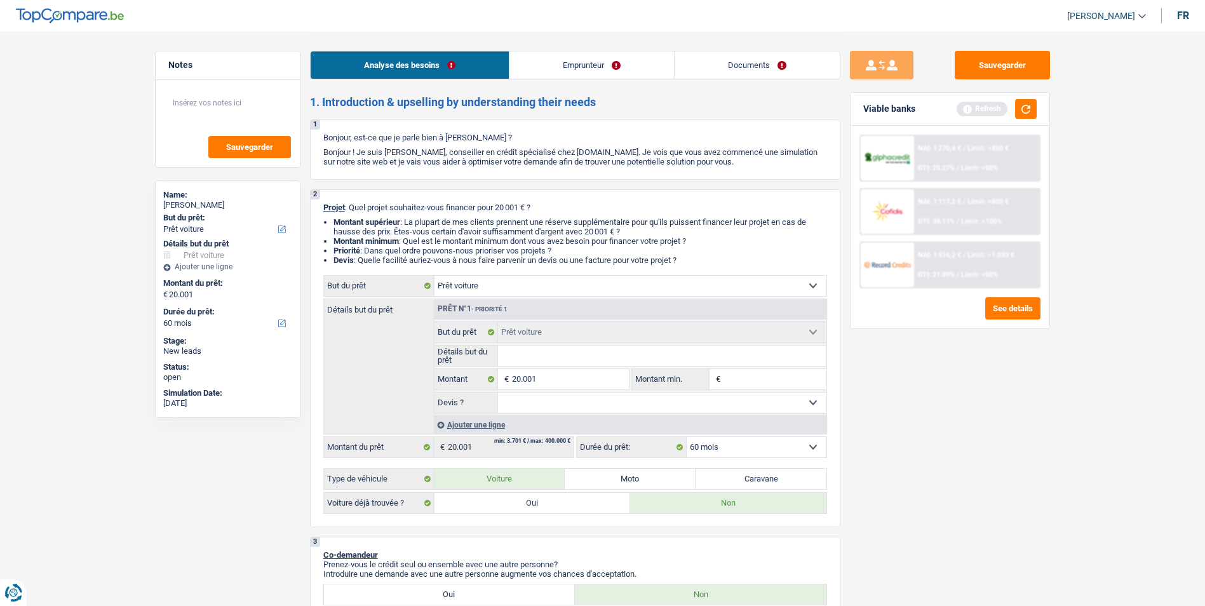
type input "D"
type input "Da"
type input "Dac"
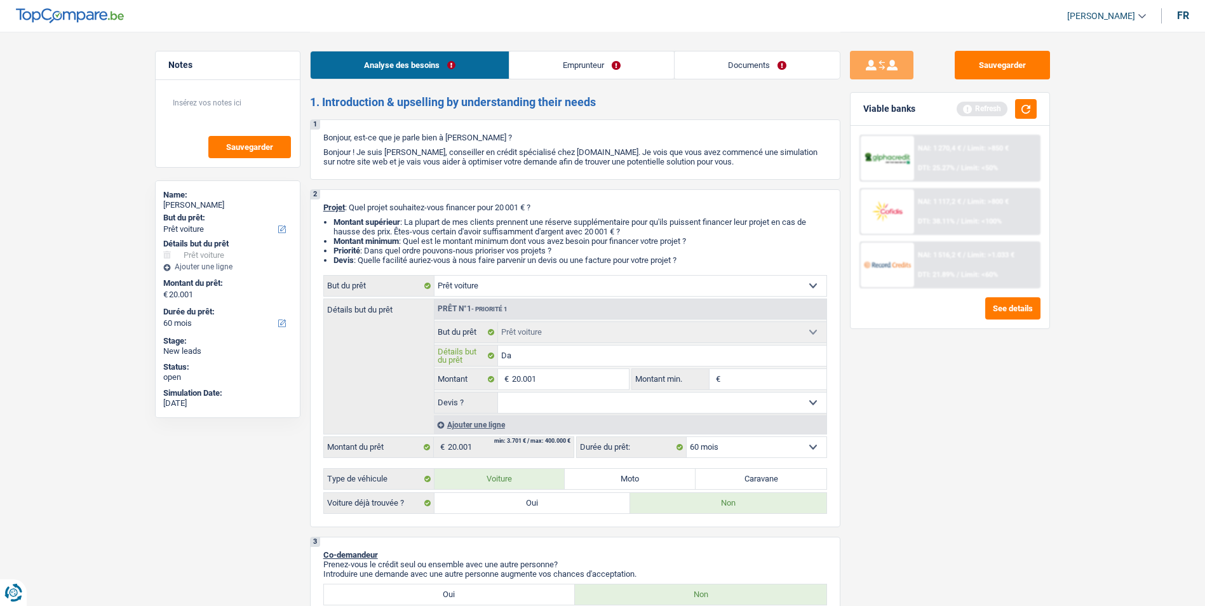
type input "Dac"
type input "Daci"
type input "Dacia"
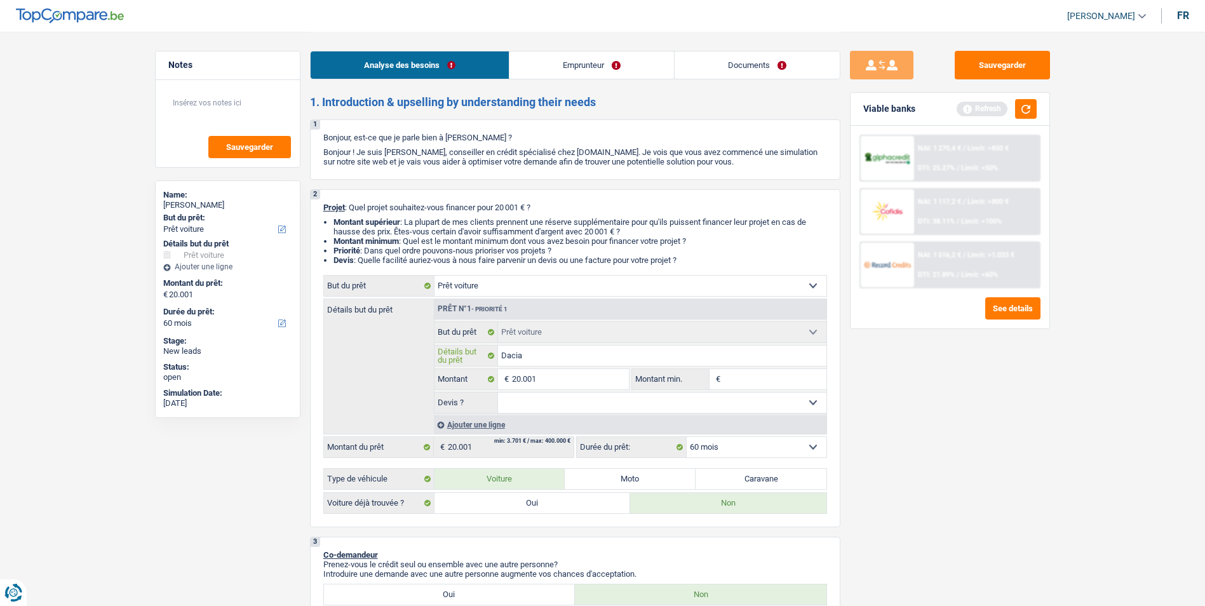
type input "Dacia"
type input "Dacia D"
type input "Dacia Du"
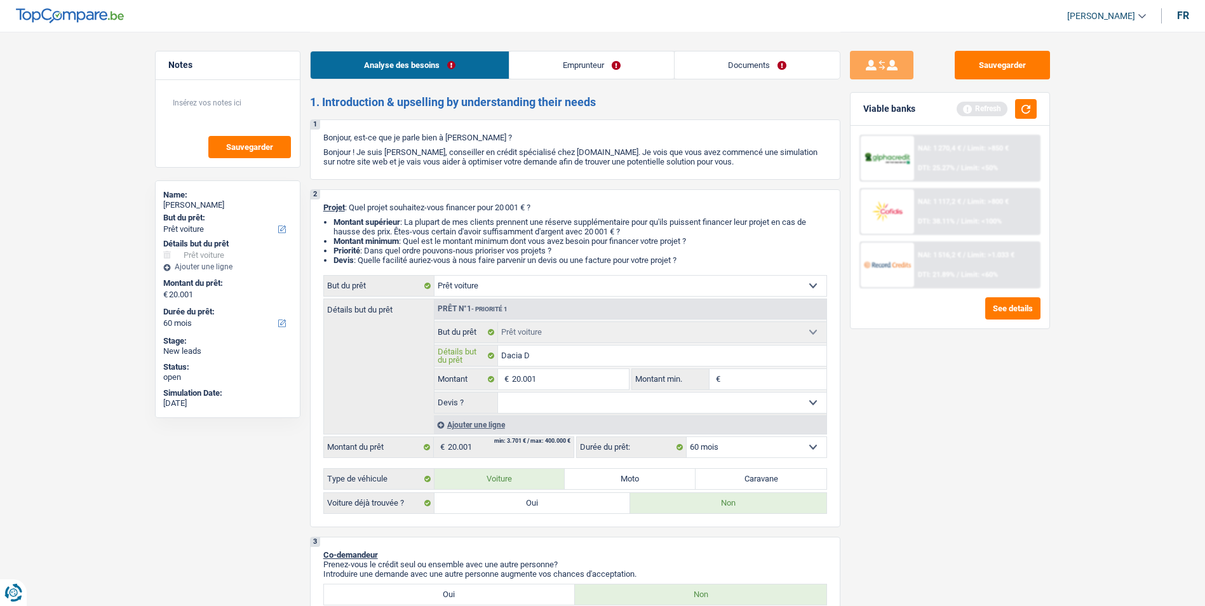
type input "Dacia Du"
type input "Dacia Dus"
type input "Dacia Dust"
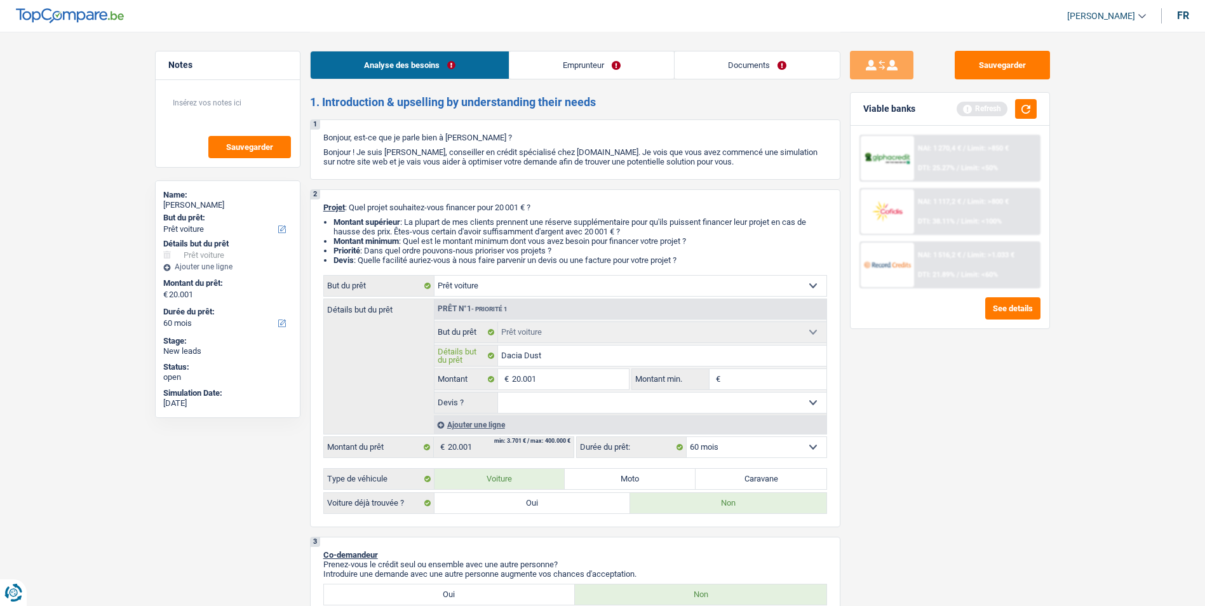
type input "[PERSON_NAME]"
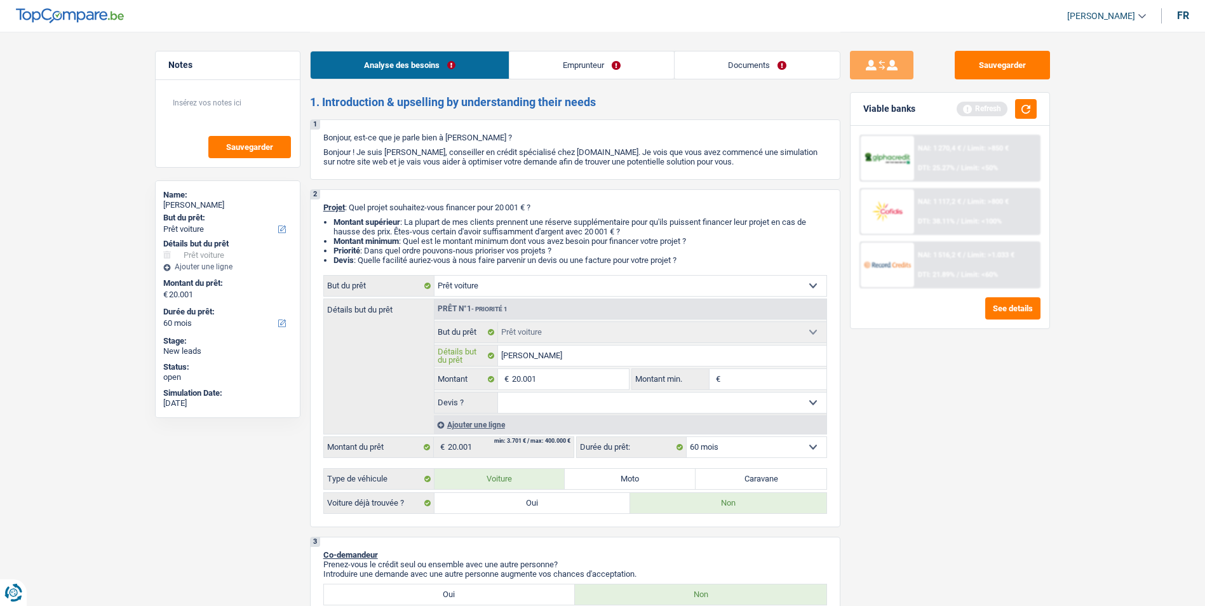
type input "[PERSON_NAME]"
drag, startPoint x: 605, startPoint y: 424, endPoint x: 613, endPoint y: 414, distance: 13.1
click at [606, 424] on div "Ajouter une ligne" at bounding box center [630, 424] width 392 height 18
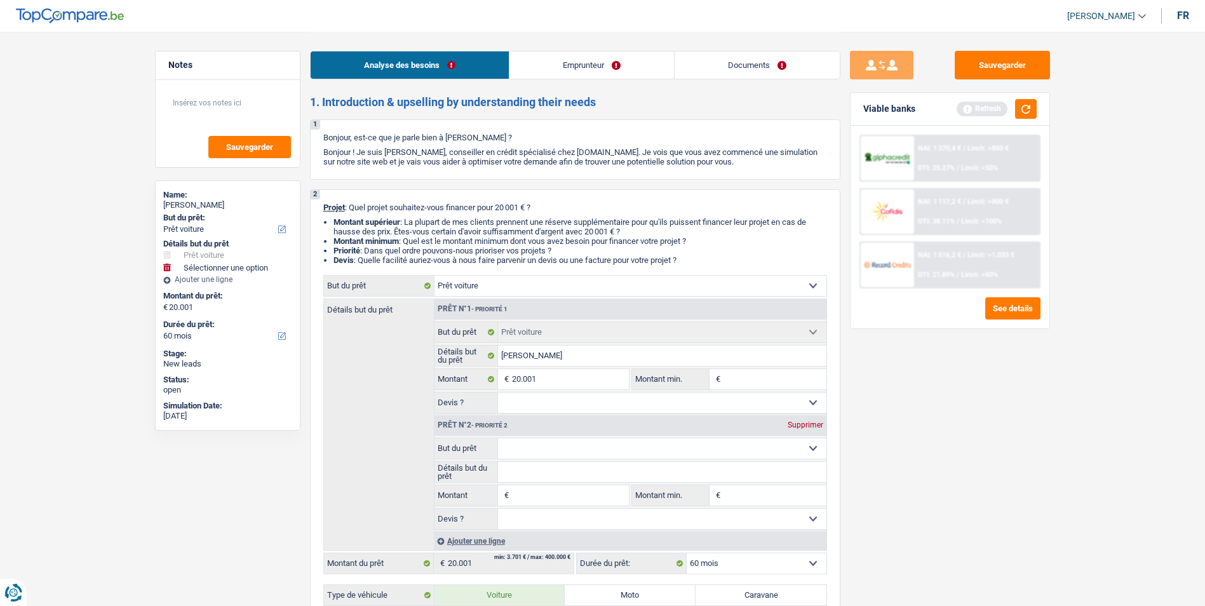
click at [617, 412] on select "Oui Non Non répondu Sélectionner une option" at bounding box center [662, 402] width 328 height 20
click at [951, 495] on div "Sauvegarder Viable banks Refresh NAI: 1 270,4 € / Limit: >850 € DTI: 25.27% / L…" at bounding box center [949, 318] width 219 height 535
click at [823, 426] on div "Supprimer" at bounding box center [805, 425] width 42 height 8
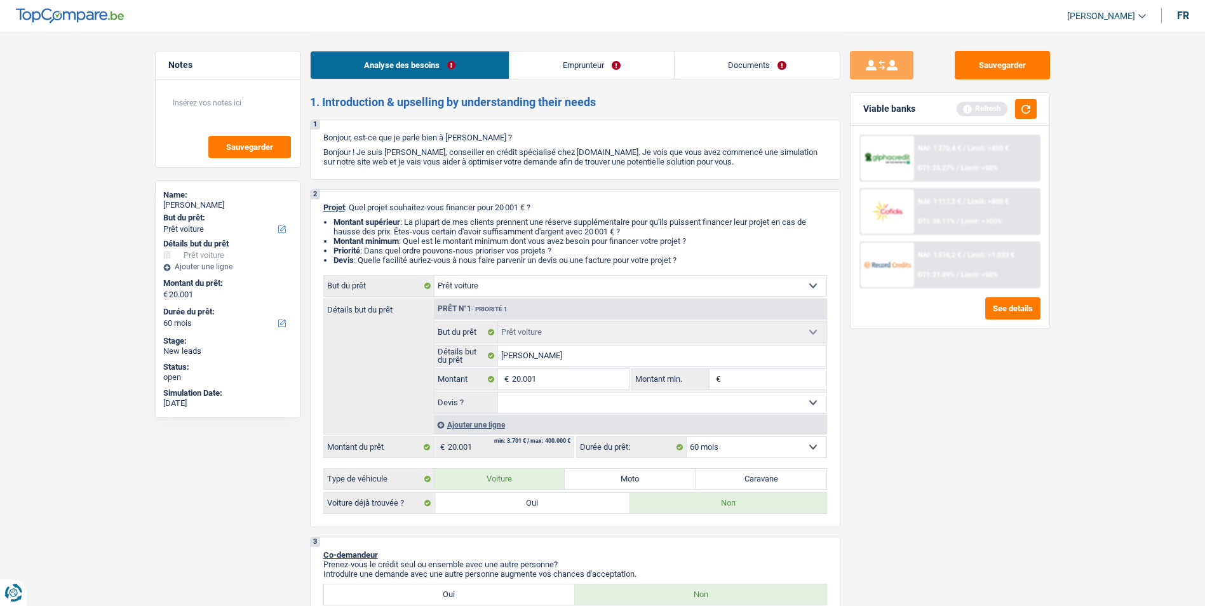
click at [726, 402] on select "Oui Non Non répondu Sélectionner une option" at bounding box center [662, 402] width 328 height 20
select select "yes"
click at [498, 392] on select "Oui Non Non répondu Sélectionner une option" at bounding box center [662, 402] width 328 height 20
select select "yes"
click at [566, 498] on label "Oui" at bounding box center [532, 503] width 196 height 20
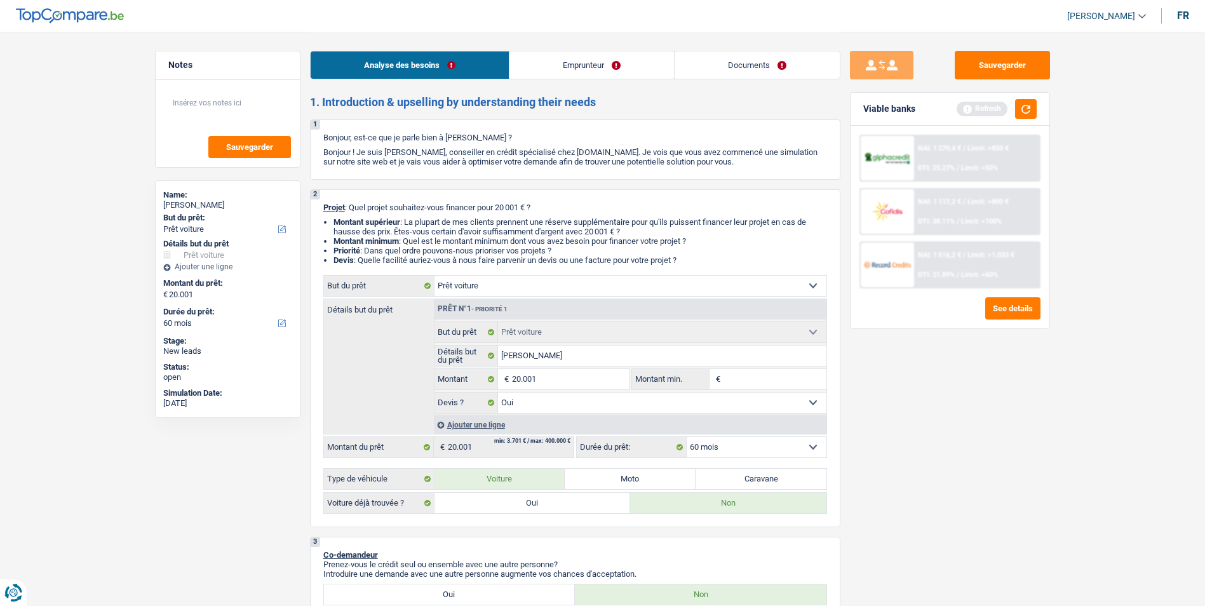
click at [566, 498] on input "Oui" at bounding box center [532, 503] width 196 height 20
radio input "true"
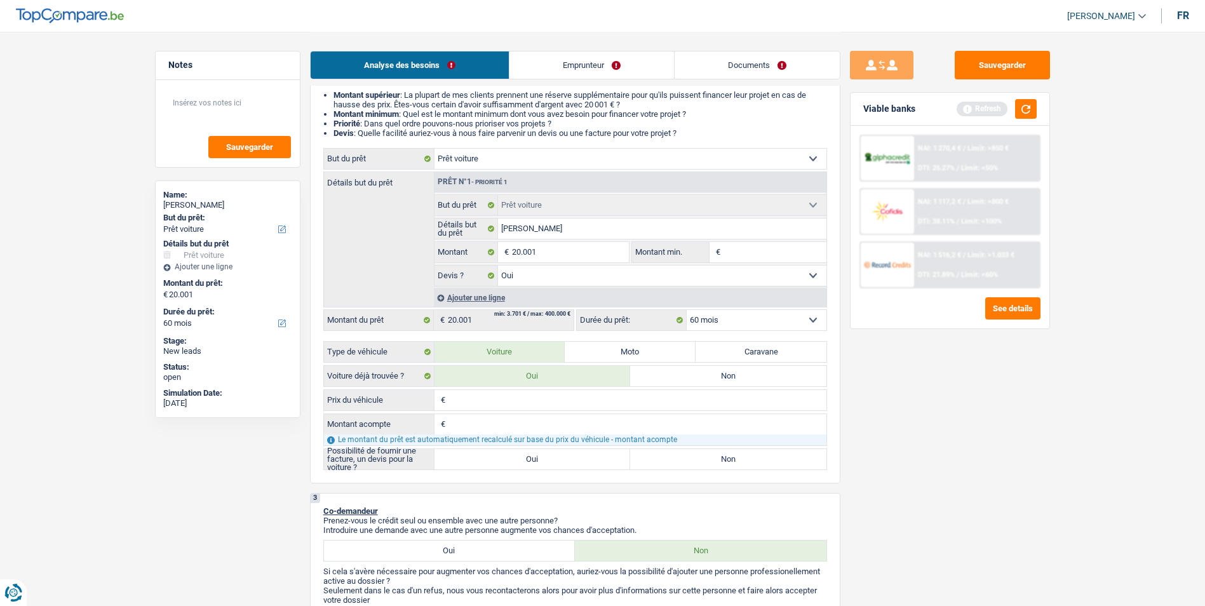
scroll to position [191, 0]
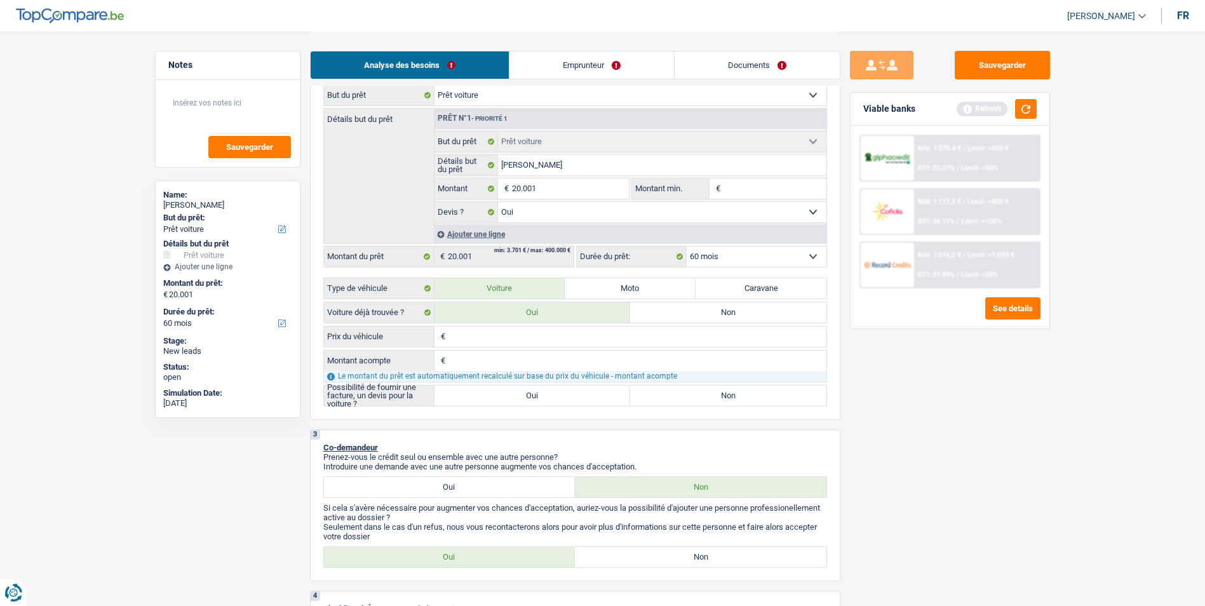
click at [559, 399] on label "Oui" at bounding box center [532, 395] width 196 height 20
click at [559, 399] on input "Oui" at bounding box center [532, 395] width 196 height 20
radio input "true"
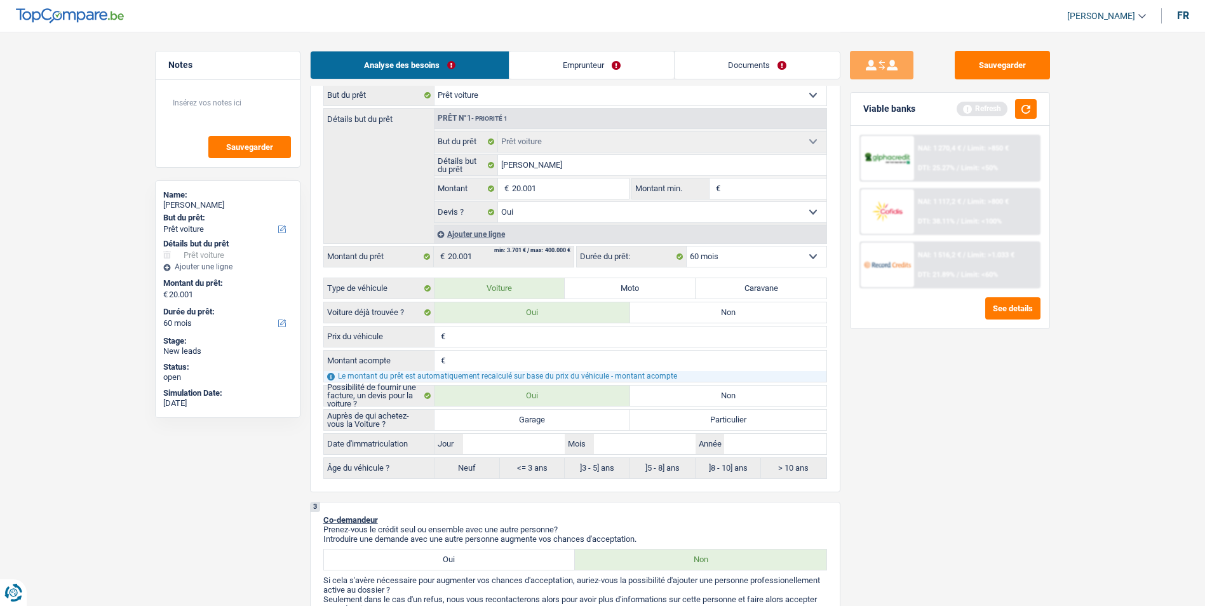
click at [554, 420] on label "Garage" at bounding box center [532, 420] width 196 height 20
click at [554, 420] on input "Garage" at bounding box center [532, 420] width 196 height 20
radio input "true"
click at [509, 328] on input "Prix du véhicule" at bounding box center [637, 336] width 378 height 20
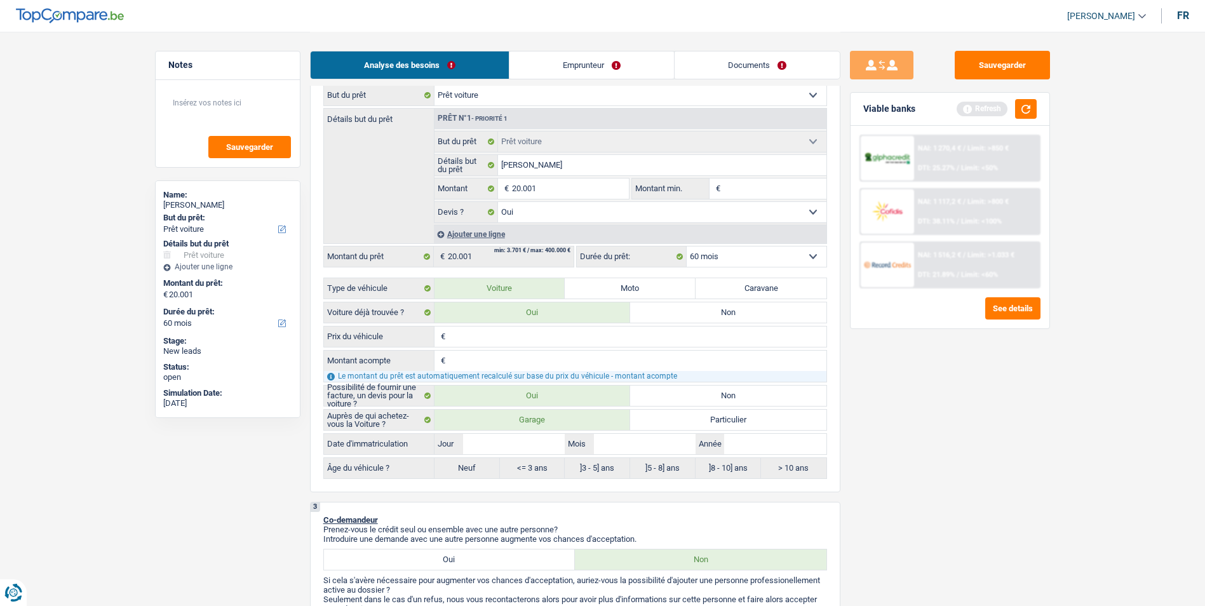
type input "3"
type input "32"
type input "320"
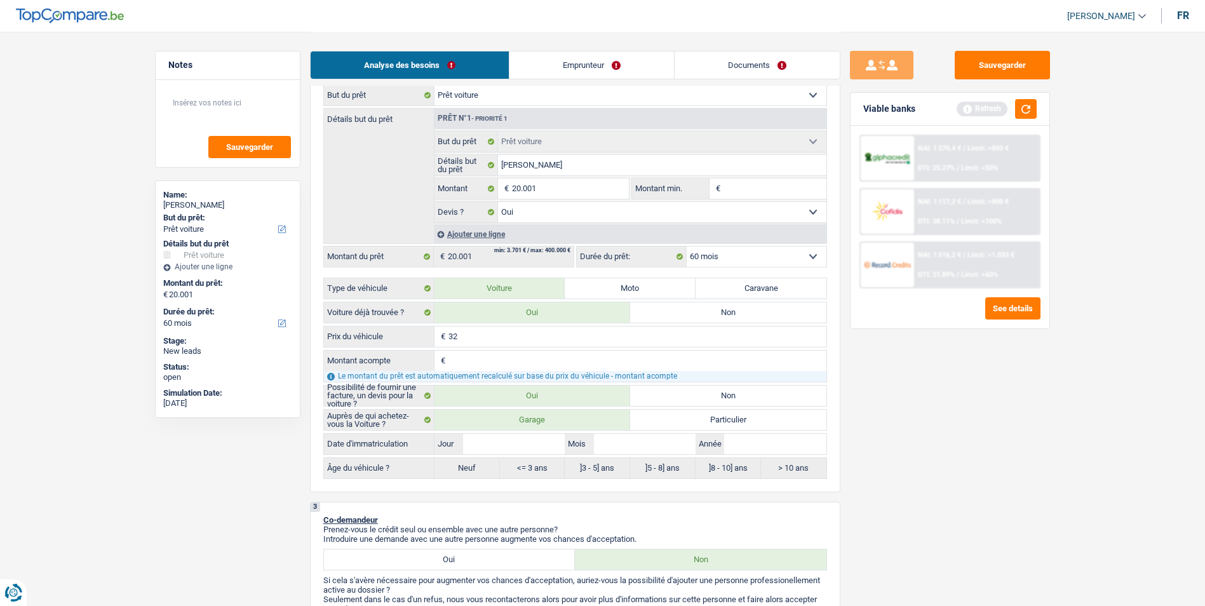
type input "320"
type input "3.200"
type input "32.000"
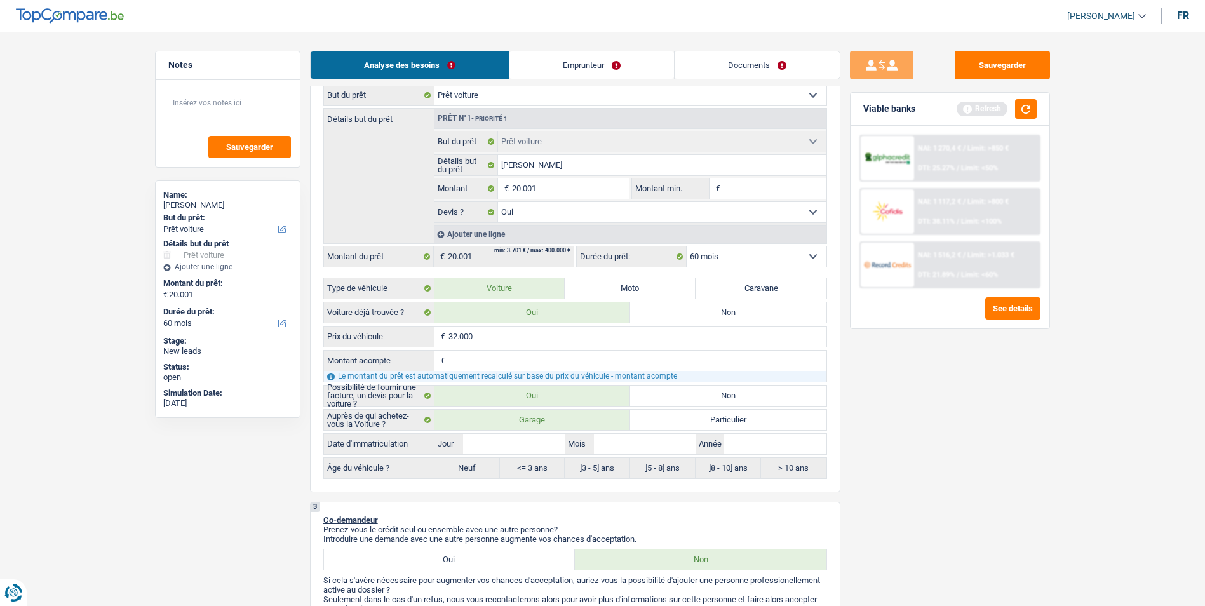
type input "32.000"
click at [501, 358] on input "Montant acompte" at bounding box center [637, 361] width 378 height 20
type input "4"
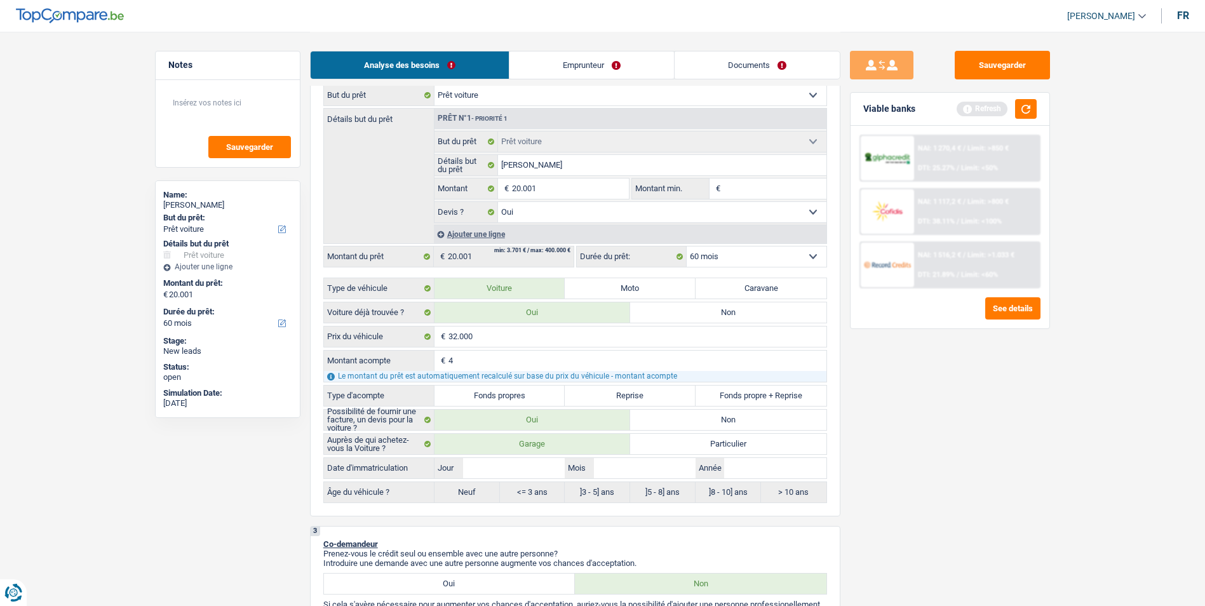
type input "45"
type input "450"
type input "4.500"
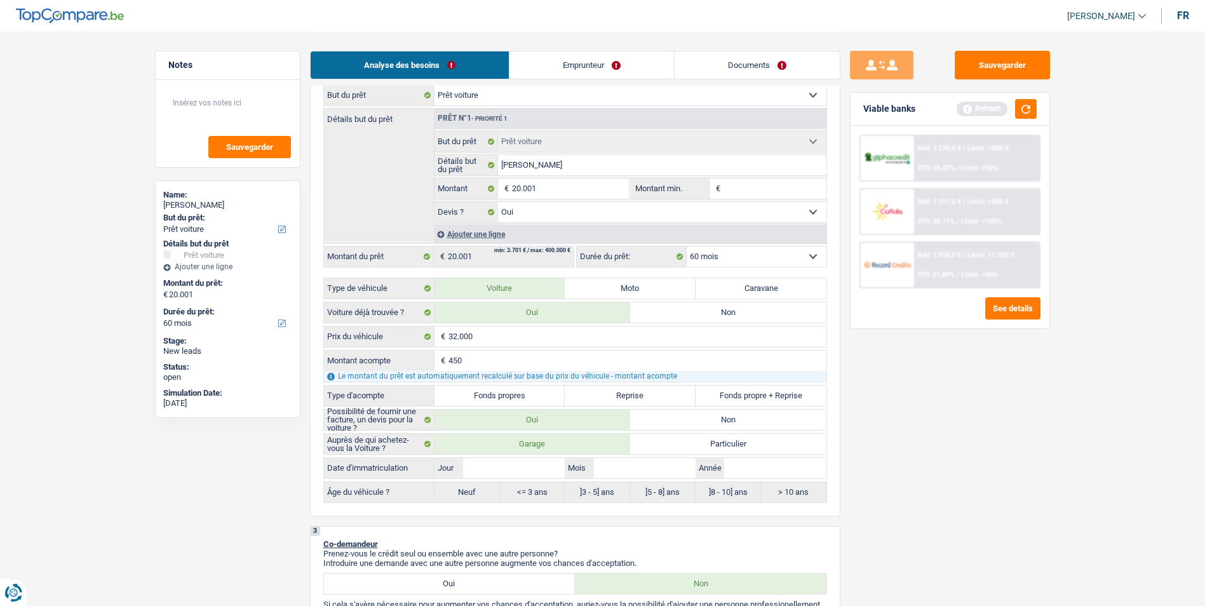
type input "4.500"
type input "27.500"
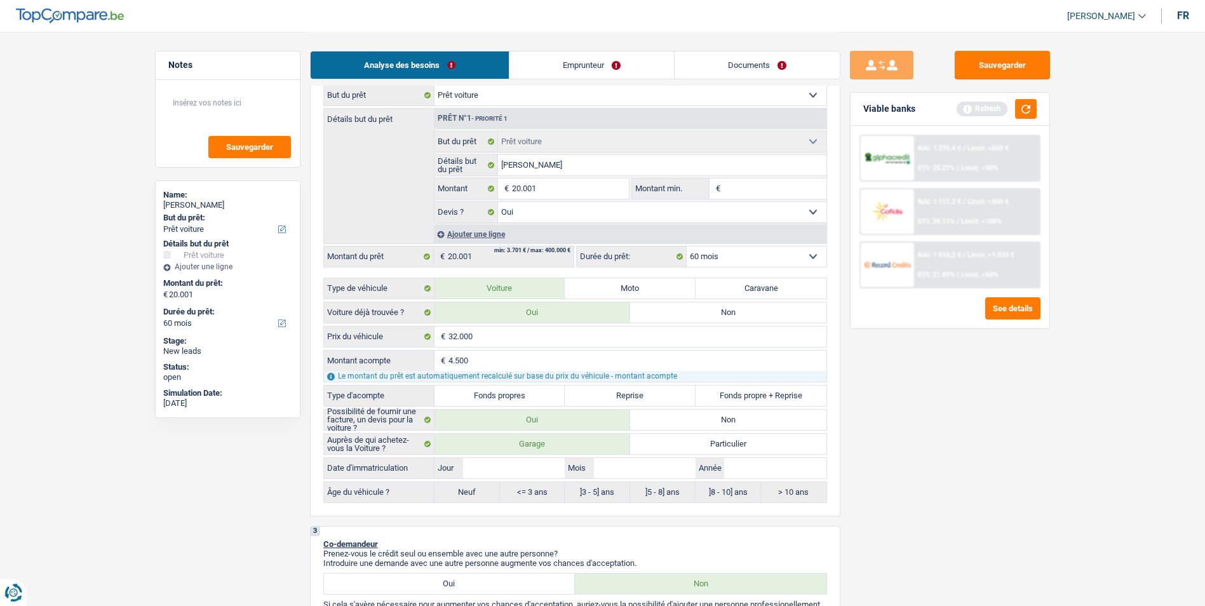
type input "27.500"
click at [518, 391] on label "Fonds propres" at bounding box center [499, 395] width 131 height 20
click at [518, 391] on input "Fonds propres" at bounding box center [499, 395] width 131 height 20
radio input "true"
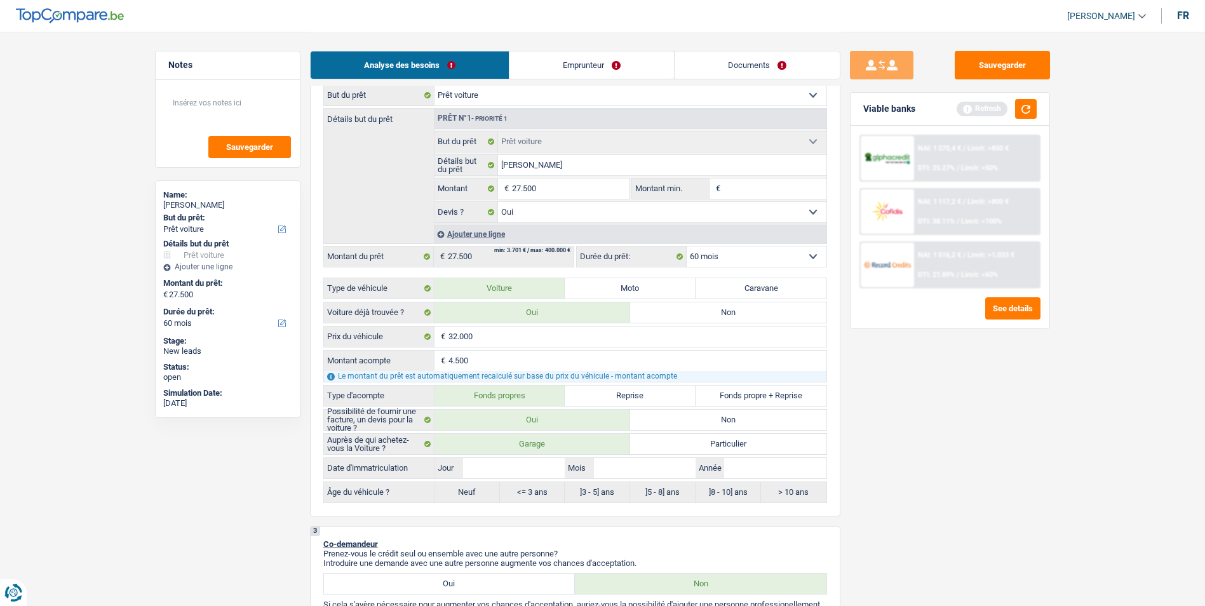
radio input "true"
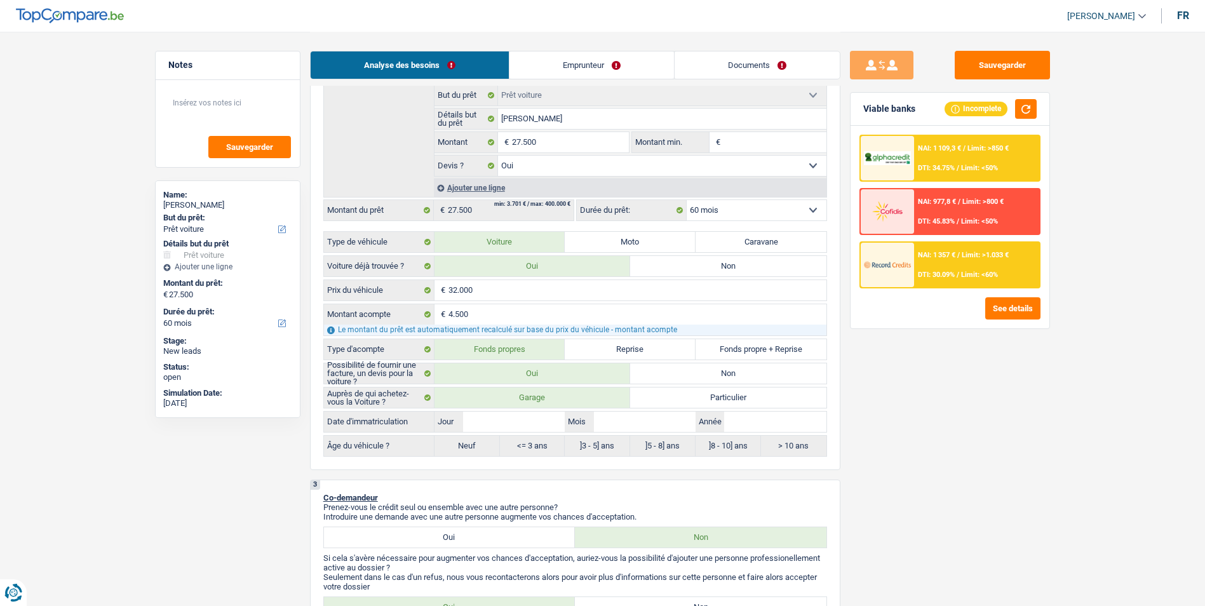
scroll to position [318, 0]
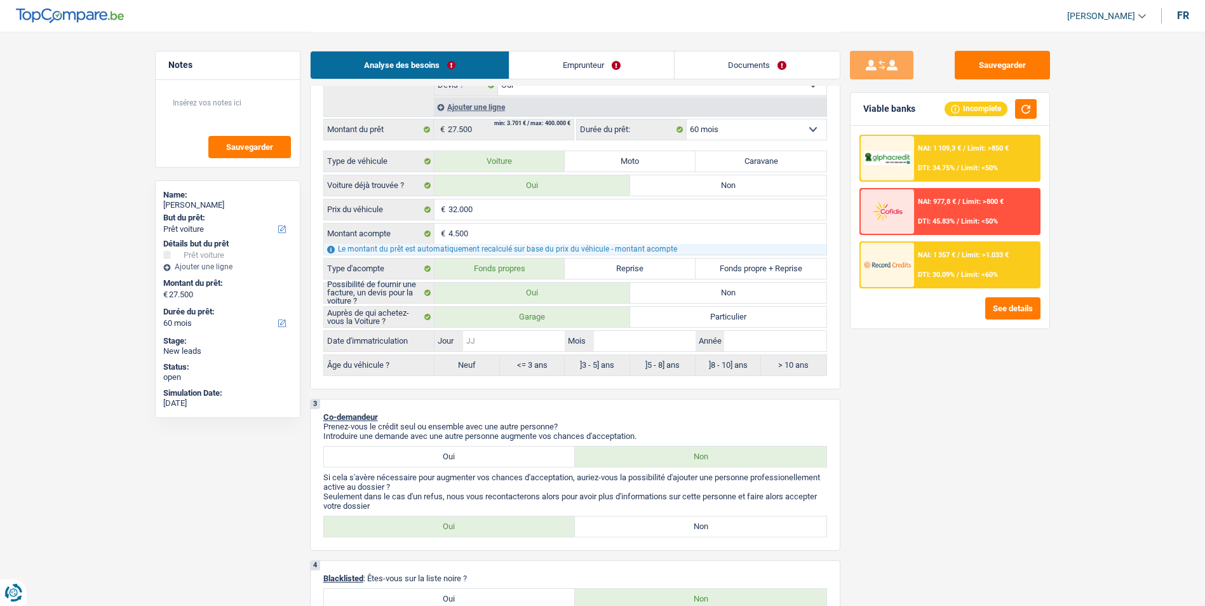
click at [527, 342] on input "Jour" at bounding box center [514, 341] width 102 height 20
type input "0"
type input "01"
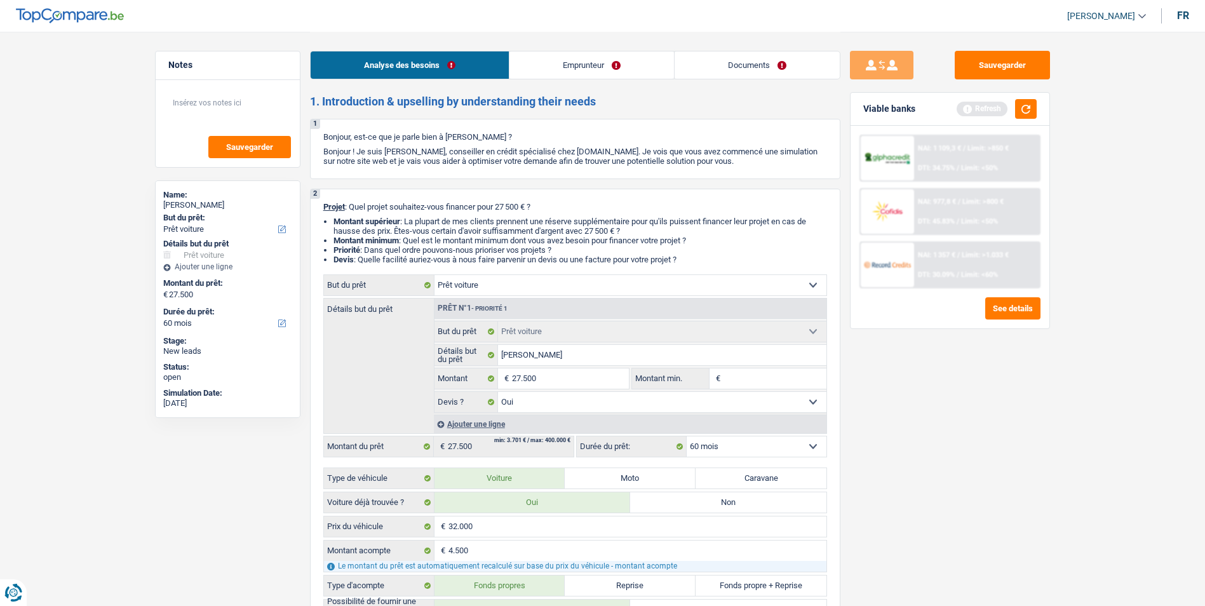
scroll to position [0, 0]
click at [565, 354] on input "[PERSON_NAME]" at bounding box center [662, 355] width 328 height 20
type input "[PERSON_NAME]"
type input "Dacia"
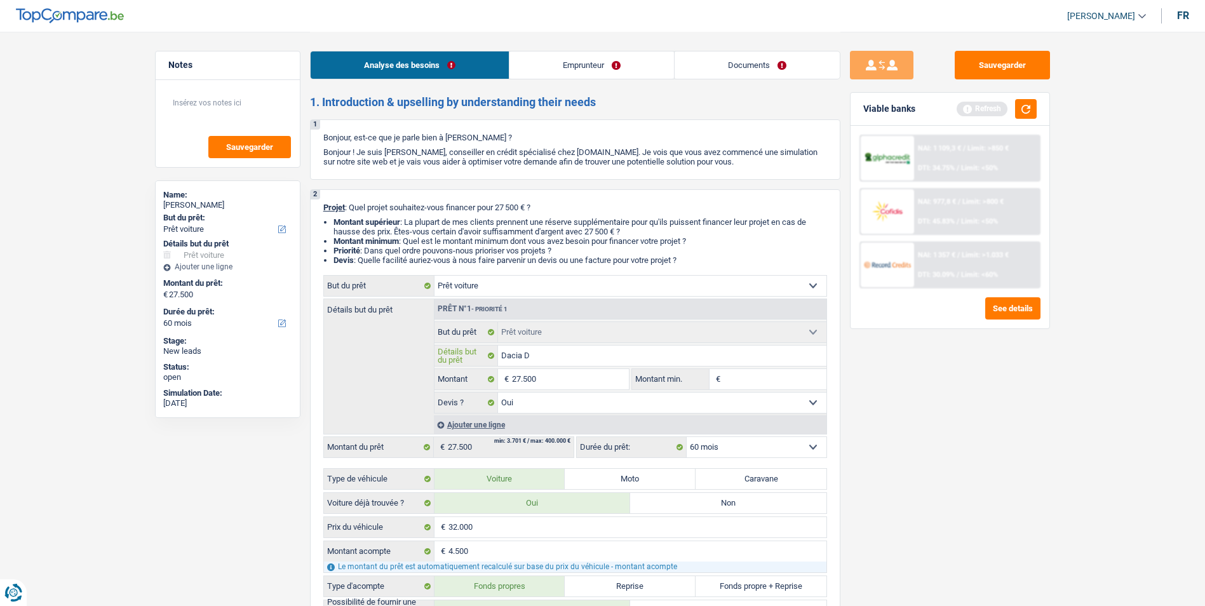
type input "Dacia"
type input "Daci"
type input "Da"
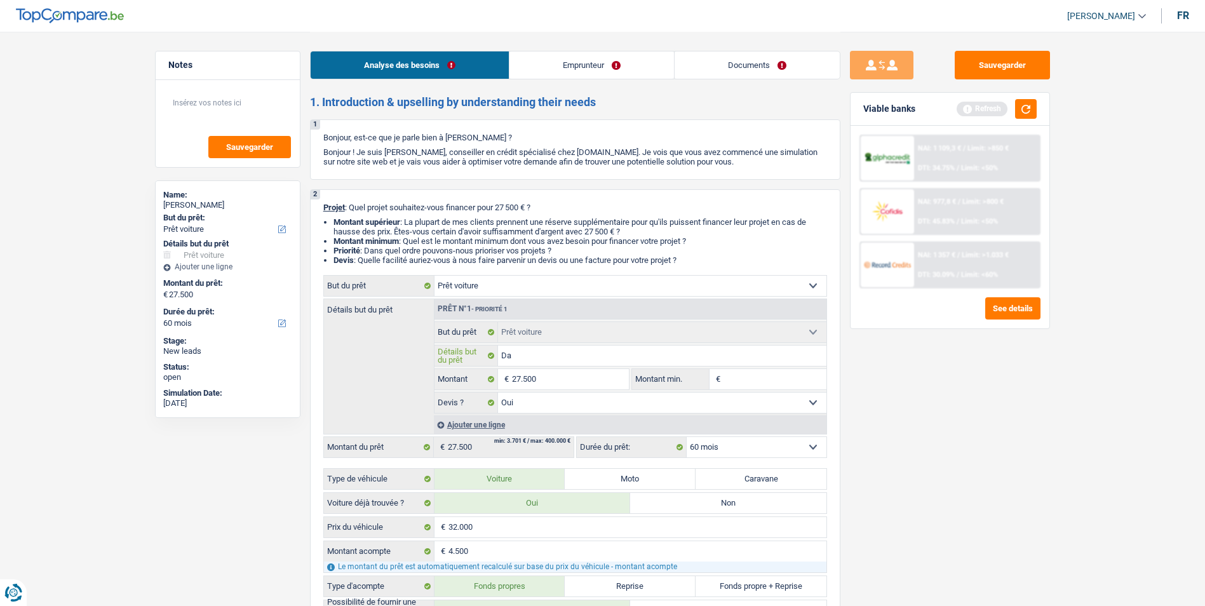
type input "D"
type input "K"
type input "Kia"
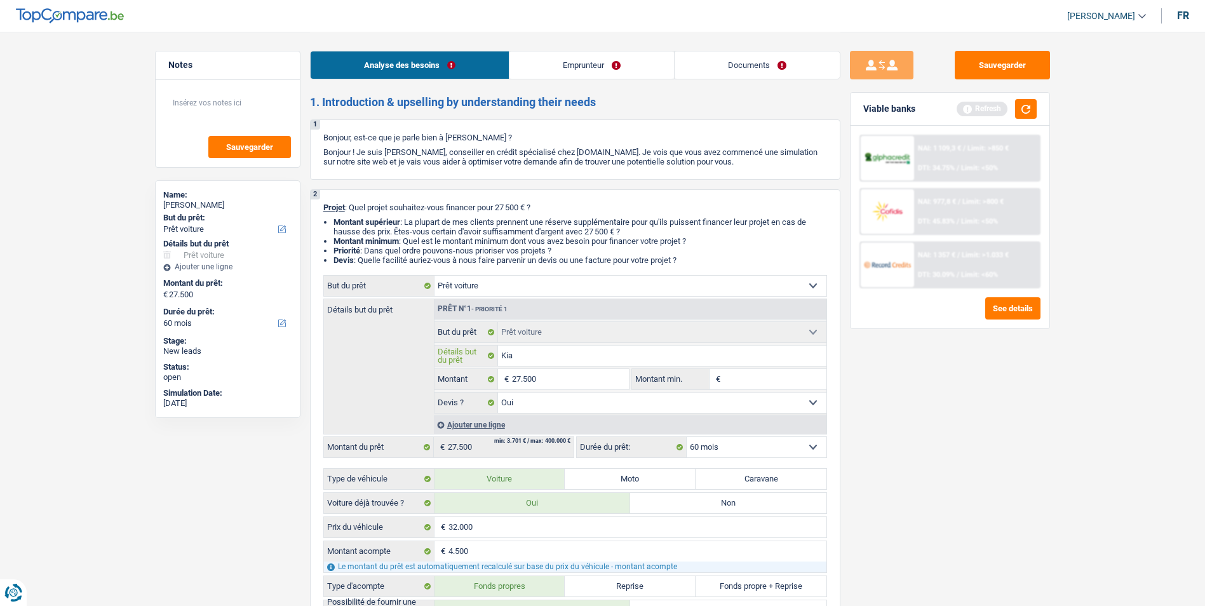
type input "Kia"
type input "Kia o"
type input "Kia op"
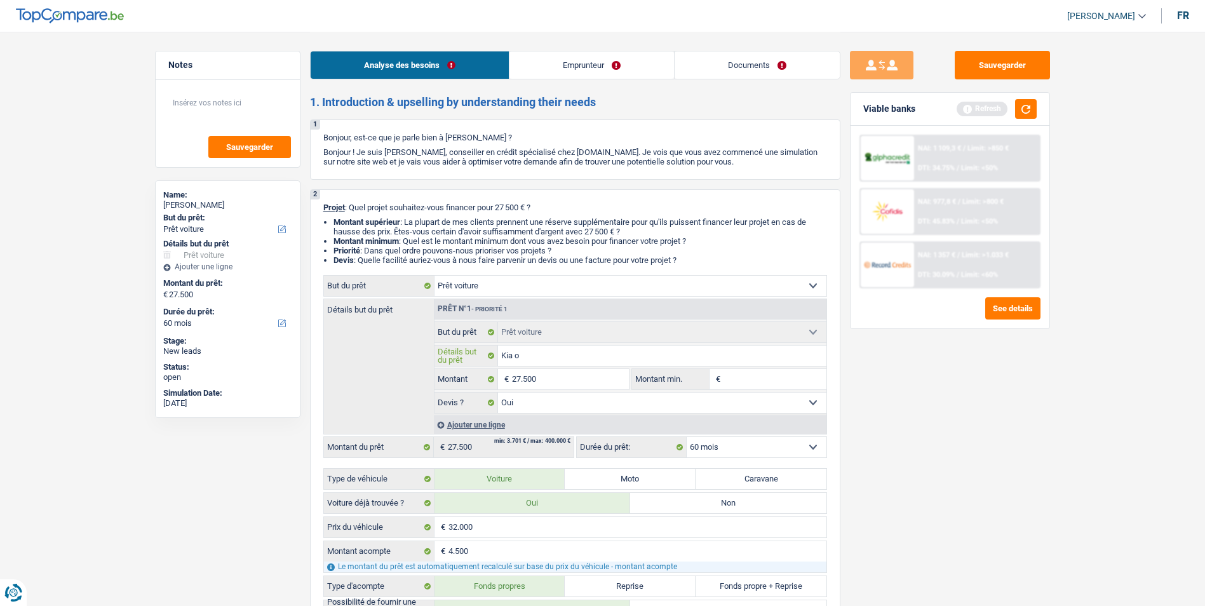
type input "Kia op"
type input "Kia opt"
type input "Kia opti"
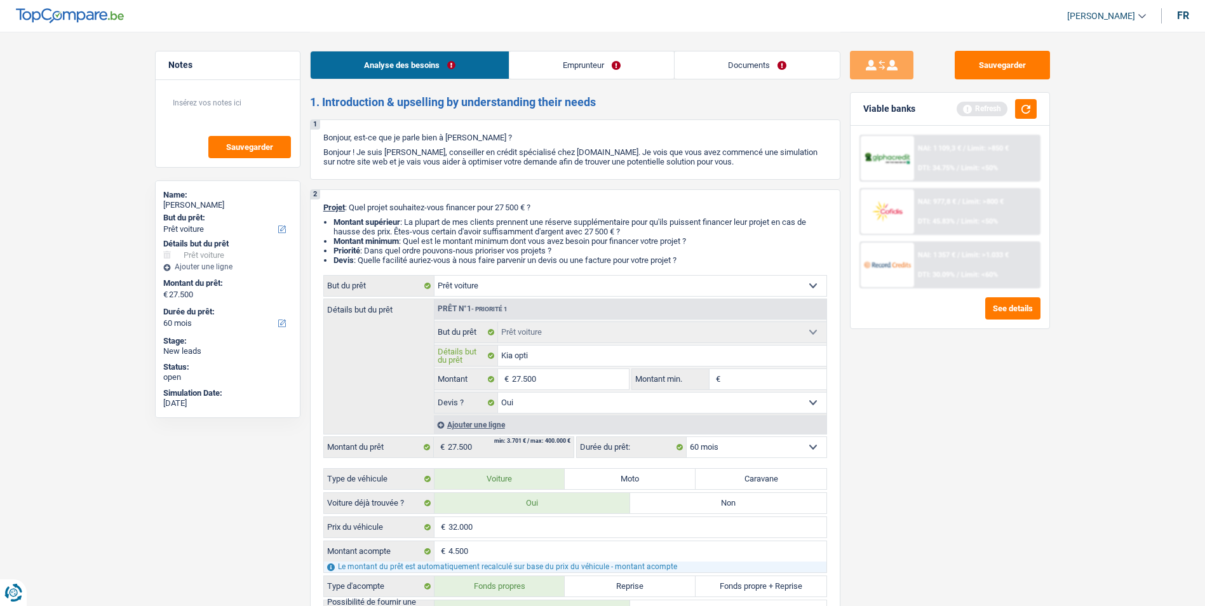
type input "Kia optim"
type input "Kia optima"
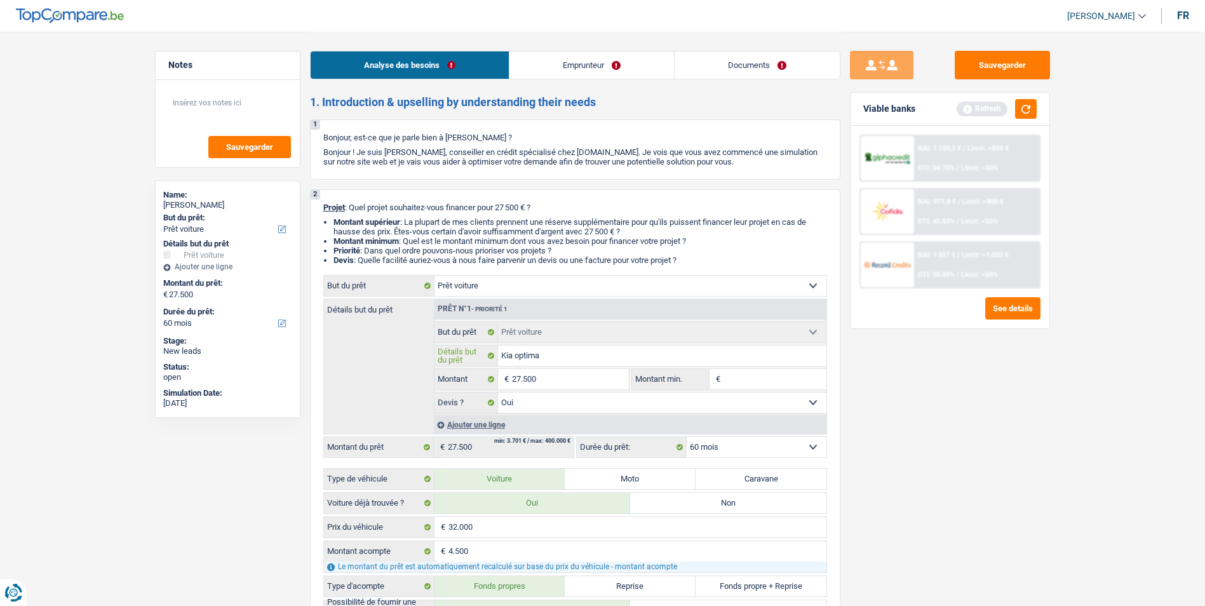
type input "Kia optima"
type input "Kia optima b"
type input "Kia optima br"
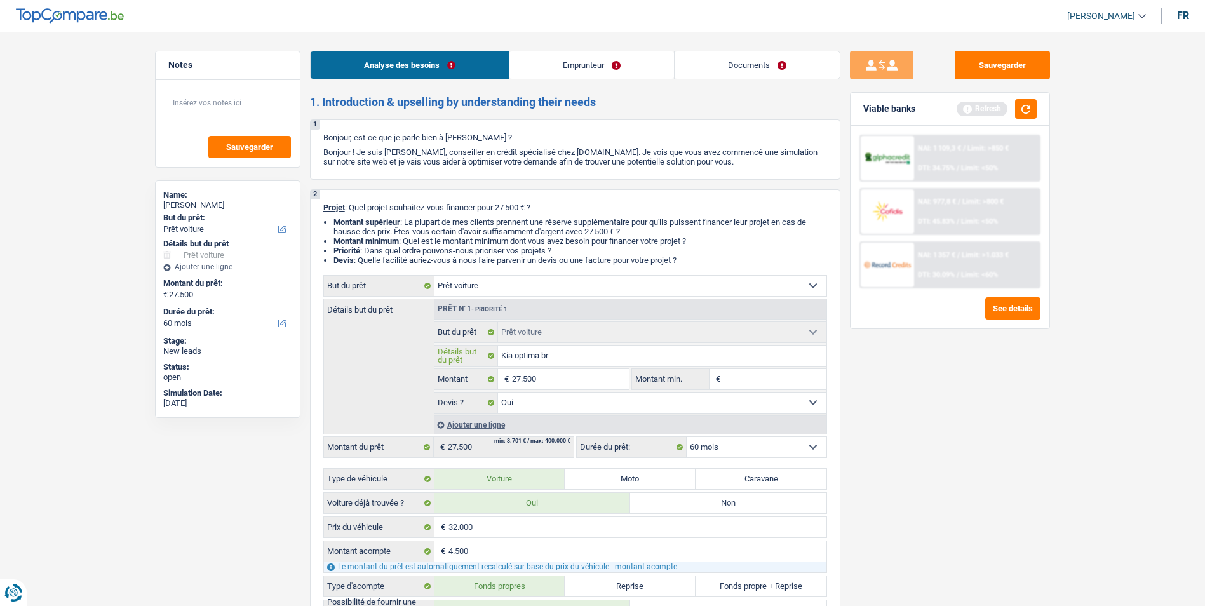
type input "Kia optima bre"
type input "Kia optima brea"
type input "Kia optima break"
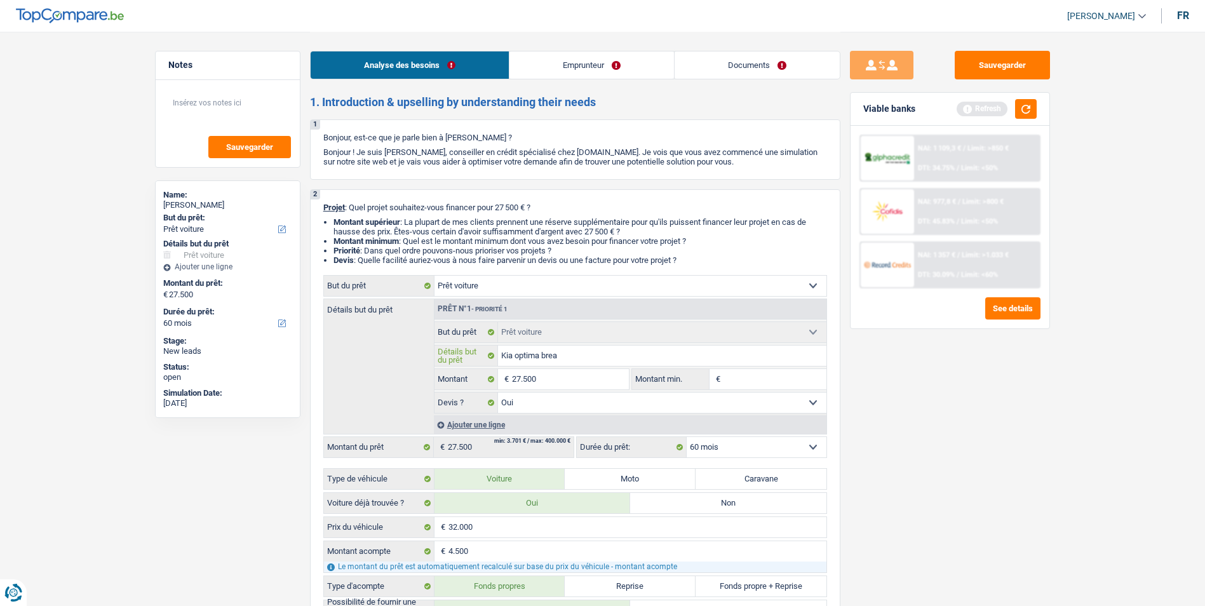
type input "Kia optima break"
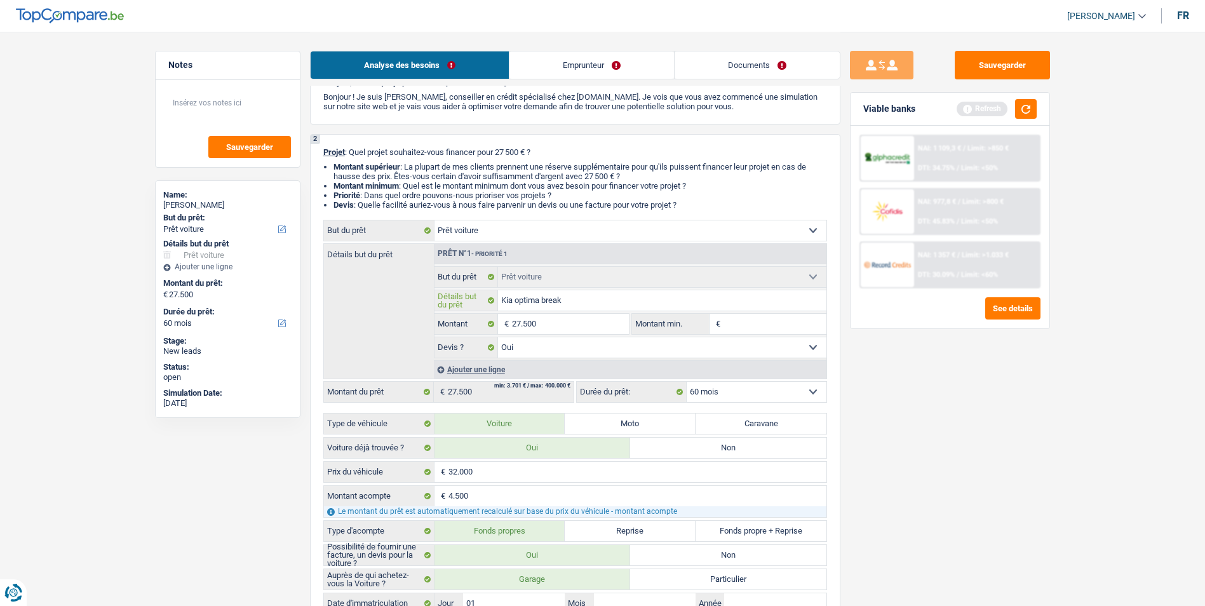
scroll to position [127, 0]
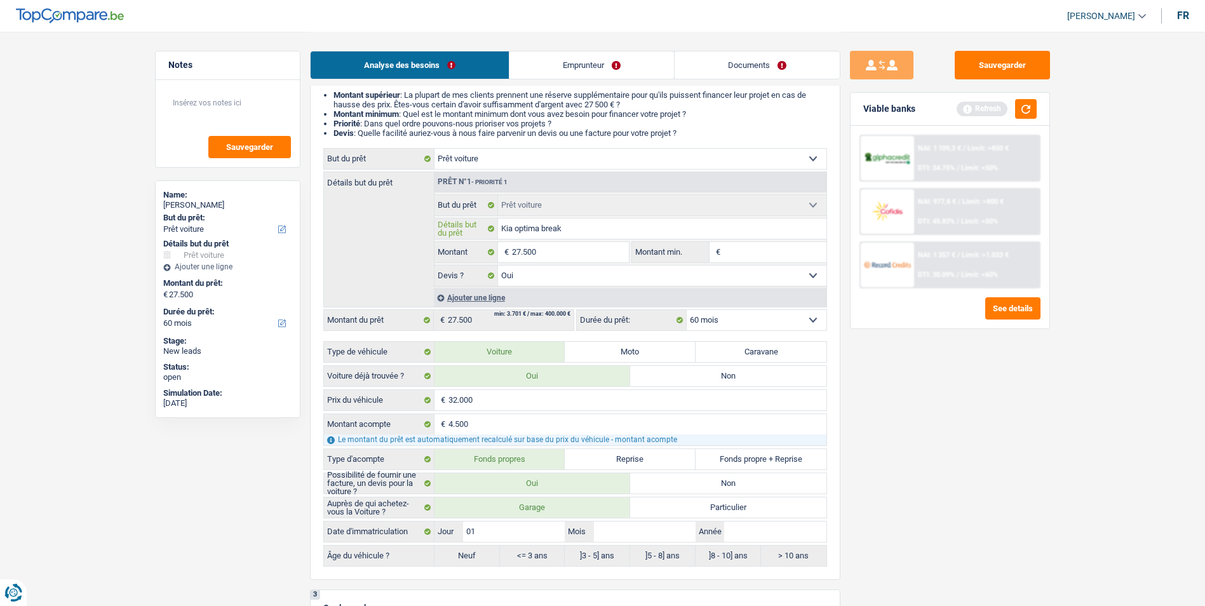
type input "Kia optima break"
click at [646, 528] on input "Mois" at bounding box center [645, 531] width 102 height 20
type input "0"
type input "04"
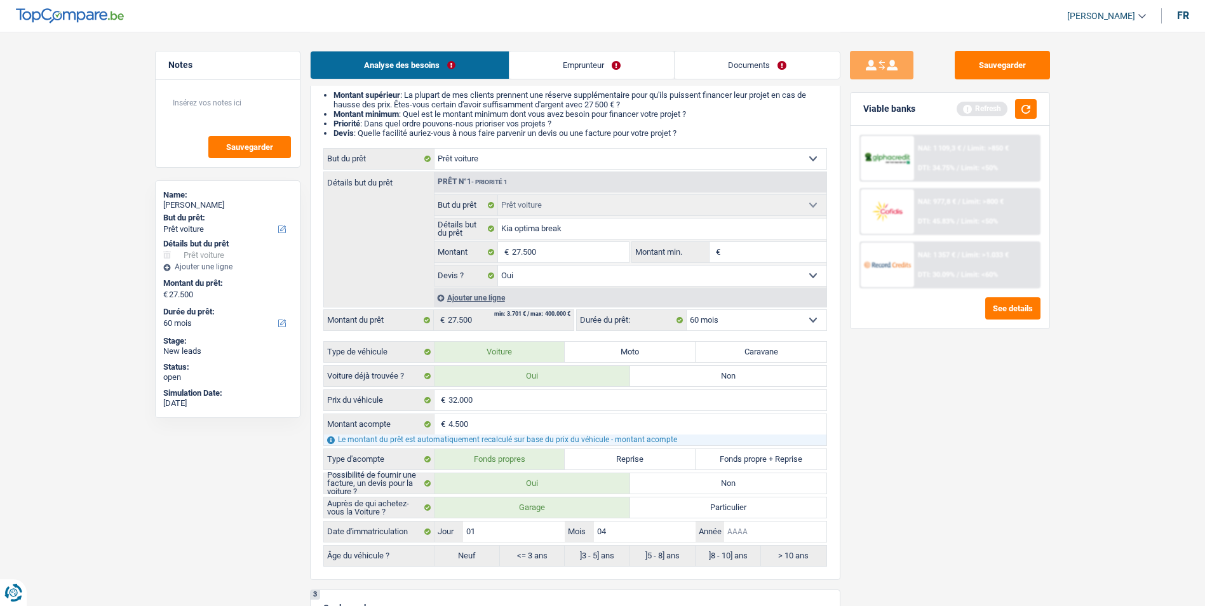
type input "04"
type input "2"
type input "20"
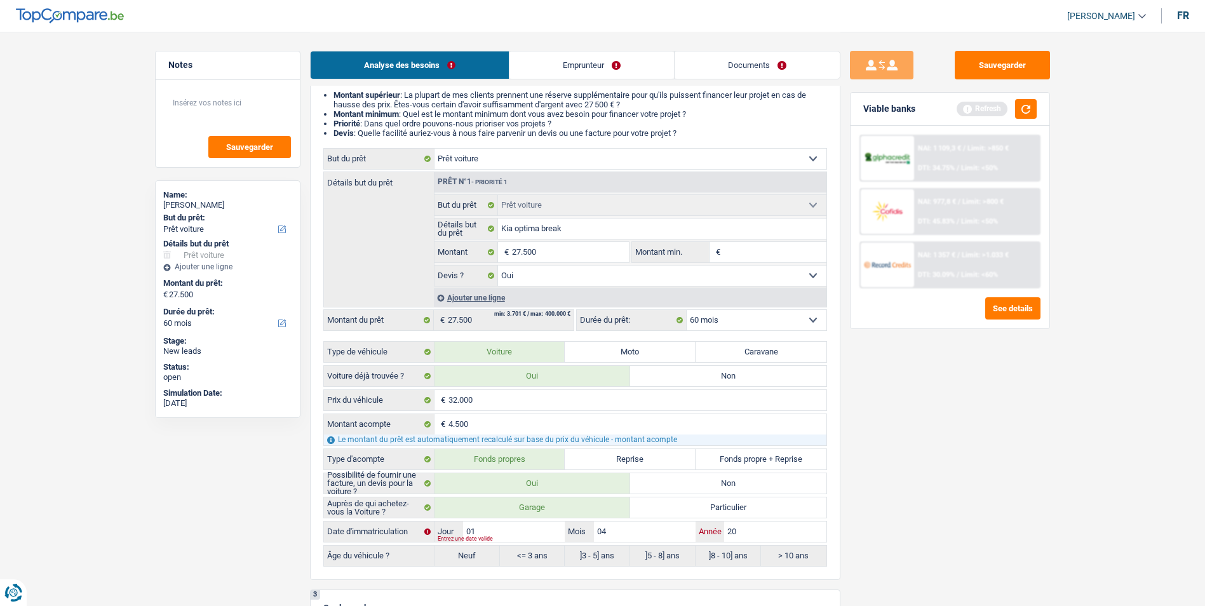
type input "201"
type input "2018"
type input "201"
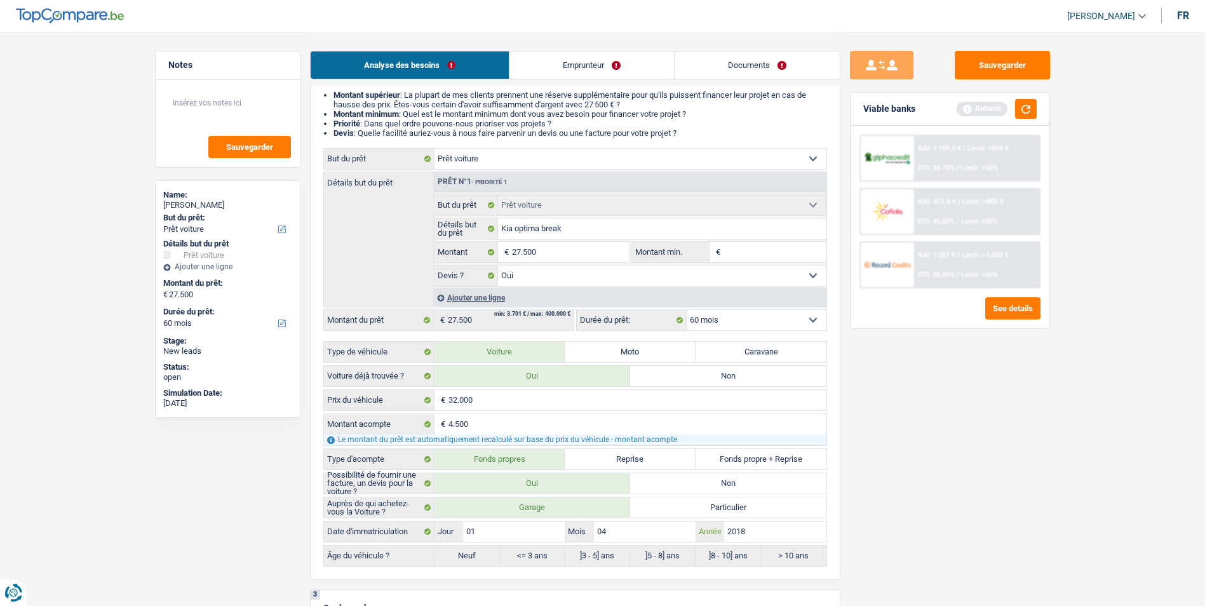
type input "201"
type input "20"
type input "2"
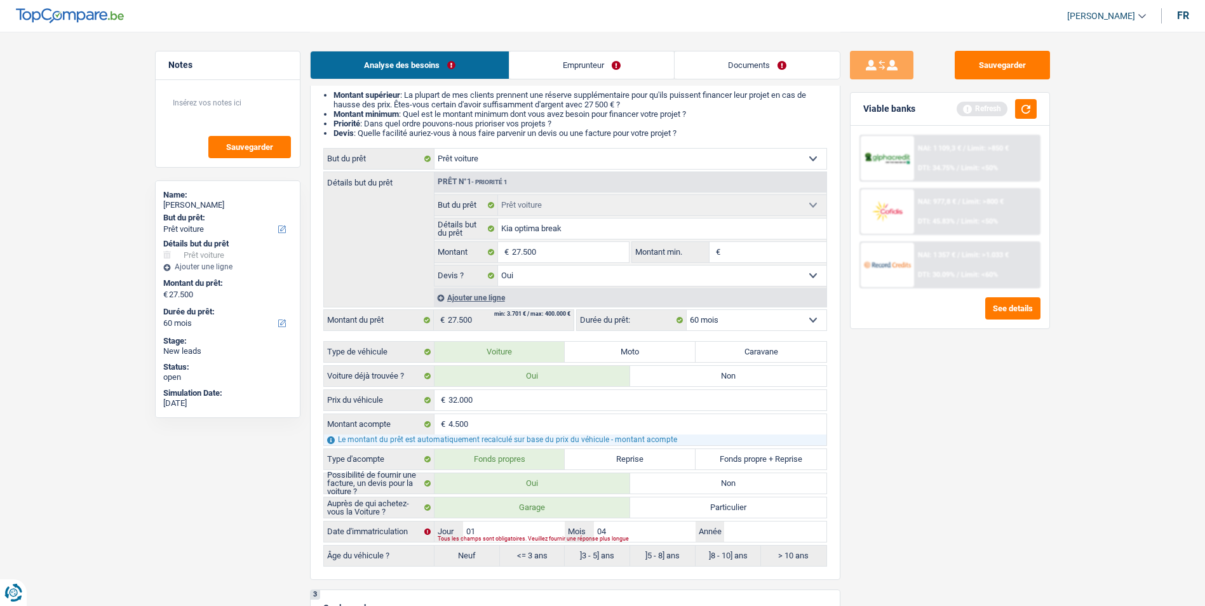
click at [610, 537] on div "Tous les champs sont obligatoires. Veuillez fournir une réponse plus longue" at bounding box center [612, 539] width 349 height 5
click at [660, 522] on input "04" at bounding box center [645, 531] width 102 height 20
type input "0"
click at [530, 521] on input "01" at bounding box center [514, 531] width 102 height 20
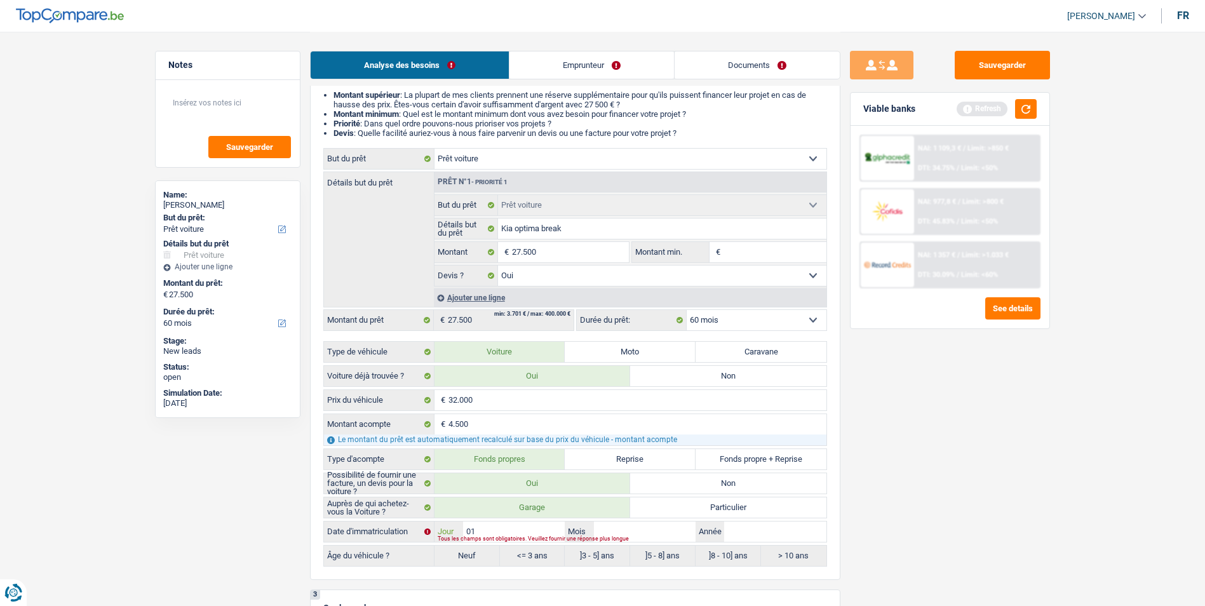
type input "0"
drag, startPoint x: 591, startPoint y: 512, endPoint x: 591, endPoint y: 524, distance: 11.4
drag, startPoint x: 591, startPoint y: 524, endPoint x: 470, endPoint y: 561, distance: 126.1
click at [470, 558] on label "Neuf" at bounding box center [466, 555] width 65 height 20
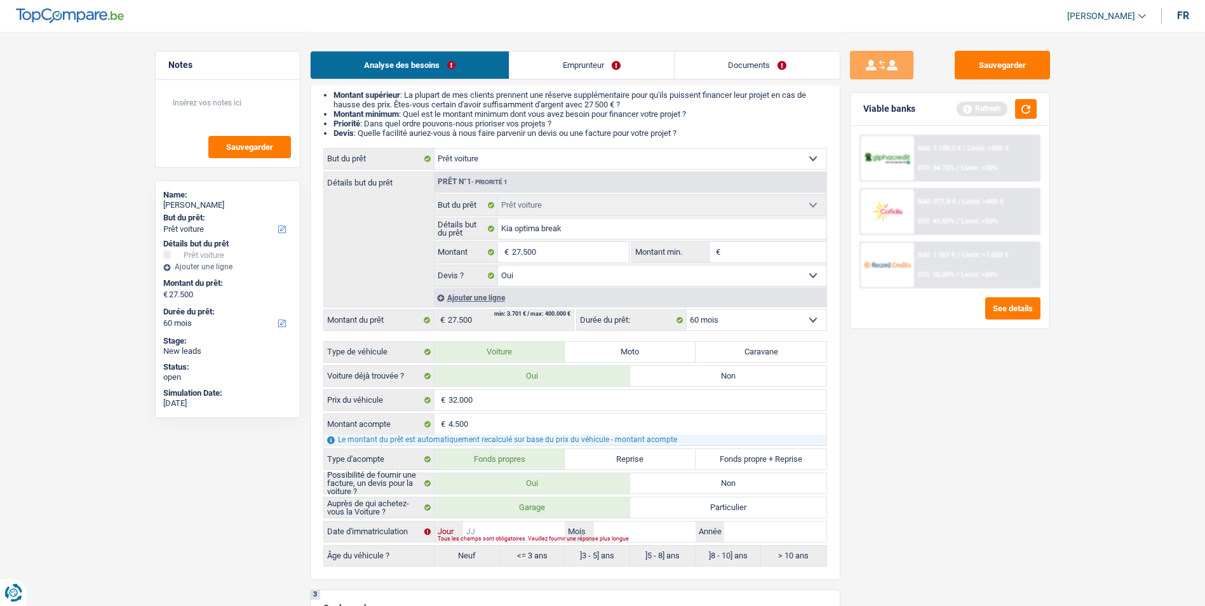
click at [510, 534] on input "Jour" at bounding box center [514, 531] width 102 height 20
type input "0"
type input "01"
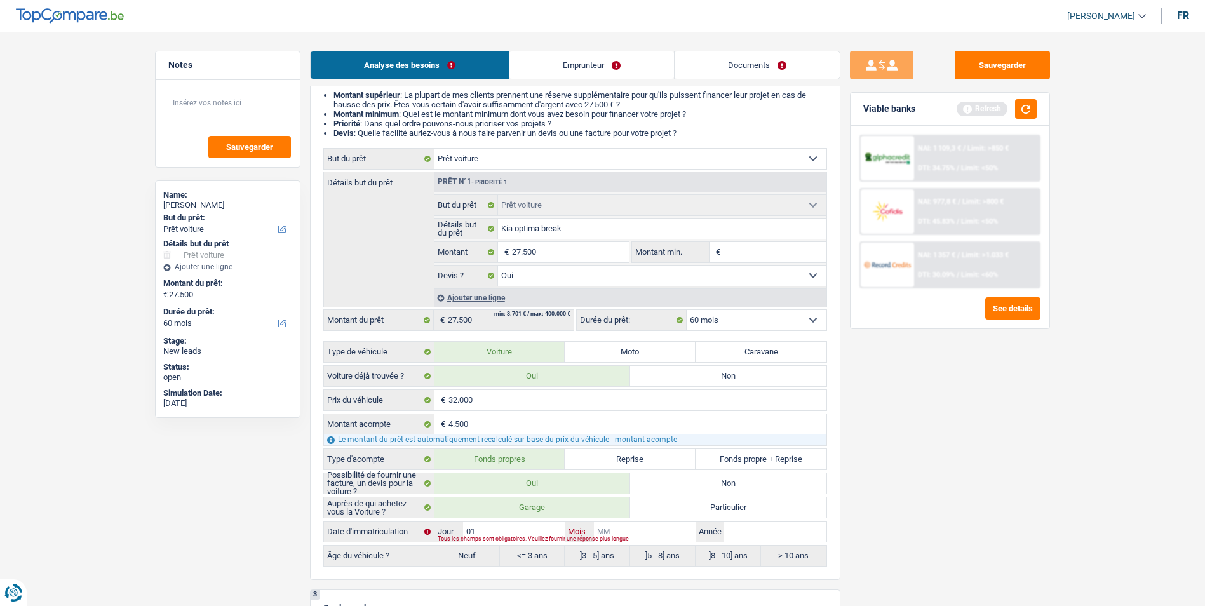
type input "0"
type input "01"
type input "2"
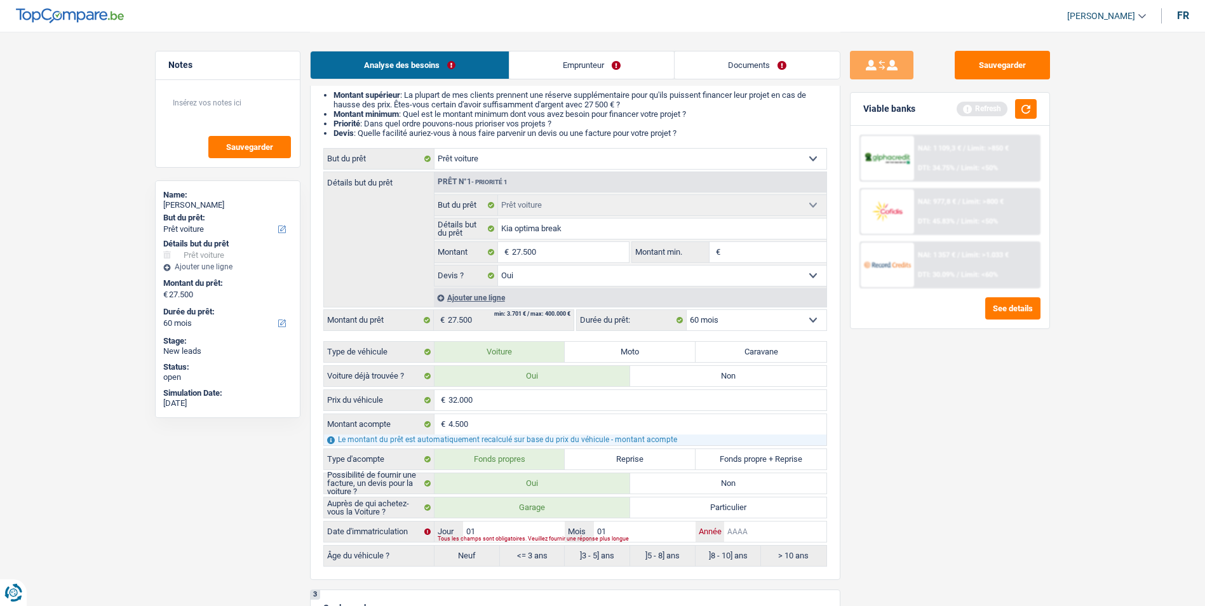
type input "2"
type input "20"
type input "202"
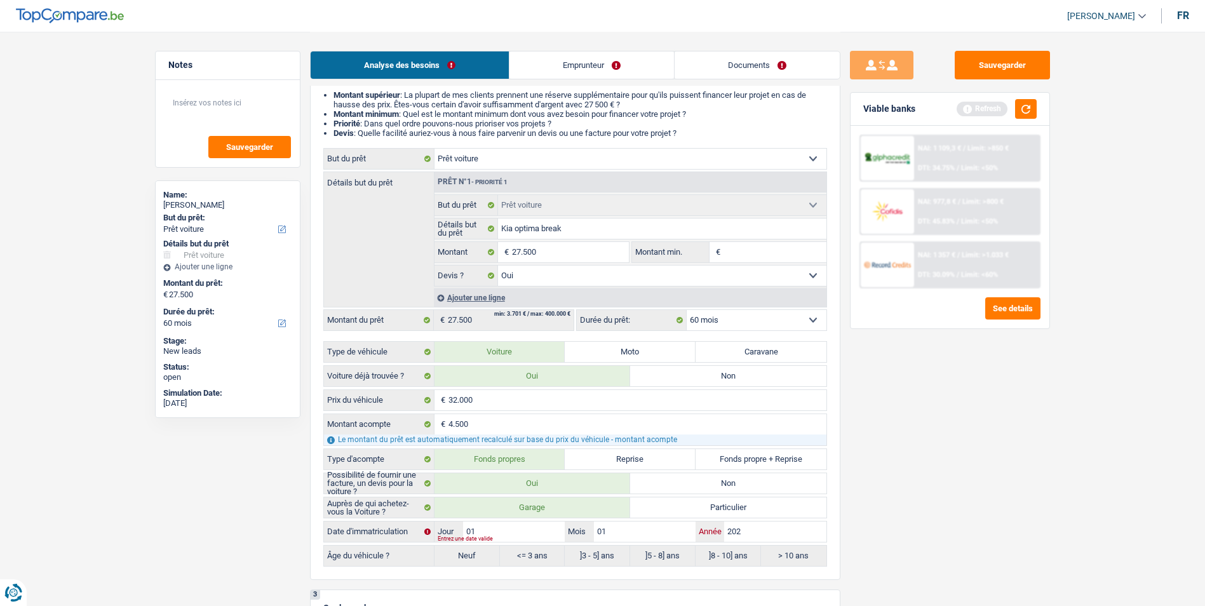
type input "2026"
click at [557, 532] on input "01" at bounding box center [514, 531] width 102 height 20
click at [617, 534] on input "01" at bounding box center [645, 531] width 102 height 20
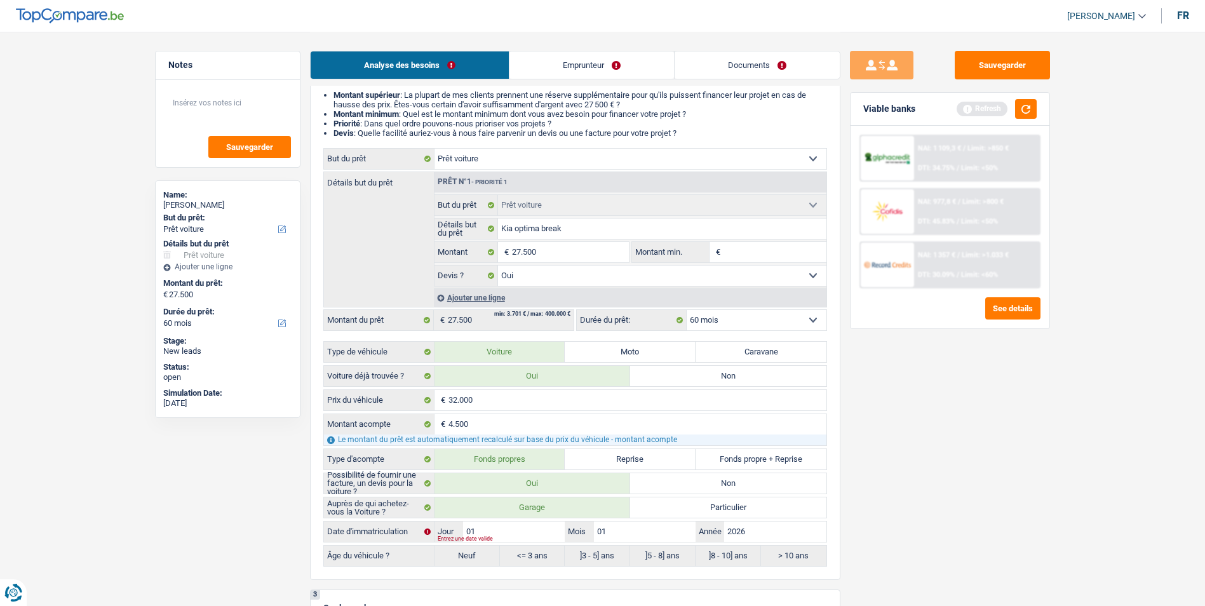
click at [476, 556] on label "Neuf" at bounding box center [466, 555] width 65 height 20
click at [723, 526] on label "Année" at bounding box center [709, 531] width 29 height 20
click at [724, 526] on input "2026" at bounding box center [775, 531] width 102 height 20
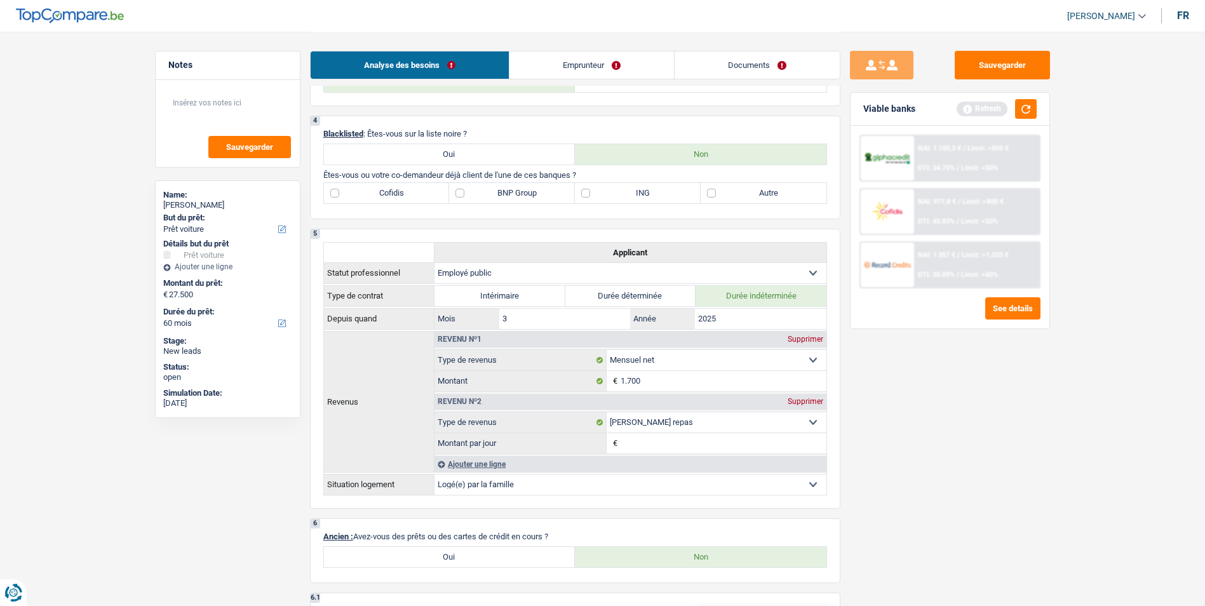
scroll to position [699, 0]
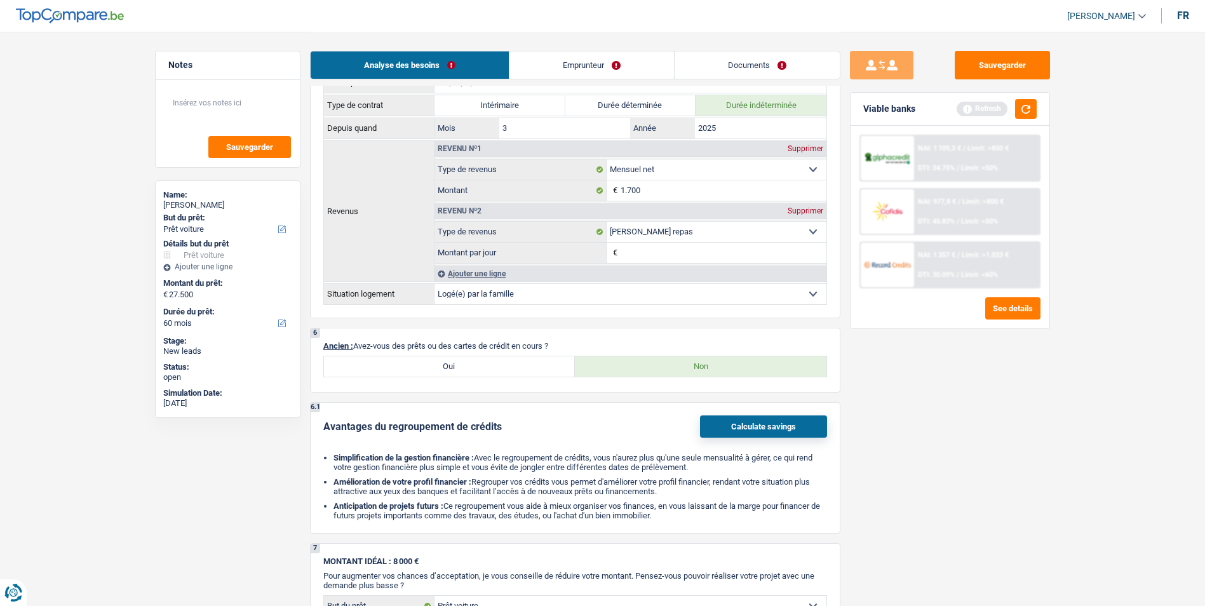
click at [493, 369] on label "Oui" at bounding box center [449, 366] width 251 height 20
click at [493, 369] on input "Oui" at bounding box center [449, 366] width 251 height 20
radio input "true"
select select "personalLoan"
select select "other"
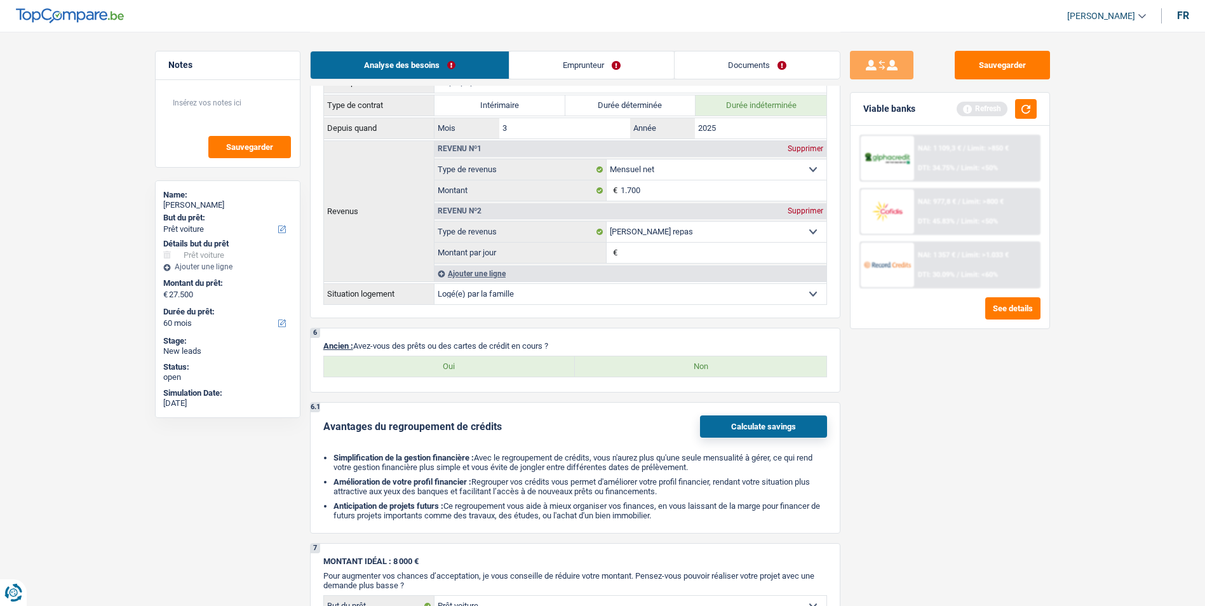
select select "60"
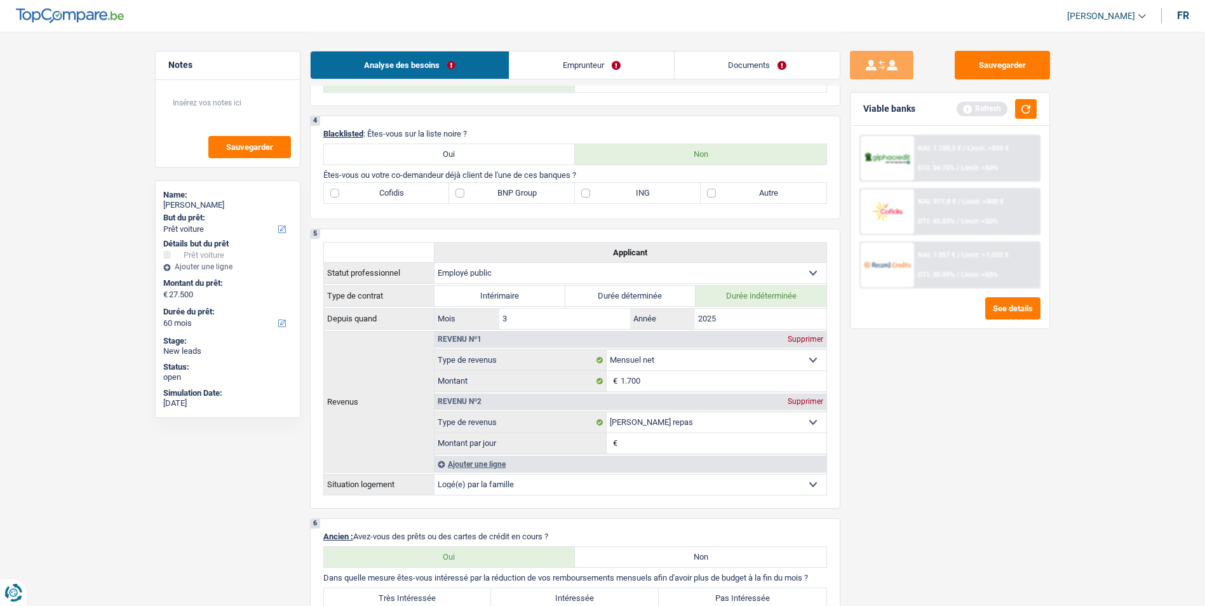
scroll to position [635, 0]
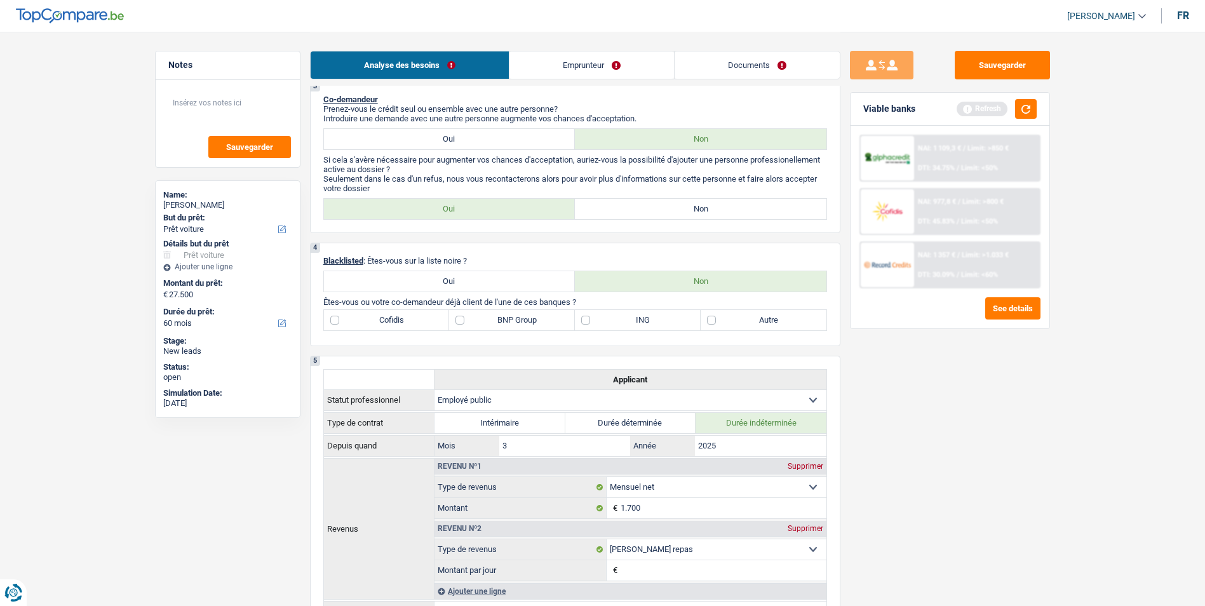
click at [458, 319] on label "BNP Group" at bounding box center [512, 320] width 126 height 20
click at [458, 319] on input "BNP Group" at bounding box center [512, 320] width 126 height 20
checkbox input "true"
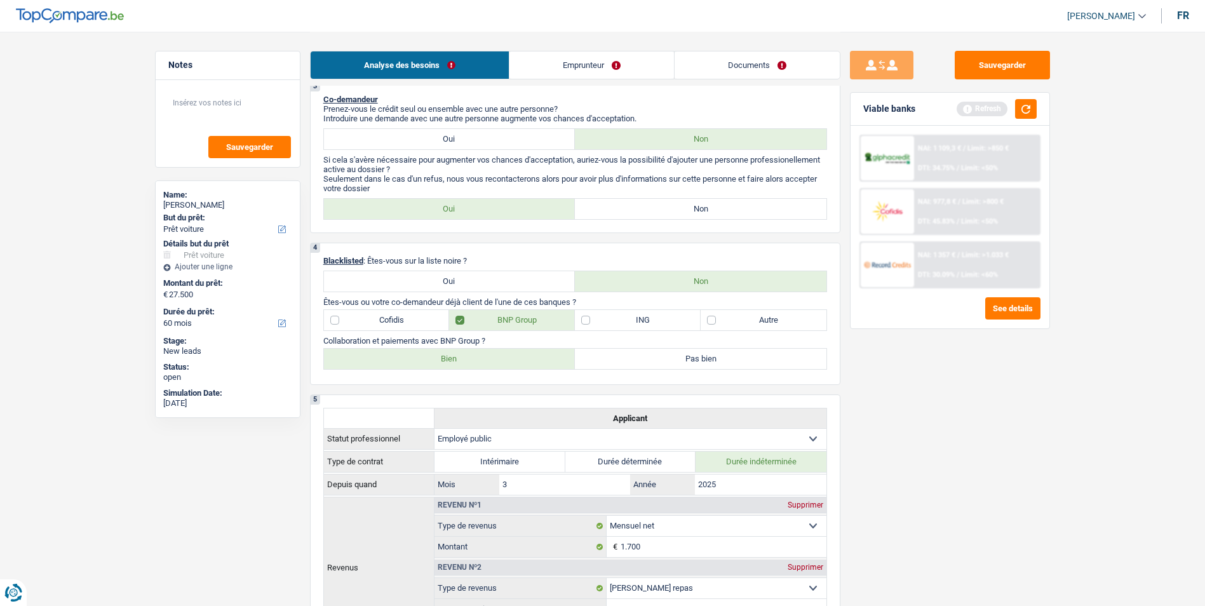
click at [512, 356] on label "Bien" at bounding box center [449, 359] width 251 height 20
click at [512, 356] on input "Bien" at bounding box center [449, 359] width 251 height 20
radio input "true"
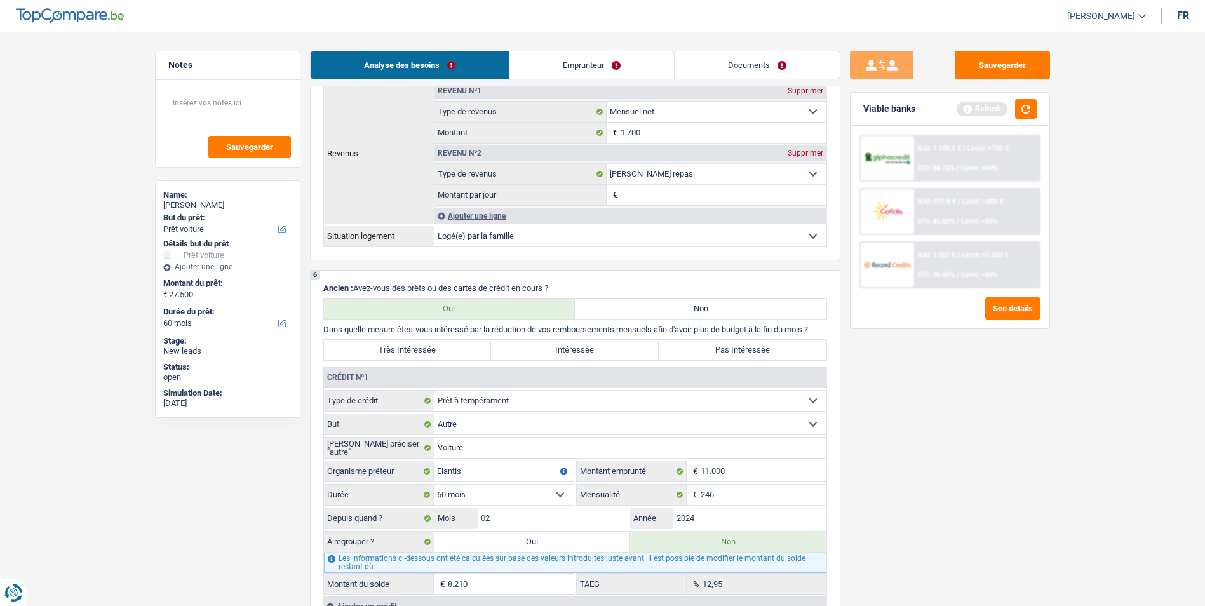
scroll to position [1080, 0]
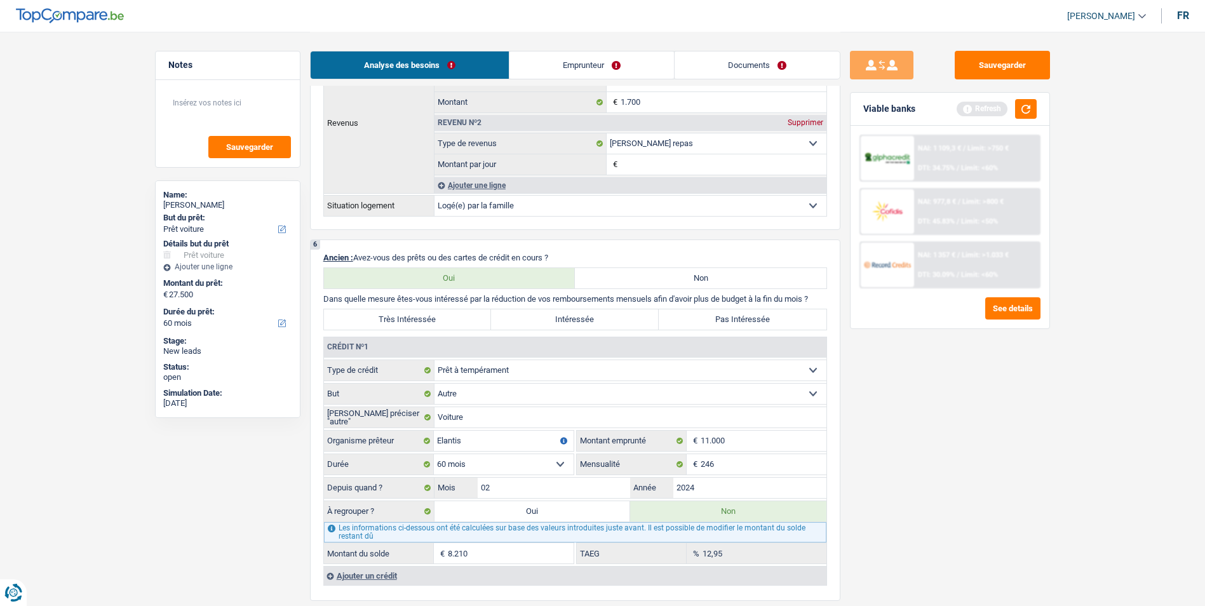
click at [556, 375] on select "Carte ou ouverture de crédit Prêt hypothécaire Vente à tempérament Prêt à tempé…" at bounding box center [630, 370] width 392 height 20
select select "carLoan"
click at [434, 360] on select "Carte ou ouverture de crédit Prêt hypothécaire Vente à tempérament Prêt à tempé…" at bounding box center [630, 370] width 392 height 20
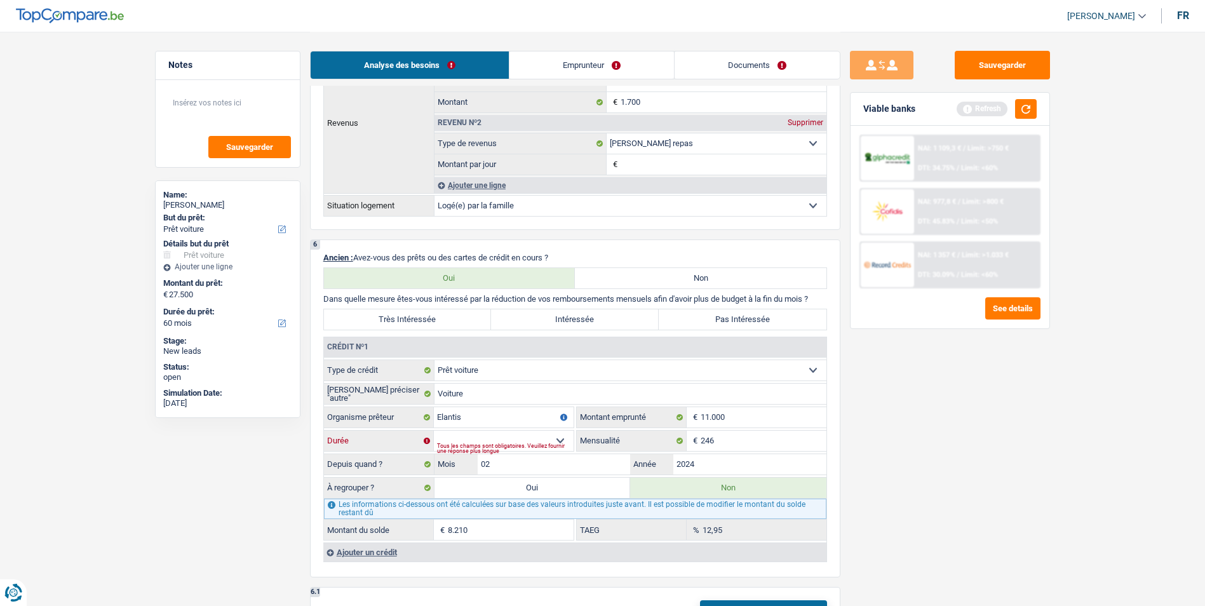
click at [516, 434] on select "12 mois 18 mois 24 mois 30 mois 36 mois 42 mois 48 mois 60 mois Sélectionner un…" at bounding box center [504, 441] width 140 height 20
select select "60"
click at [434, 431] on select "12 mois 18 mois 24 mois 30 mois 36 mois 42 mois 48 mois 60 mois Sélectionner un…" at bounding box center [504, 441] width 140 height 20
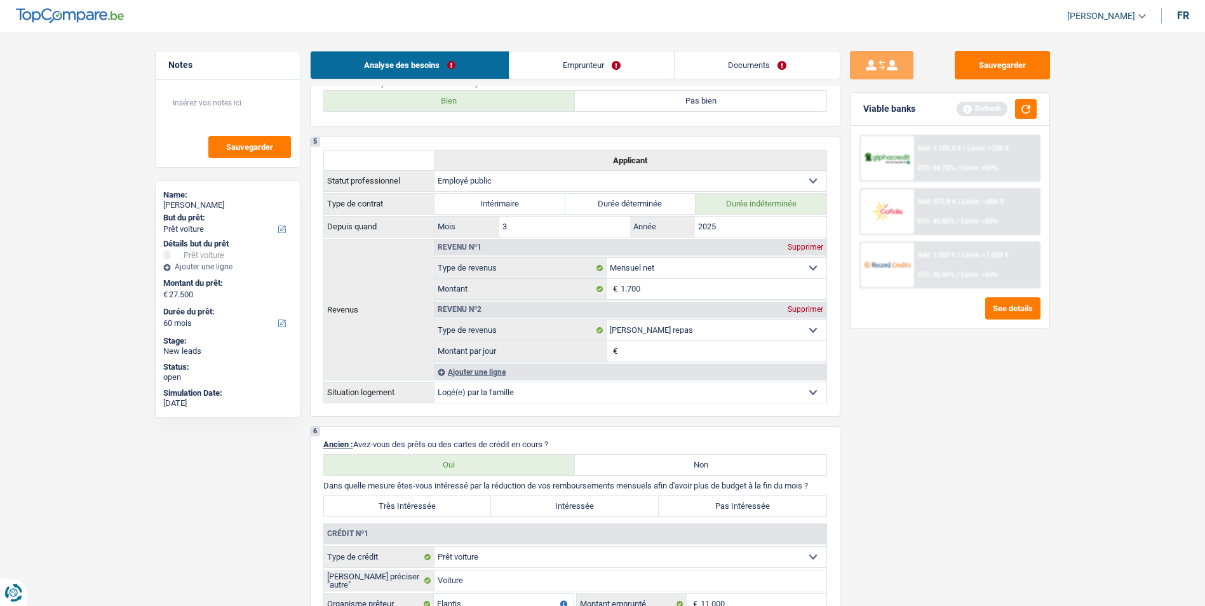
scroll to position [889, 0]
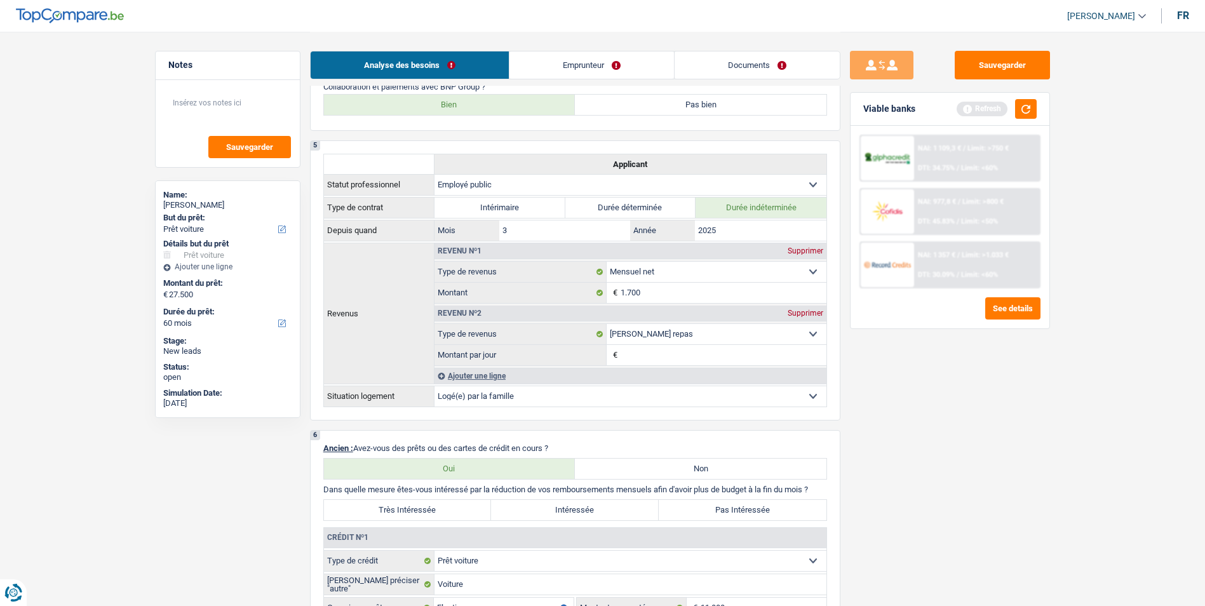
click at [698, 509] on label "Pas Intéressée" at bounding box center [742, 510] width 168 height 20
click at [698, 509] on input "Pas Intéressée" at bounding box center [742, 510] width 168 height 20
radio input "true"
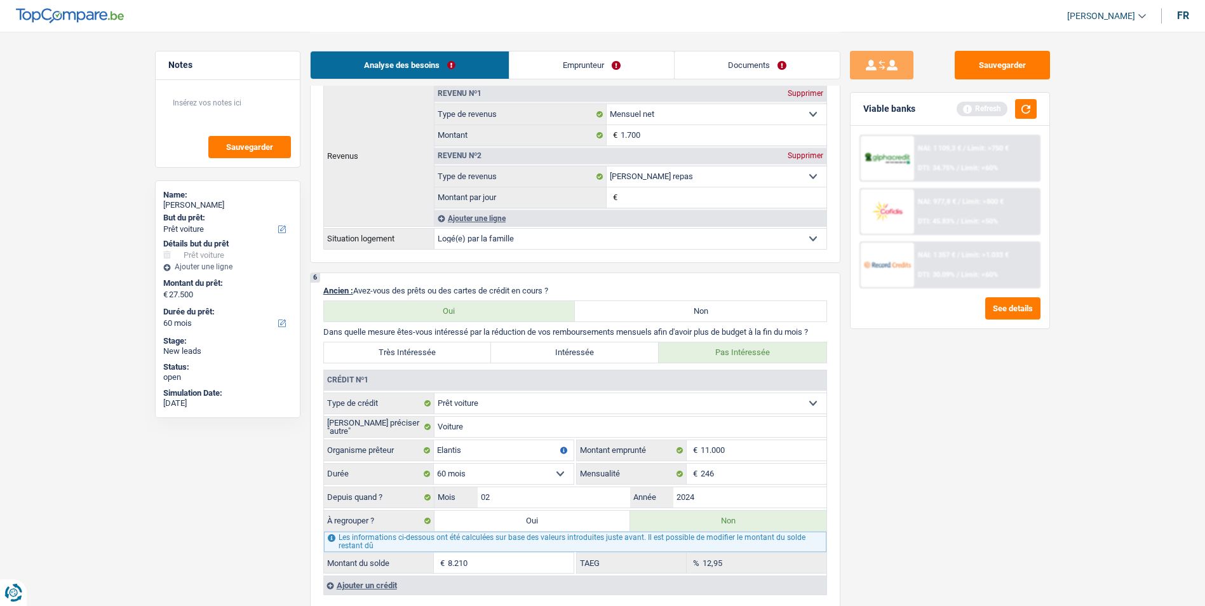
scroll to position [1080, 0]
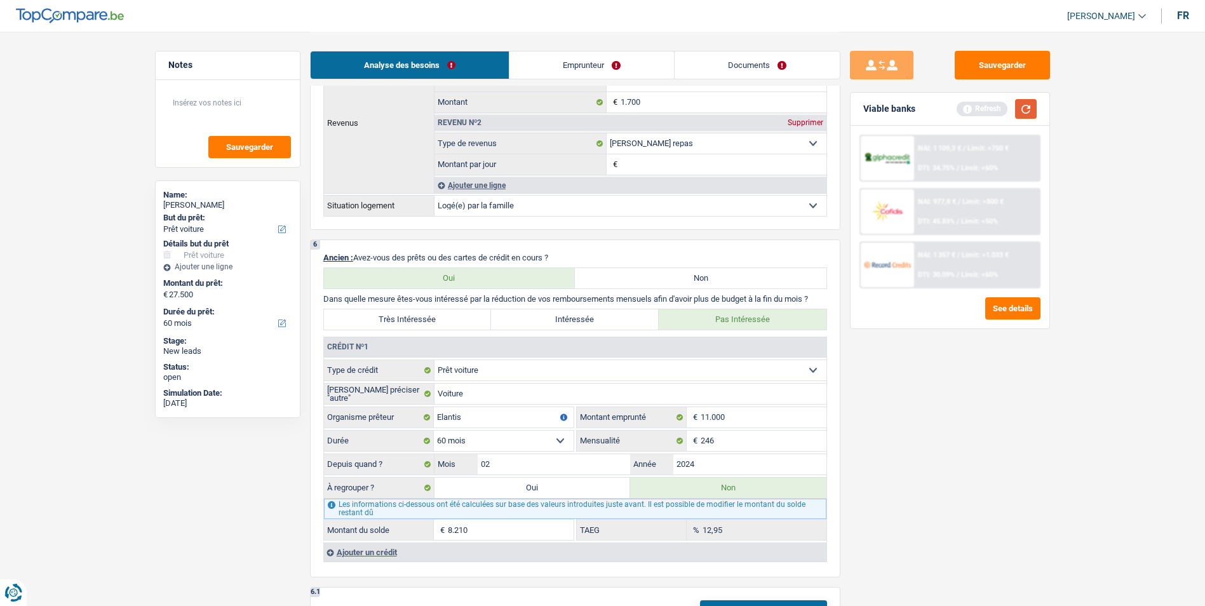
click at [1021, 115] on button "button" at bounding box center [1026, 109] width 22 height 20
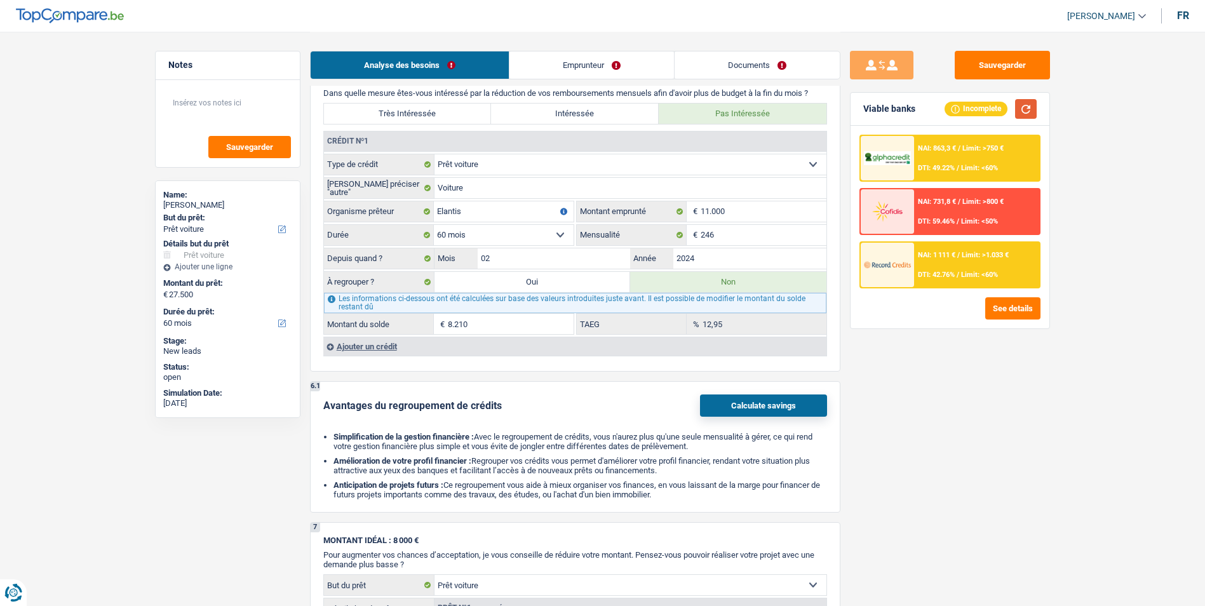
scroll to position [1397, 0]
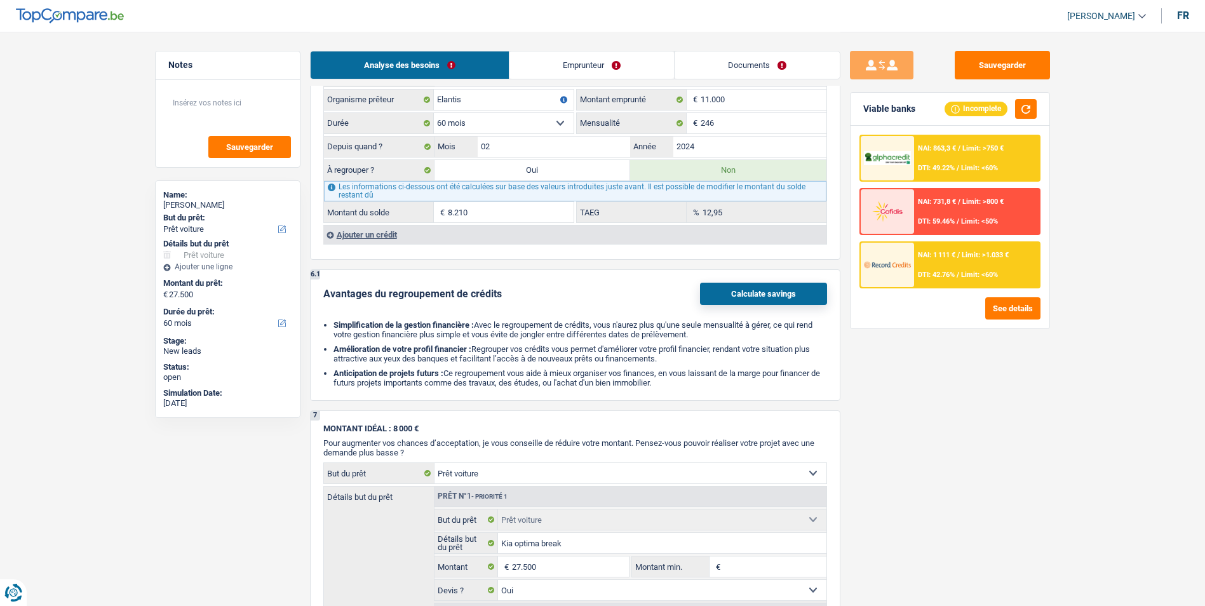
click at [398, 236] on div "Ajouter un crédit" at bounding box center [574, 234] width 503 height 19
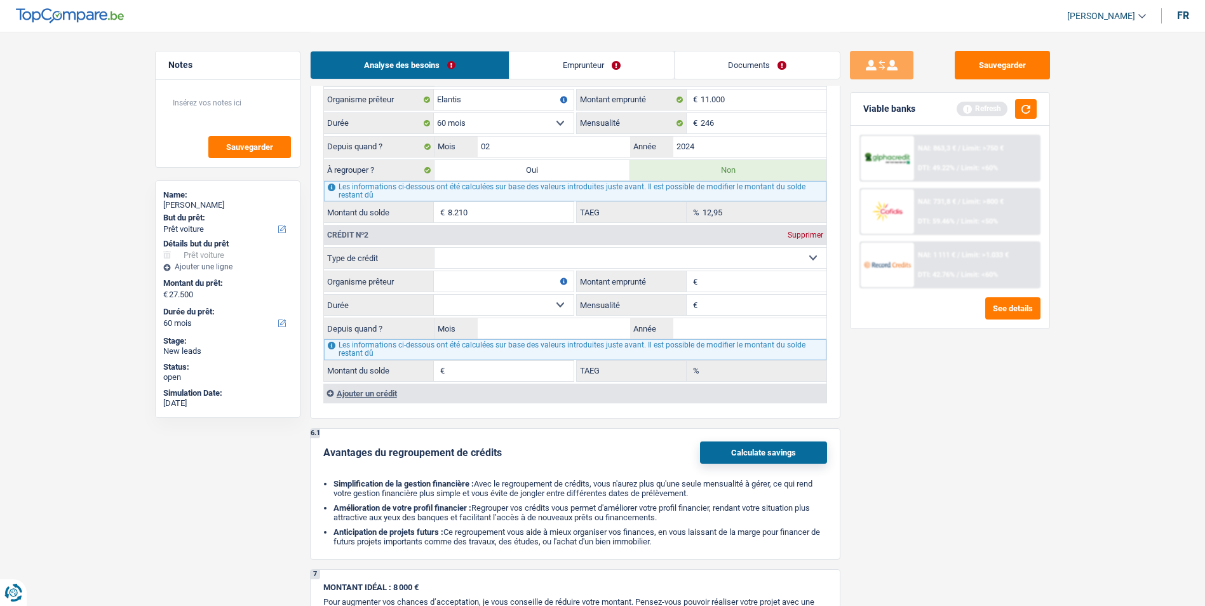
click at [819, 234] on div "Supprimer" at bounding box center [805, 235] width 42 height 8
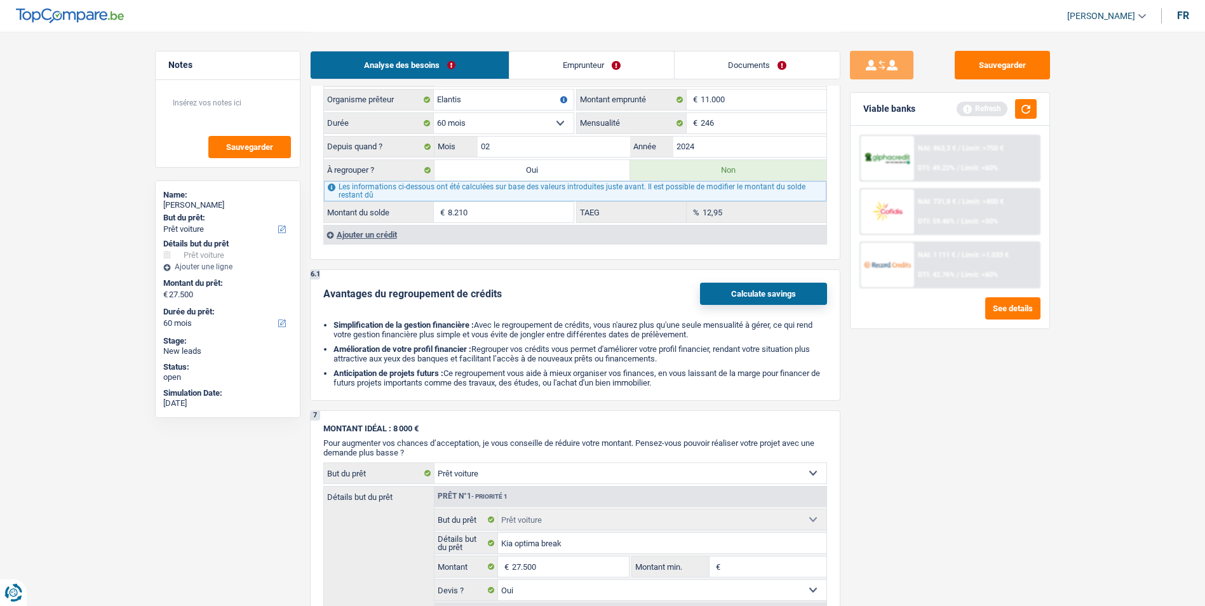
click at [559, 64] on link "Emprunteur" at bounding box center [591, 64] width 164 height 27
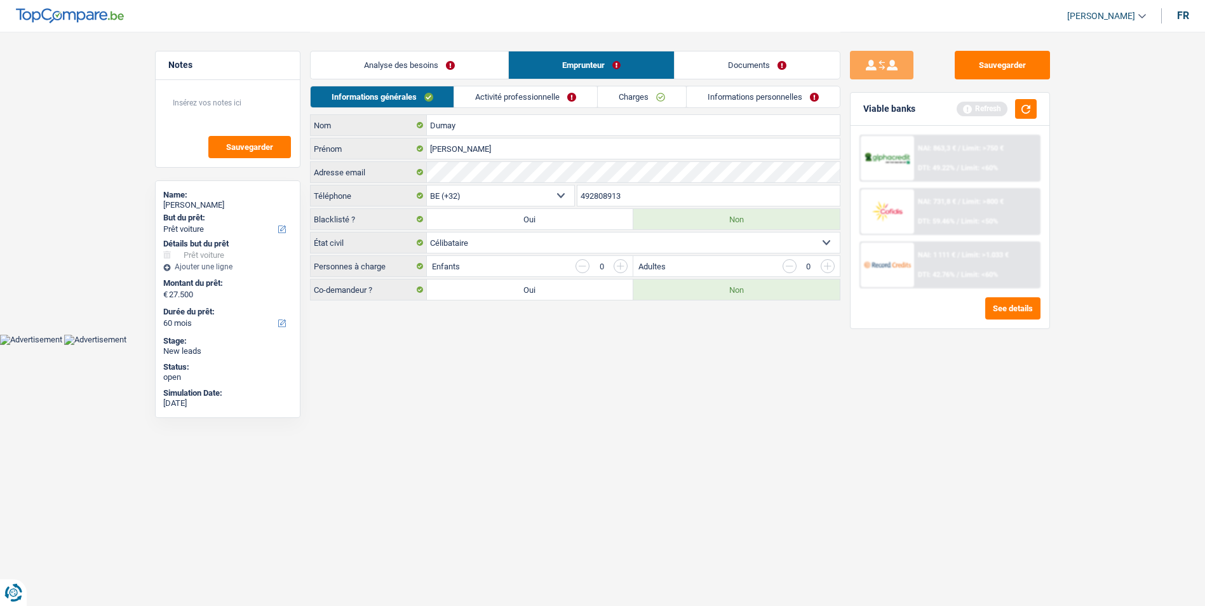
scroll to position [0, 0]
click at [554, 96] on link "Activité professionnelle" at bounding box center [530, 96] width 143 height 21
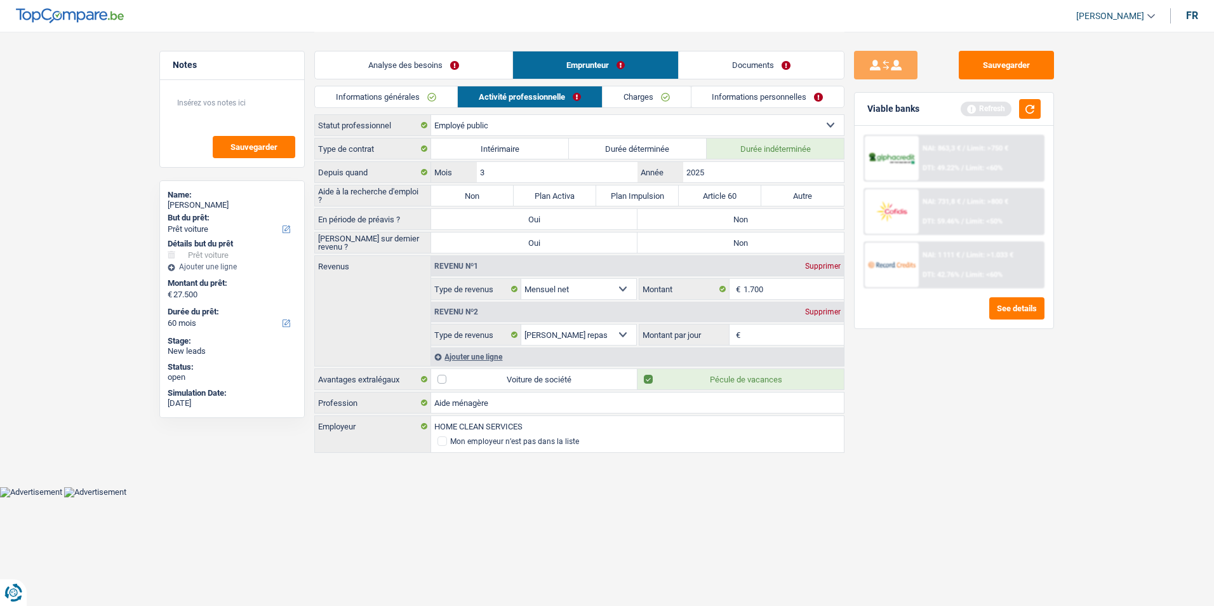
click at [490, 195] on label "Non" at bounding box center [472, 195] width 83 height 20
click at [490, 195] on input "Non" at bounding box center [472, 195] width 83 height 20
radio input "true"
click at [697, 218] on label "Non" at bounding box center [741, 219] width 206 height 20
click at [697, 218] on input "Non" at bounding box center [741, 219] width 206 height 20
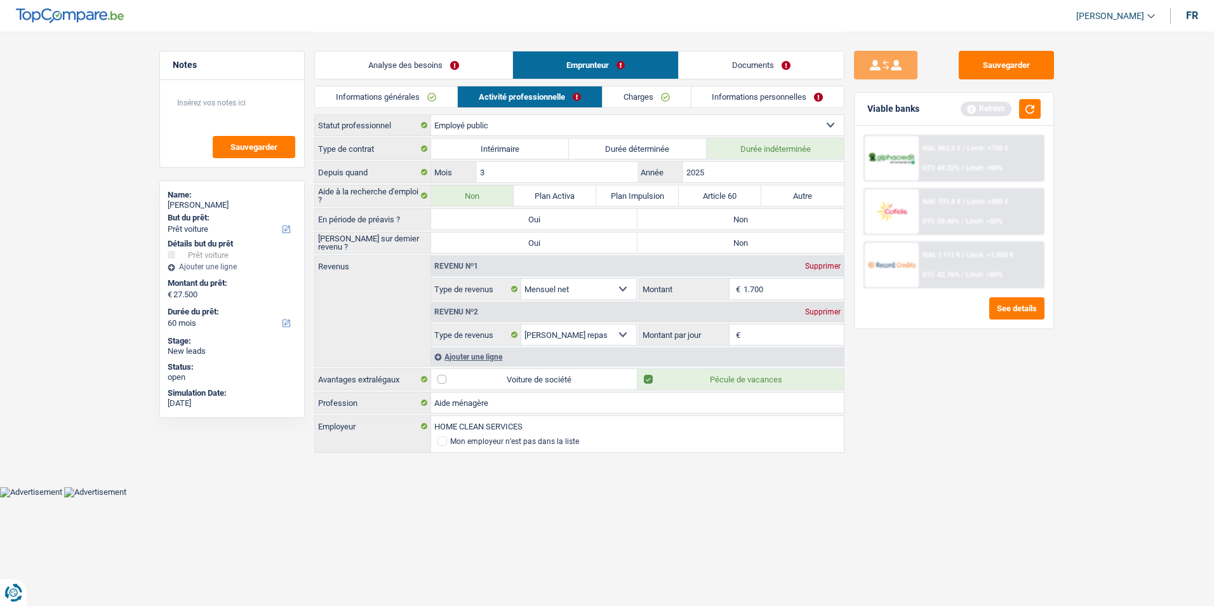
radio input "true"
click at [695, 242] on label "Non" at bounding box center [741, 242] width 206 height 20
click at [695, 242] on input "Non" at bounding box center [741, 242] width 206 height 20
radio input "true"
click at [642, 105] on link "Charges" at bounding box center [647, 96] width 88 height 21
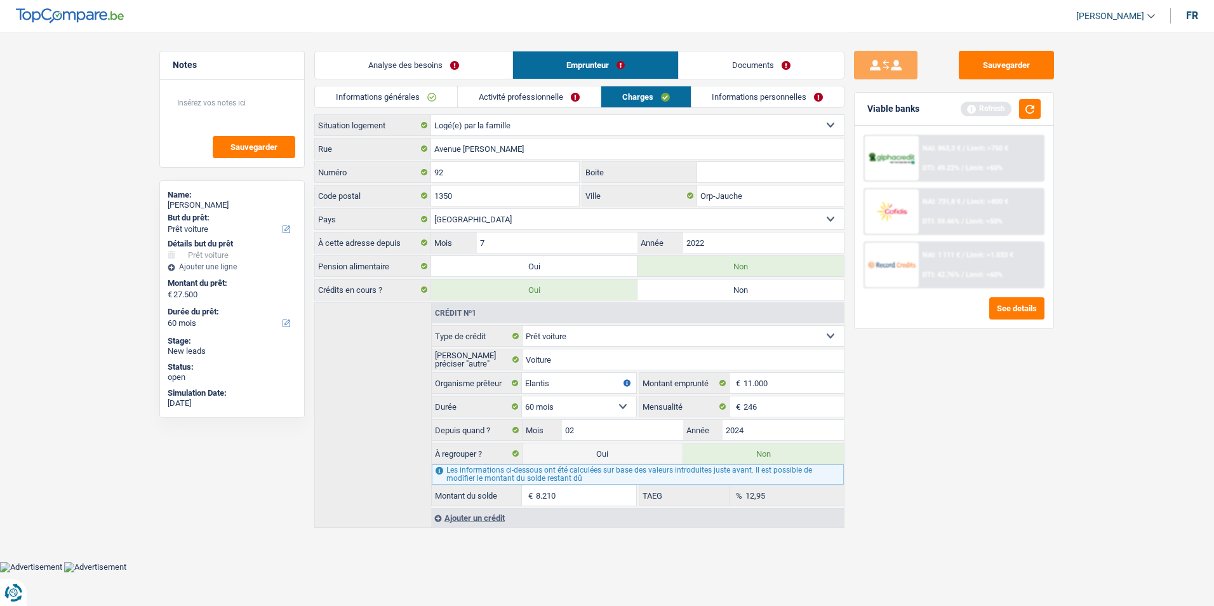
click at [522, 91] on link "Activité professionnelle" at bounding box center [529, 96] width 143 height 21
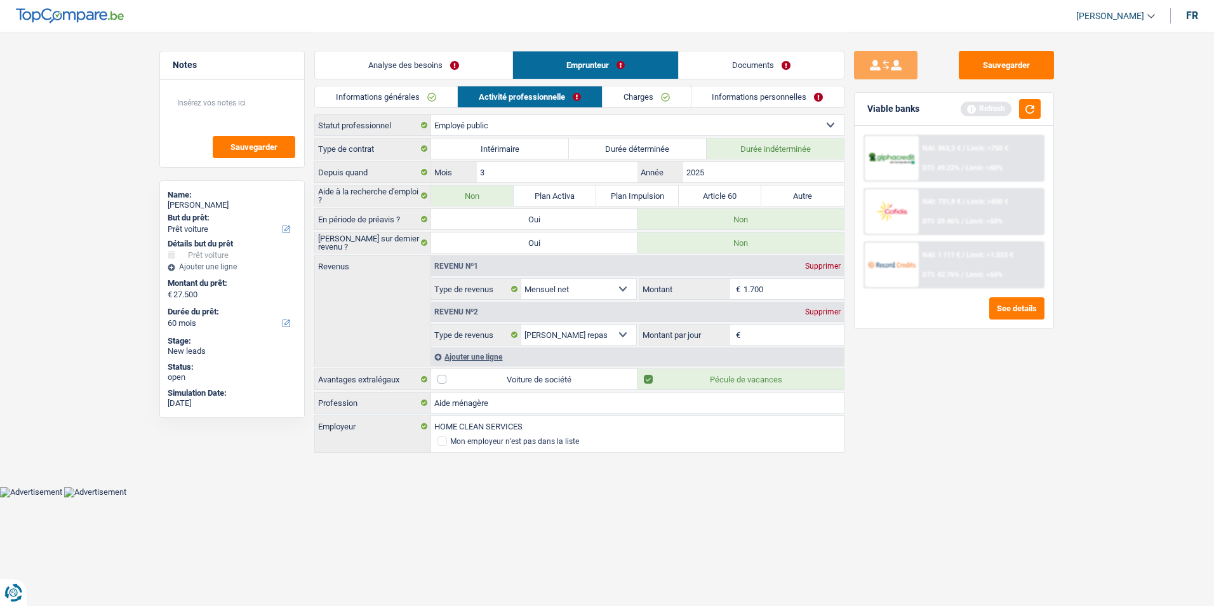
click at [745, 329] on input "Montant par jour" at bounding box center [794, 334] width 101 height 20
type input "7,0"
click at [649, 97] on link "Charges" at bounding box center [647, 96] width 88 height 21
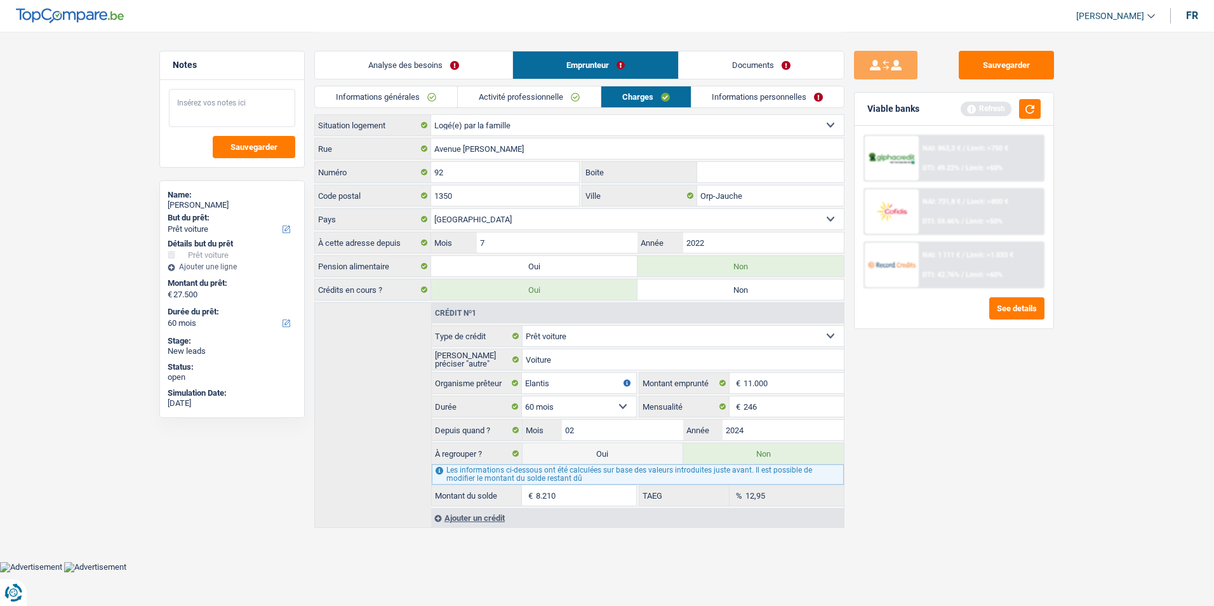
click at [234, 95] on textarea at bounding box center [232, 108] width 126 height 38
type textarea "- logé par la famille: Habite chez son compagnon"
click at [732, 101] on link "Informations personnelles" at bounding box center [768, 96] width 153 height 21
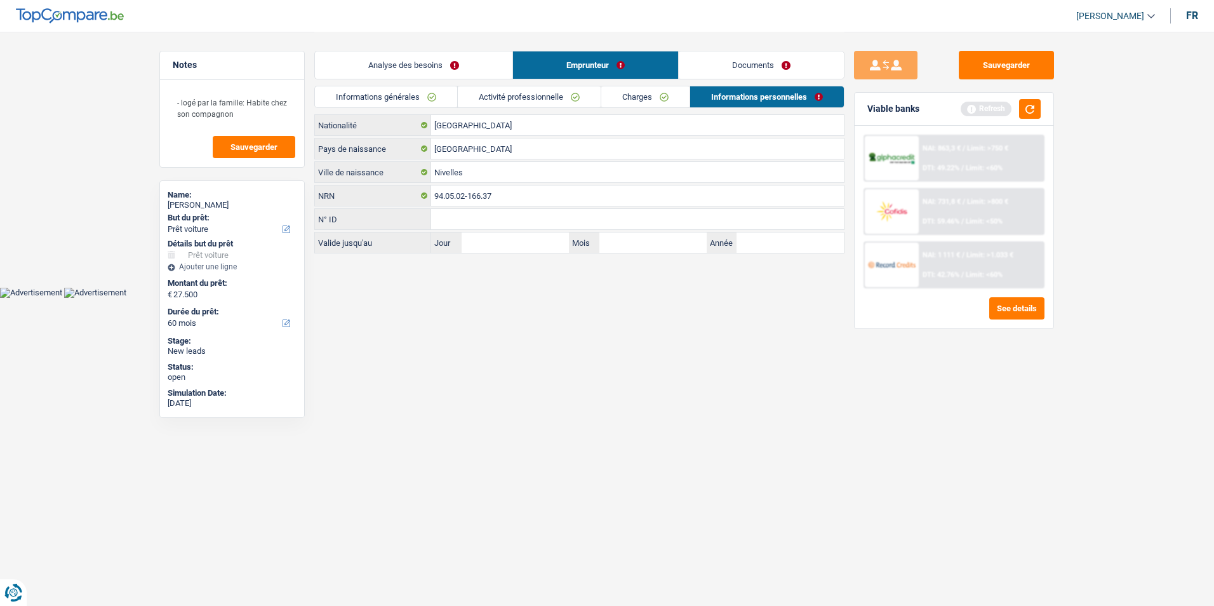
click at [641, 98] on link "Charges" at bounding box center [645, 96] width 88 height 21
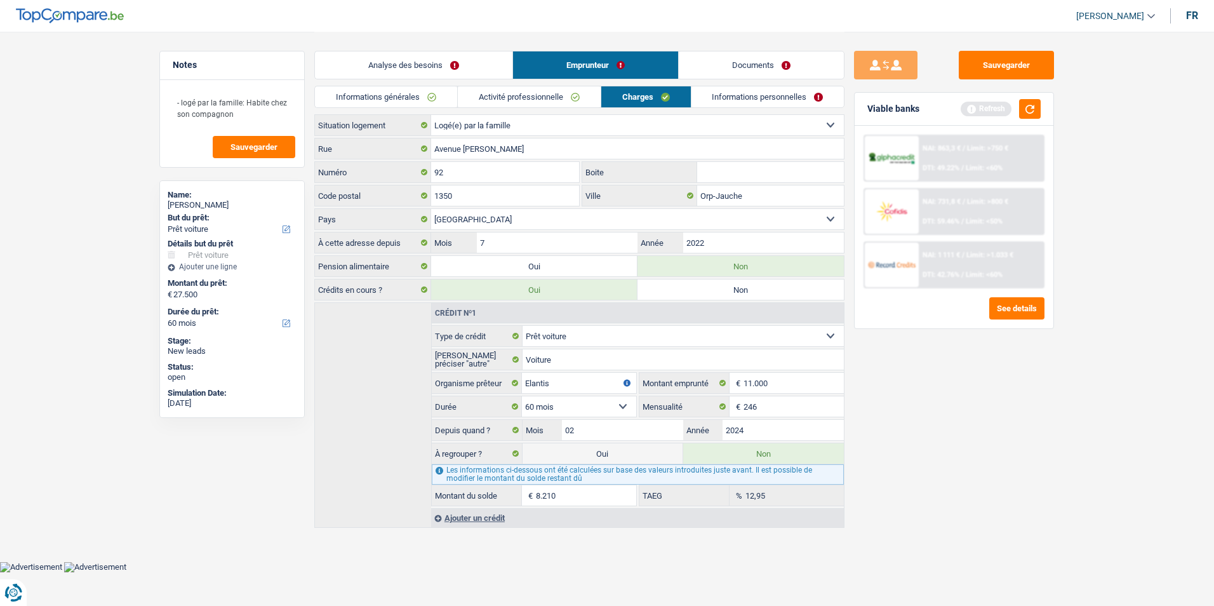
click at [728, 92] on link "Informations personnelles" at bounding box center [768, 96] width 153 height 21
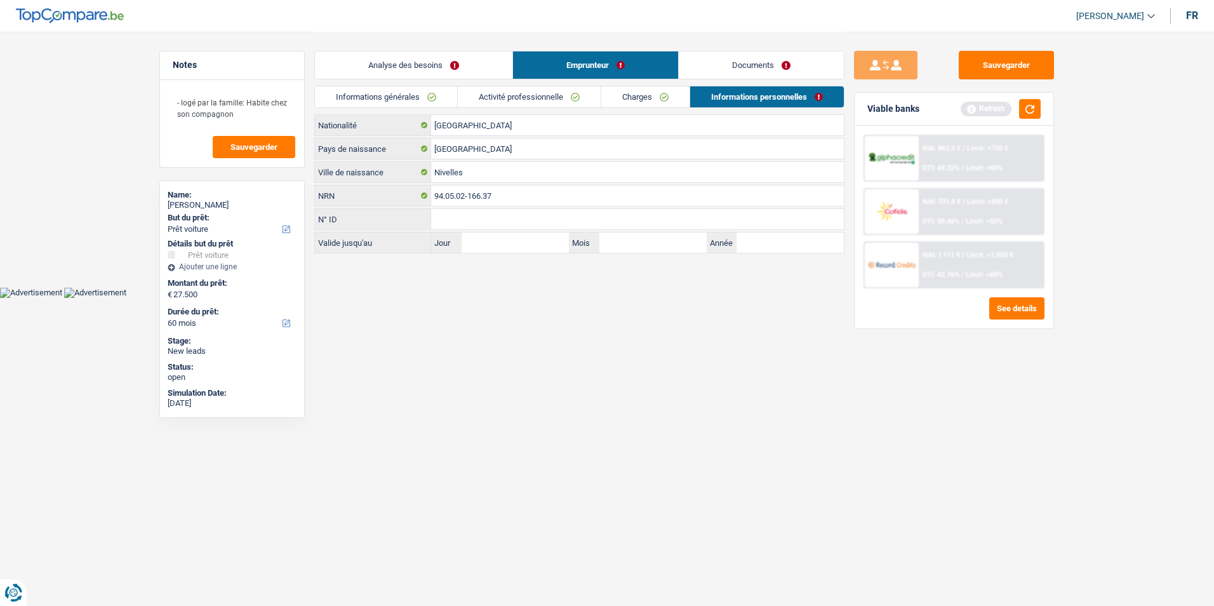
click at [731, 64] on link "Documents" at bounding box center [761, 64] width 165 height 27
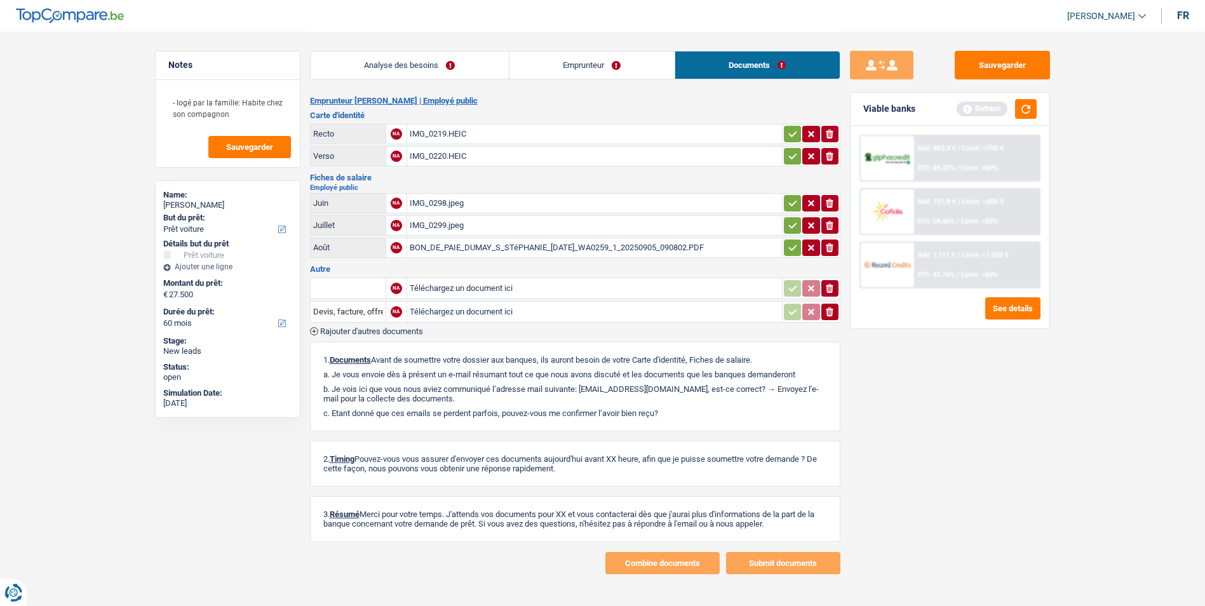
click at [445, 134] on div "IMG_0219.HEIC" at bounding box center [595, 133] width 370 height 19
click at [390, 57] on link "Analyse des besoins" at bounding box center [410, 64] width 198 height 27
click at [419, 74] on link "Analyse des besoins" at bounding box center [410, 64] width 198 height 27
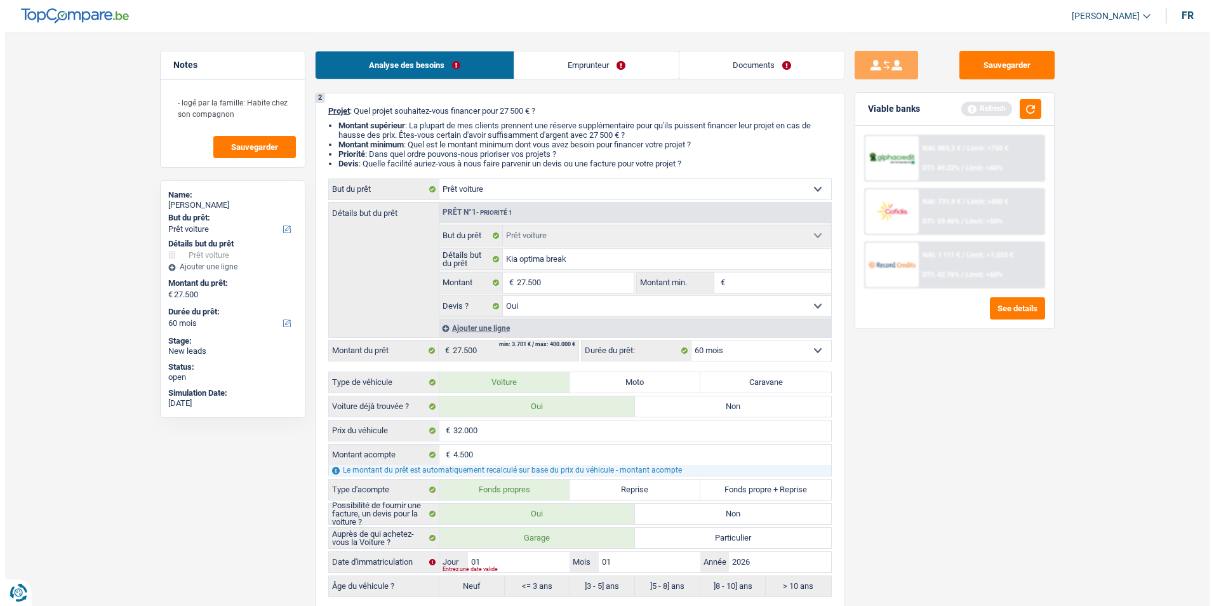
scroll to position [191, 0]
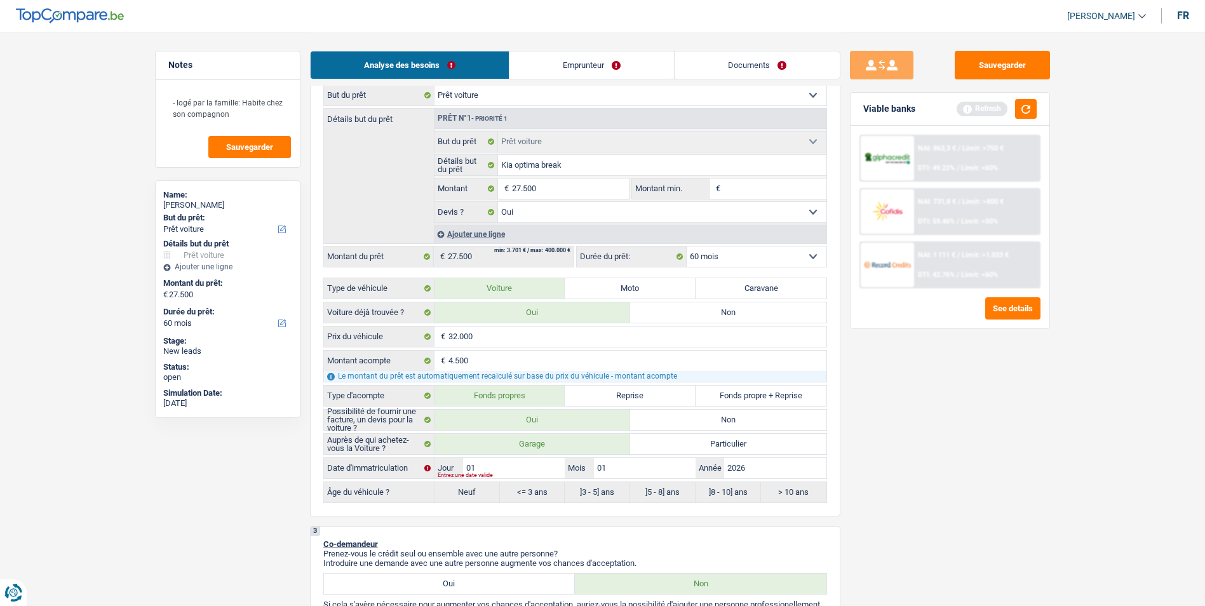
click at [598, 154] on fieldset "Kia optima break Détails but du prêt Tous les champs sont obligatoires. Veuille…" at bounding box center [630, 165] width 392 height 22
click at [599, 162] on input "Kia optima break" at bounding box center [662, 165] width 328 height 20
type input "Kia optima break"
type input "Kia optima br"
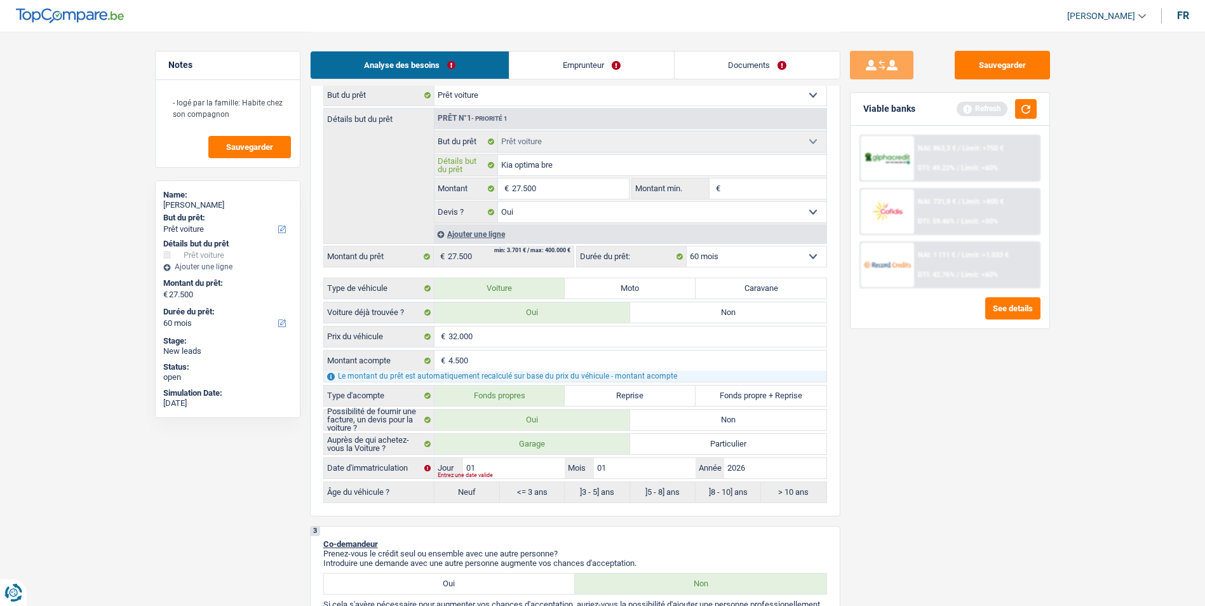
type input "Kia optima br"
type input "Kia optima"
type input "Kia optim"
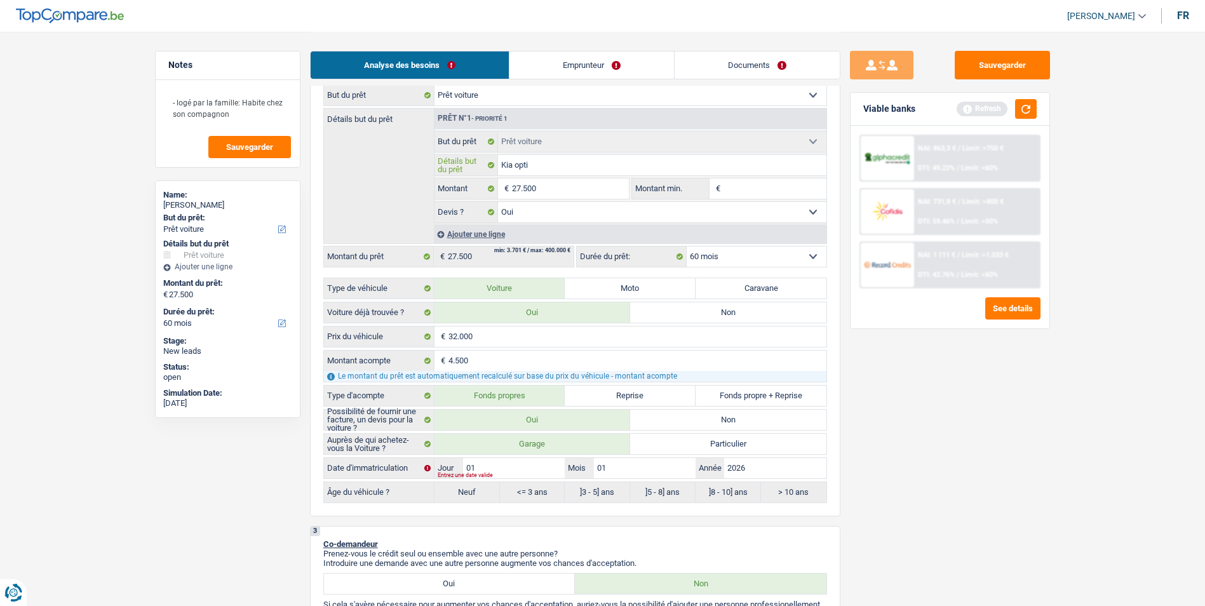
type input "Kia opt"
type input "Kia o"
type input "Kia"
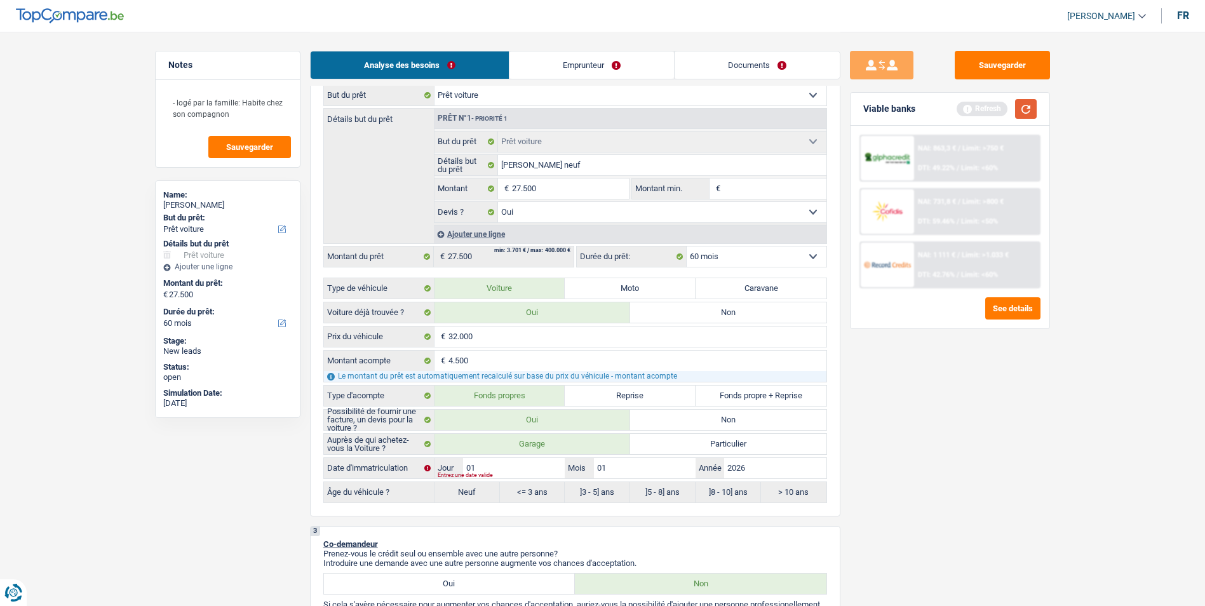
click at [1022, 112] on button "button" at bounding box center [1026, 109] width 22 height 20
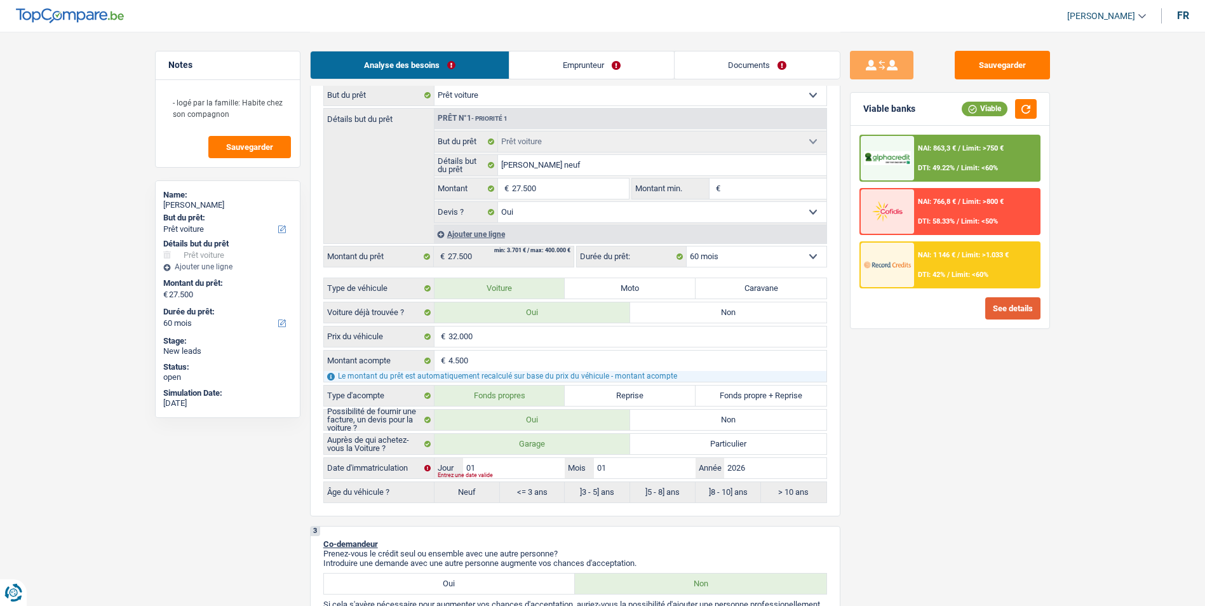
click at [1002, 309] on button "See details" at bounding box center [1012, 308] width 55 height 22
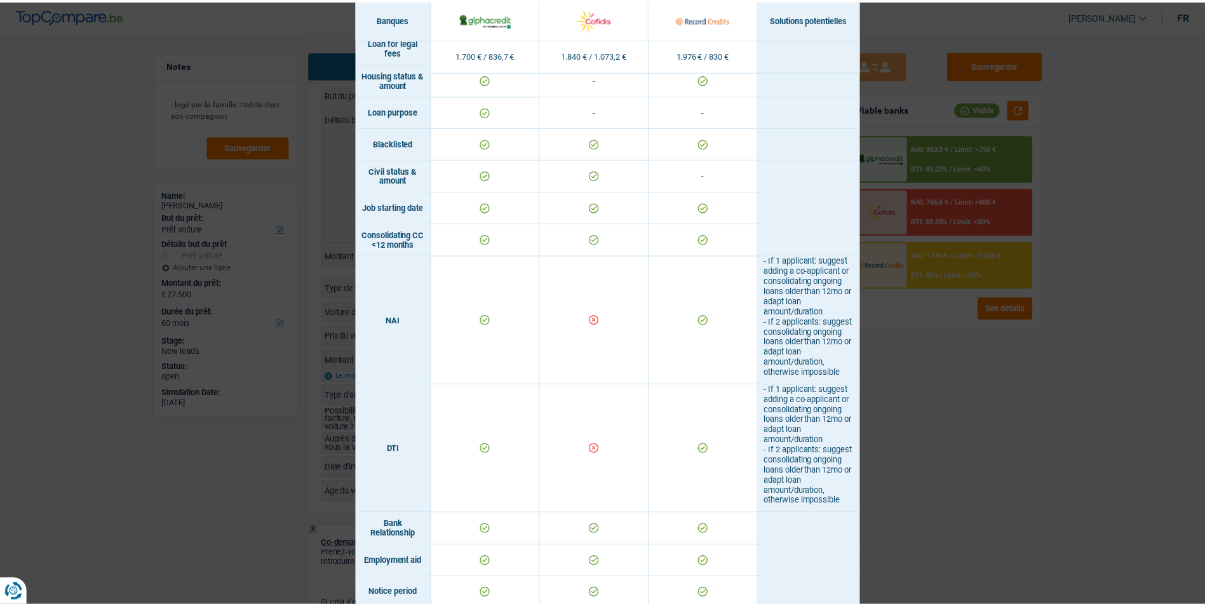
scroll to position [318, 0]
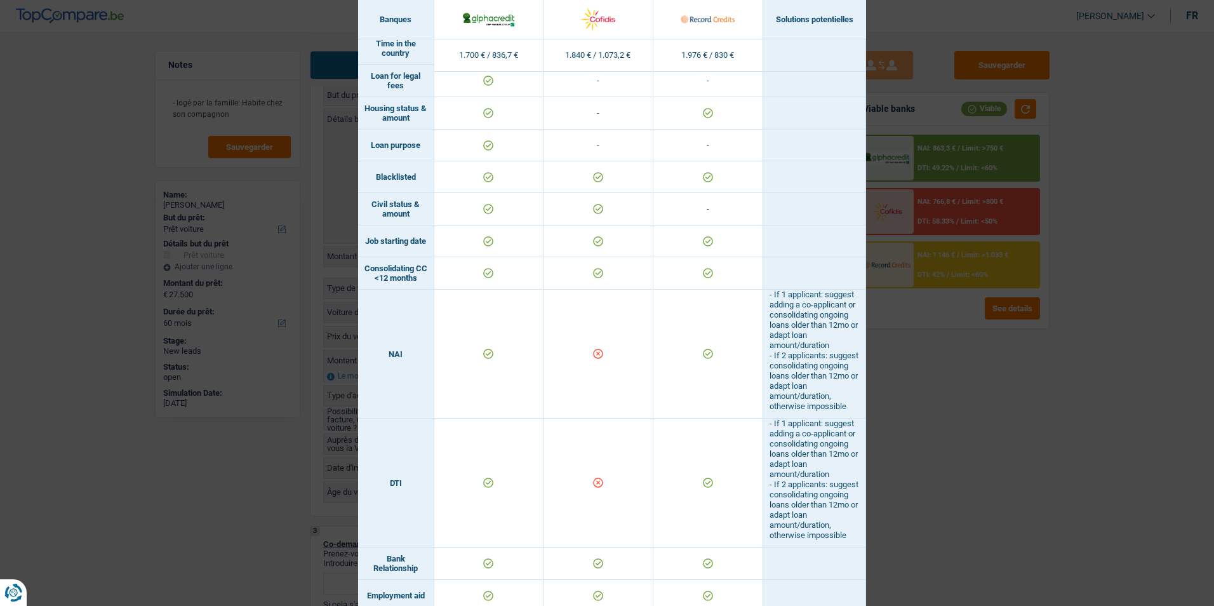
drag, startPoint x: 933, startPoint y: 320, endPoint x: 903, endPoint y: 306, distance: 33.5
click at [933, 321] on div "Banks conditions × Banques Solutions potentielles Revenus / Charges 1.700 € / 8…" at bounding box center [607, 303] width 1214 height 606
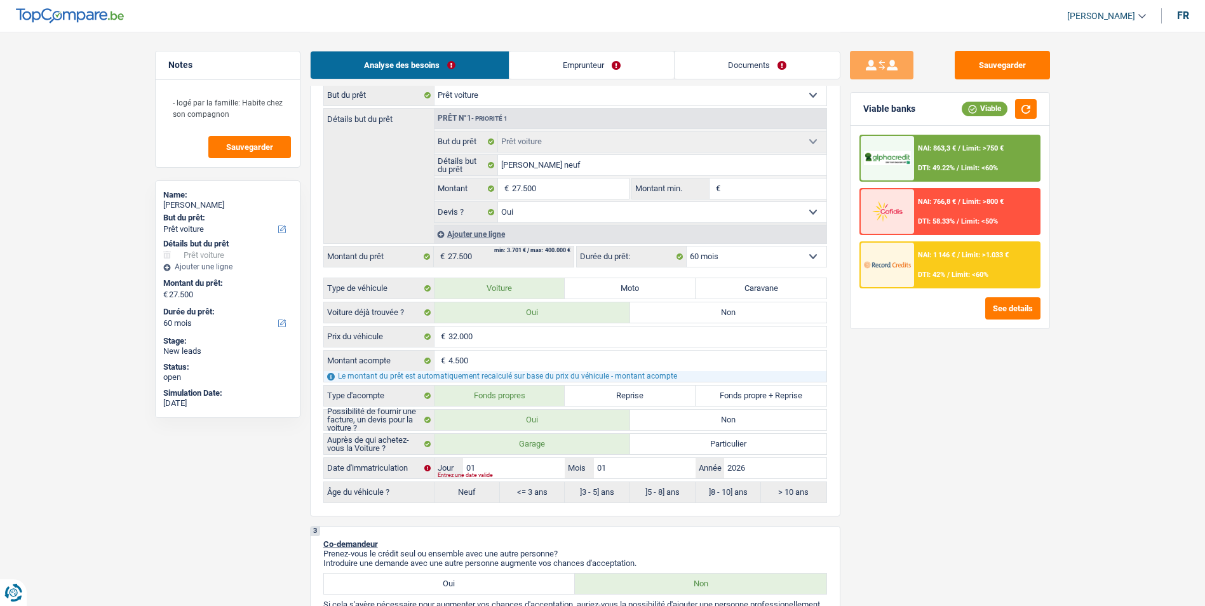
click at [766, 260] on select "12 mois 18 mois 24 mois 30 mois 36 mois 42 mois 48 mois 60 mois Sélectionner un…" at bounding box center [756, 256] width 140 height 20
click at [686, 246] on select "12 mois 18 mois 24 mois 30 mois 36 mois 42 mois 48 mois 60 mois Sélectionner un…" at bounding box center [756, 256] width 140 height 20
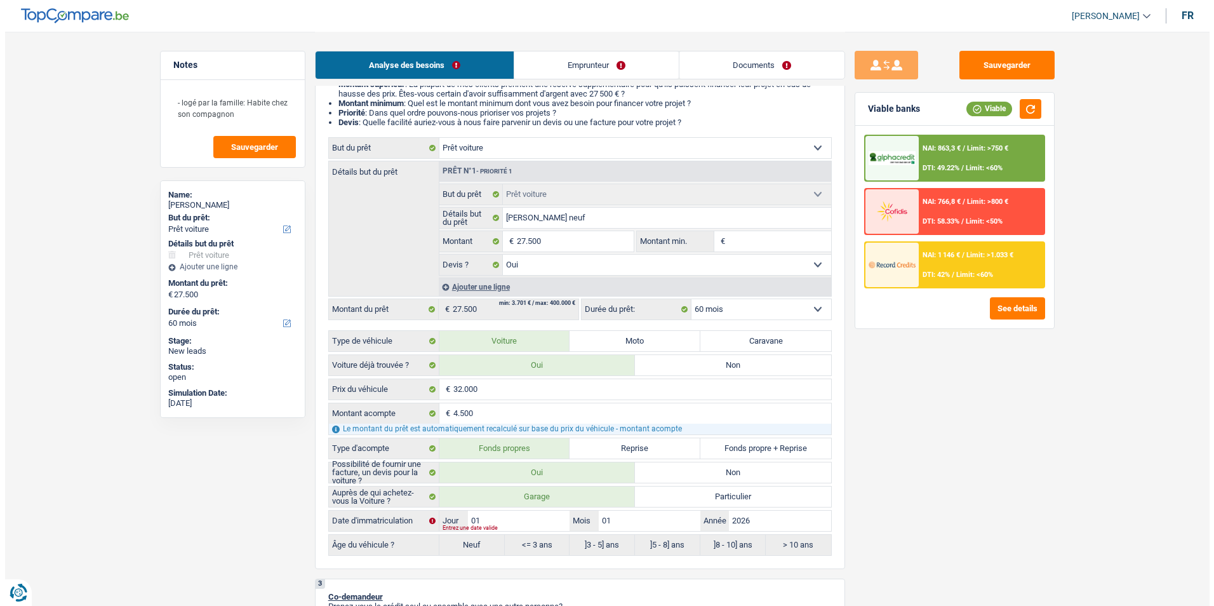
scroll to position [127, 0]
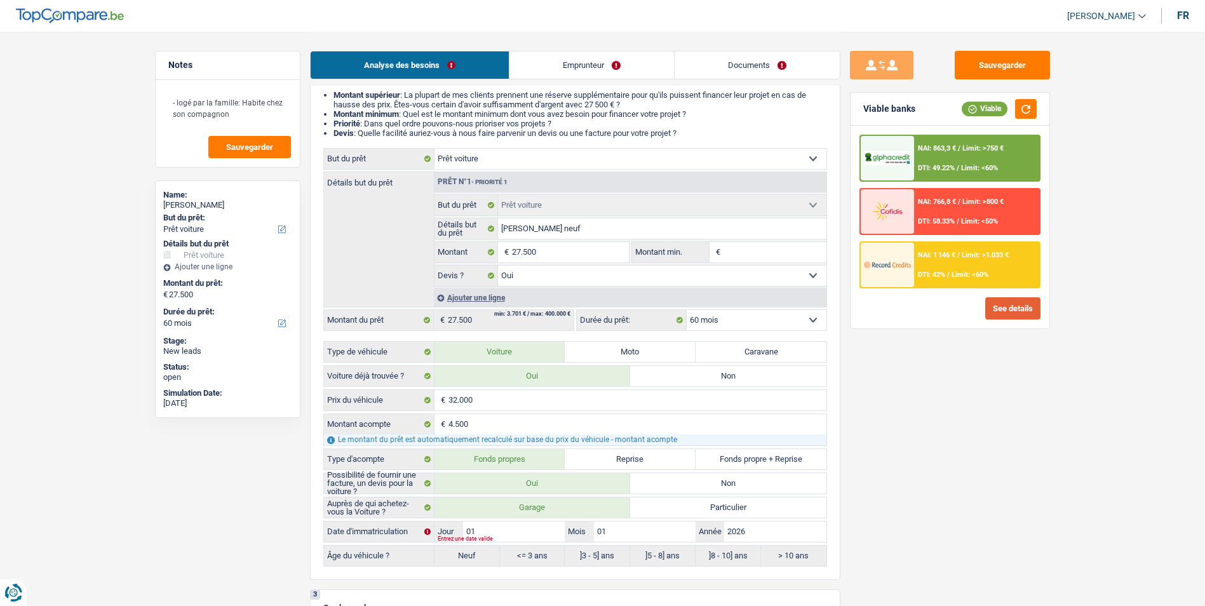
click at [1009, 311] on button "See details" at bounding box center [1012, 308] width 55 height 22
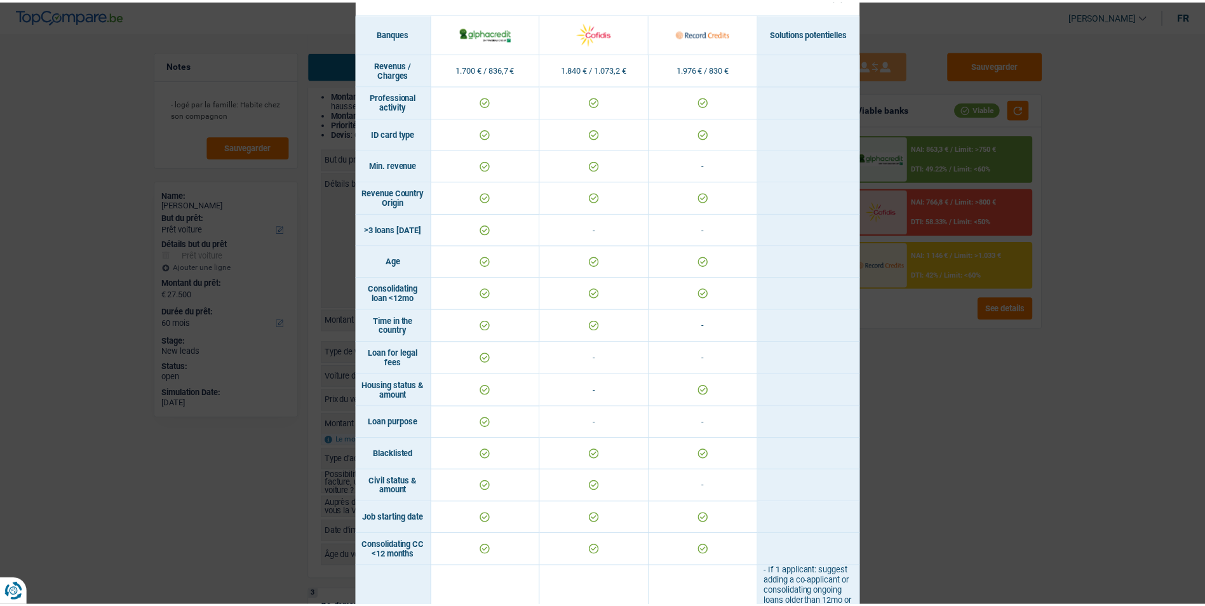
scroll to position [0, 0]
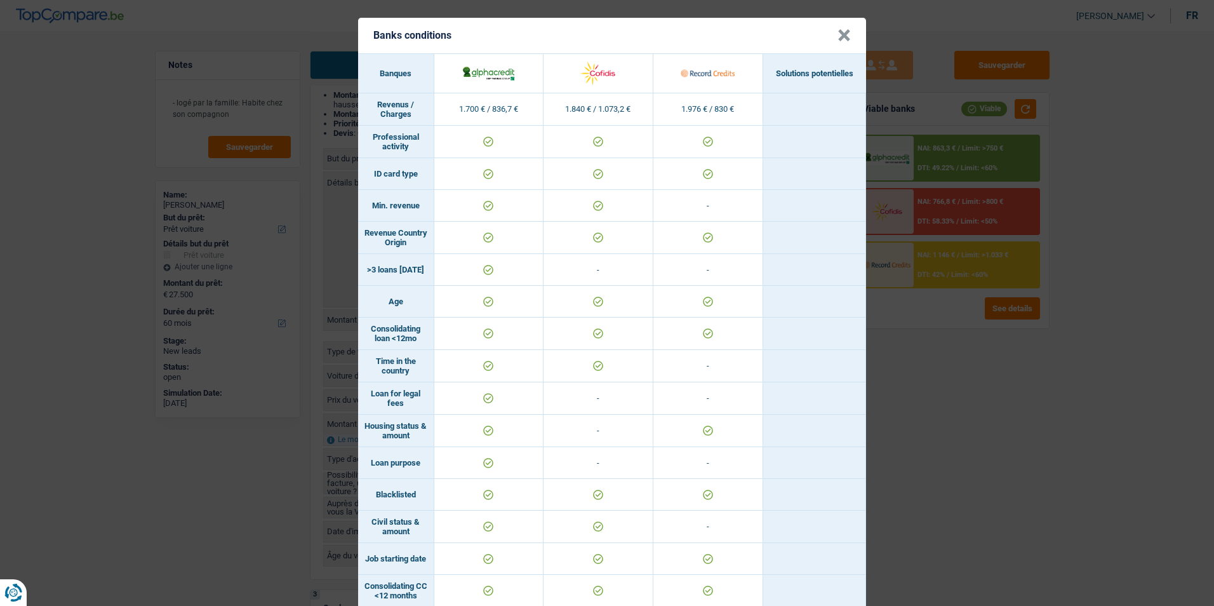
click at [899, 424] on div "Banks conditions × Banques Solutions potentielles Revenus / Charges 1.700 € / 8…" at bounding box center [607, 303] width 1214 height 606
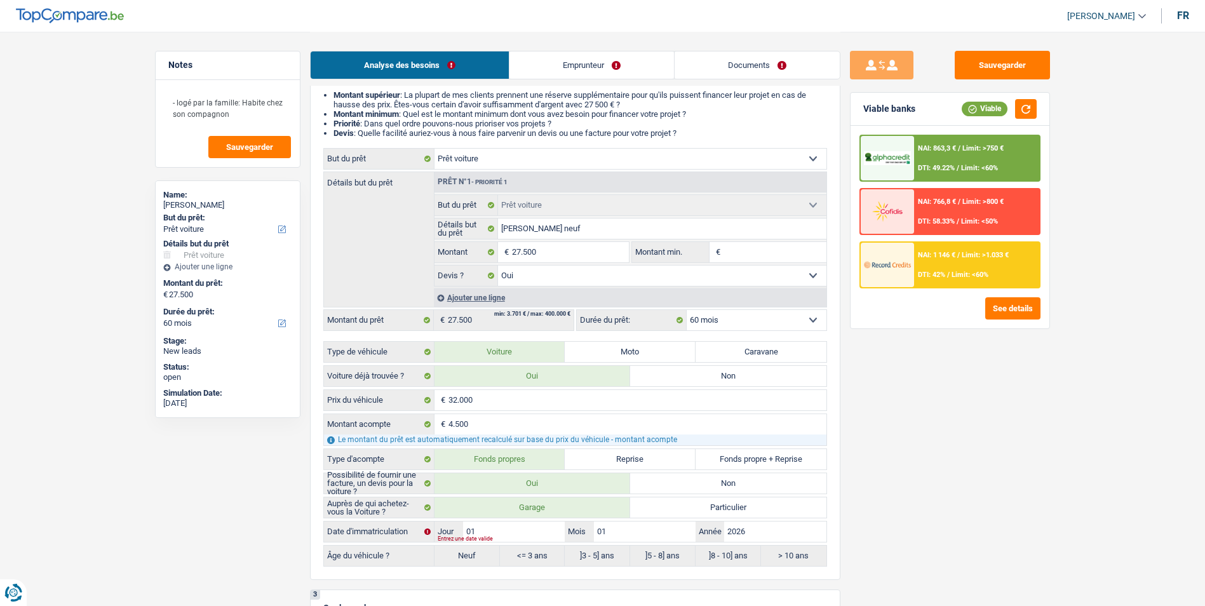
click at [932, 150] on span "NAI: 863,3 €" at bounding box center [937, 148] width 38 height 8
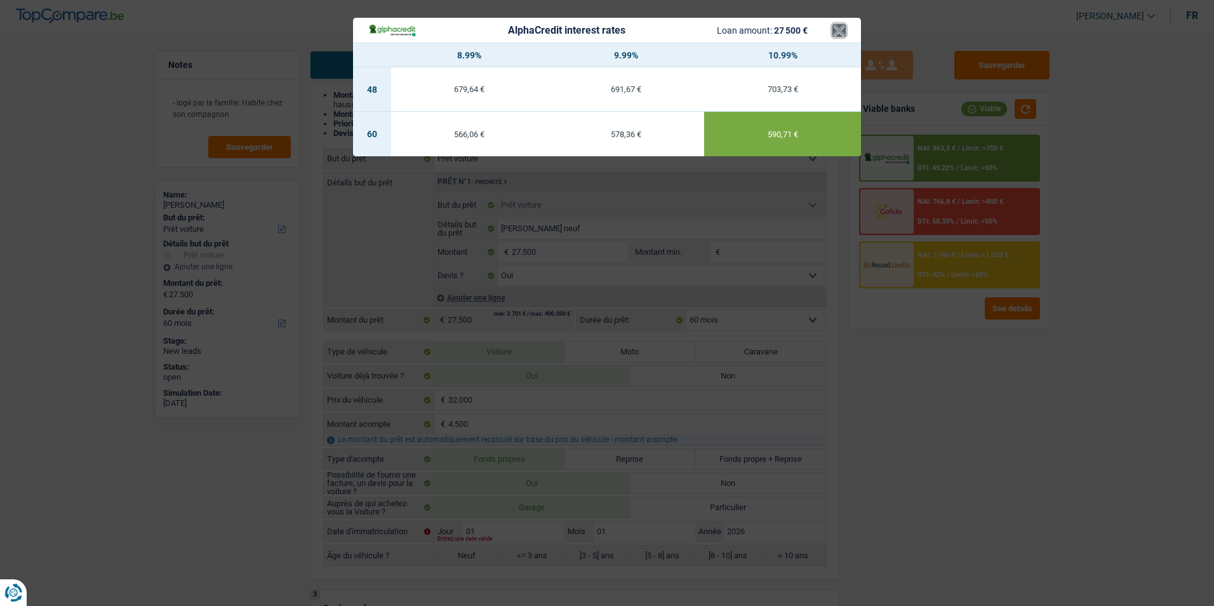
click at [837, 32] on button "×" at bounding box center [838, 30] width 13 height 13
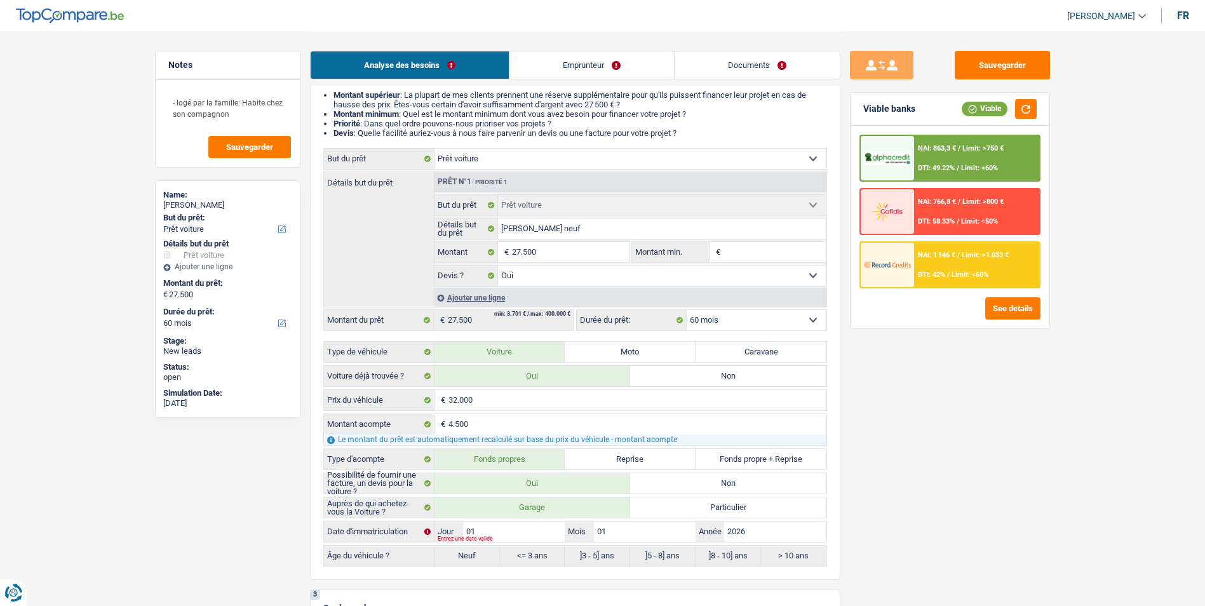
click at [926, 284] on div "NAI: 1 146 € / Limit: >1.033 € DTI: 42% / Limit: <60%" at bounding box center [976, 265] width 125 height 44
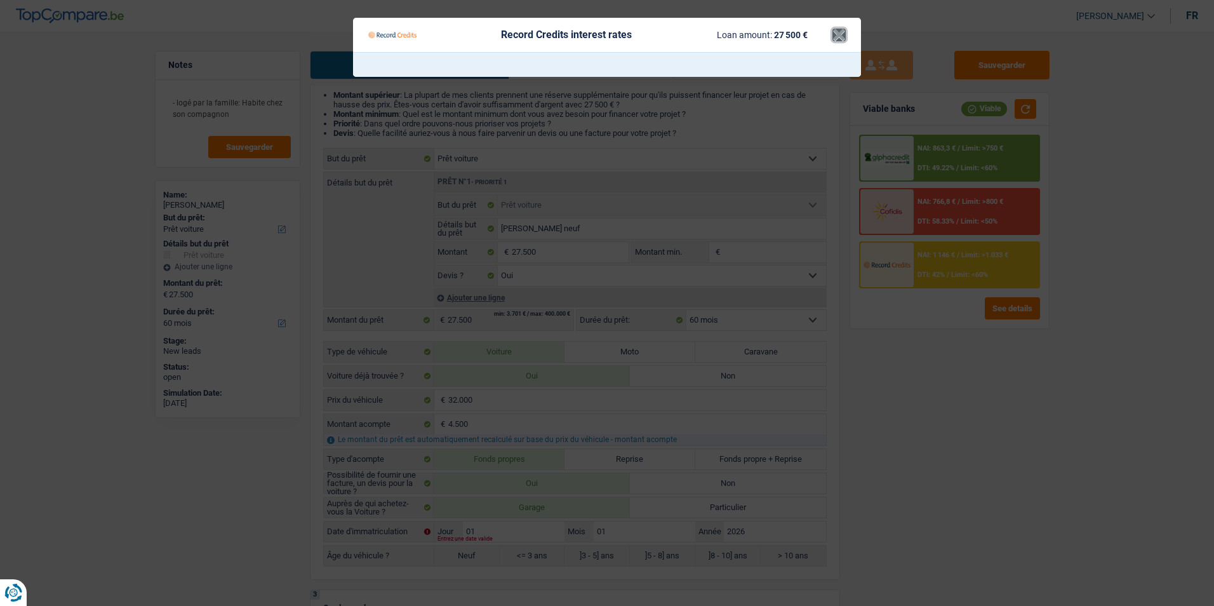
click at [832, 32] on button "×" at bounding box center [838, 35] width 13 height 13
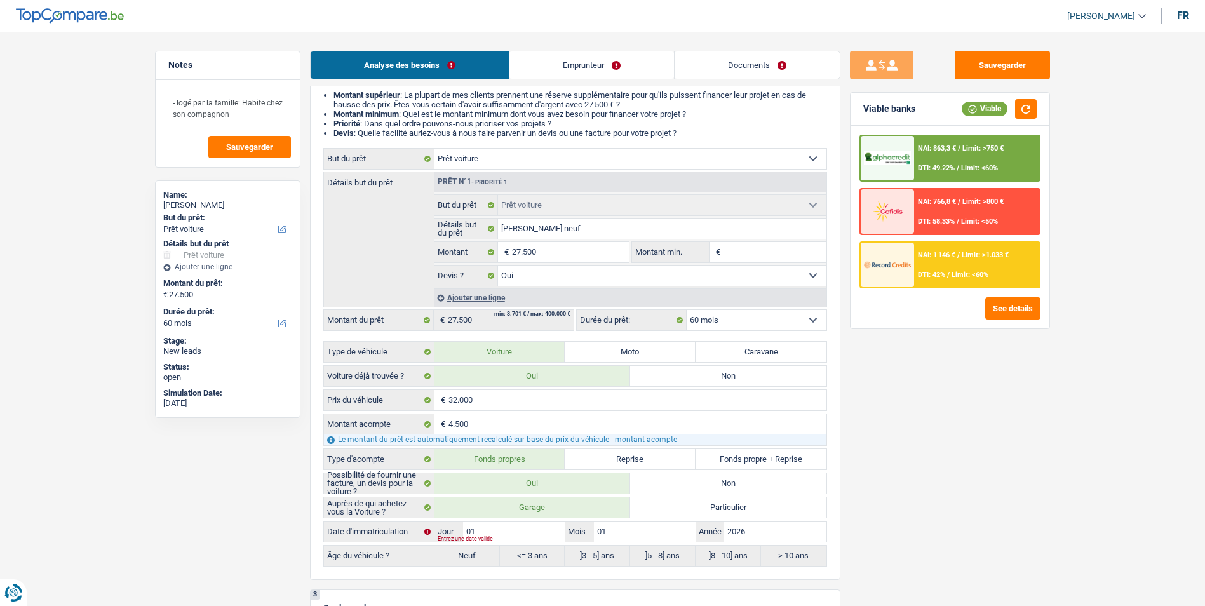
click at [983, 155] on div "NAI: 863,3 € / Limit: >750 € DTI: 49.22% / Limit: <60%" at bounding box center [976, 158] width 125 height 44
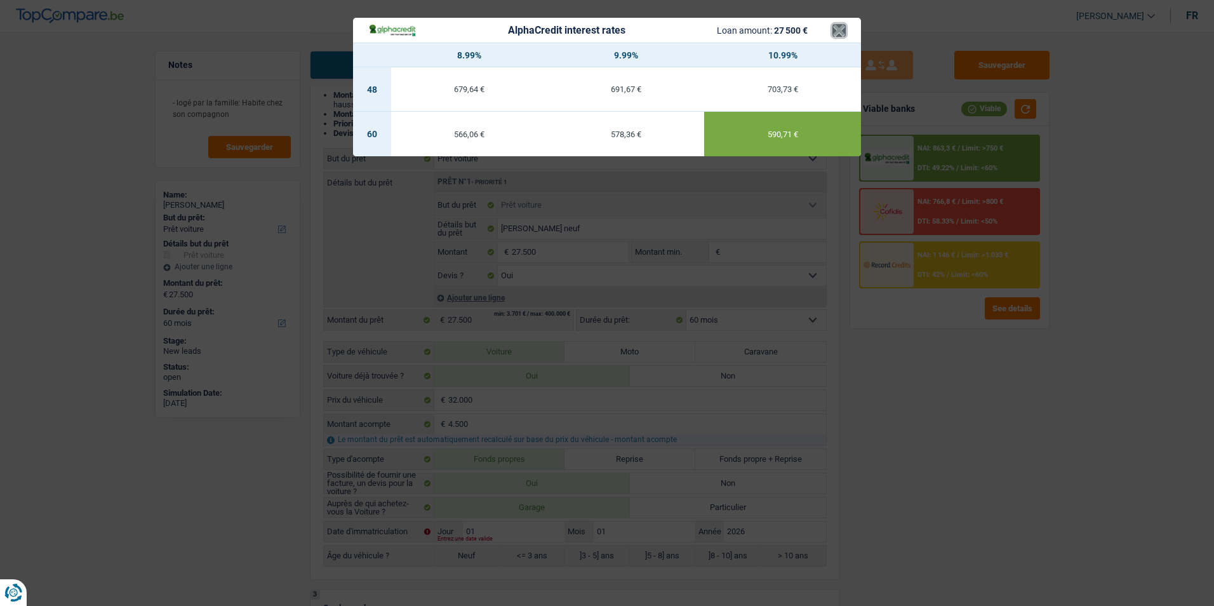
click at [841, 34] on button "×" at bounding box center [838, 30] width 13 height 13
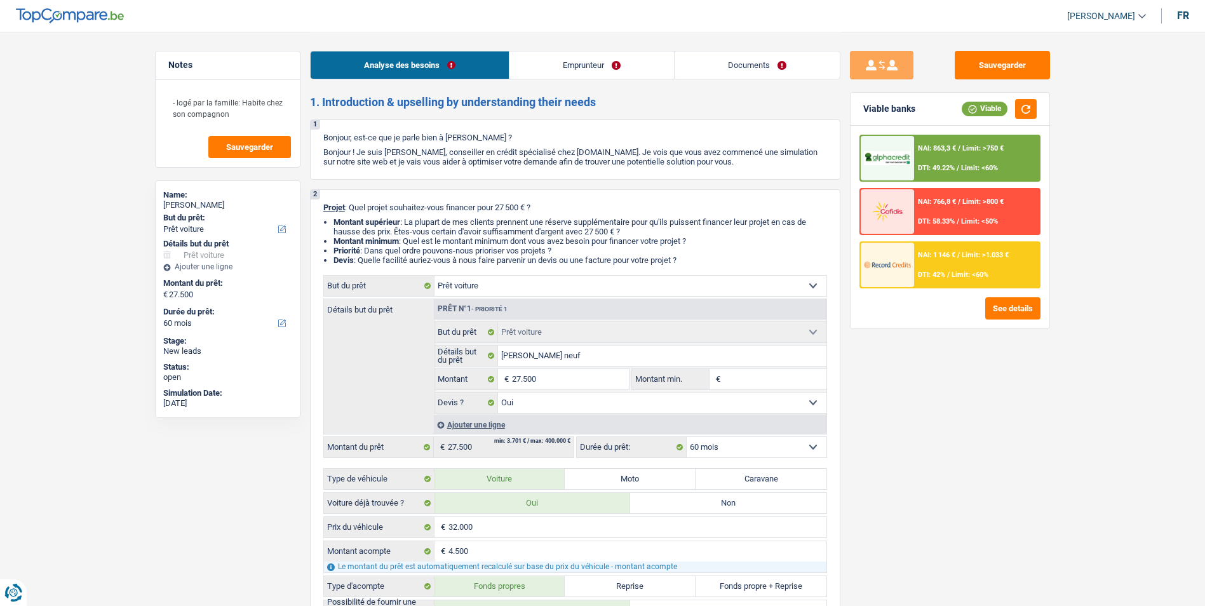
click at [948, 142] on div "NAI: 863,3 € / Limit: >750 € DTI: 49.22% / Limit: <60%" at bounding box center [976, 158] width 125 height 44
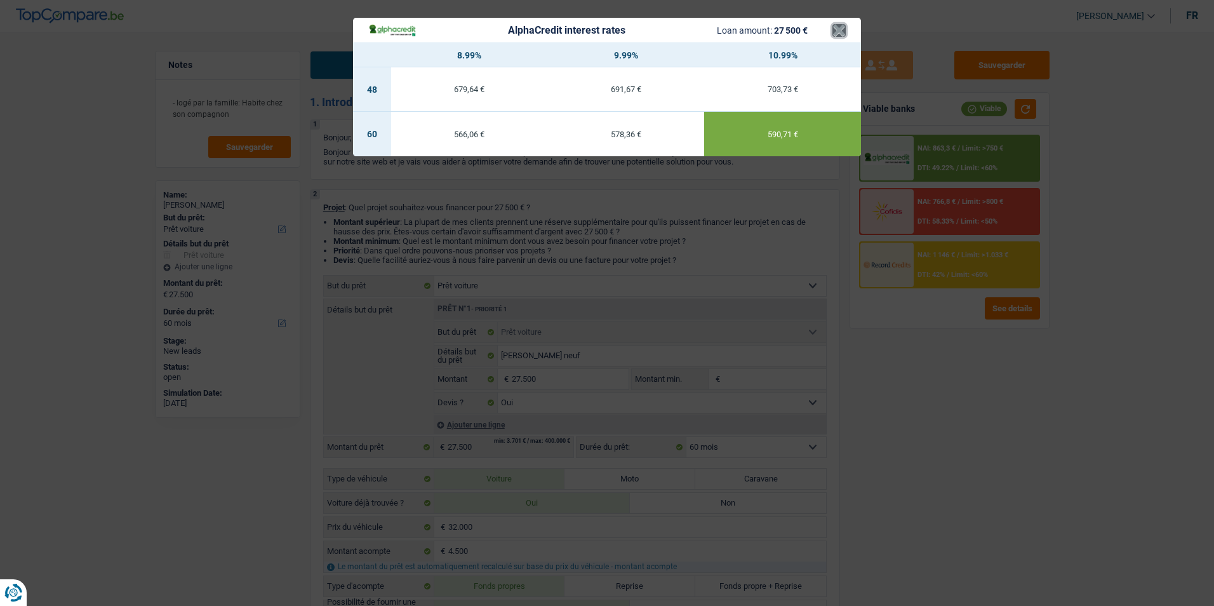
click at [837, 34] on button "×" at bounding box center [838, 30] width 13 height 13
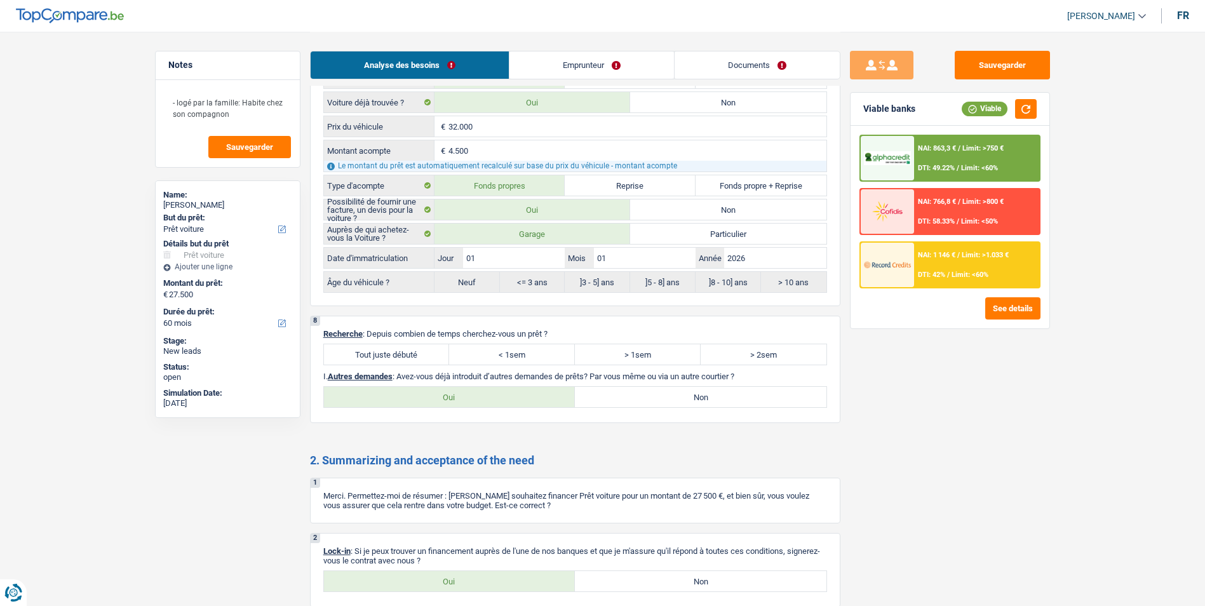
scroll to position [1980, 0]
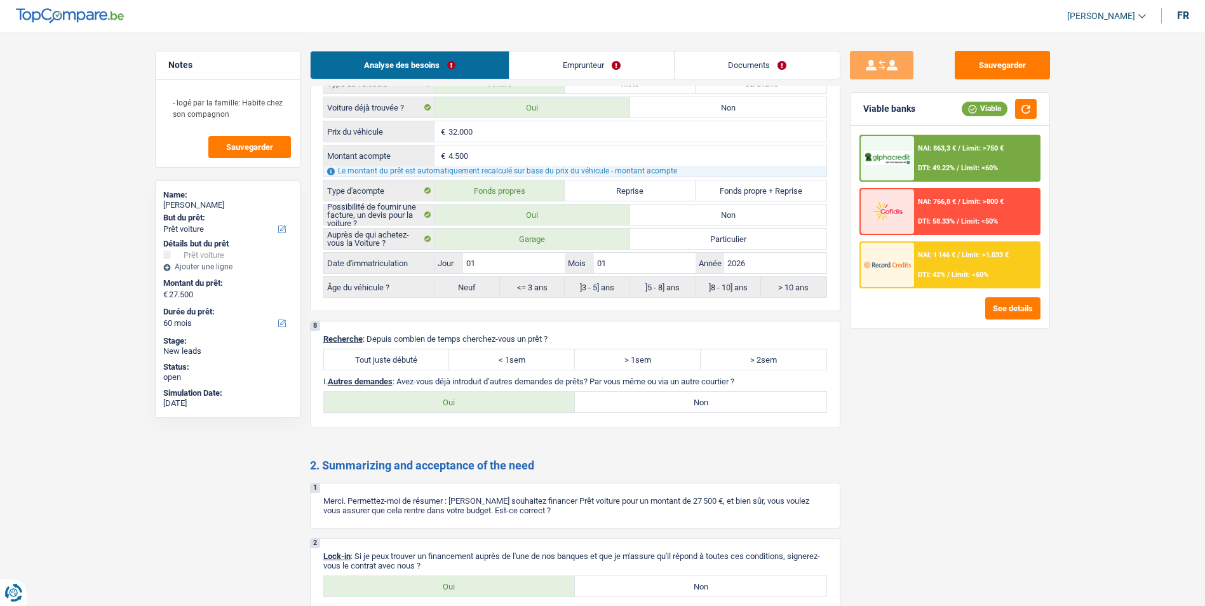
click at [944, 145] on span "NAI: 863,3 €" at bounding box center [937, 148] width 38 height 8
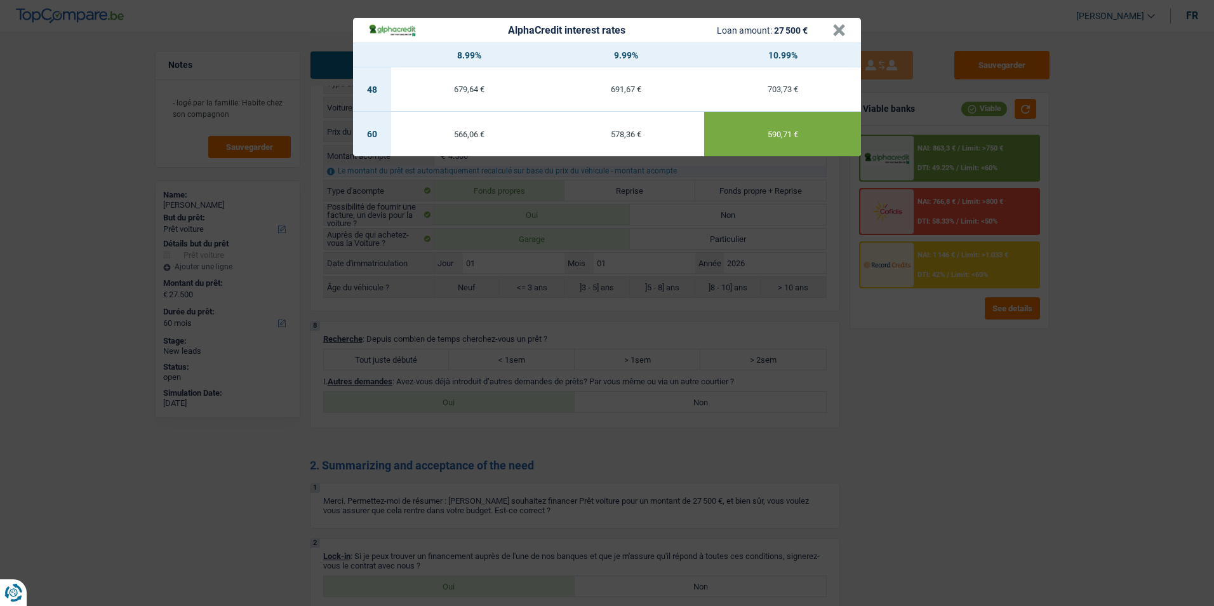
click at [846, 28] on header "AlphaCredit interest rates Loan amount: 27 500 € ×" at bounding box center [607, 30] width 508 height 25
click at [841, 29] on button "×" at bounding box center [838, 30] width 13 height 13
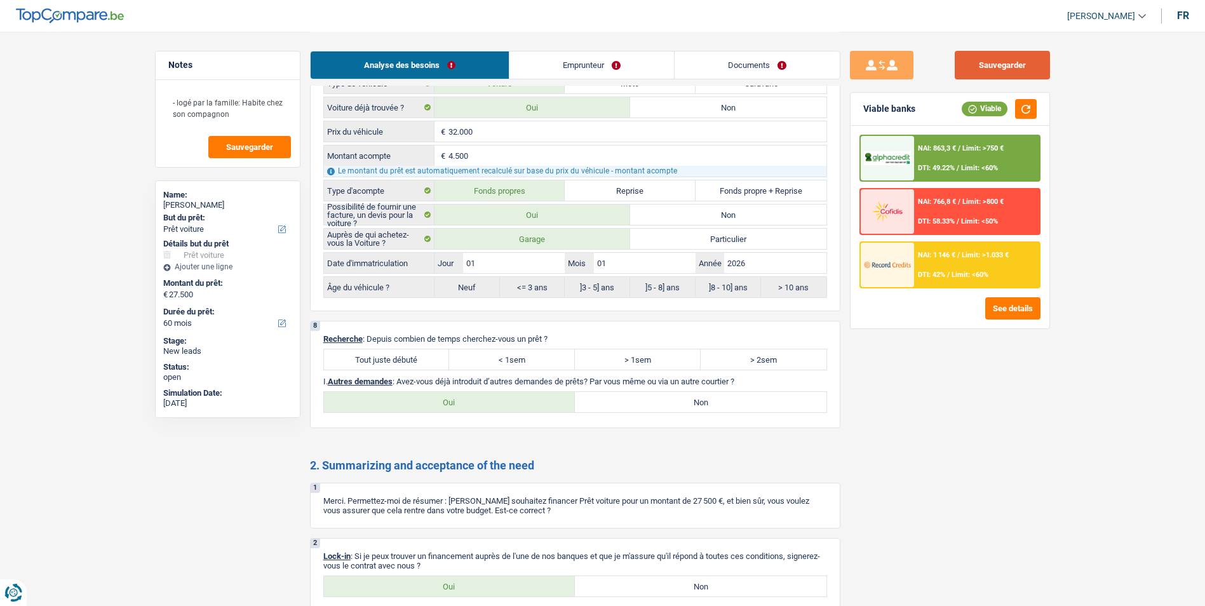
click at [989, 77] on button "Sauvegarder" at bounding box center [1001, 65] width 95 height 29
click at [969, 64] on button "Sauvegarder" at bounding box center [1001, 65] width 95 height 29
